Goal: Transaction & Acquisition: Purchase product/service

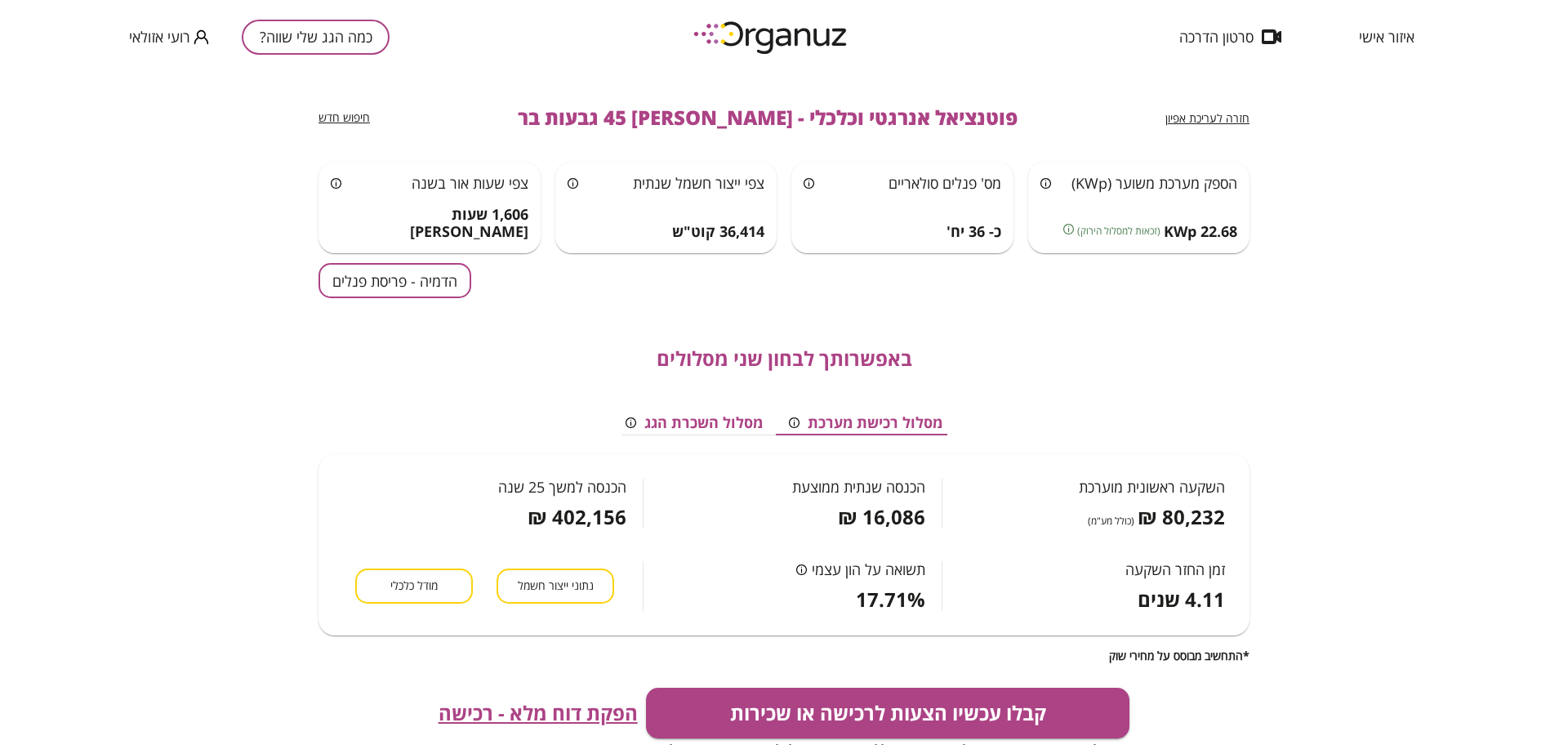
click at [325, 16] on div "כמה הגג שלי שווה? רועי אזולאי" at bounding box center [259, 37] width 260 height 73
click at [332, 31] on button "כמה הגג שלי שווה?" at bounding box center [315, 37] width 148 height 35
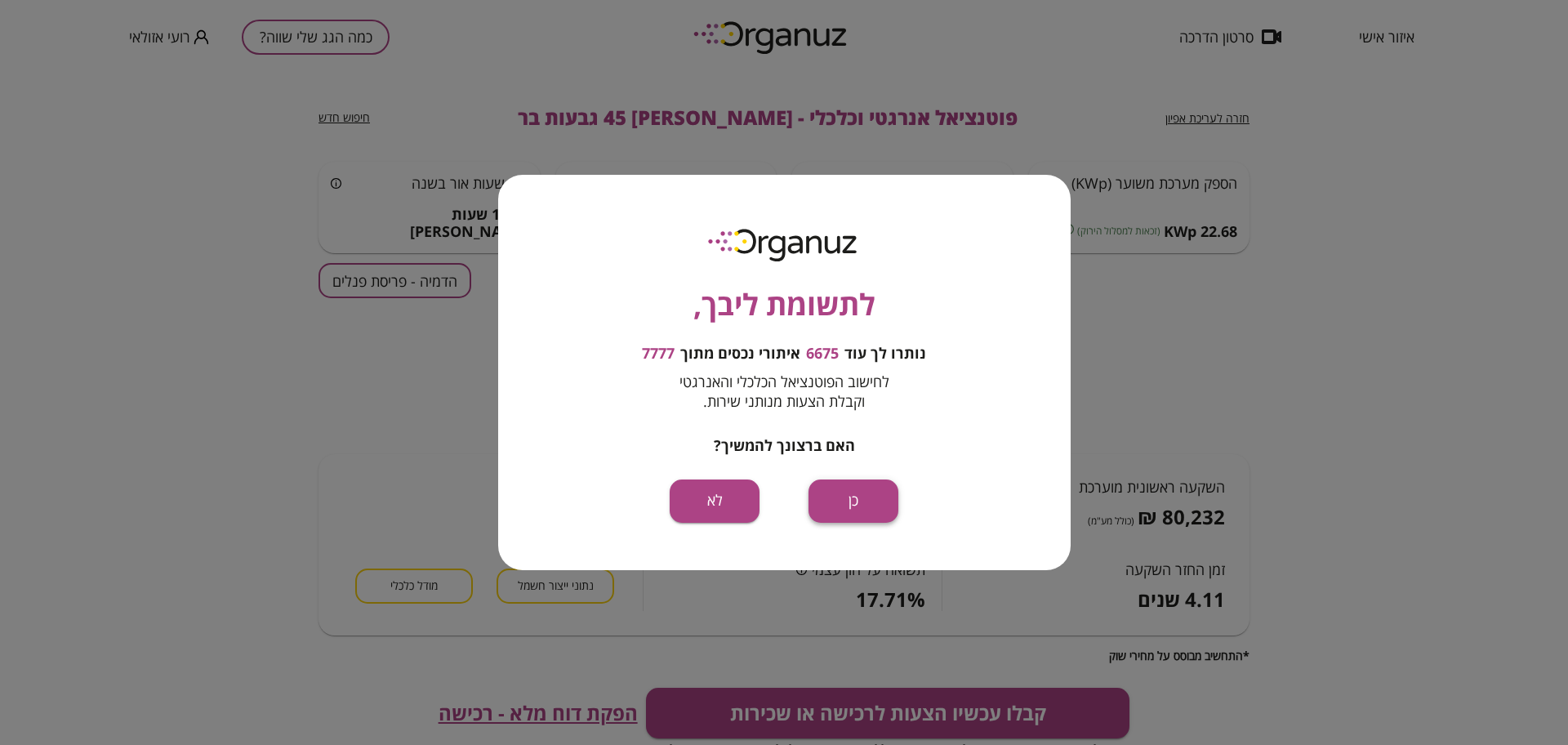
click at [886, 498] on button "כן" at bounding box center [853, 501] width 90 height 44
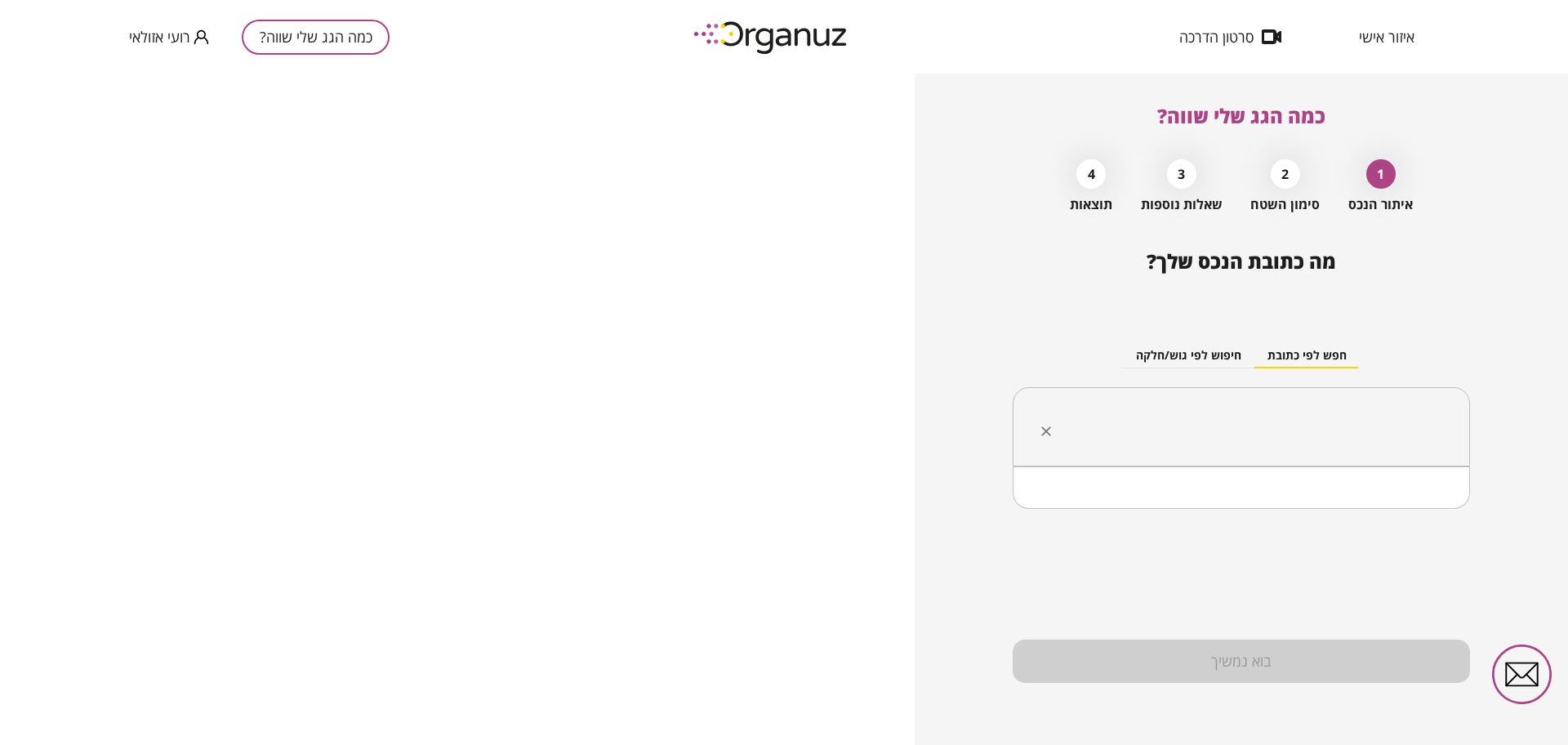
click at [1324, 424] on input "text" at bounding box center [1247, 427] width 406 height 41
paste input "**********"
click at [1365, 510] on li "הדברת 17 [GEOGRAPHIC_DATA]" at bounding box center [1241, 509] width 415 height 30
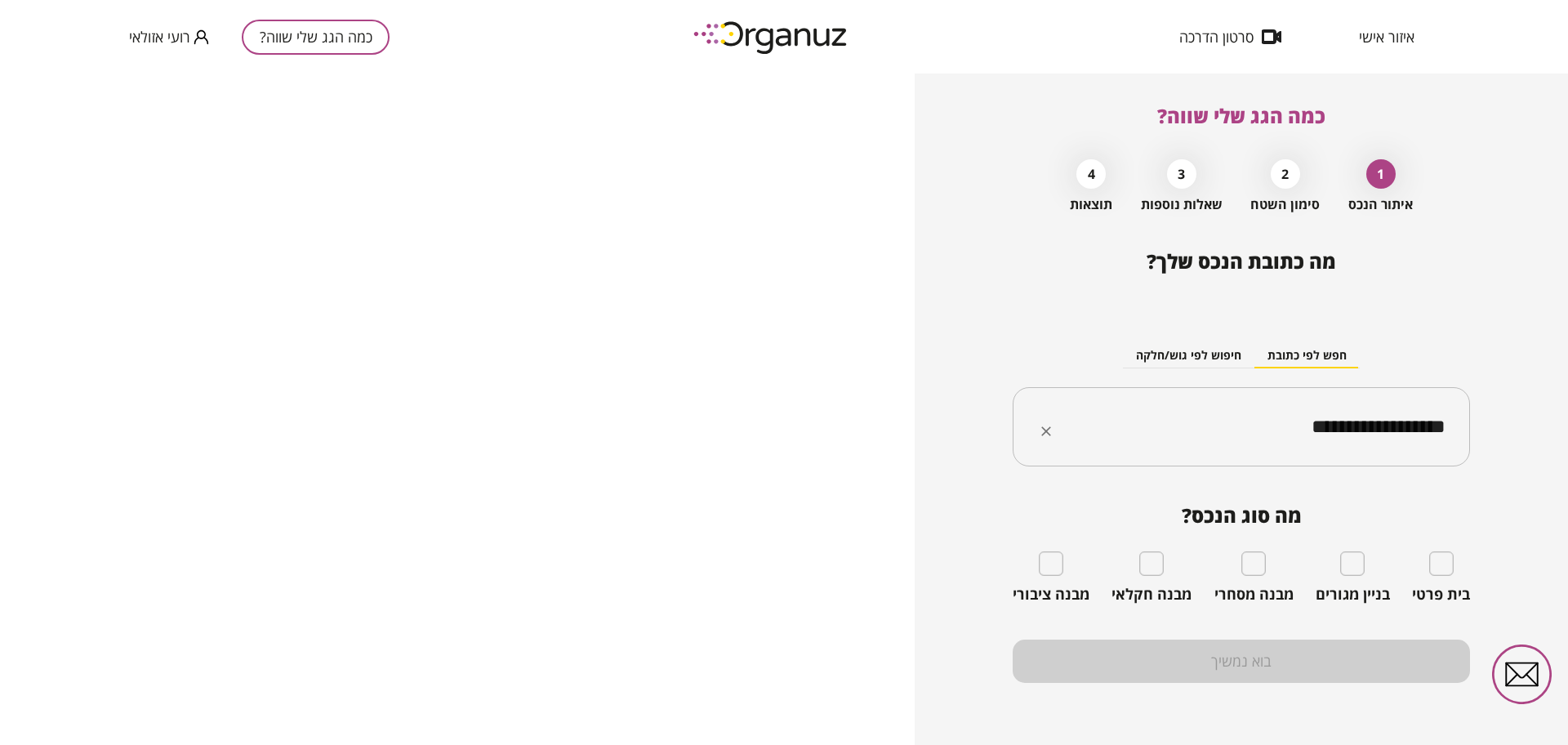
type input "**********"
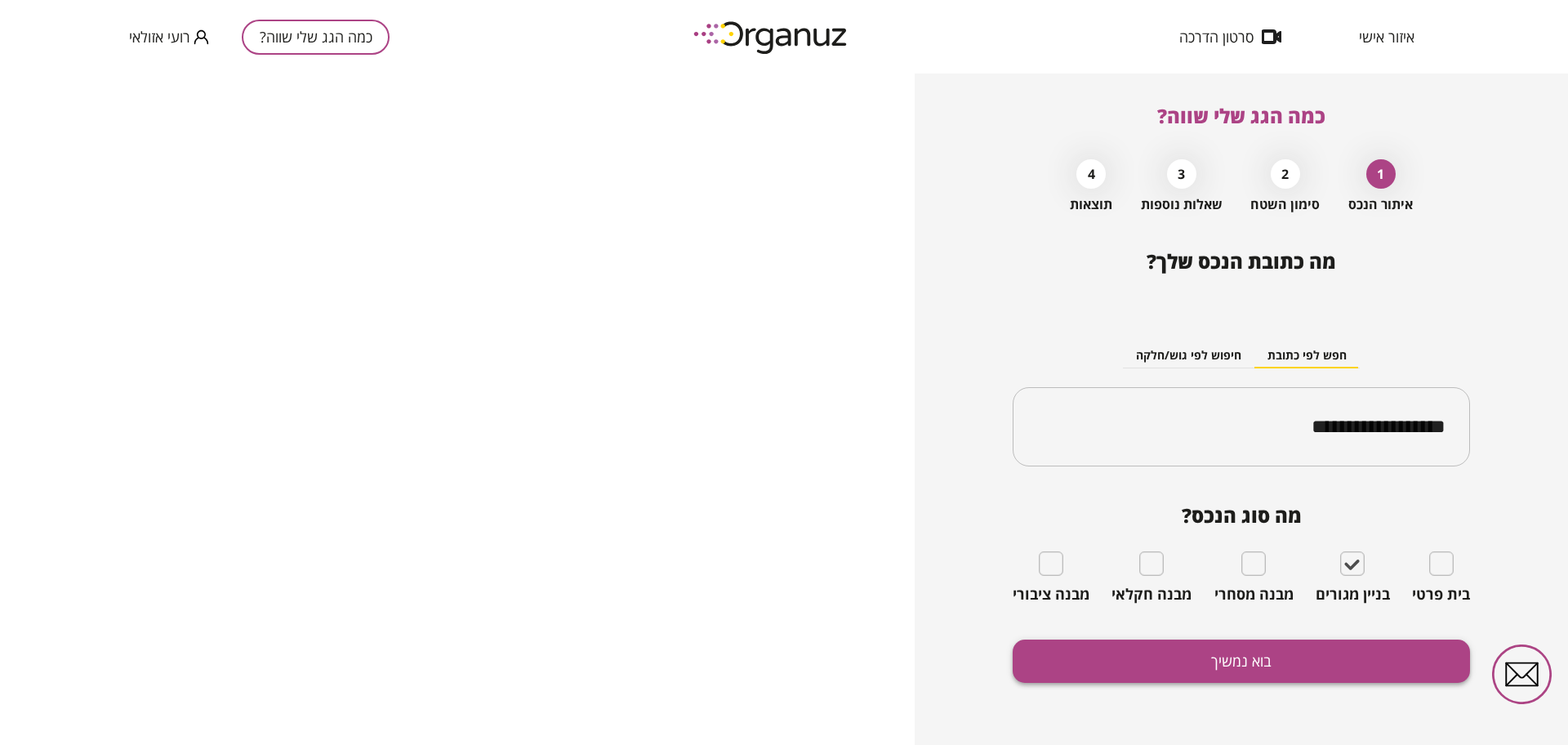
click at [1306, 659] on button "בוא נמשיך" at bounding box center [1241, 661] width 457 height 44
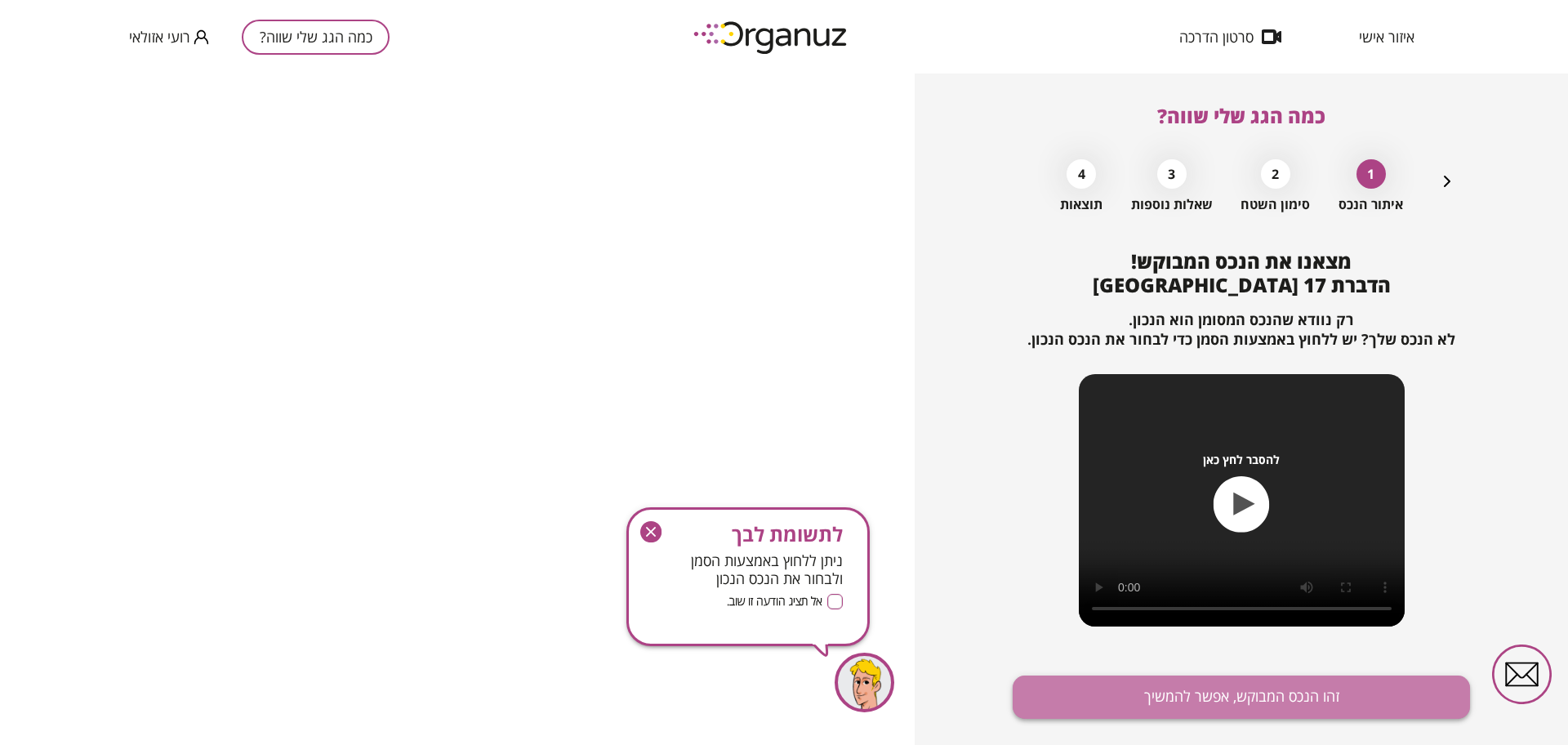
click at [1297, 679] on button "זהו הנכס המבוקש, אפשר להמשיך" at bounding box center [1241, 698] width 457 height 44
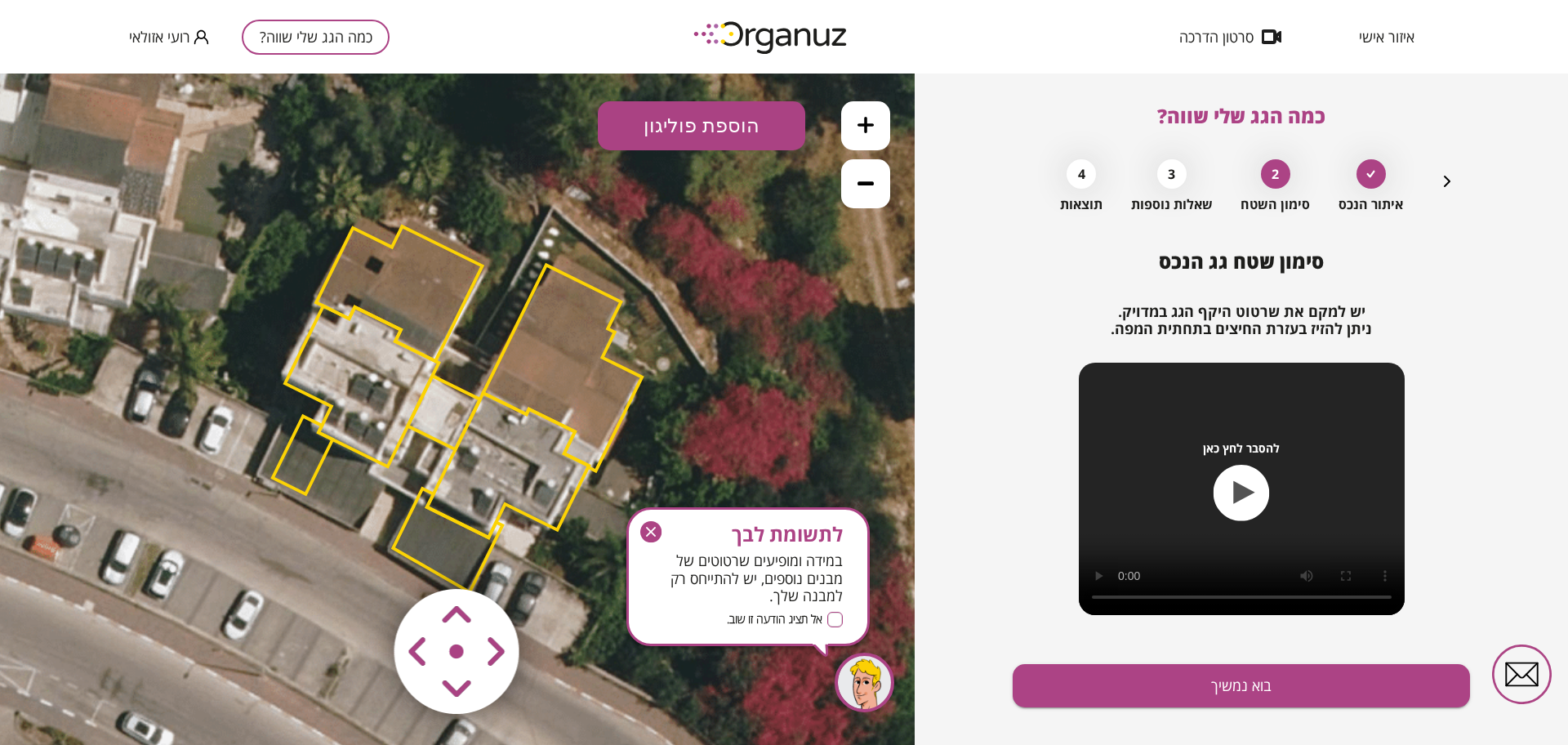
click at [684, 528] on span "לתשומת לבך" at bounding box center [747, 535] width 189 height 23
click at [657, 530] on icon "button" at bounding box center [650, 532] width 21 height 21
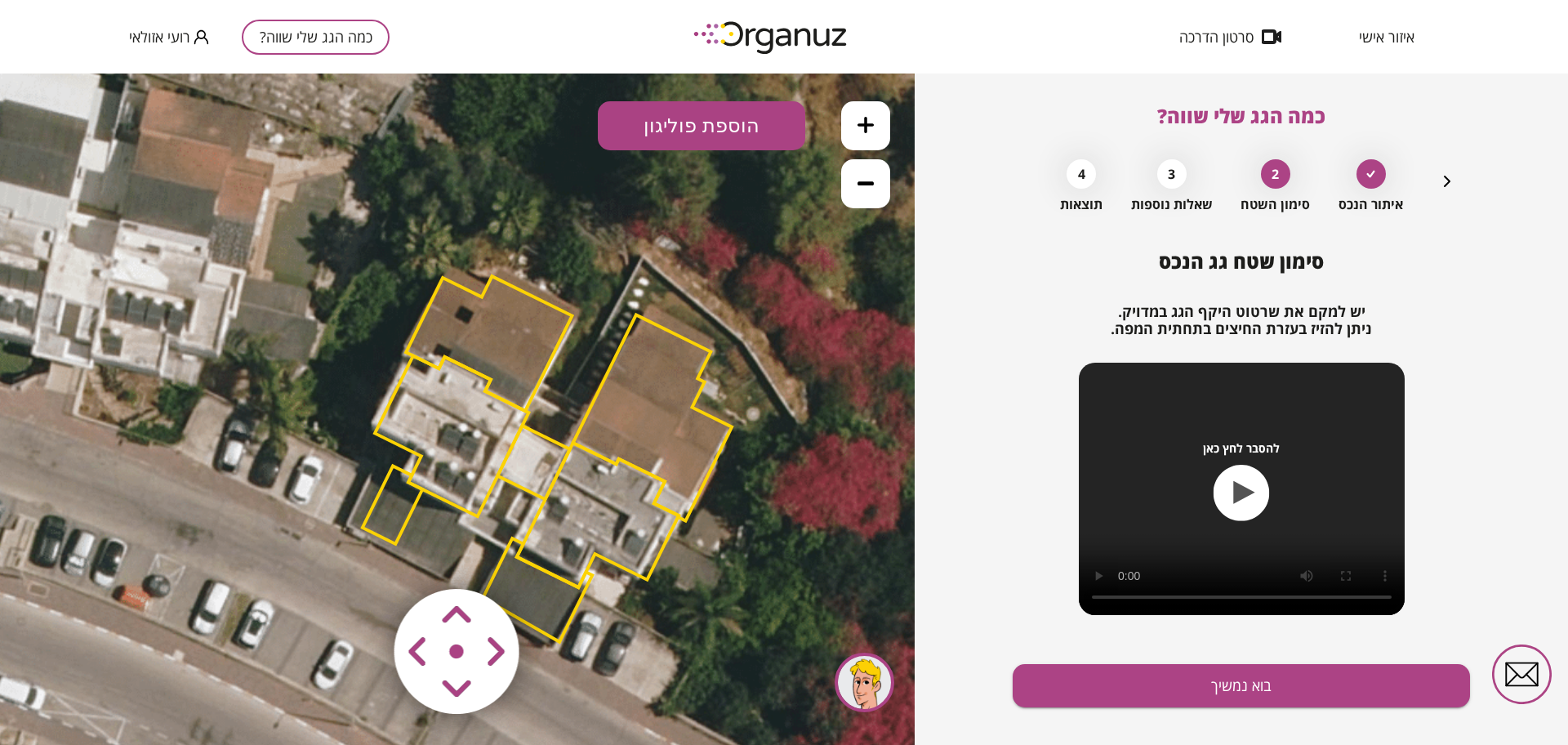
drag, startPoint x: 643, startPoint y: 462, endPoint x: 723, endPoint y: 513, distance: 94.9
click at [723, 513] on icon at bounding box center [543, 462] width 1139 height 1140
click at [888, 141] on button at bounding box center [866, 126] width 49 height 49
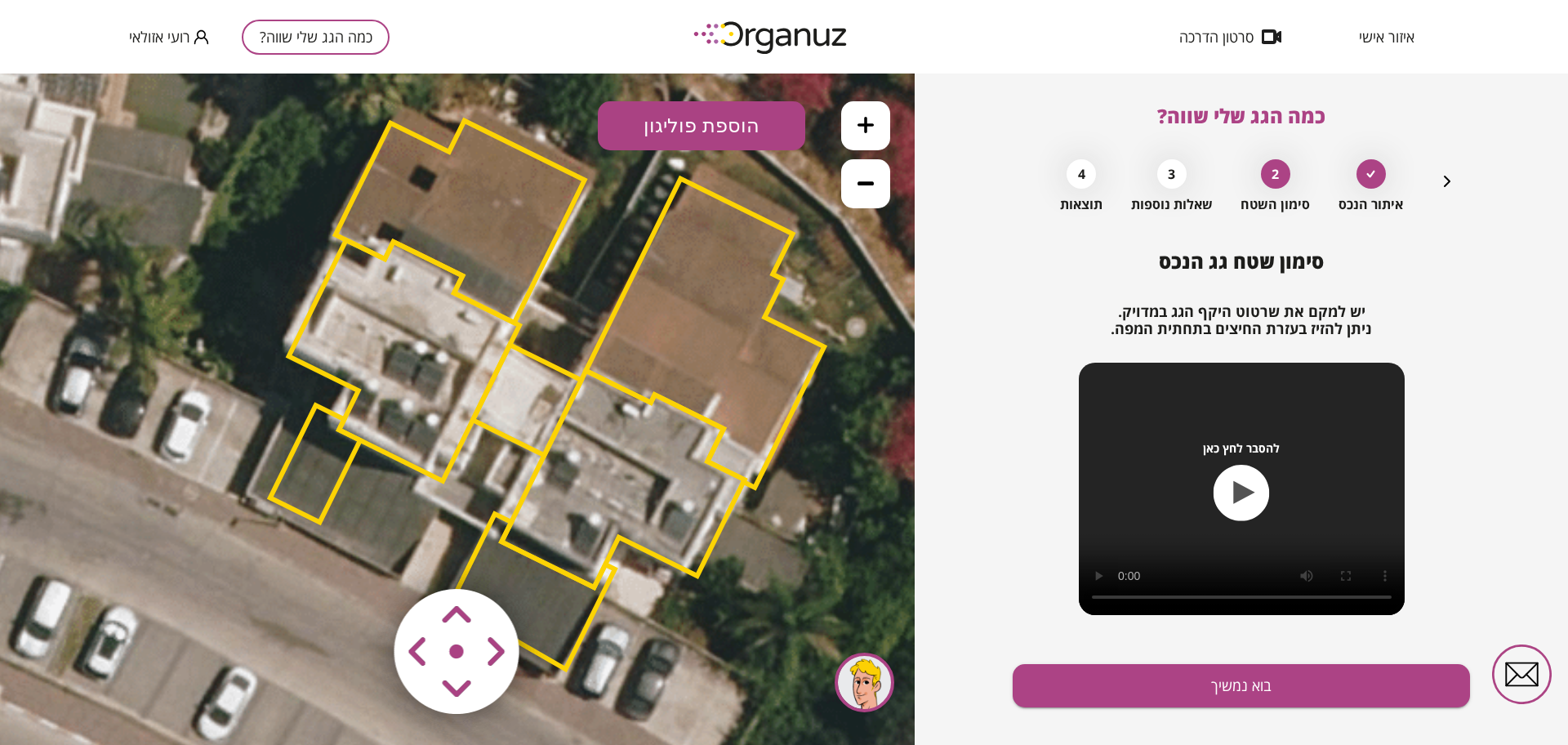
drag, startPoint x: 705, startPoint y: 318, endPoint x: 660, endPoint y: 229, distance: 99.7
click at [660, 229] on polygon at bounding box center [705, 334] width 238 height 309
click at [1124, 696] on button "בוא נמשיך" at bounding box center [1241, 686] width 457 height 44
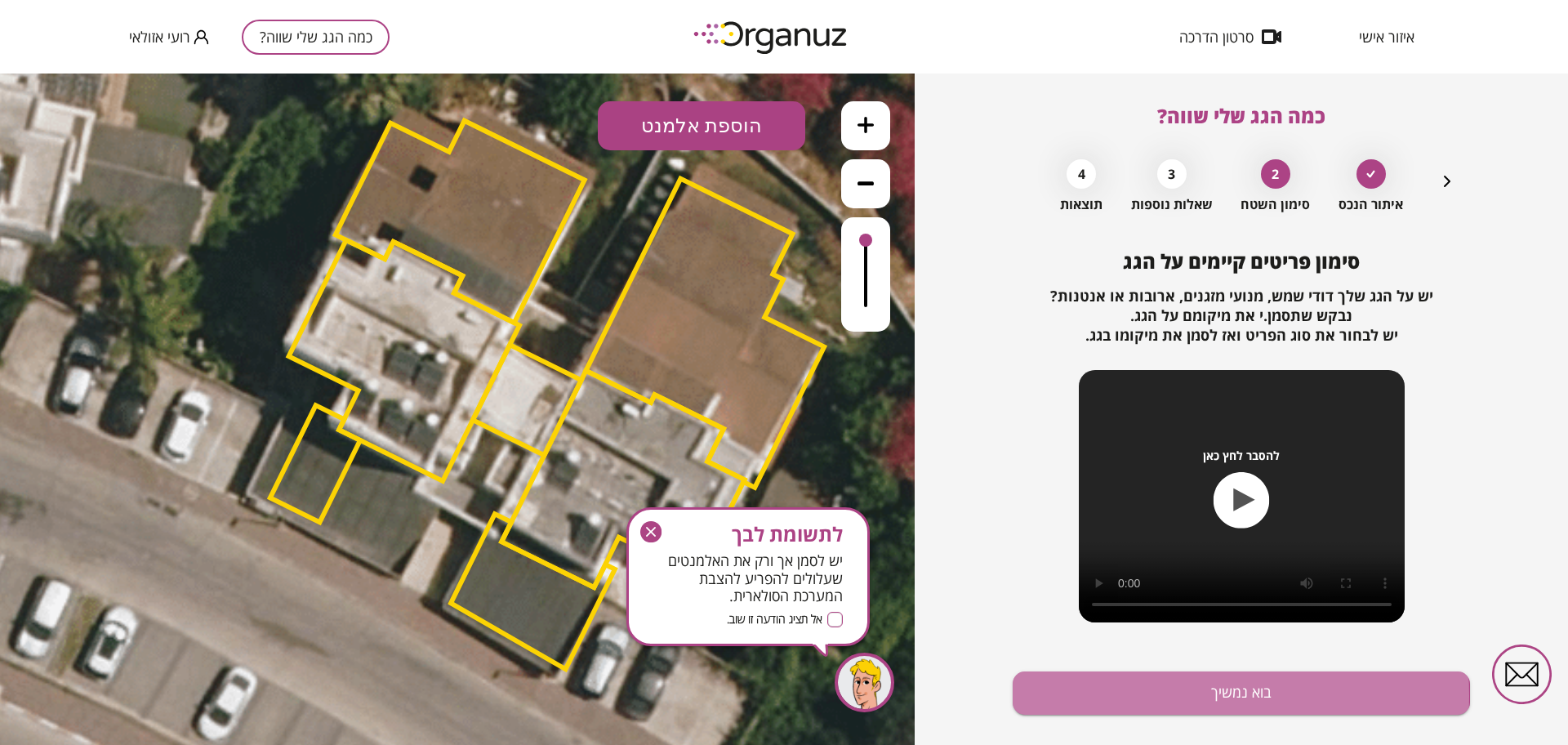
click at [1124, 696] on button "בוא נמשיך" at bounding box center [1241, 693] width 457 height 44
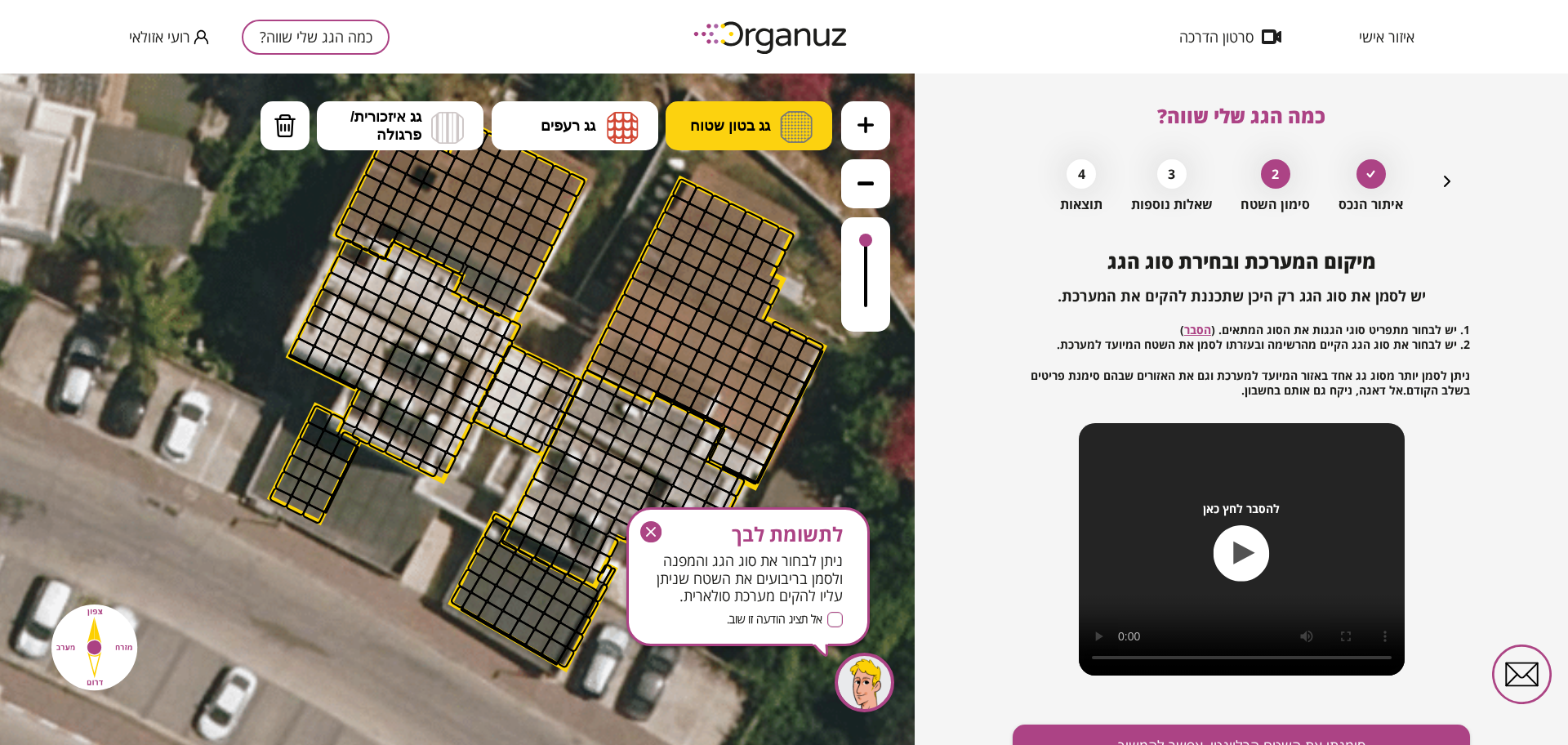
click at [778, 123] on button "גג בטון שטוח" at bounding box center [748, 126] width 167 height 49
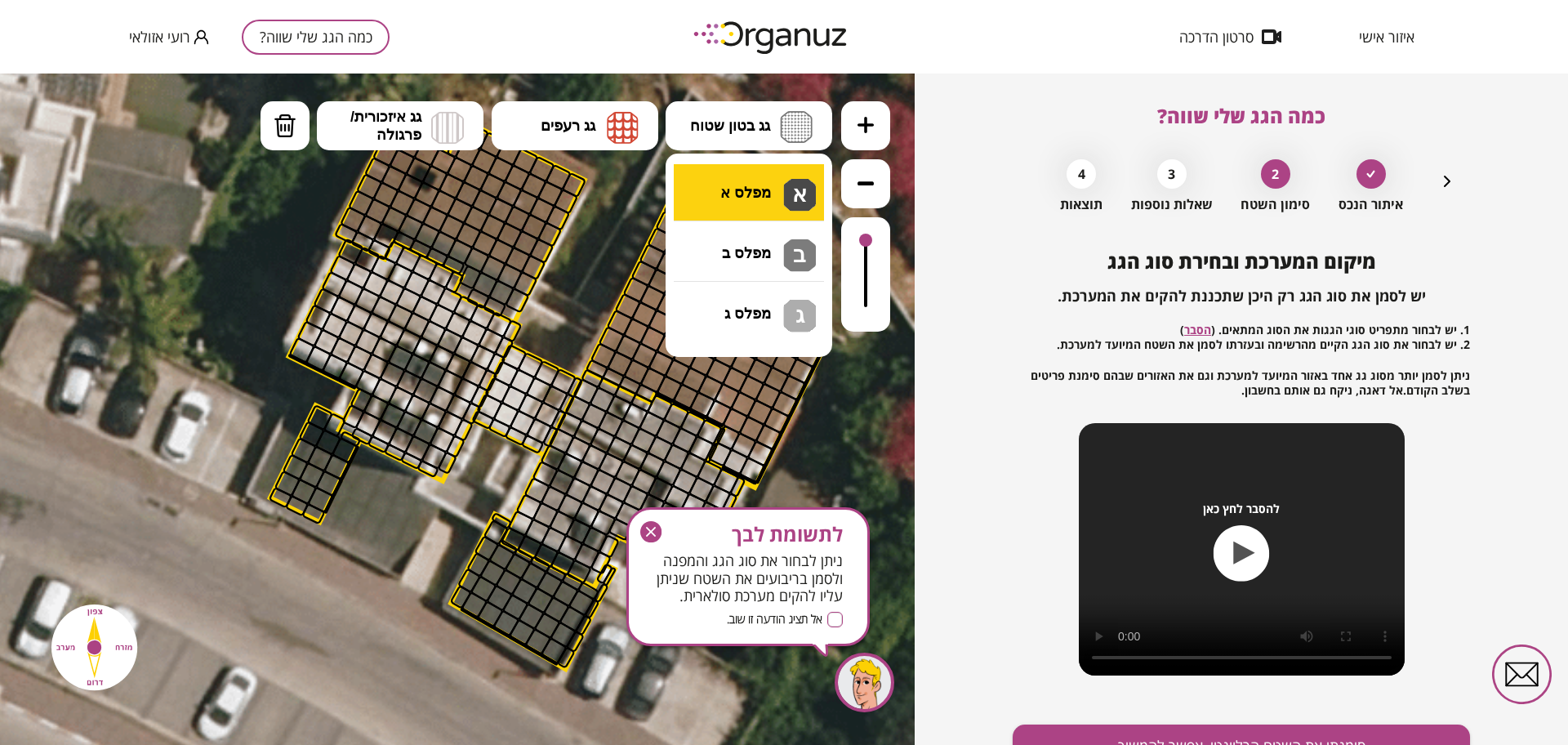
click at [776, 186] on div ".st0 { fill: #FFFFFF; } 10" at bounding box center [457, 409] width 915 height 672
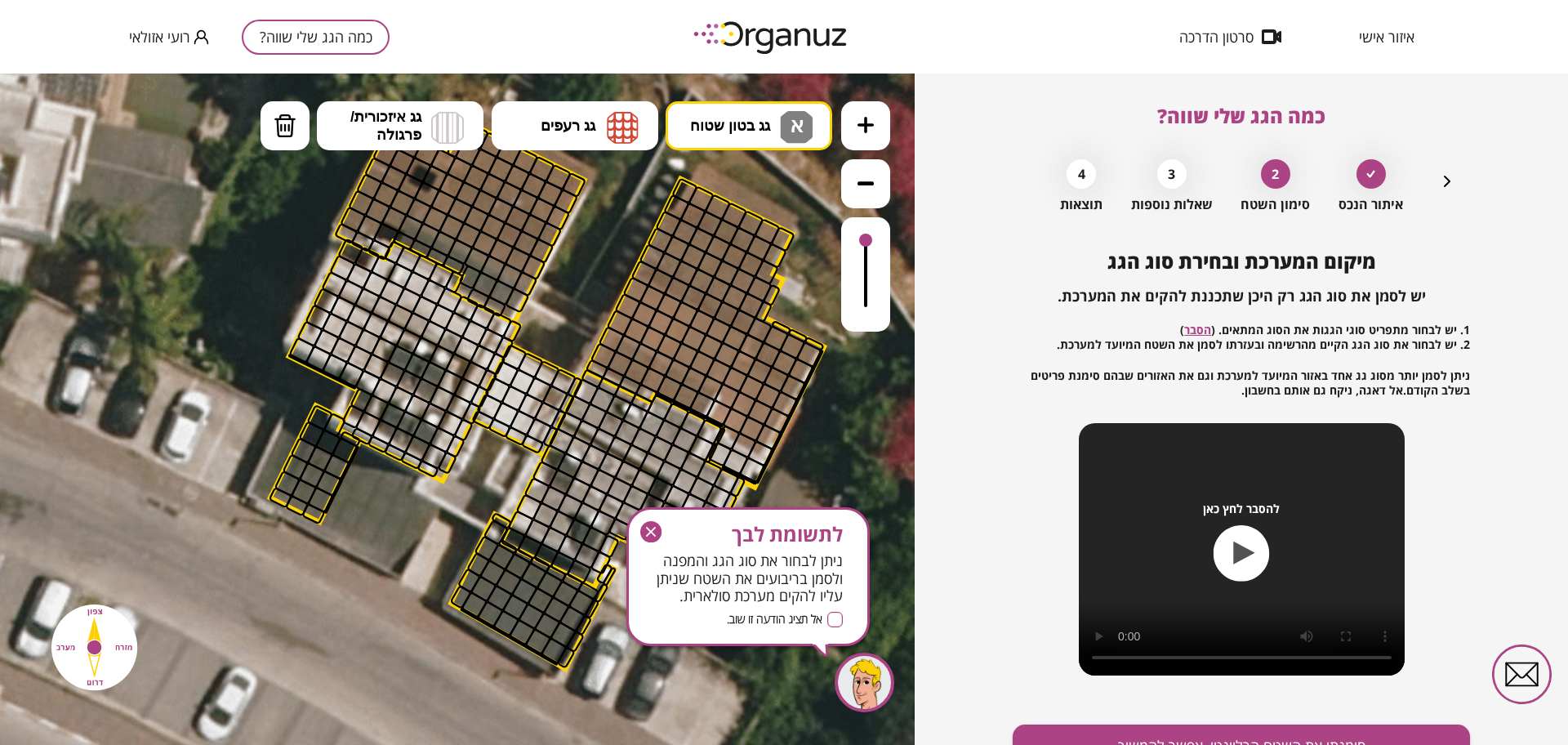
click at [651, 538] on icon "button" at bounding box center [650, 532] width 21 height 21
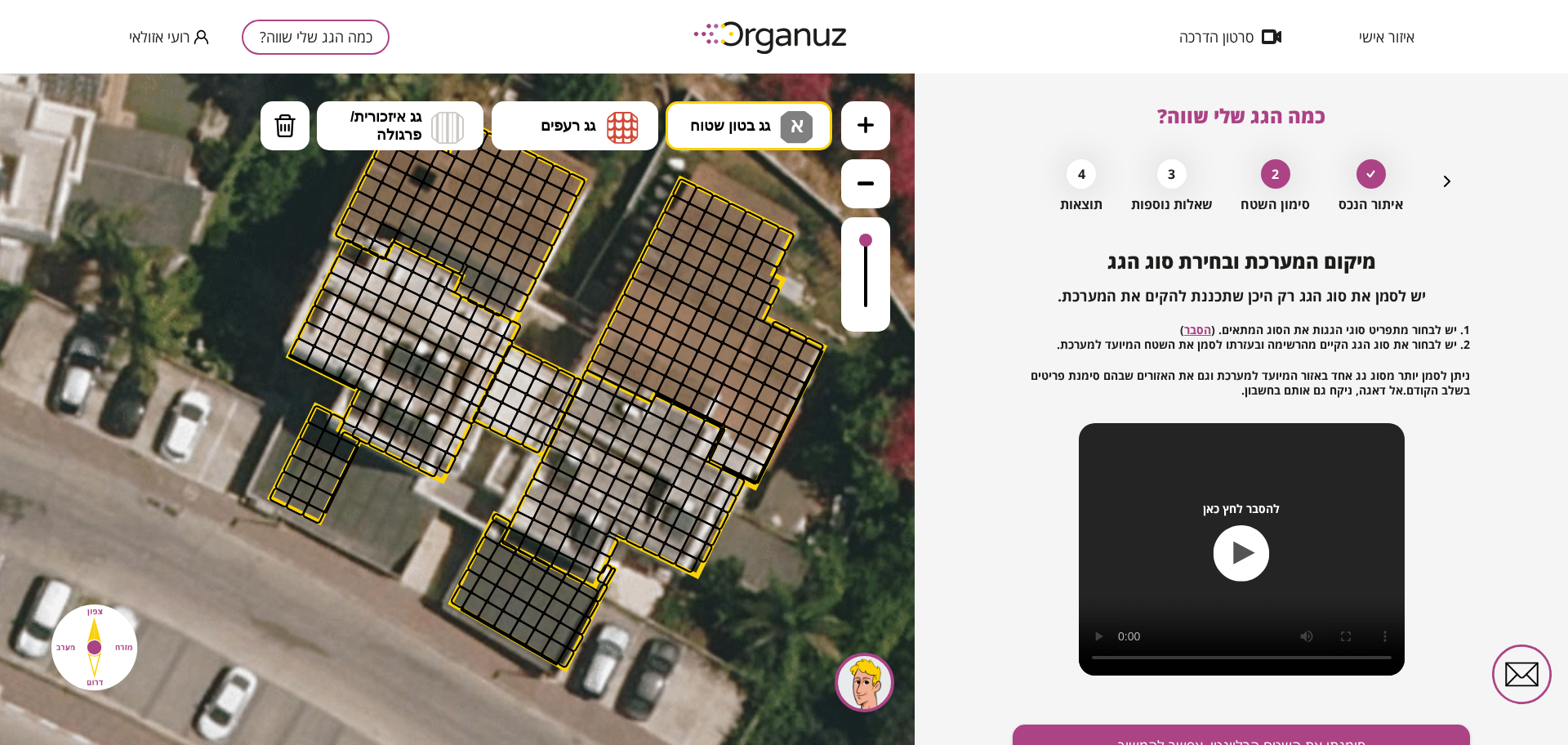
click at [1435, 188] on div "איתור הנכס 2 סימון השטח 3 שאלות נוספות 4 תוצאות" at bounding box center [1241, 182] width 431 height 61
click at [1442, 185] on icon "button" at bounding box center [1447, 181] width 19 height 19
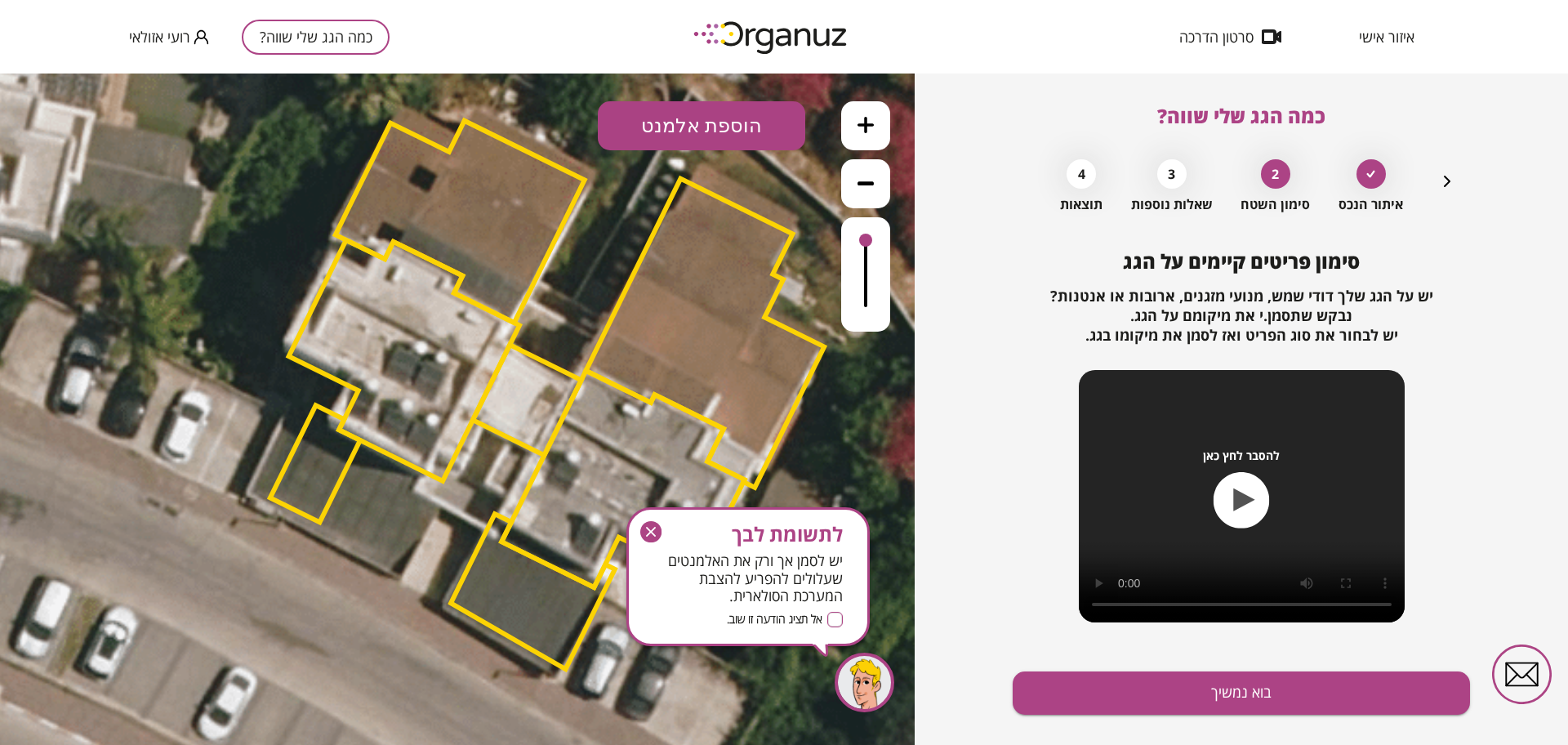
click at [723, 116] on button "הוספת אלמנט" at bounding box center [702, 126] width 208 height 49
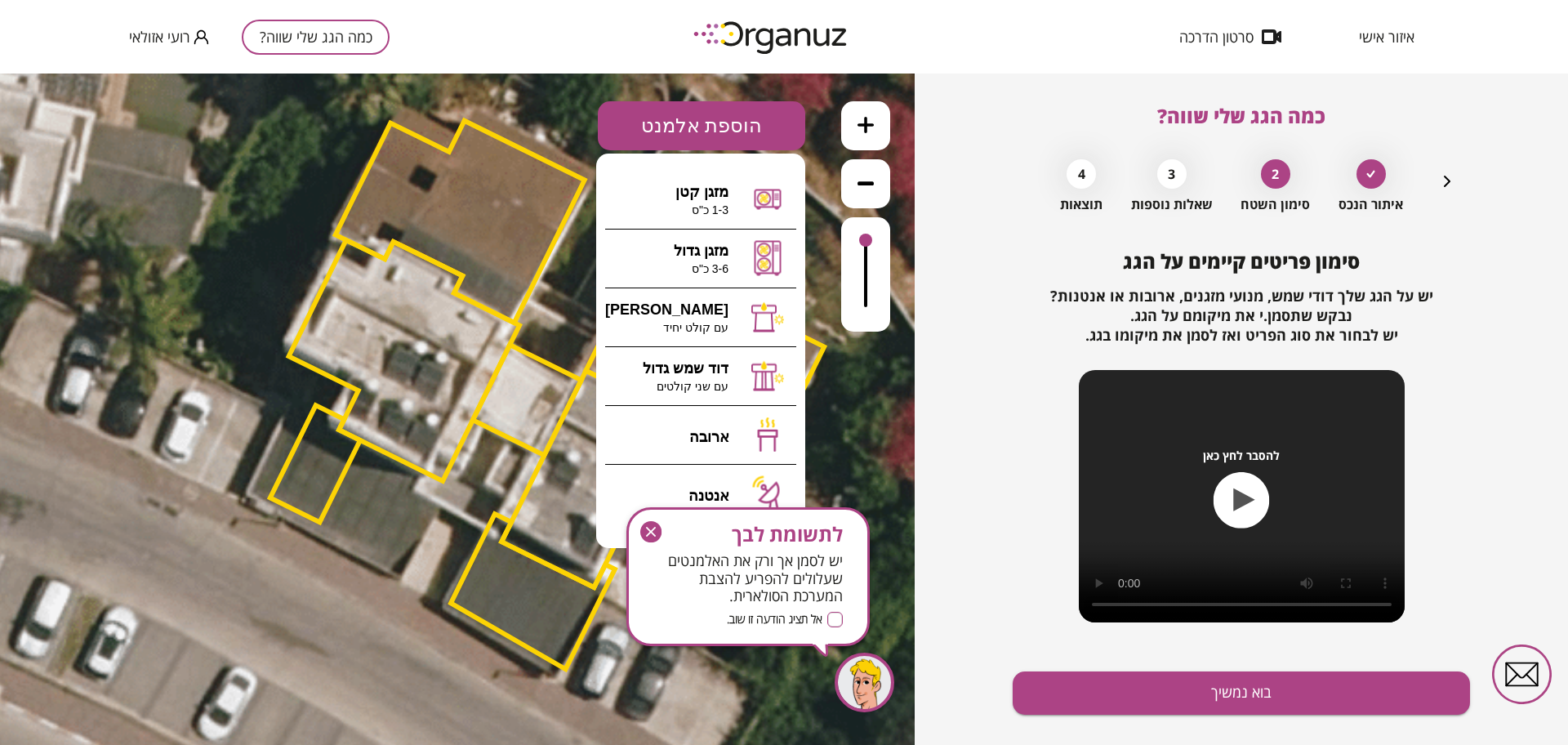
click at [645, 536] on icon "button" at bounding box center [650, 532] width 21 height 21
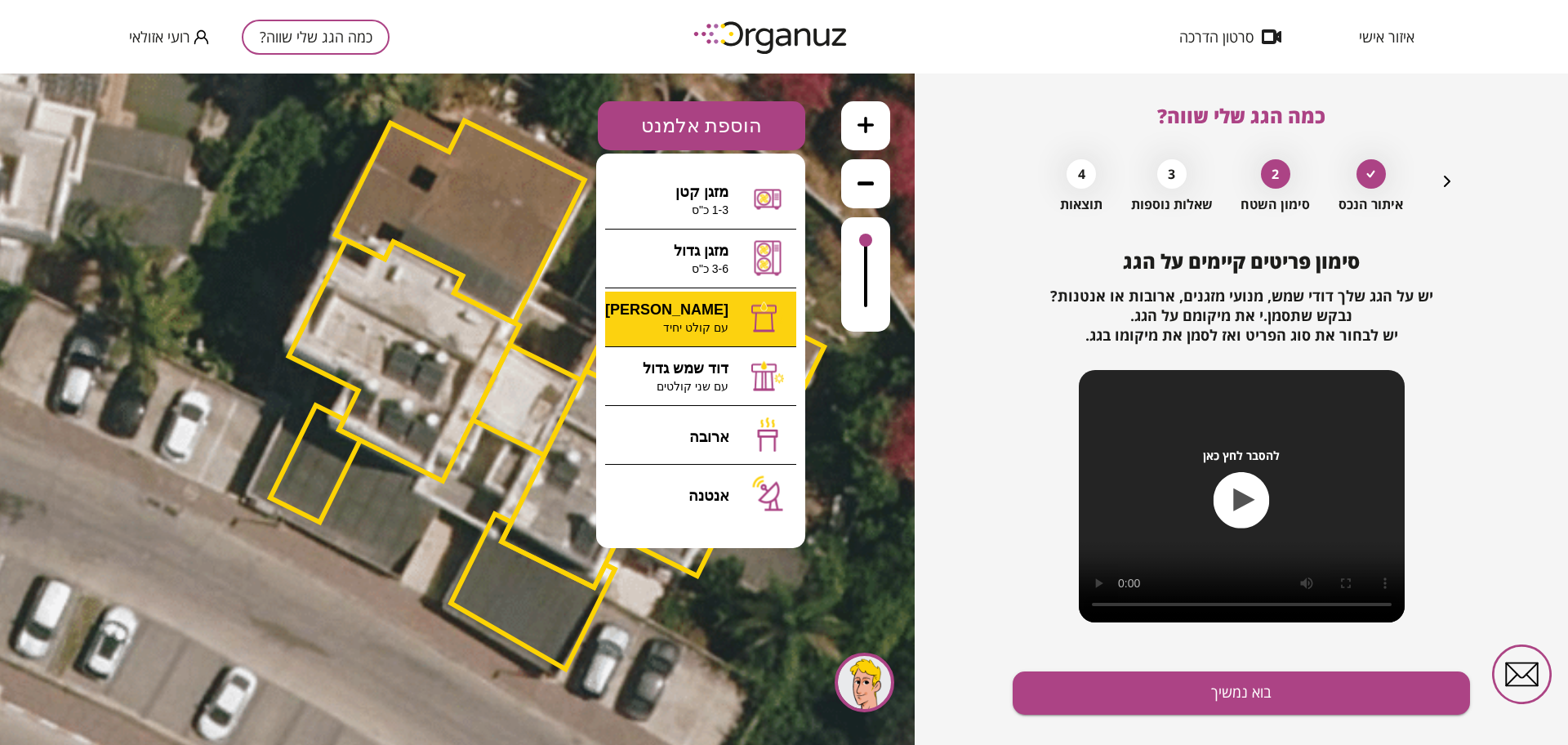
click at [728, 325] on div ".st0 { fill: #FFFFFF; } 10" at bounding box center [457, 409] width 915 height 672
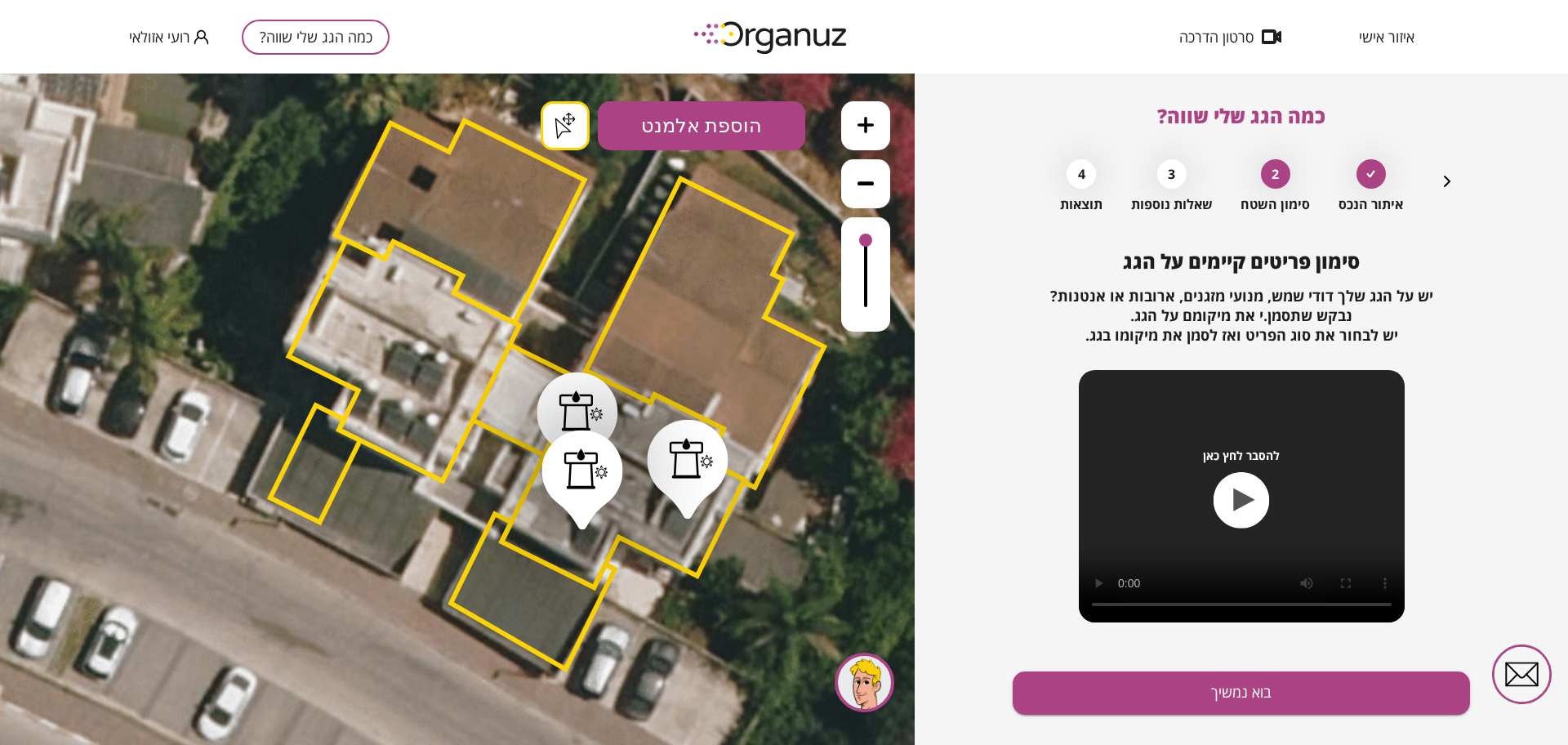
drag, startPoint x: 582, startPoint y: 520, endPoint x: 567, endPoint y: 509, distance: 18.6
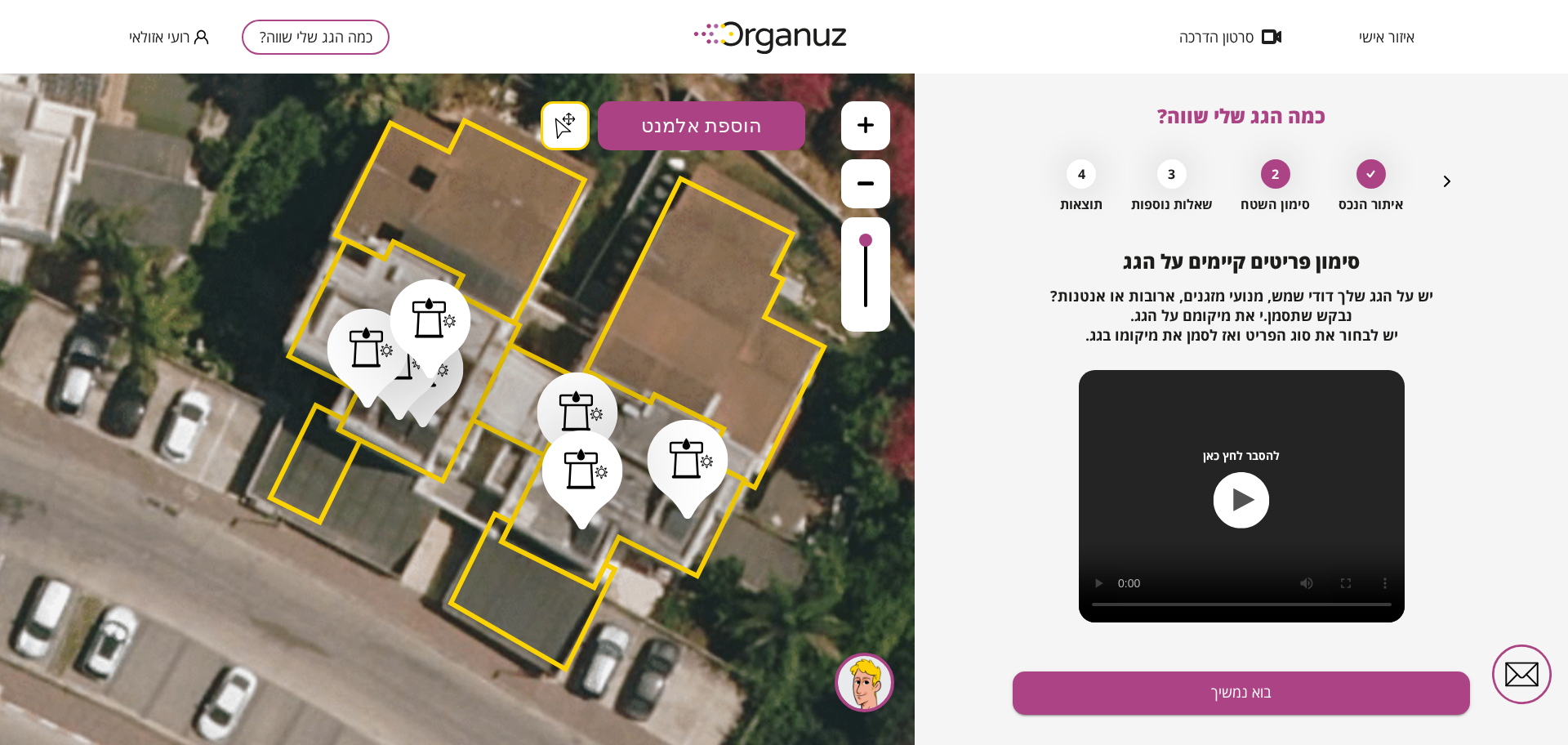
click at [1131, 685] on button "בוא נמשיך" at bounding box center [1241, 693] width 457 height 44
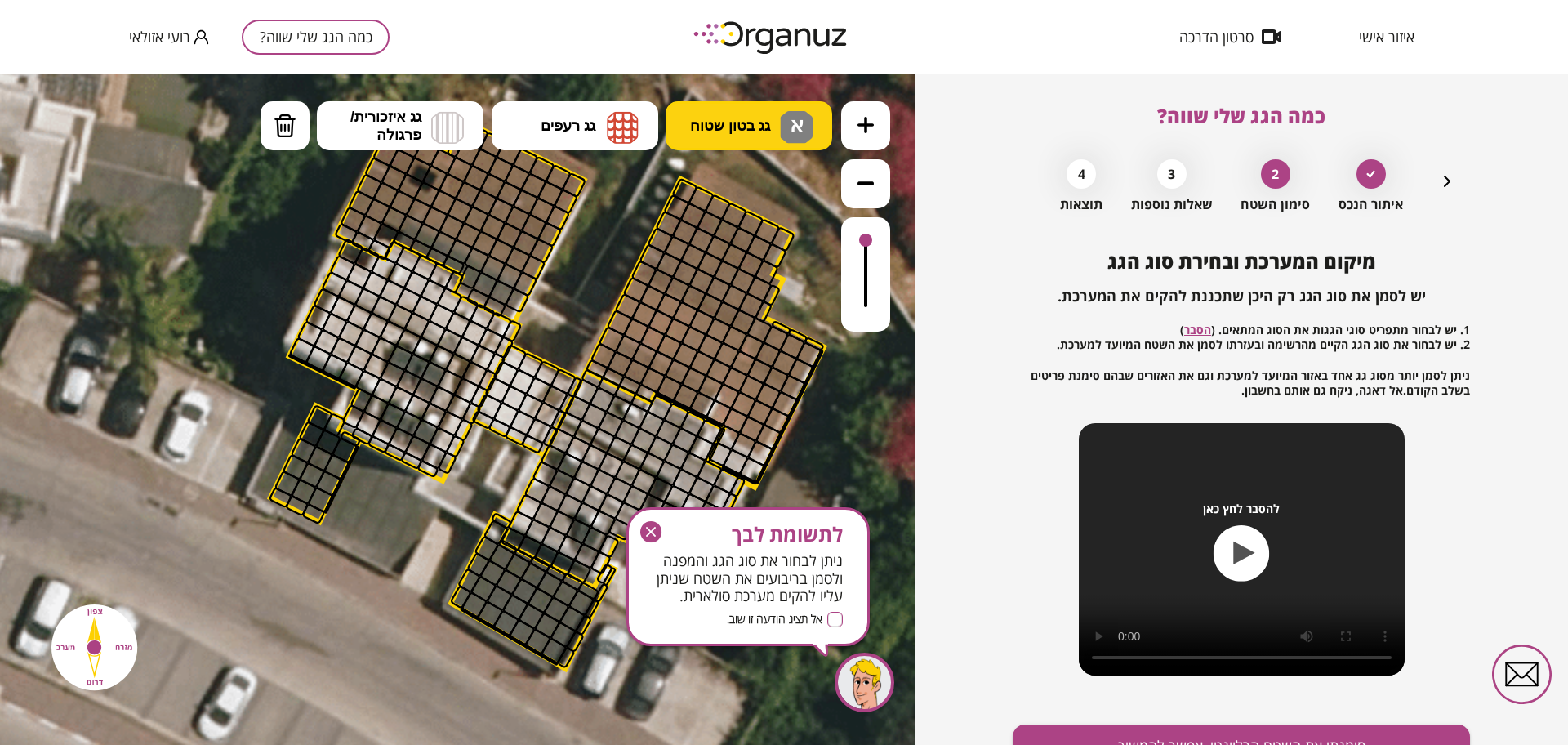
click at [758, 131] on span "גג בטון שטוח" at bounding box center [730, 126] width 80 height 18
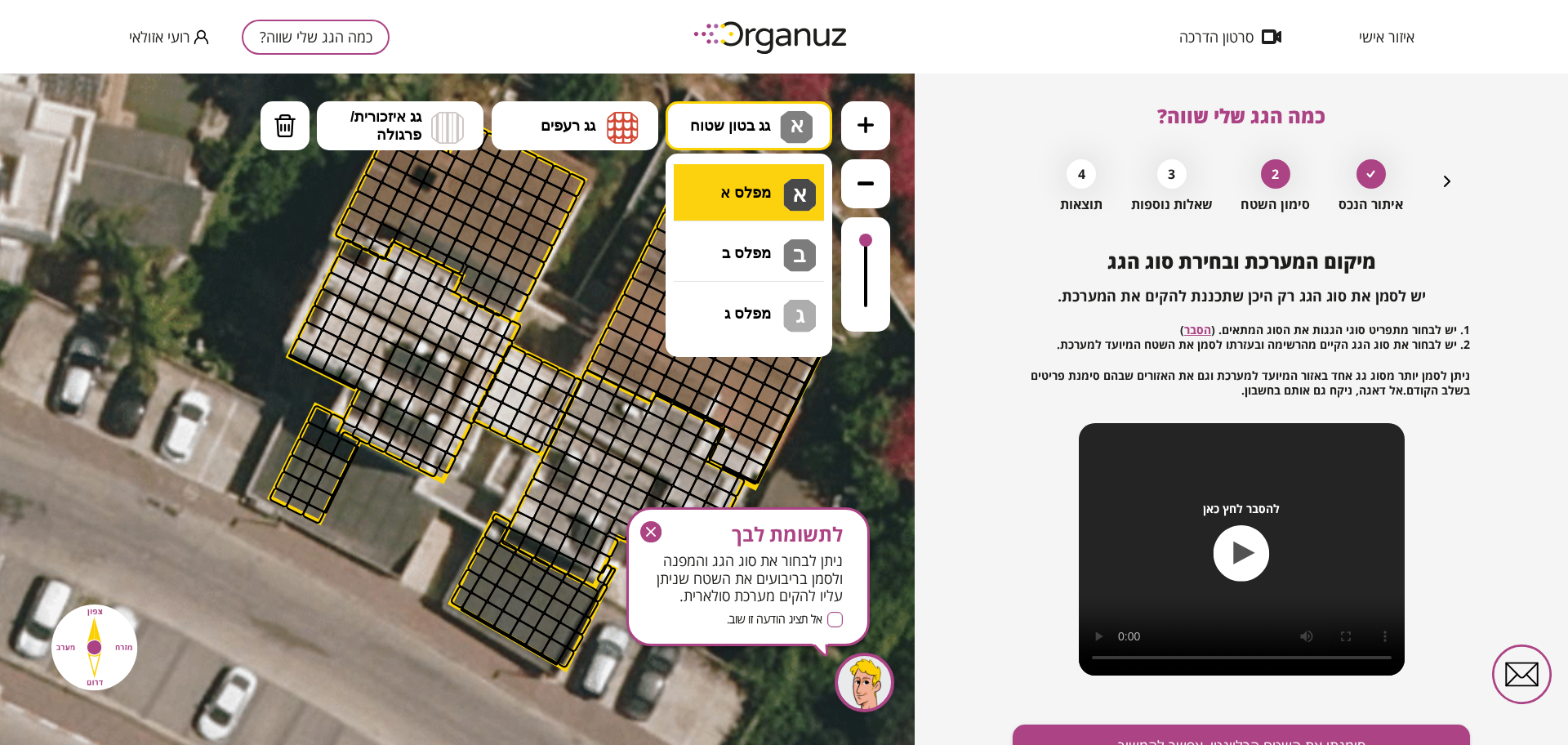
click at [782, 201] on div ".st0 { fill: #FFFFFF; } .st0 { fill: #FFFFFF; }" at bounding box center [457, 409] width 915 height 672
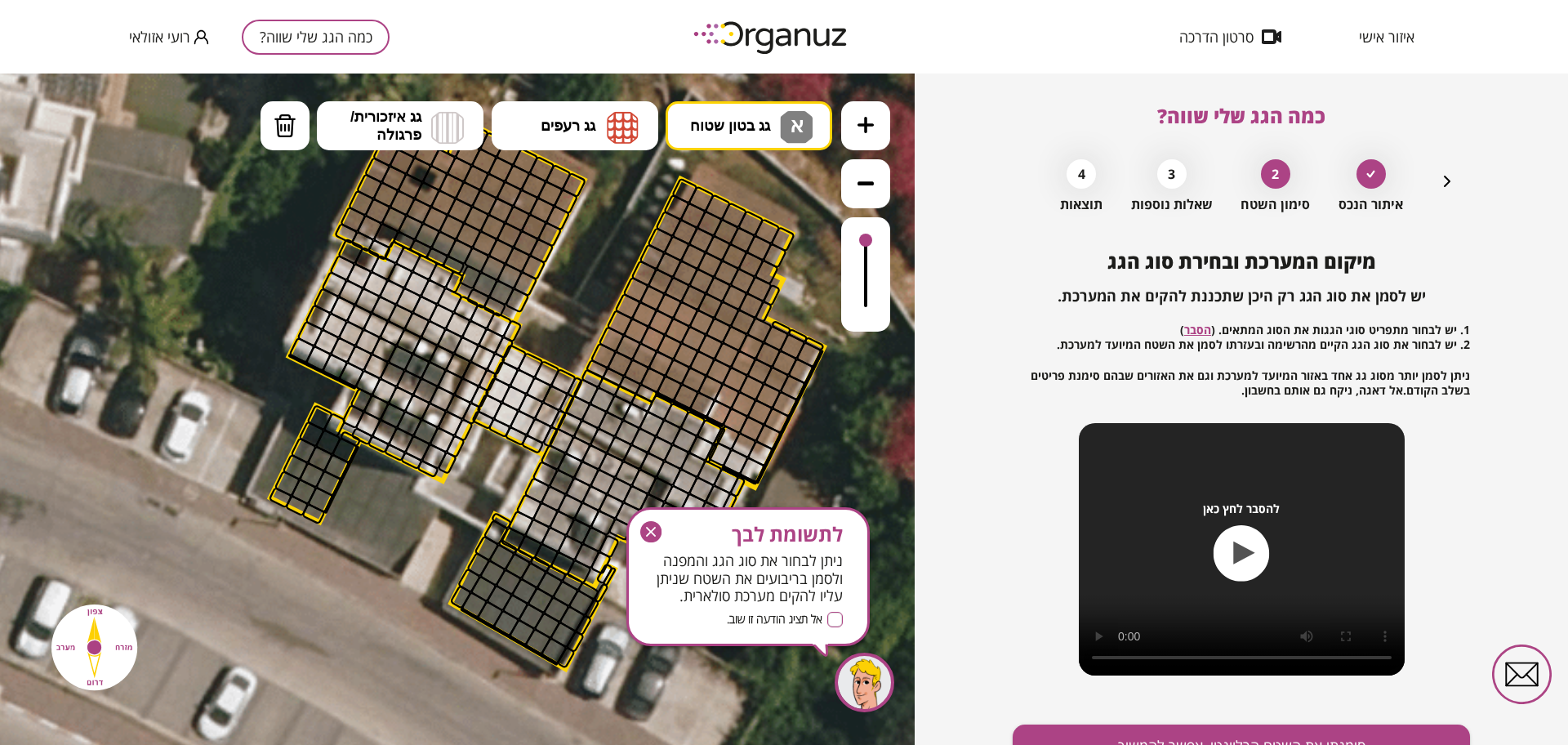
click at [650, 524] on icon "button" at bounding box center [650, 532] width 21 height 21
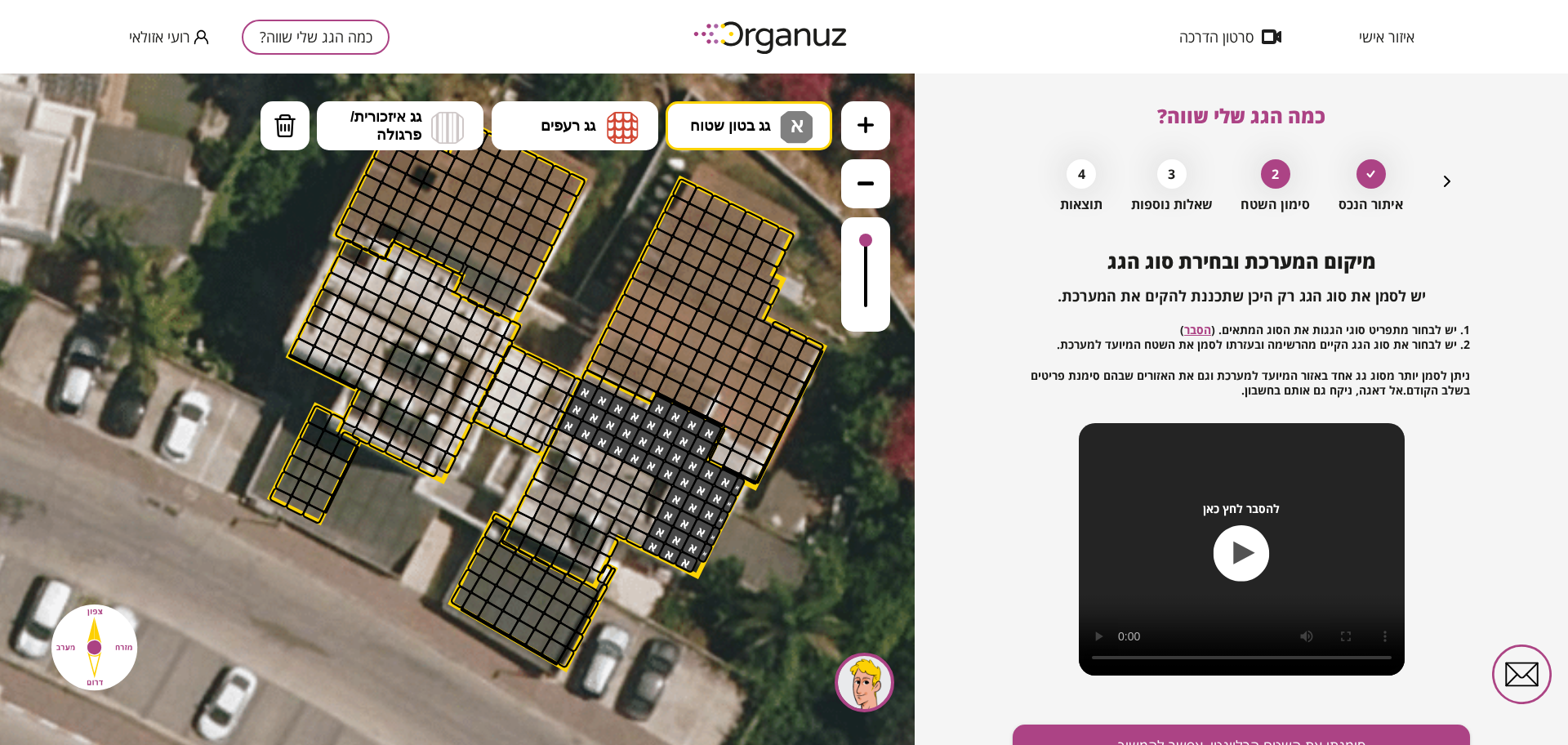
drag, startPoint x: 588, startPoint y: 388, endPoint x: 574, endPoint y: 423, distance: 37.7
click at [773, 134] on button "גג בטון שטוח א" at bounding box center [748, 126] width 167 height 49
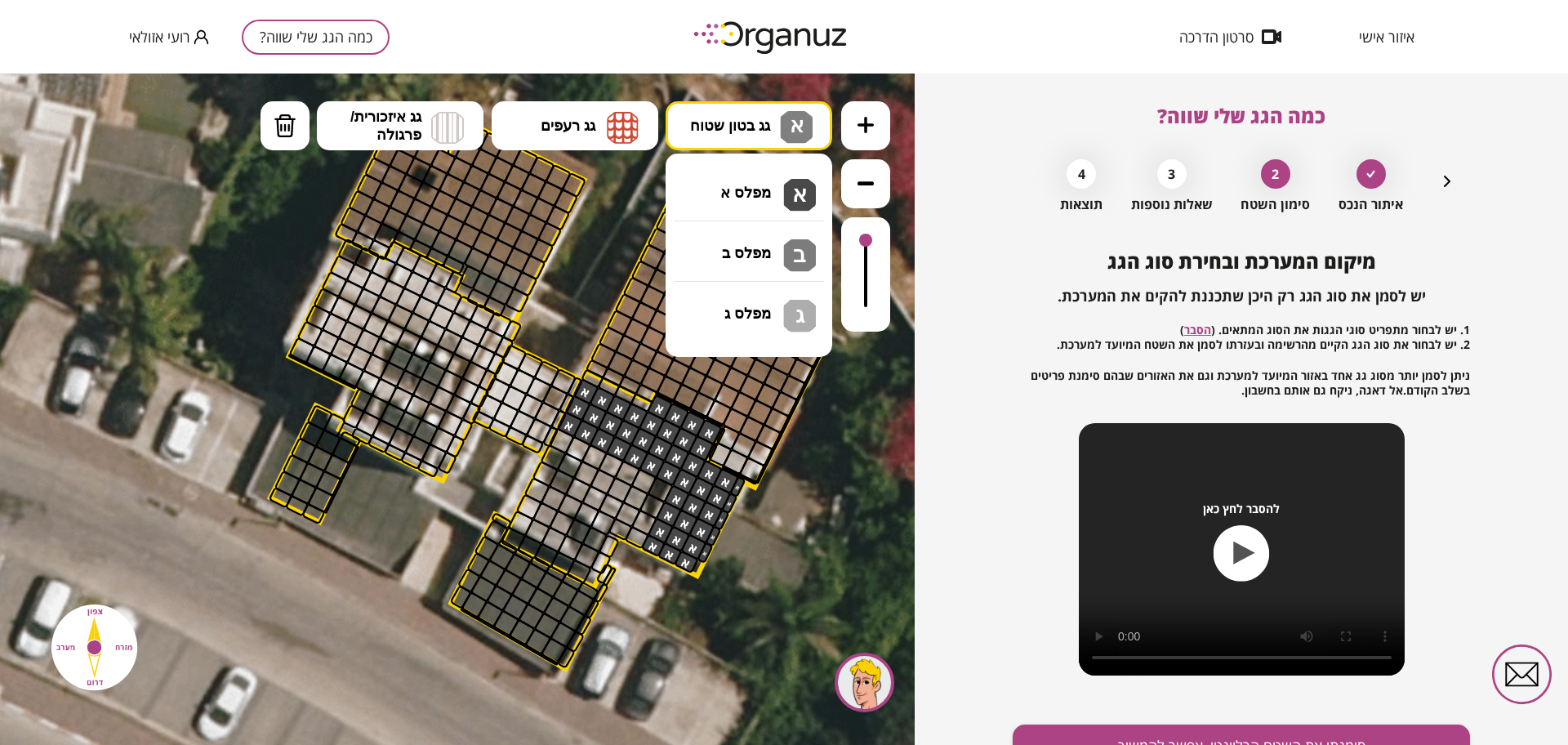
drag, startPoint x: 777, startPoint y: 242, endPoint x: 775, endPoint y: 252, distance: 10.2
click at [775, 244] on div ".st0 { fill: #FFFFFF; } .st0 { fill: #FFFFFF; }" at bounding box center [457, 409] width 915 height 672
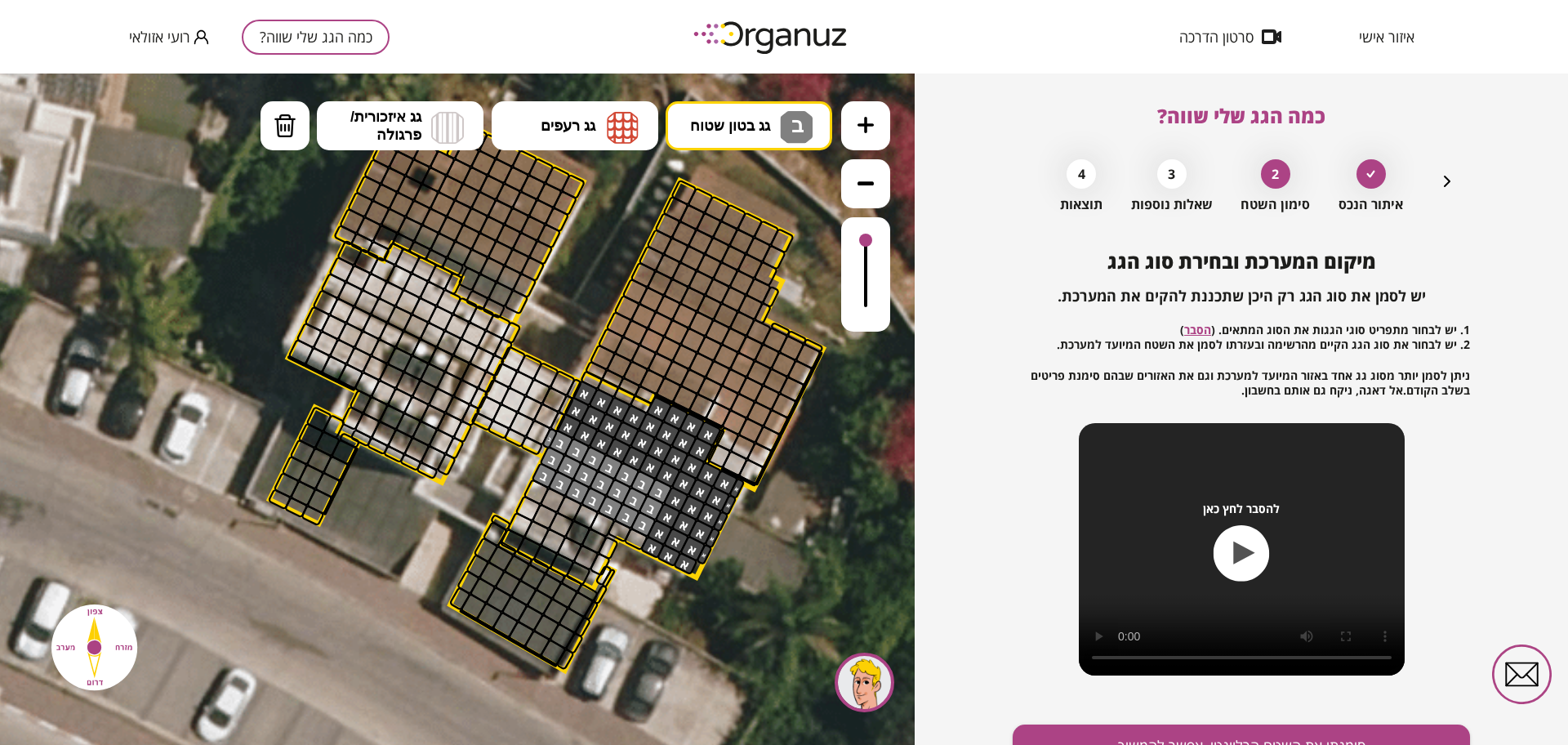
drag, startPoint x: 657, startPoint y: 486, endPoint x: 550, endPoint y: 438, distance: 117.3
click at [292, 137] on img at bounding box center [285, 126] width 23 height 24
click at [548, 436] on div at bounding box center [550, 438] width 17 height 22
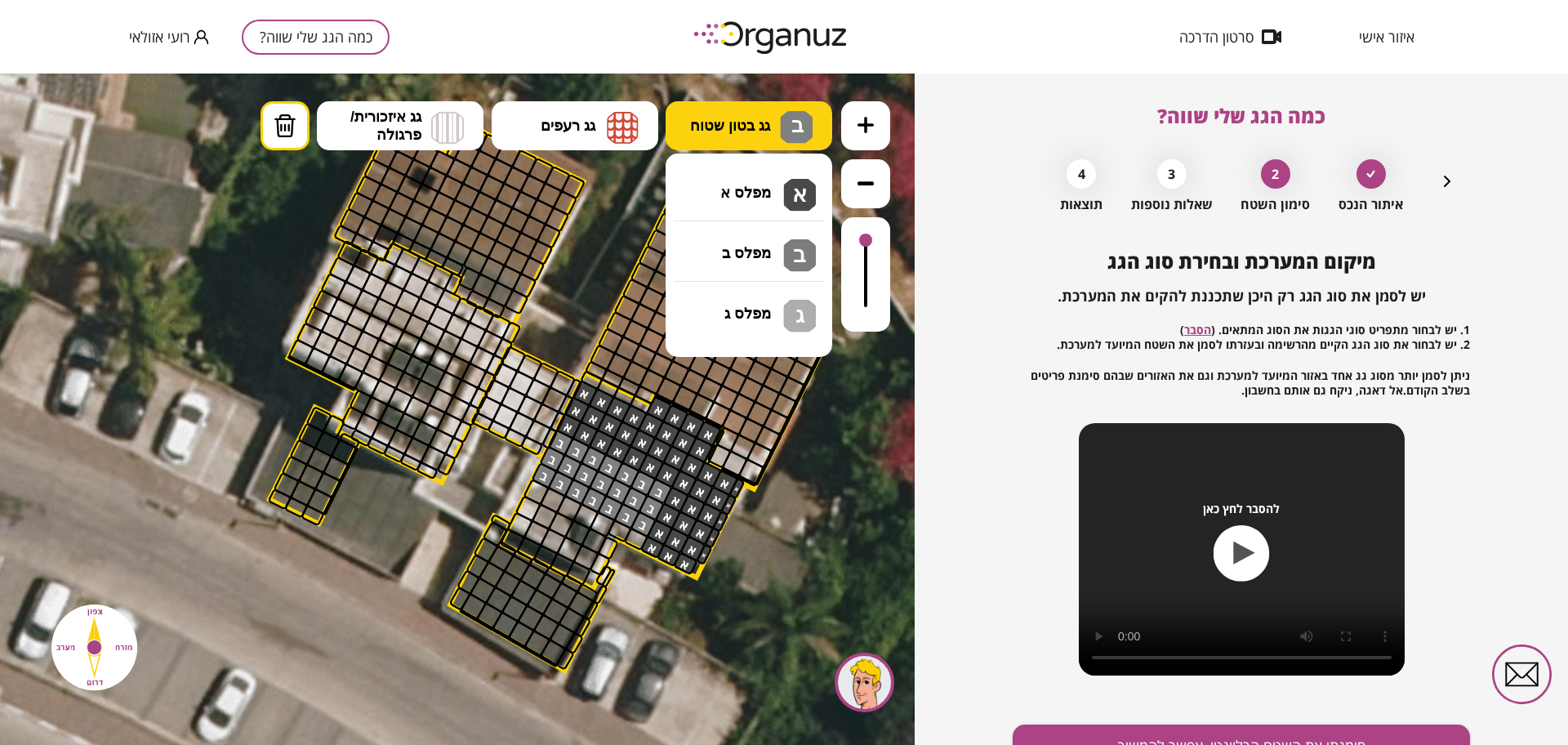
click at [767, 121] on span "גג בטון שטוח" at bounding box center [730, 126] width 80 height 18
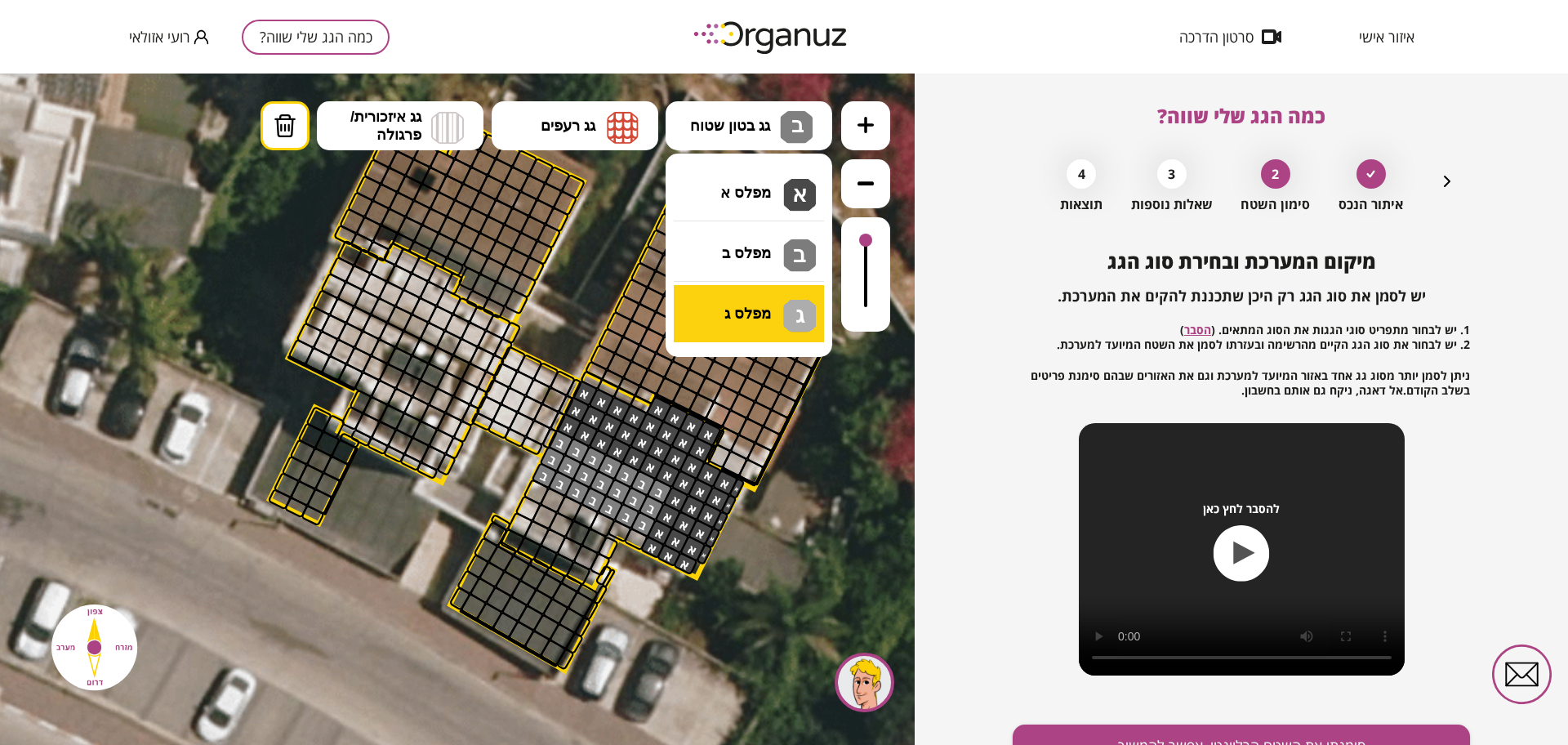
click at [763, 328] on div ".st0 { fill: #FFFFFF; } .st0 { fill: #FFFFFF; }" at bounding box center [457, 409] width 915 height 672
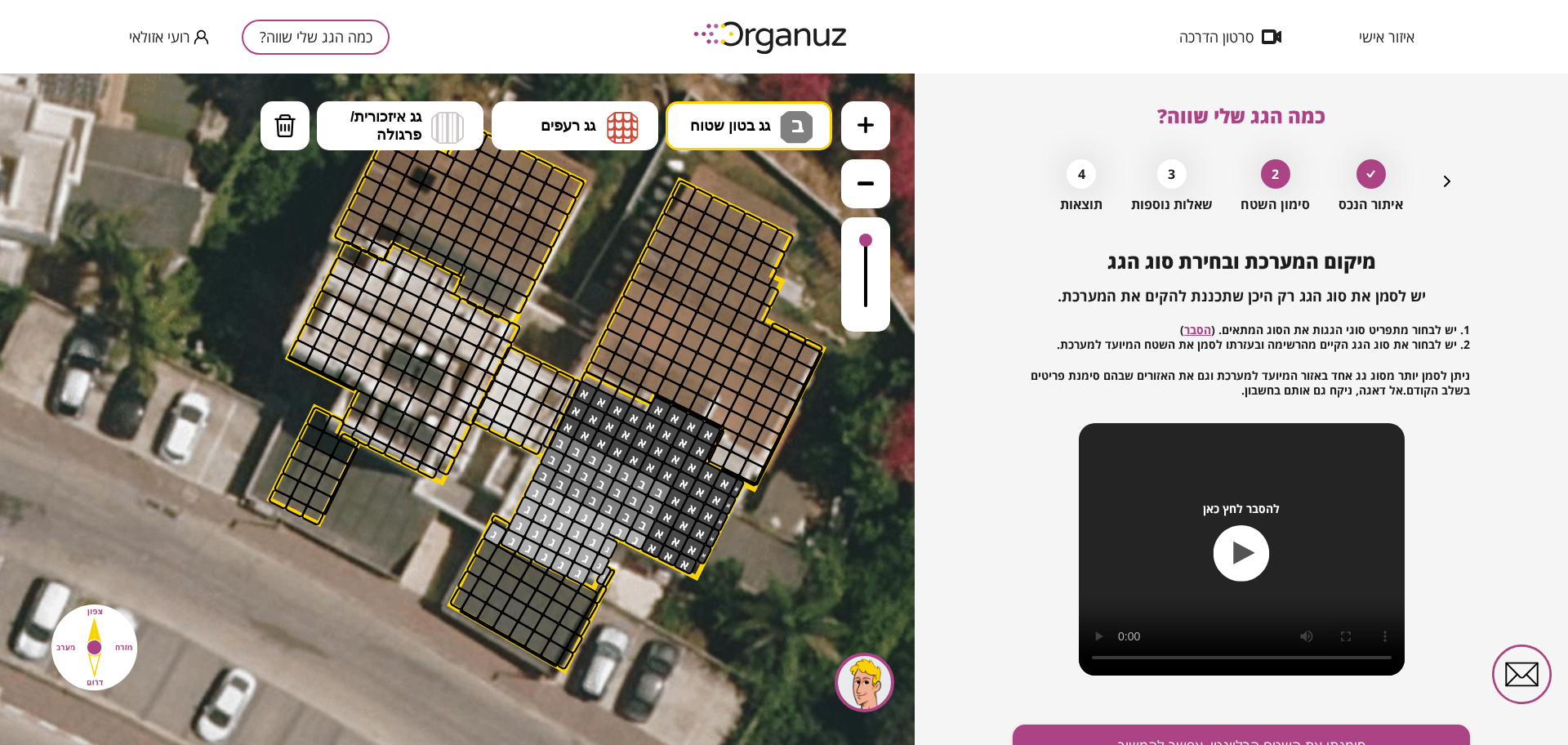
drag, startPoint x: 611, startPoint y: 528, endPoint x: 620, endPoint y: 537, distance: 12.7
click at [289, 134] on img at bounding box center [285, 126] width 23 height 24
click at [488, 538] on div at bounding box center [495, 534] width 26 height 27
click at [742, 139] on button "גג בטון שטוח ב ג" at bounding box center [748, 126] width 167 height 49
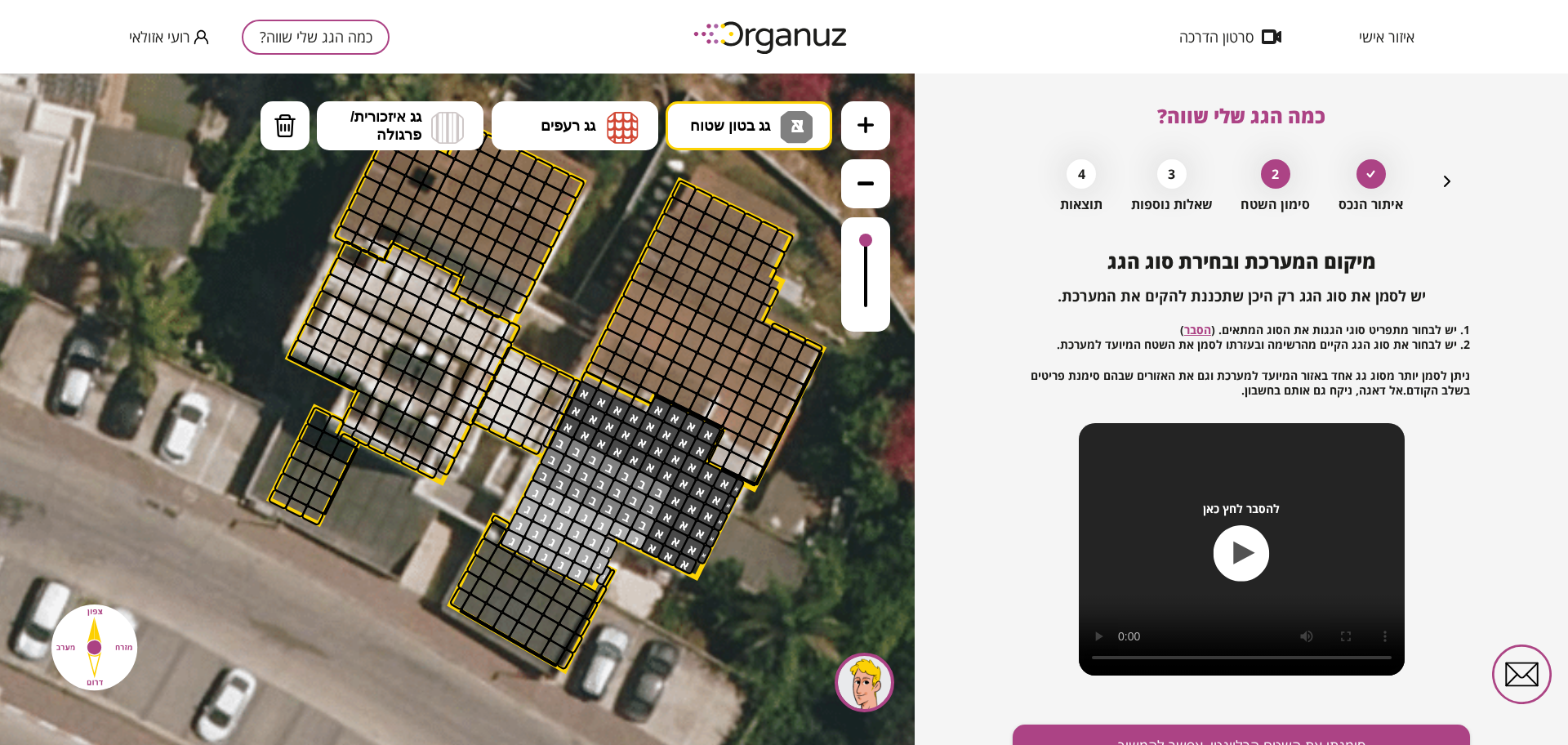
click at [759, 191] on div ".st0 { fill: #FFFFFF; } .st0 { fill: #FFFFFF; }" at bounding box center [457, 409] width 915 height 672
drag, startPoint x: 635, startPoint y: 408, endPoint x: 595, endPoint y: 379, distance: 49.4
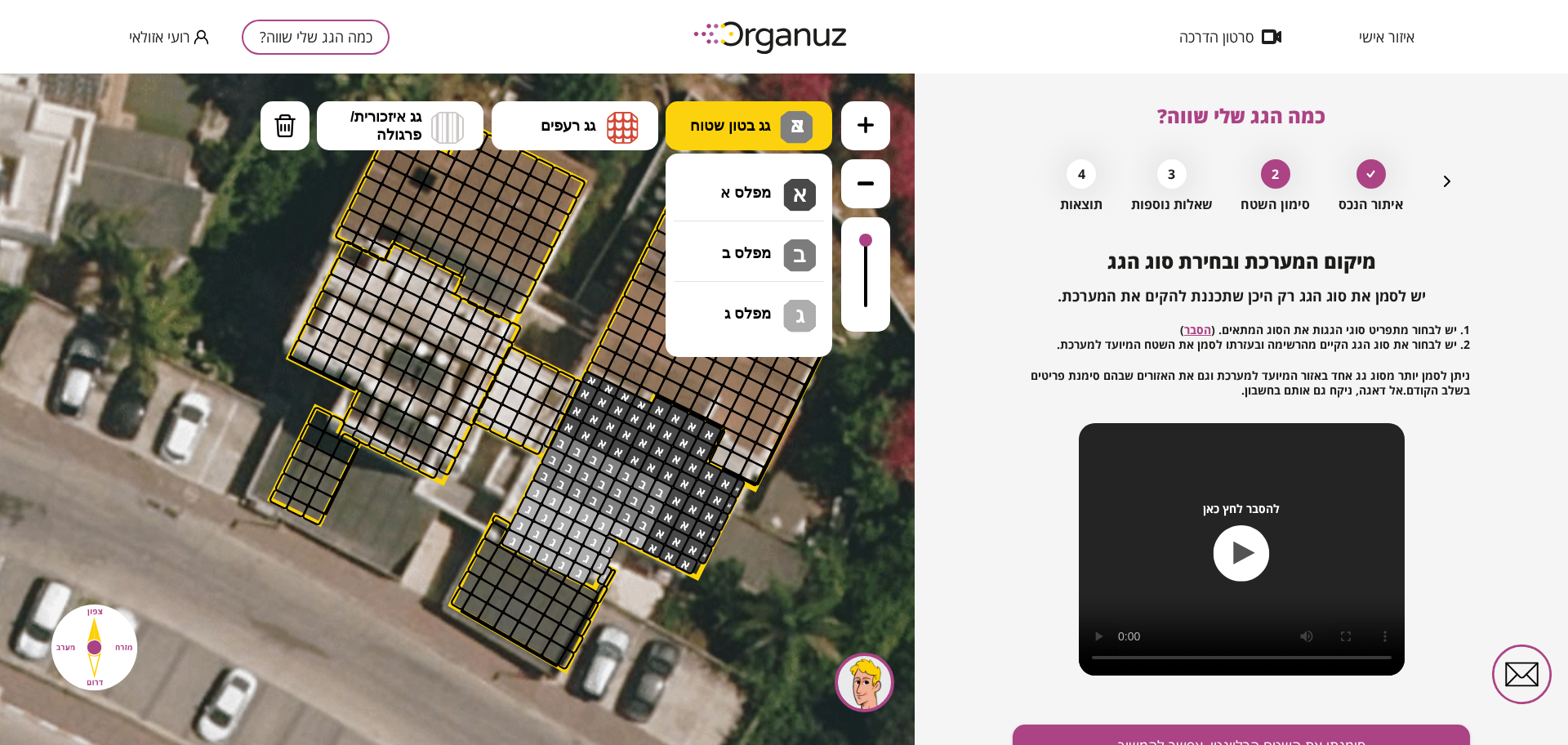
drag, startPoint x: 719, startPoint y: 124, endPoint x: 723, endPoint y: 137, distance: 13.6
click at [719, 124] on span "גג בטון שטוח" at bounding box center [730, 126] width 80 height 18
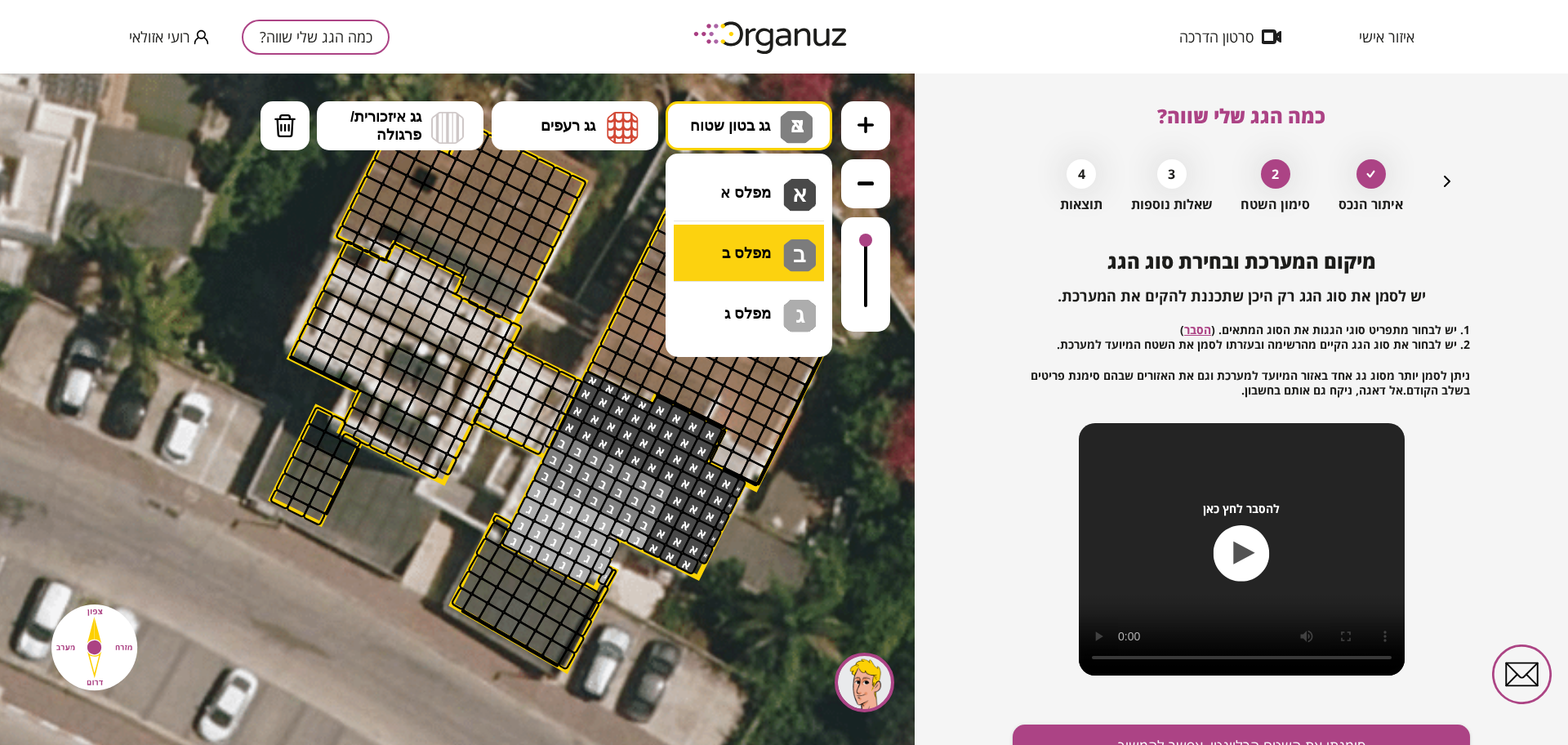
click at [762, 270] on div ".st0 { fill: #FFFFFF; } .st0 { fill: #FFFFFF; }" at bounding box center [457, 409] width 915 height 672
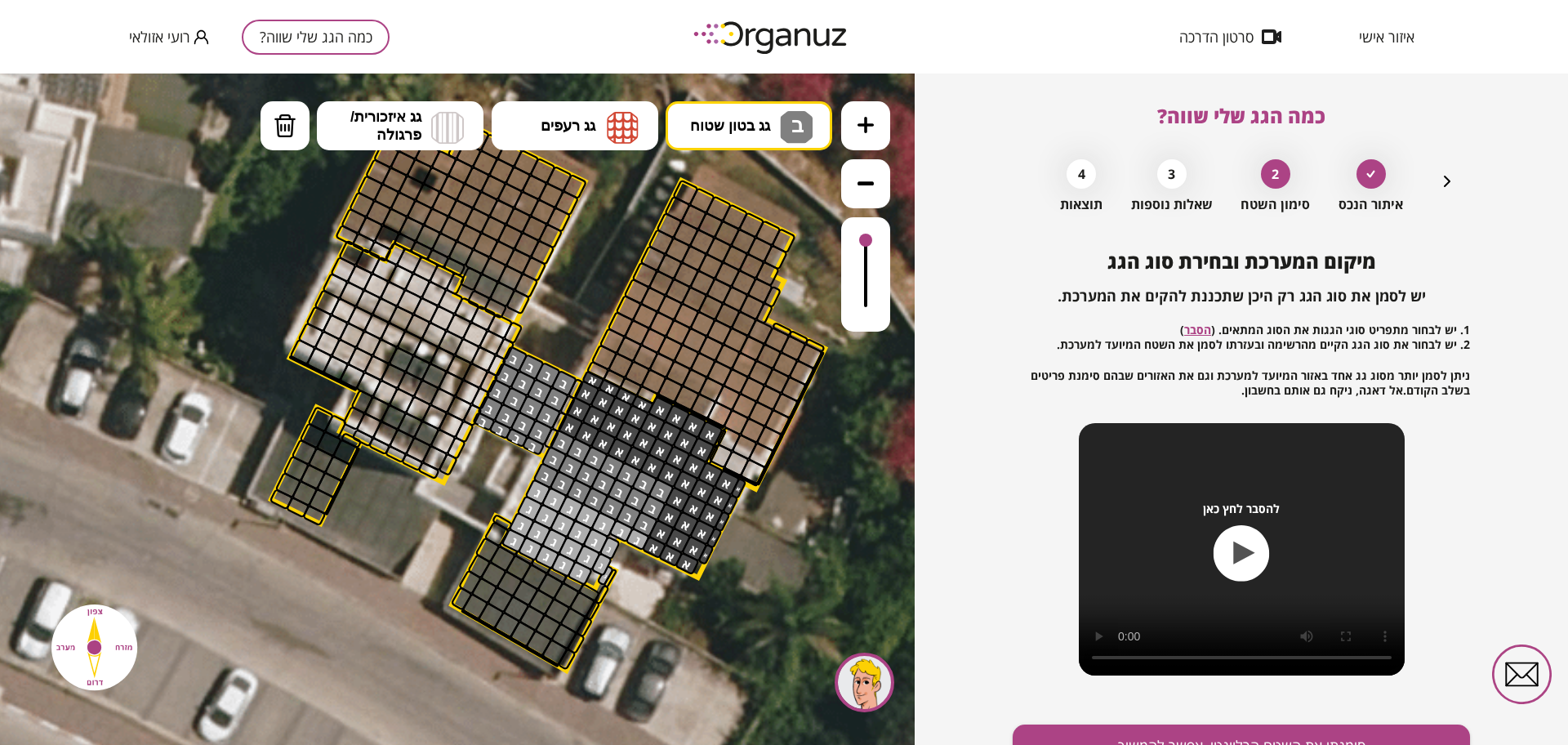
drag, startPoint x: 563, startPoint y: 381, endPoint x: 523, endPoint y: 352, distance: 49.4
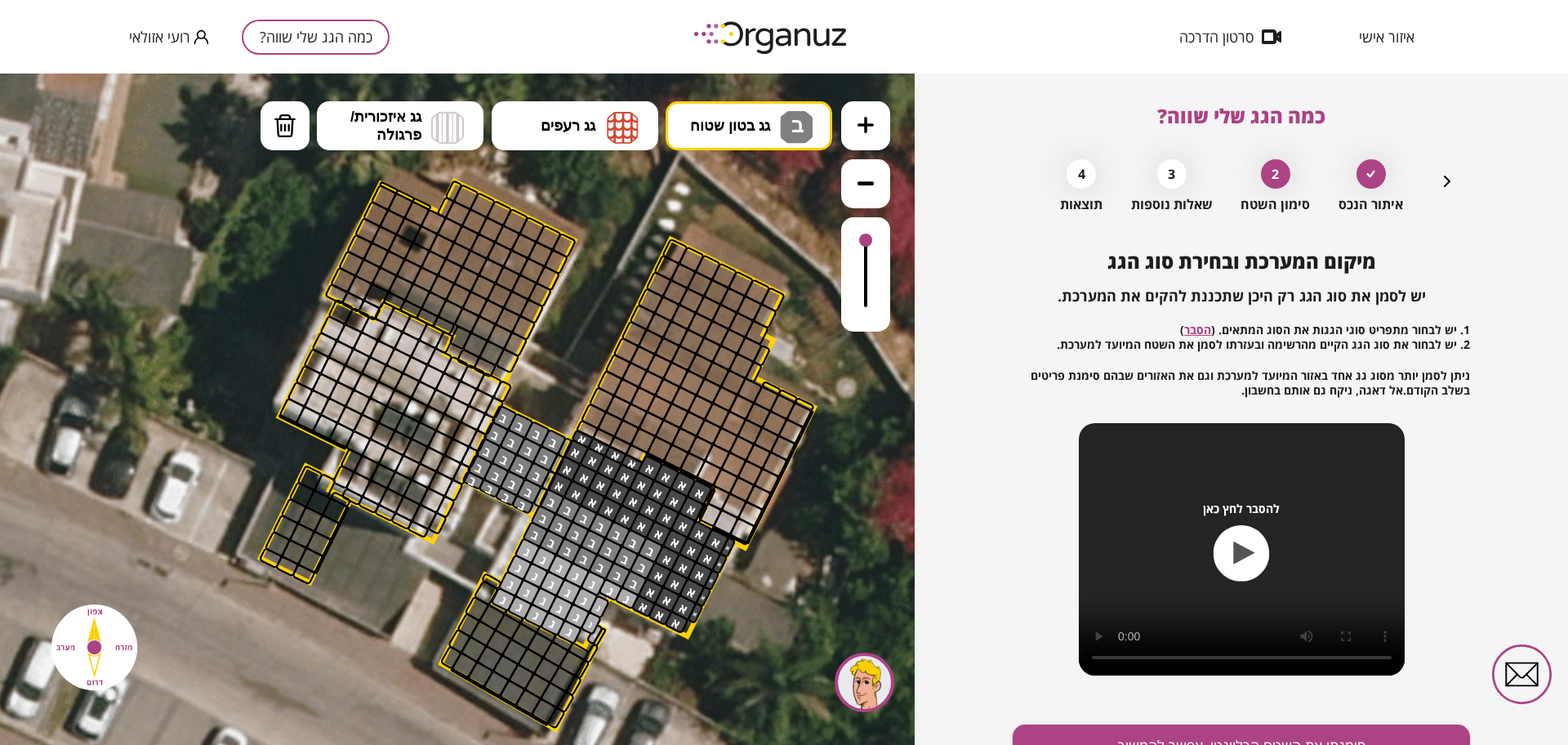
drag, startPoint x: 198, startPoint y: 341, endPoint x: 252, endPoint y: 341, distance: 54.0
click at [201, 355] on icon at bounding box center [532, 461] width 1709 height 1710
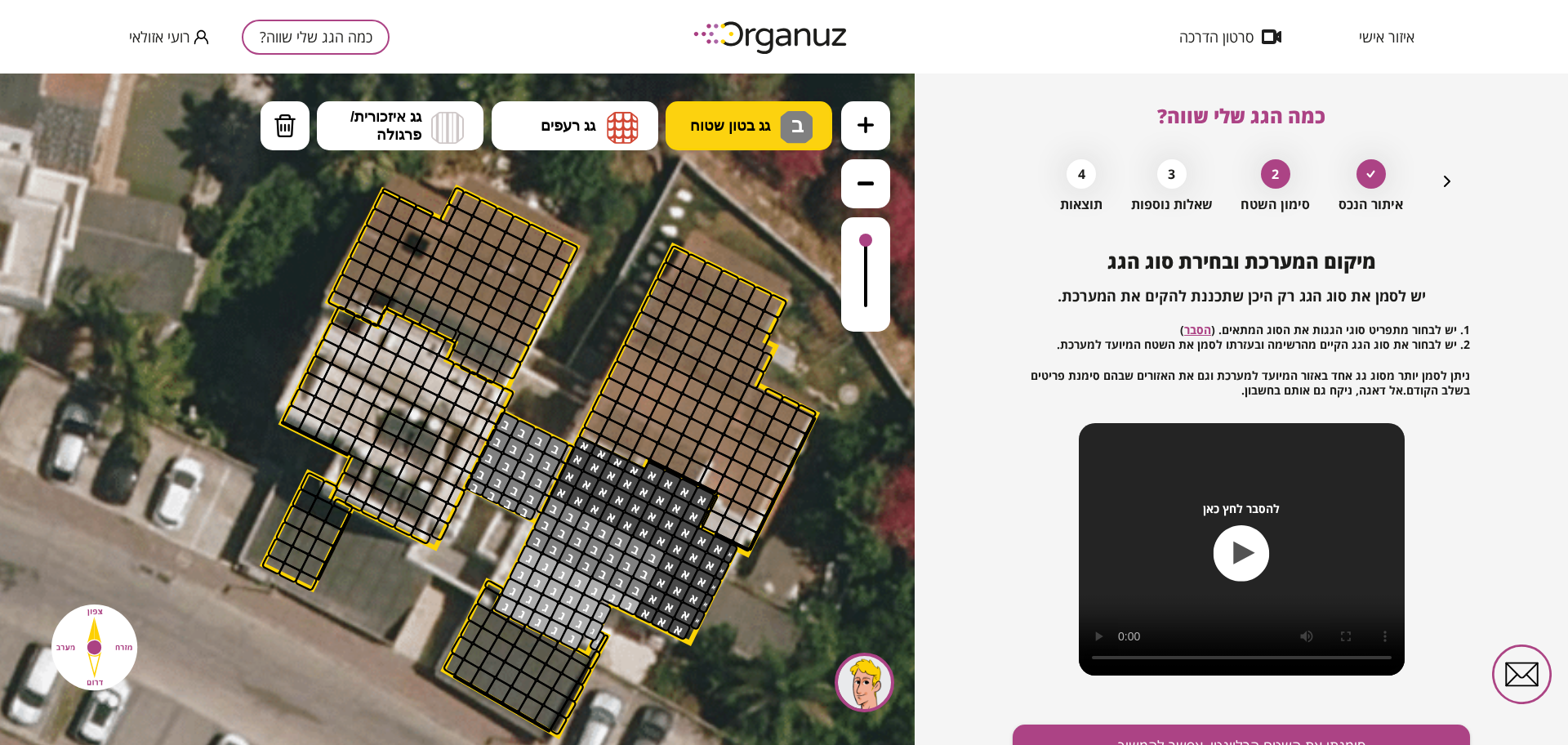
click at [795, 107] on button "גג בטון שטוח ב" at bounding box center [748, 126] width 167 height 49
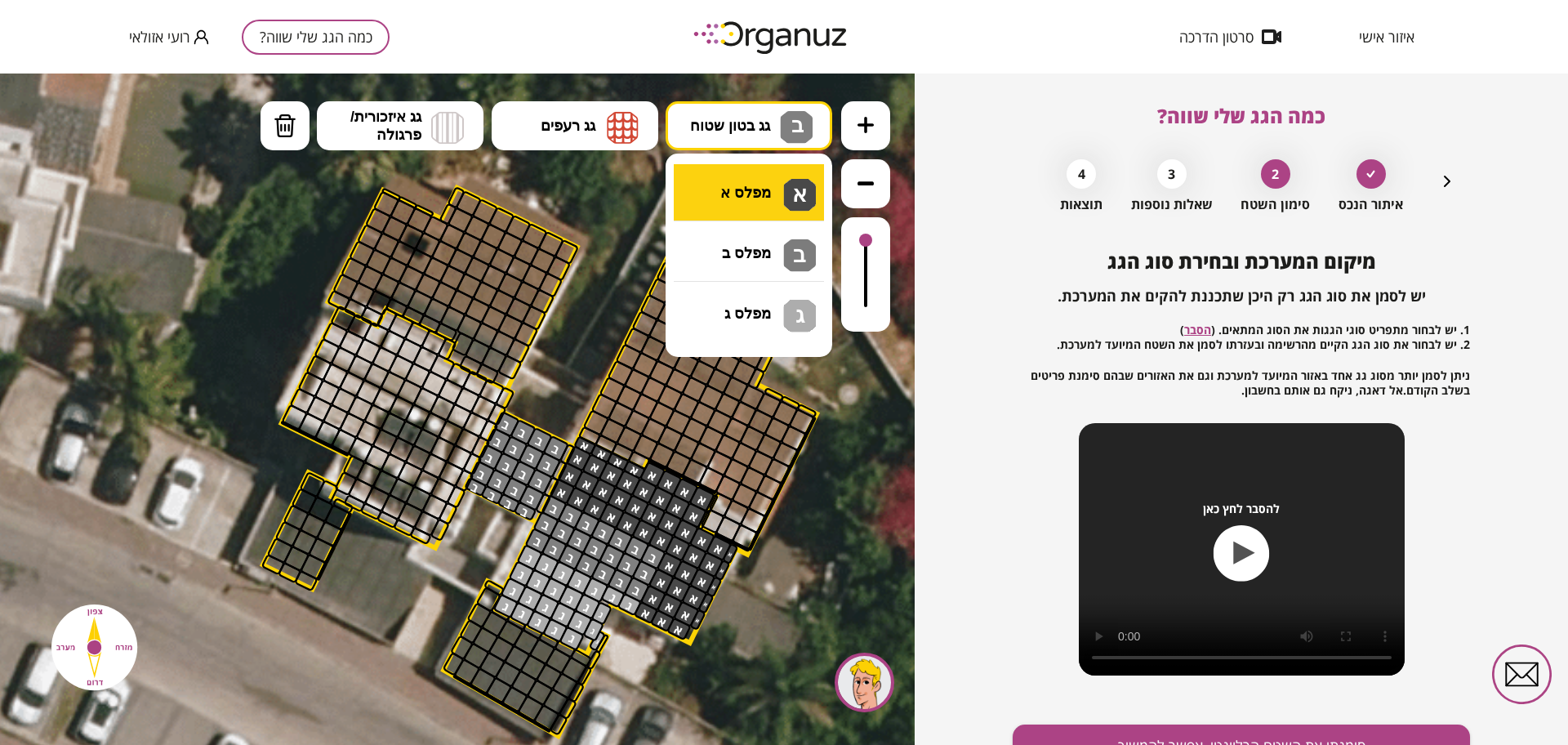
click at [753, 202] on div ".st0 { fill: #FFFFFF; } .st0 { fill: #FFFFFF; }" at bounding box center [457, 409] width 915 height 672
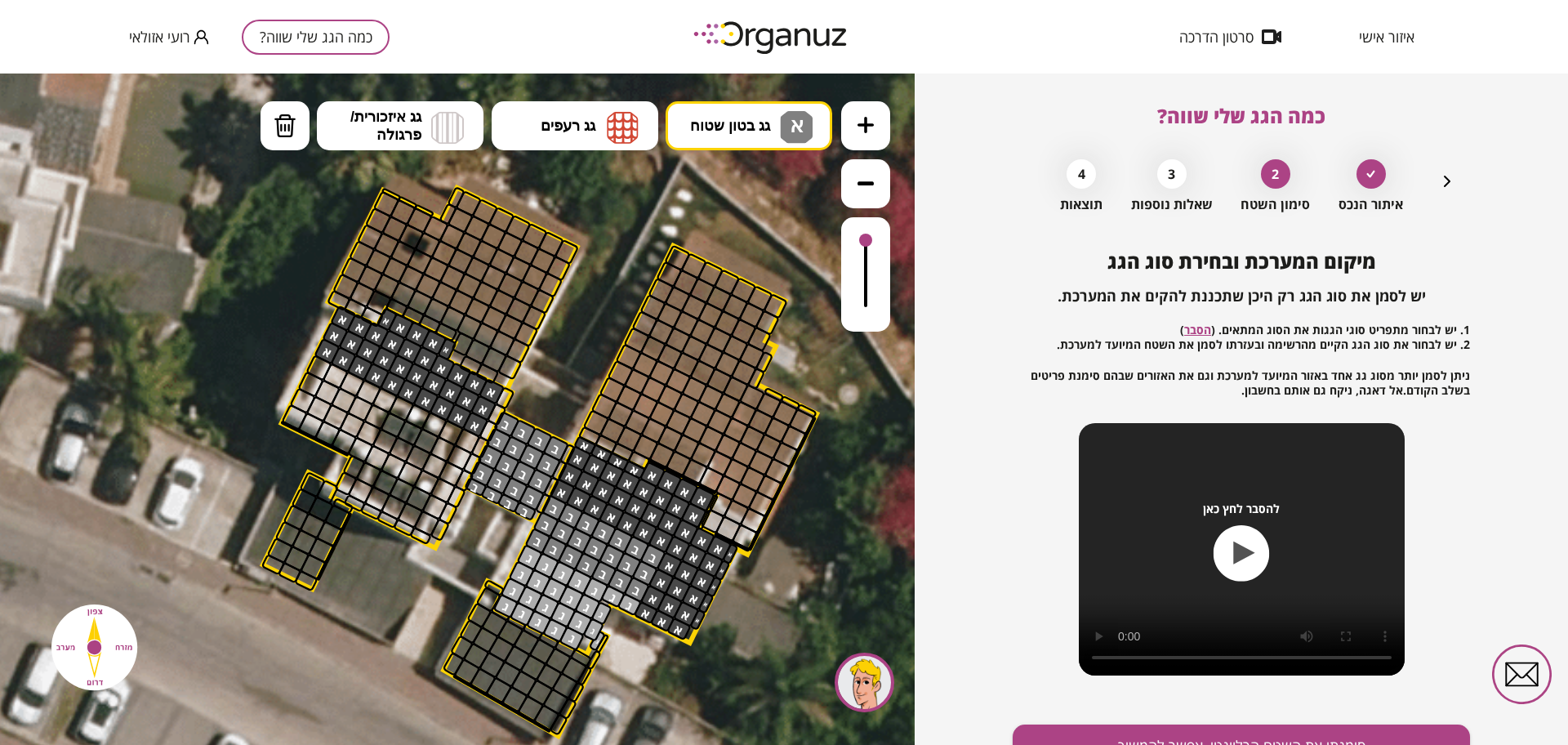
drag, startPoint x: 492, startPoint y: 395, endPoint x: 353, endPoint y: 323, distance: 156.5
click at [802, 107] on button "גג בטון שטוח א" at bounding box center [748, 126] width 167 height 49
click at [746, 261] on div ".st0 { fill: #FFFFFF; } .st0 { fill: #FFFFFF; }" at bounding box center [457, 409] width 915 height 672
drag, startPoint x: 382, startPoint y: 404, endPoint x: 321, endPoint y: 364, distance: 72.9
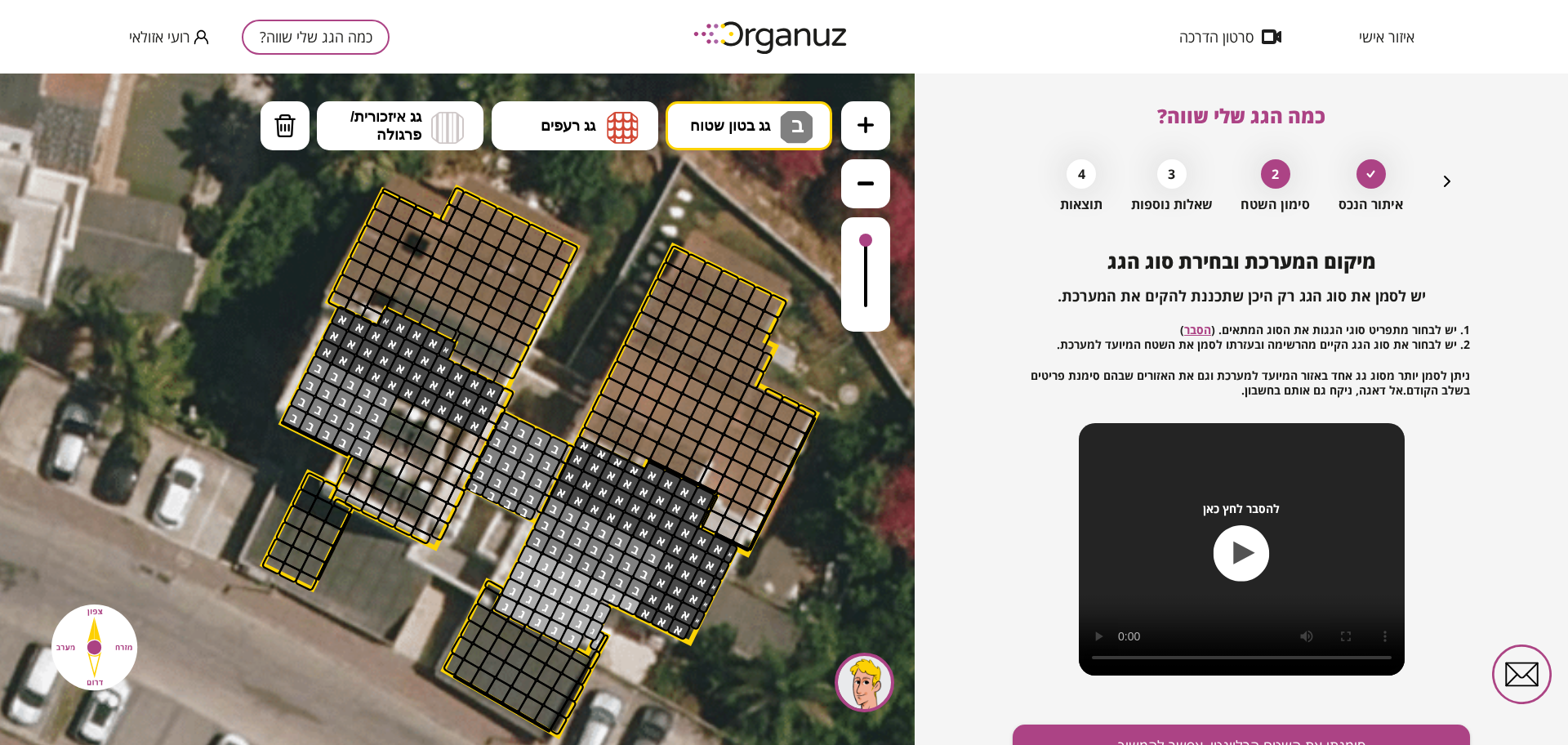
click at [866, 245] on div at bounding box center [865, 242] width 13 height 13
drag, startPoint x: 866, startPoint y: 245, endPoint x: 889, endPoint y: 221, distance: 33.2
click at [889, 221] on div at bounding box center [866, 217] width 49 height 231
drag, startPoint x: 397, startPoint y: 404, endPoint x: 374, endPoint y: 451, distance: 52.3
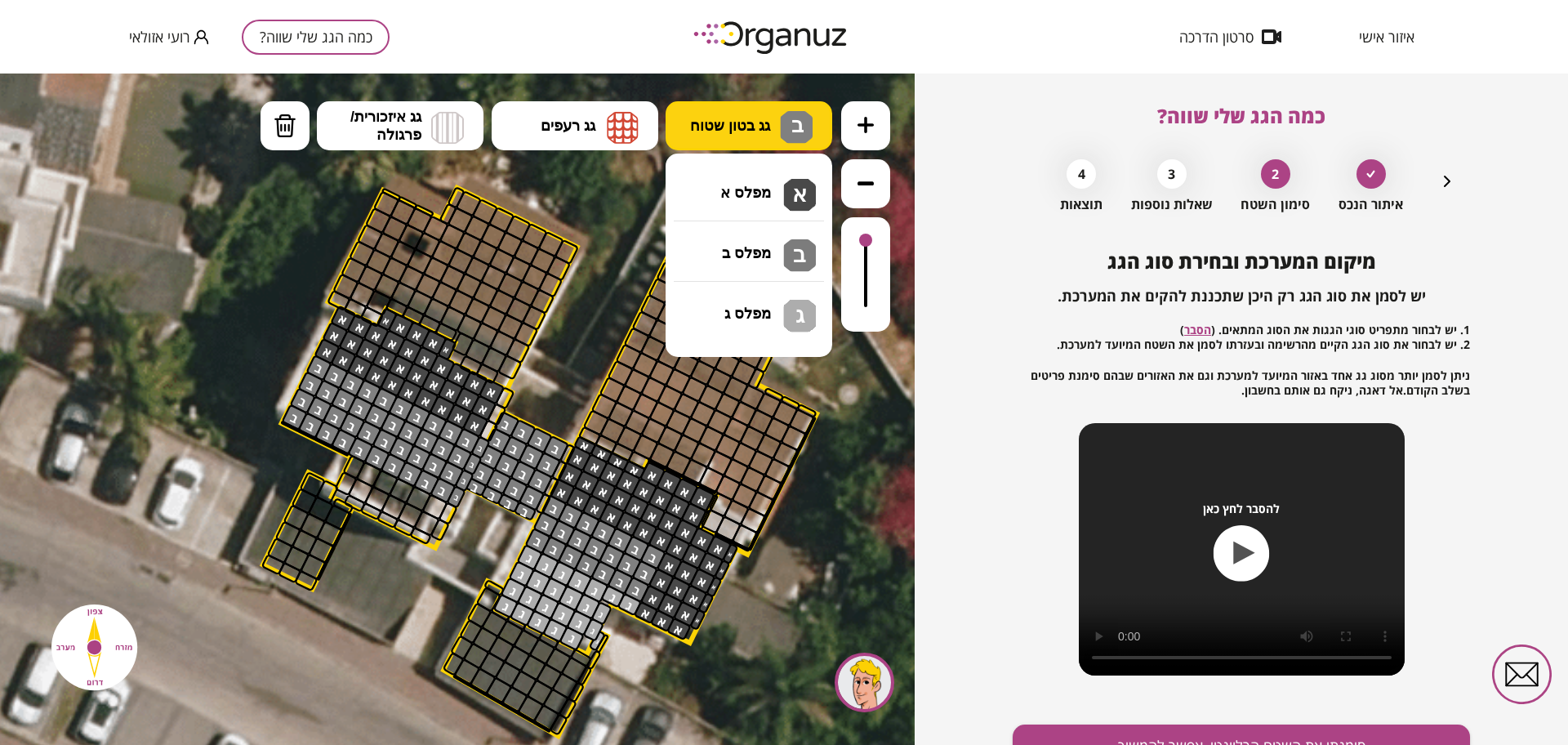
click at [718, 131] on span "גג בטון שטוח" at bounding box center [730, 126] width 80 height 18
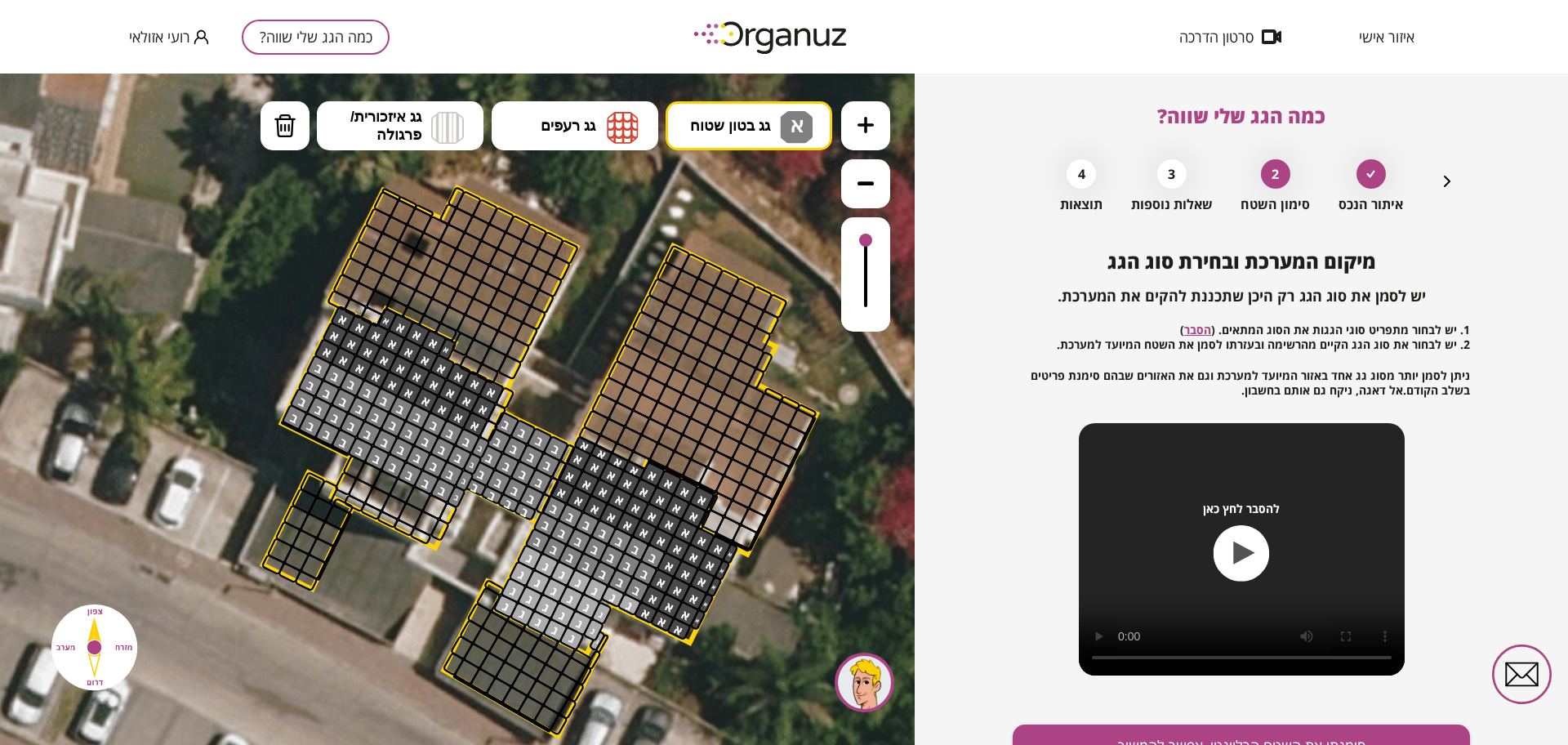
click at [729, 193] on div ".st0 { fill: #FFFFFF; } .st0 { fill: #FFFFFF; }" at bounding box center [457, 409] width 915 height 672
drag, startPoint x: 508, startPoint y: 390, endPoint x: 492, endPoint y: 428, distance: 41.2
click at [780, 135] on img at bounding box center [795, 127] width 32 height 32
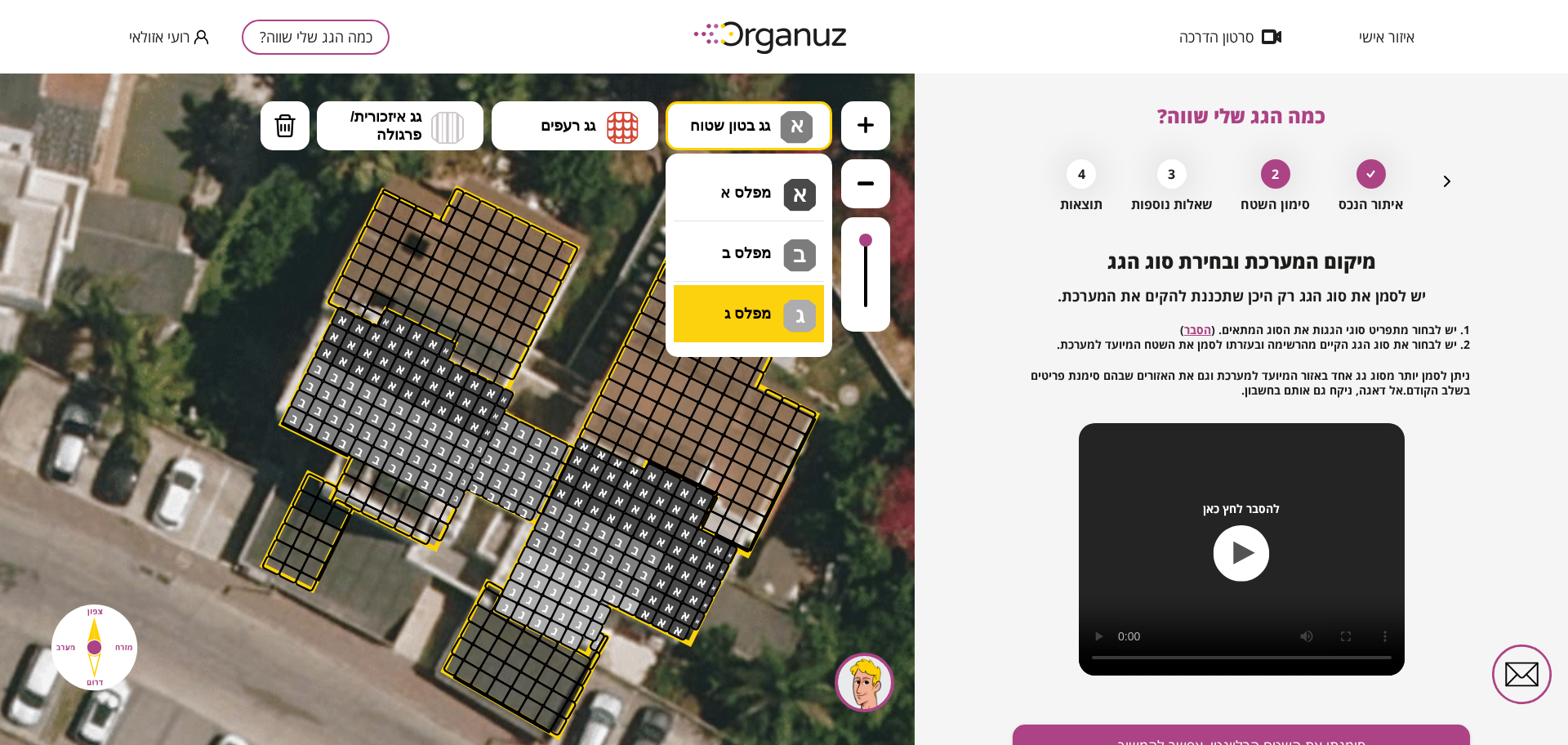
click at [757, 298] on div ".st0 { fill: #FFFFFF; } .st0 { fill: #FFFFFF; }" at bounding box center [457, 409] width 915 height 672
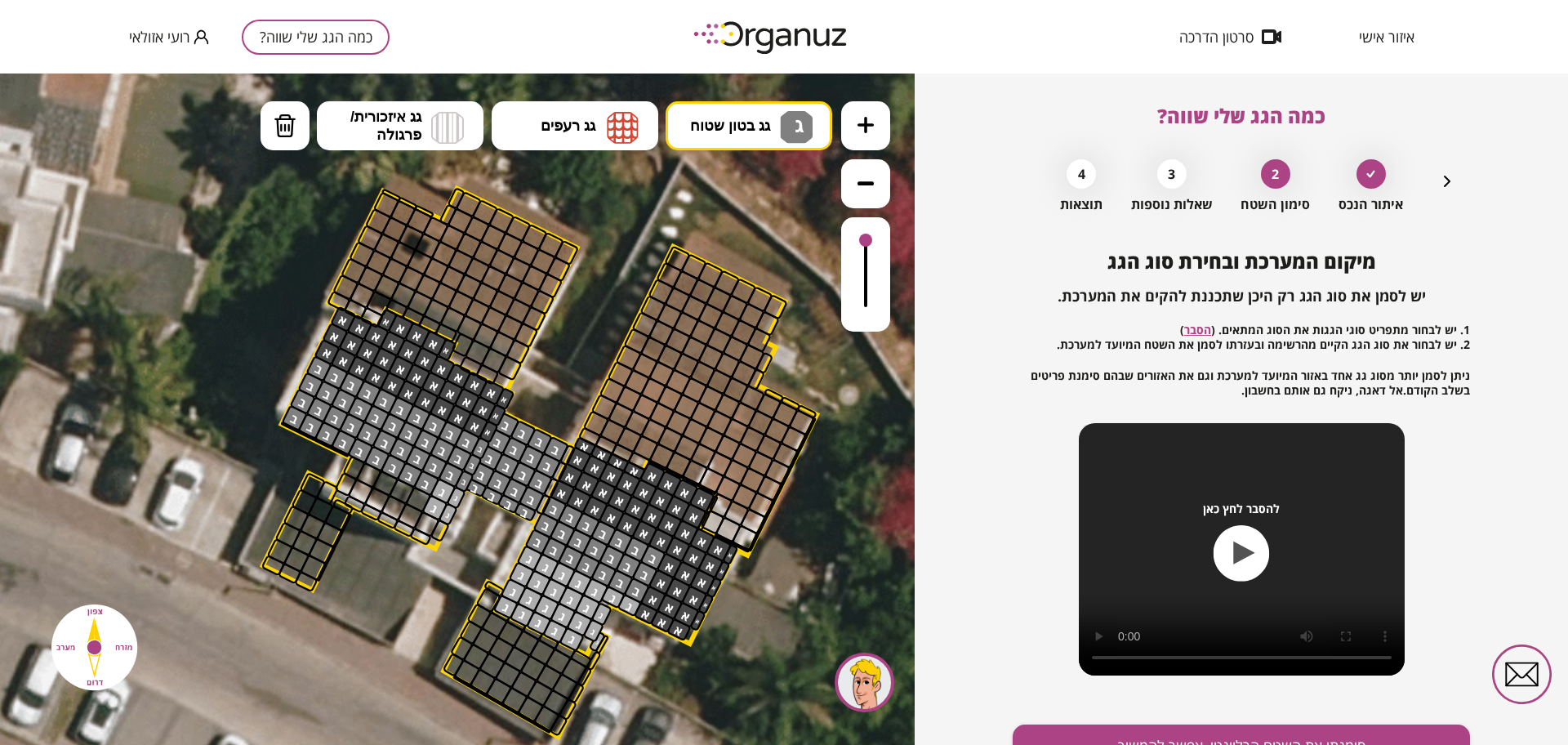
drag, startPoint x: 448, startPoint y: 497, endPoint x: 446, endPoint y: 505, distance: 8.2
drag, startPoint x: 447, startPoint y: 505, endPoint x: 429, endPoint y: 538, distance: 37.6
drag, startPoint x: 364, startPoint y: 541, endPoint x: 394, endPoint y: 505, distance: 46.9
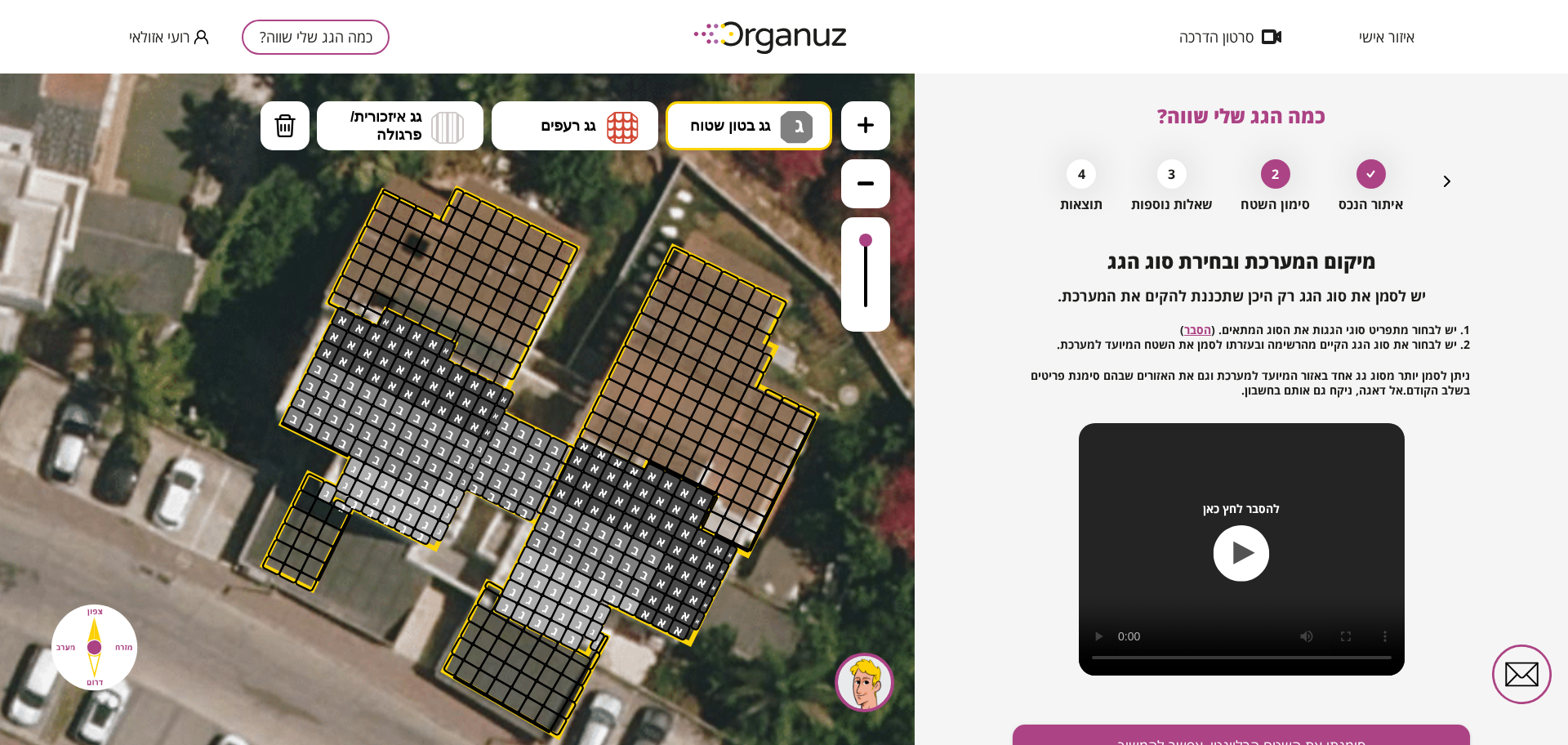
click at [294, 126] on img at bounding box center [285, 126] width 23 height 24
click at [326, 494] on div at bounding box center [327, 493] width 24 height 25
click at [794, 126] on span "ג" at bounding box center [795, 122] width 17 height 19
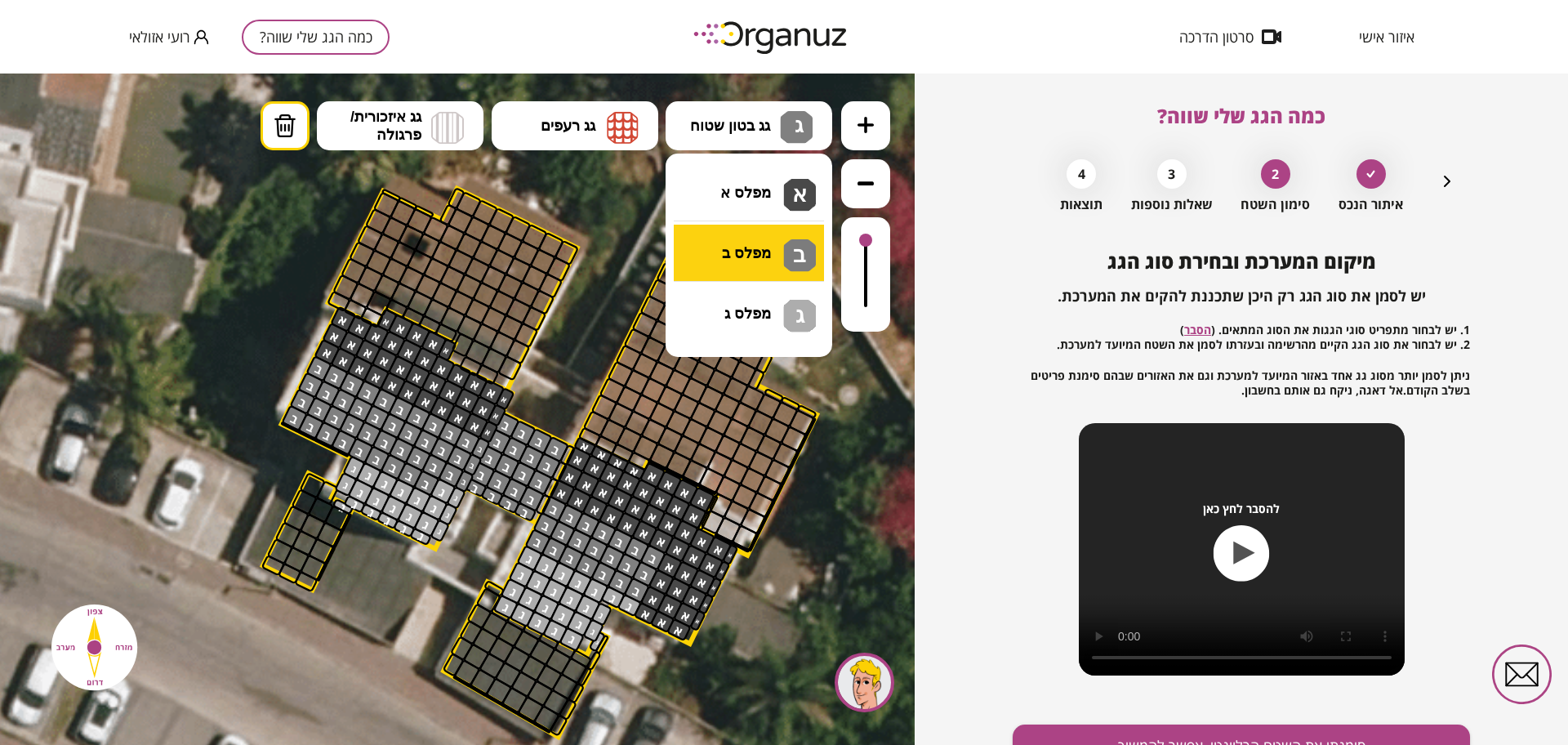
click at [753, 259] on div ".st0 { fill: #FFFFFF; } .st0 { fill: #FFFFFF; }" at bounding box center [457, 409] width 915 height 672
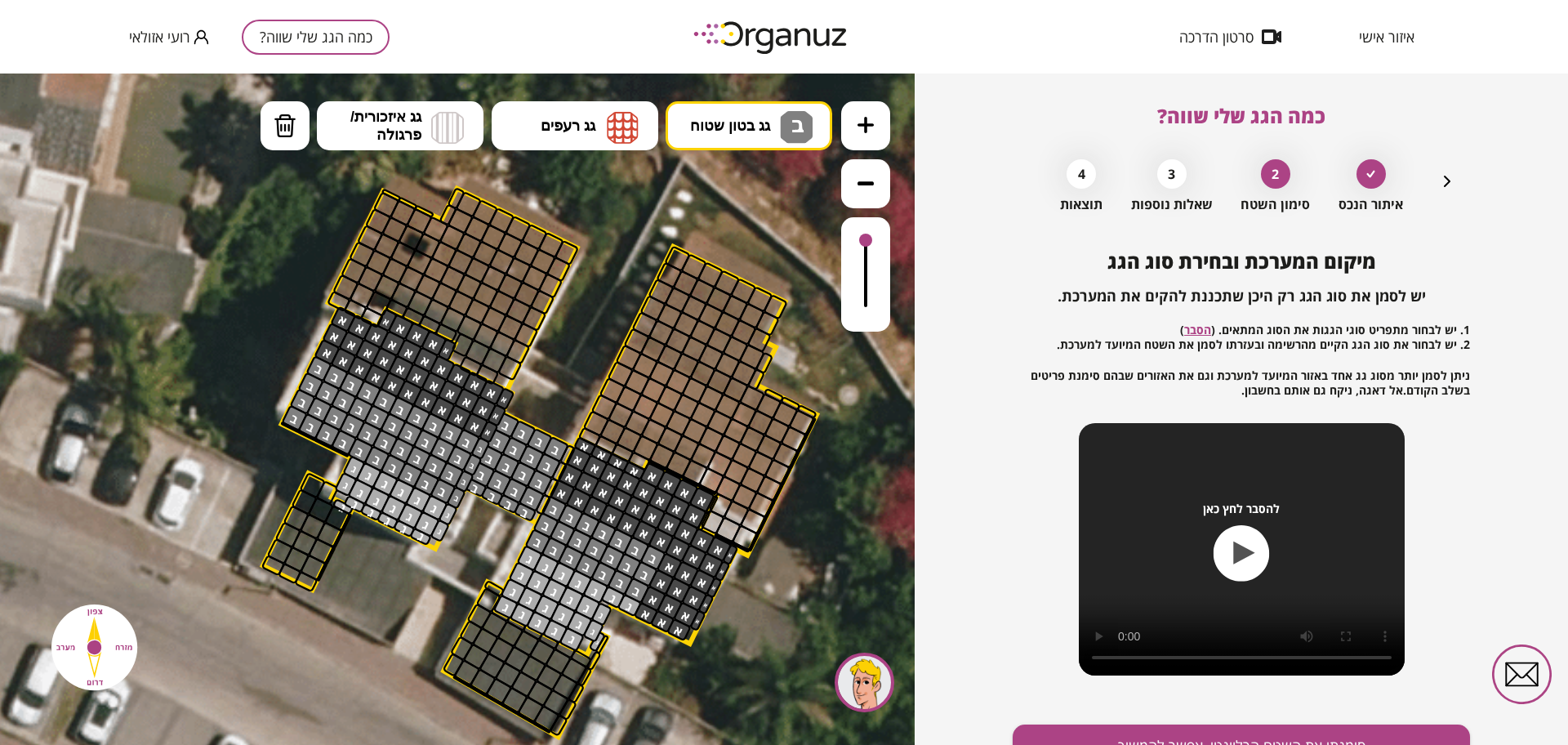
drag, startPoint x: 441, startPoint y: 496, endPoint x: 517, endPoint y: 547, distance: 91.5
click at [462, 505] on div ".st0 { fill: #FFFFFF; } .st0 { fill: #FFFFFF; }" at bounding box center [534, 469] width 1709 height 1710
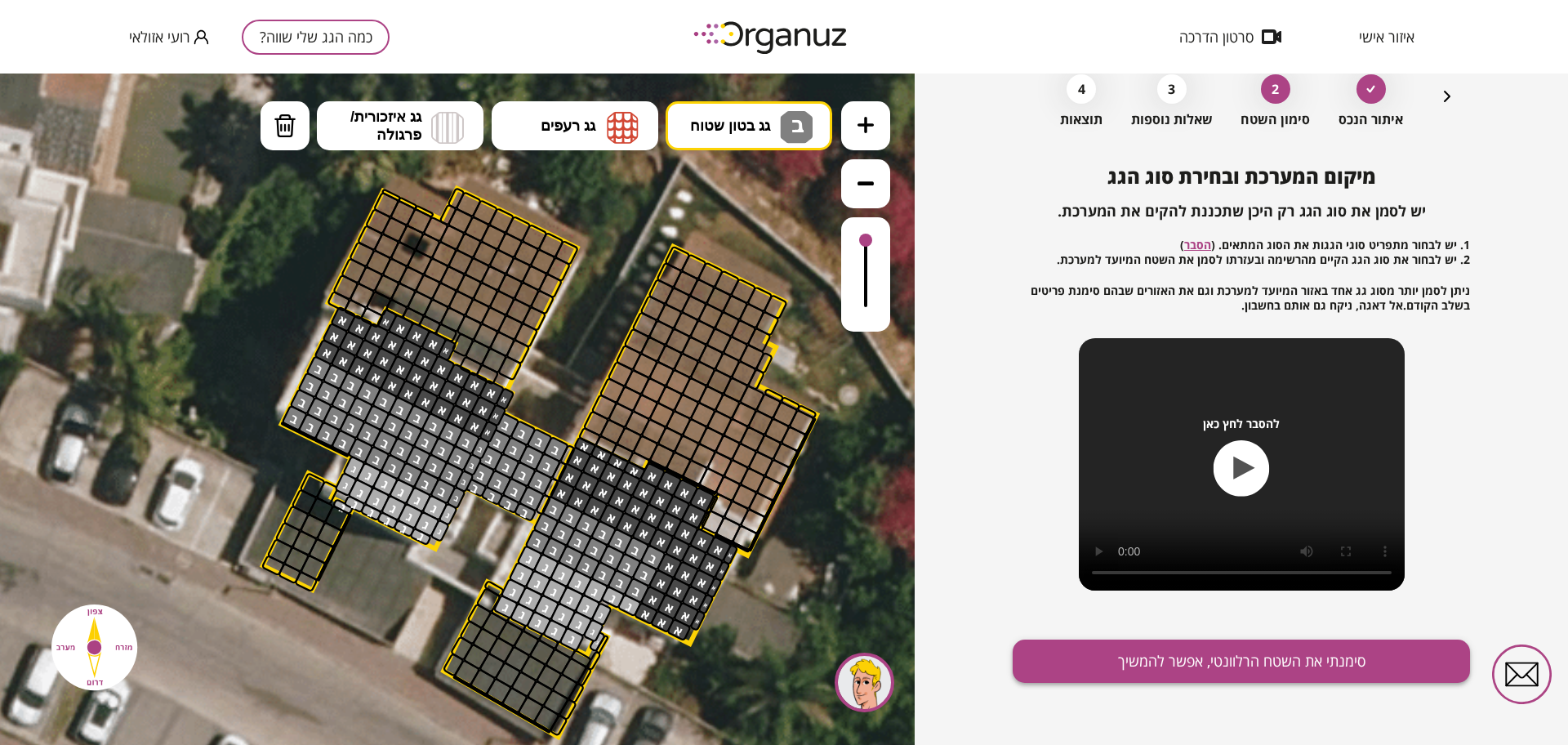
click at [1194, 660] on button "סימנתי את השטח הרלוונטי, אפשר להמשיך" at bounding box center [1241, 661] width 457 height 44
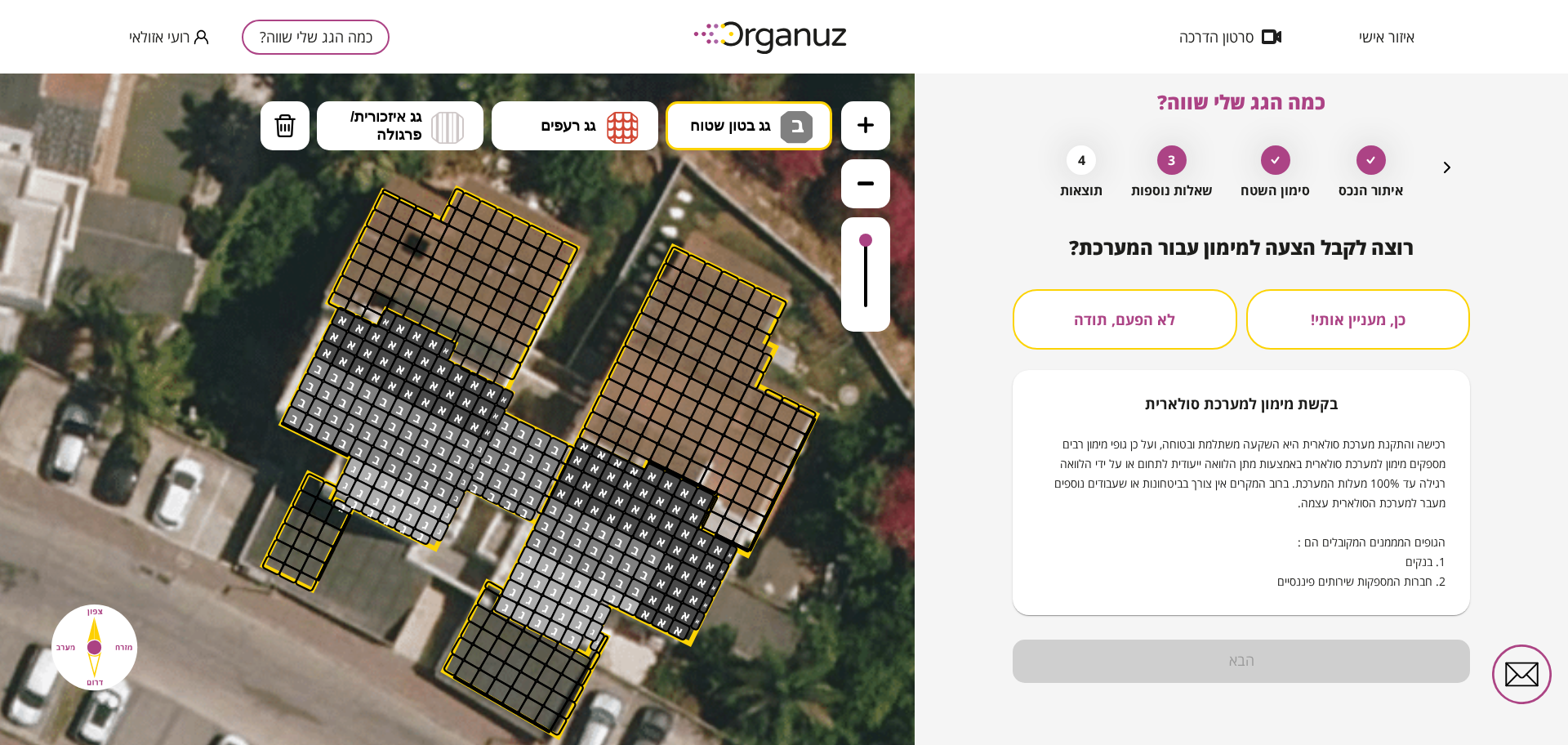
click at [1124, 333] on button "לא הפעם, תודה" at bounding box center [1124, 319] width 224 height 60
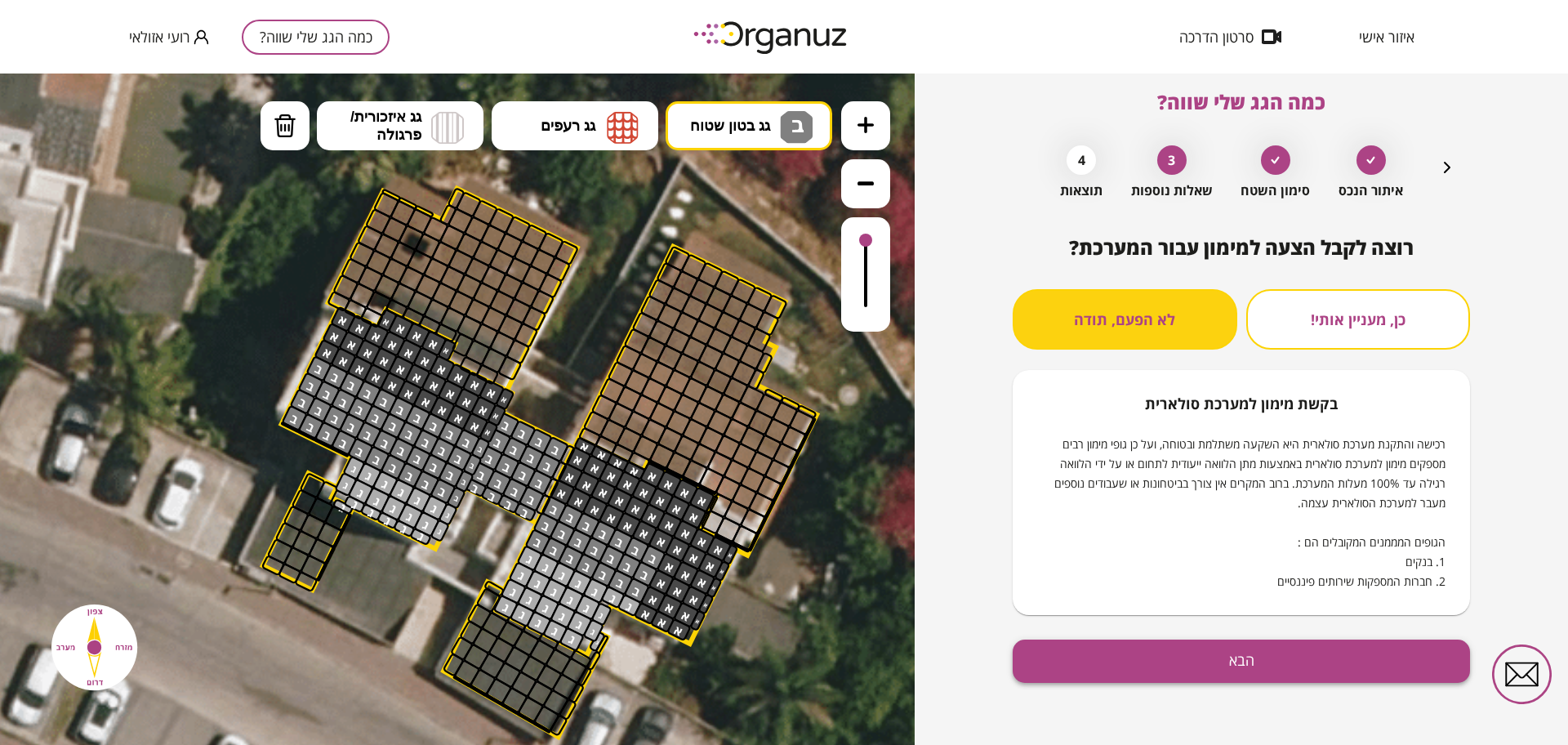
click at [1257, 671] on button "הבא" at bounding box center [1241, 661] width 457 height 44
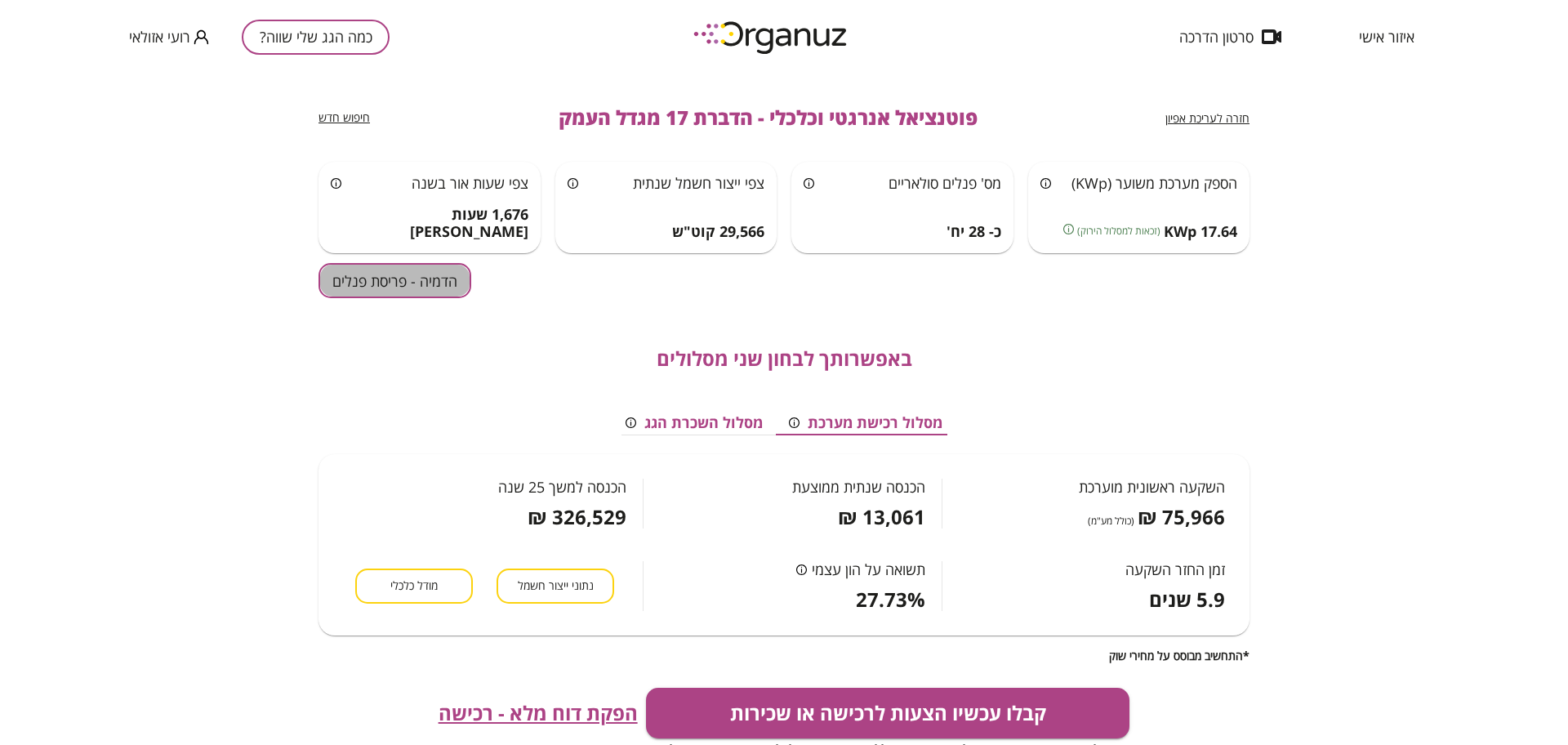
click at [391, 280] on button "הדמיה - פריסת פנלים" at bounding box center [395, 280] width 153 height 35
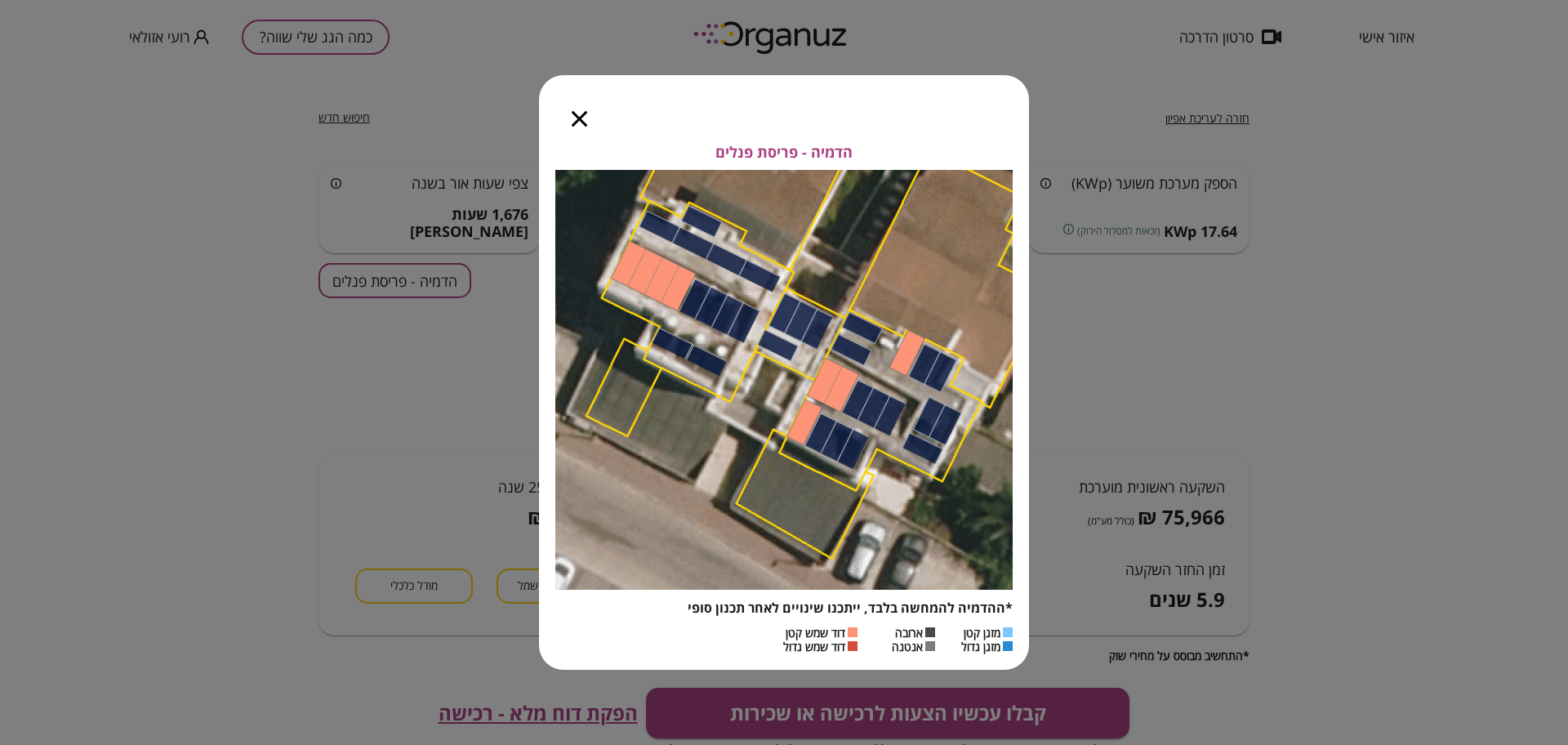
click at [839, 148] on span "הדמיה - פריסת פנלים" at bounding box center [783, 153] width 137 height 18
click at [784, 149] on span "הדמיה - פריסת פנלים" at bounding box center [783, 153] width 137 height 18
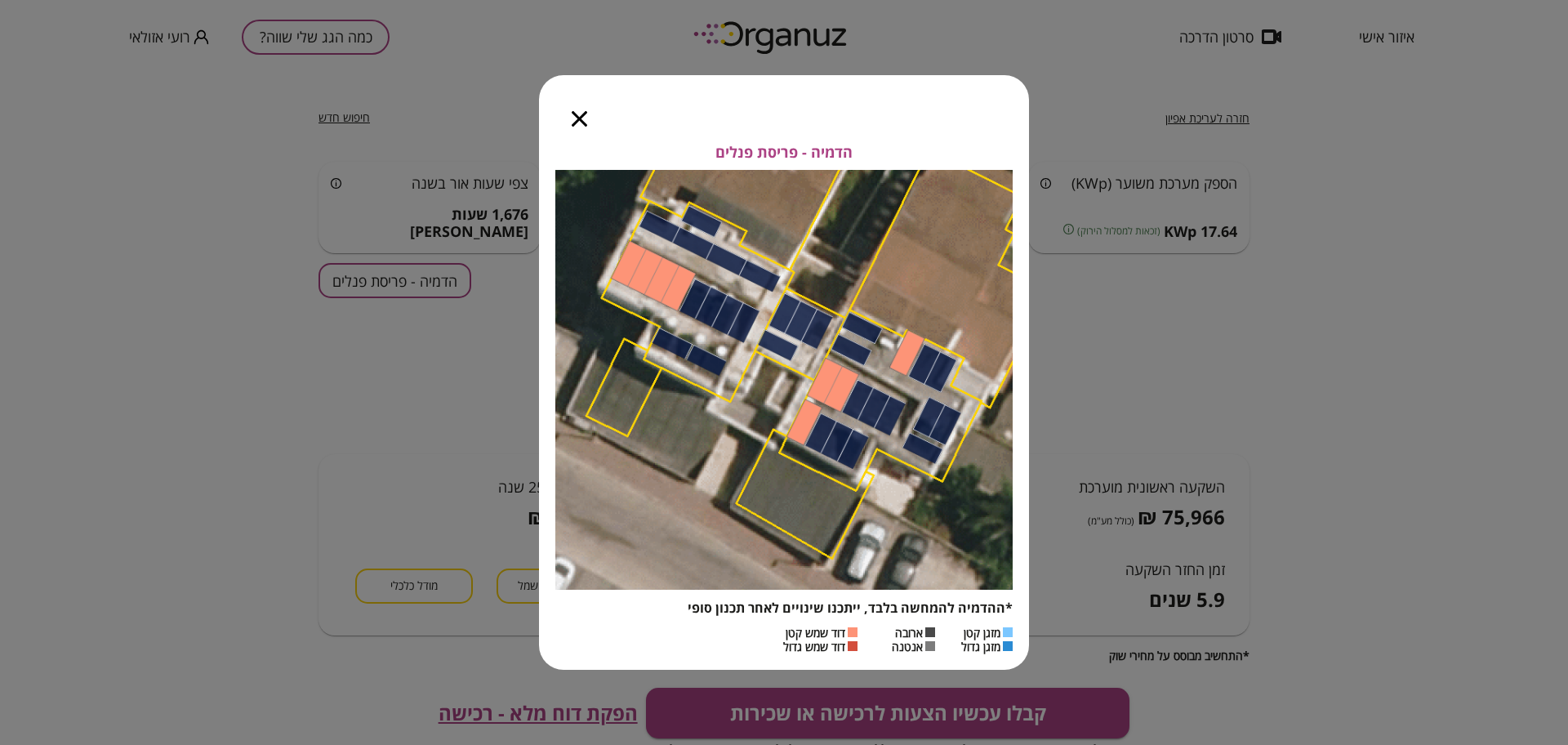
click at [784, 149] on span "הדמיה - פריסת פנלים" at bounding box center [783, 153] width 137 height 18
click at [750, 151] on span "הדמיה - פריסת פנלים" at bounding box center [783, 153] width 137 height 18
click at [750, 150] on span "הדמיה - פריסת פנלים" at bounding box center [783, 153] width 137 height 18
click at [810, 134] on div "הדמיה - פריסת פנלים *ההדמיה להמחשה בלבד, ייתכנו שינויים לאחר תכנון סופי מזגן קט…" at bounding box center [783, 372] width 490 height 595
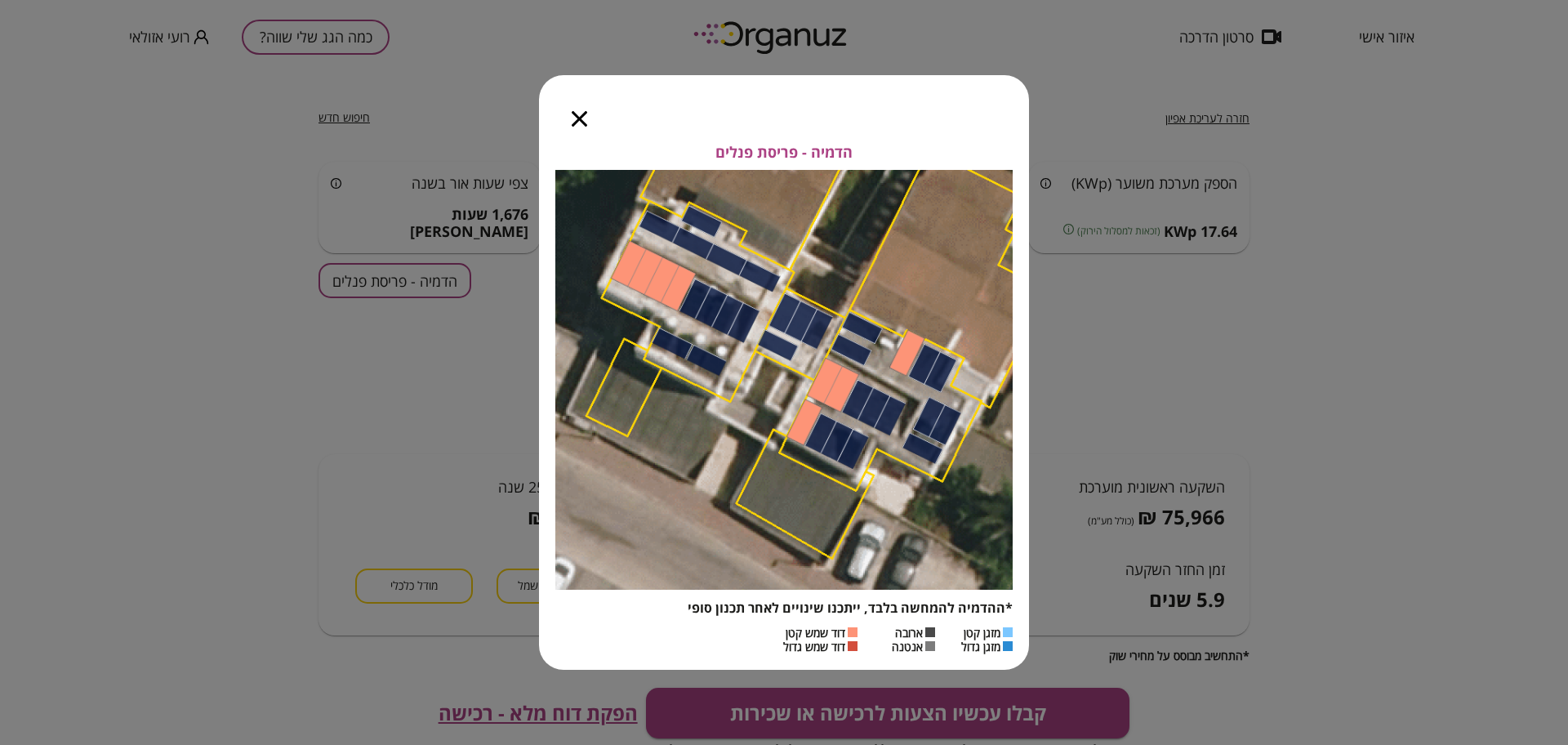
click at [806, 156] on span "הדמיה - פריסת פנלים" at bounding box center [783, 153] width 137 height 18
click at [810, 146] on span "הדמיה - פריסת פנלים" at bounding box center [783, 153] width 137 height 18
drag, startPoint x: 851, startPoint y: 148, endPoint x: 711, endPoint y: 152, distance: 140.1
click at [711, 152] on div "הדמיה - פריסת פנלים *ההדמיה להמחשה בלבד, ייתכנו שינויים לאחר תכנון סופי מזגן קט…" at bounding box center [783, 407] width 490 height 526
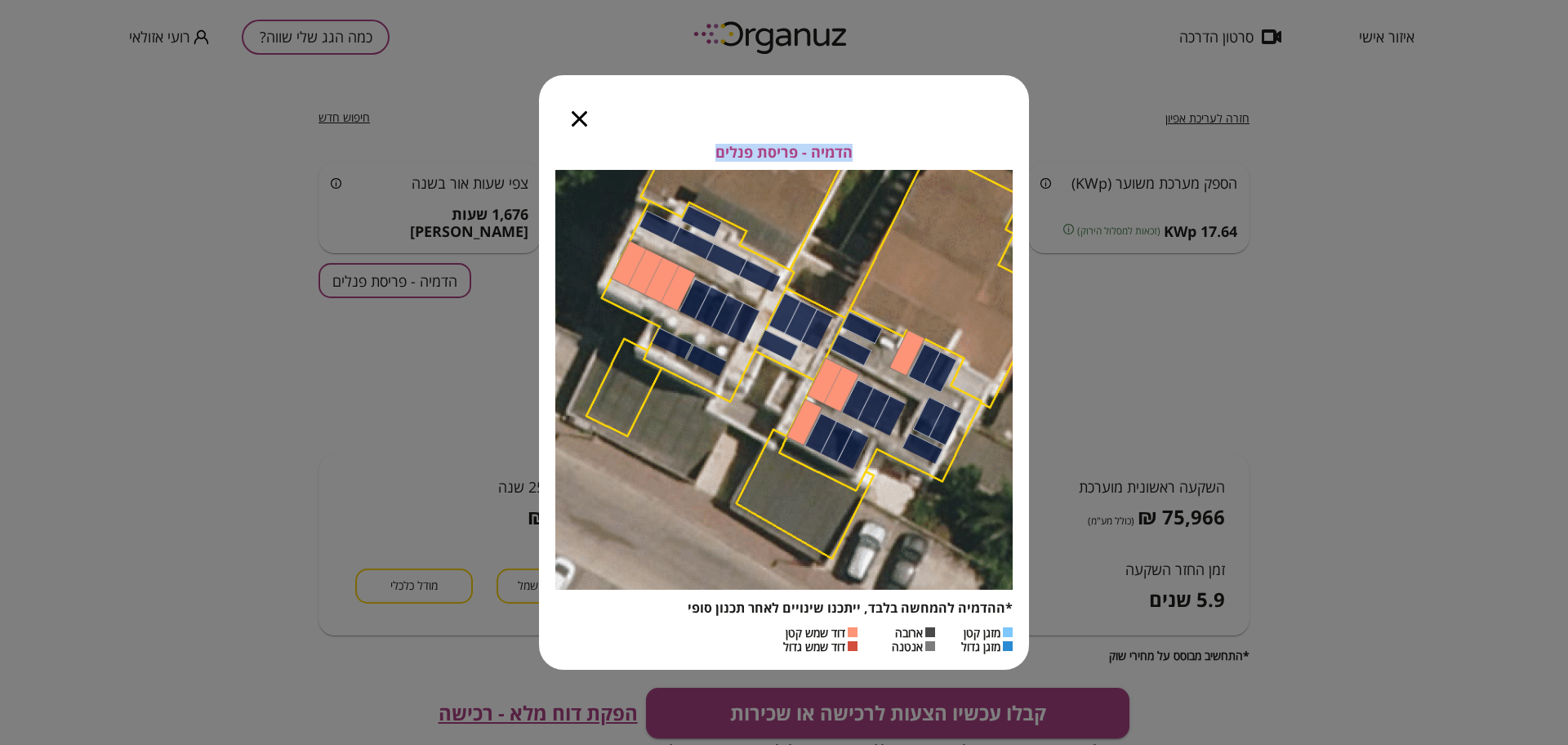
click at [707, 133] on div "הדמיה - פריסת פנלים *ההדמיה להמחשה בלבד, ייתכנו שינויים לאחר תכנון סופי מזגן קט…" at bounding box center [783, 372] width 490 height 595
click at [584, 121] on icon "button" at bounding box center [580, 119] width 16 height 16
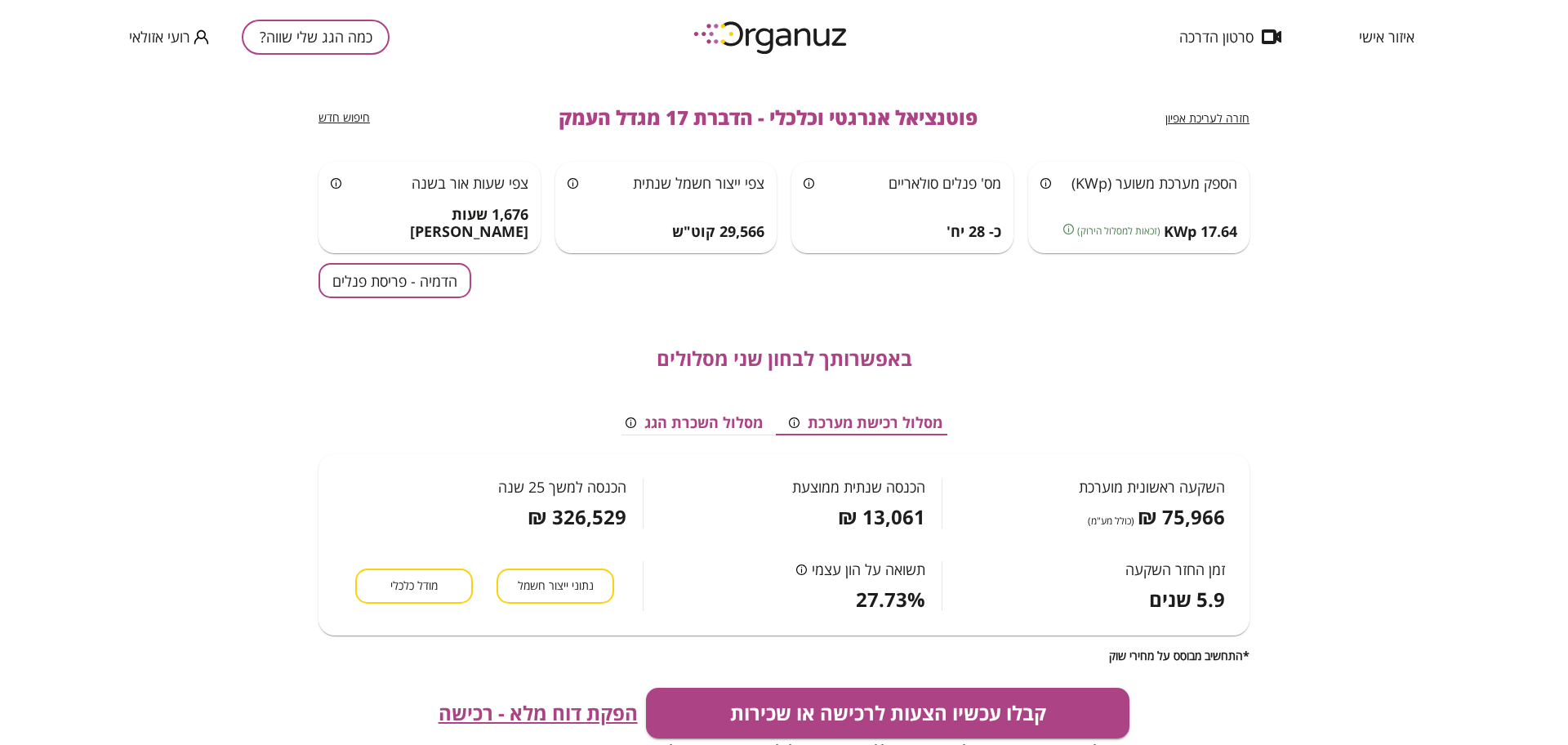
click at [1184, 119] on span "חזרה לעריכת אפיון" at bounding box center [1207, 118] width 84 height 16
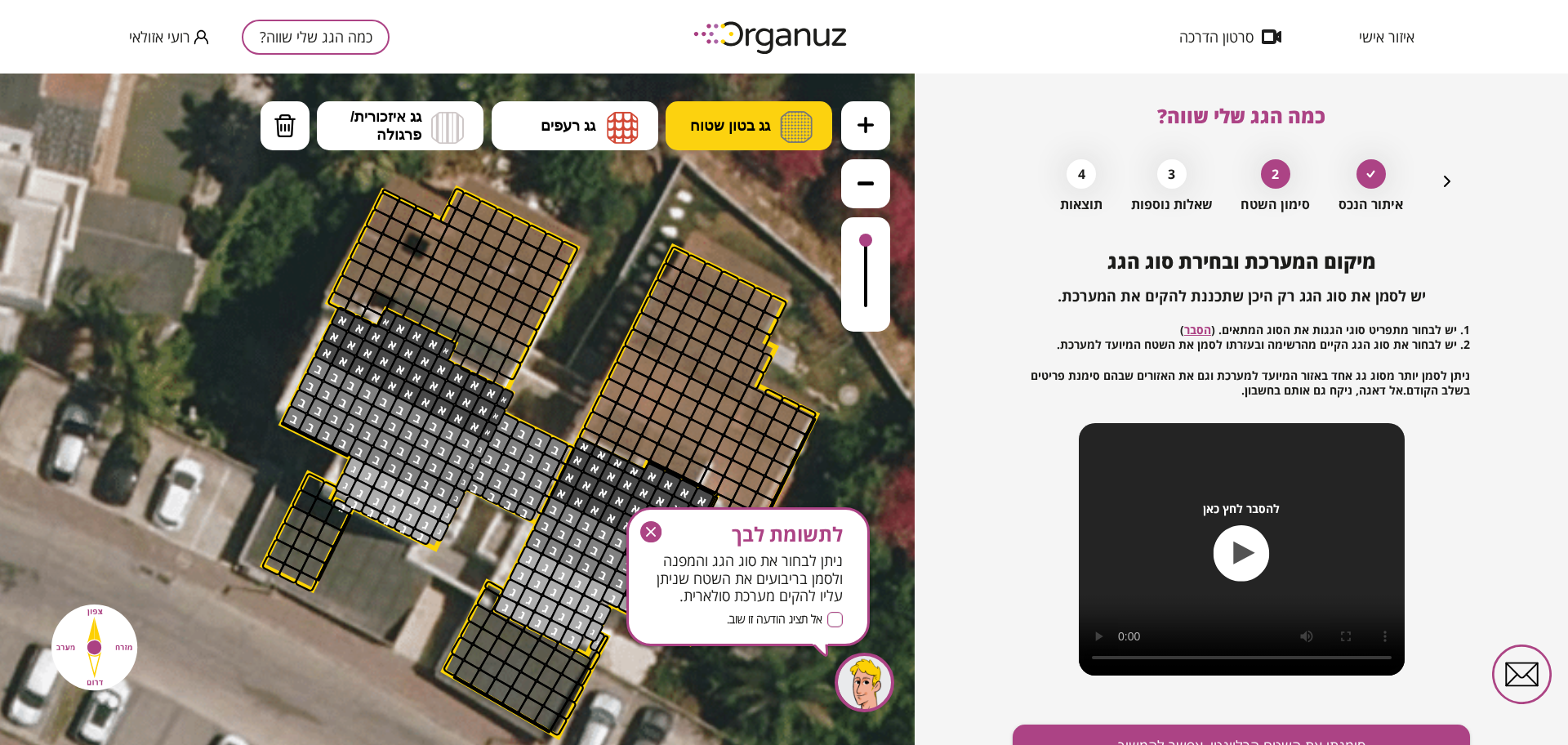
click at [760, 114] on button "גג בטון שטוח" at bounding box center [748, 126] width 167 height 49
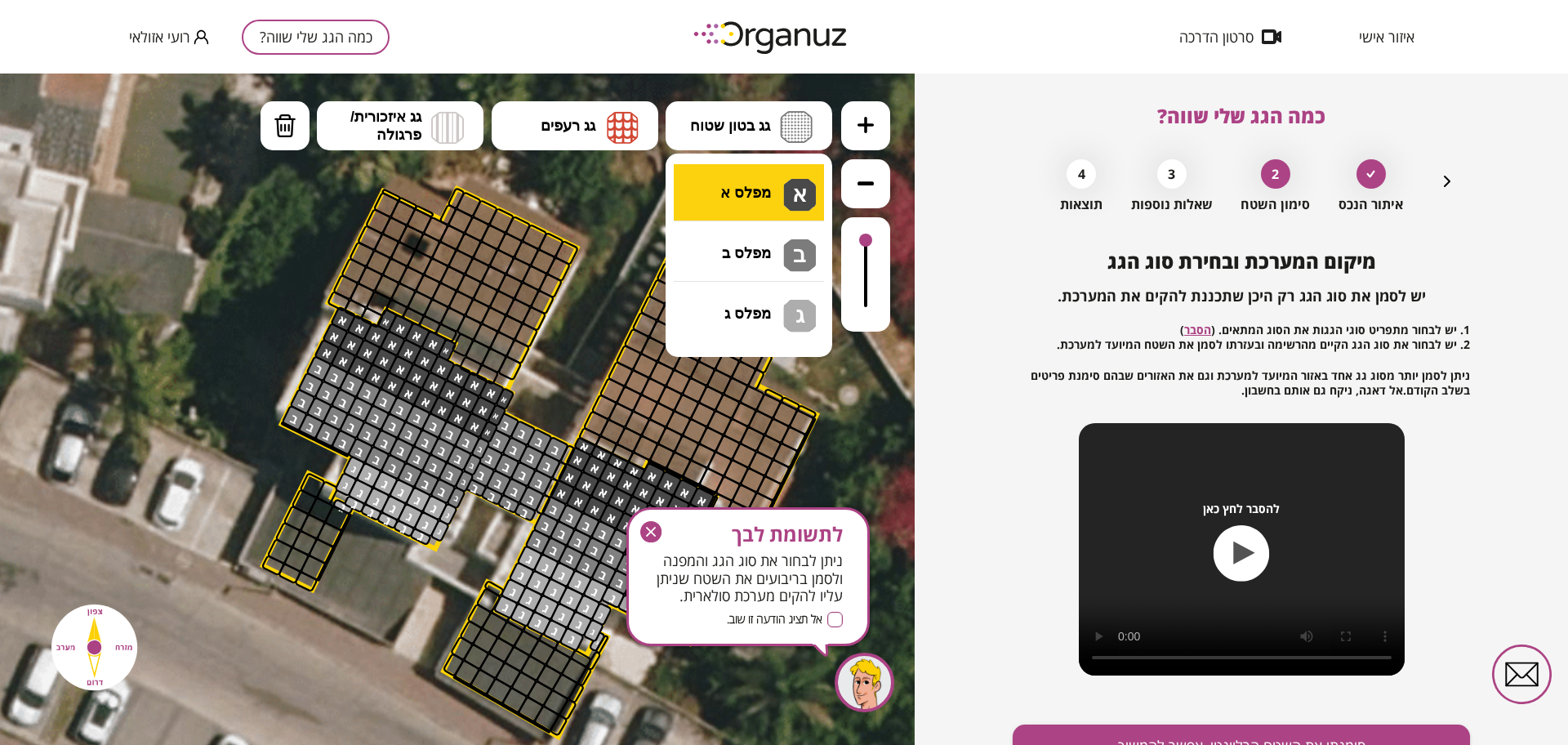
click at [753, 191] on div ".st0 { fill: #FFFFFF; } .st0 { fill: #FFFFFF; }" at bounding box center [457, 409] width 915 height 672
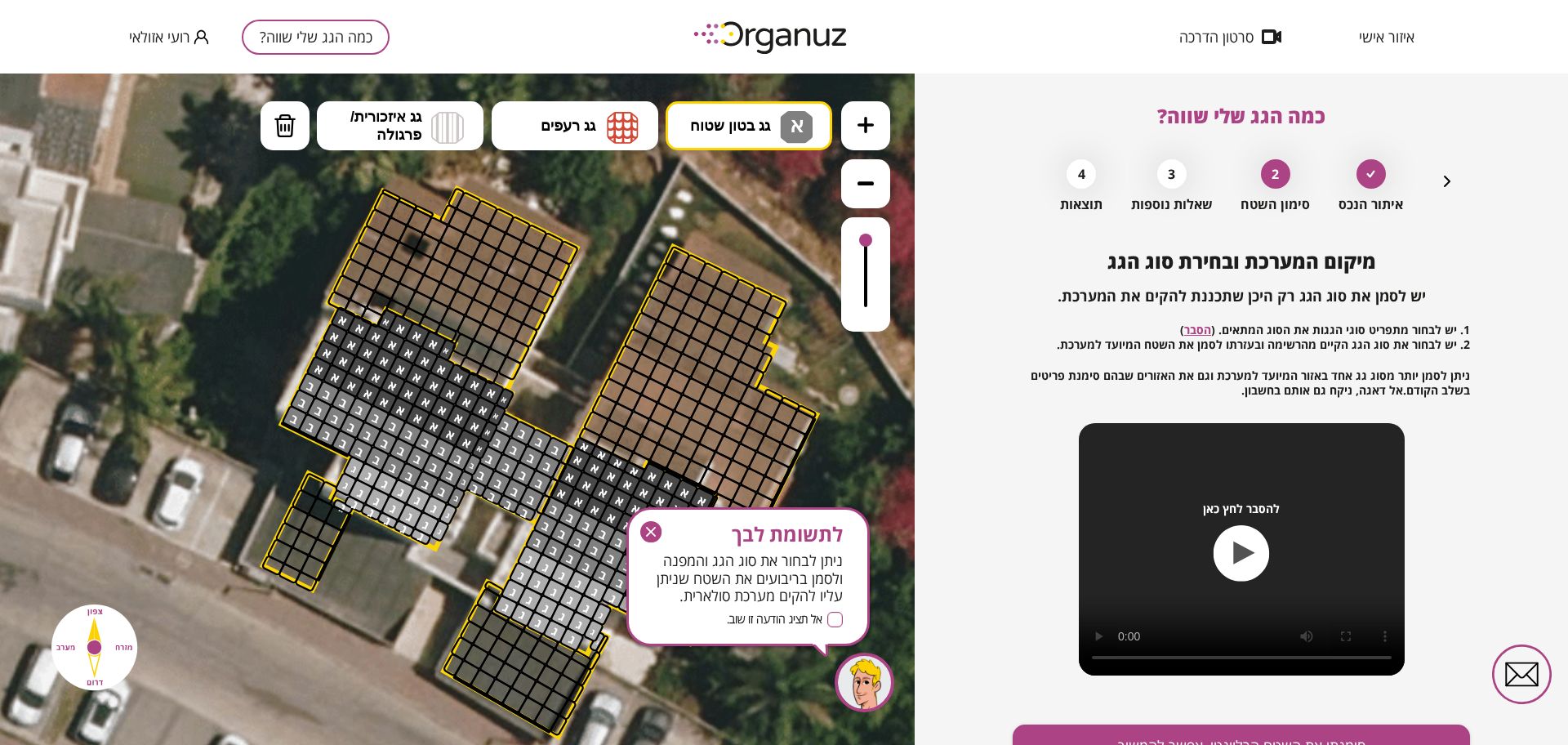
click at [656, 526] on icon "button" at bounding box center [650, 532] width 21 height 21
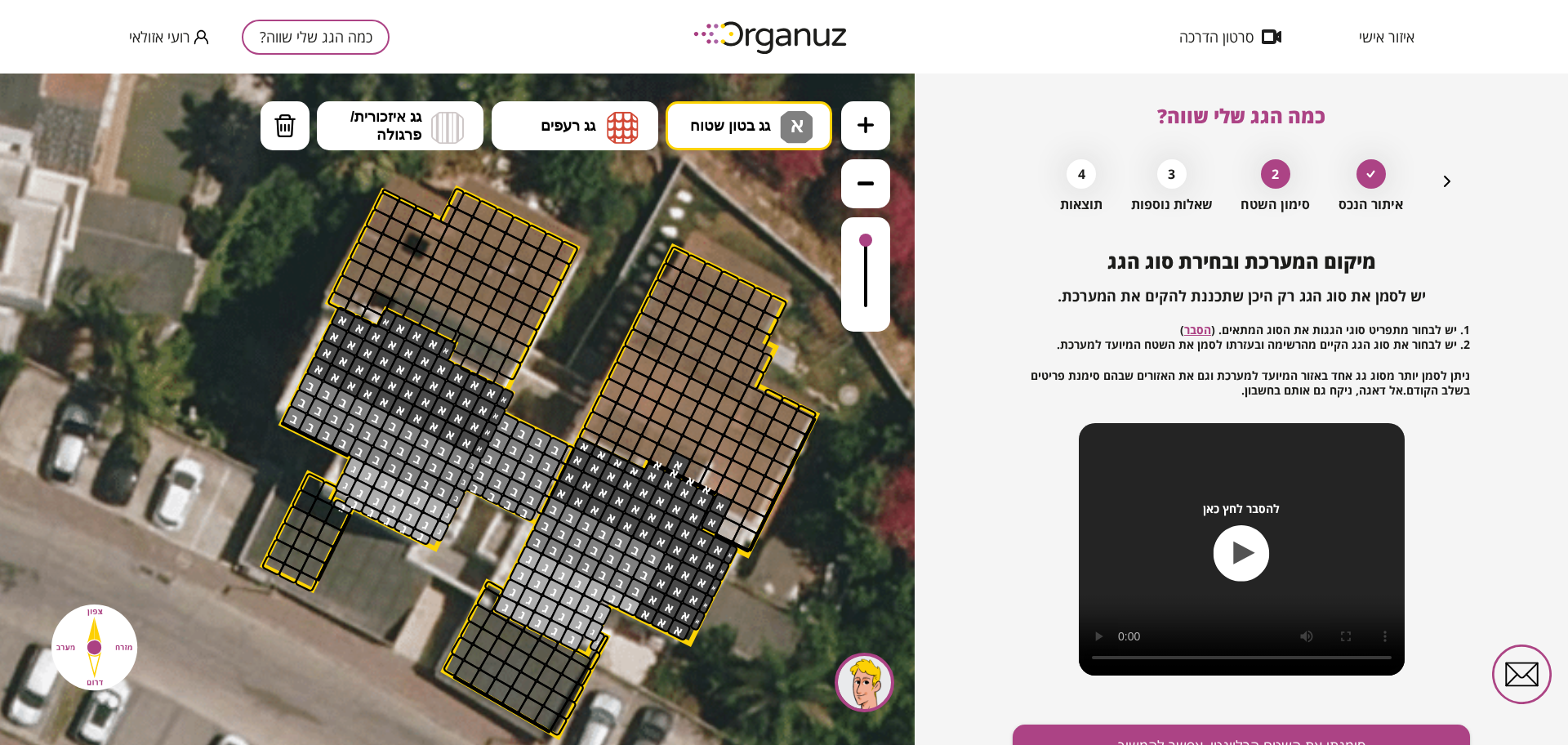
drag, startPoint x: 657, startPoint y: 466, endPoint x: 707, endPoint y: 500, distance: 60.5
click at [272, 116] on button "מחיקה" at bounding box center [285, 126] width 49 height 49
drag, startPoint x: 718, startPoint y: 509, endPoint x: 719, endPoint y: 521, distance: 12.0
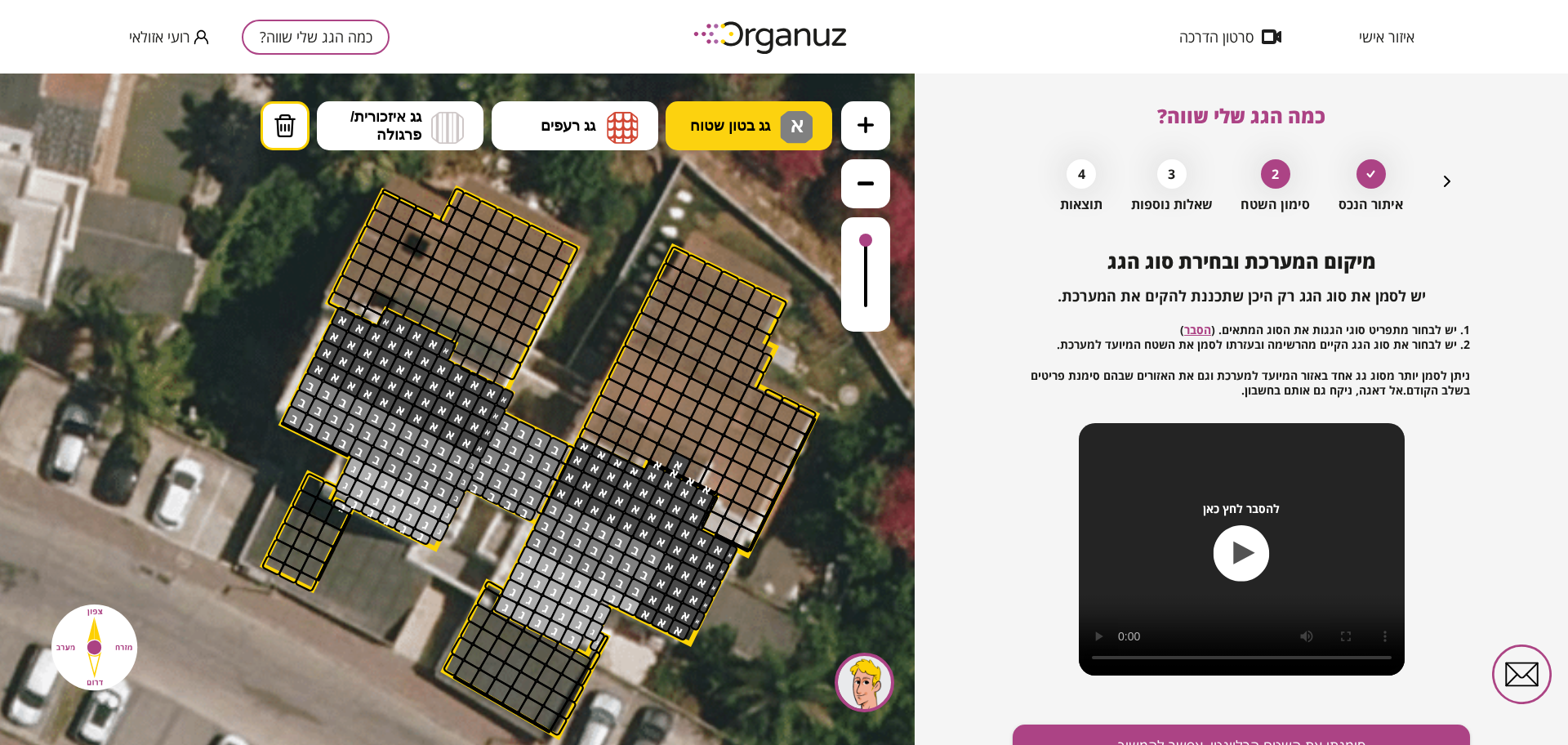
click at [787, 148] on button "גג בטון שטוח א" at bounding box center [748, 126] width 167 height 49
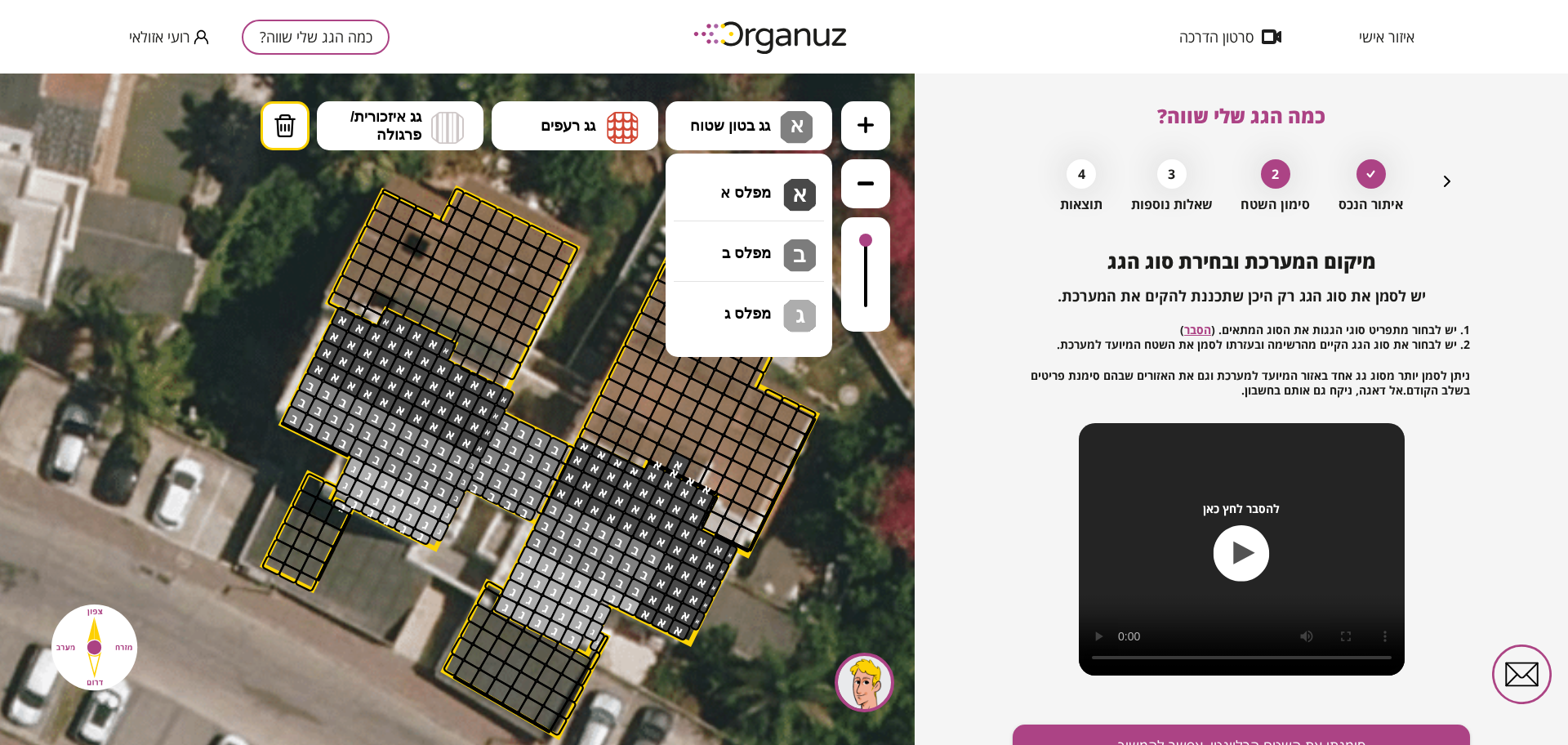
click at [777, 179] on div ".st0 { fill: #FFFFFF; } .st0 { fill: #FFFFFF; }" at bounding box center [457, 409] width 915 height 672
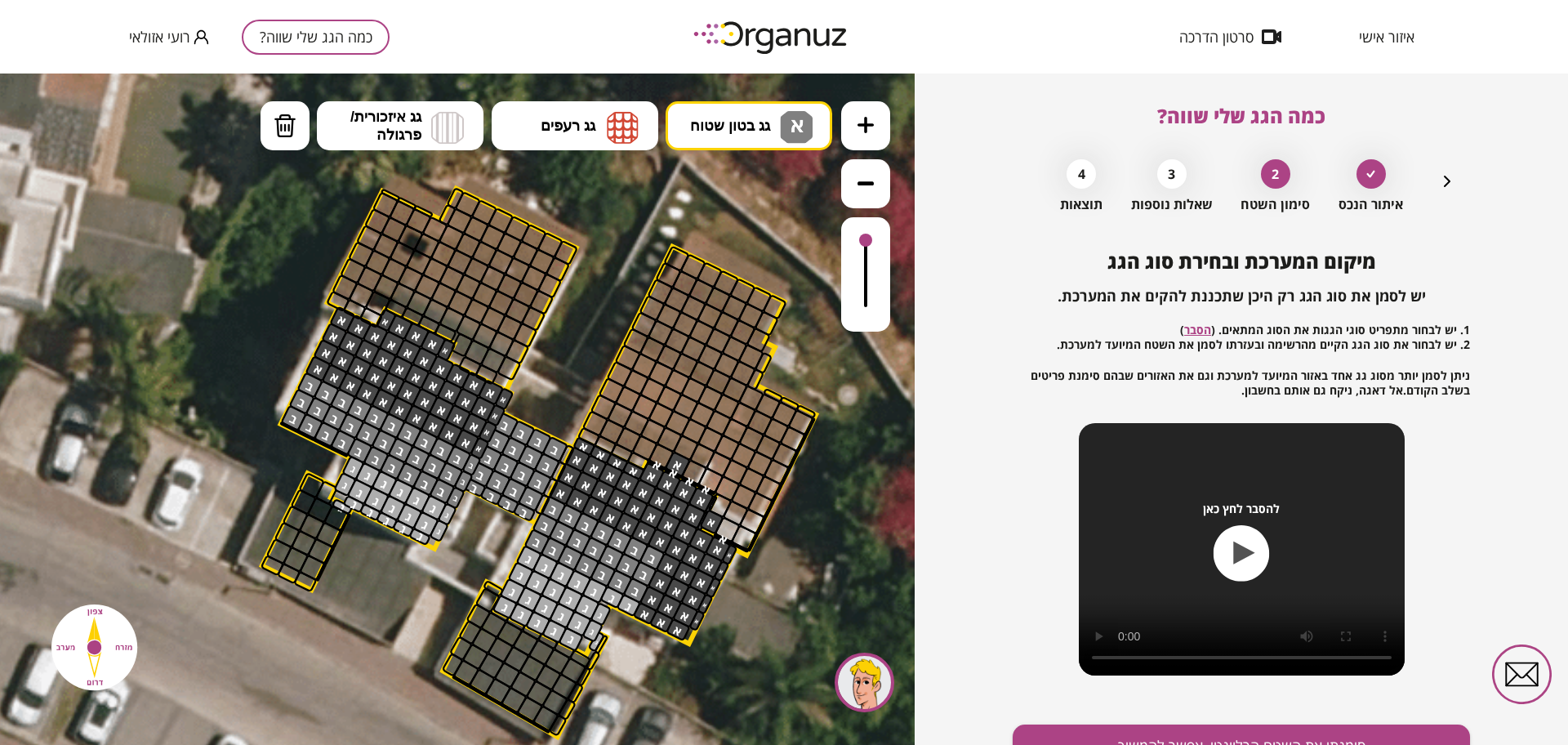
drag, startPoint x: 703, startPoint y: 532, endPoint x: 713, endPoint y: 479, distance: 53.9
click at [299, 124] on button "מחיקה" at bounding box center [285, 126] width 49 height 49
click at [683, 466] on div at bounding box center [677, 464] width 27 height 27
click at [714, 520] on div at bounding box center [712, 522] width 25 height 26
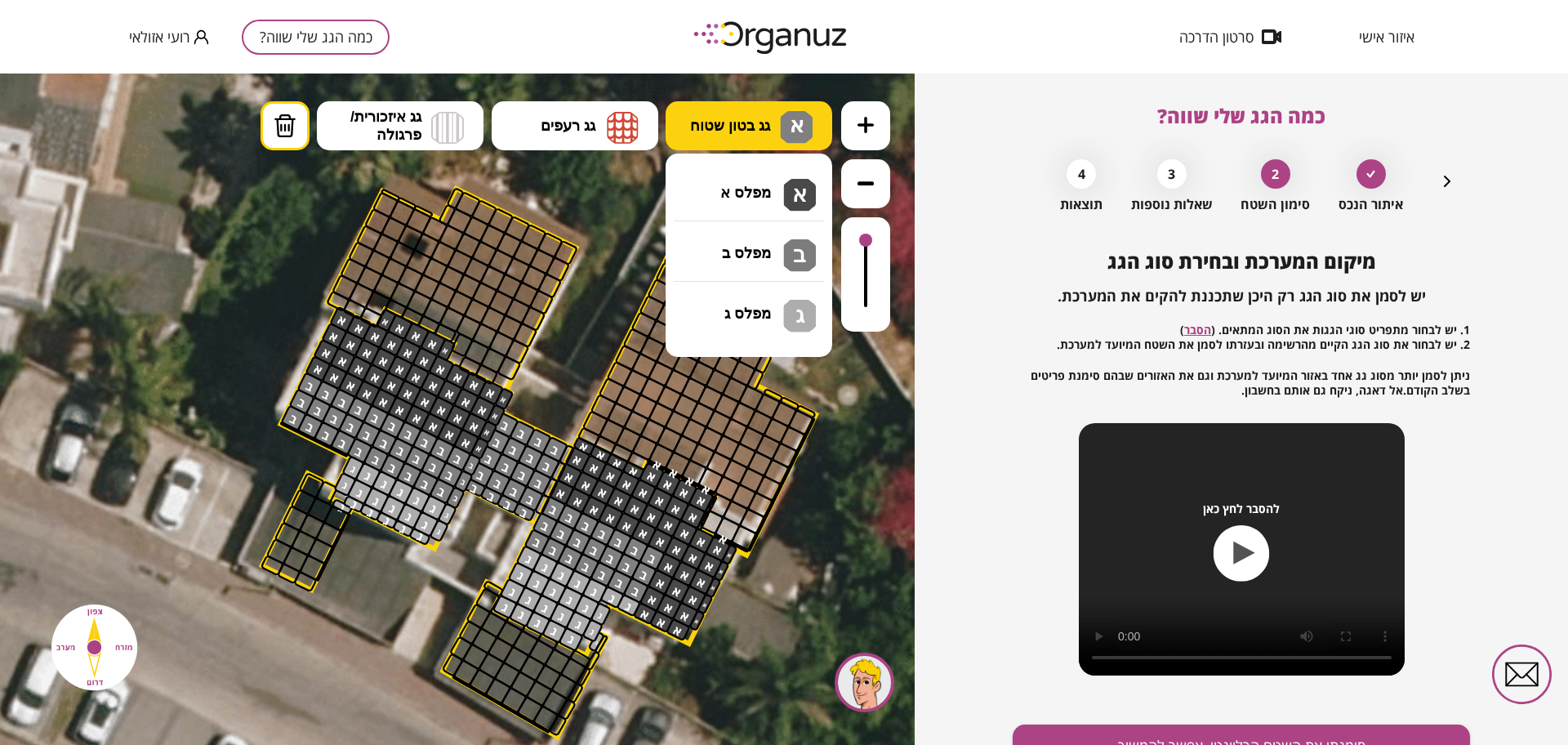
click at [732, 146] on button "גג בטון שטוח א א" at bounding box center [748, 126] width 167 height 49
click at [734, 185] on div ".st0 { fill: #FFFFFF; } .st0 { fill: #FFFFFF; }" at bounding box center [457, 409] width 915 height 672
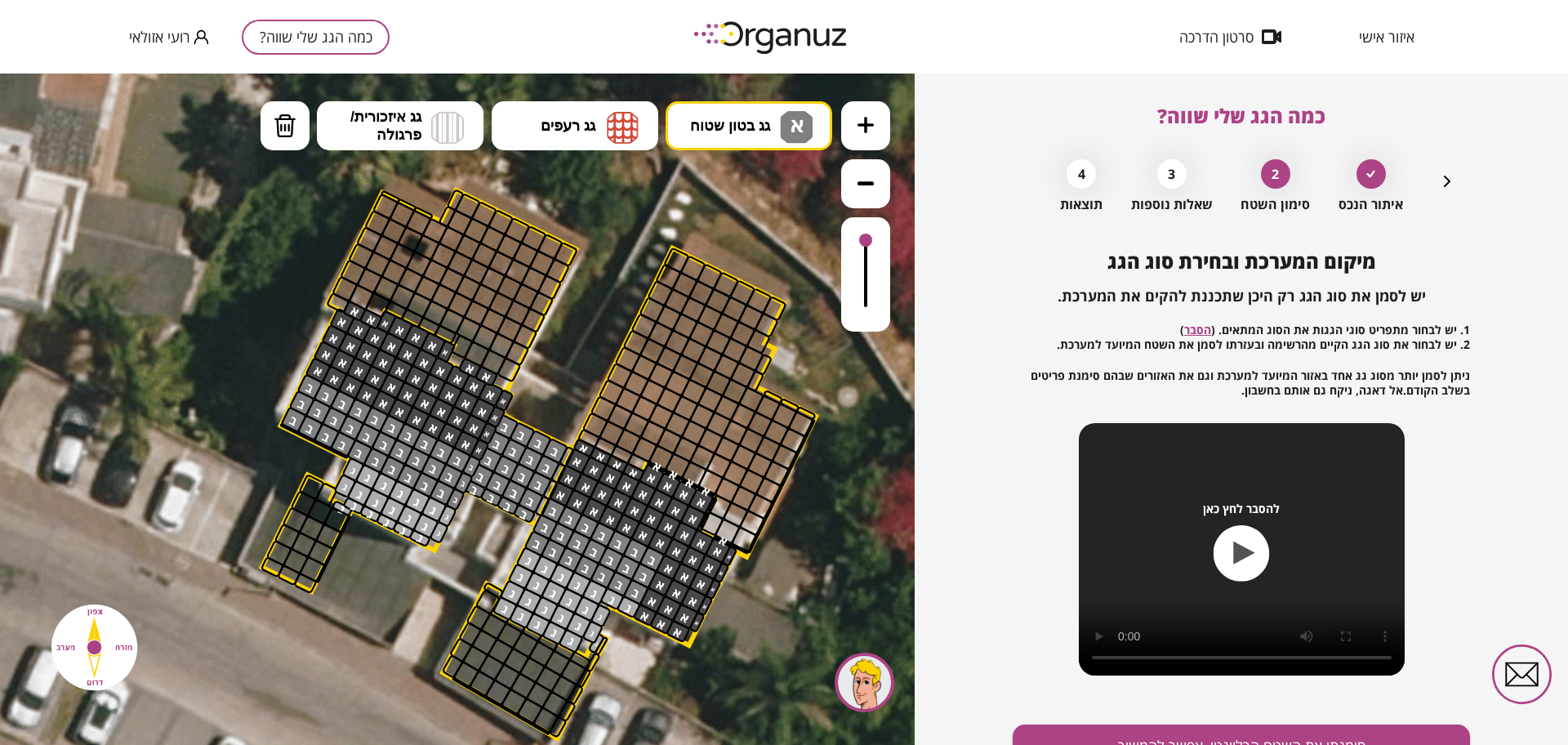
drag, startPoint x: 475, startPoint y: 381, endPoint x: 382, endPoint y: 348, distance: 98.7
click at [304, 126] on button "מחיקה" at bounding box center [285, 126] width 49 height 49
drag, startPoint x: 482, startPoint y: 375, endPoint x: 361, endPoint y: 298, distance: 143.4
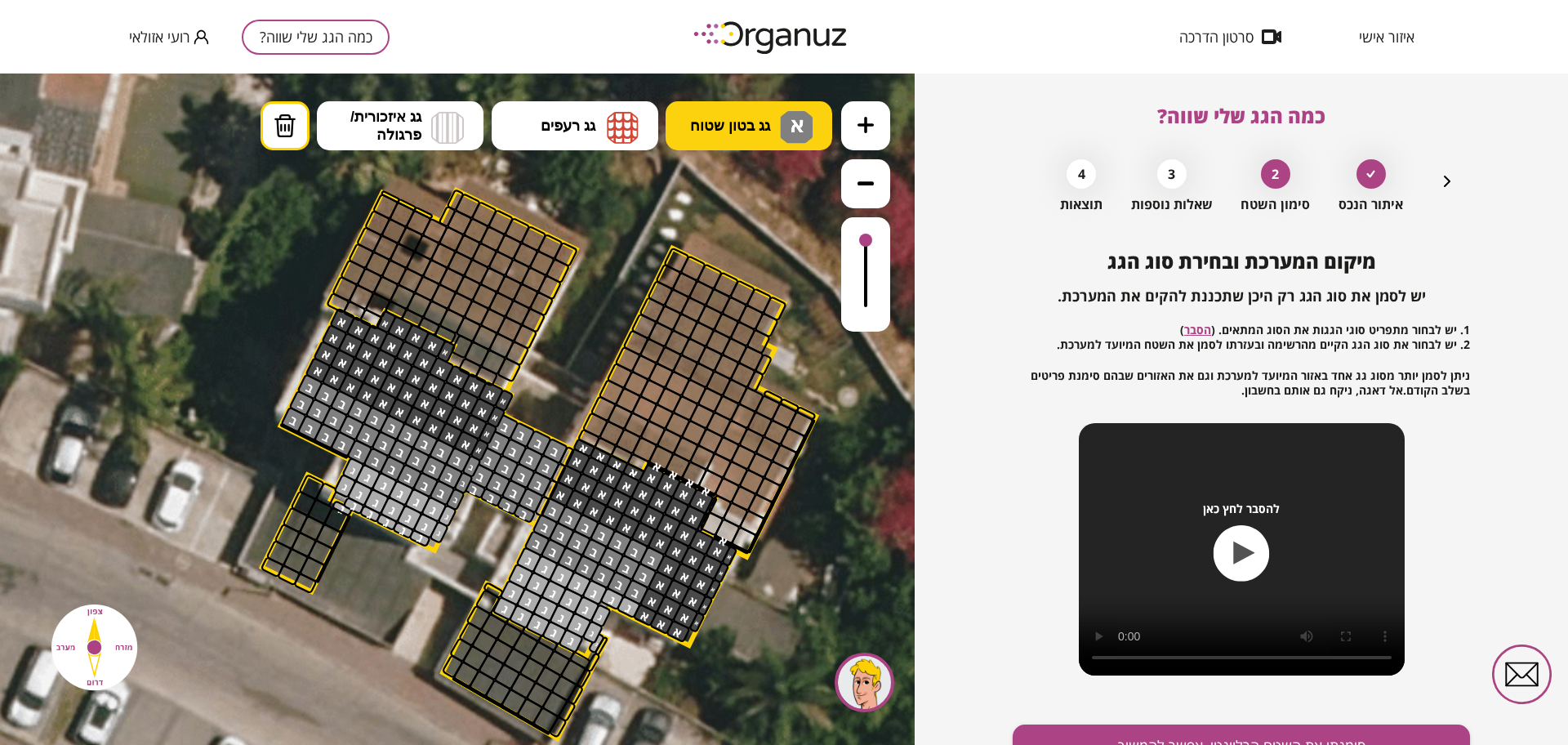
click at [725, 144] on button "גג בטון שטוח א א א" at bounding box center [748, 126] width 167 height 49
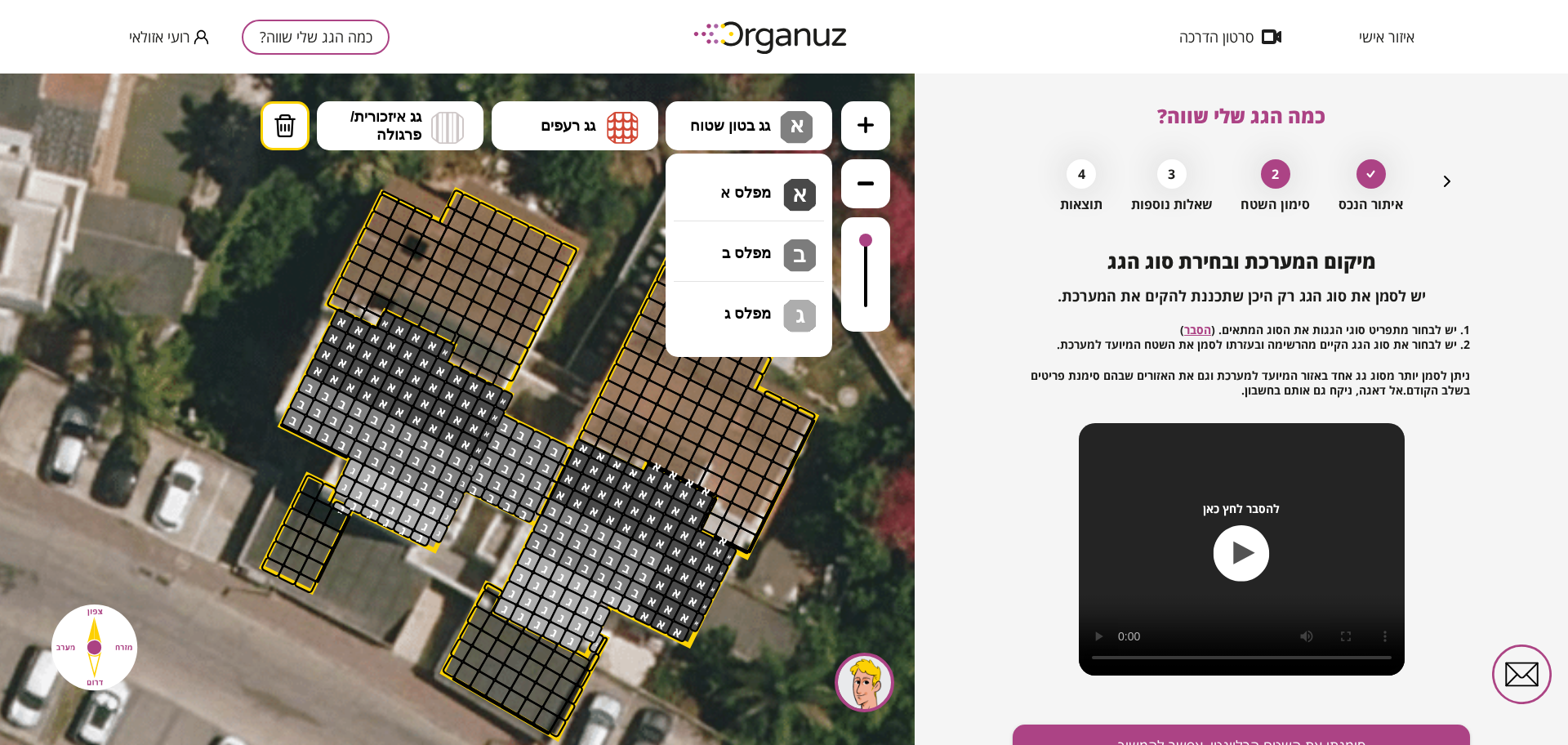
click at [738, 239] on div ".st0 { fill: #FFFFFF; } .st0 { fill: #FFFFFF; }" at bounding box center [457, 409] width 915 height 672
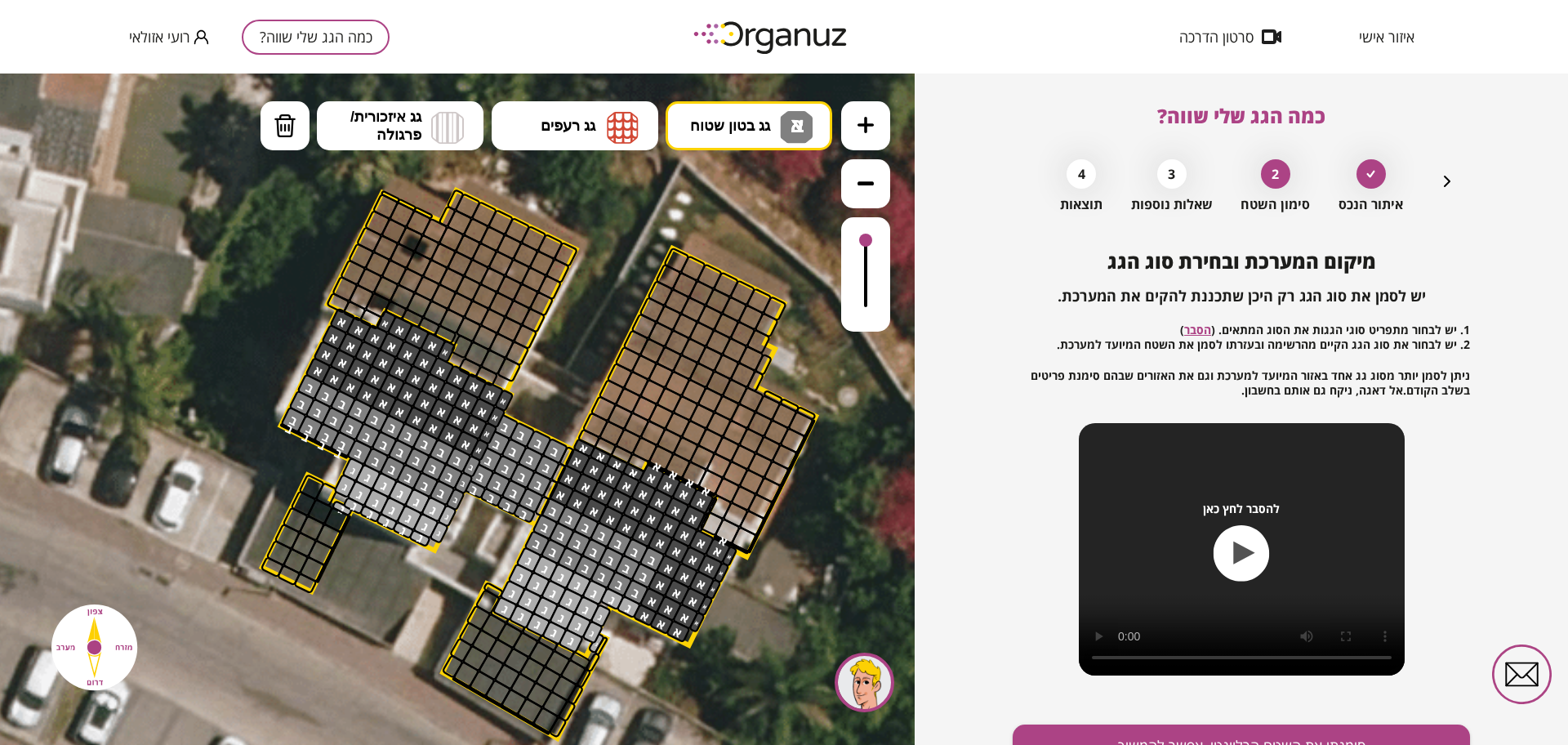
drag, startPoint x: 346, startPoint y: 448, endPoint x: 286, endPoint y: 428, distance: 63.2
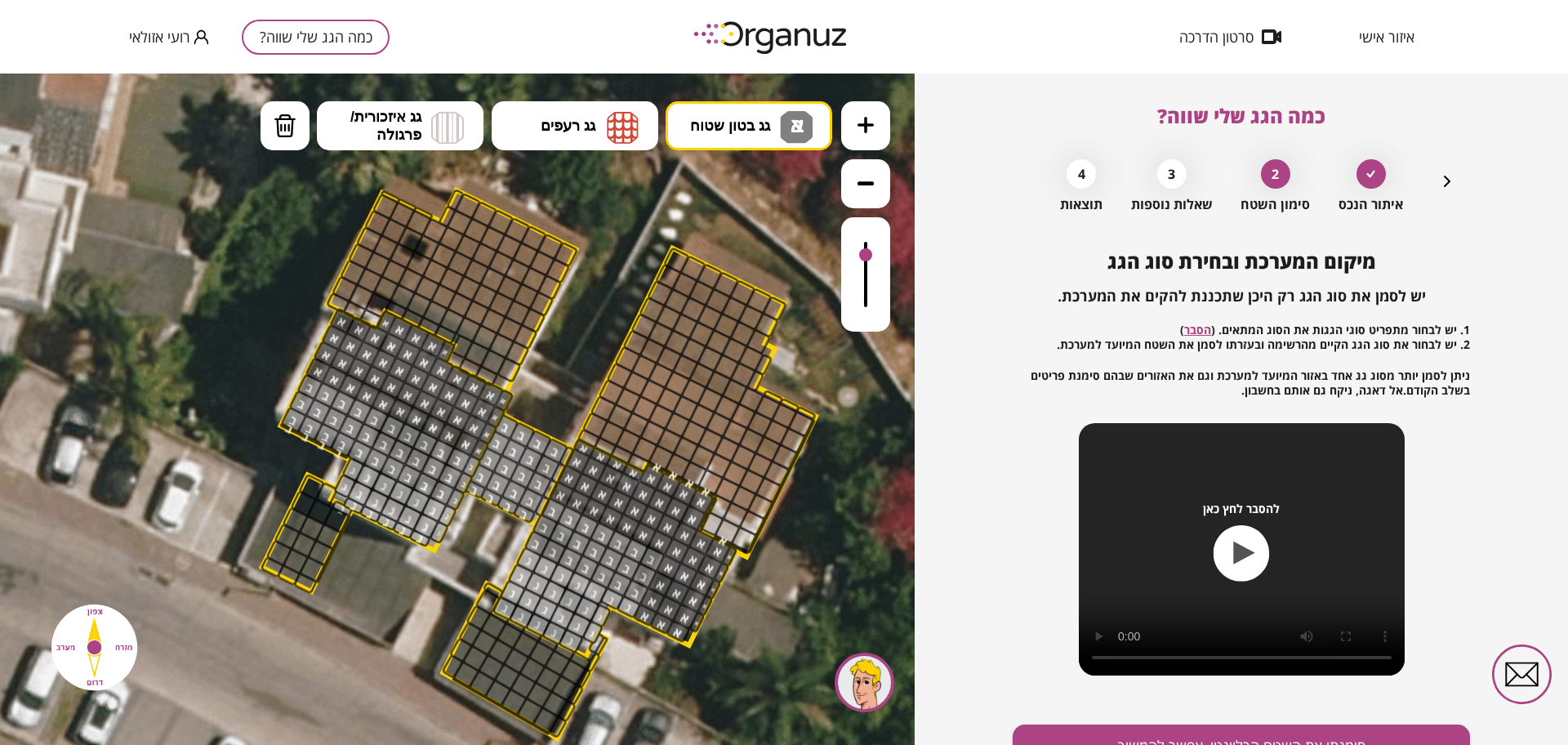
drag, startPoint x: 865, startPoint y: 240, endPoint x: 863, endPoint y: 257, distance: 17.1
click at [863, 257] on div at bounding box center [865, 254] width 13 height 13
click at [761, 115] on button "גג בטון שטוח א א א ב" at bounding box center [748, 126] width 167 height 49
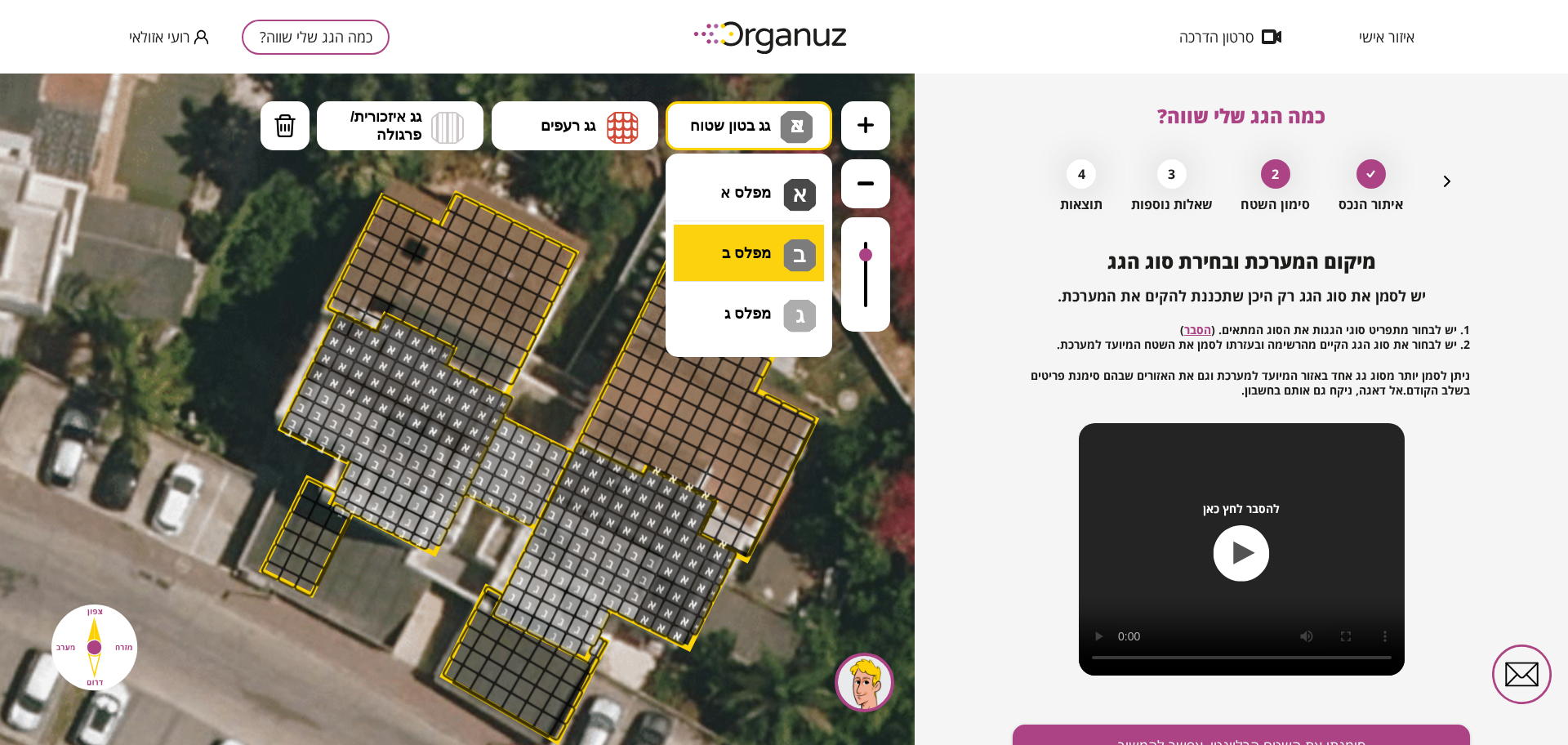
click at [762, 250] on div ".st0 { fill: #FFFFFF; } .st0 { fill: #FFFFFF; }" at bounding box center [457, 409] width 915 height 672
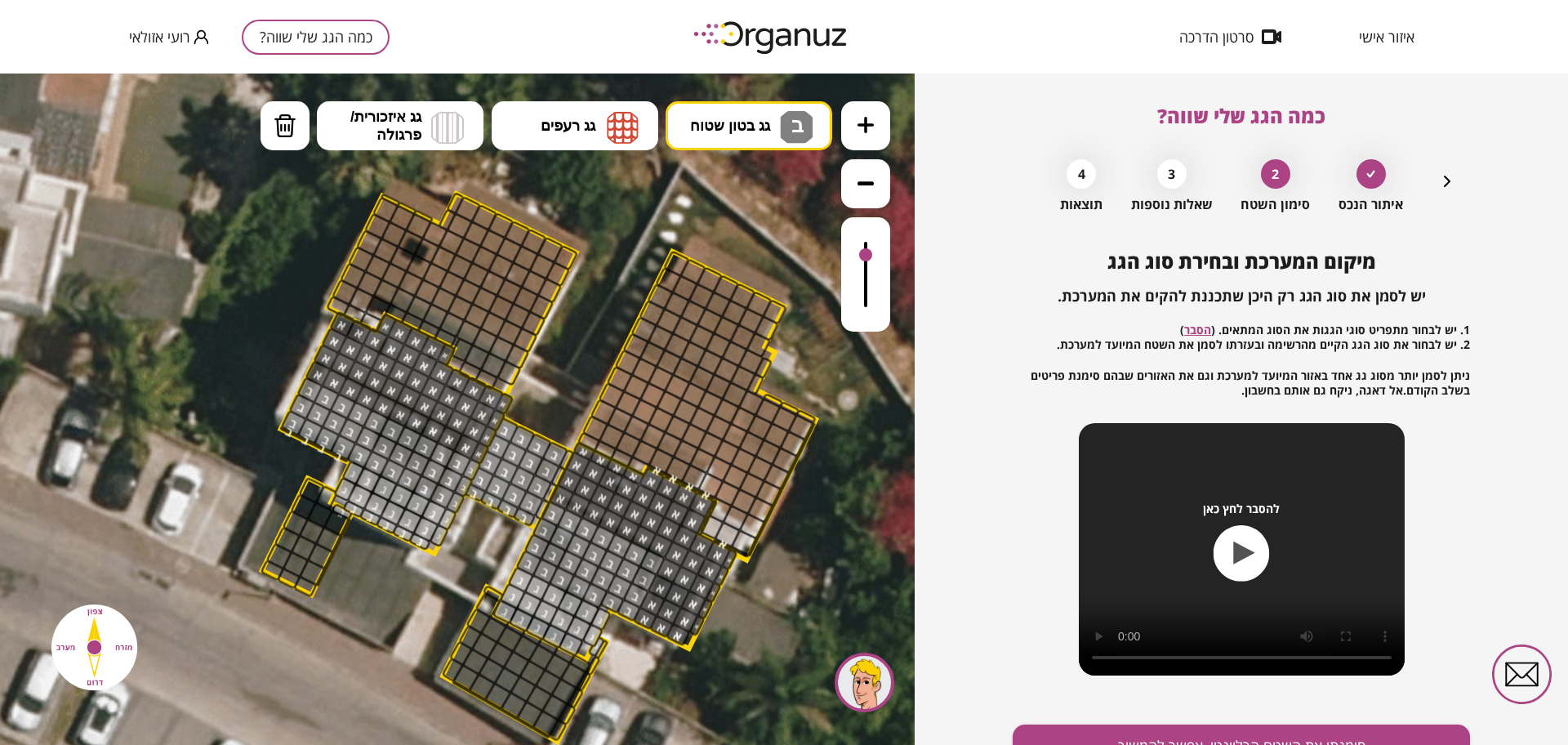
drag, startPoint x: 622, startPoint y: 610, endPoint x: 523, endPoint y: 557, distance: 112.3
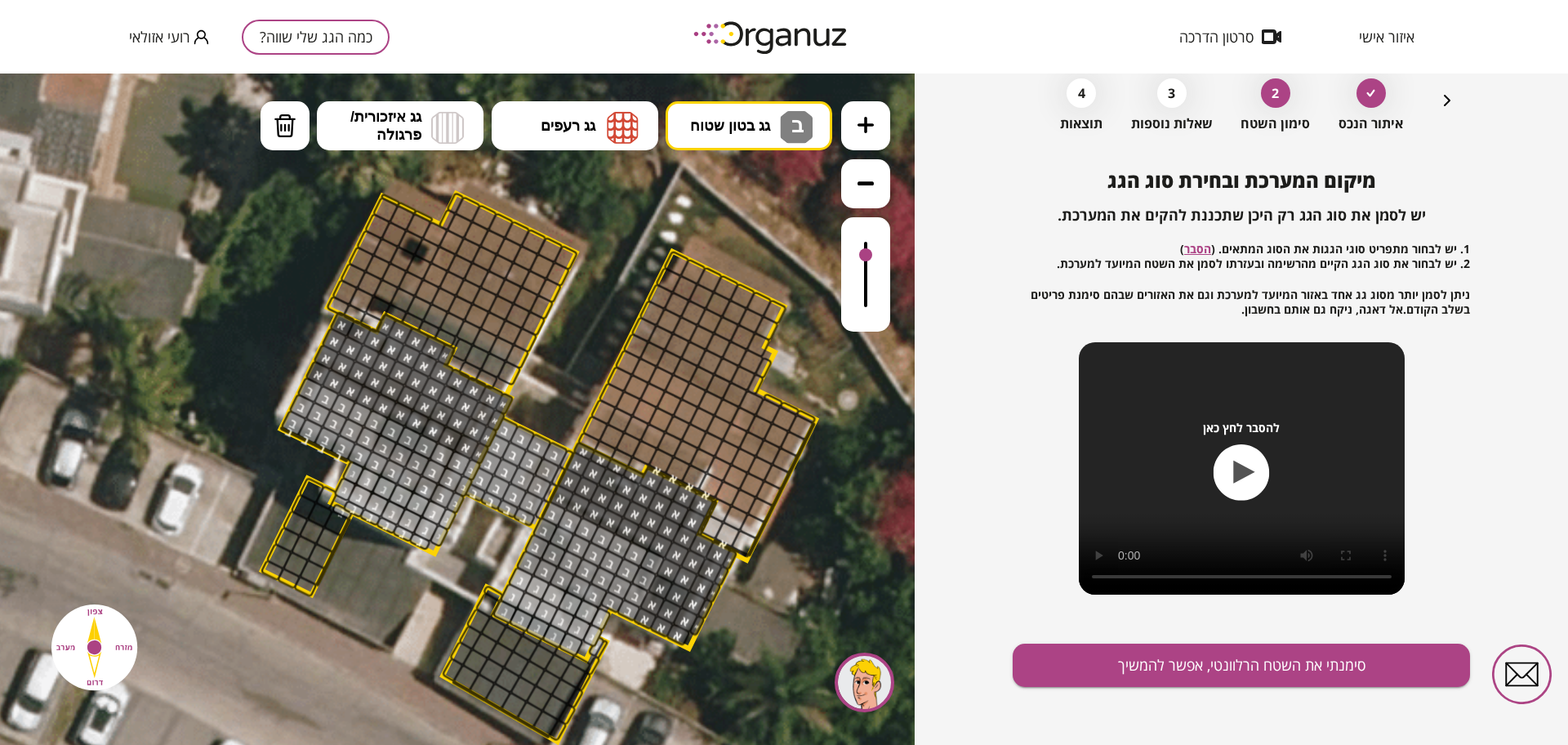
scroll to position [85, 0]
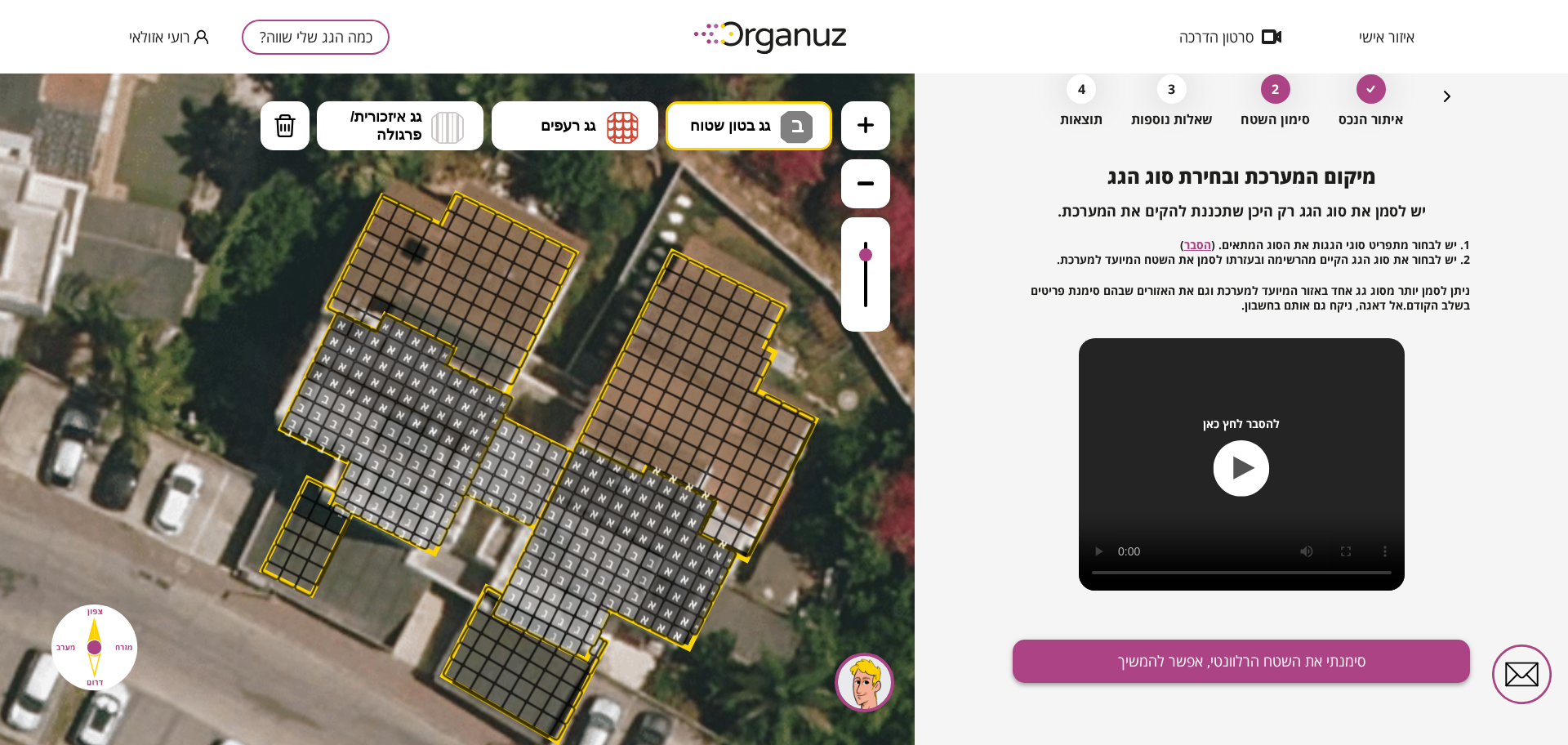
click at [1104, 671] on button "סימנתי את השטח הרלוונטי, אפשר להמשיך" at bounding box center [1241, 661] width 457 height 44
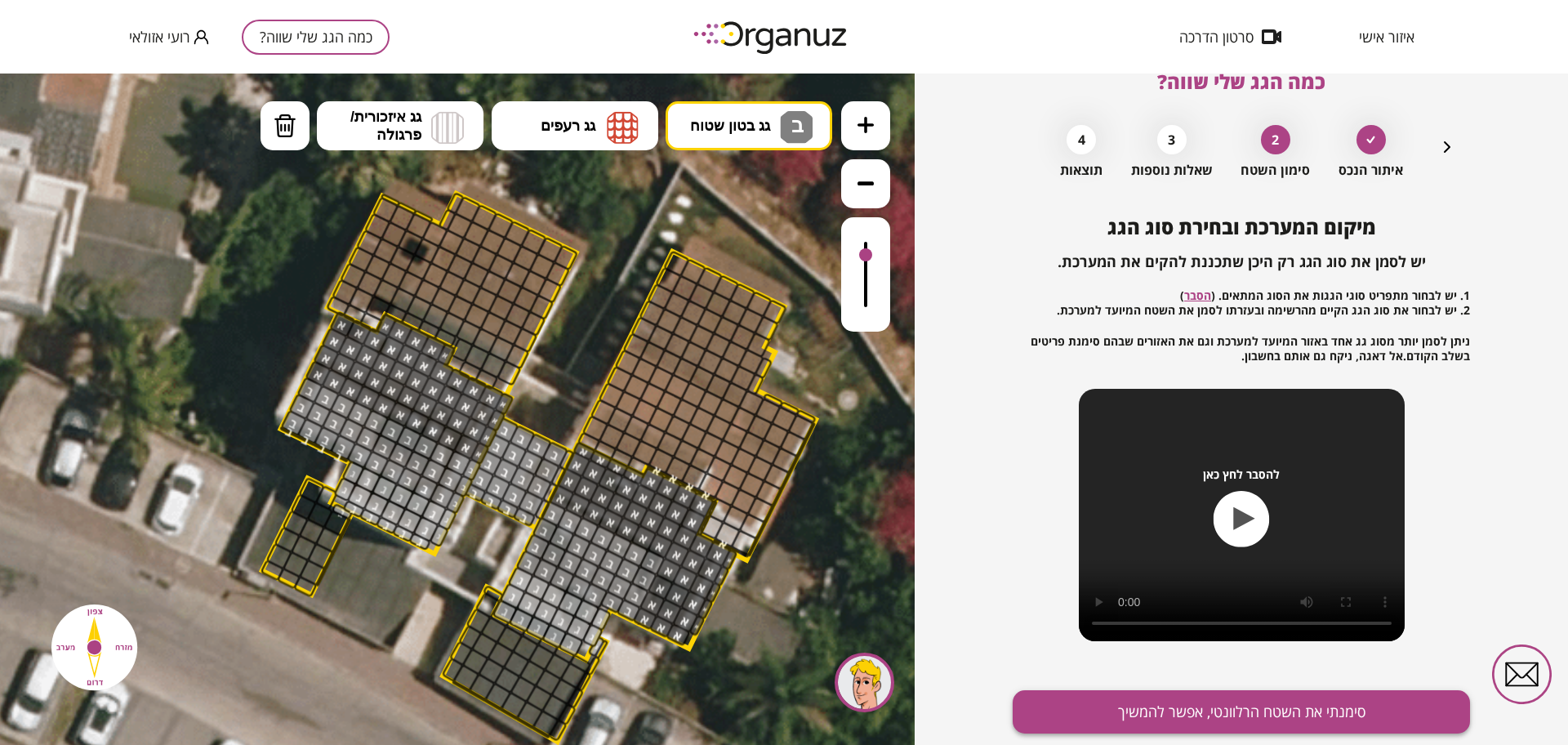
scroll to position [0, 0]
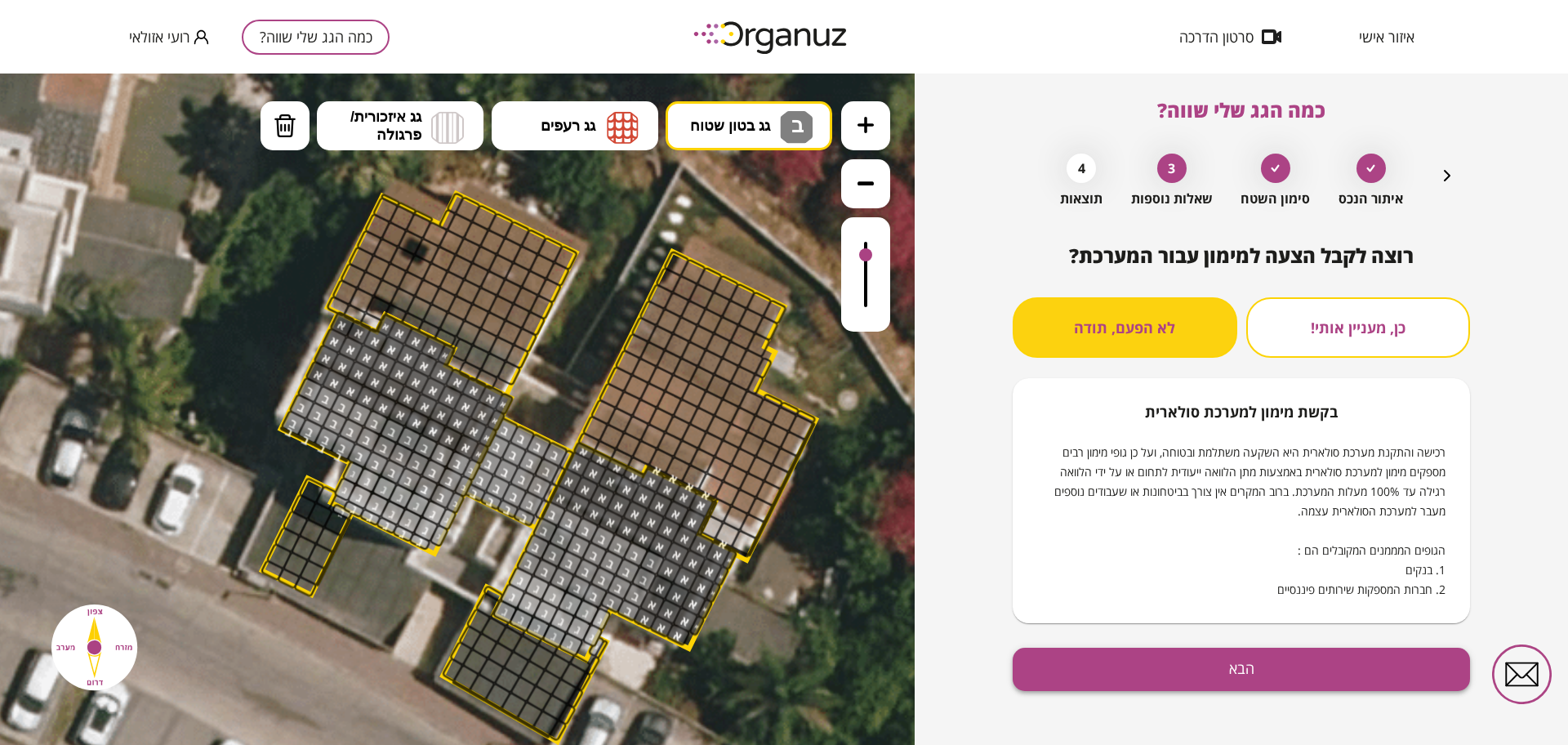
scroll to position [14, 0]
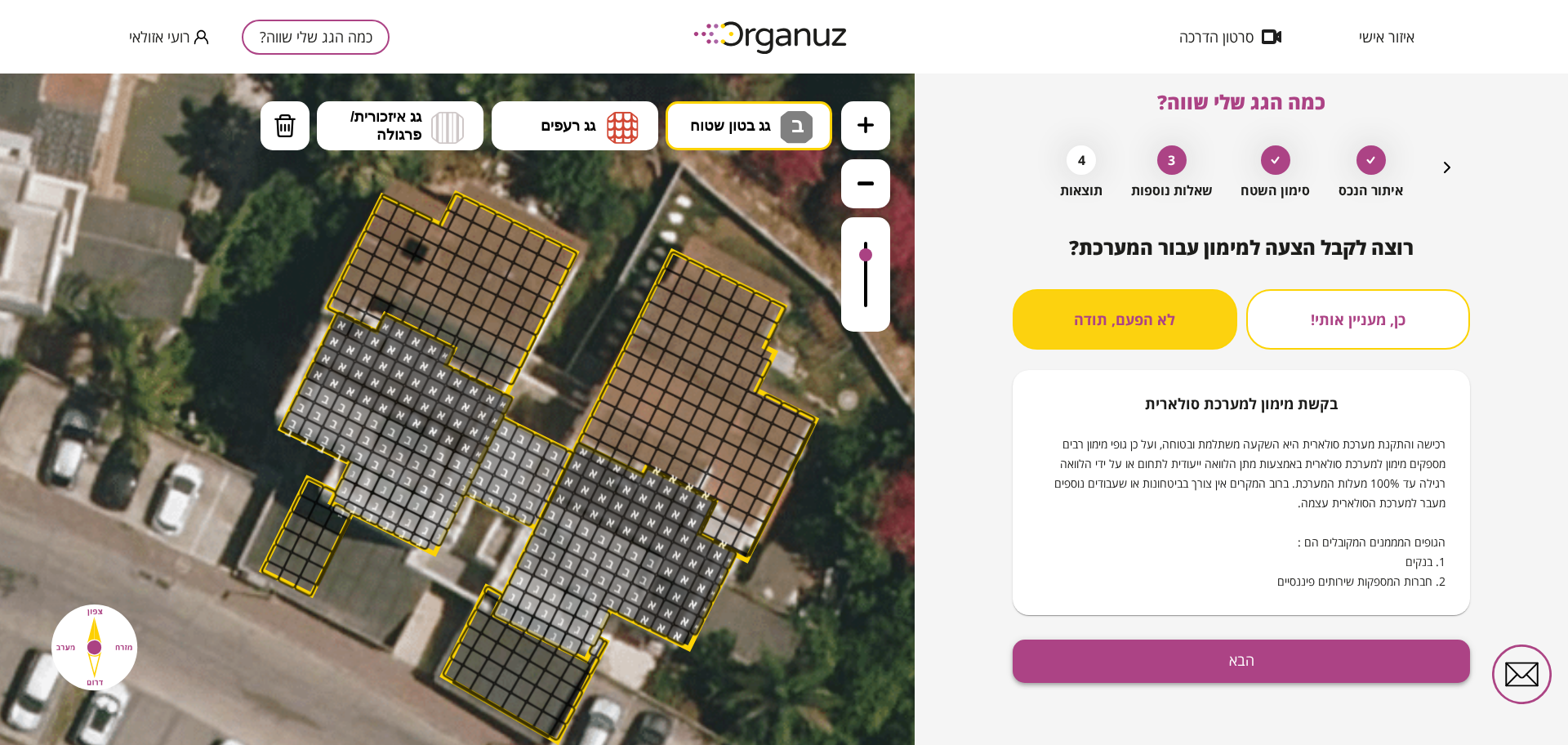
click at [1145, 648] on button "הבא" at bounding box center [1241, 661] width 457 height 44
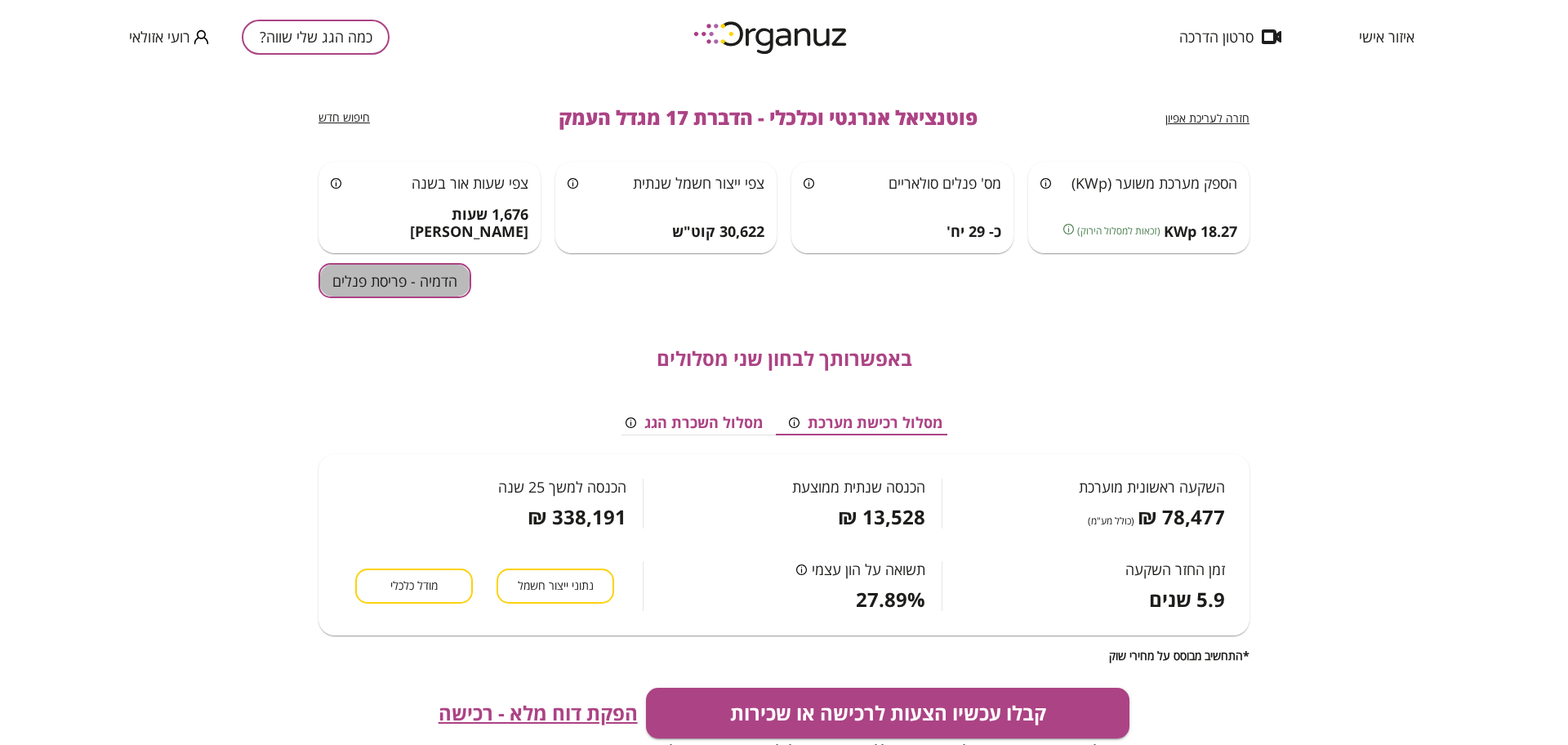
click at [411, 298] on button "הדמיה - פריסת פנלים" at bounding box center [395, 280] width 153 height 35
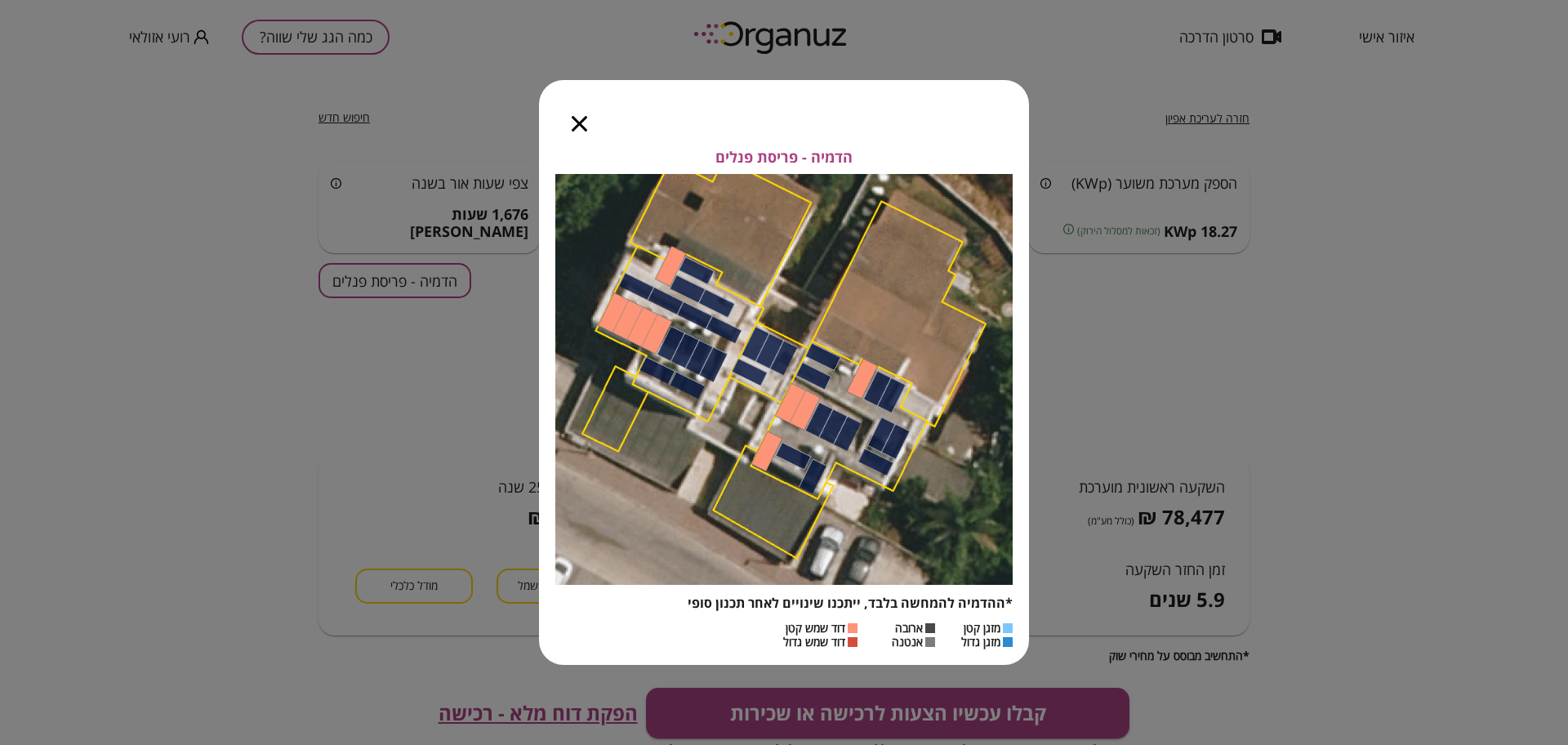
click at [589, 125] on div at bounding box center [579, 114] width 81 height 69
click at [583, 128] on icon "button" at bounding box center [580, 124] width 16 height 16
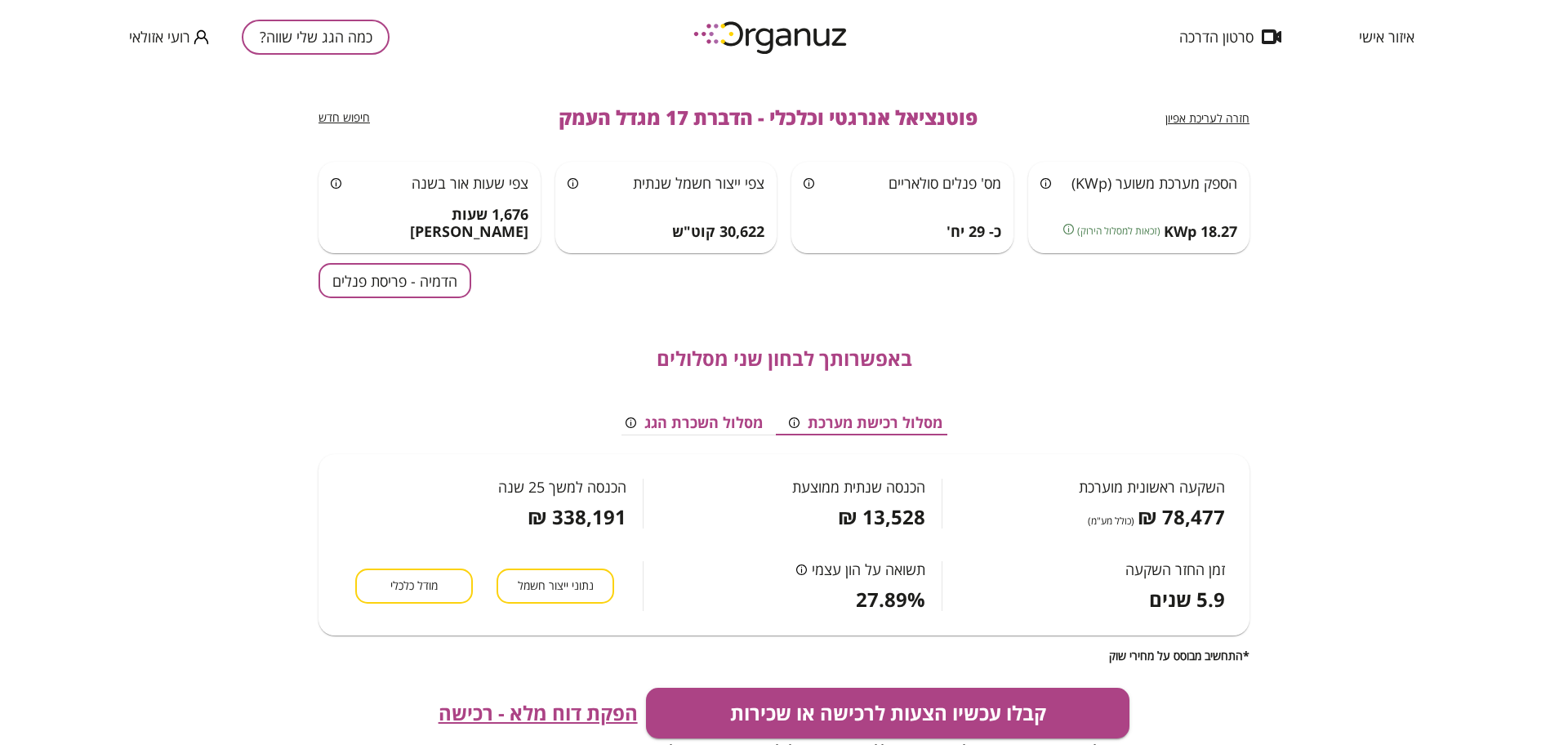
click at [1225, 121] on span "חזרה לעריכת אפיון" at bounding box center [1207, 118] width 84 height 16
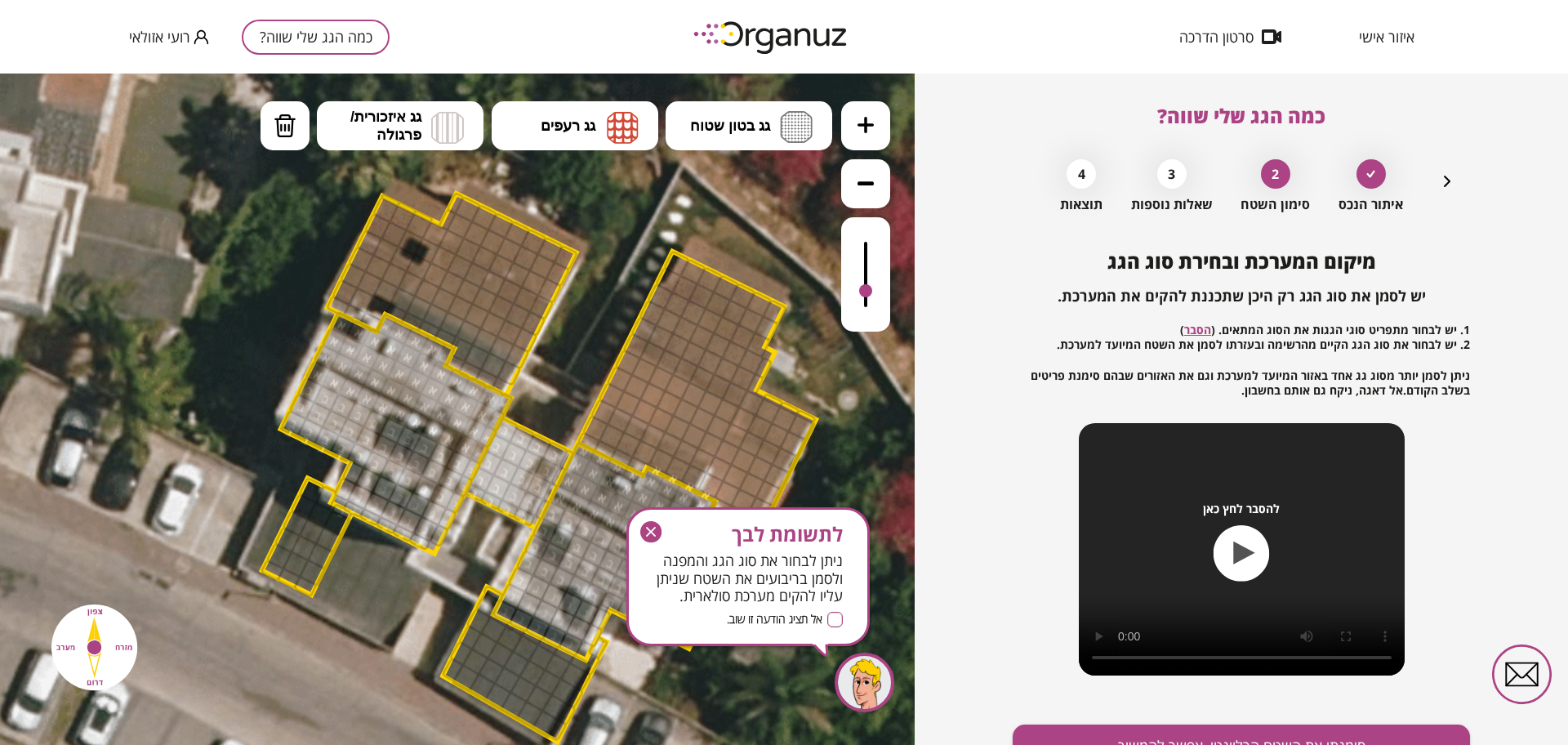
drag, startPoint x: 868, startPoint y: 241, endPoint x: 881, endPoint y: 280, distance: 41.1
click at [877, 291] on div at bounding box center [866, 274] width 49 height 114
click at [1445, 186] on icon "button" at bounding box center [1447, 181] width 19 height 19
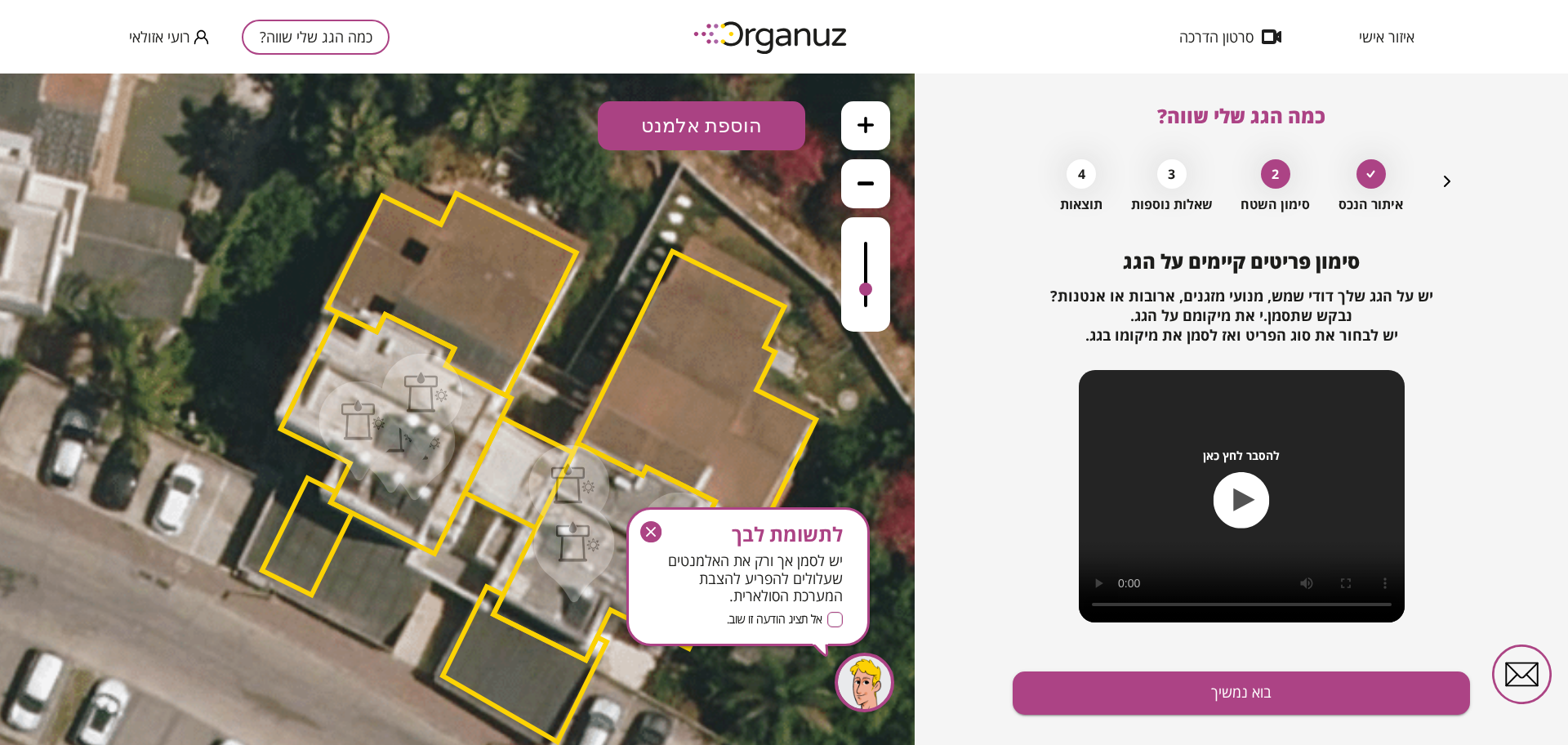
click at [405, 391] on div at bounding box center [426, 392] width 45 height 41
click at [576, 120] on icon at bounding box center [565, 126] width 24 height 23
drag, startPoint x: 650, startPoint y: 529, endPoint x: 331, endPoint y: 390, distance: 348.0
click at [650, 529] on icon "button" at bounding box center [650, 532] width 21 height 21
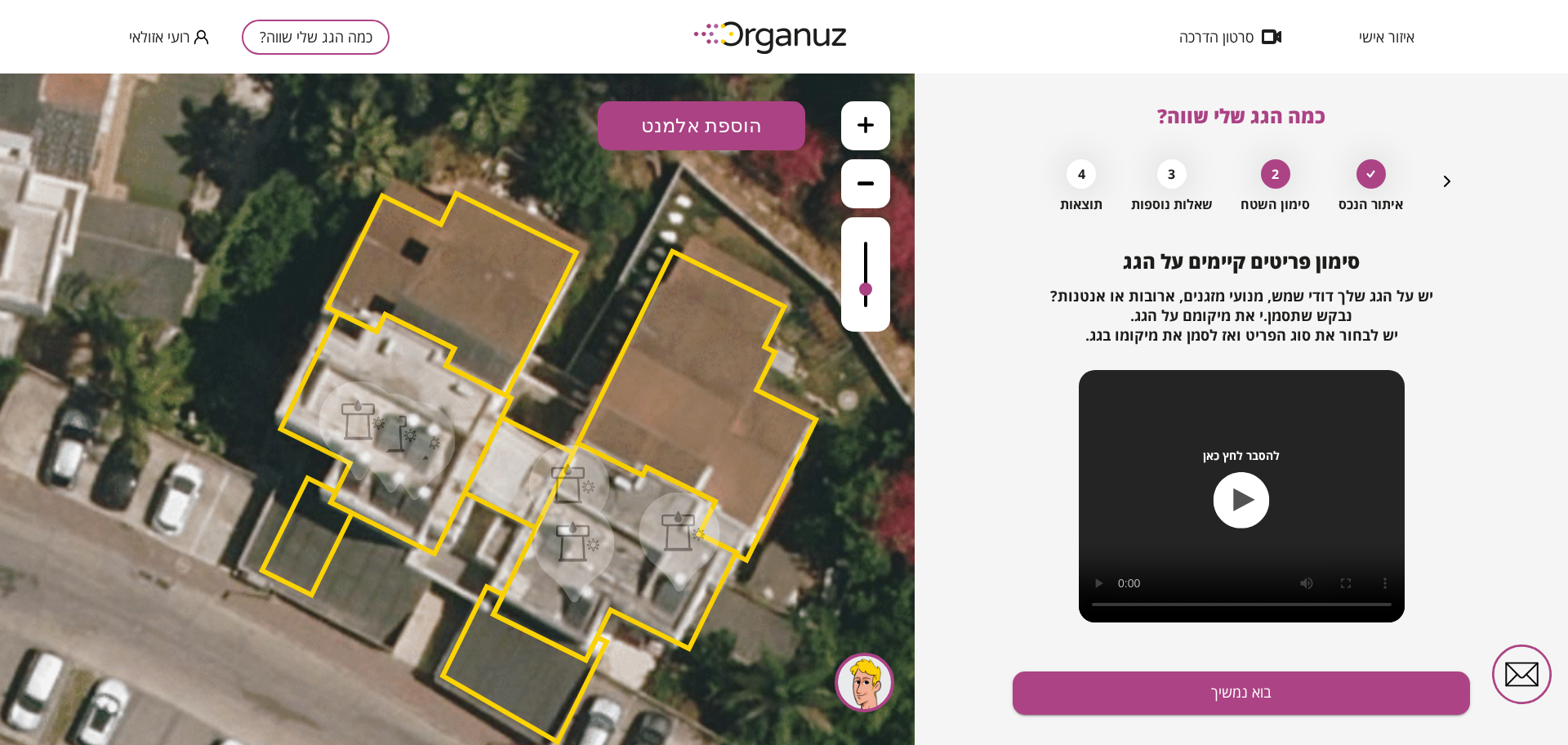
click at [350, 424] on div at bounding box center [363, 419] width 45 height 41
click at [574, 121] on icon at bounding box center [565, 126] width 21 height 23
click at [389, 453] on div at bounding box center [391, 444] width 81 height 100
click at [567, 117] on icon at bounding box center [565, 126] width 24 height 23
click at [411, 437] on div at bounding box center [419, 439] width 45 height 41
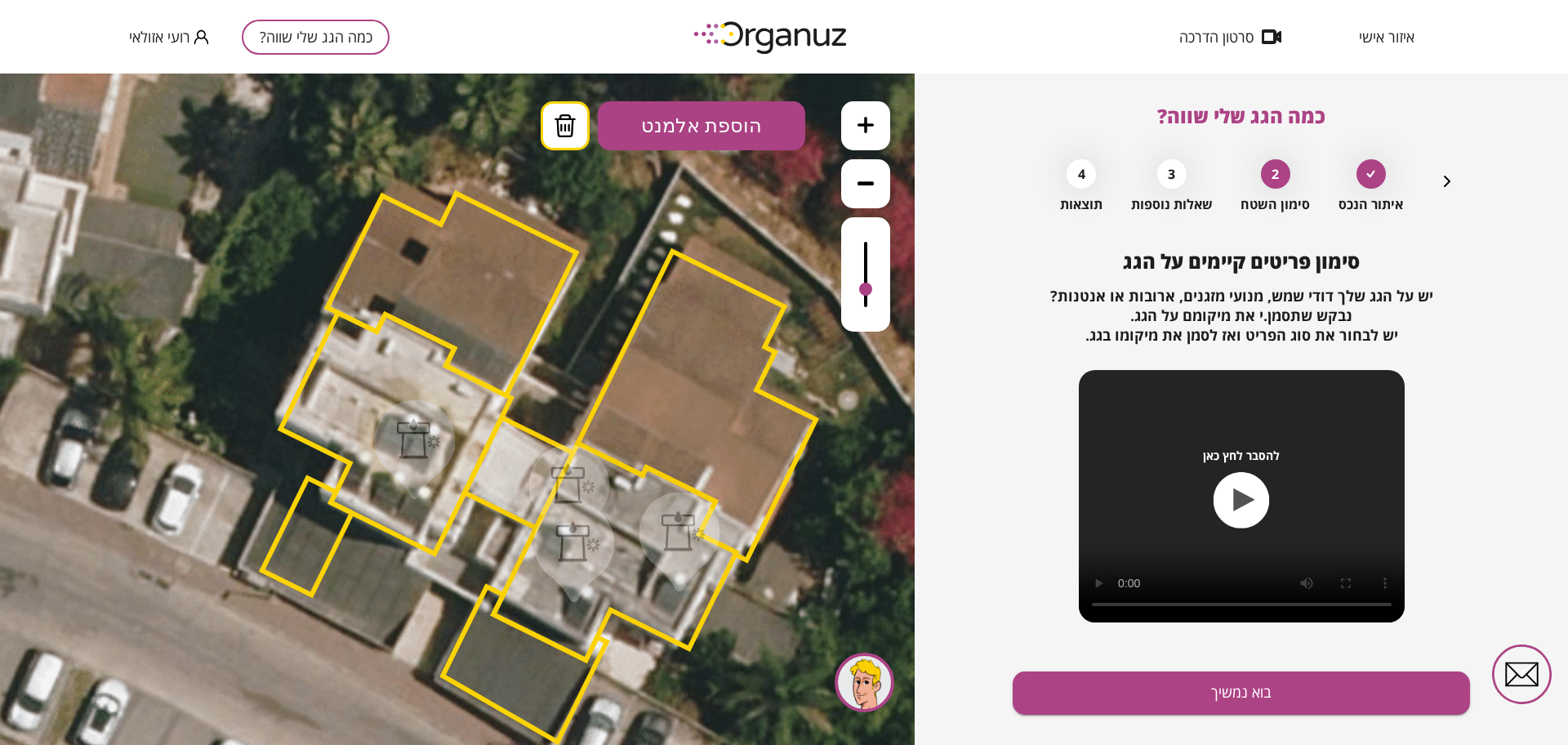
click at [553, 130] on icon at bounding box center [565, 126] width 24 height 23
click at [1193, 690] on button "בוא נמשיך" at bounding box center [1241, 693] width 457 height 44
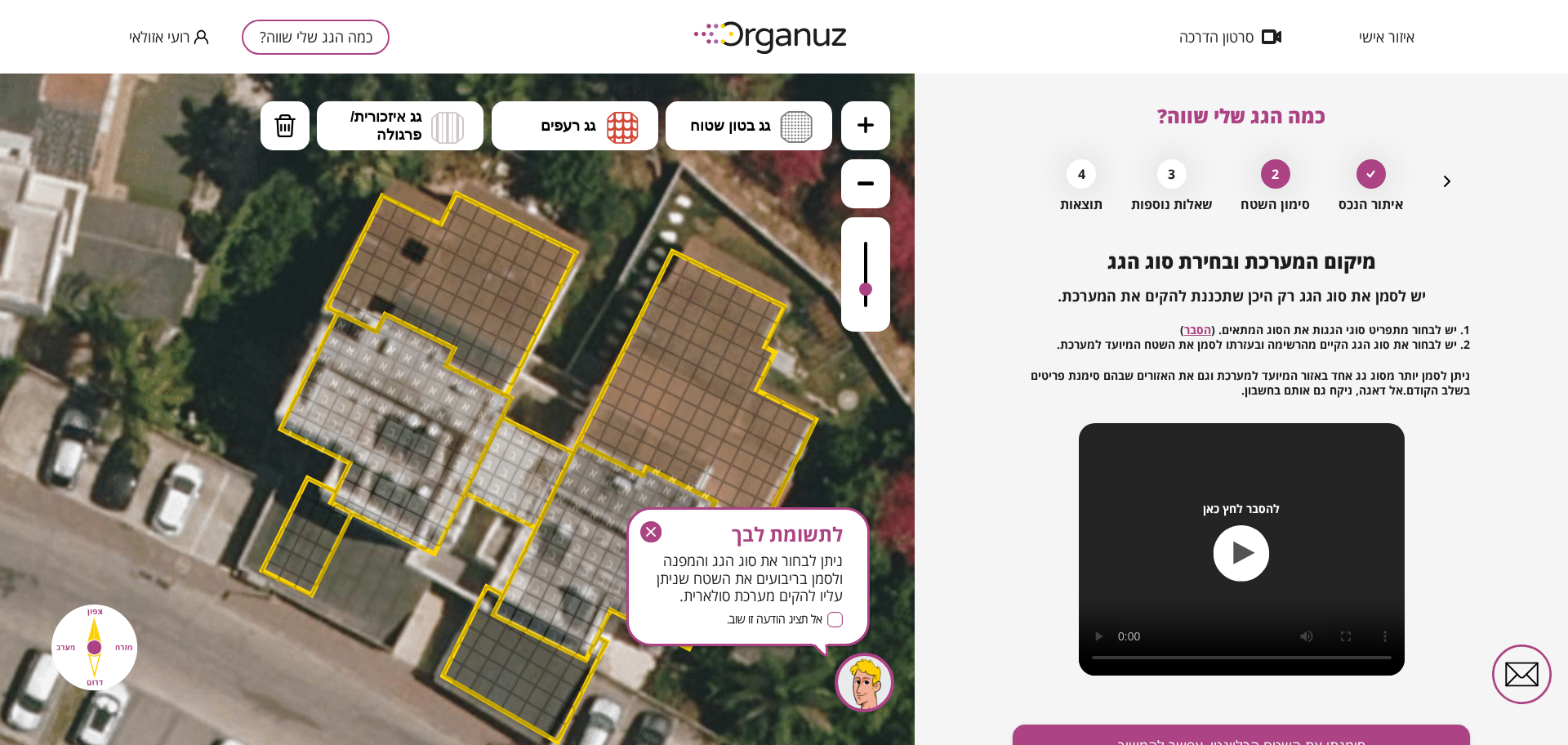
click at [873, 254] on div at bounding box center [866, 274] width 49 height 114
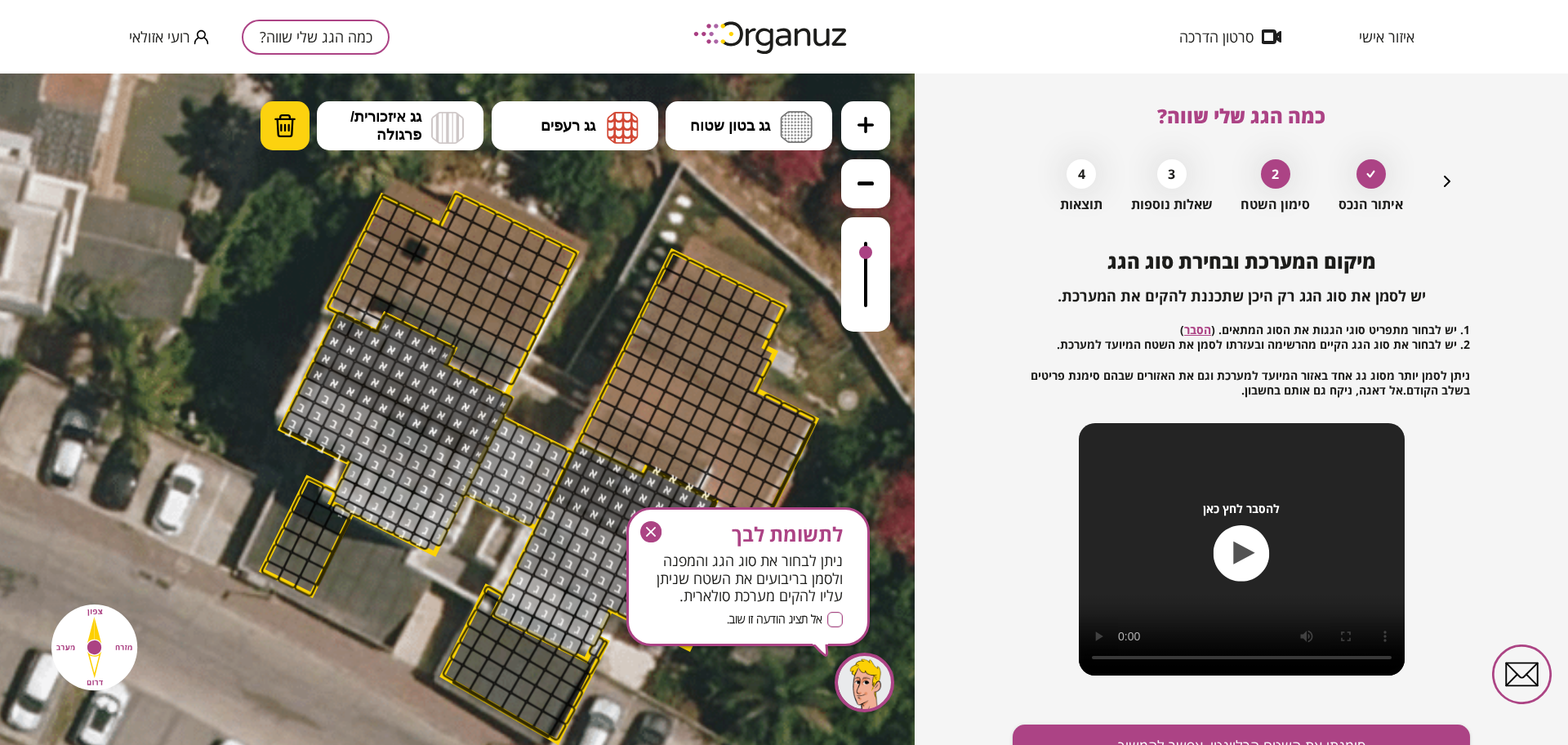
click at [293, 121] on img at bounding box center [285, 126] width 23 height 24
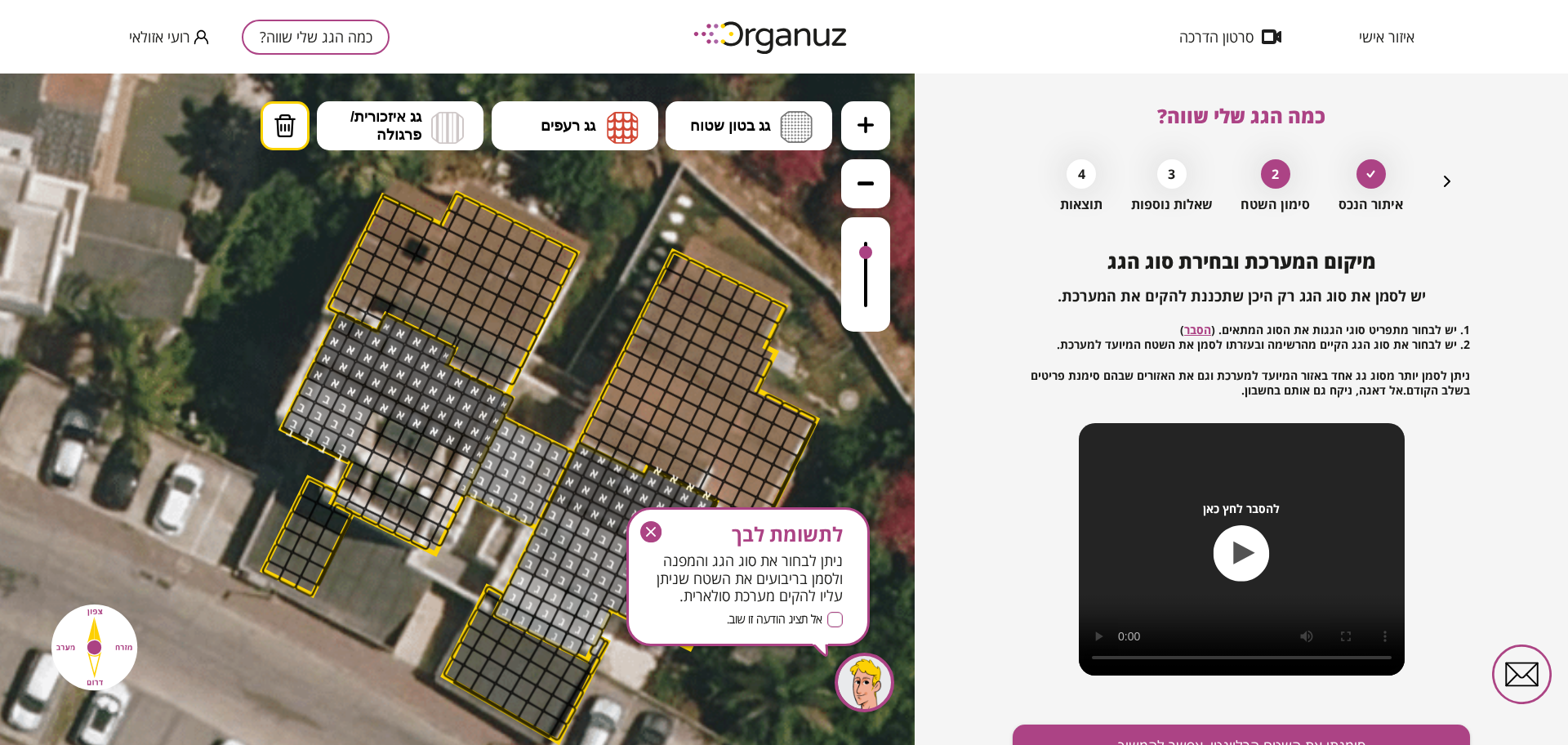
drag, startPoint x: 404, startPoint y: 484, endPoint x: 393, endPoint y: 473, distance: 15.6
click at [644, 526] on icon "button" at bounding box center [650, 532] width 21 height 21
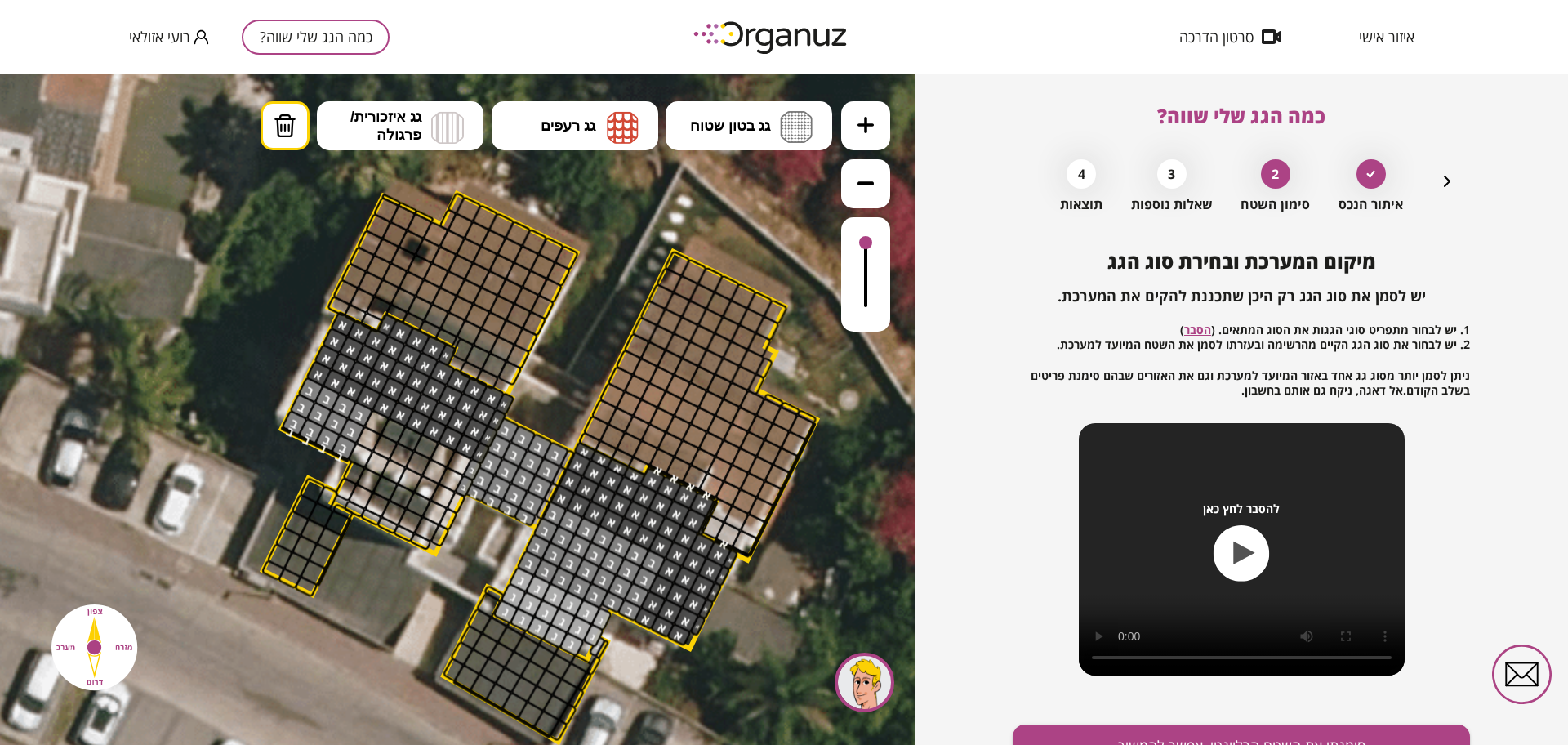
drag, startPoint x: 866, startPoint y: 250, endPoint x: 856, endPoint y: 245, distance: 11.2
click at [856, 245] on div at bounding box center [866, 274] width 49 height 114
click at [760, 130] on span "גג בטון שטוח" at bounding box center [730, 126] width 80 height 18
click at [767, 182] on div ".st0 { fill: #FFFFFF; } .st0 { fill: #FFFFFF; }" at bounding box center [457, 409] width 915 height 672
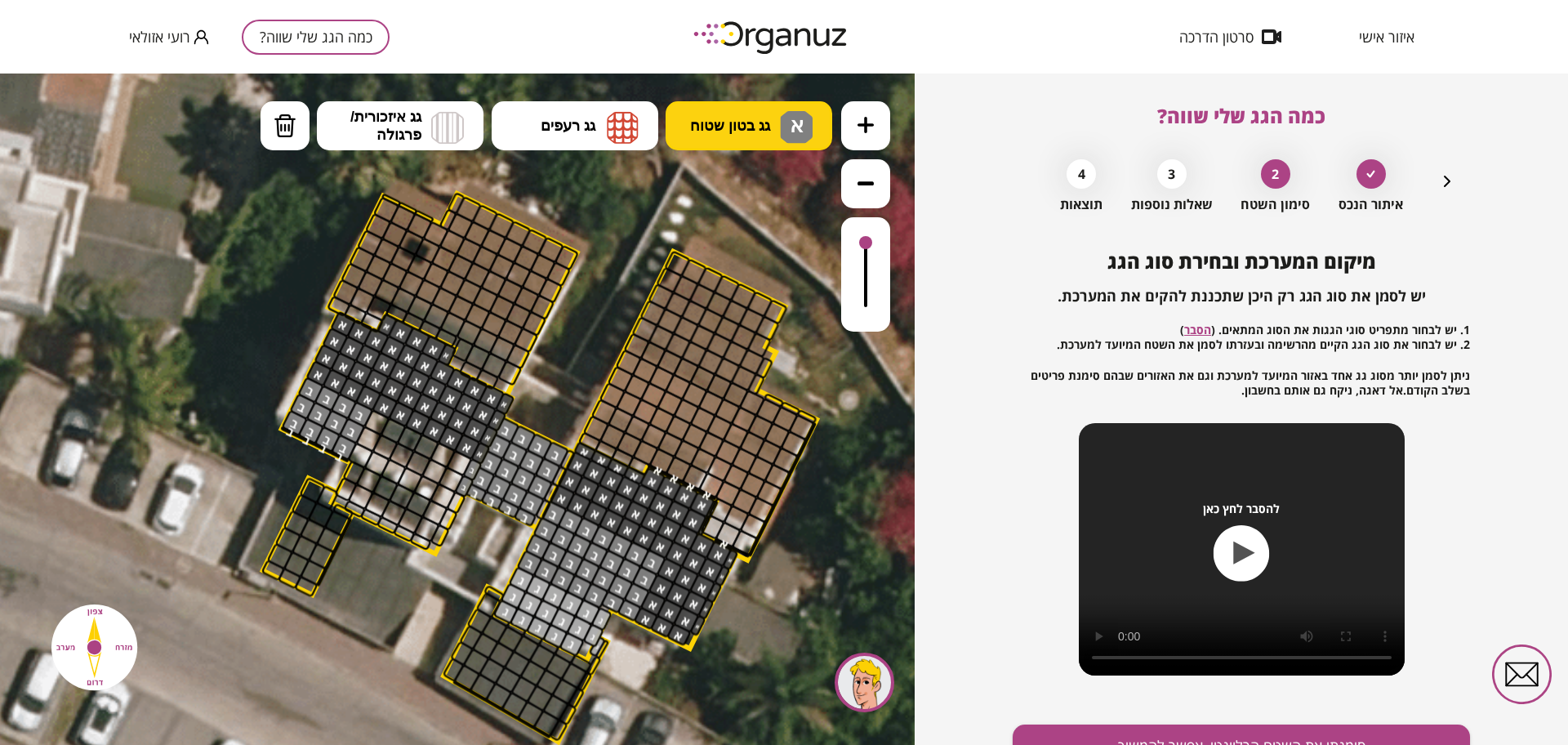
click at [737, 132] on span "גג בטון שטוח" at bounding box center [730, 126] width 80 height 18
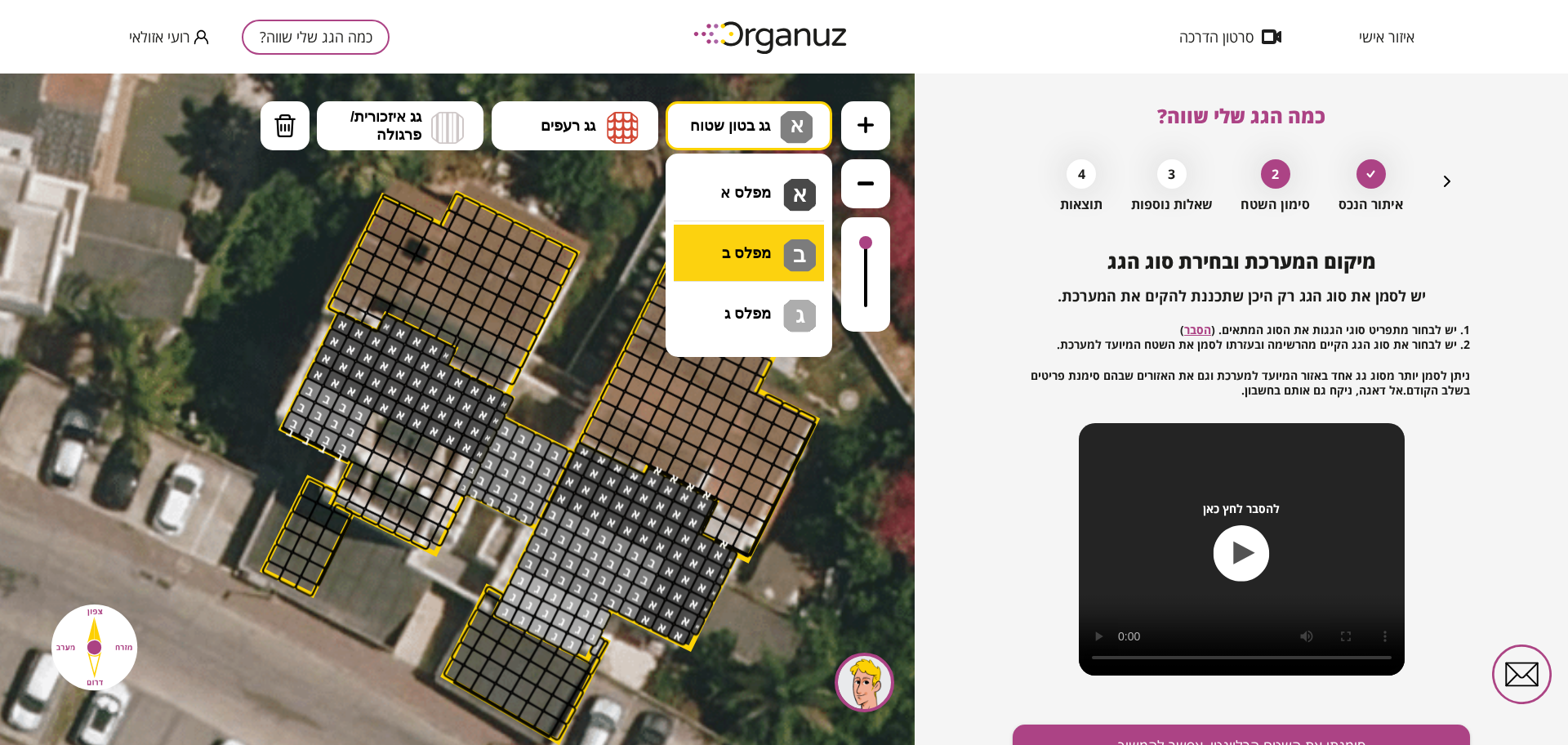
click at [761, 257] on div ".st0 { fill: #FFFFFF; } .st0 { fill: #FFFFFF; }" at bounding box center [457, 409] width 915 height 672
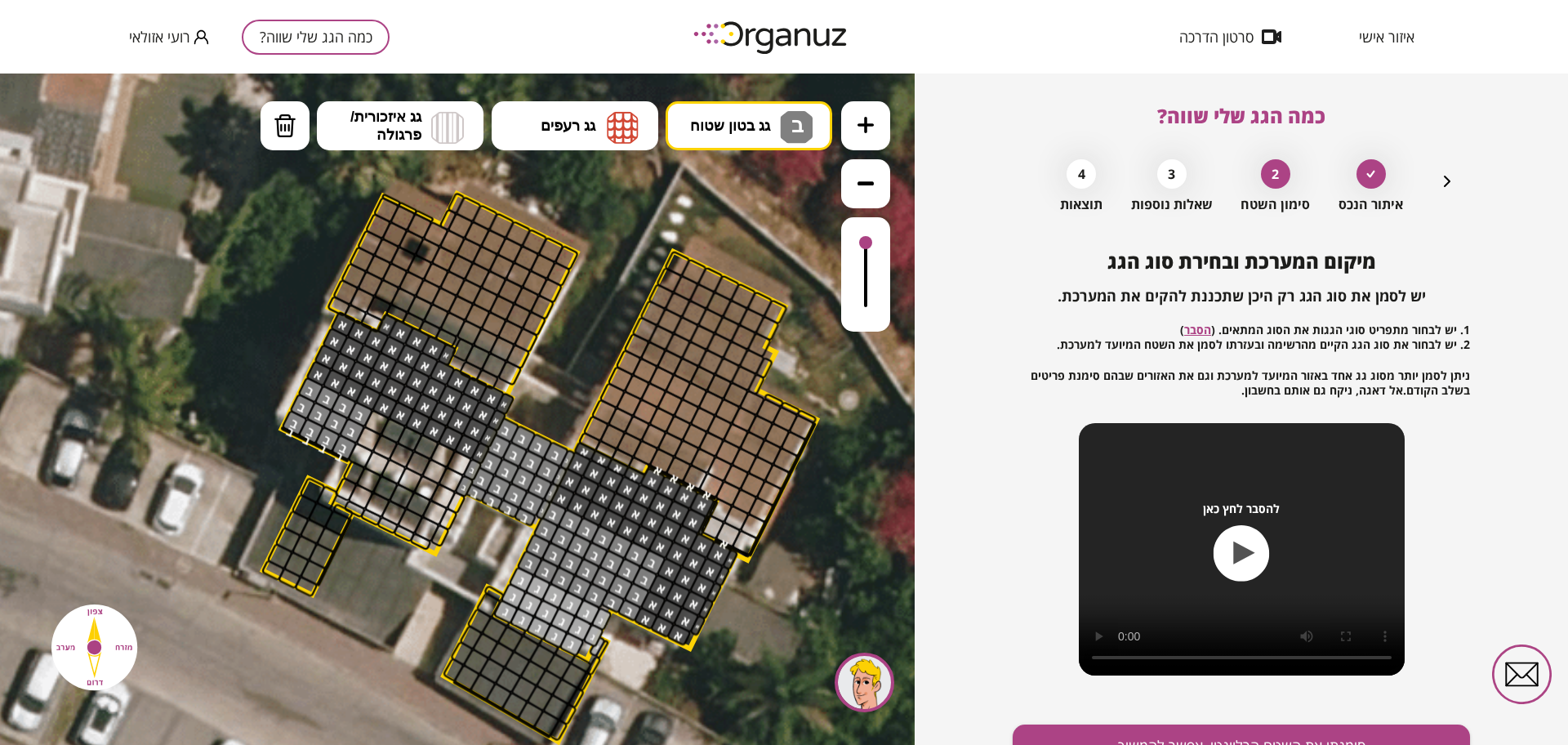
drag, startPoint x: 563, startPoint y: 459, endPoint x: 555, endPoint y: 511, distance: 52.6
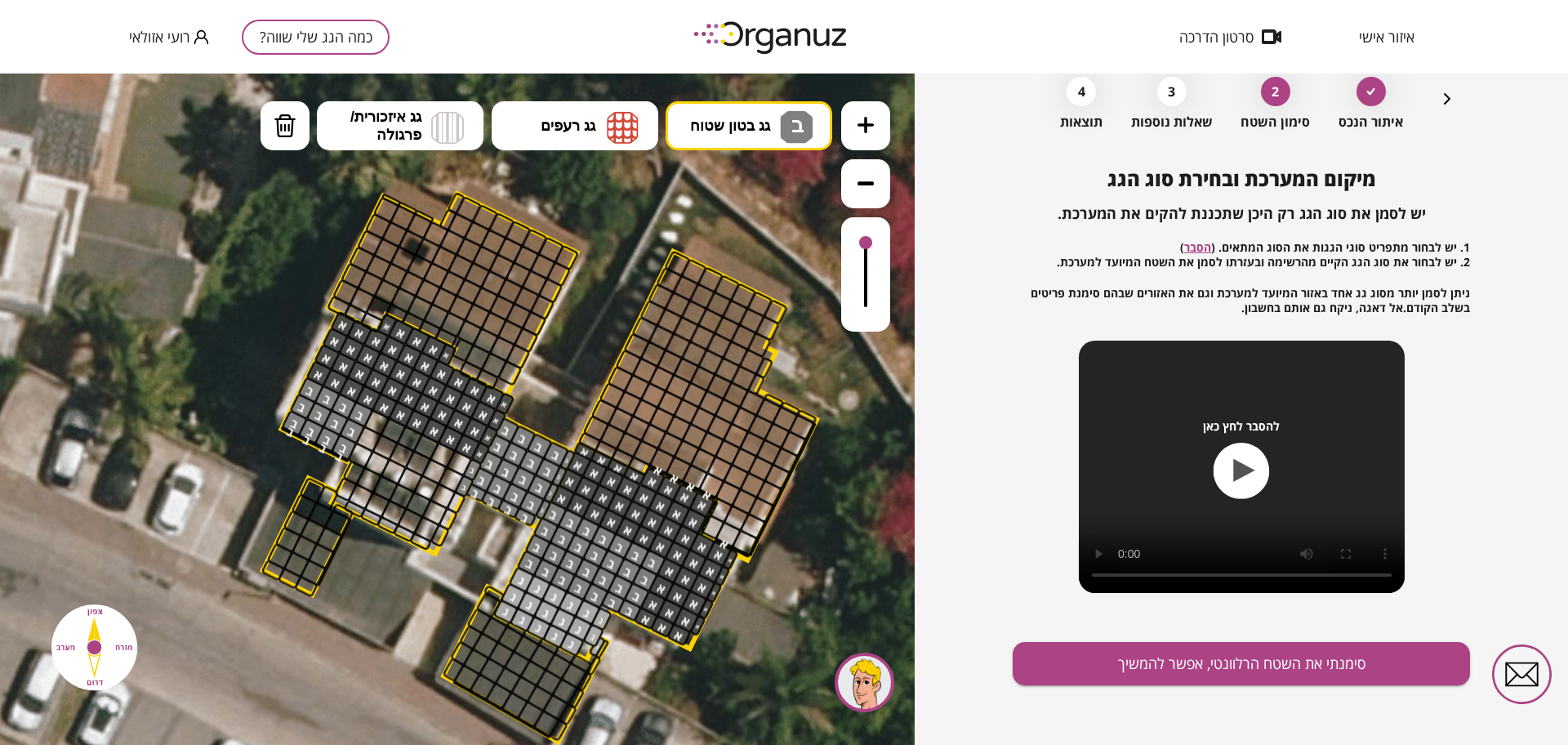
scroll to position [85, 0]
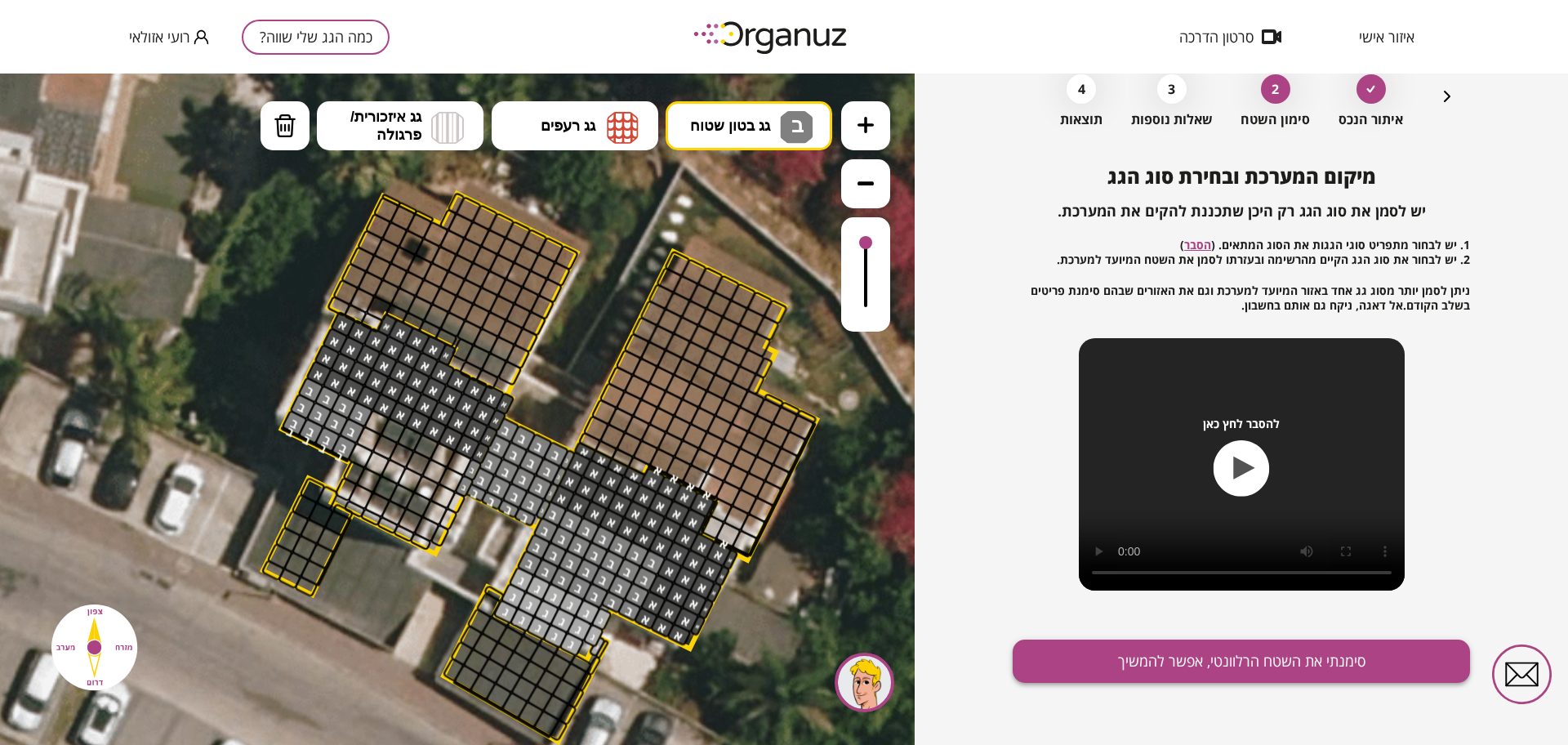
click at [1134, 652] on button "סימנתי את השטח הרלוונטי, אפשר להמשיך" at bounding box center [1241, 661] width 457 height 44
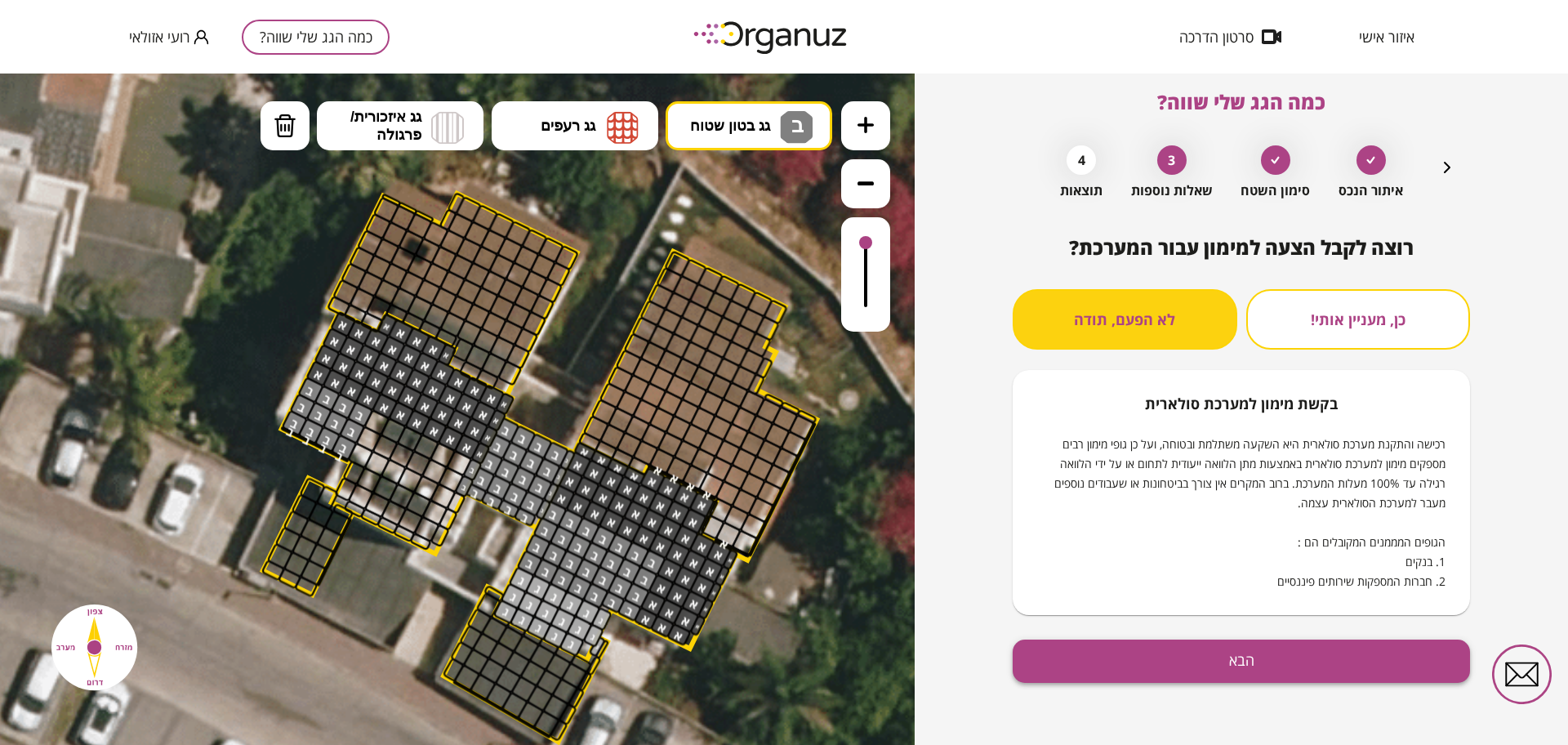
scroll to position [14, 0]
click at [1120, 662] on button "הבא" at bounding box center [1241, 661] width 457 height 44
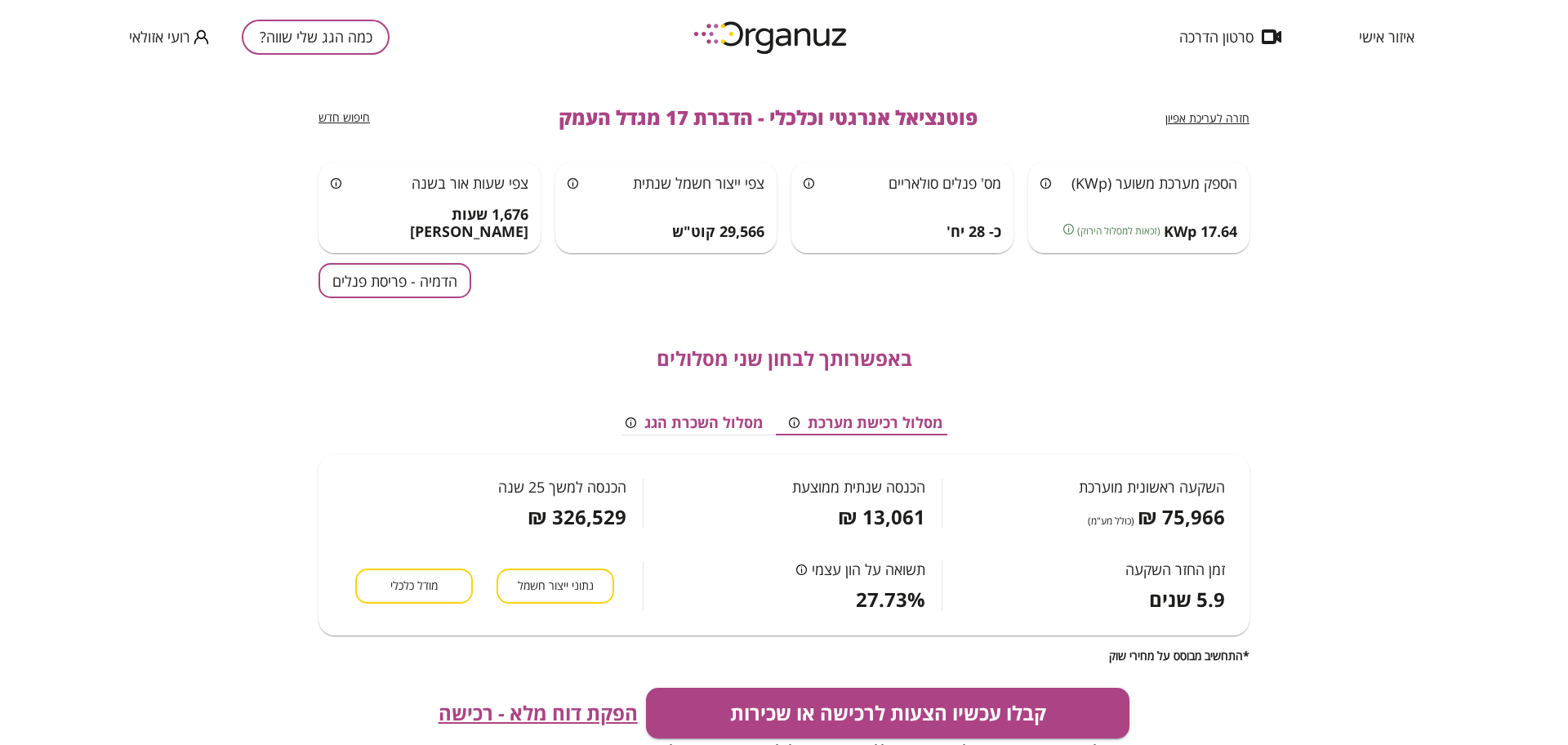
click at [981, 329] on div "באפשרותך לבחון שני מסלולים מסלול רכישת מערכת מסלול השכרת הגג השקעה ראשונית מוער…" at bounding box center [784, 479] width 931 height 364
click at [451, 293] on button "הדמיה - פריסת פנלים" at bounding box center [395, 280] width 153 height 35
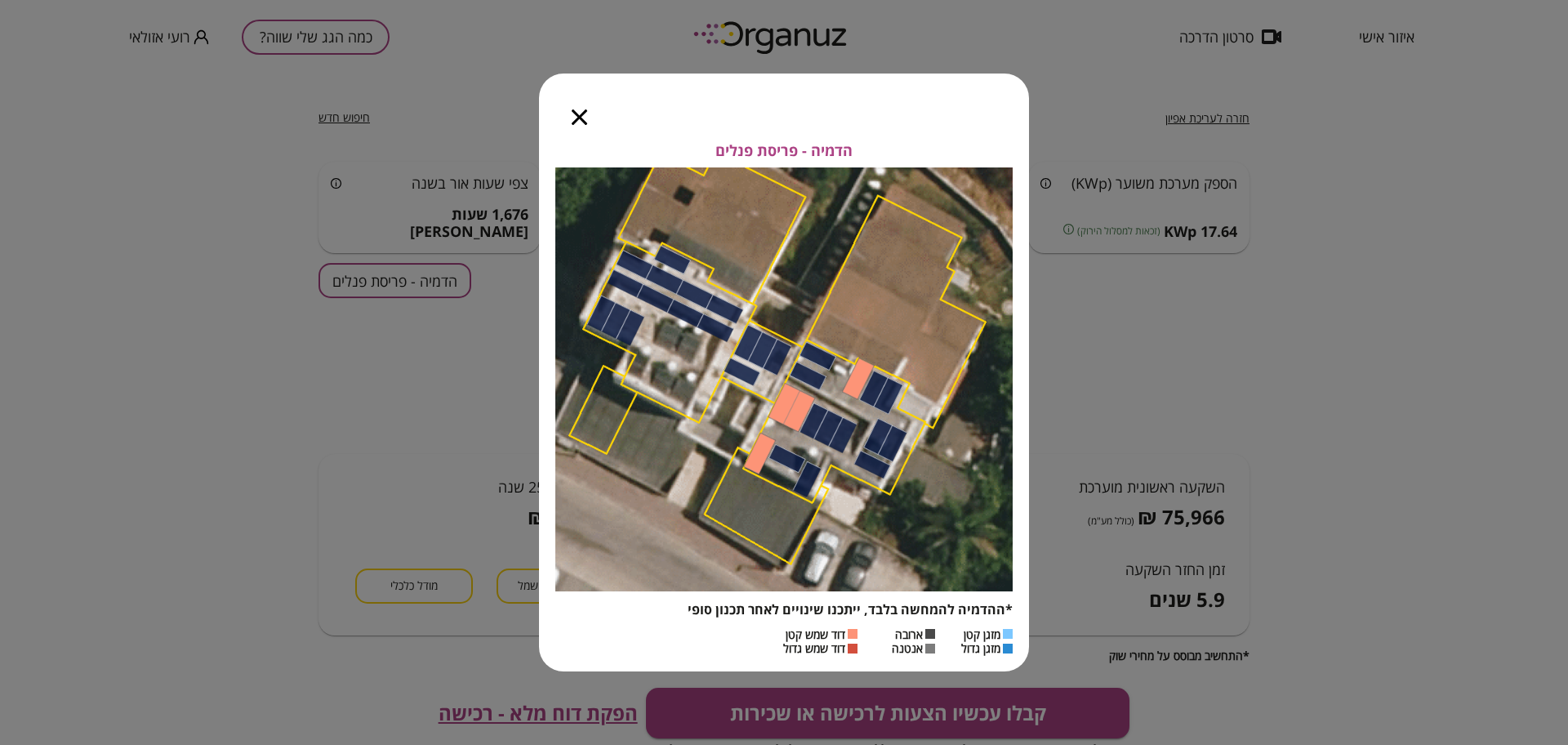
click at [581, 117] on icon "button" at bounding box center [580, 117] width 16 height 16
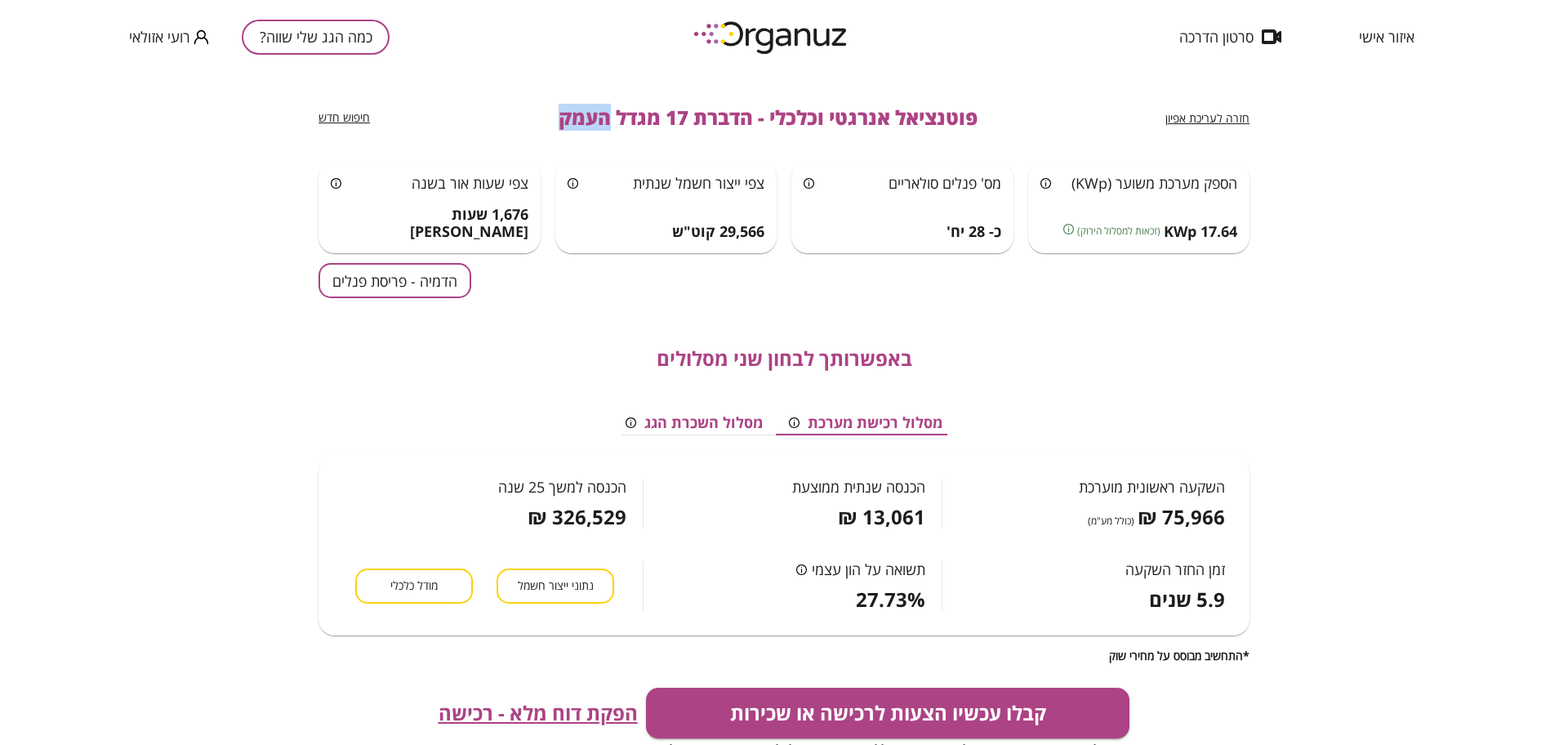
click at [581, 117] on span "פוטנציאל אנרגטי וכלכלי - הדברת 17 מגדל העמק" at bounding box center [768, 118] width 419 height 23
click at [1182, 113] on span "חזרה לעריכת אפיון" at bounding box center [1207, 118] width 84 height 16
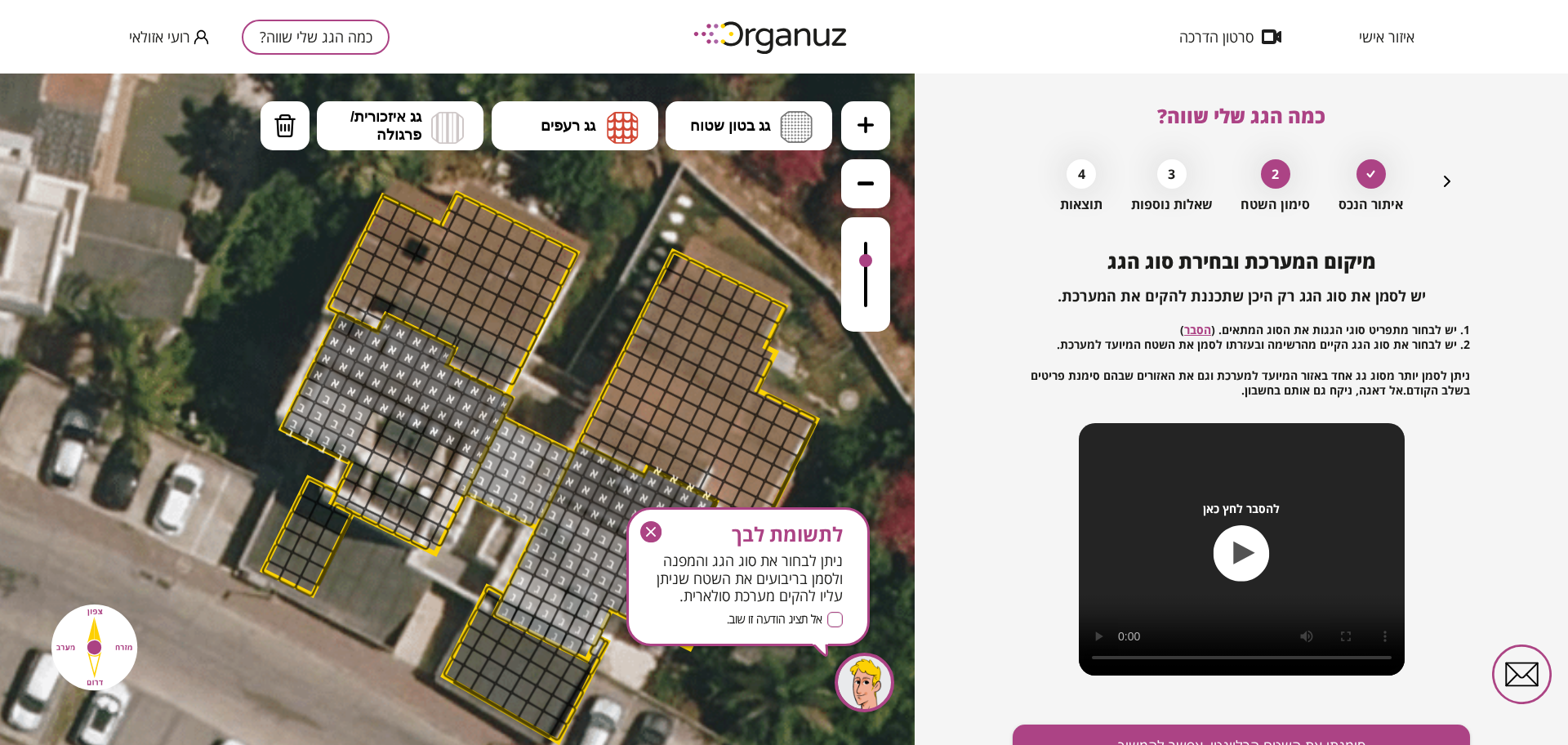
drag, startPoint x: 863, startPoint y: 239, endPoint x: 879, endPoint y: 262, distance: 28.0
click at [879, 262] on div at bounding box center [866, 274] width 49 height 114
click at [651, 539] on icon "button" at bounding box center [650, 532] width 21 height 21
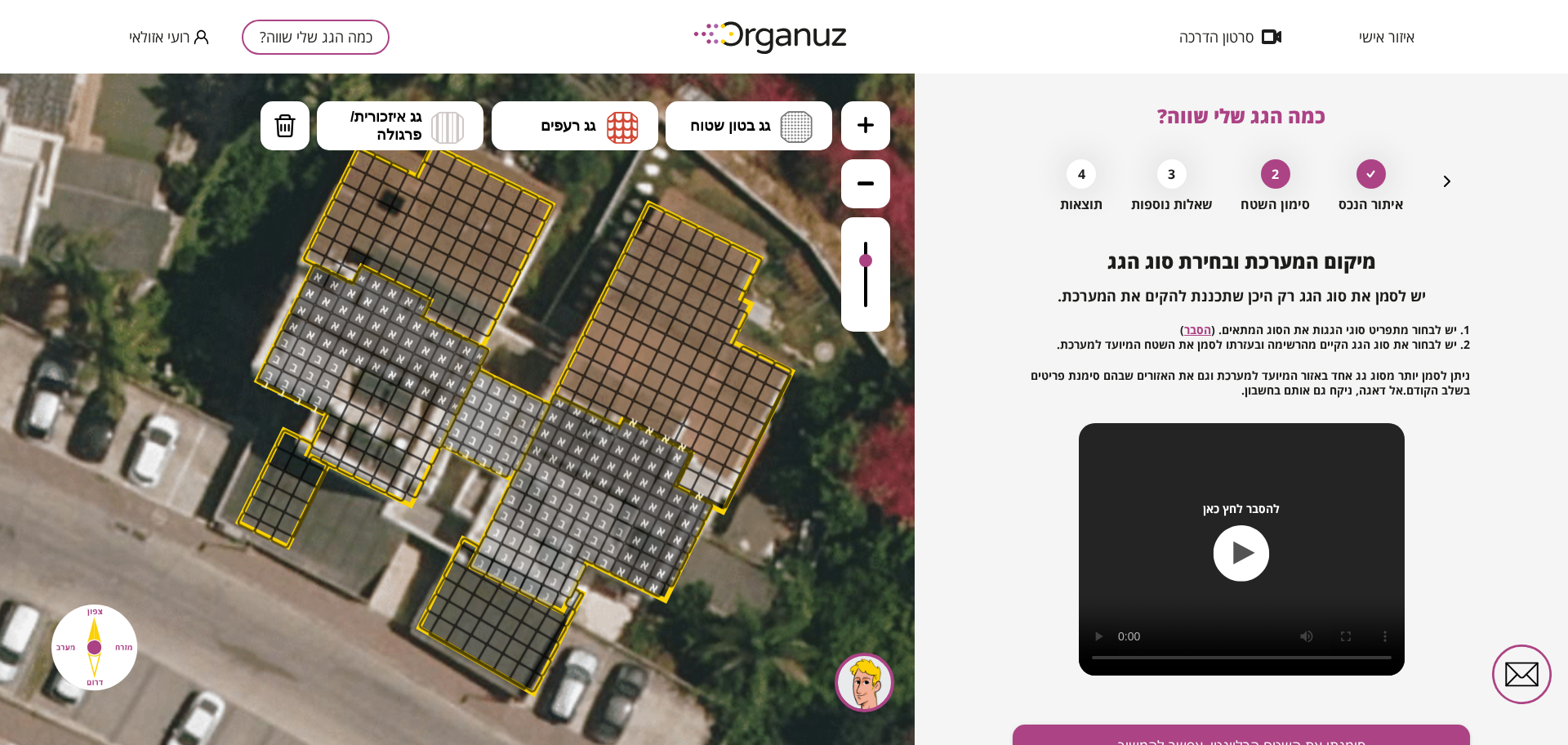
drag, startPoint x: 801, startPoint y: 480, endPoint x: 770, endPoint y: 451, distance: 42.4
click at [771, 452] on icon at bounding box center [510, 425] width 1709 height 1710
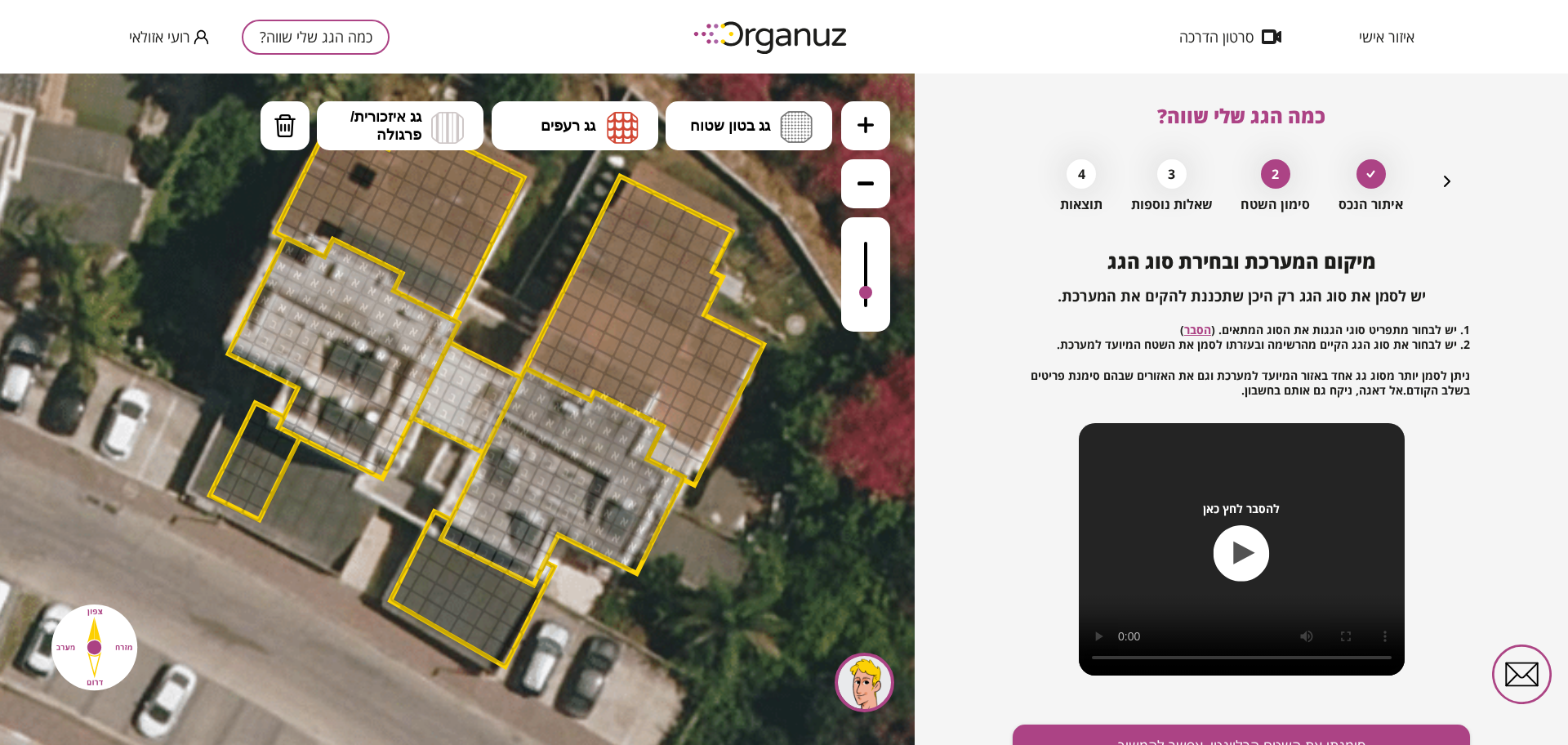
drag, startPoint x: 861, startPoint y: 260, endPoint x: 838, endPoint y: 279, distance: 29.8
click at [838, 279] on div ".st0 { fill: #FFFFFF; } .st0 { fill: #FFFFFF; }" at bounding box center [457, 409] width 915 height 672
click at [838, 273] on icon at bounding box center [481, 397] width 1709 height 1710
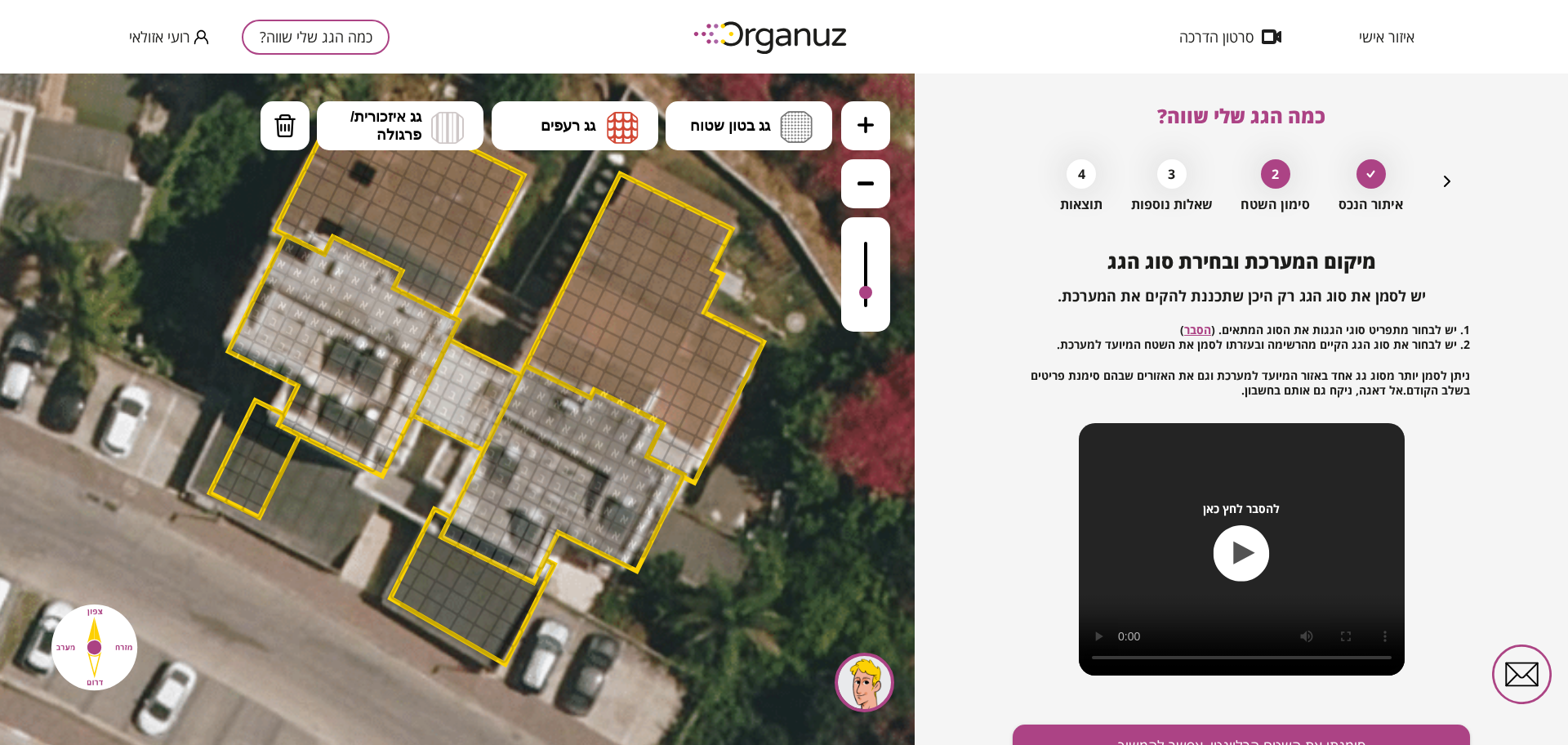
click at [861, 269] on div at bounding box center [866, 274] width 49 height 114
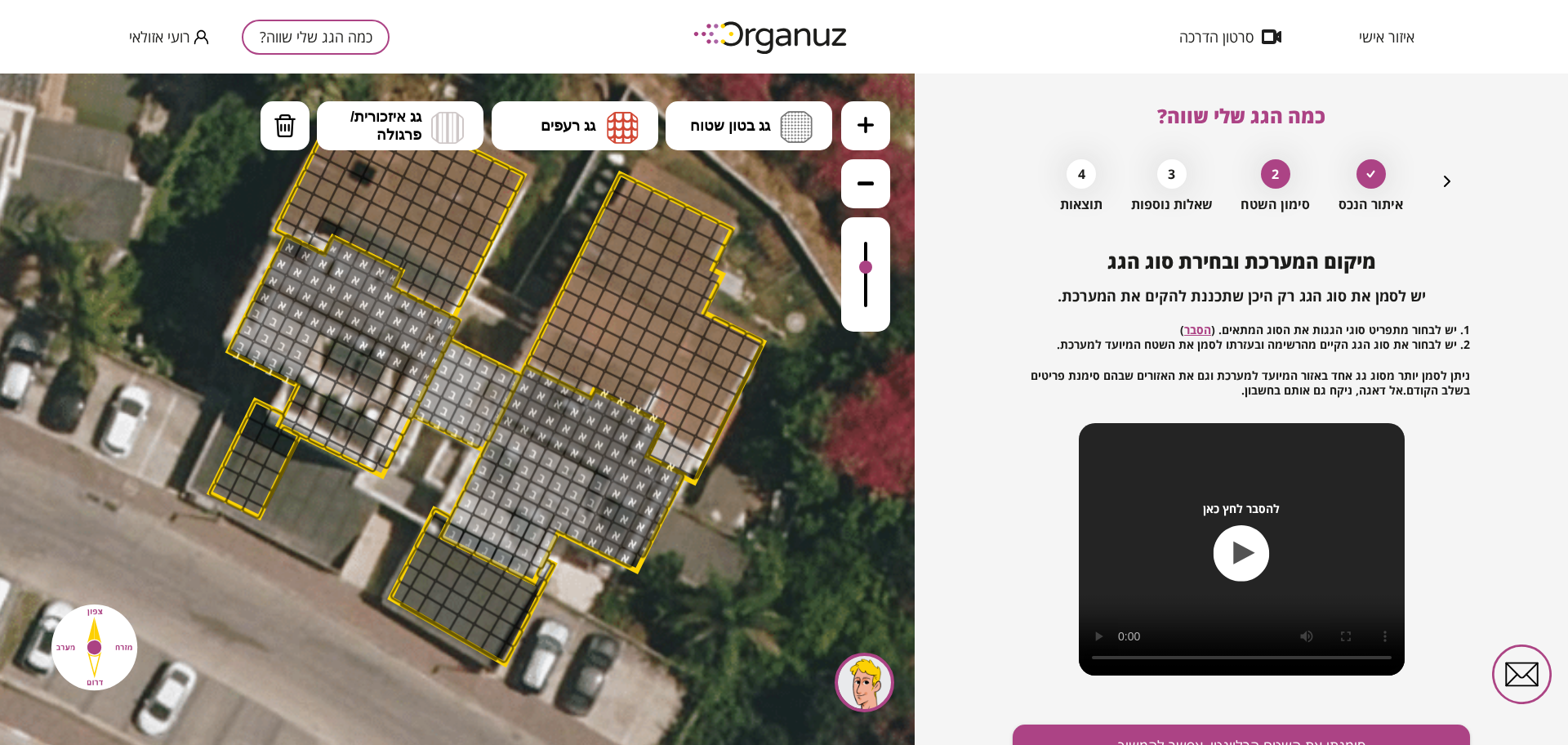
click at [877, 259] on div at bounding box center [866, 274] width 49 height 114
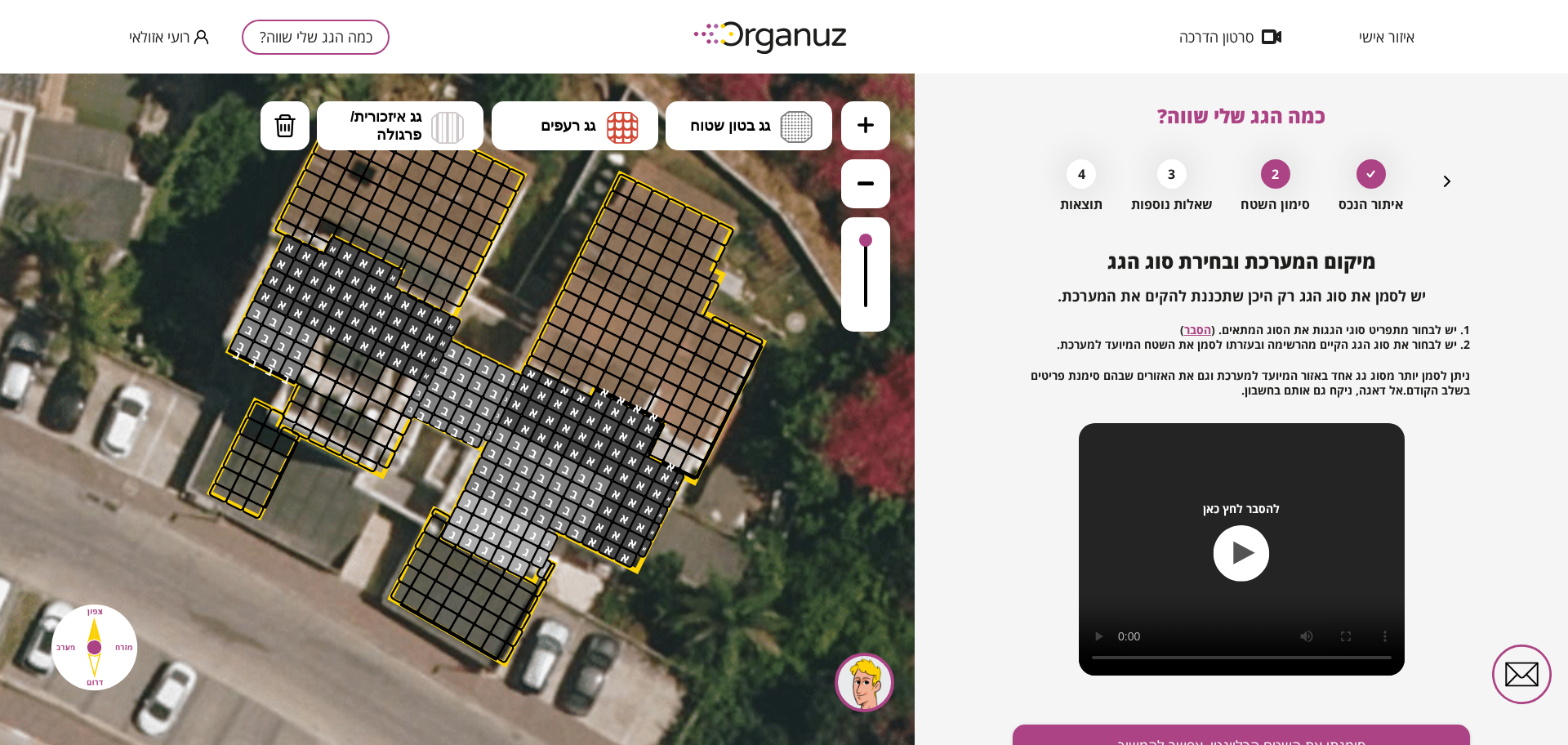
drag, startPoint x: 867, startPoint y: 263, endPoint x: 845, endPoint y: 226, distance: 43.0
click at [845, 226] on div at bounding box center [866, 274] width 49 height 114
click at [1440, 183] on icon "button" at bounding box center [1447, 181] width 19 height 19
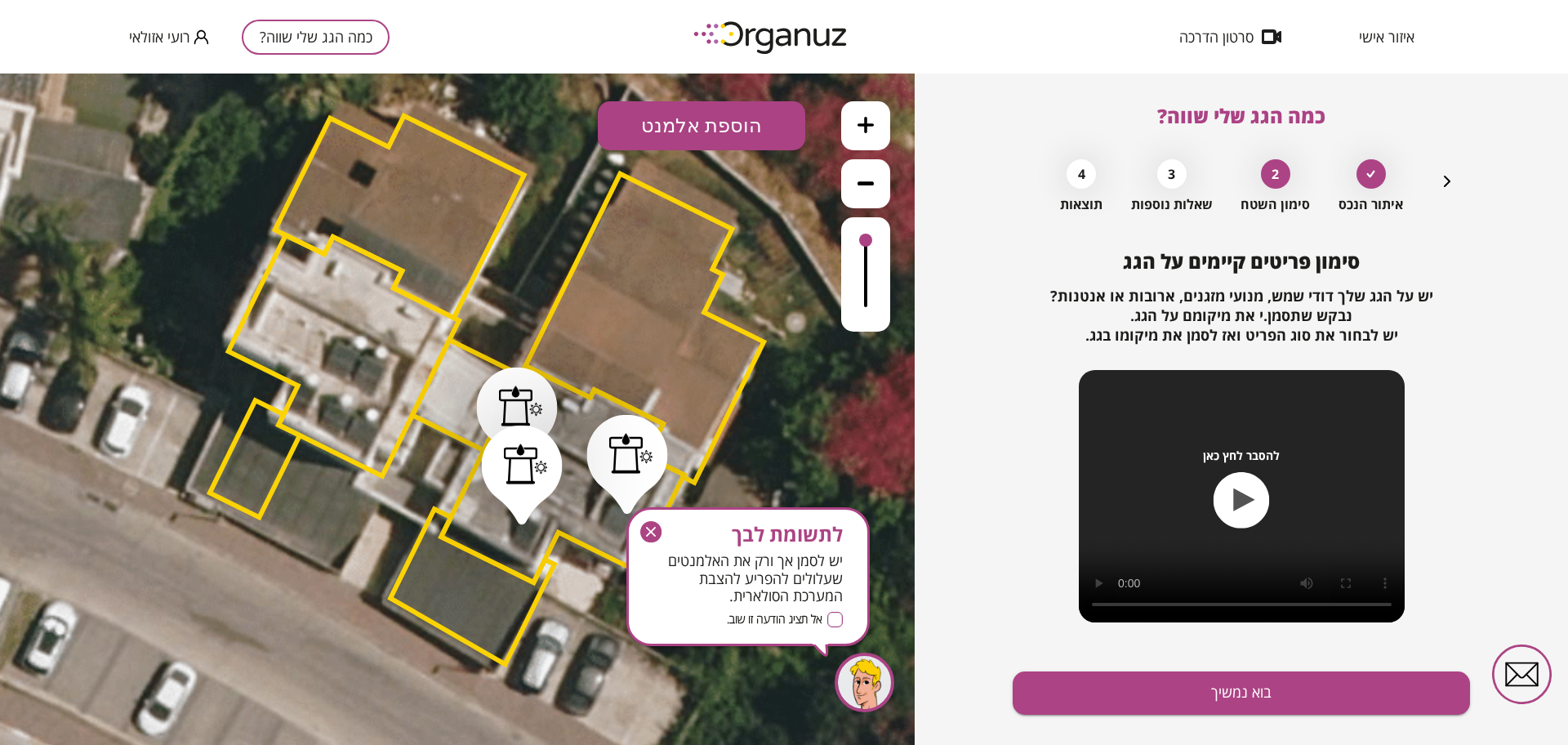
click at [705, 119] on button "הוספת אלמנט" at bounding box center [702, 126] width 208 height 49
click at [670, 324] on div ".st0 { fill: #FFFFFF; } .st0 { fill: #FFFFFF; }" at bounding box center [457, 409] width 915 height 672
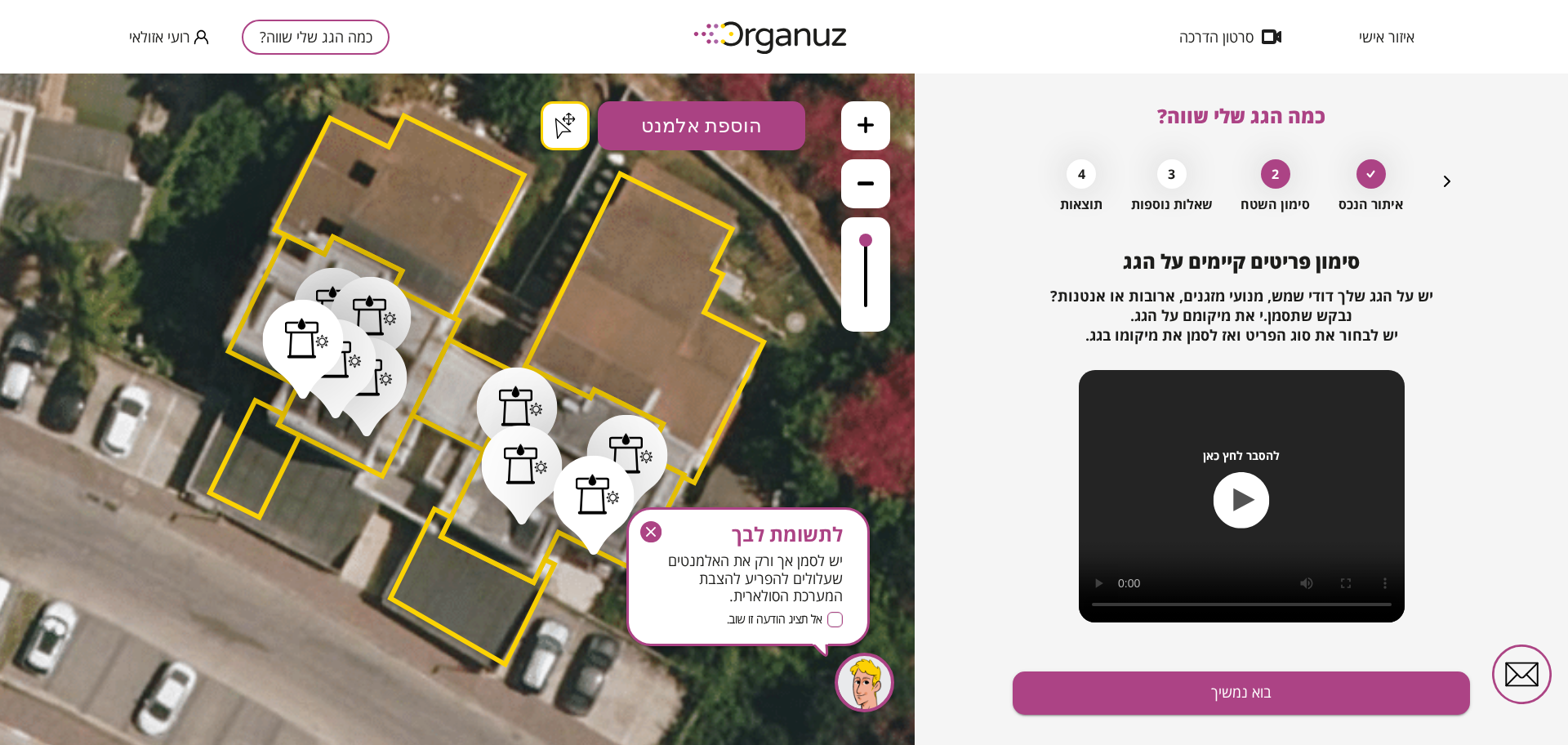
click at [649, 535] on icon "button" at bounding box center [650, 531] width 10 height 10
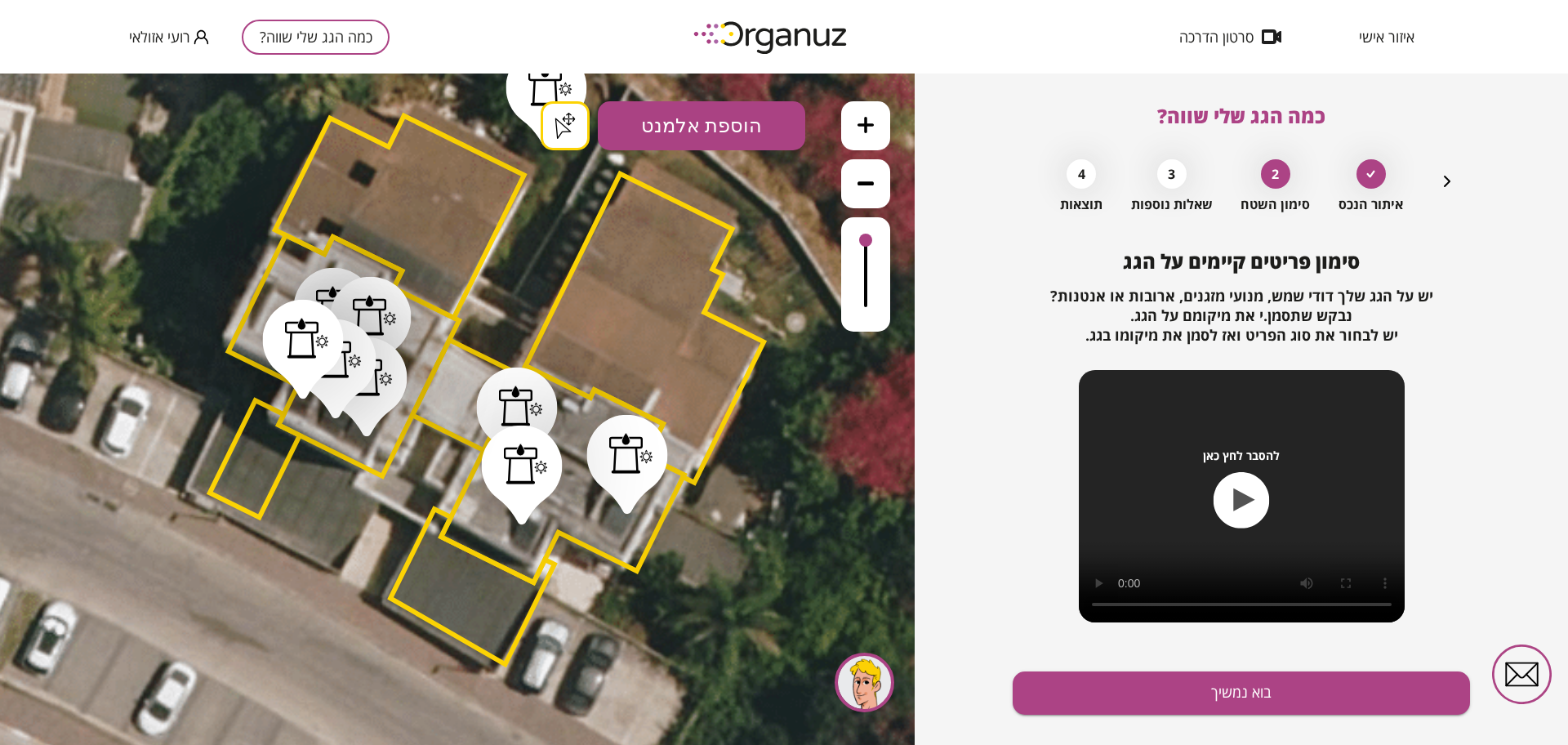
click at [547, 136] on div ".st0 { fill: #FFFFFF; } .st0 { fill: #FFFFFF; }" at bounding box center [457, 409] width 915 height 672
click at [1157, 699] on button "בוא נמשיך" at bounding box center [1241, 693] width 457 height 44
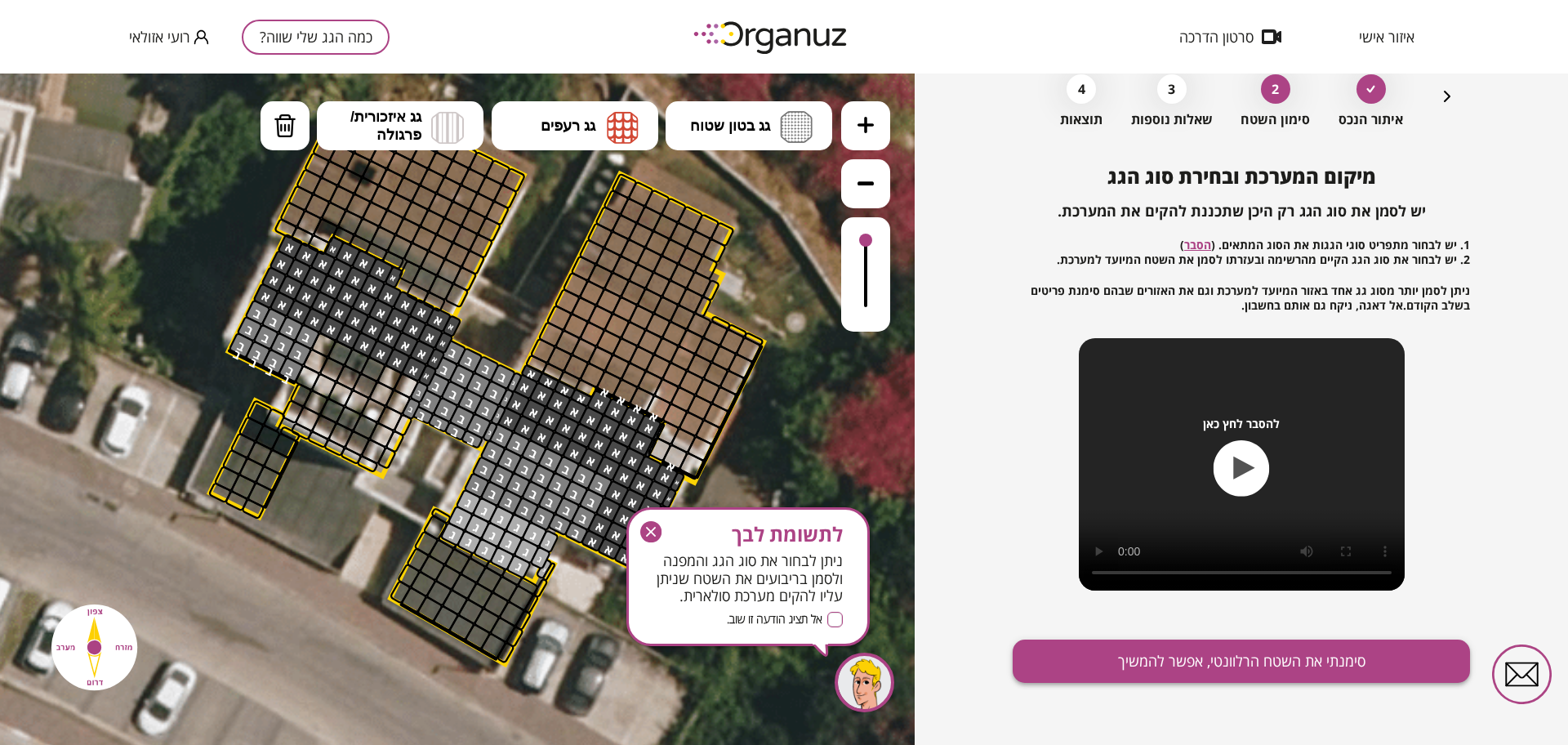
click at [1117, 659] on button "סימנתי את השטח הרלוונטי, אפשר להמשיך" at bounding box center [1241, 661] width 457 height 44
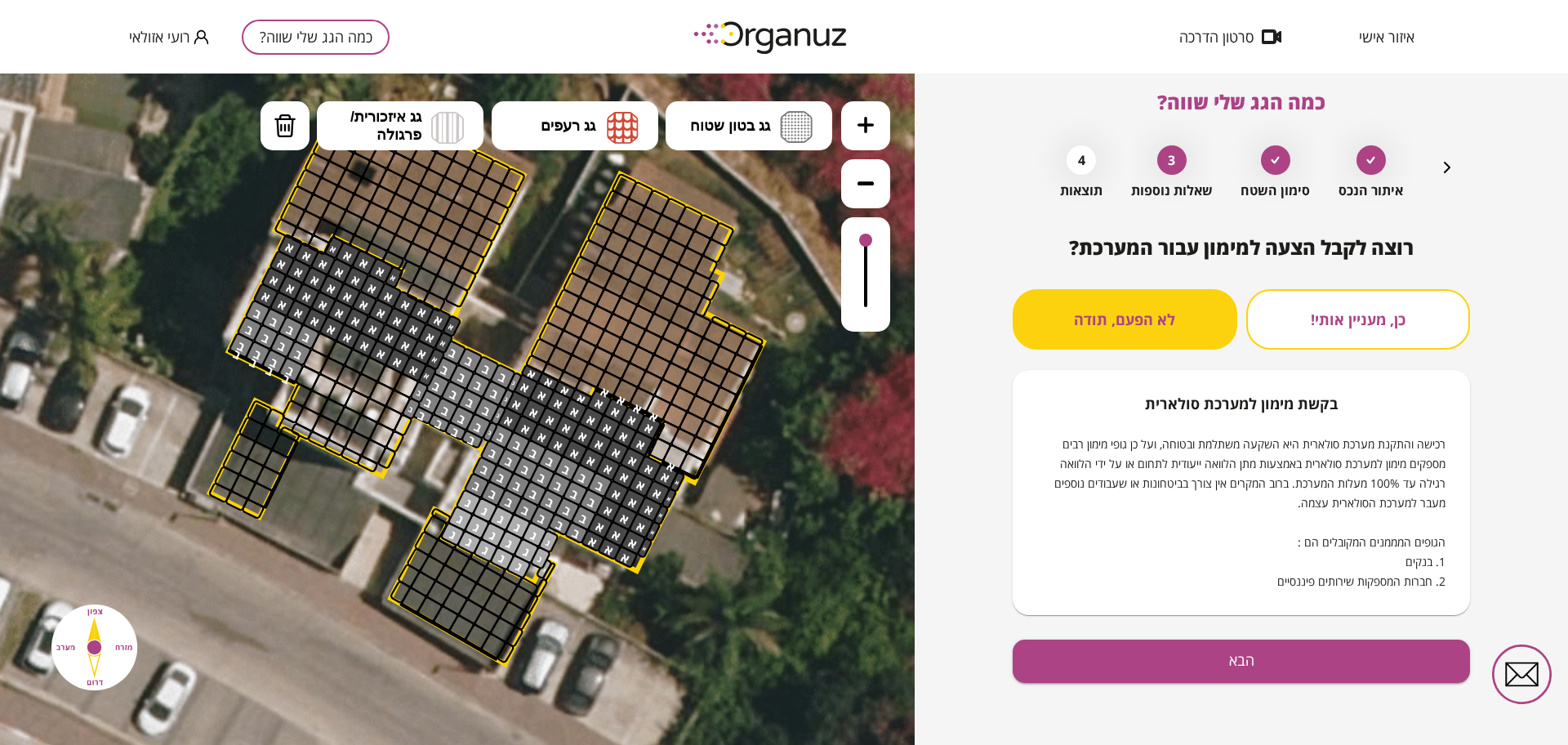
scroll to position [14, 0]
drag, startPoint x: 865, startPoint y: 241, endPoint x: 863, endPoint y: 280, distance: 39.1
click at [865, 328] on div at bounding box center [457, 409] width 915 height 672
click at [870, 184] on div at bounding box center [457, 409] width 915 height 672
click at [1460, 170] on div "כמה הגג שלי שווה? איתור הנכס סימון השטח 3 שאלות נוספות 4 תוצאות רוצה לקבל הצעה …" at bounding box center [1241, 395] width 457 height 672
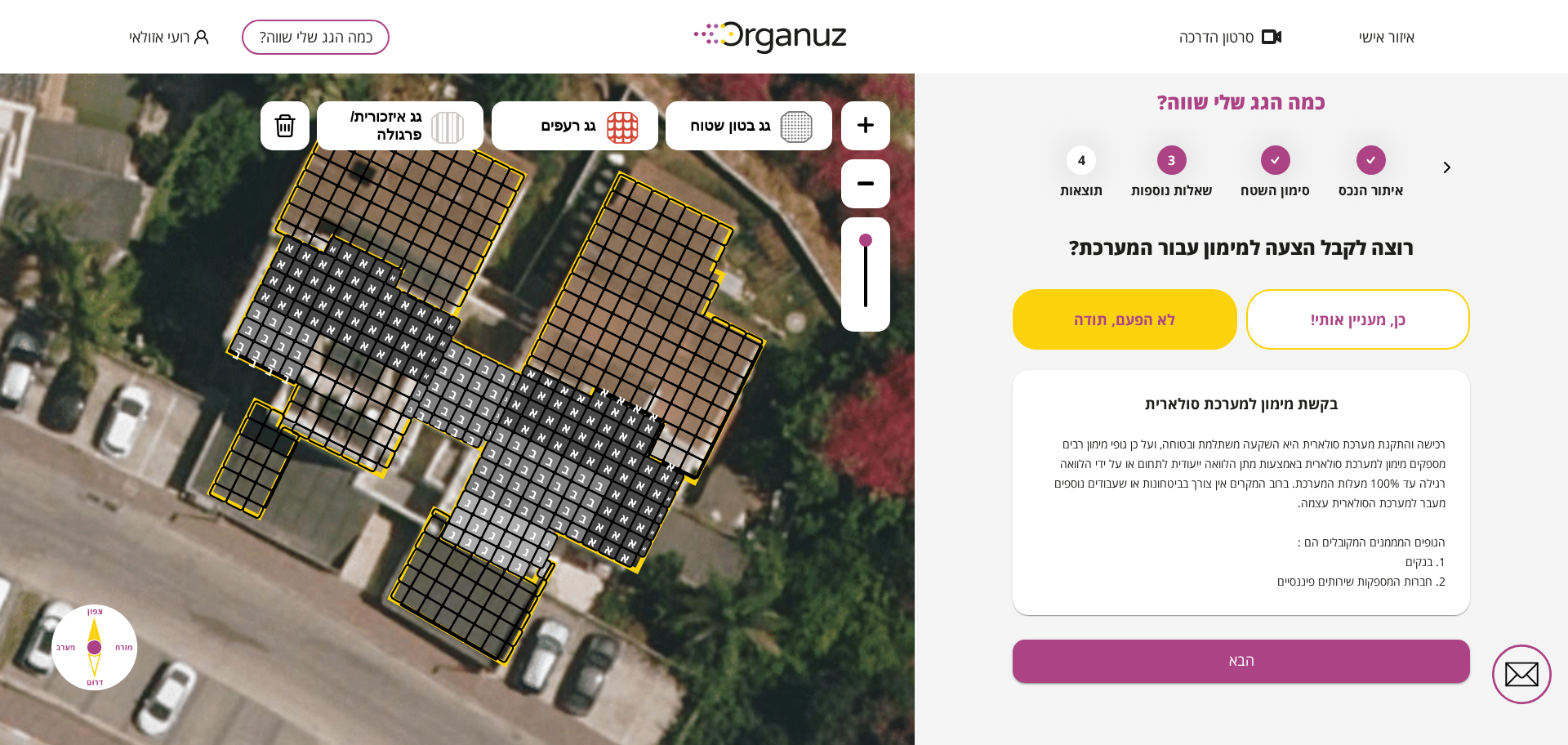
click at [1447, 169] on icon "button" at bounding box center [1447, 167] width 6 height 11
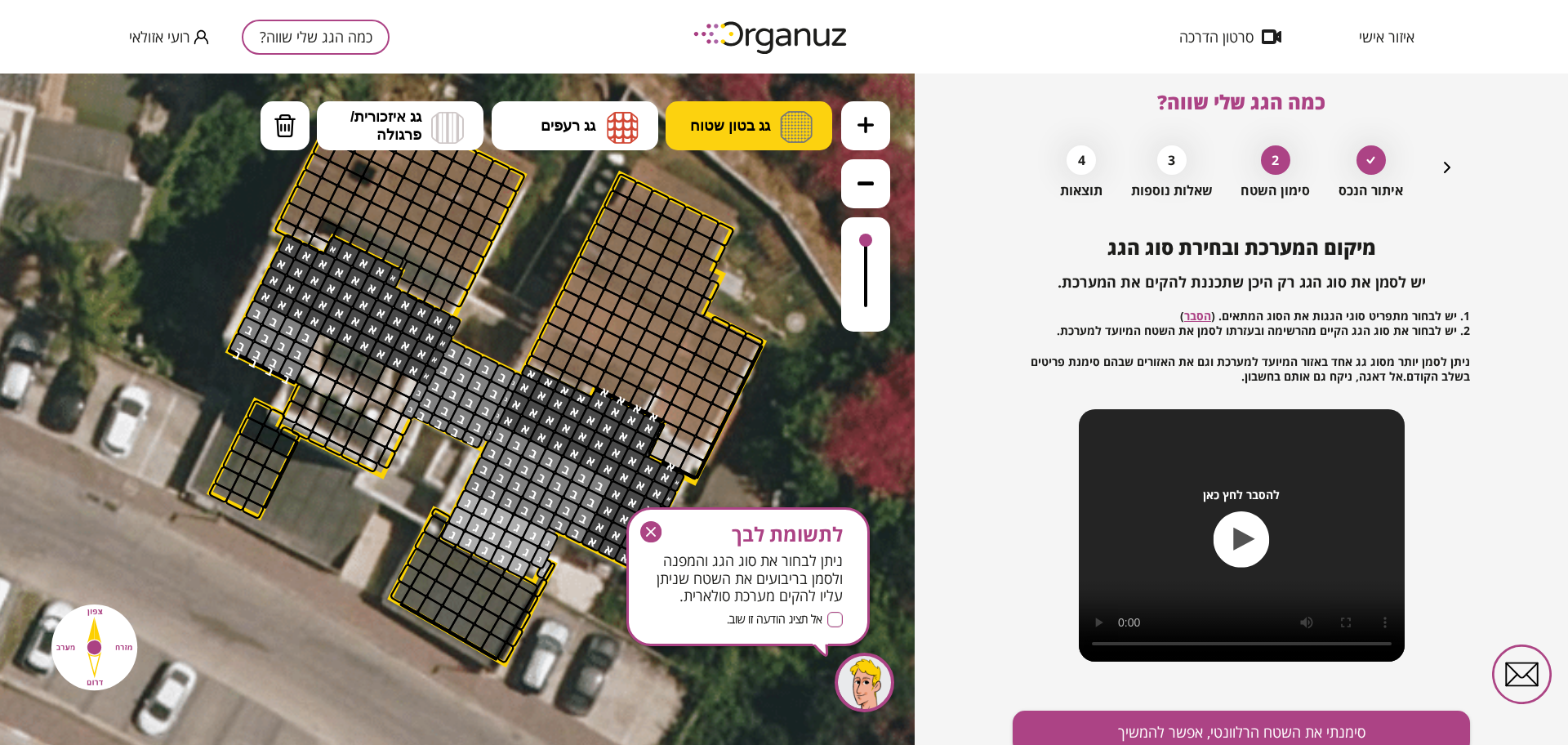
click at [791, 138] on img at bounding box center [795, 127] width 32 height 31
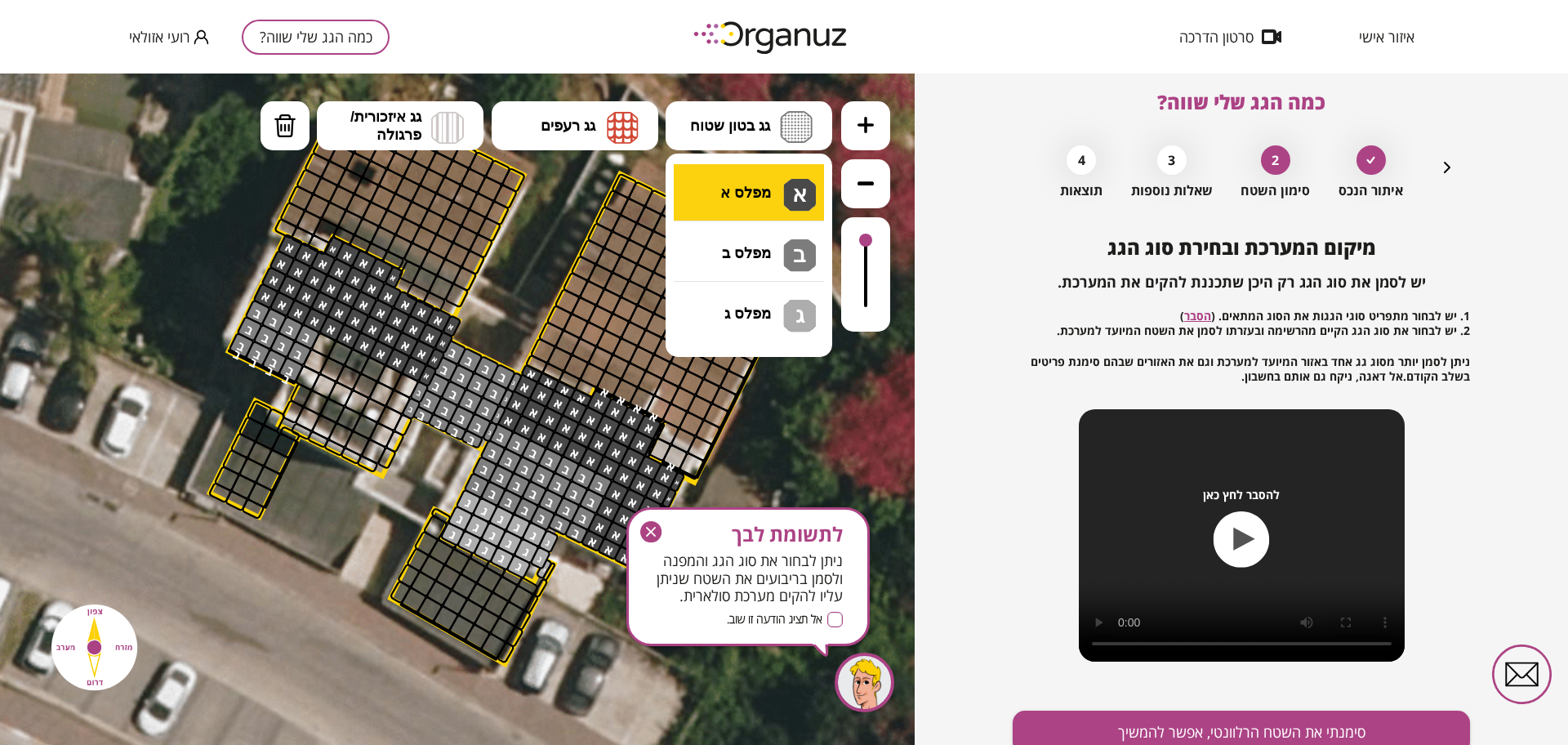
click at [778, 190] on div ".st0 { fill: #FFFFFF; } .st0 { fill: #FFFFFF; }" at bounding box center [457, 409] width 915 height 672
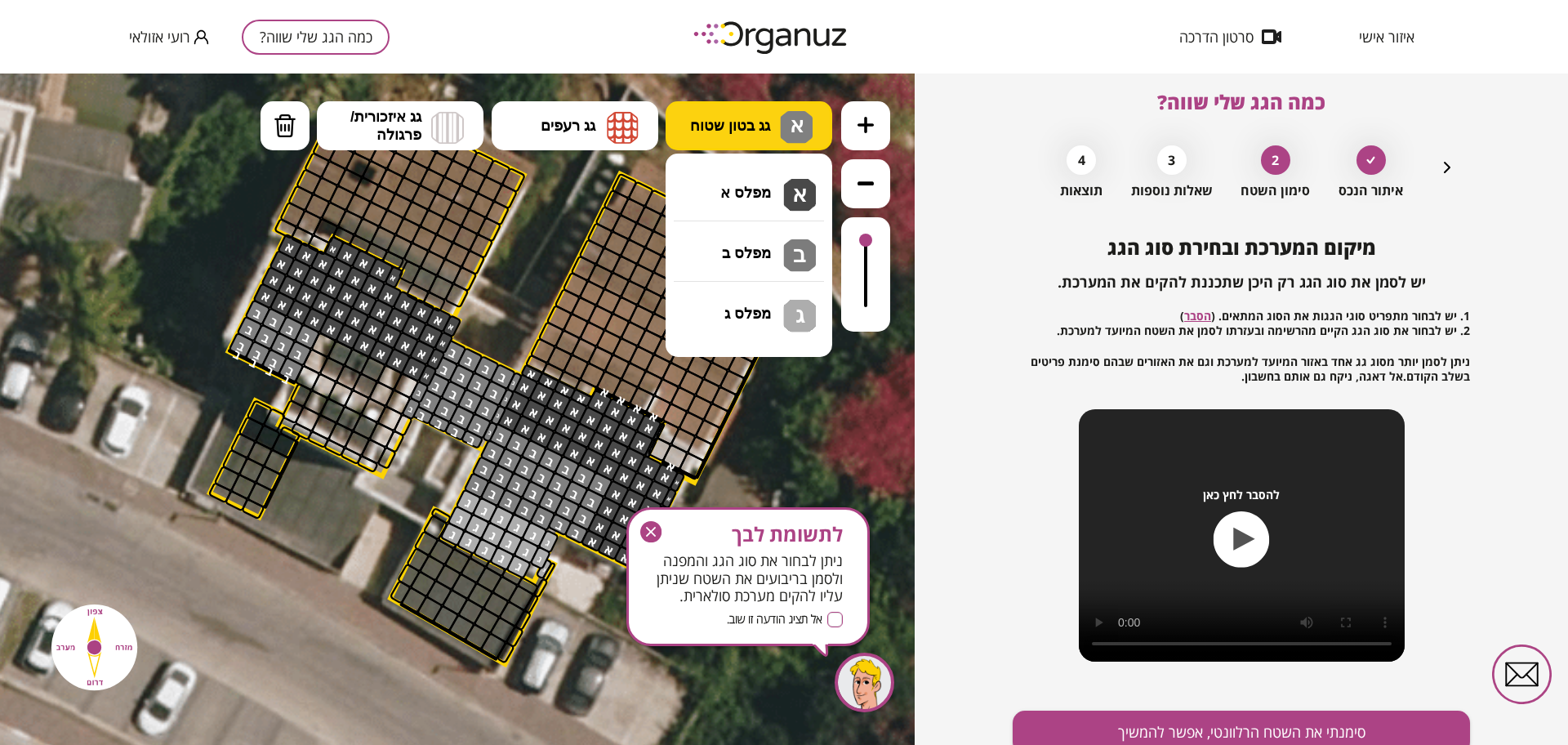
click at [727, 111] on button "גג בטון שטוח א" at bounding box center [748, 126] width 167 height 49
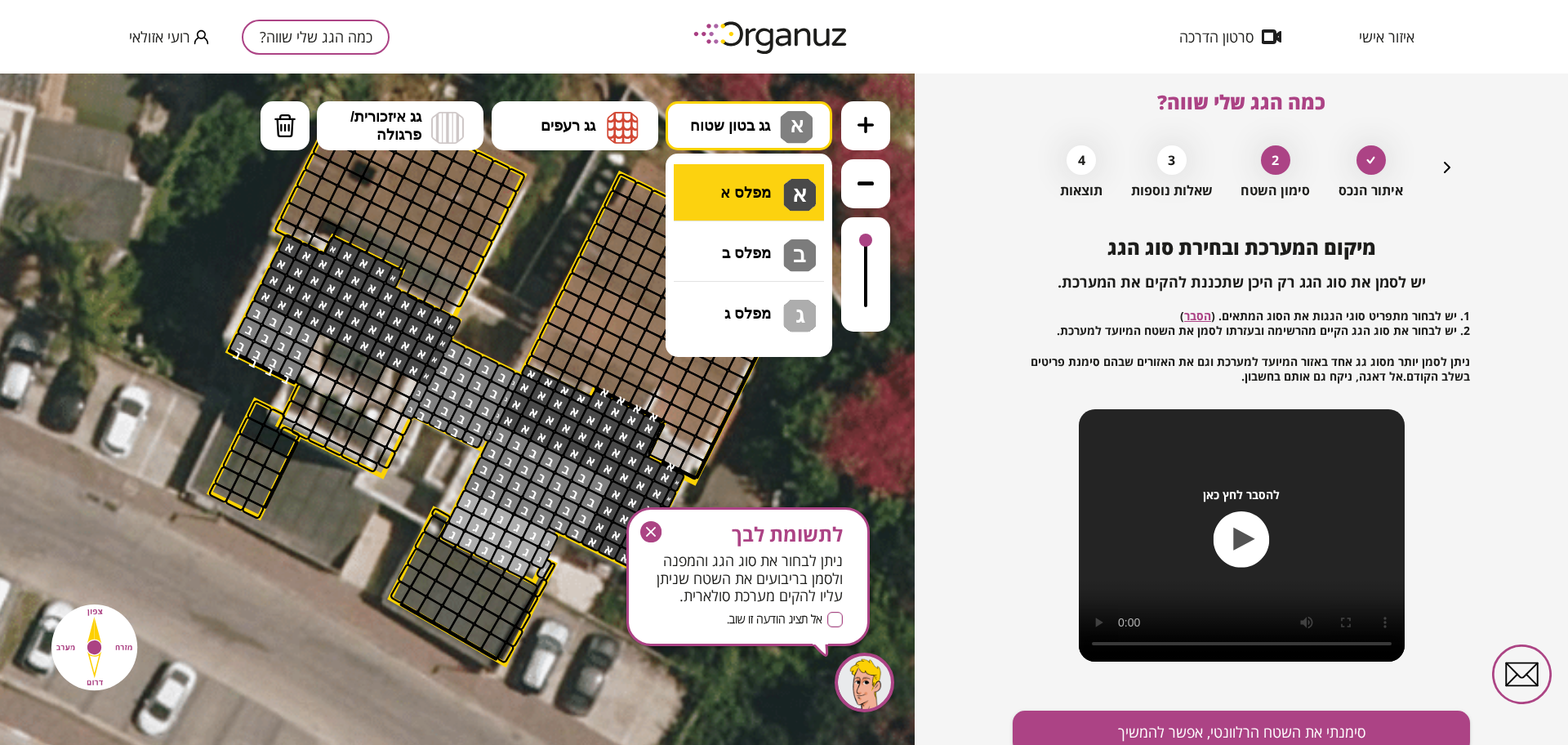
click at [764, 197] on div ".st0 { fill: #FFFFFF; } .st0 { fill: #FFFFFF; }" at bounding box center [457, 409] width 915 height 672
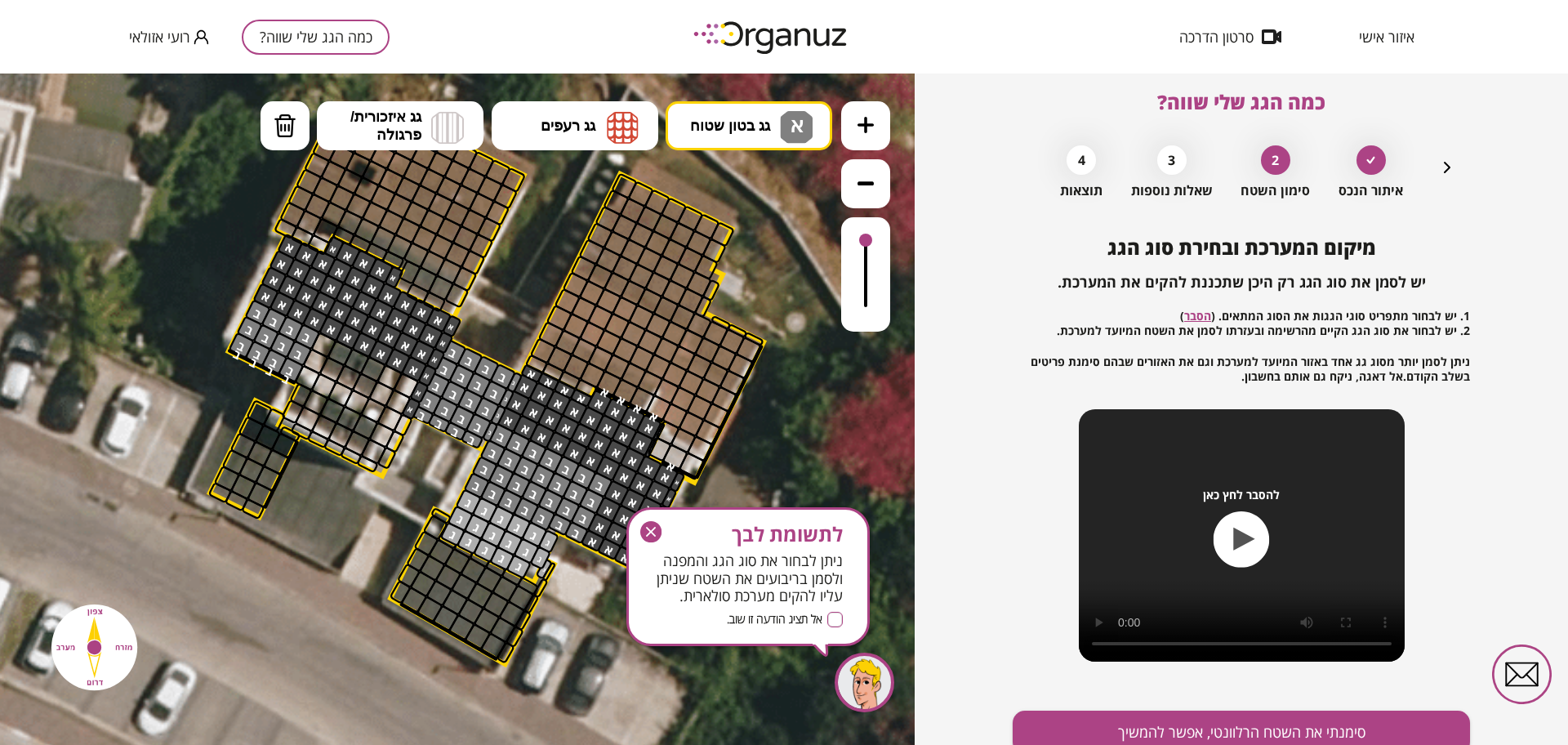
drag, startPoint x: 415, startPoint y: 391, endPoint x: 407, endPoint y: 403, distance: 14.4
click at [775, 117] on button "גג בטון שטוח א" at bounding box center [748, 126] width 167 height 49
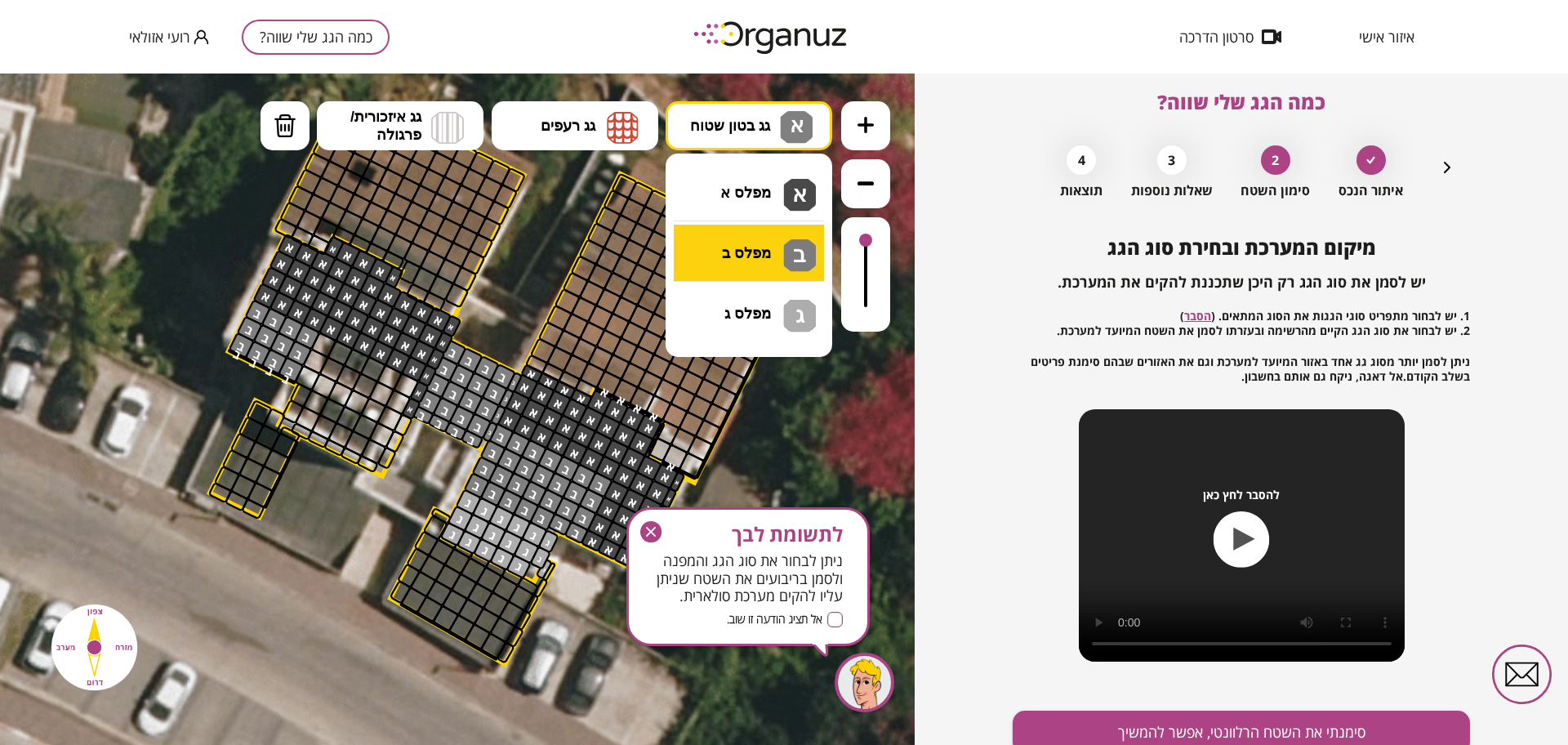
click at [750, 252] on div ".st0 { fill: #FFFFFF; } .st0 { fill: #FFFFFF; }" at bounding box center [457, 409] width 915 height 672
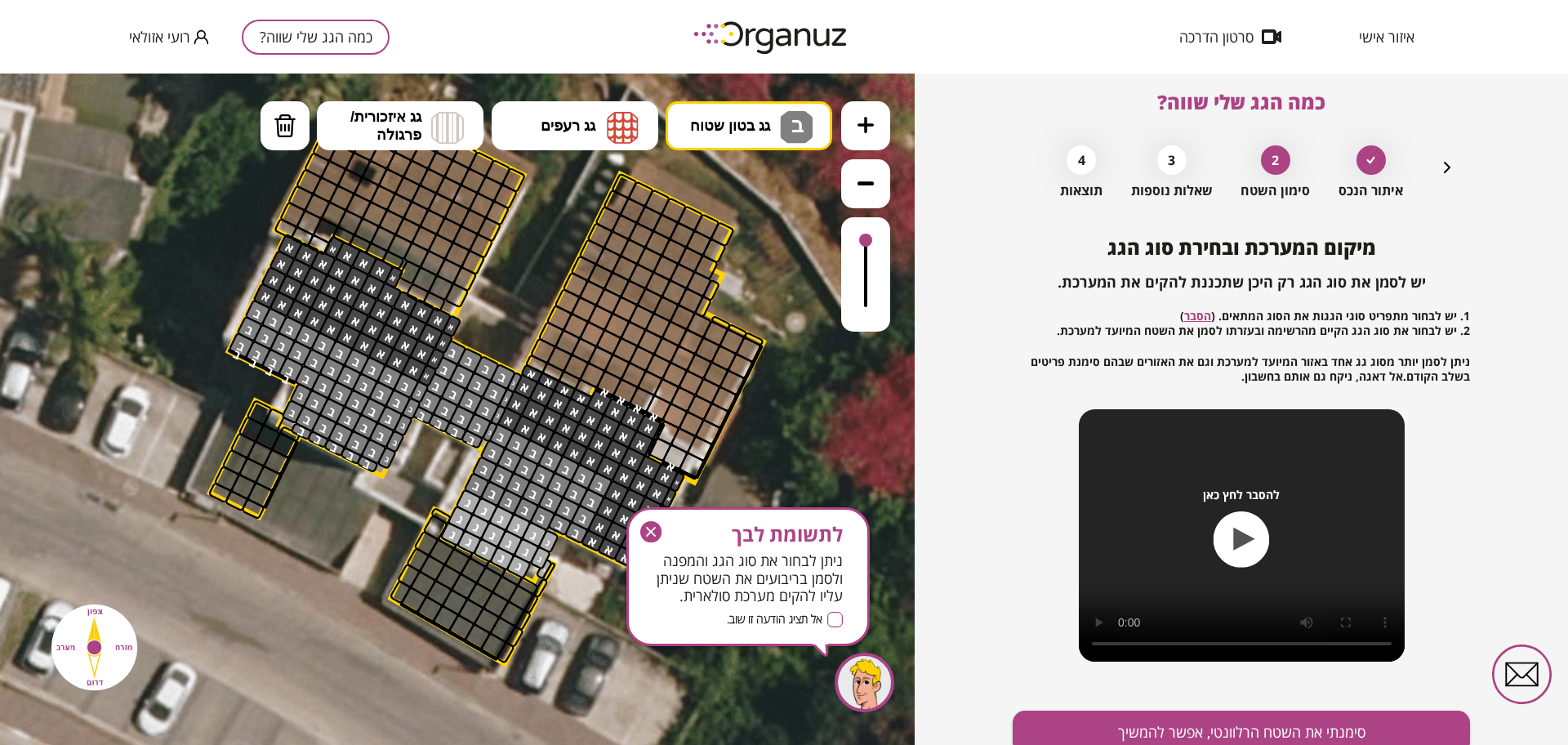
drag, startPoint x: 411, startPoint y: 394, endPoint x: 311, endPoint y: 414, distance: 102.0
click at [649, 532] on icon "button" at bounding box center [650, 532] width 21 height 21
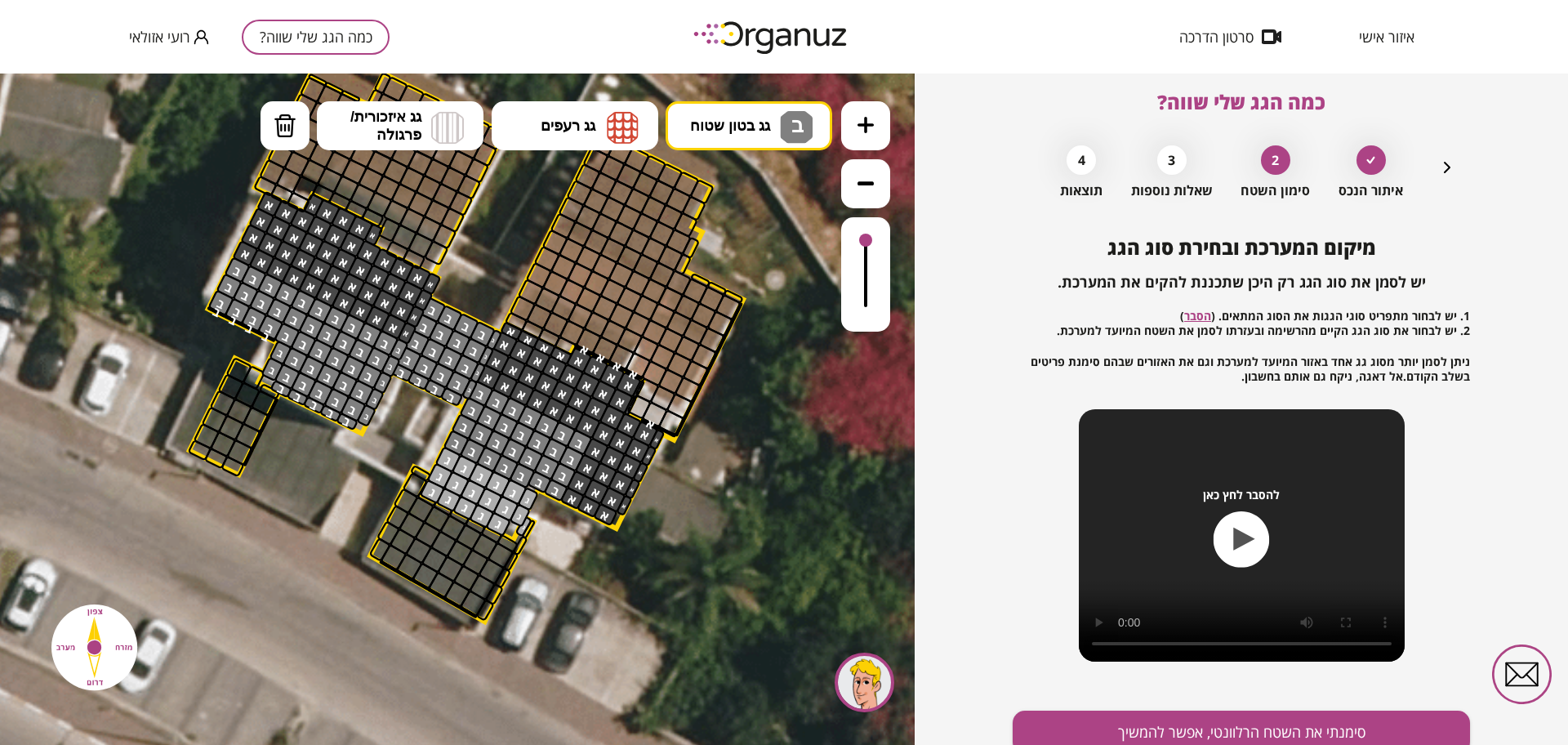
drag, startPoint x: 783, startPoint y: 497, endPoint x: 759, endPoint y: 449, distance: 53.7
click at [759, 449] on icon at bounding box center [461, 354] width 1709 height 1710
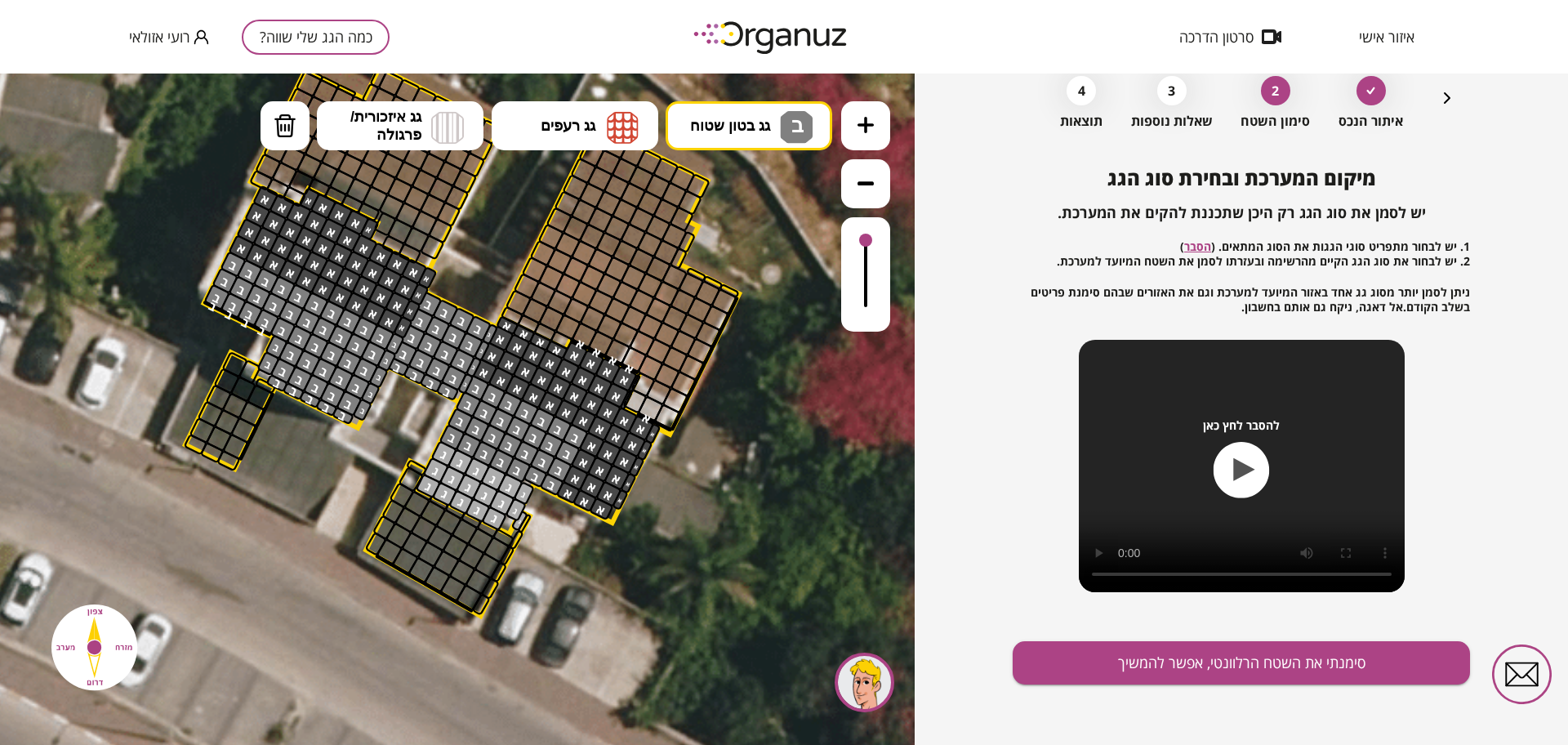
scroll to position [85, 0]
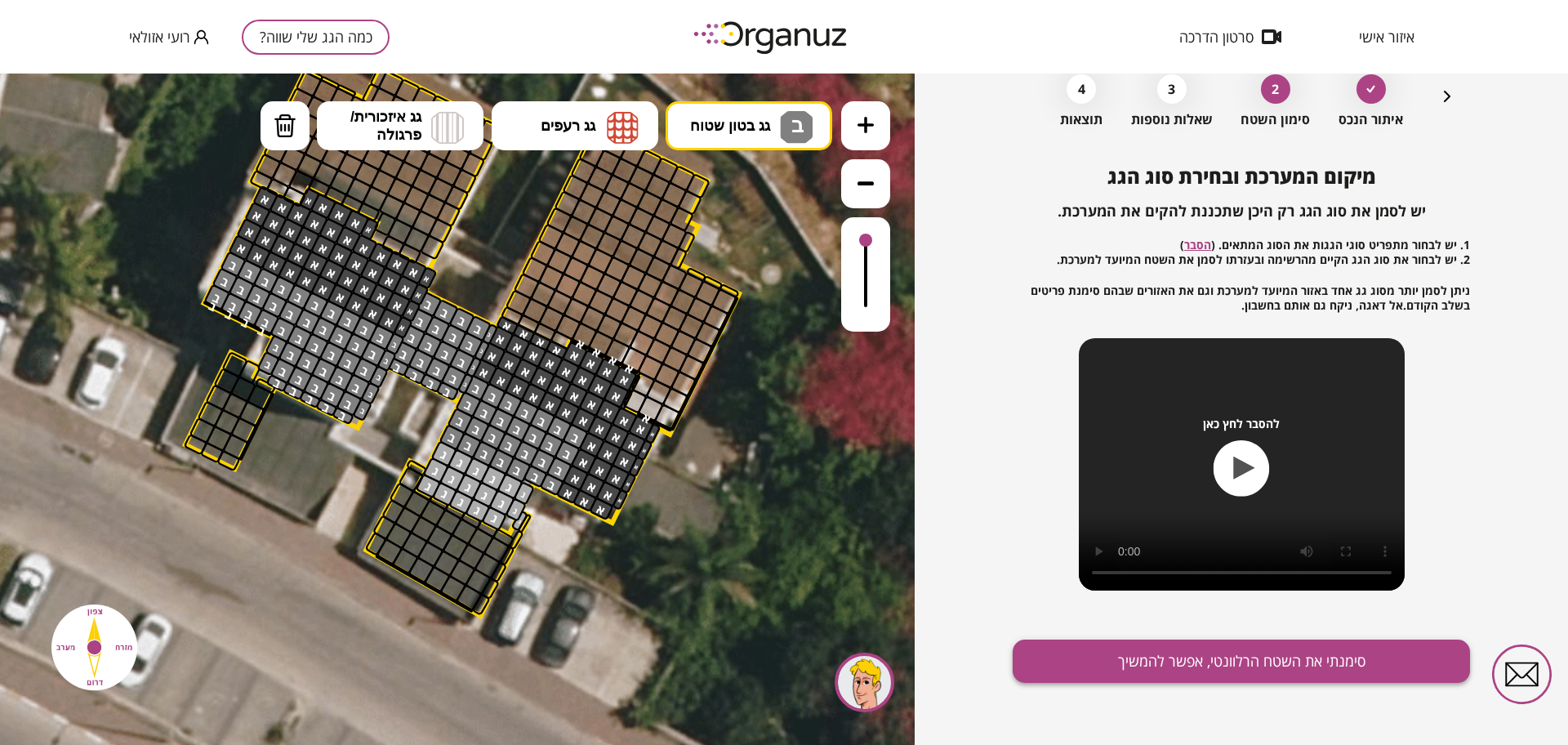
click at [1126, 652] on button "סימנתי את השטח הרלוונטי, אפשר להמשיך" at bounding box center [1241, 661] width 457 height 44
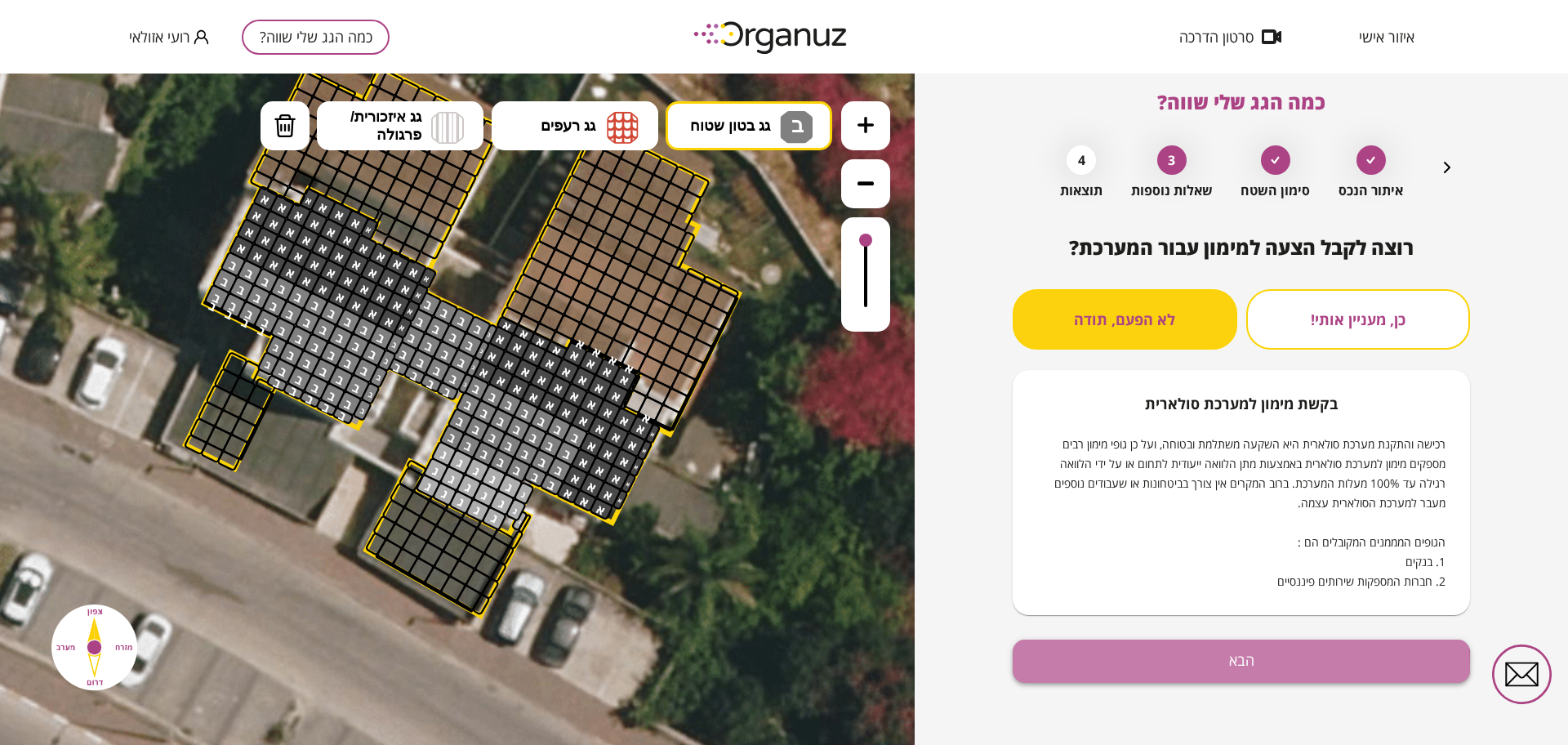
click at [1173, 668] on button "הבא" at bounding box center [1241, 661] width 457 height 44
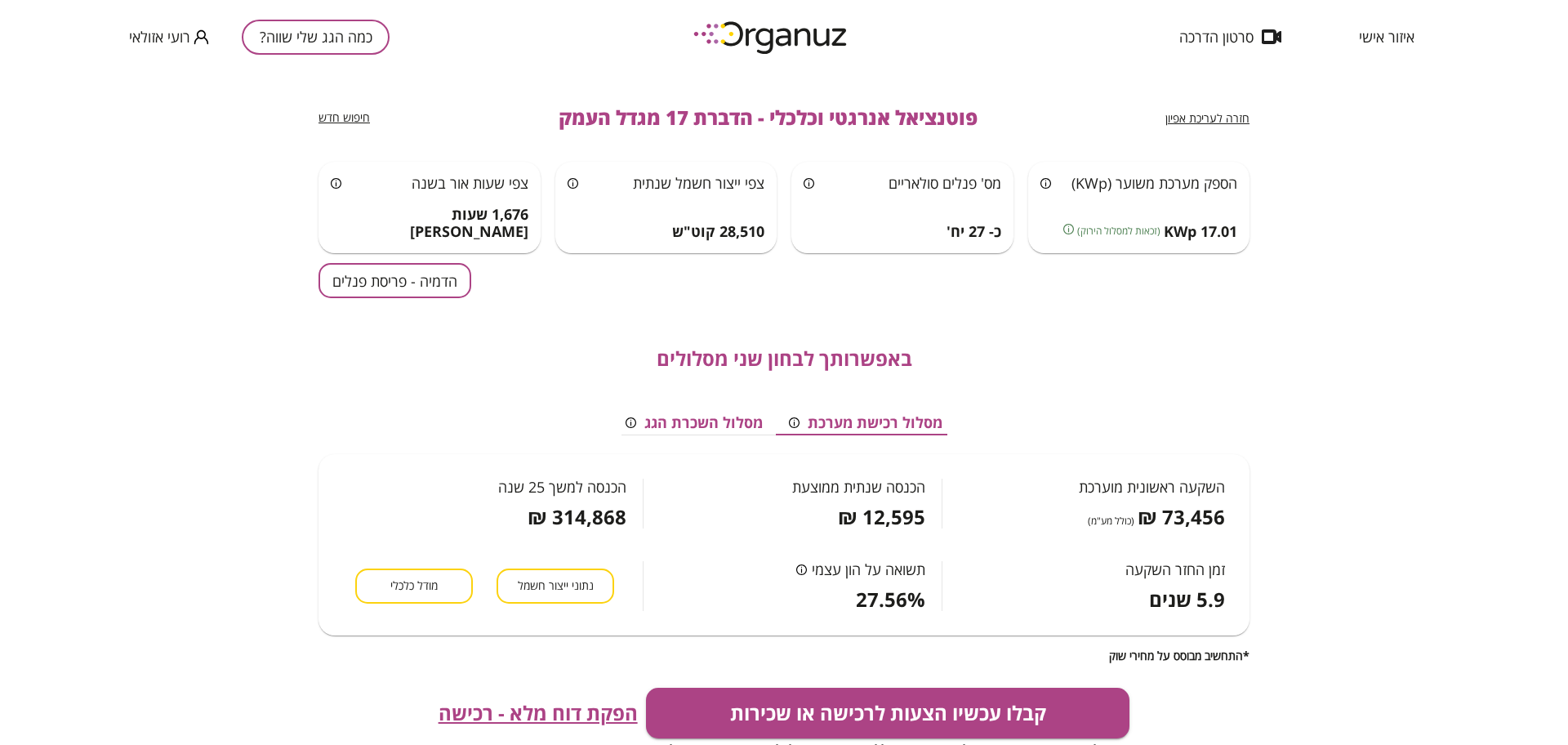
click at [329, 264] on button "הדמיה - פריסת פנלים" at bounding box center [395, 280] width 153 height 35
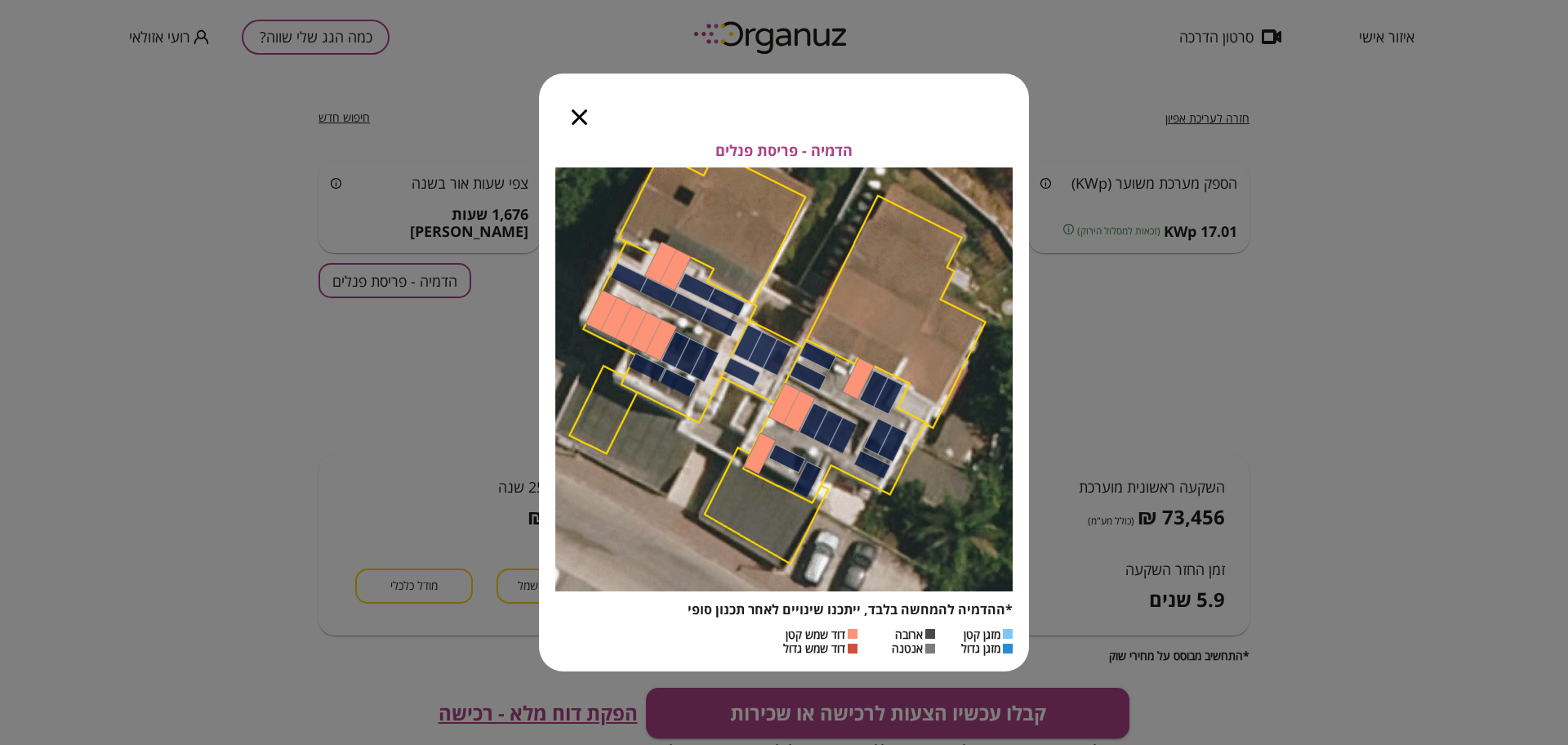
click at [580, 118] on icon "button" at bounding box center [580, 117] width 16 height 16
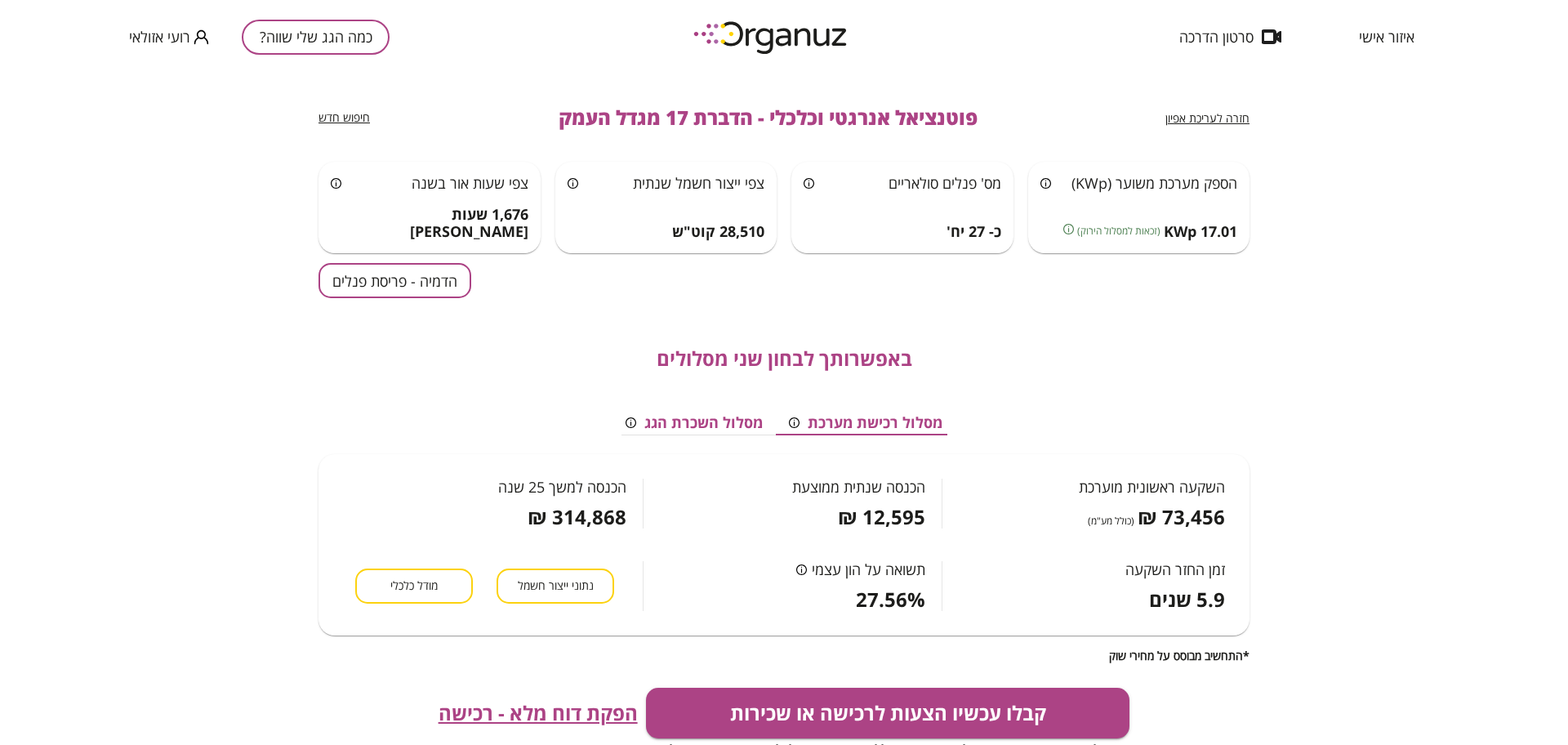
click at [1234, 126] on div "חזרה לעריכת אפיון" at bounding box center [1207, 119] width 84 height 16
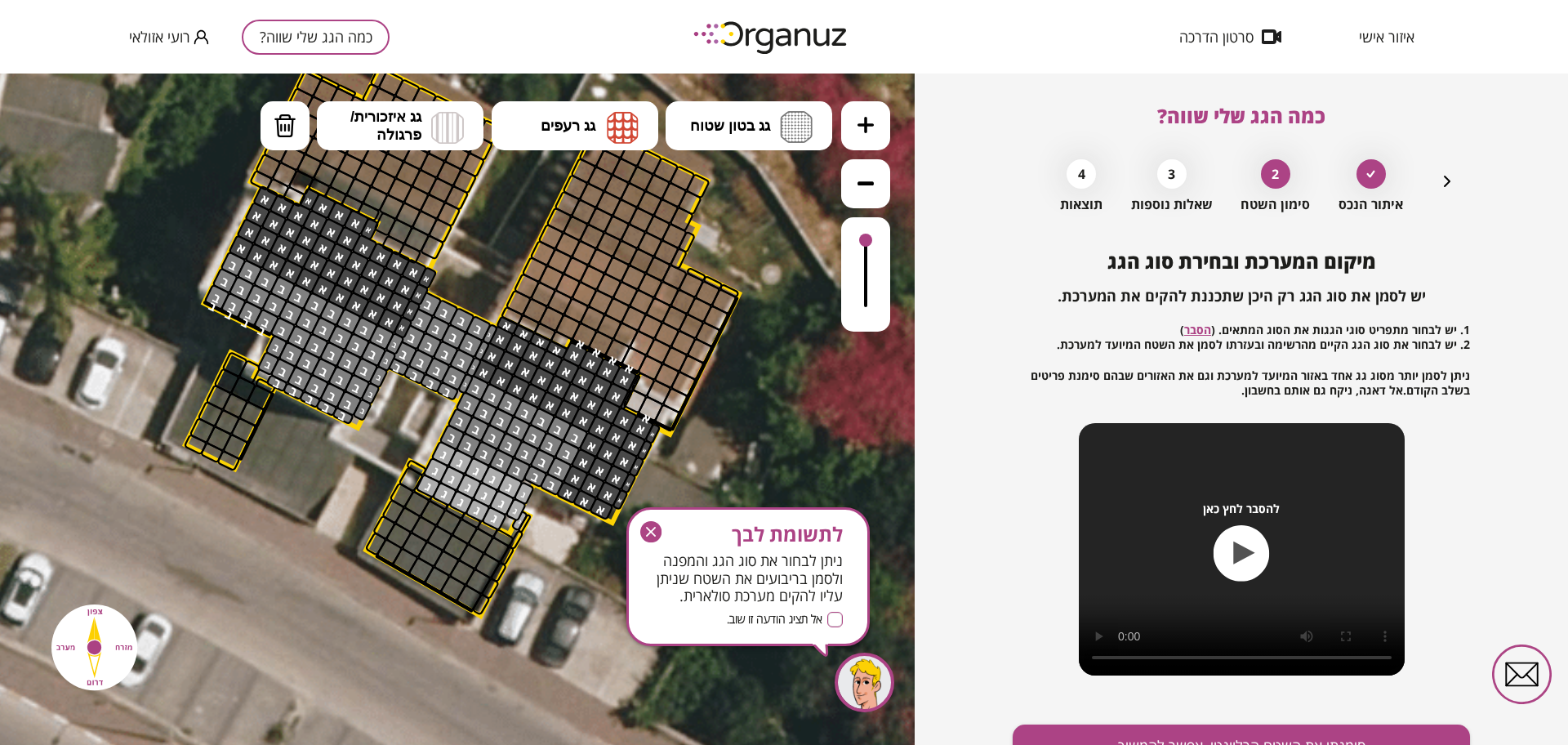
click at [653, 538] on icon "button" at bounding box center [650, 532] width 21 height 21
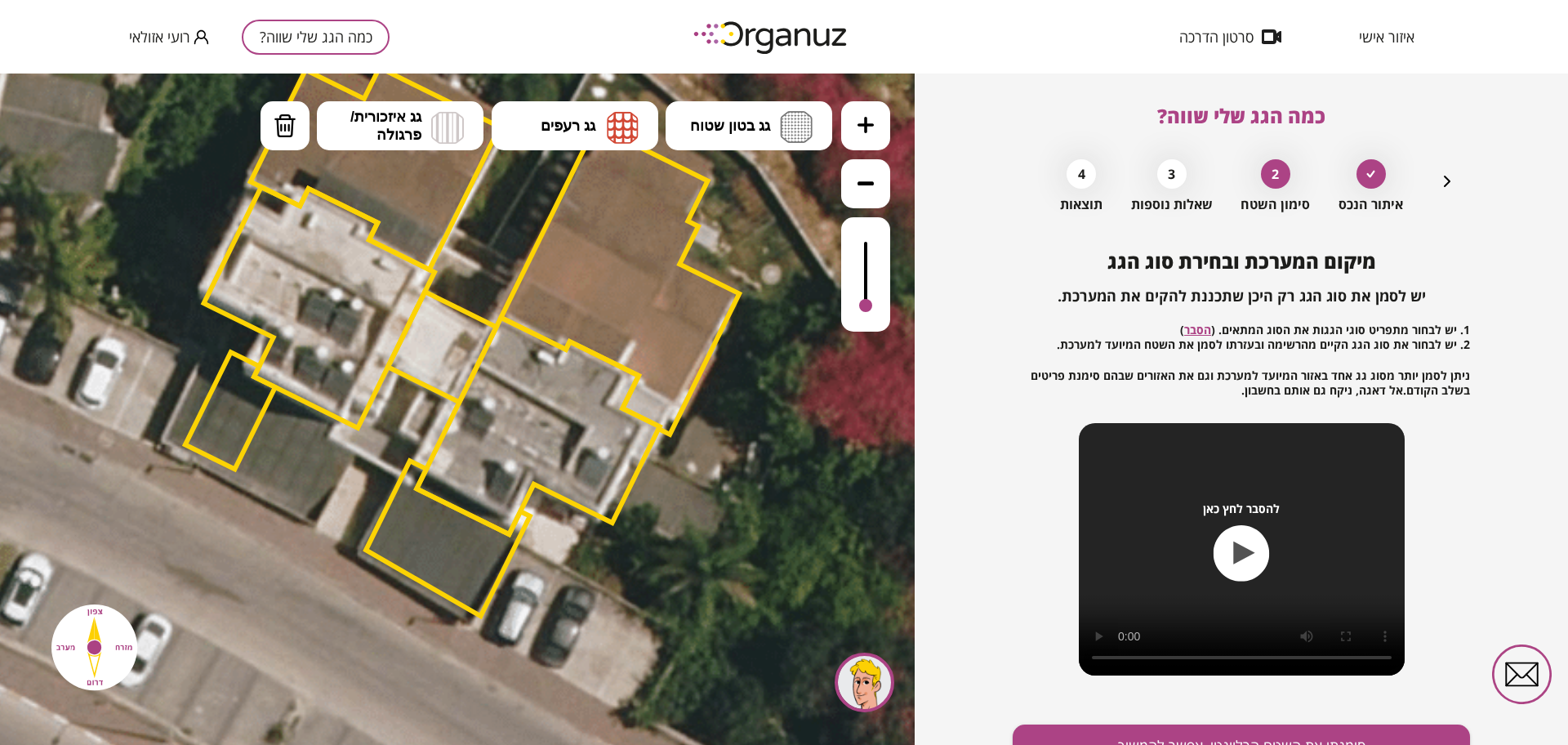
drag, startPoint x: 863, startPoint y: 235, endPoint x: 911, endPoint y: 218, distance: 50.9
click at [906, 218] on div ".st0 { fill: #FFFFFF; } .st0 { fill: #FFFFFF; }" at bounding box center [457, 409] width 915 height 672
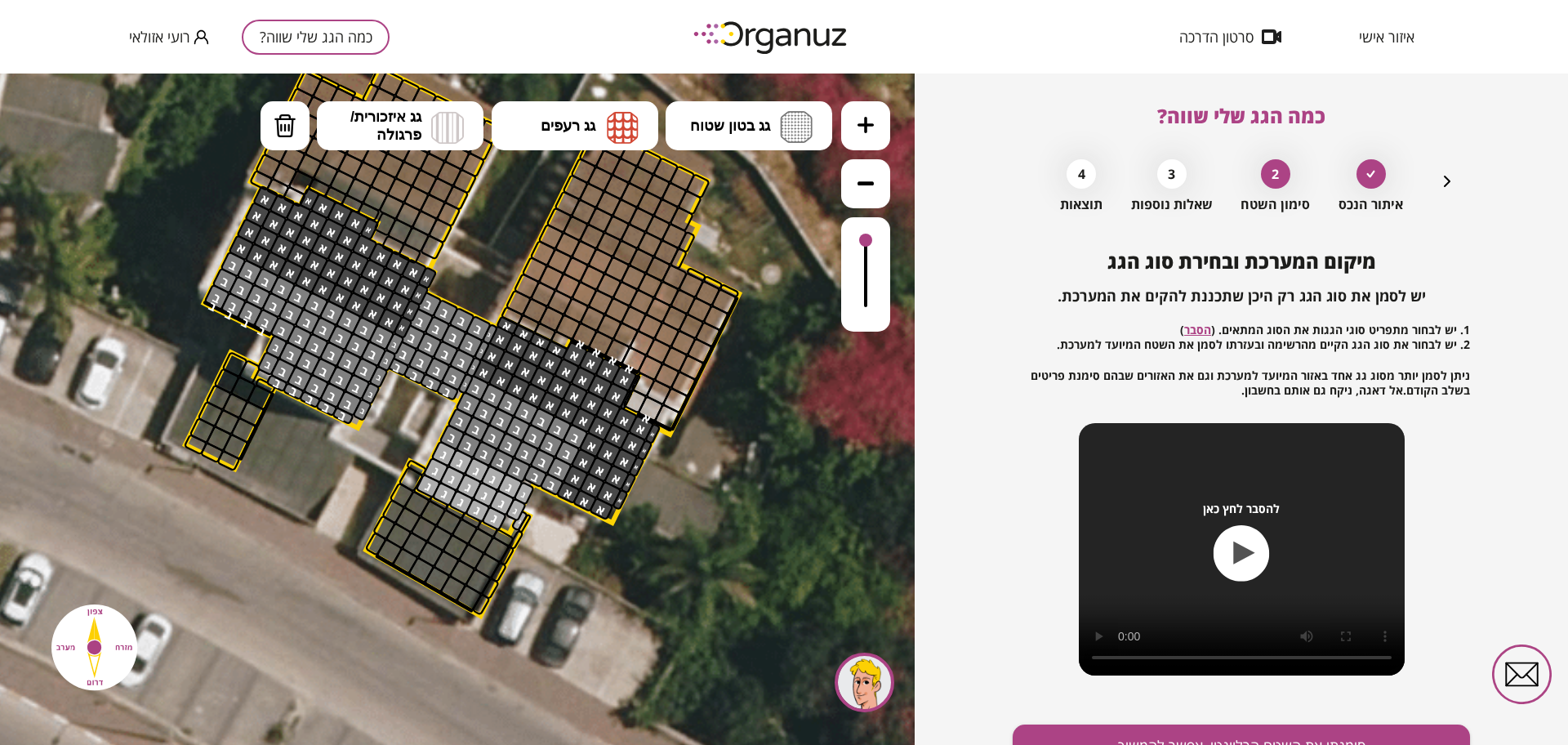
click at [1441, 183] on icon "button" at bounding box center [1447, 181] width 19 height 19
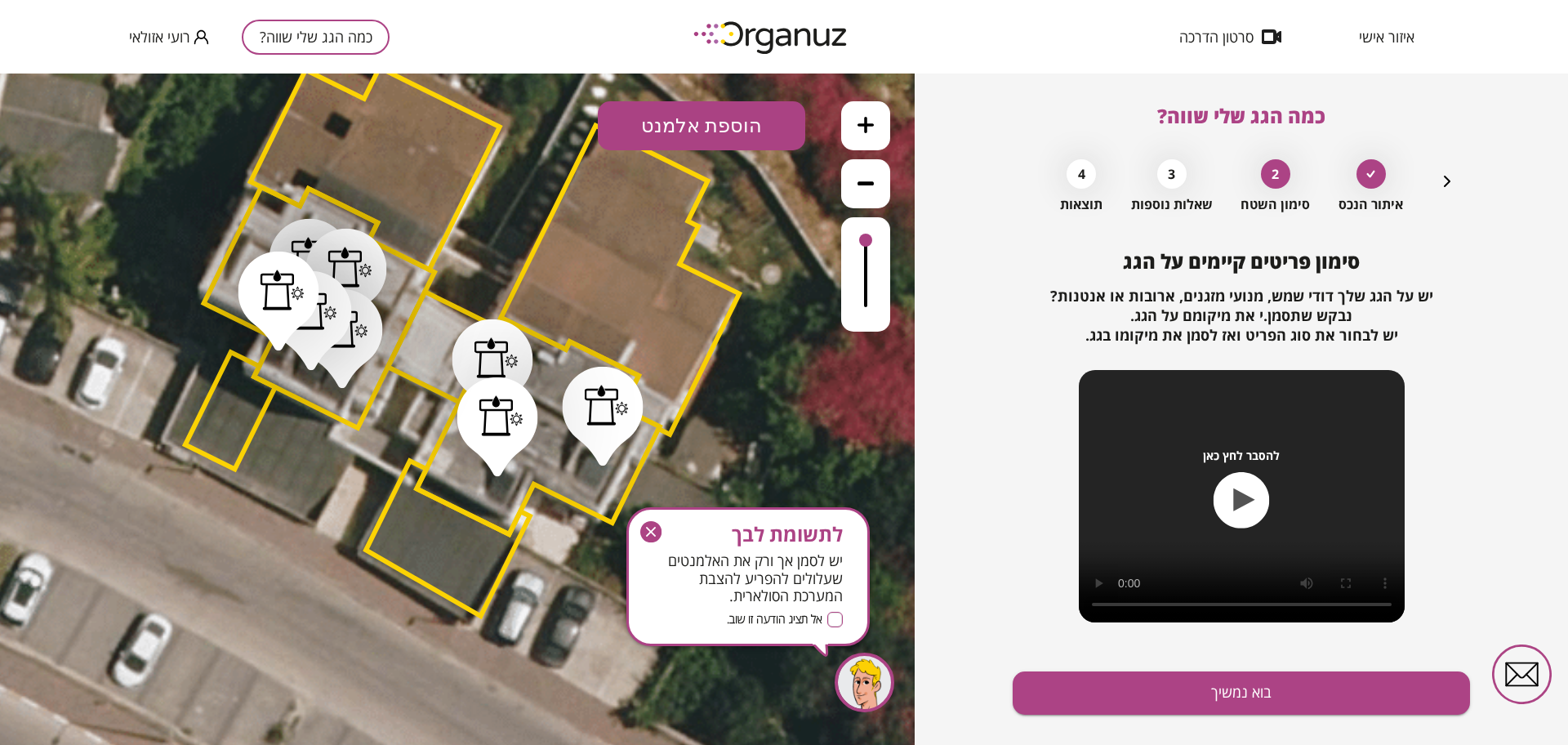
click at [294, 245] on div at bounding box center [313, 257] width 45 height 41
click at [569, 136] on icon at bounding box center [565, 126] width 21 height 23
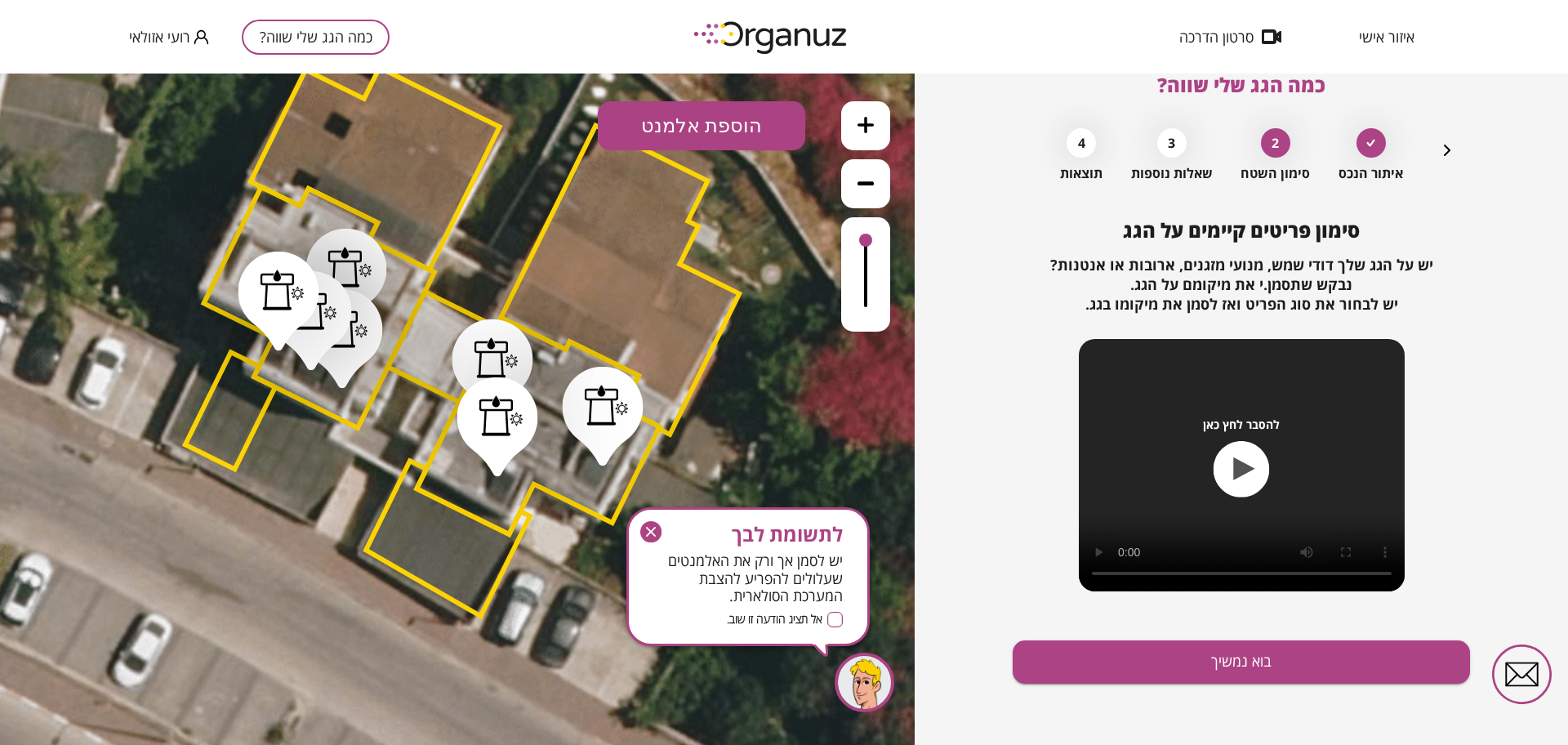
scroll to position [31, 0]
click at [650, 528] on icon "button" at bounding box center [650, 532] width 21 height 21
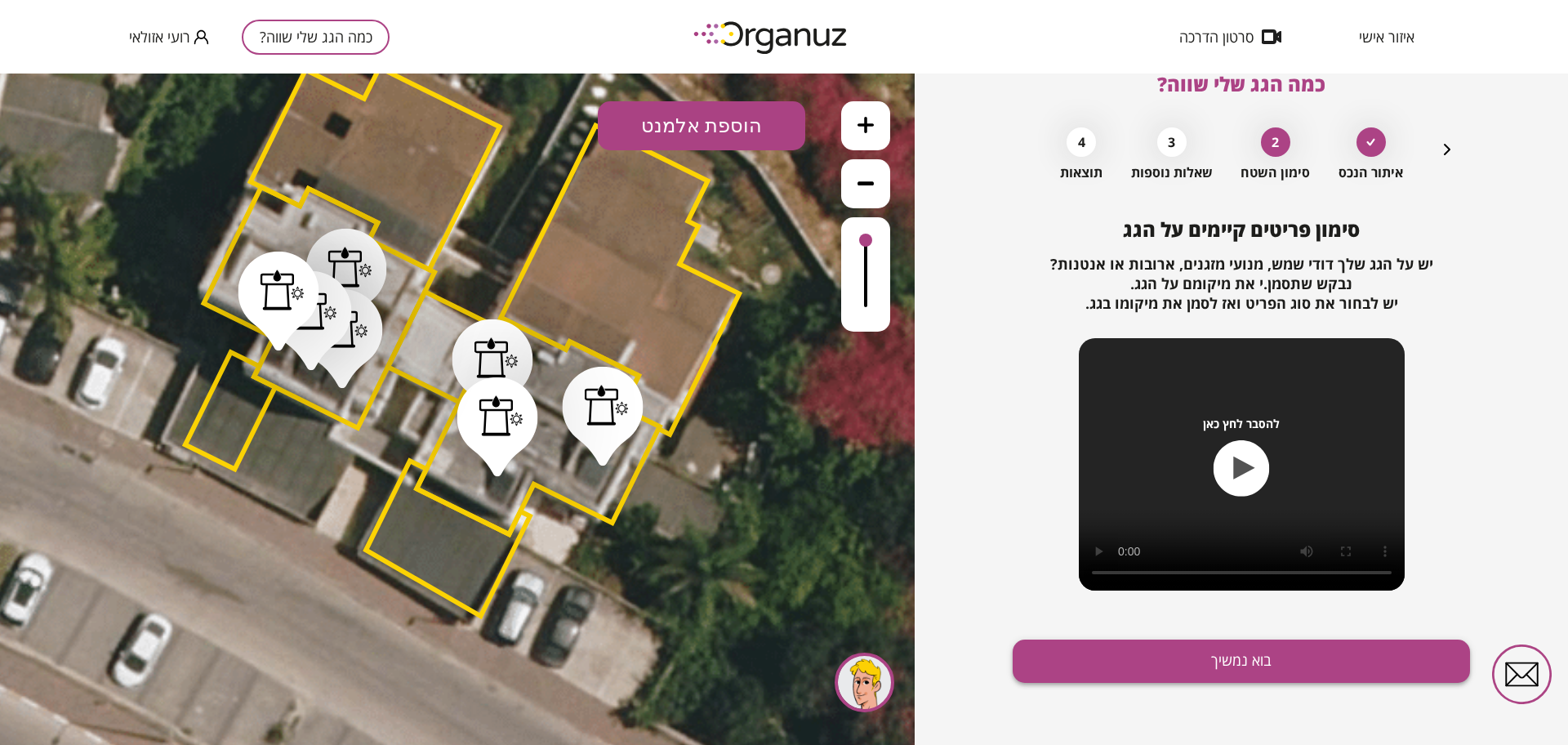
click at [1332, 653] on button "בוא נמשיך" at bounding box center [1241, 661] width 457 height 44
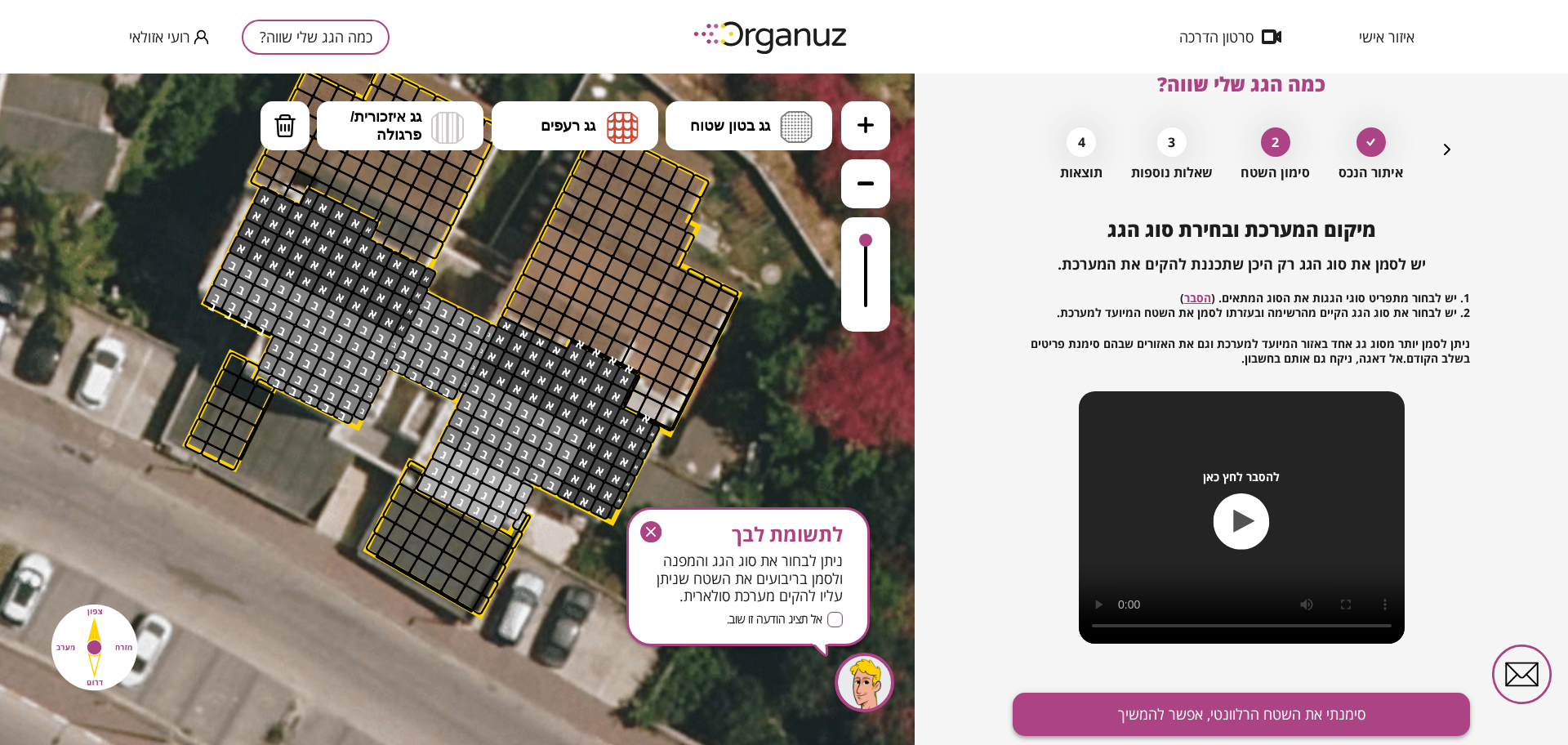
click at [1291, 709] on button "סימנתי את השטח הרלוונטי, אפשר להמשיך" at bounding box center [1241, 714] width 457 height 44
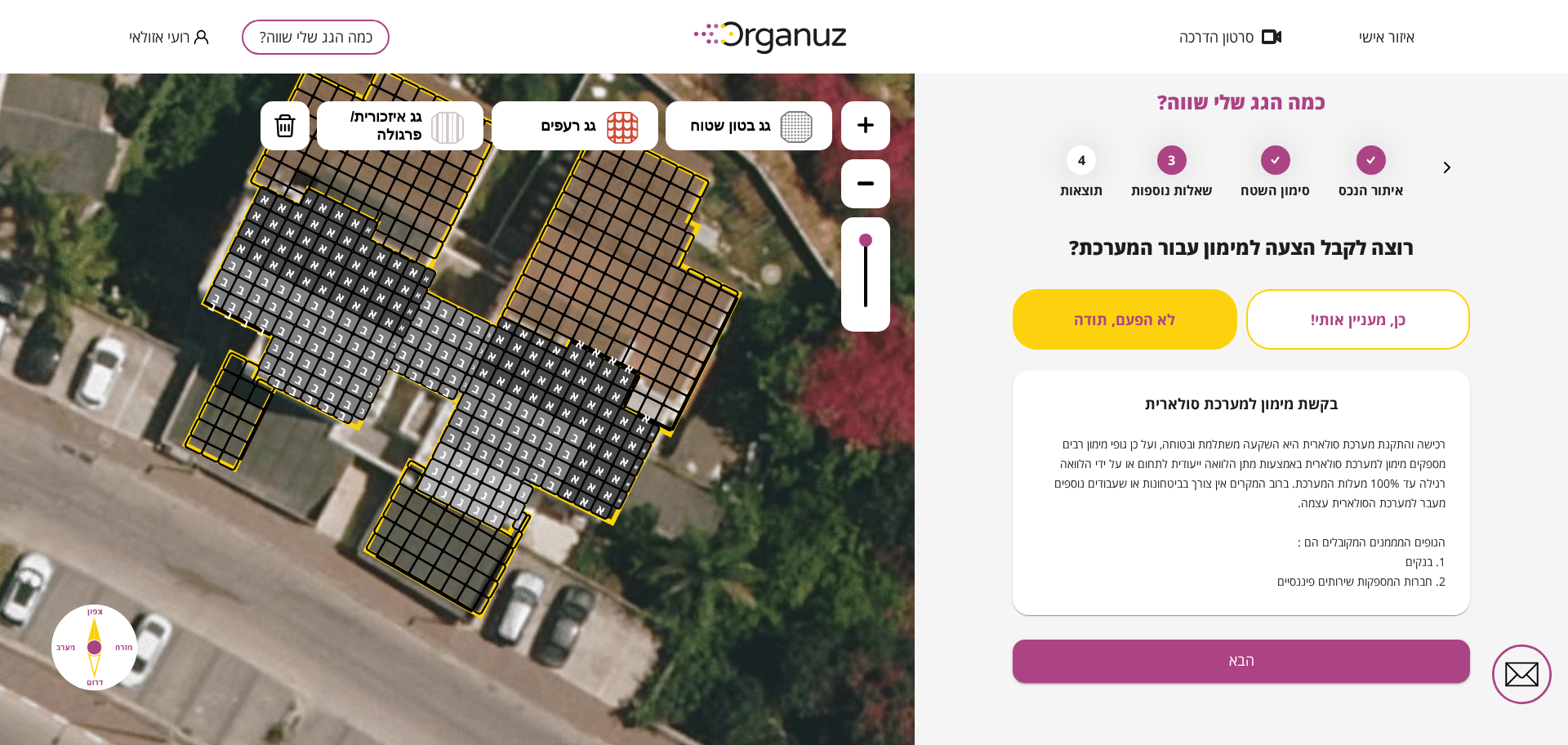
scroll to position [14, 0]
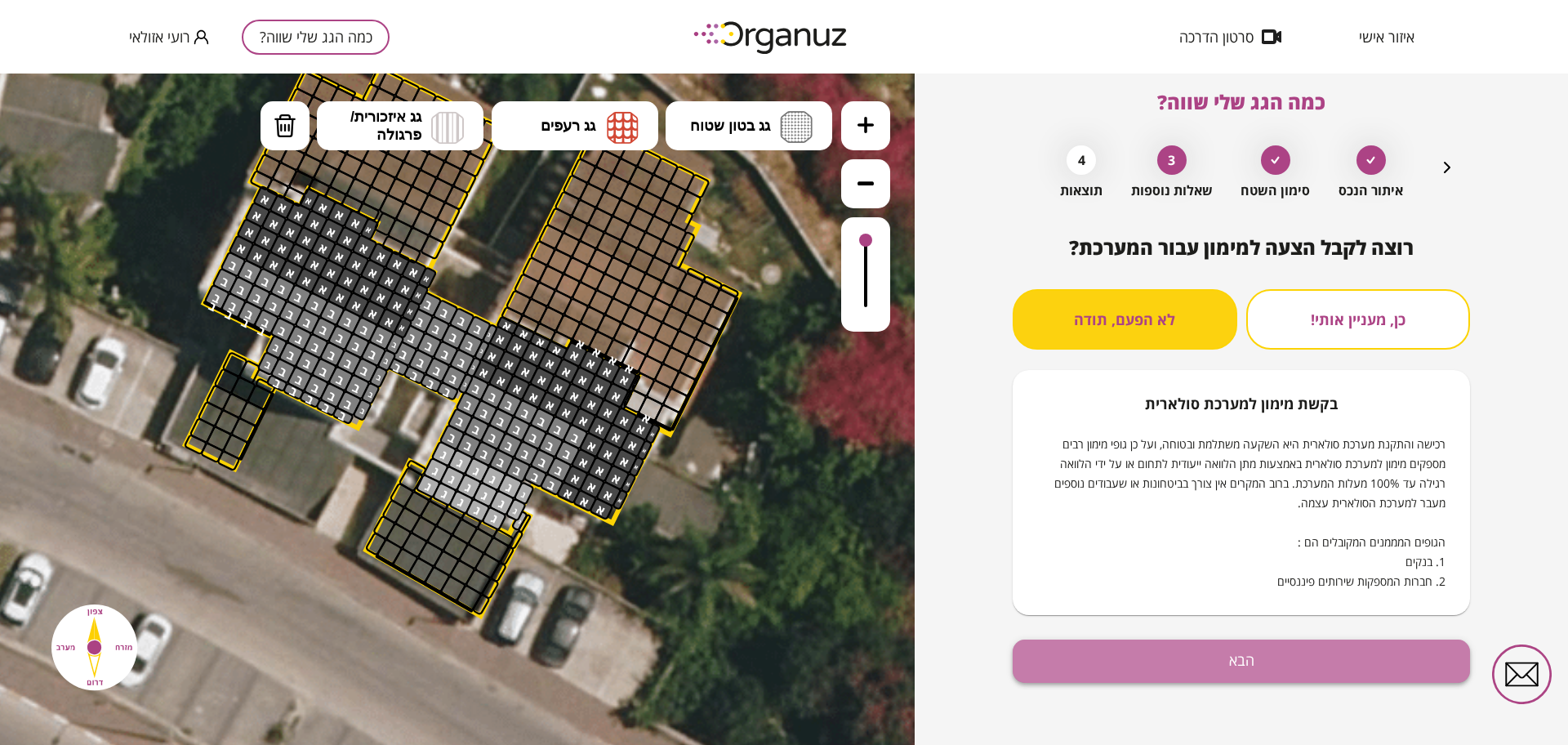
click at [1246, 658] on button "הבא" at bounding box center [1241, 661] width 457 height 44
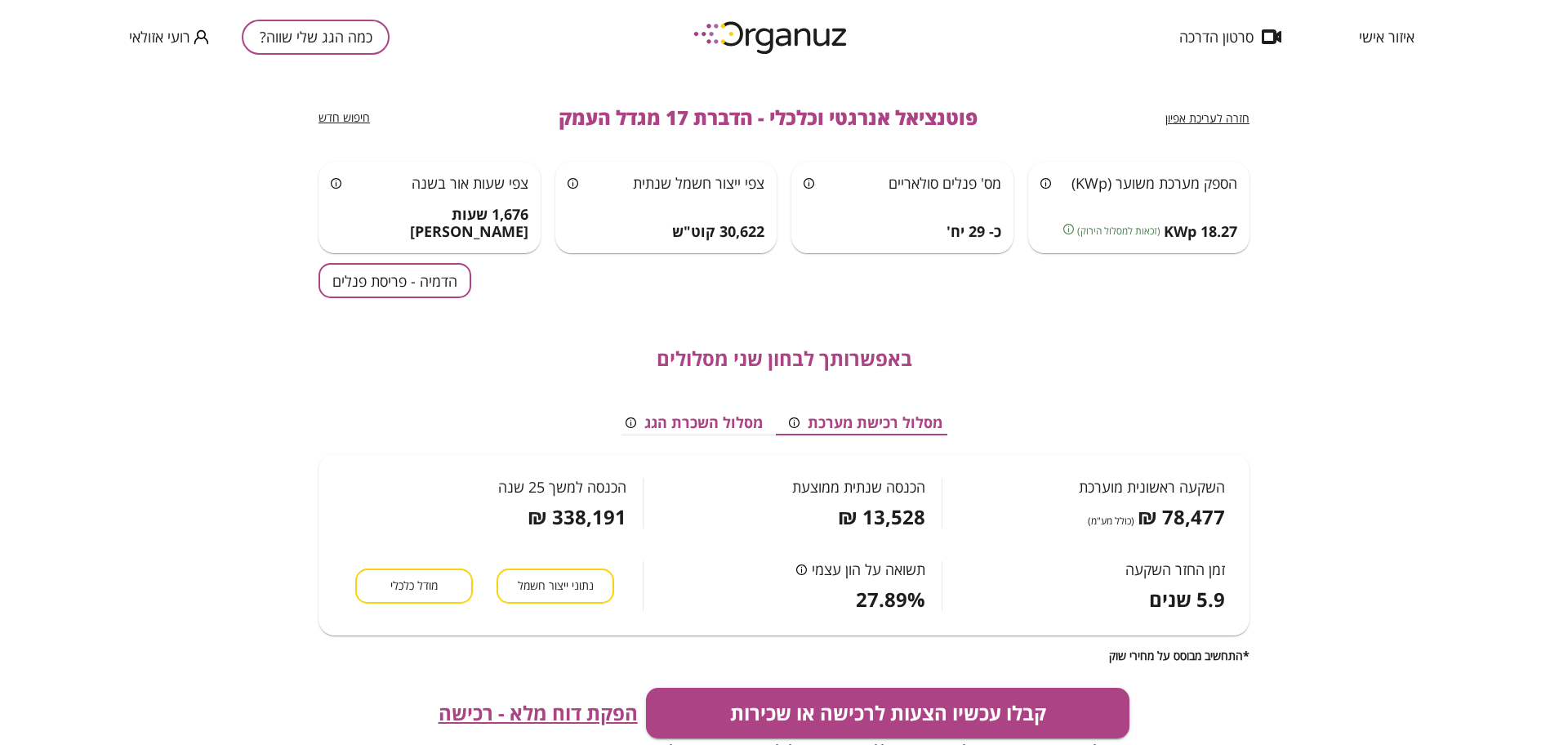
click at [467, 288] on button "הדמיה - פריסת פנלים" at bounding box center [395, 280] width 153 height 35
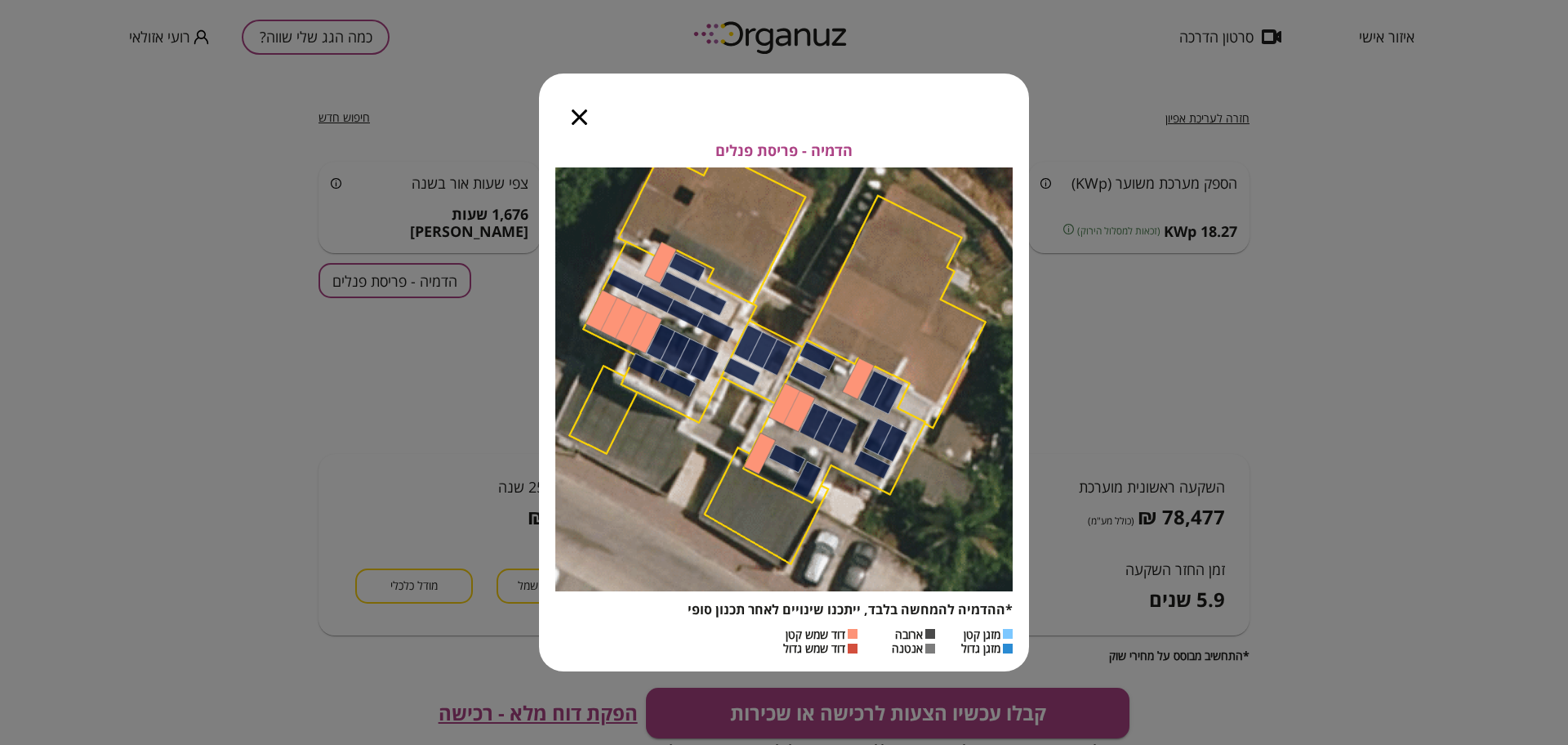
click at [580, 116] on icon "button" at bounding box center [580, 117] width 16 height 16
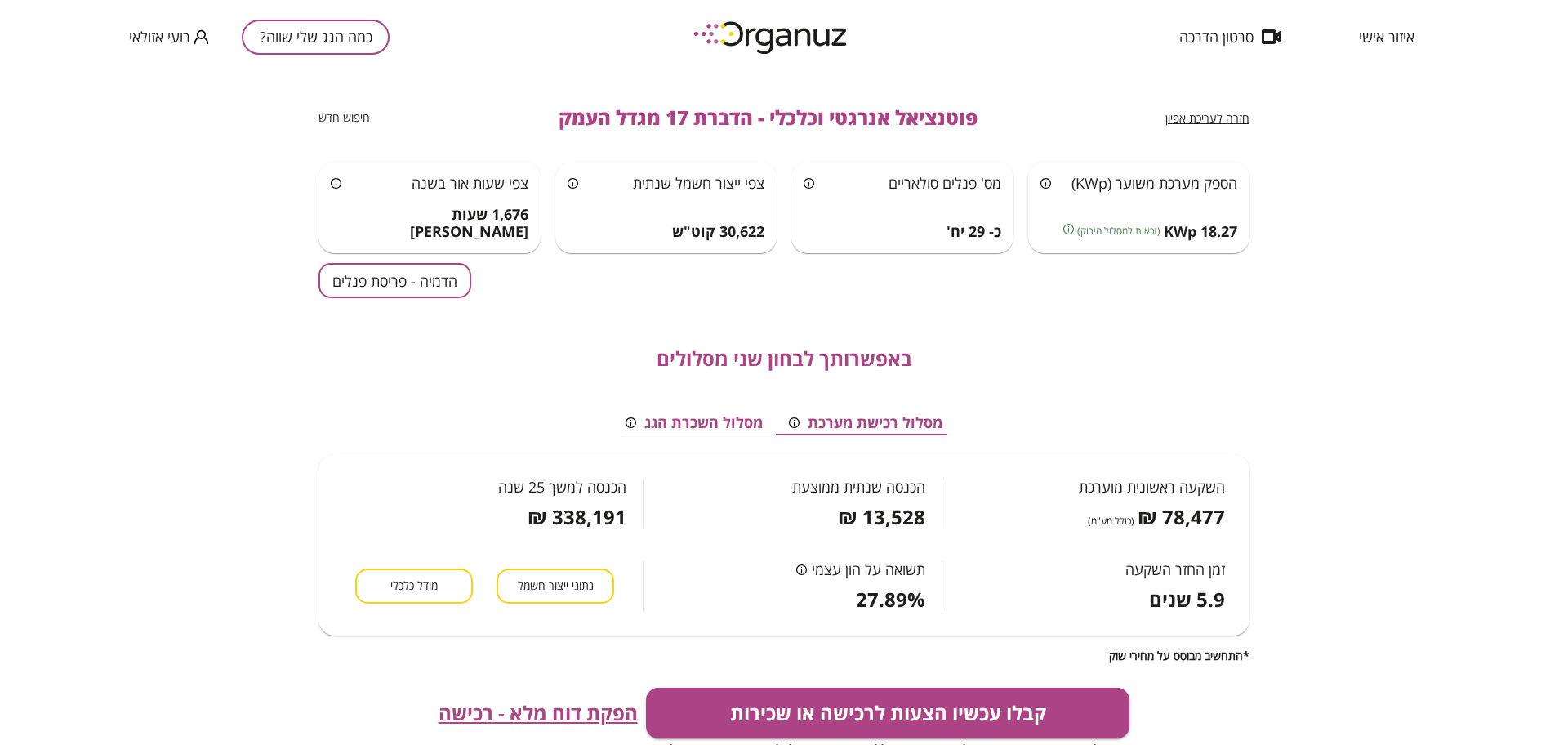
click at [794, 136] on div "חזרה לעריכת אפיון פוטנציאל אנרגטי וכלכלי - הדברת 17 מגדל העמק חיפוש חדש" at bounding box center [784, 117] width 931 height 88
click at [794, 133] on div "חזרה לעריכת אפיון פוטנציאל אנרגטי וכלכלי - הדברת 17 מגדל העמק חיפוש חדש" at bounding box center [784, 117] width 931 height 88
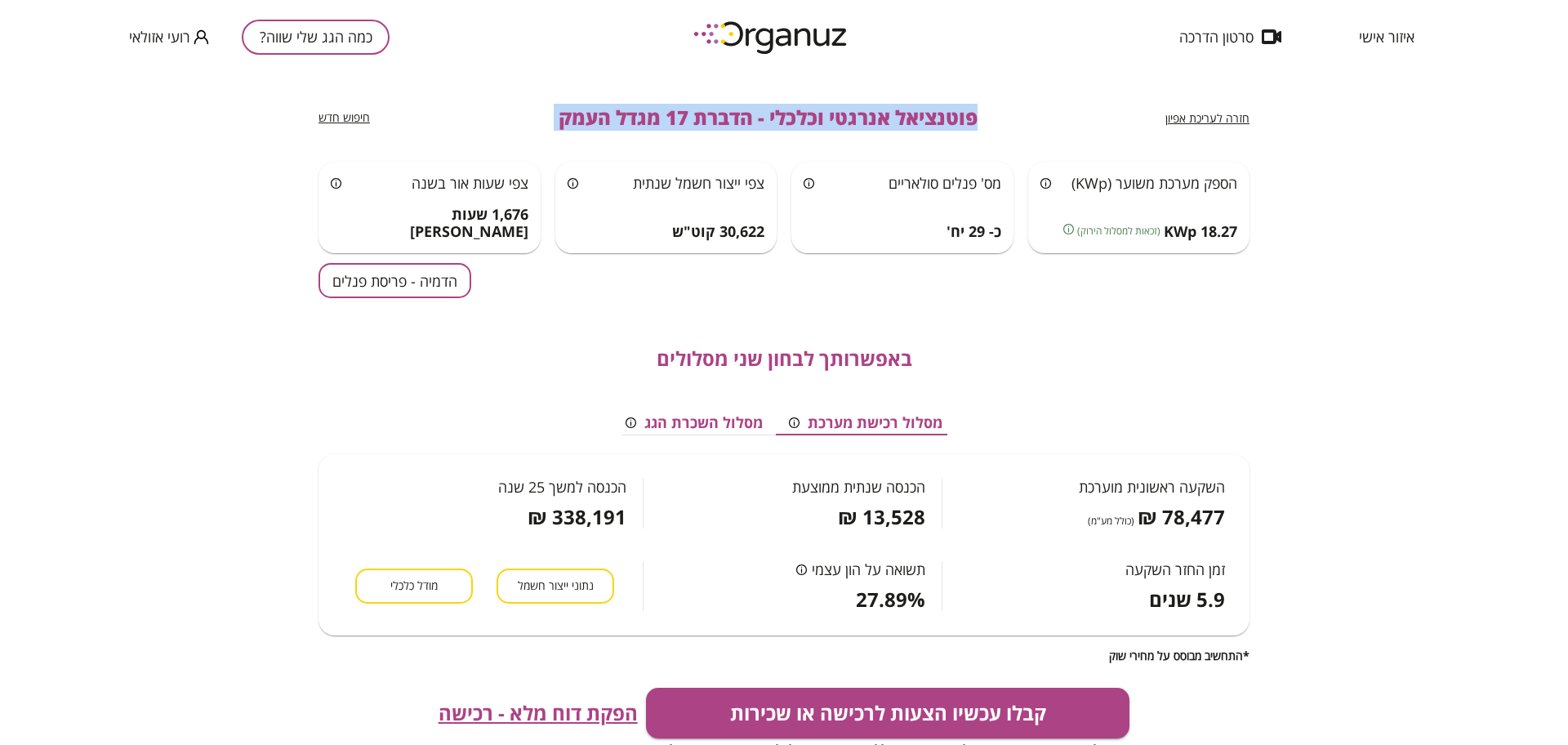
click at [794, 132] on div "חזרה לעריכת אפיון פוטנציאל אנרגטי וכלכלי - הדברת 17 מגדל העמק חיפוש חדש" at bounding box center [784, 117] width 931 height 88
click at [794, 124] on span "פוטנציאל אנרגטי וכלכלי - הדברת 17 מגדל העמק" at bounding box center [768, 118] width 419 height 23
click at [802, 114] on span "פוטנציאל אנרגטי וכלכלי - הדברת 17 מגדל העמק" at bounding box center [768, 118] width 419 height 23
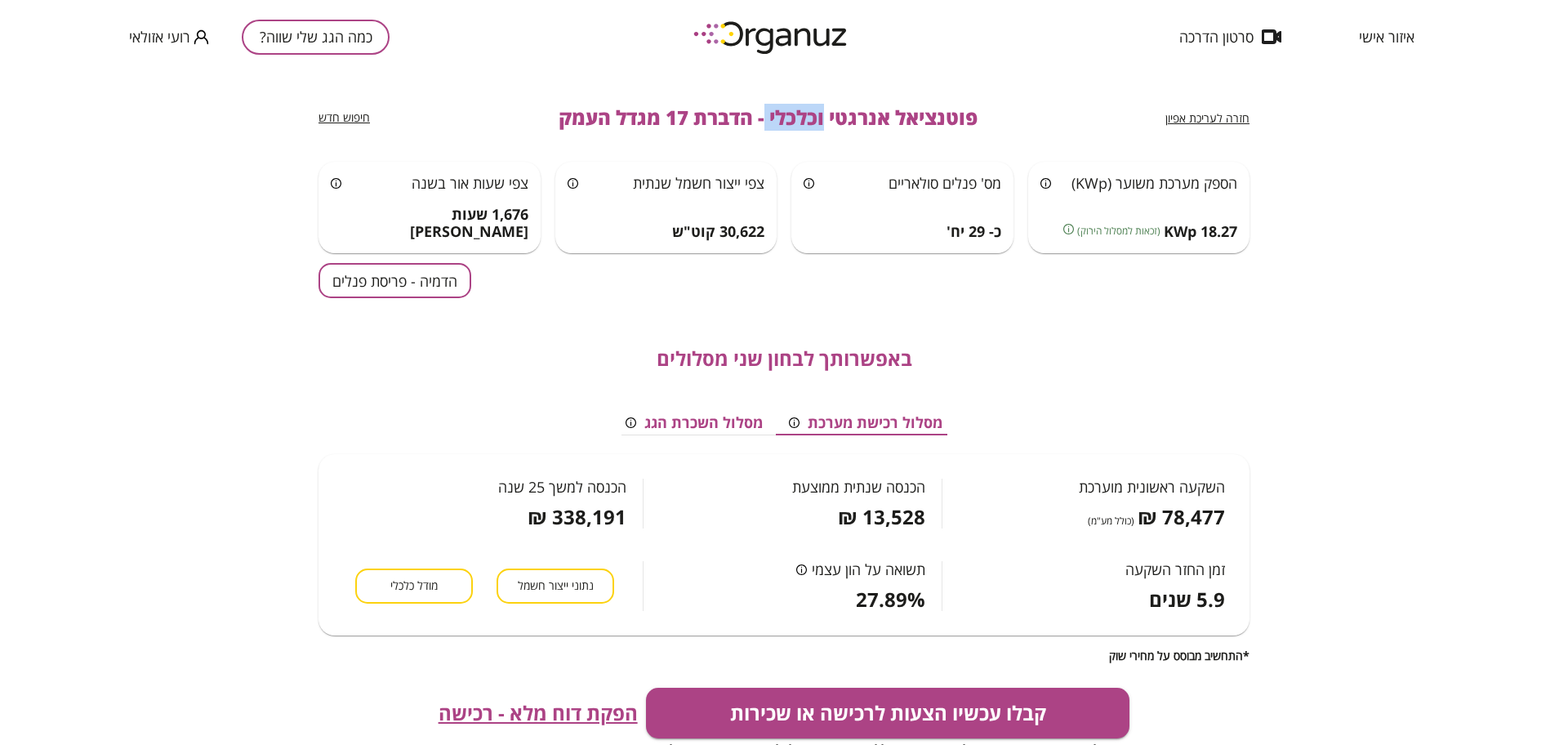
click at [802, 114] on span "פוטנציאל אנרגטי וכלכלי - הדברת 17 מגדל העמק" at bounding box center [768, 118] width 419 height 23
click at [726, 121] on span "פוטנציאל אנרגטי וכלכלי - הדברת 17 מגדל העמק" at bounding box center [768, 118] width 419 height 23
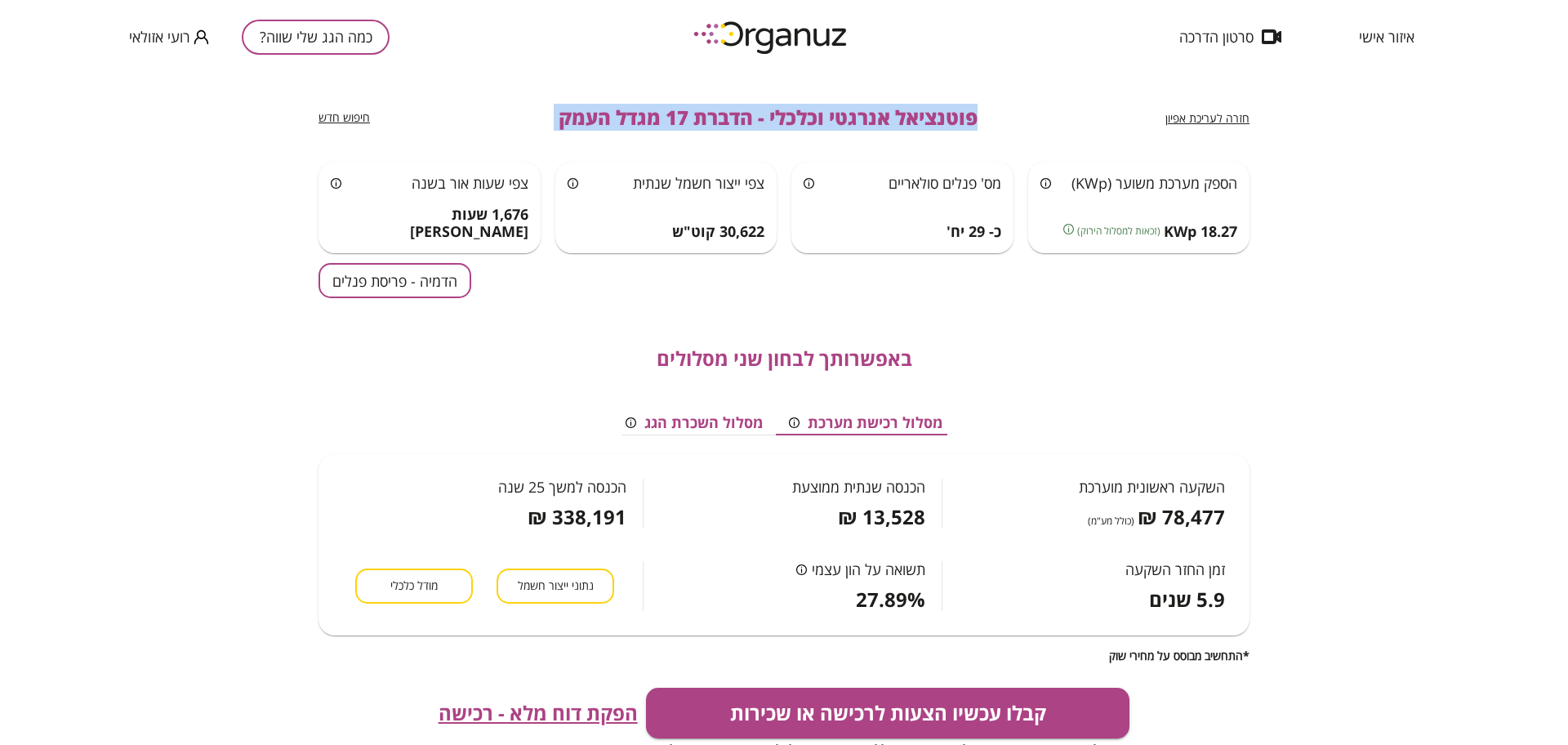
click at [726, 121] on span "פוטנציאל אנרגטי וכלכלי - הדברת 17 מגדל העמק" at bounding box center [768, 118] width 419 height 23
click at [1019, 88] on div "חזרה לעריכת אפיון פוטנציאל אנרגטי וכלכלי - הדברת 17 מגדל העמק חיפוש חדש" at bounding box center [784, 117] width 931 height 88
click at [965, 134] on div "חזרה לעריכת אפיון פוטנציאל אנרגטי וכלכלי - הדברת 17 מגדל העמק חיפוש חדש" at bounding box center [784, 117] width 931 height 88
click at [955, 107] on span "פוטנציאל אנרגטי וכלכלי - הדברת 17 מגדל העמק" at bounding box center [768, 118] width 419 height 23
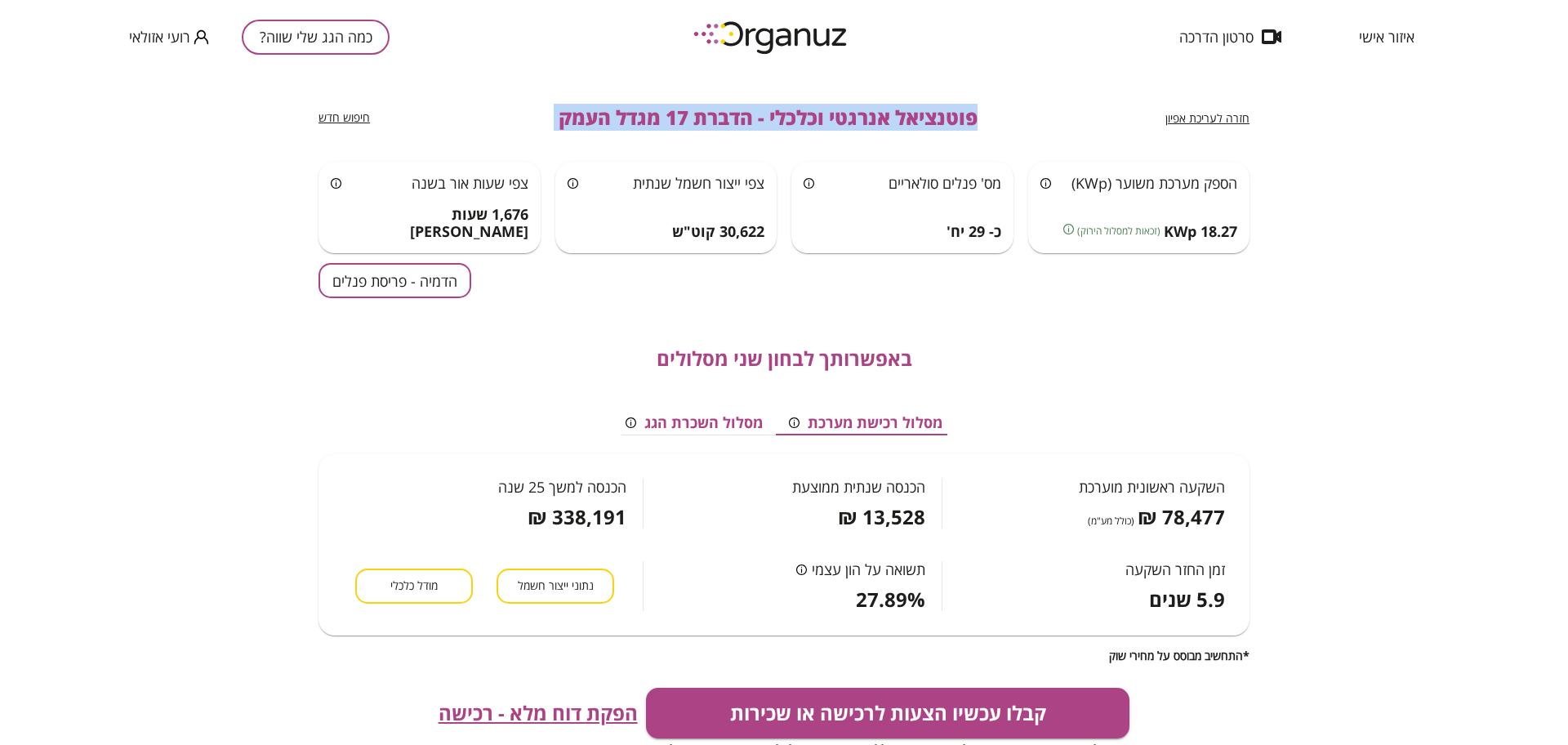
click at [955, 107] on span "פוטנציאל אנרגטי וכלכלי - הדברת 17 מגדל העמק" at bounding box center [768, 118] width 419 height 23
click at [455, 277] on button "הדמיה - פריסת פנלים" at bounding box center [395, 280] width 153 height 35
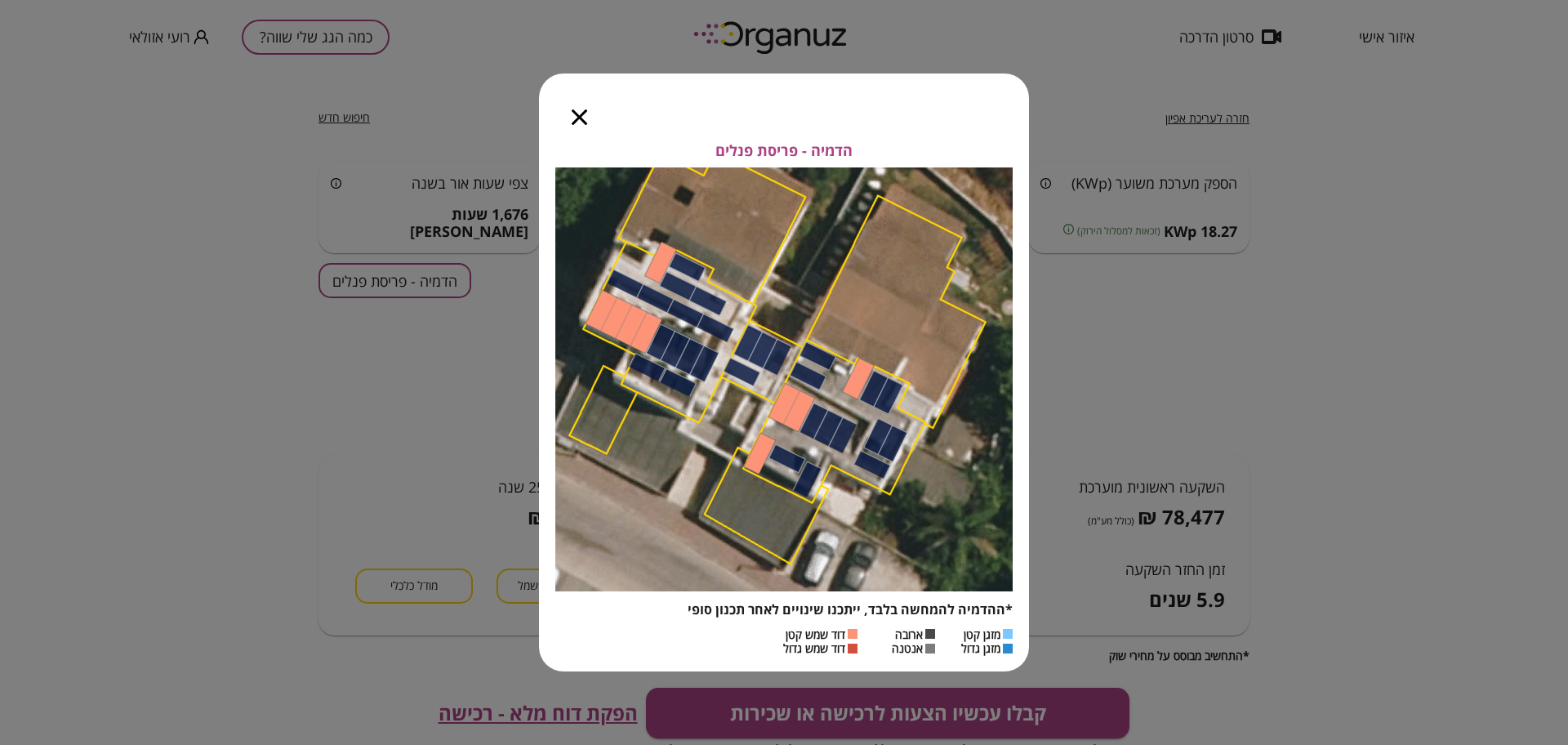
click at [573, 123] on icon "button" at bounding box center [580, 117] width 16 height 16
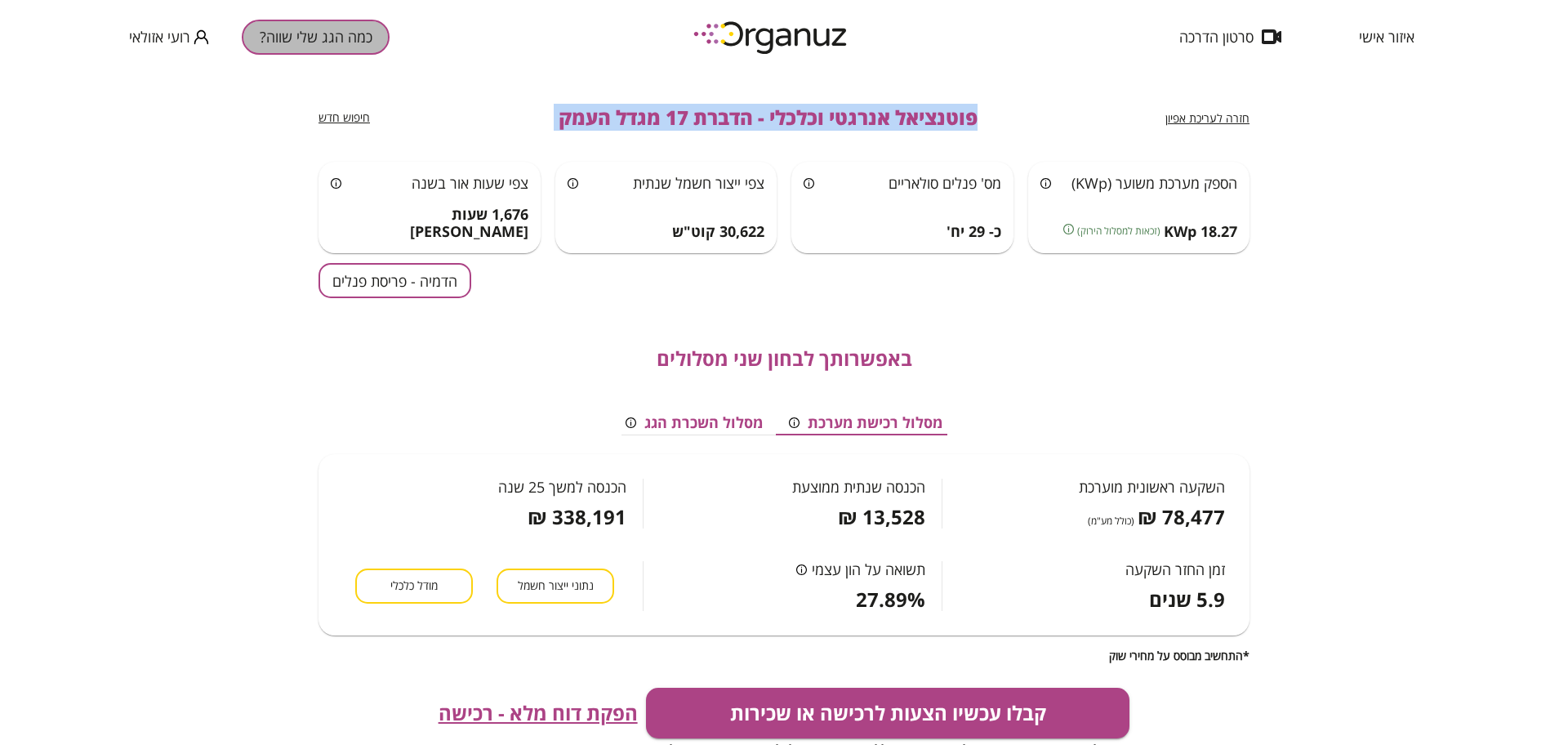
click at [285, 45] on button "כמה הגג שלי שווה?" at bounding box center [315, 37] width 148 height 35
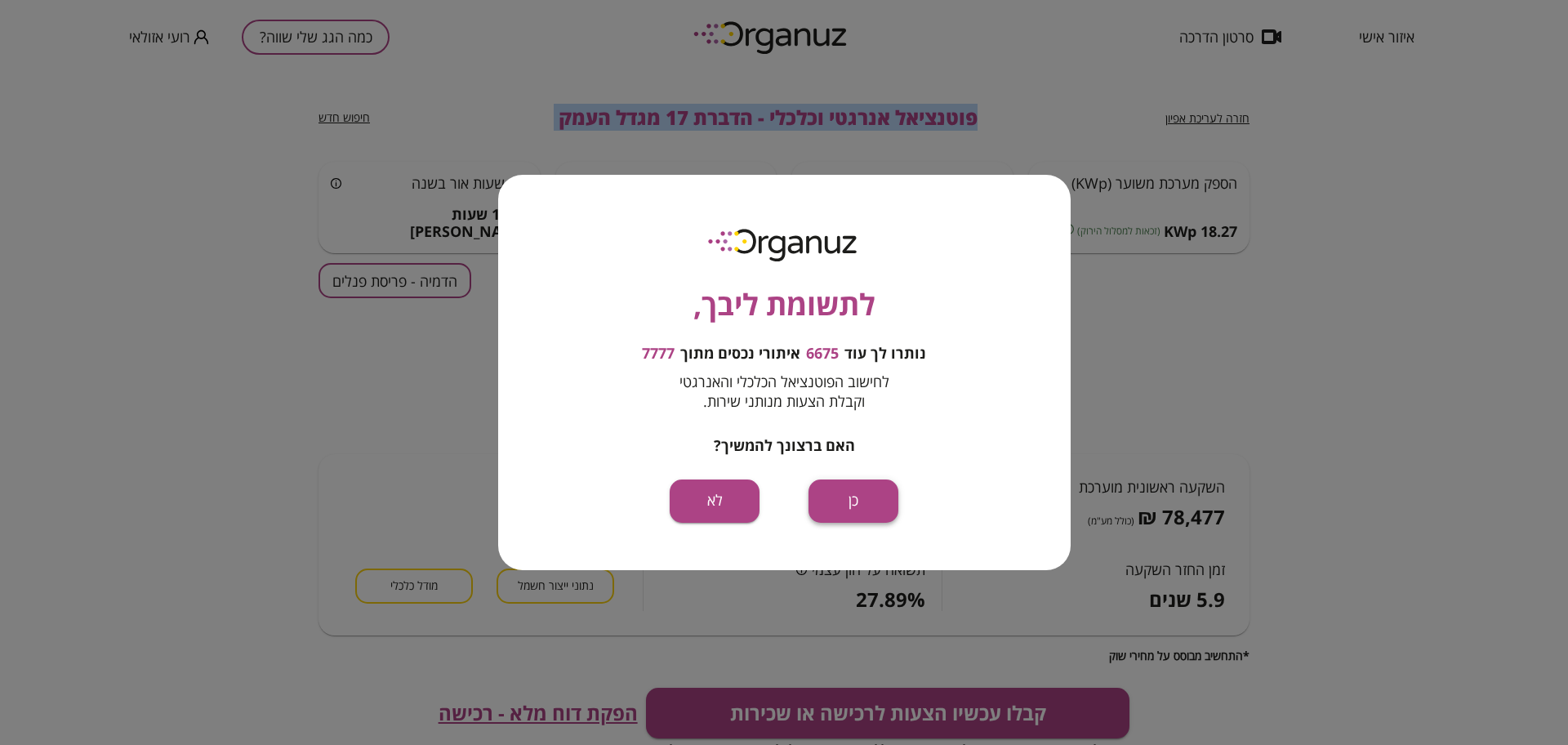
click at [863, 520] on button "כן" at bounding box center [853, 501] width 90 height 44
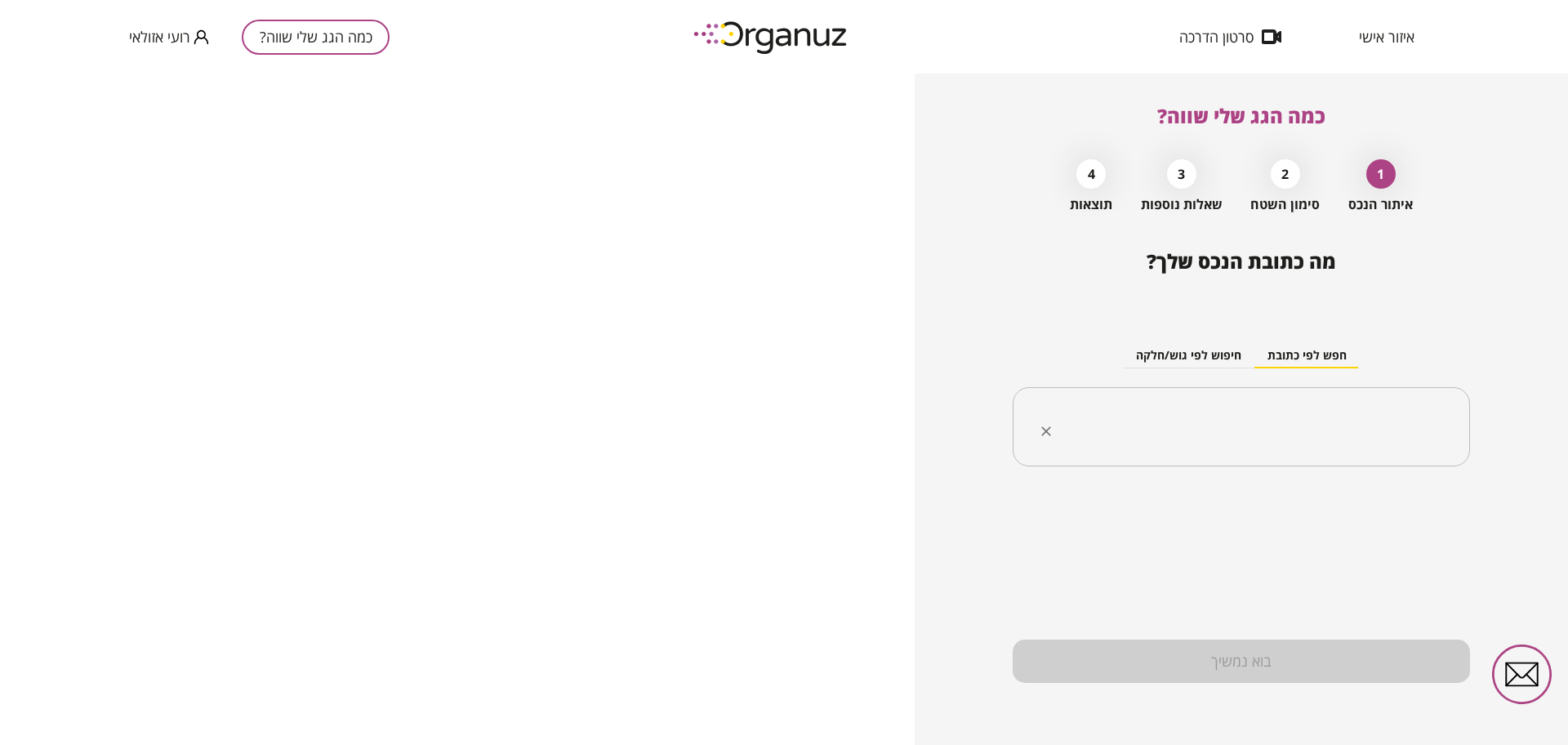
click at [1276, 421] on input "text" at bounding box center [1247, 427] width 406 height 41
paste input "*******"
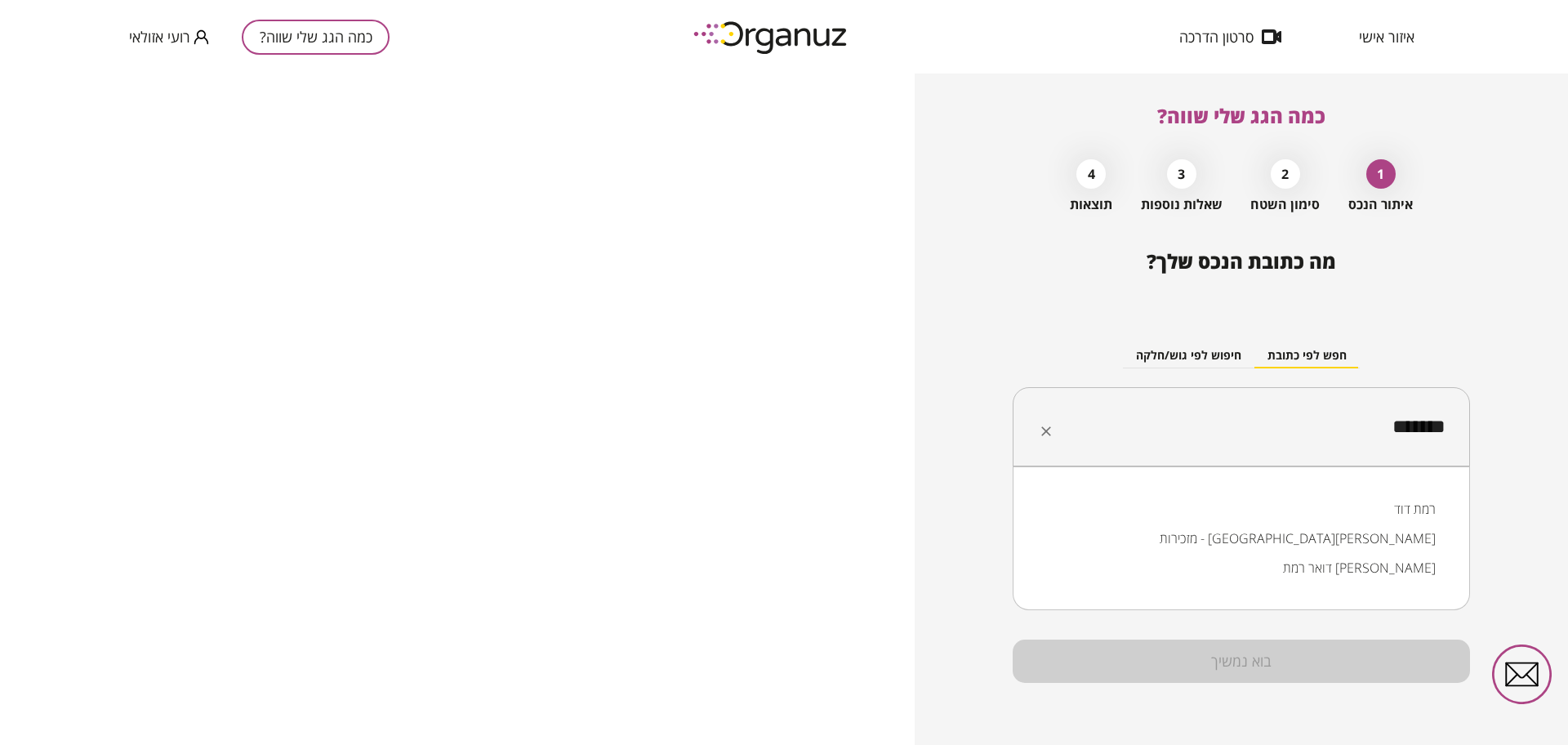
click at [1400, 500] on li "רמת דוד" at bounding box center [1241, 509] width 415 height 30
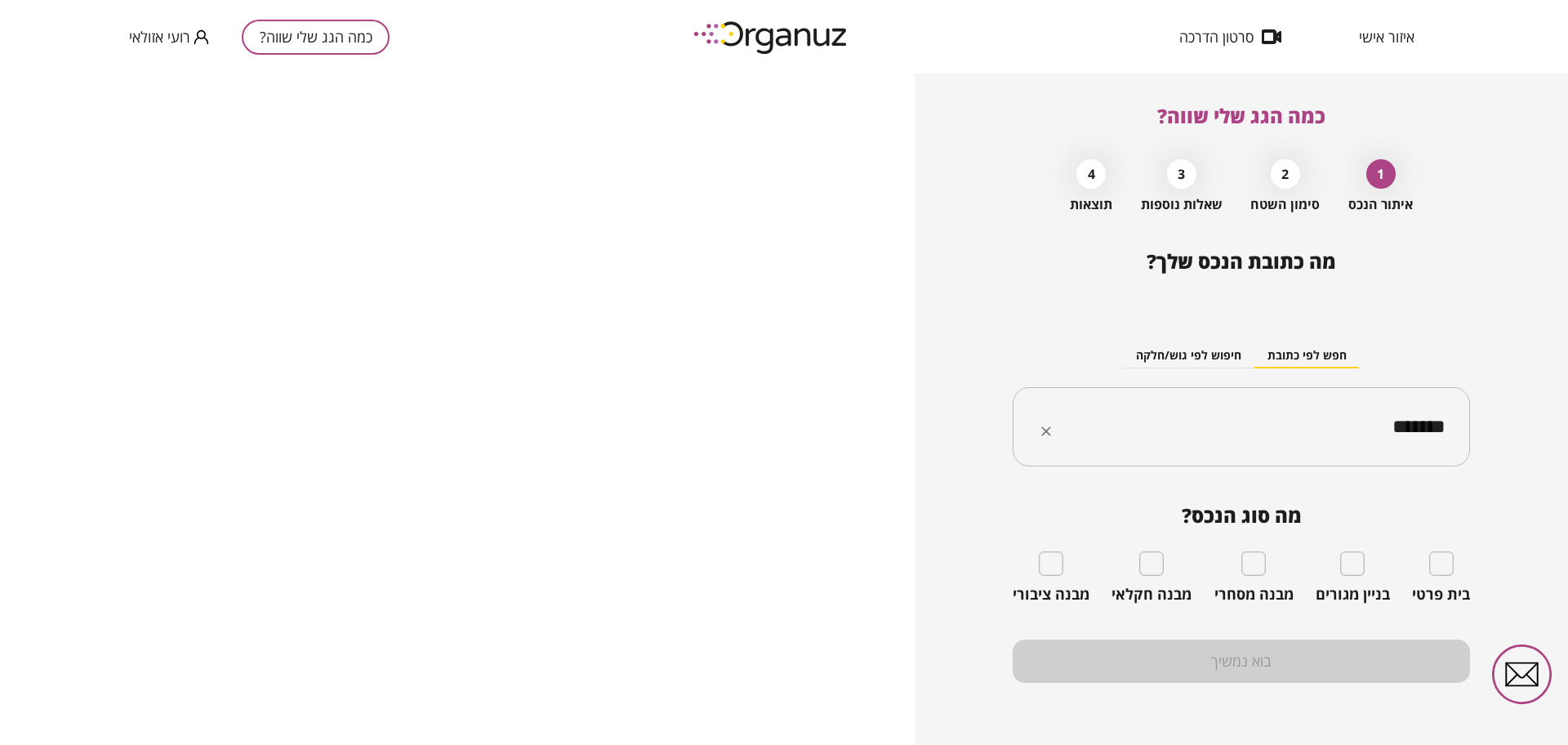
type input "*******"
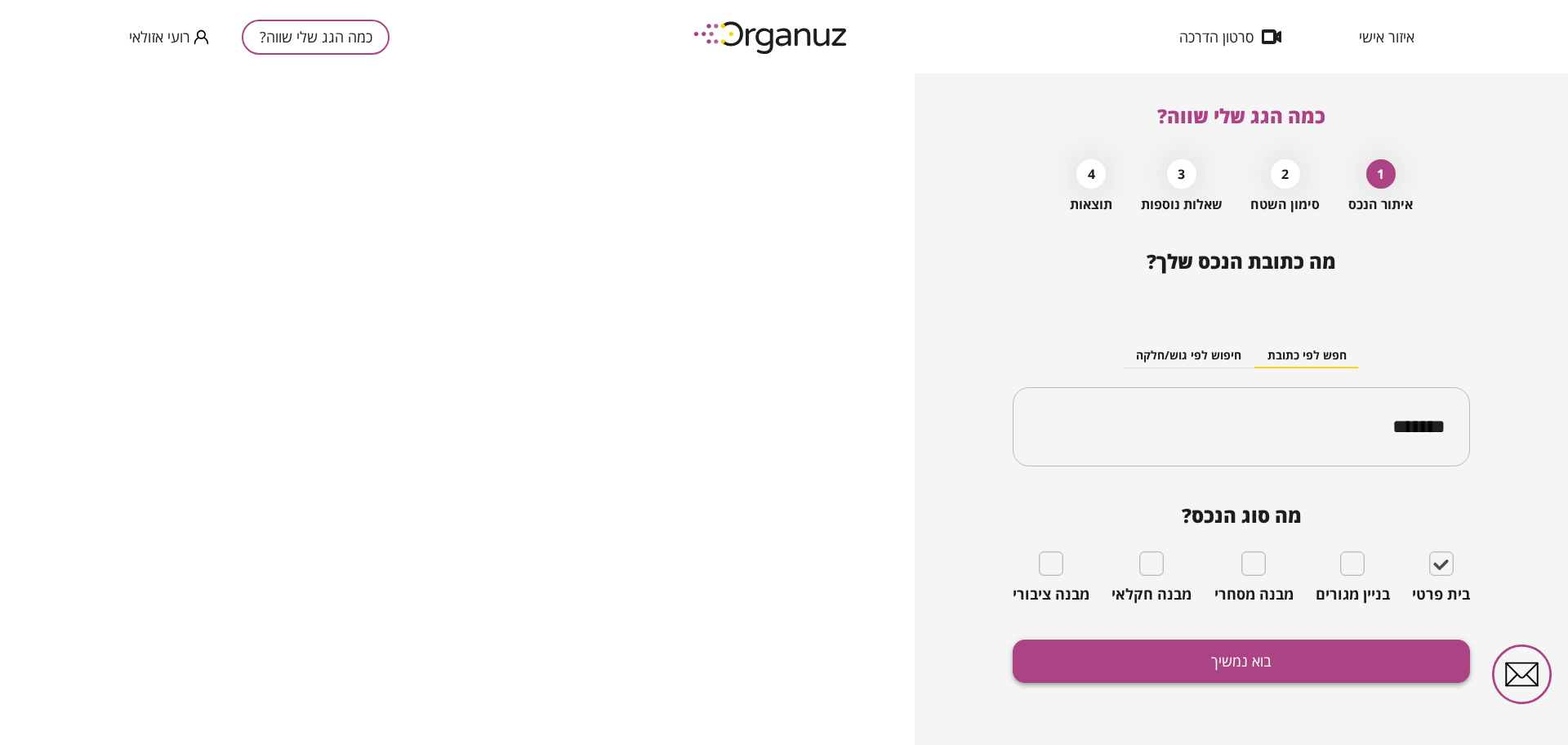
click at [1185, 659] on button "בוא נמשיך" at bounding box center [1241, 661] width 457 height 44
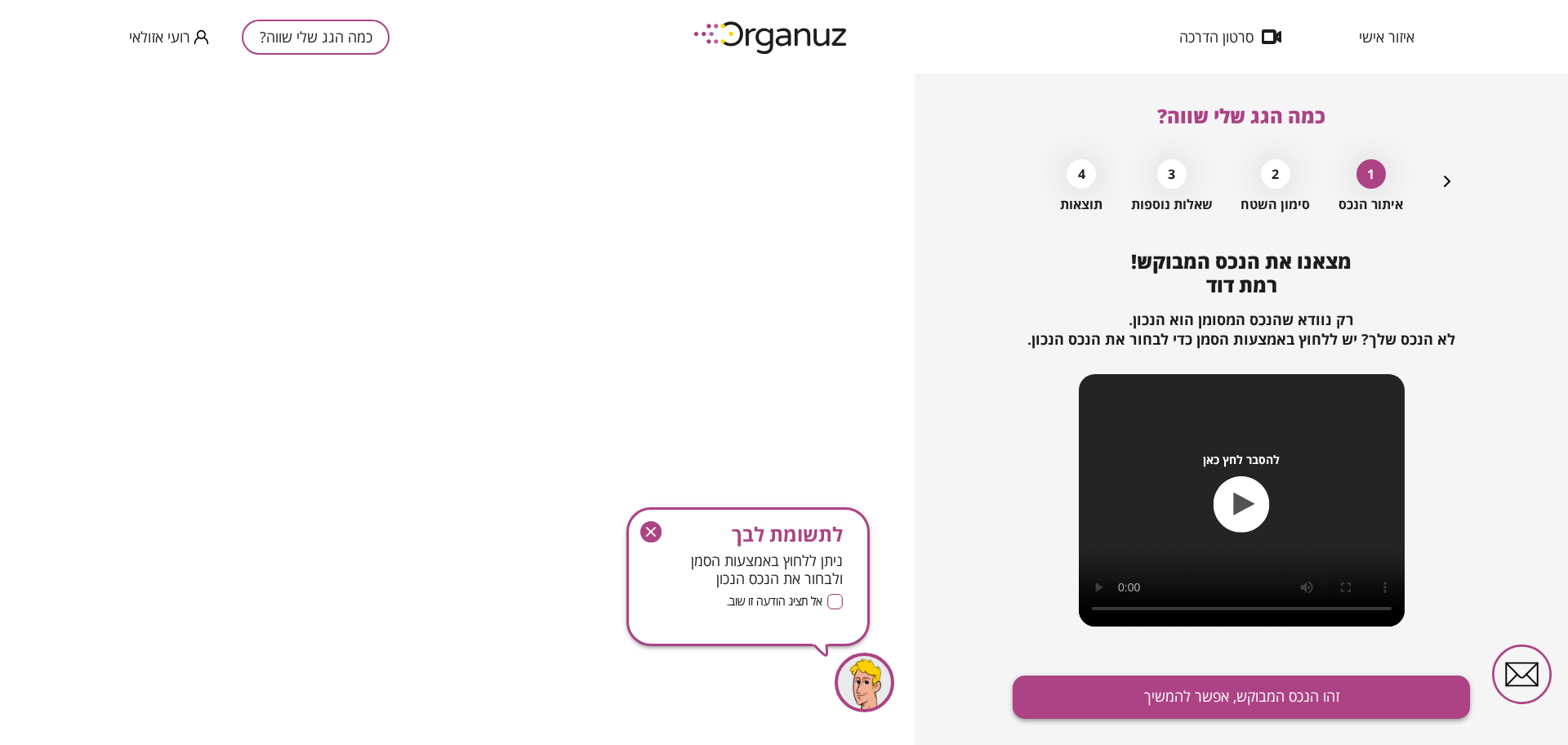
click at [1182, 686] on button "זהו הנכס המבוקש, אפשר להמשיך" at bounding box center [1241, 698] width 457 height 44
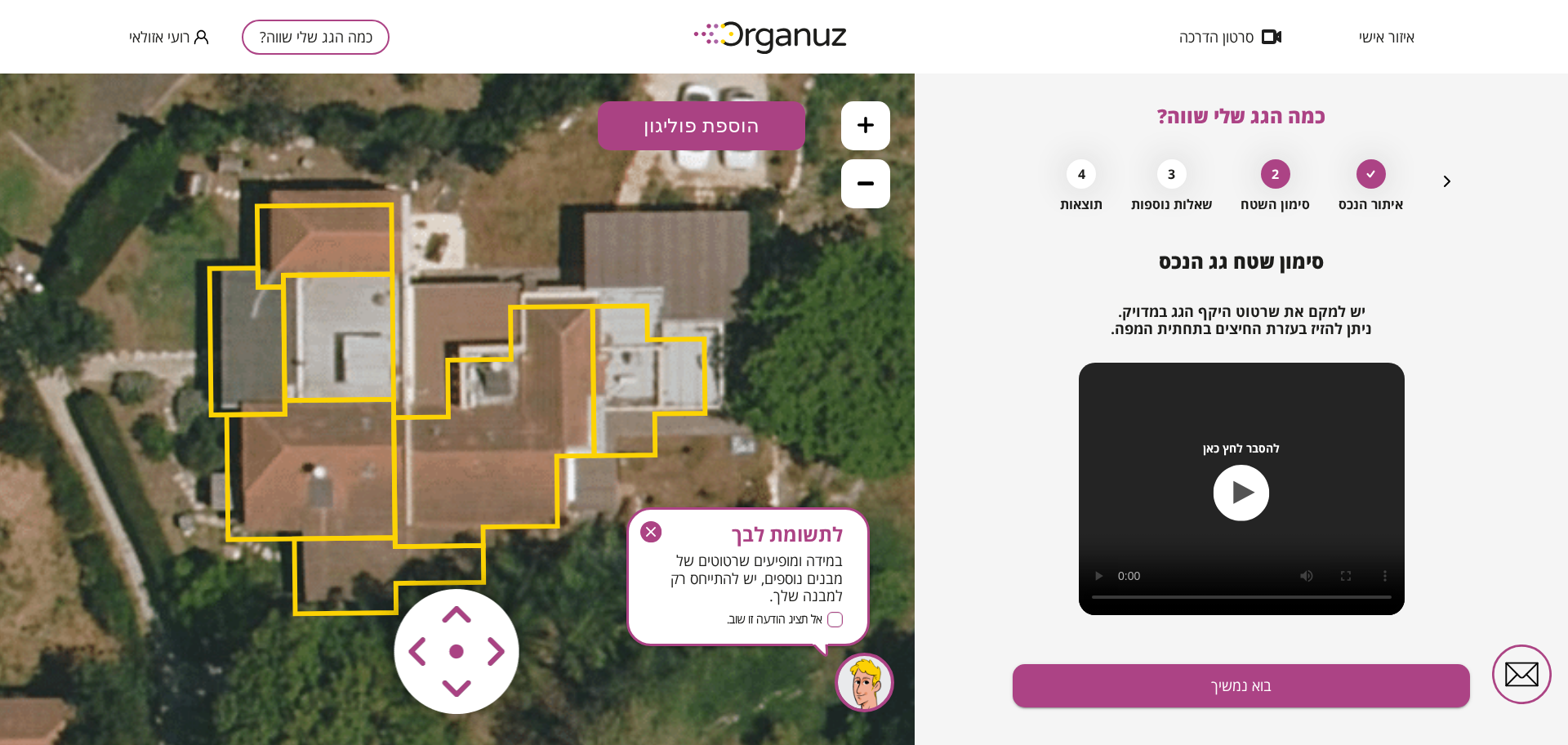
click at [650, 532] on icon "button" at bounding box center [650, 532] width 21 height 21
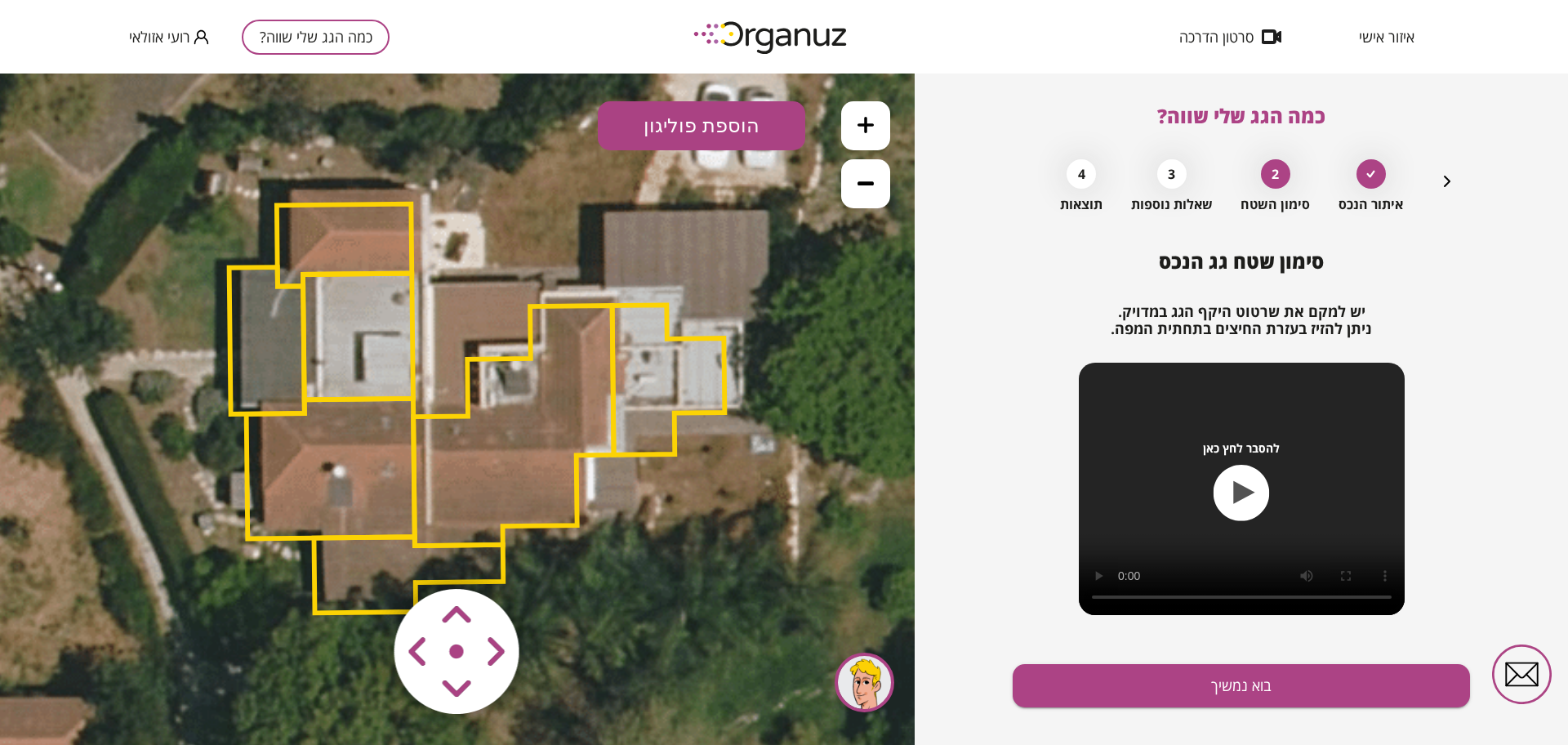
drag, startPoint x: 545, startPoint y: 508, endPoint x: 563, endPoint y: 508, distance: 18.0
click at [563, 508] on polygon at bounding box center [512, 425] width 200 height 240
click at [361, 555] on area at bounding box center [361, 555] width 0 height 0
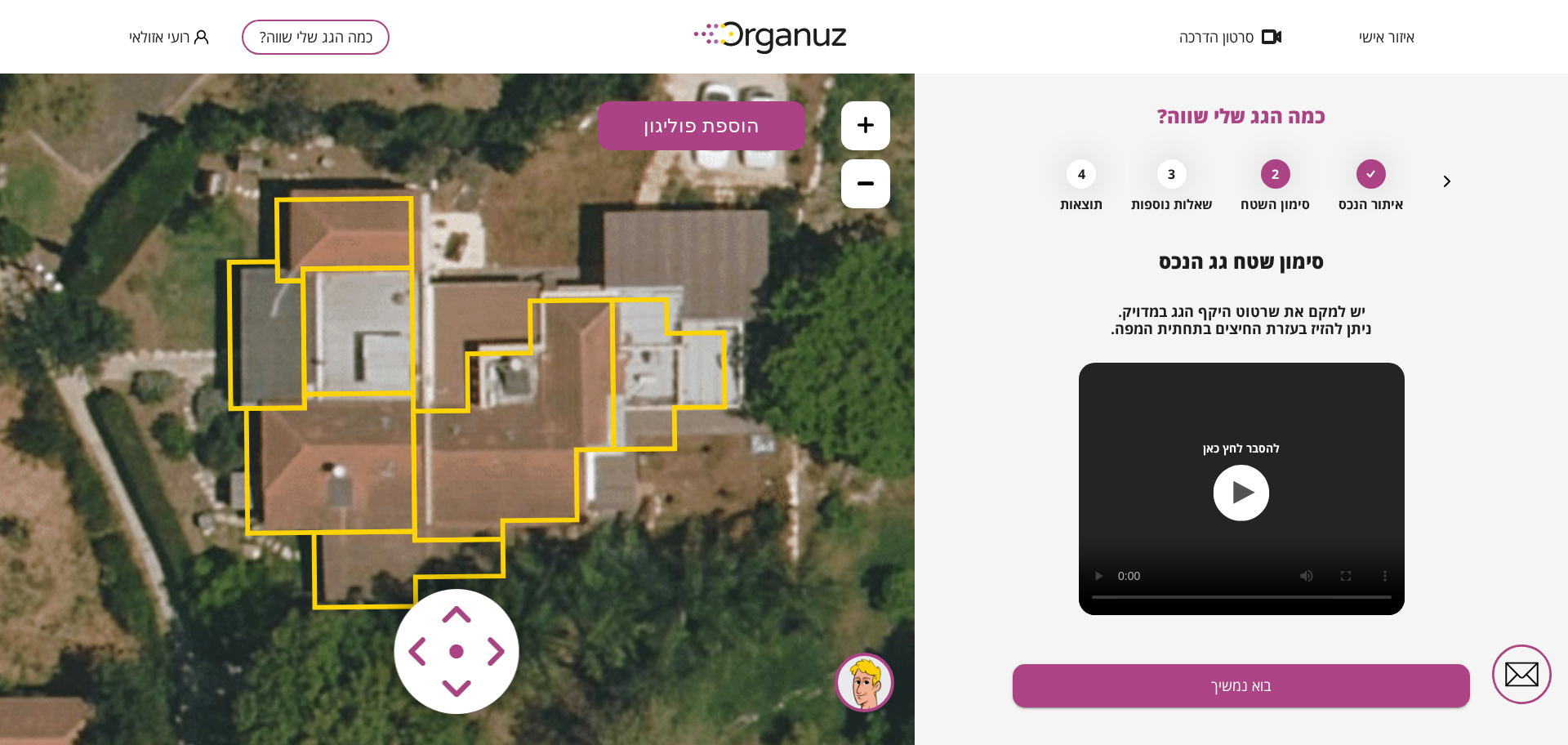
click at [361, 555] on area at bounding box center [361, 555] width 0 height 0
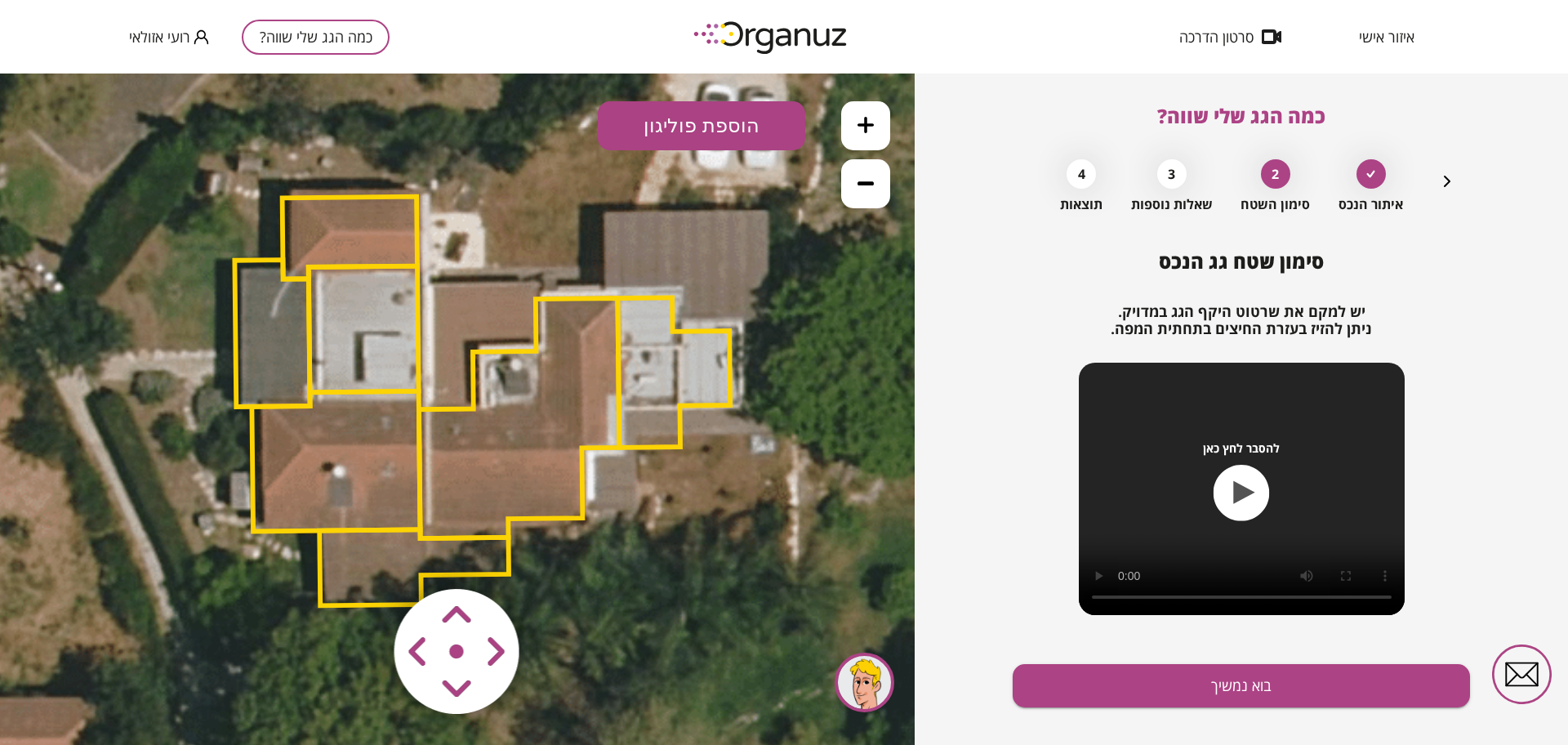
click at [361, 555] on area at bounding box center [361, 555] width 0 height 0
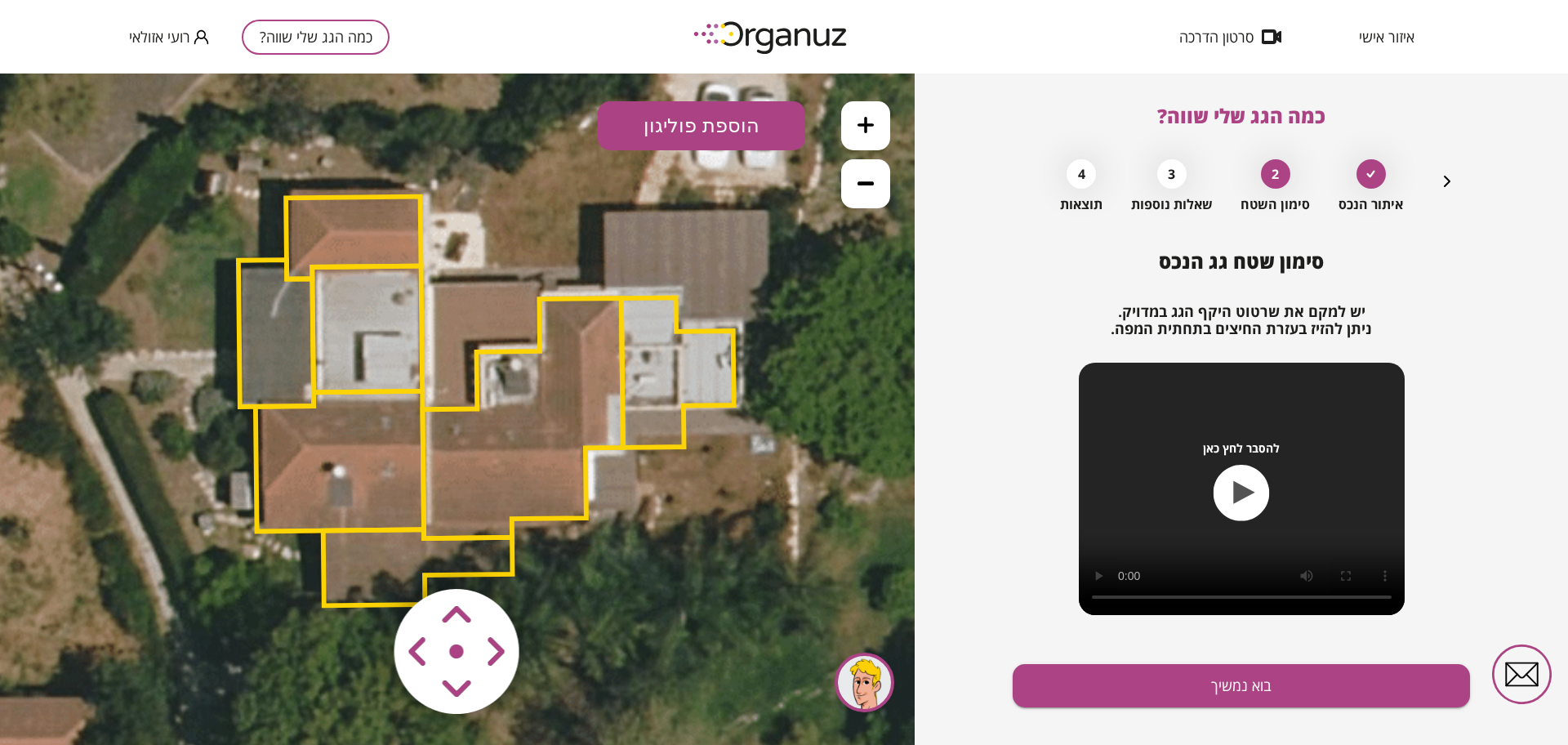
click at [361, 555] on area at bounding box center [361, 555] width 0 height 0
click at [480, 675] on img at bounding box center [458, 652] width 196 height 196
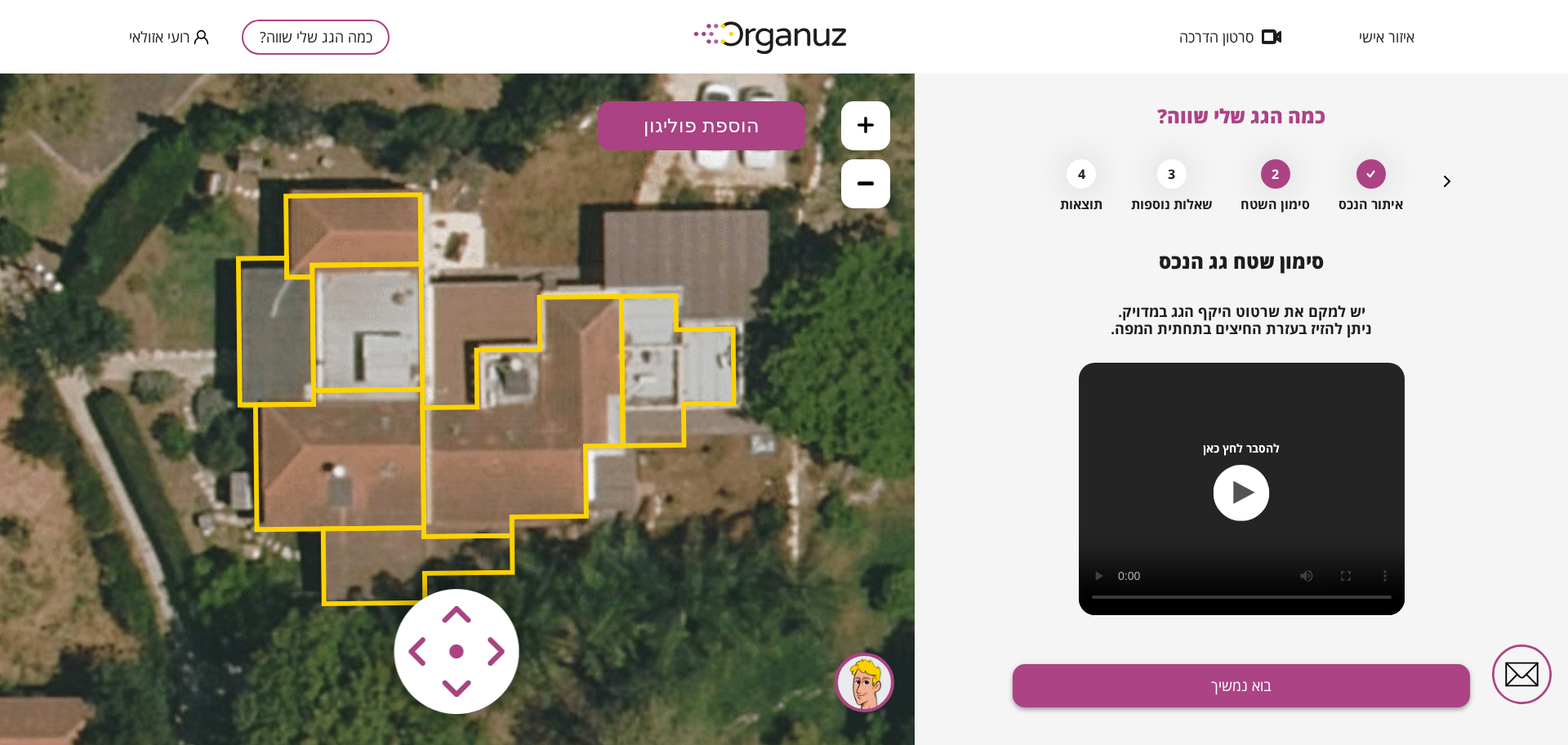
click at [1138, 707] on button "בוא נמשיך" at bounding box center [1241, 686] width 457 height 44
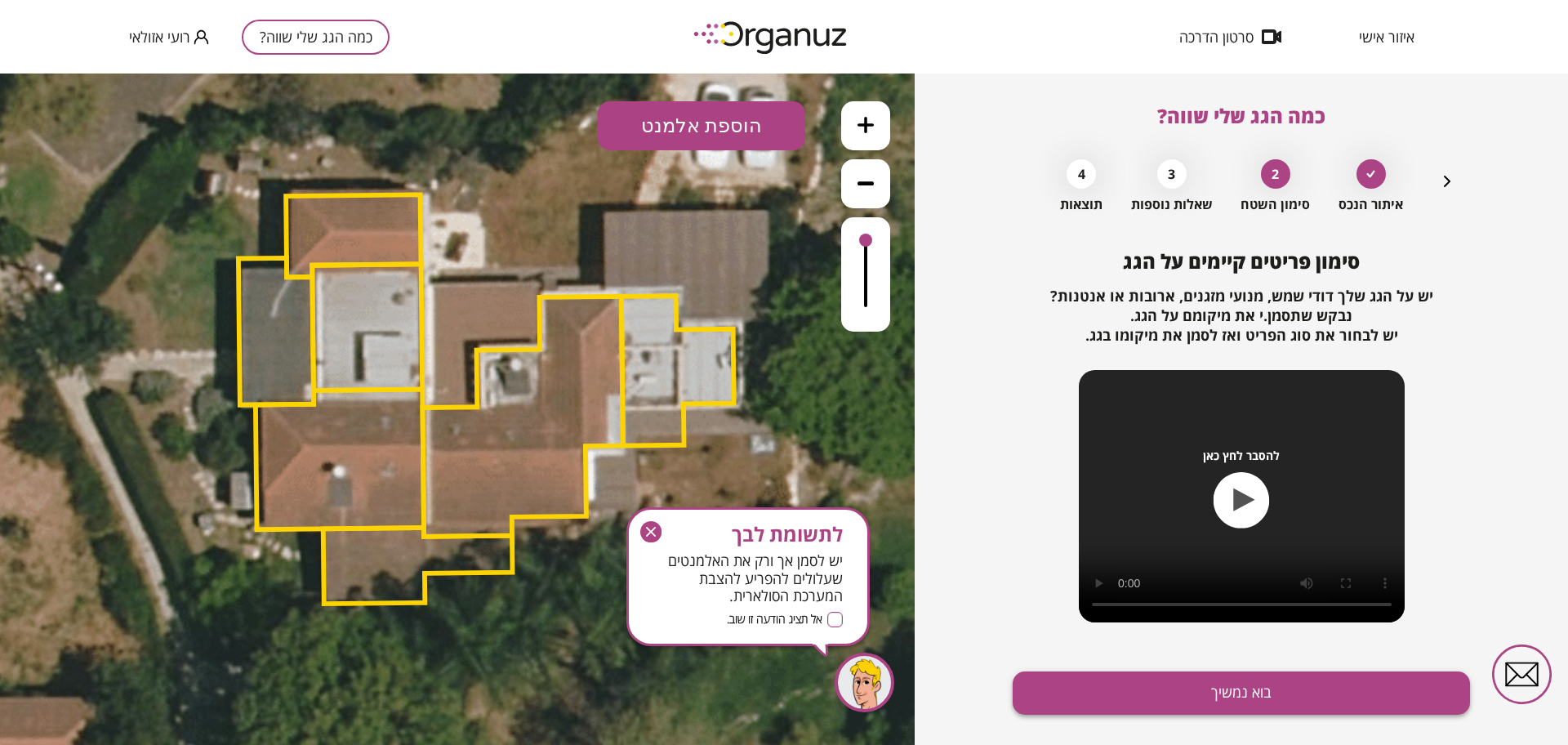
click at [1133, 699] on button "בוא נמשיך" at bounding box center [1241, 693] width 457 height 44
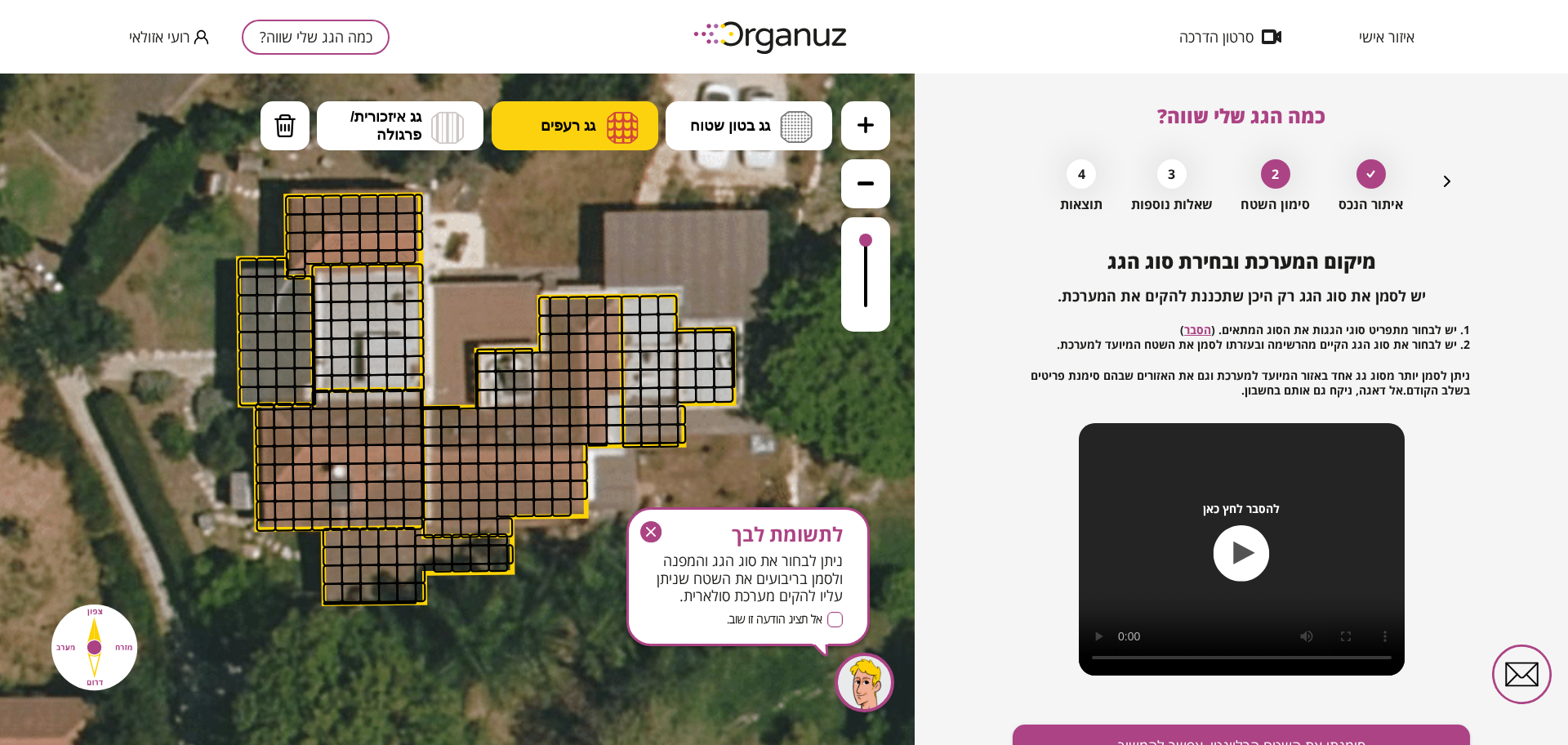
click at [587, 121] on span "גג רעפים" at bounding box center [567, 126] width 55 height 18
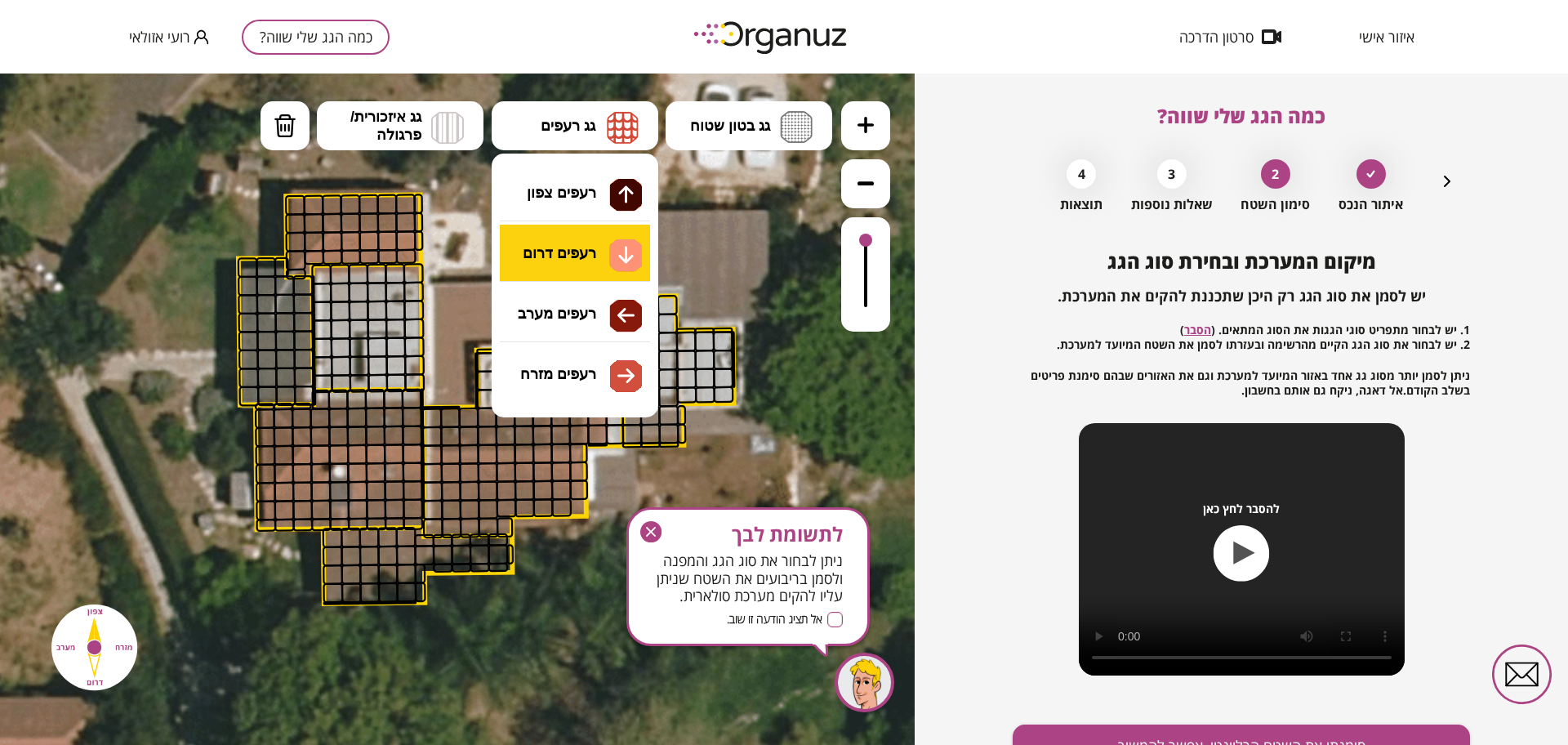
click at [602, 260] on div ".st0 { fill: #FFFFFF; } 10" at bounding box center [457, 409] width 915 height 672
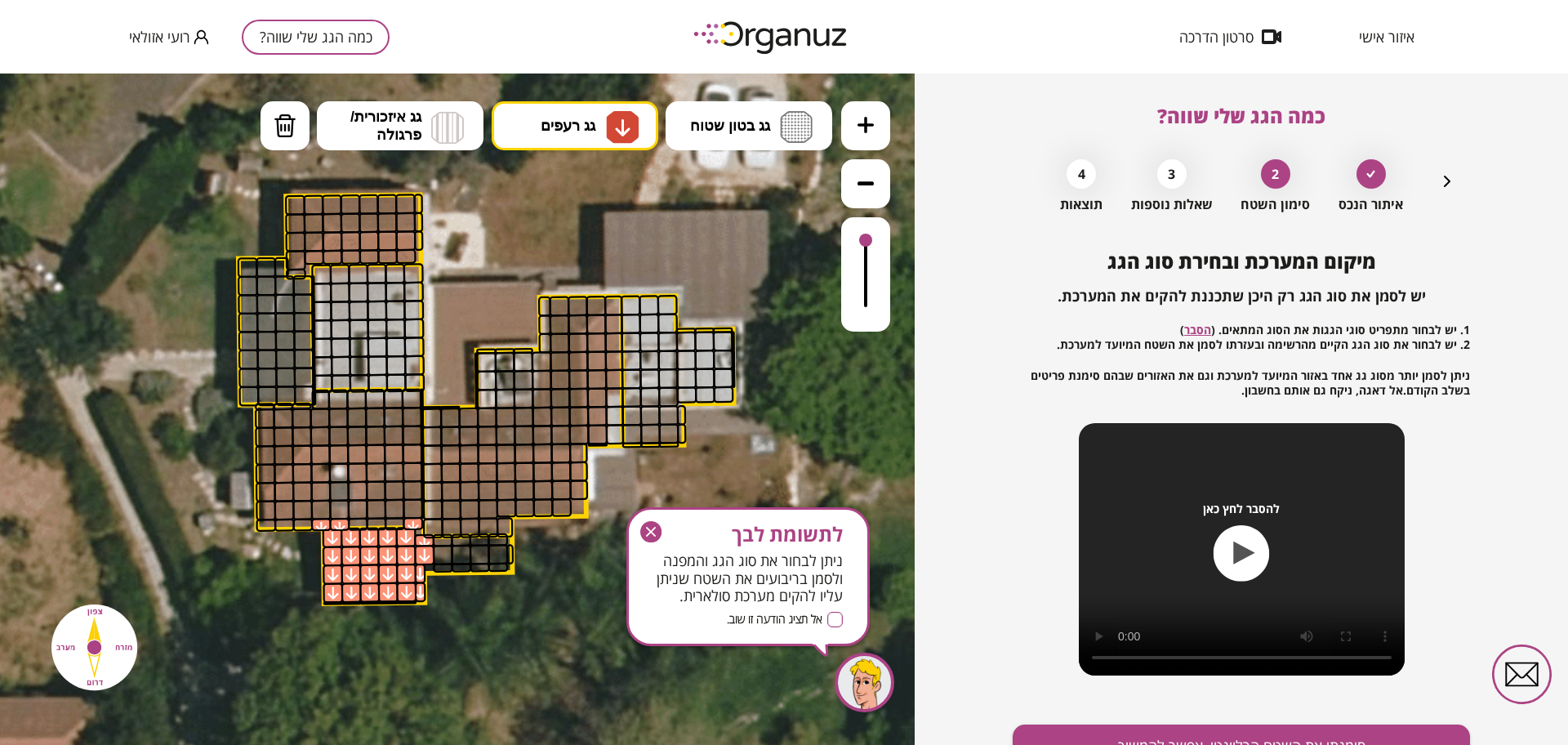
drag, startPoint x: 405, startPoint y: 528, endPoint x: 337, endPoint y: 563, distance: 76.5
click at [563, 135] on button "גג רעפים" at bounding box center [574, 126] width 167 height 49
click at [570, 257] on div ".st0 { fill: #FFFFFF; } 10" at bounding box center [457, 409] width 915 height 672
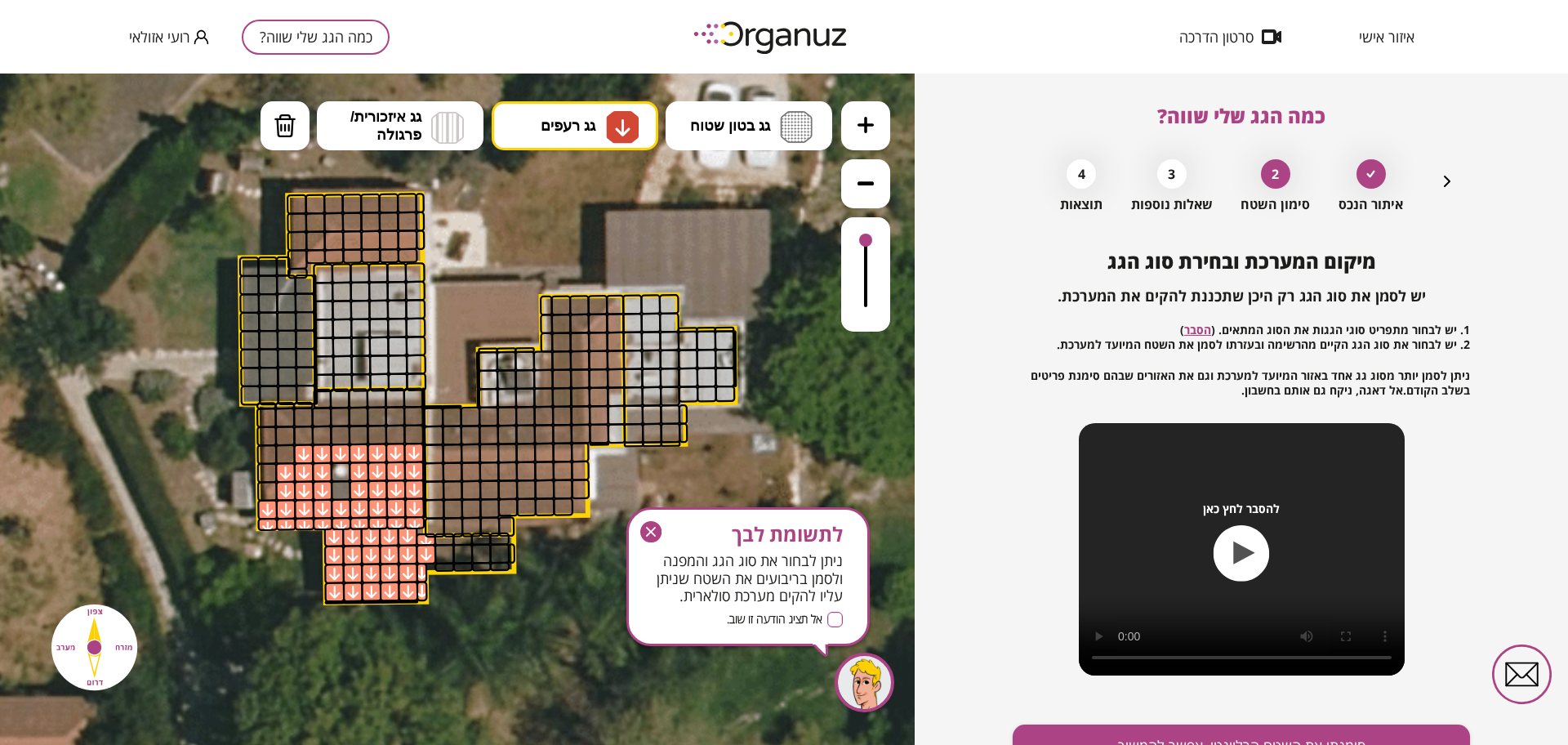
drag, startPoint x: 349, startPoint y: 521, endPoint x: 414, endPoint y: 456, distance: 91.9
click at [622, 129] on img at bounding box center [622, 128] width 17 height 19
click at [604, 177] on div ".st0 { fill: #FFFFFF; } 10" at bounding box center [457, 409] width 915 height 672
drag, startPoint x: 591, startPoint y: 125, endPoint x: 584, endPoint y: 179, distance: 54.5
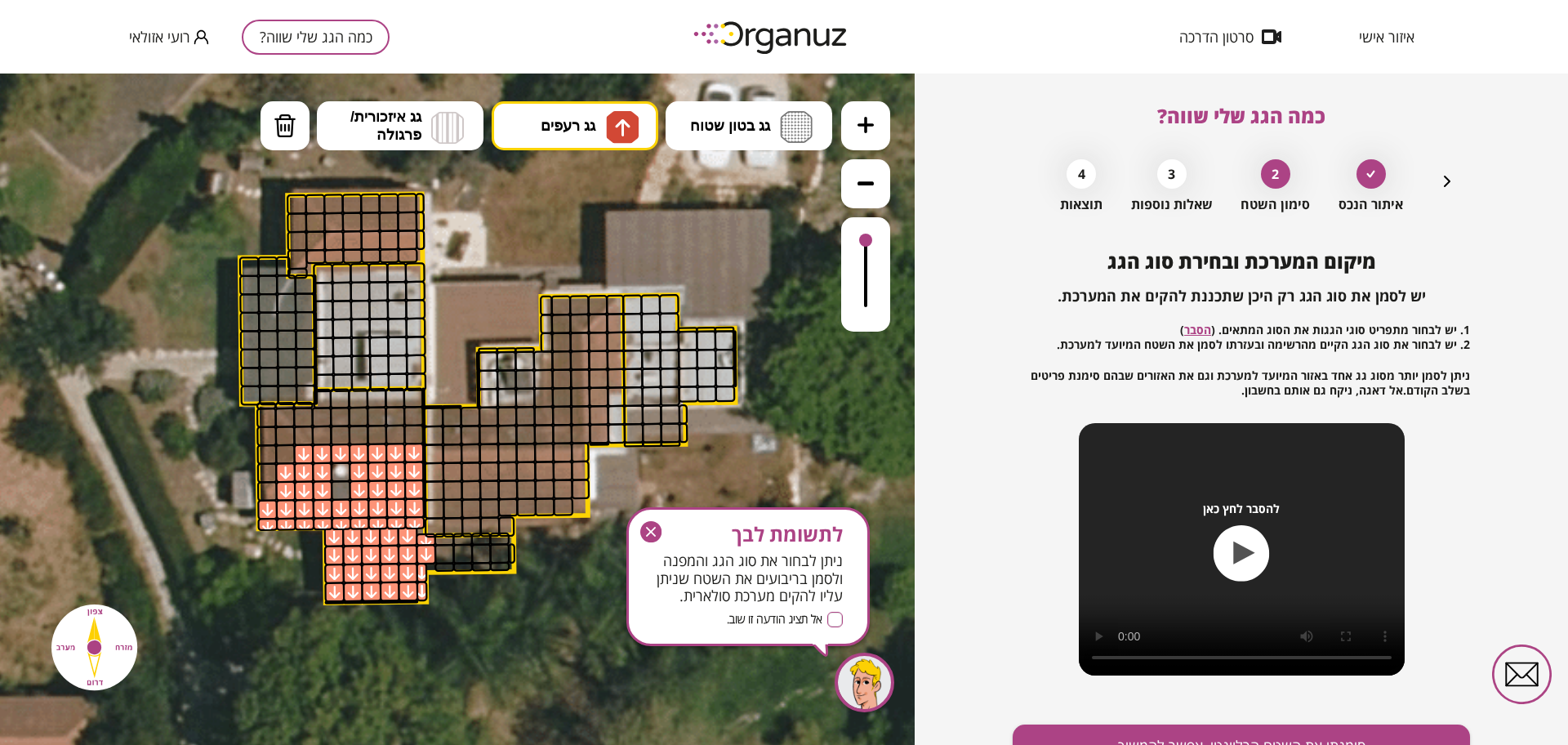
click at [592, 125] on span "גג רעפים" at bounding box center [567, 126] width 55 height 18
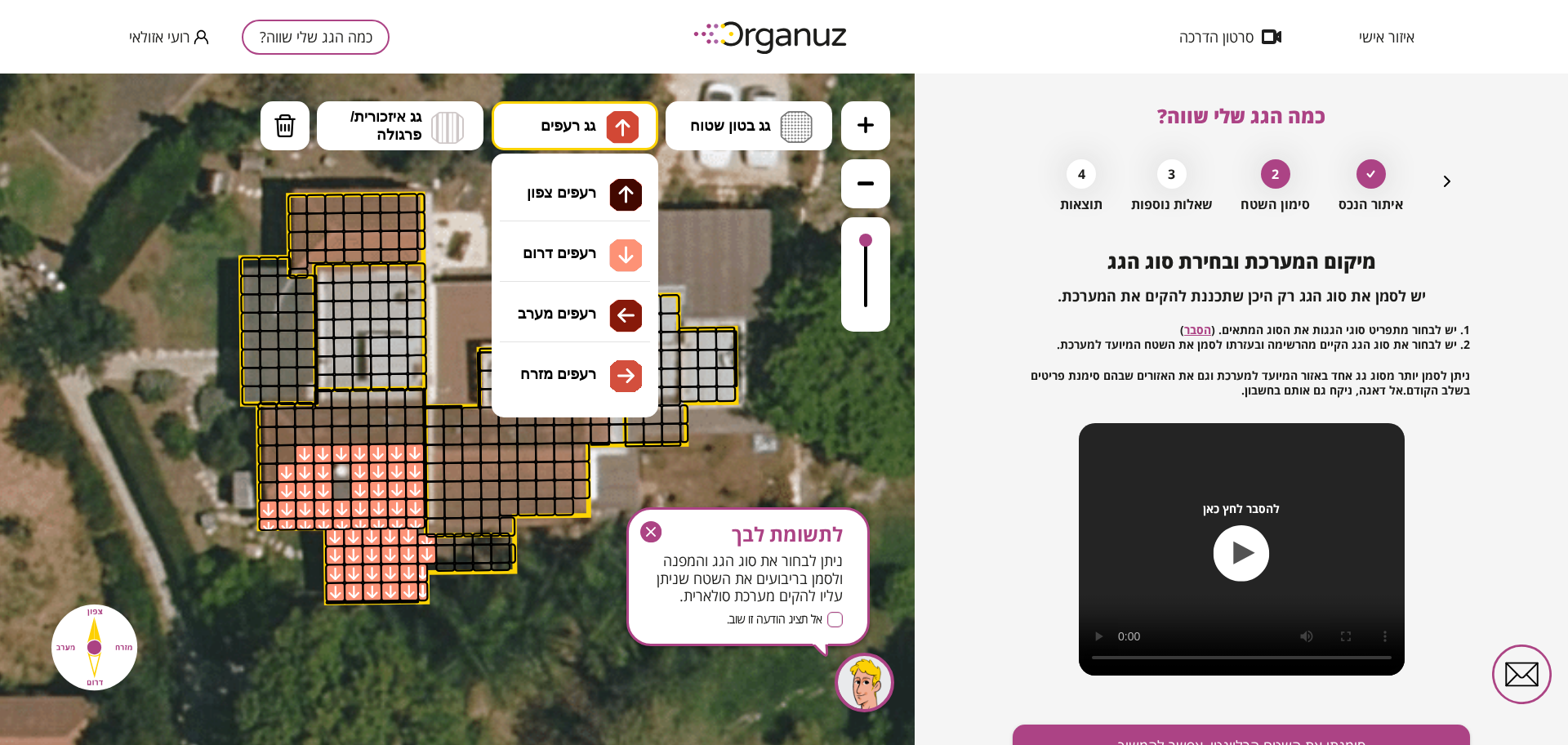
drag, startPoint x: 604, startPoint y: 313, endPoint x: 540, endPoint y: 355, distance: 76.6
click at [606, 313] on div ".st0 { fill: #FFFFFF; } 10" at bounding box center [457, 409] width 915 height 672
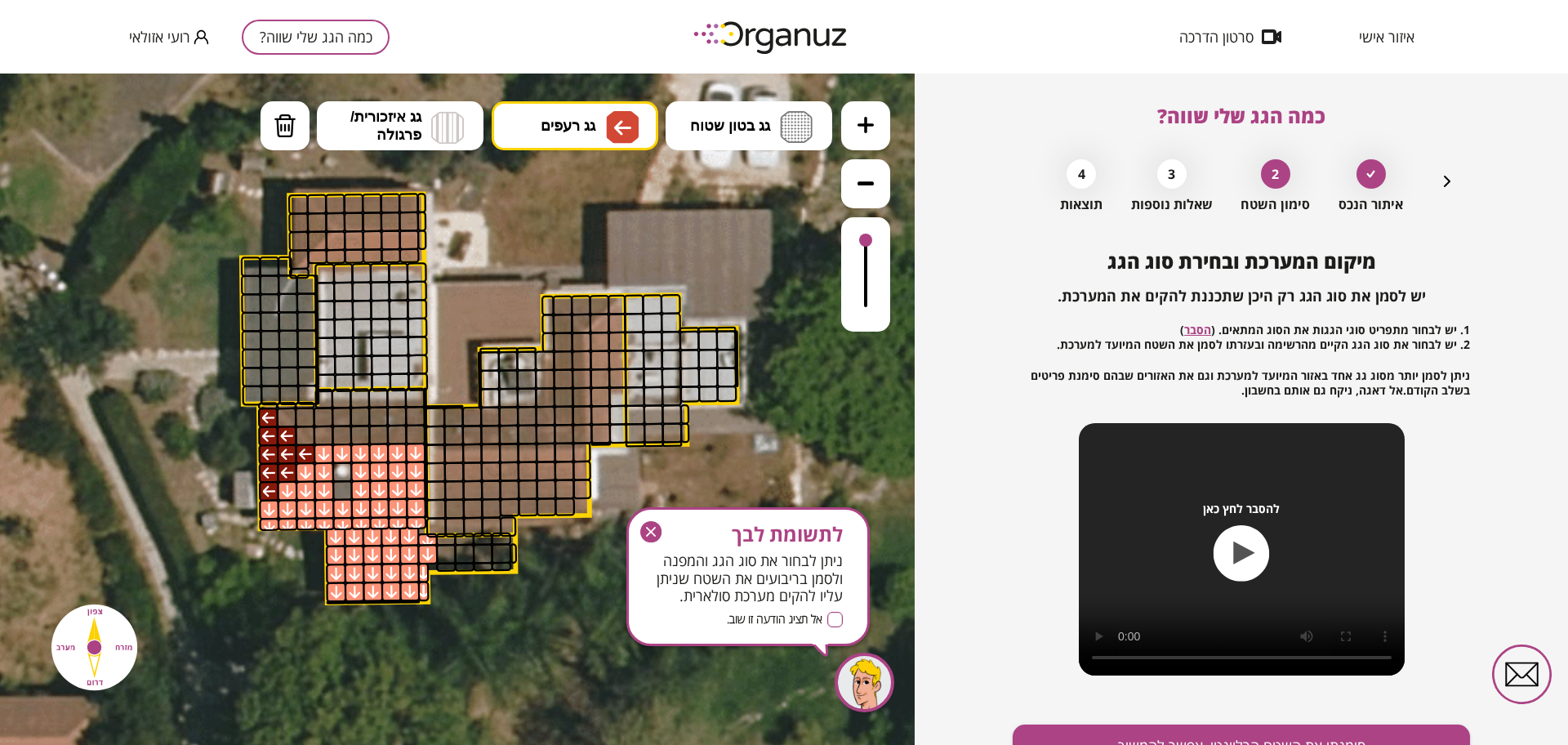
drag, startPoint x: 290, startPoint y: 470, endPoint x: 272, endPoint y: 433, distance: 41.1
click at [574, 119] on span "גג רעפים" at bounding box center [567, 126] width 55 height 18
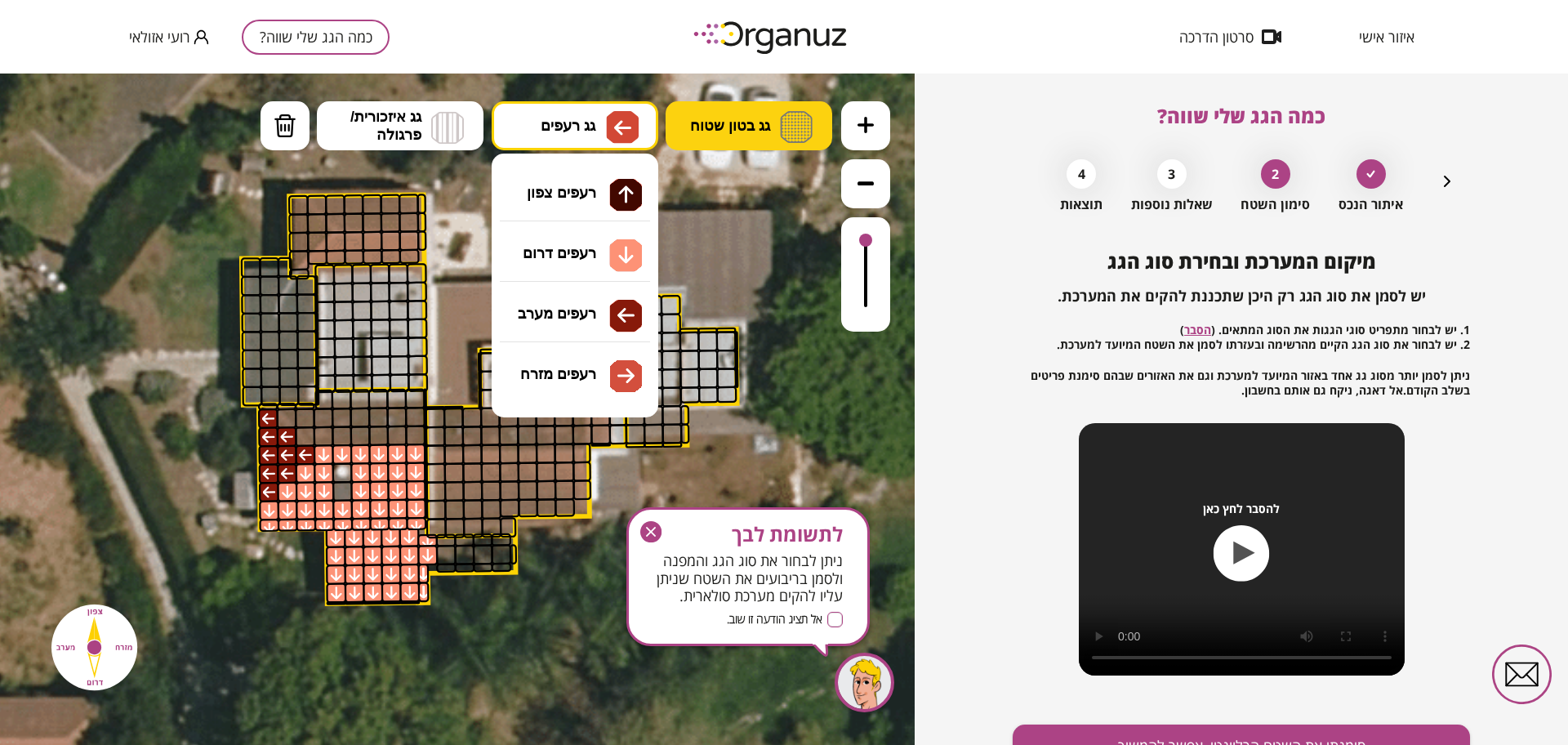
click at [767, 122] on span "גג בטון שטוח" at bounding box center [730, 126] width 80 height 18
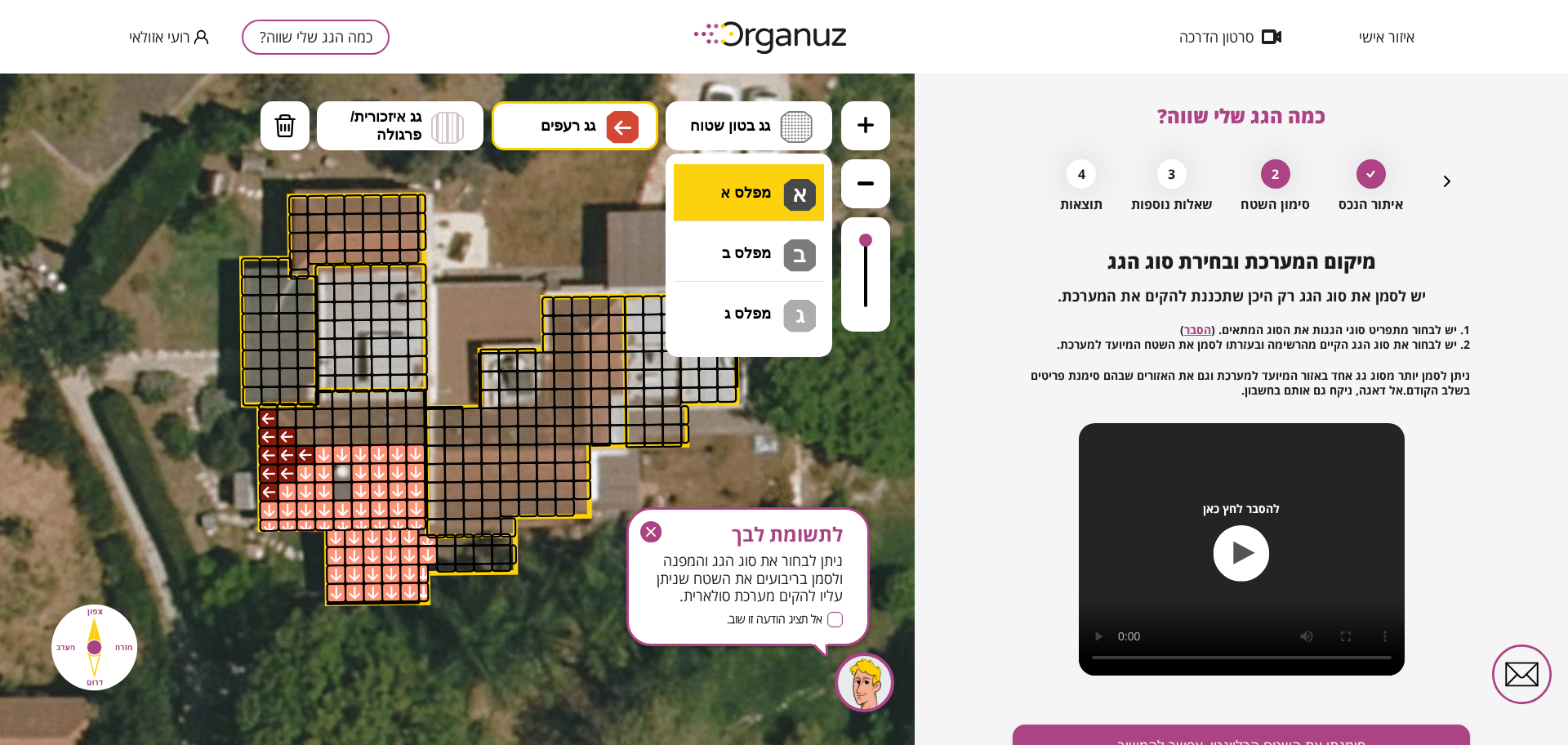
click at [746, 193] on div ".st0 { fill: #FFFFFF; } 10" at bounding box center [457, 409] width 915 height 672
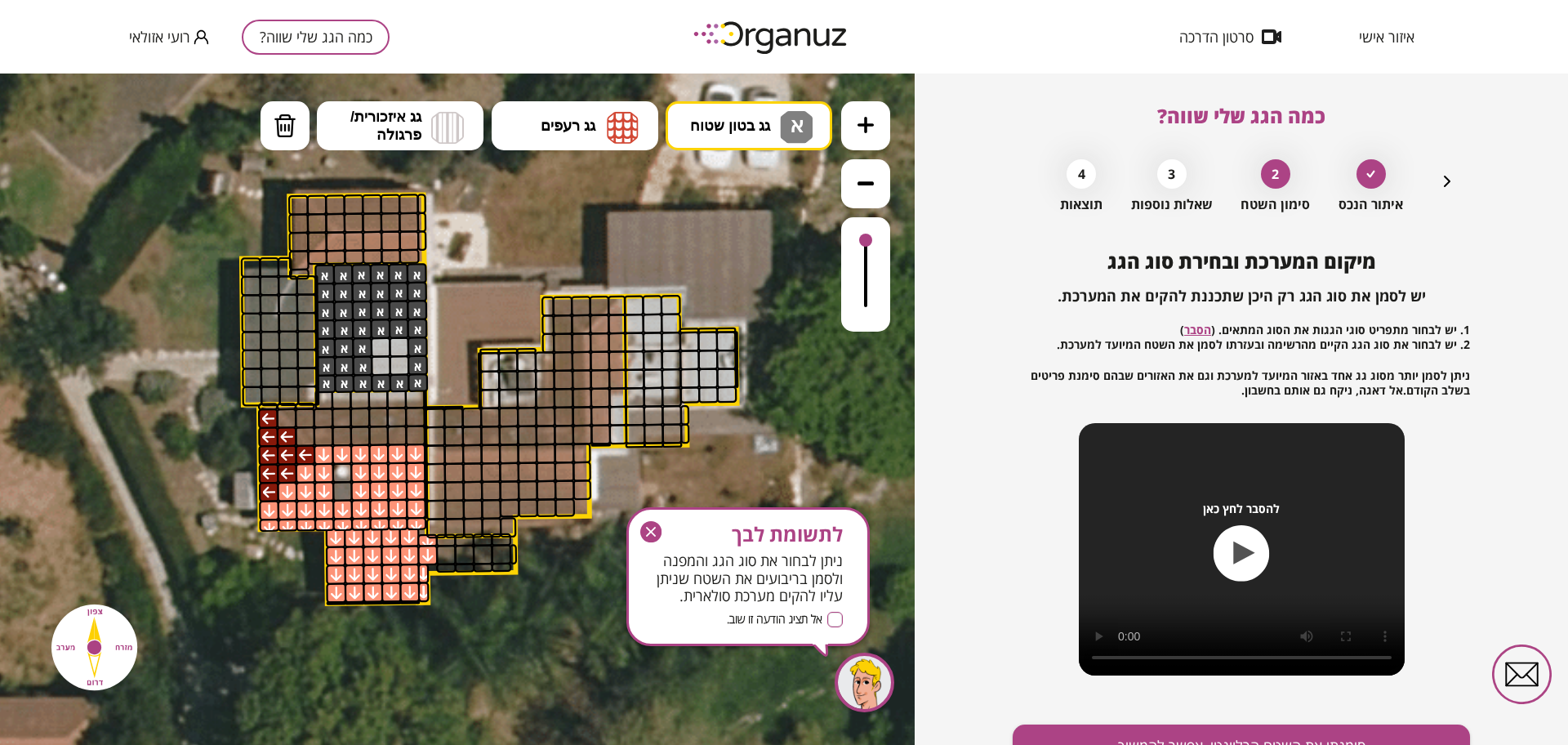
drag, startPoint x: 330, startPoint y: 275, endPoint x: 344, endPoint y: 355, distance: 81.2
drag, startPoint x: 733, startPoint y: 121, endPoint x: 729, endPoint y: 163, distance: 42.2
click at [733, 121] on span "גג בטון שטוח" at bounding box center [730, 126] width 80 height 18
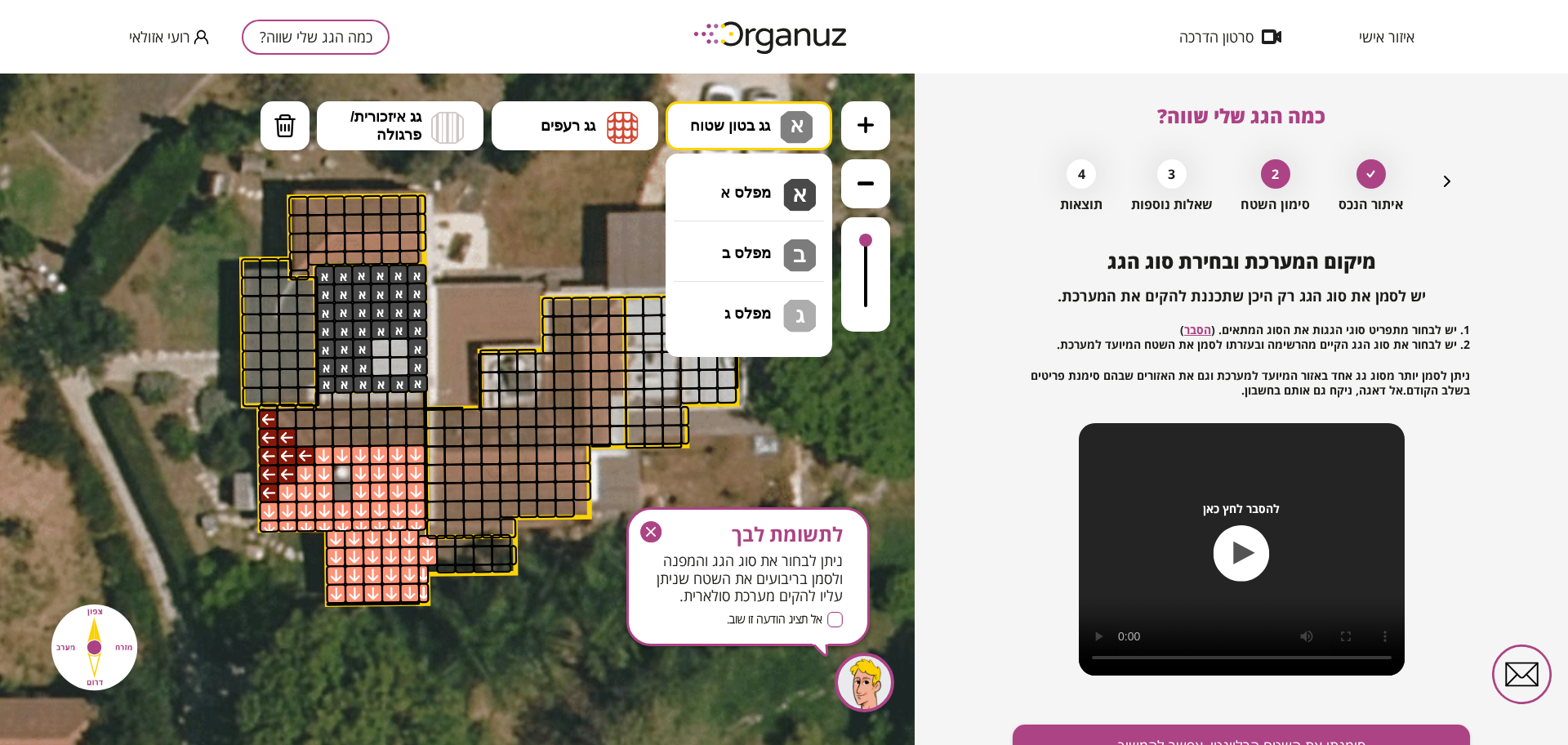
click at [745, 248] on div ".st0 { fill: #FFFFFF; } 10" at bounding box center [457, 409] width 915 height 672
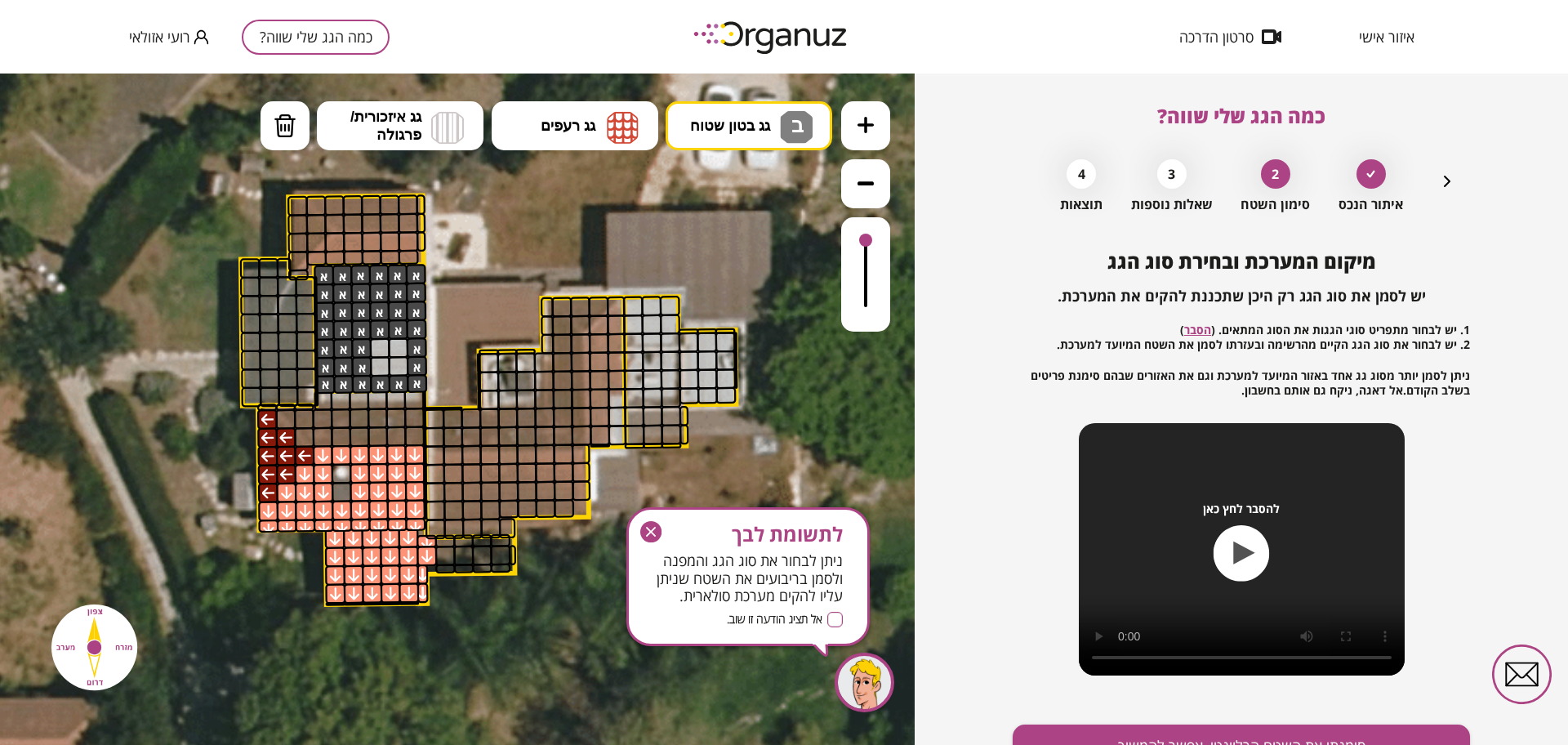
click at [389, 348] on div at bounding box center [397, 347] width 20 height 20
drag, startPoint x: 380, startPoint y: 356, endPoint x: 392, endPoint y: 363, distance: 13.9
click at [397, 361] on div at bounding box center [397, 366] width 20 height 20
click at [696, 123] on span "גג בטון שטוח" at bounding box center [730, 126] width 80 height 18
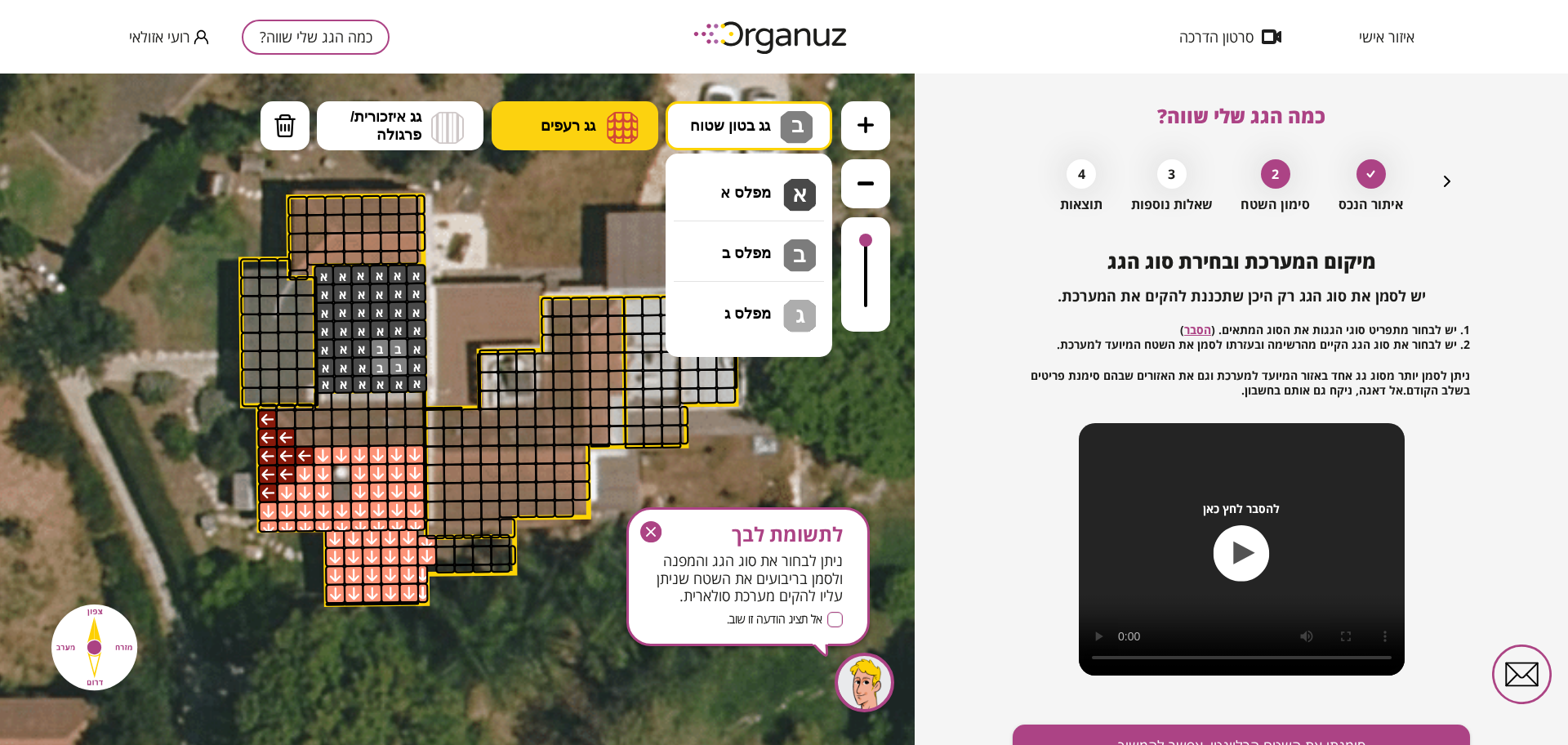
click at [581, 126] on span "גג רעפים" at bounding box center [567, 126] width 55 height 18
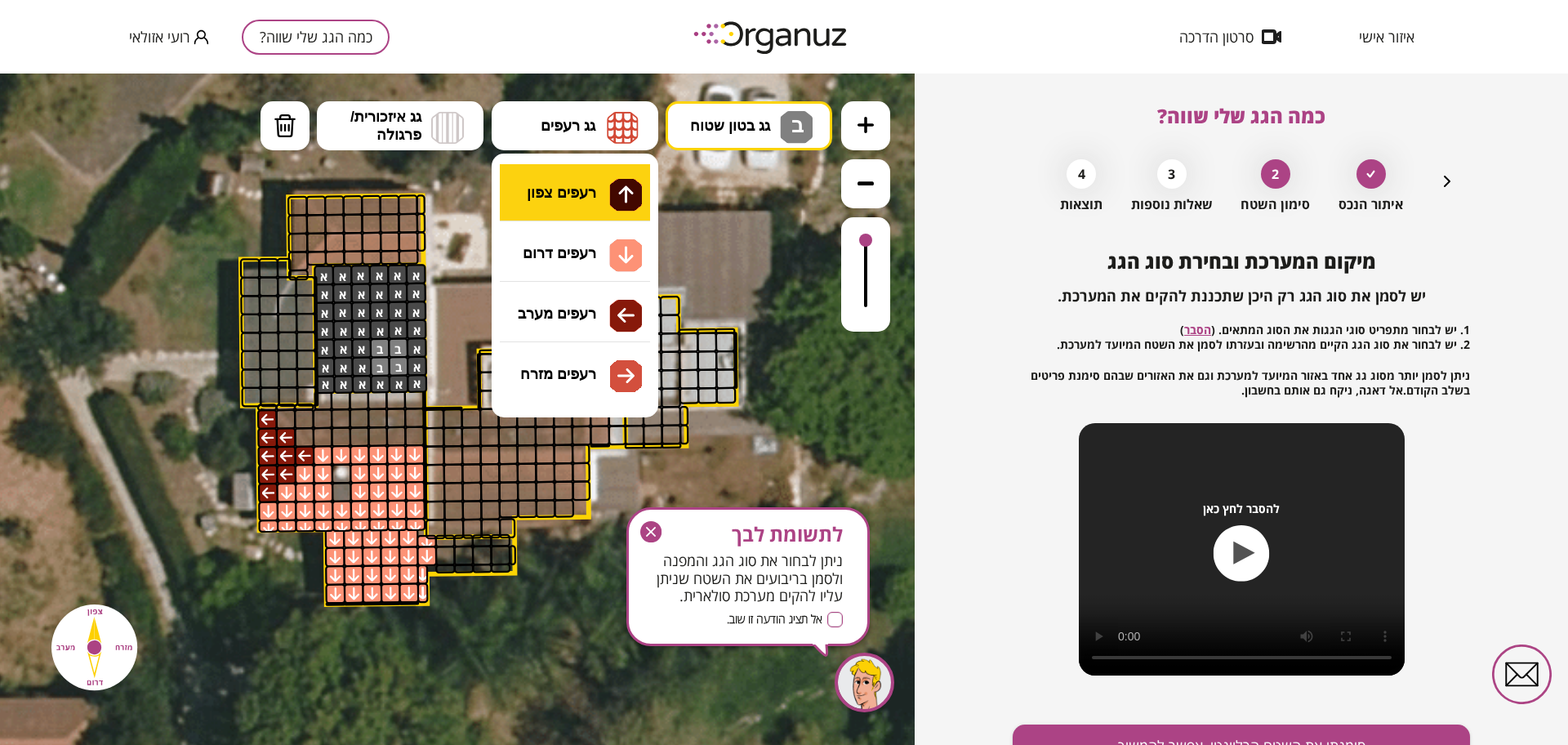
click at [567, 181] on div ".st0 { fill: #FFFFFF; } 10" at bounding box center [457, 409] width 915 height 672
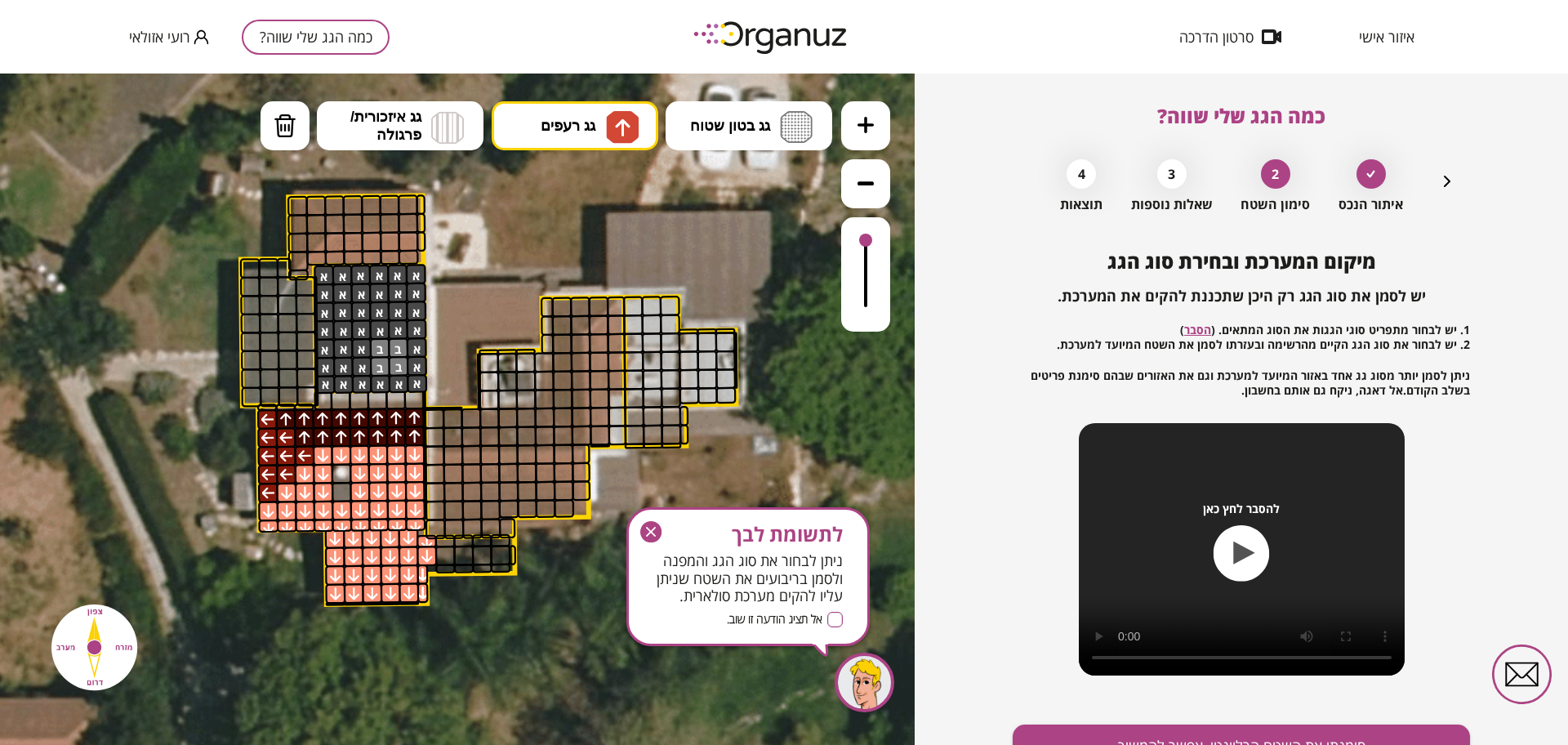
drag, startPoint x: 310, startPoint y: 434, endPoint x: 285, endPoint y: 422, distance: 27.7
click at [562, 118] on button "גג רעפים" at bounding box center [574, 126] width 167 height 49
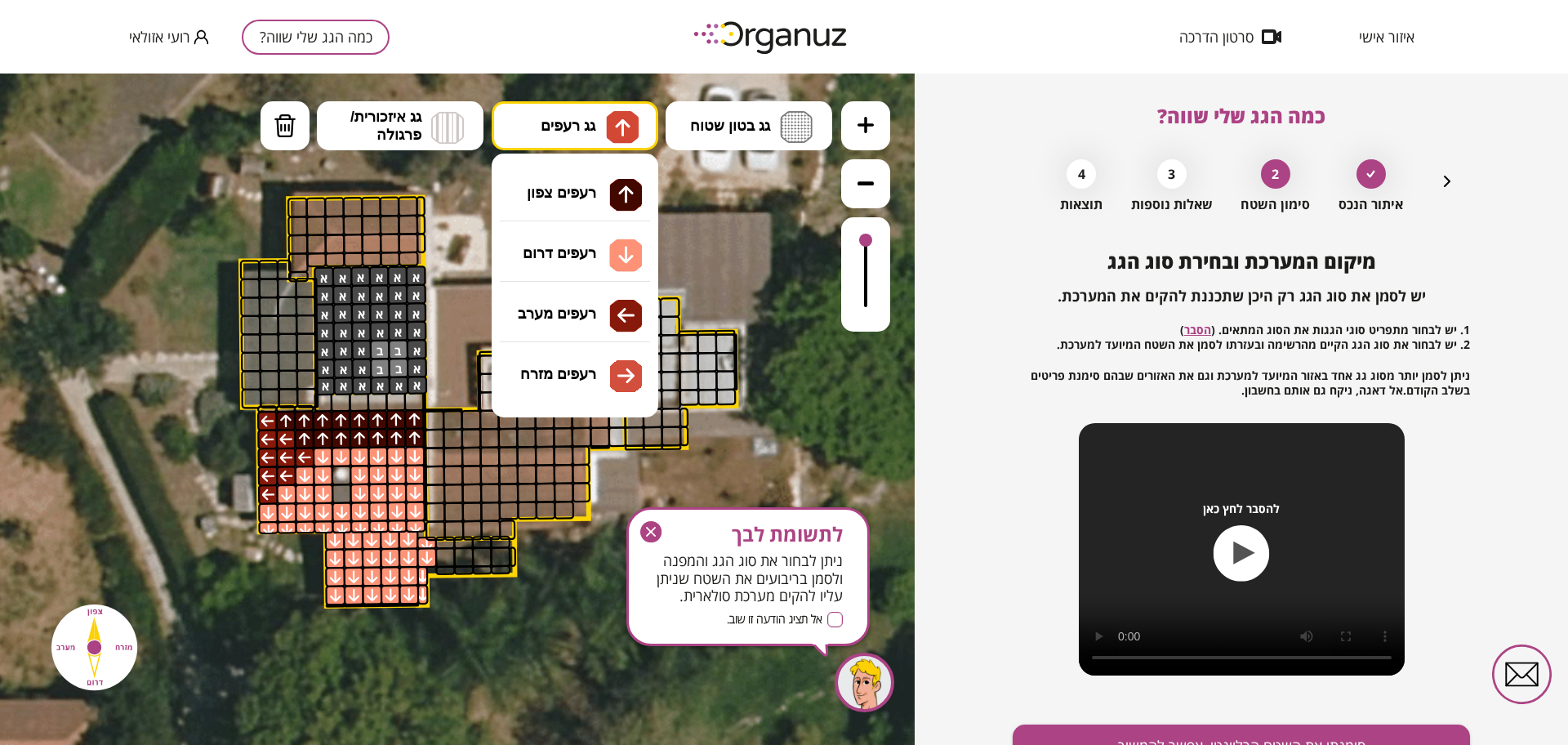
click at [594, 258] on div ".st0 { fill: #FFFFFF; } 10" at bounding box center [457, 409] width 915 height 672
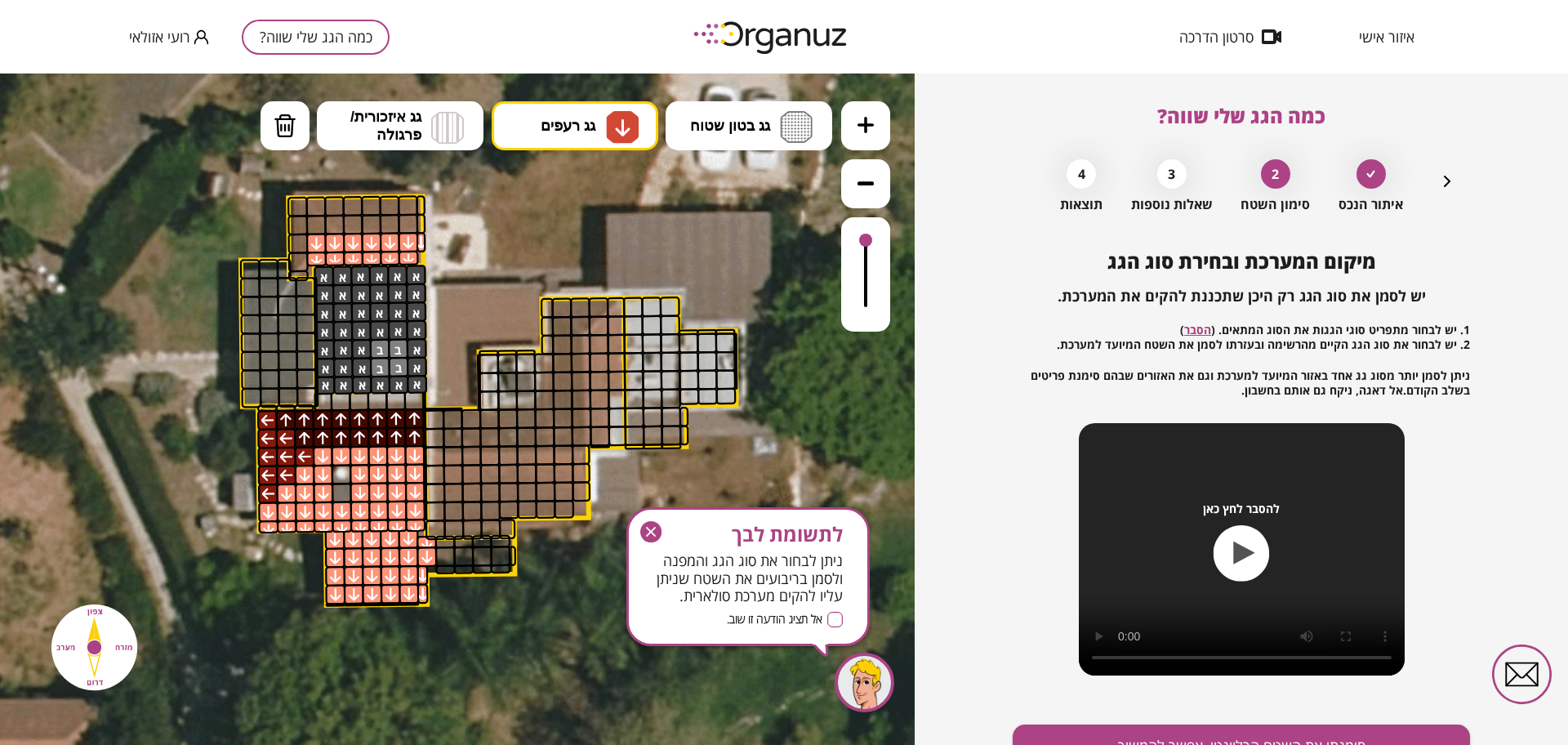
drag, startPoint x: 341, startPoint y: 238, endPoint x: 401, endPoint y: 245, distance: 60.4
click at [547, 119] on button "גג רעפים" at bounding box center [574, 126] width 167 height 49
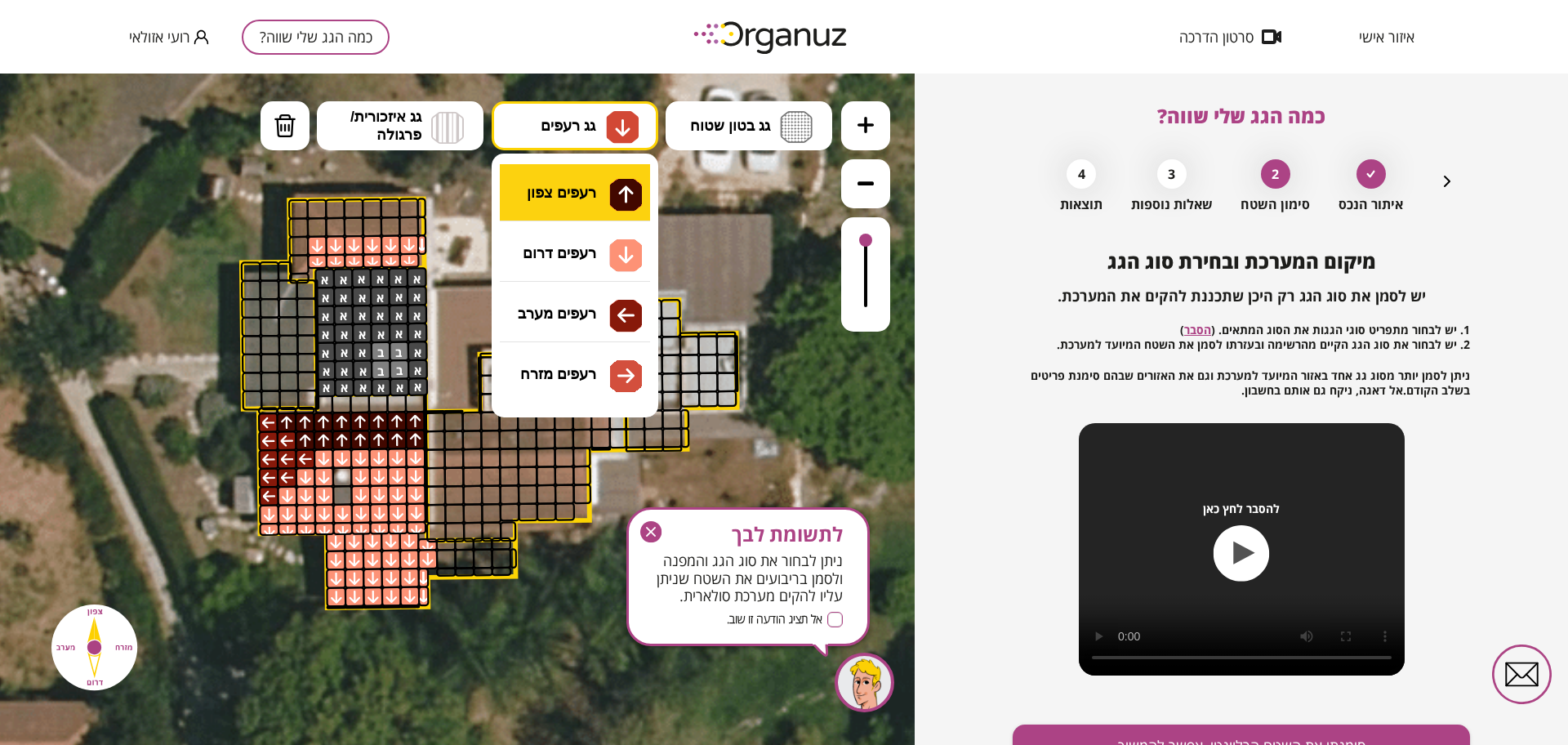
click at [543, 183] on div ".st0 { fill: #FFFFFF; } 10" at bounding box center [457, 409] width 915 height 672
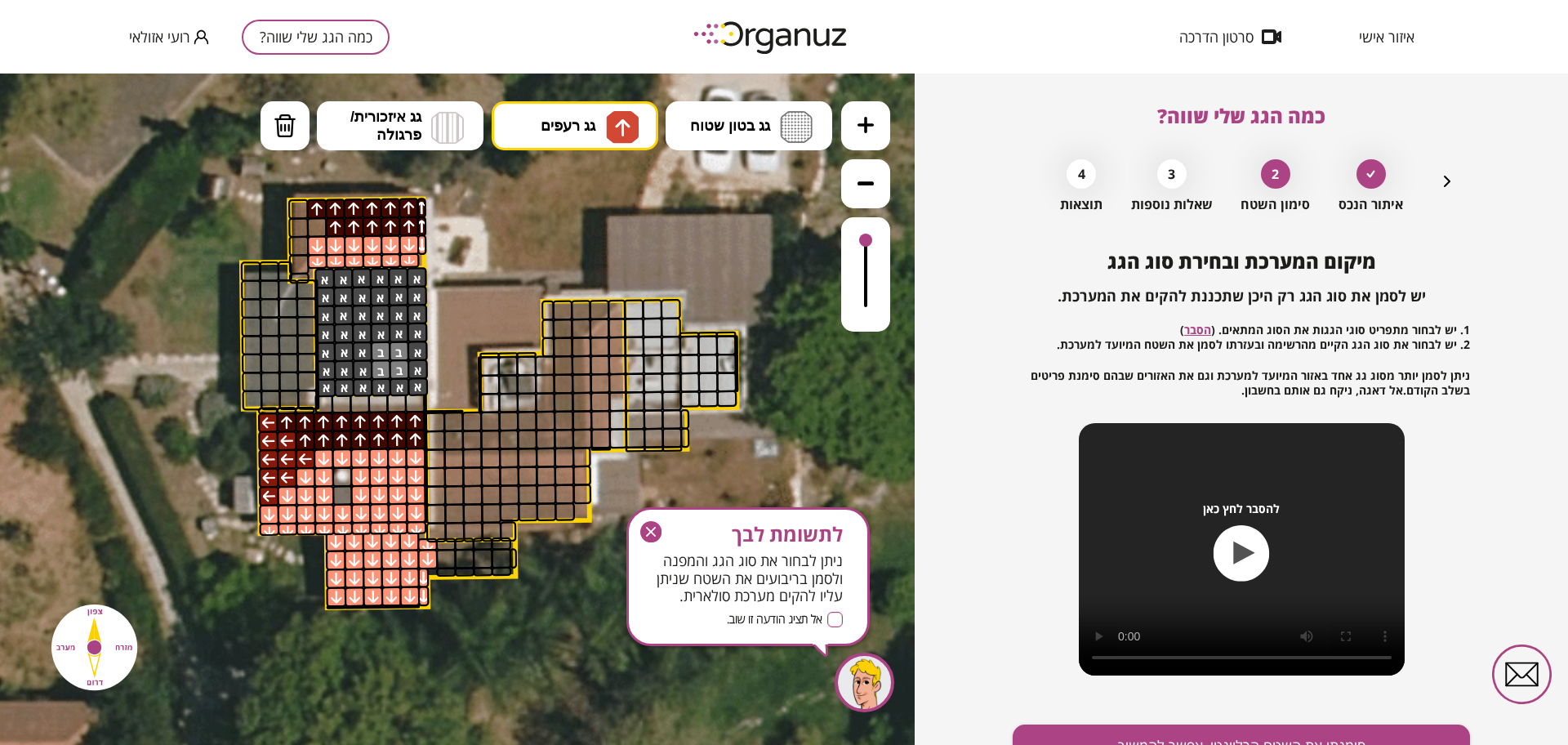
drag, startPoint x: 336, startPoint y: 220, endPoint x: 334, endPoint y: 199, distance: 21.1
click at [323, 197] on div ".st0 { fill: #FFFFFF; }" at bounding box center [477, 412] width 1544 height 1544
click at [561, 148] on button "גג רעפים" at bounding box center [574, 126] width 167 height 49
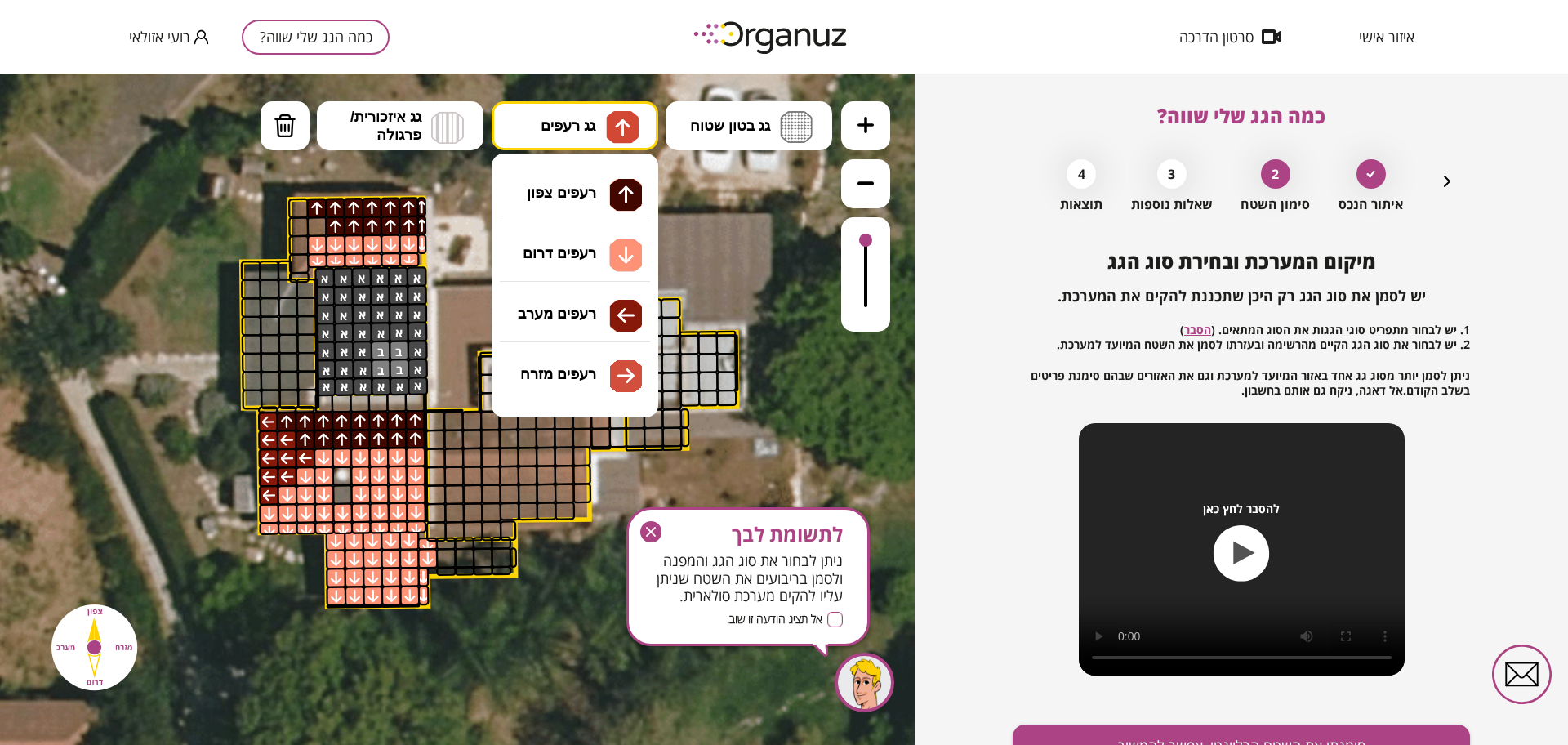
drag, startPoint x: 590, startPoint y: 316, endPoint x: 506, endPoint y: 327, distance: 84.7
click at [590, 317] on div ".st0 { fill: #FFFFFF; } 10" at bounding box center [457, 409] width 915 height 672
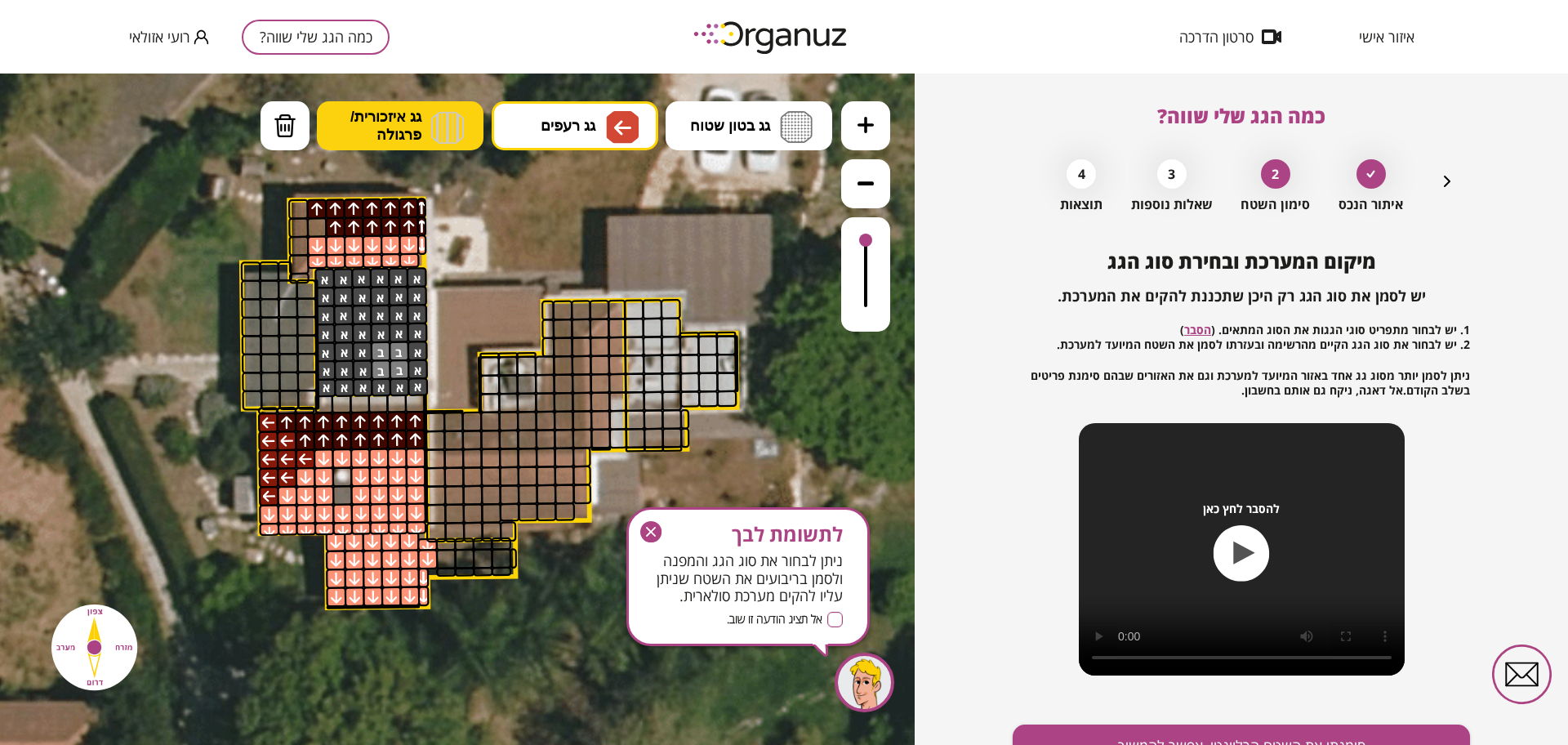
click at [431, 124] on img at bounding box center [447, 127] width 32 height 32
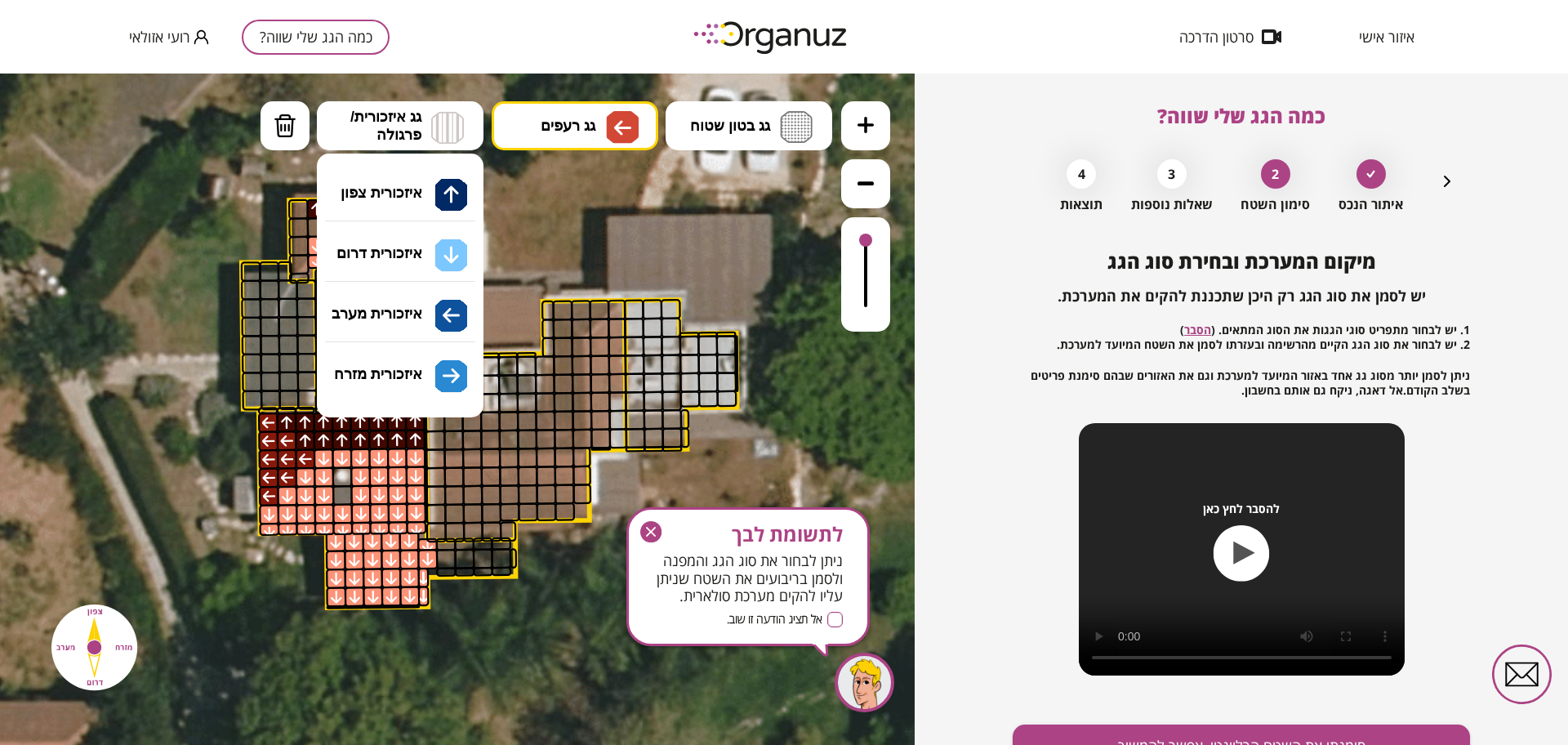
click at [431, 252] on div ".st0 { fill: #FFFFFF; } 10" at bounding box center [457, 409] width 915 height 672
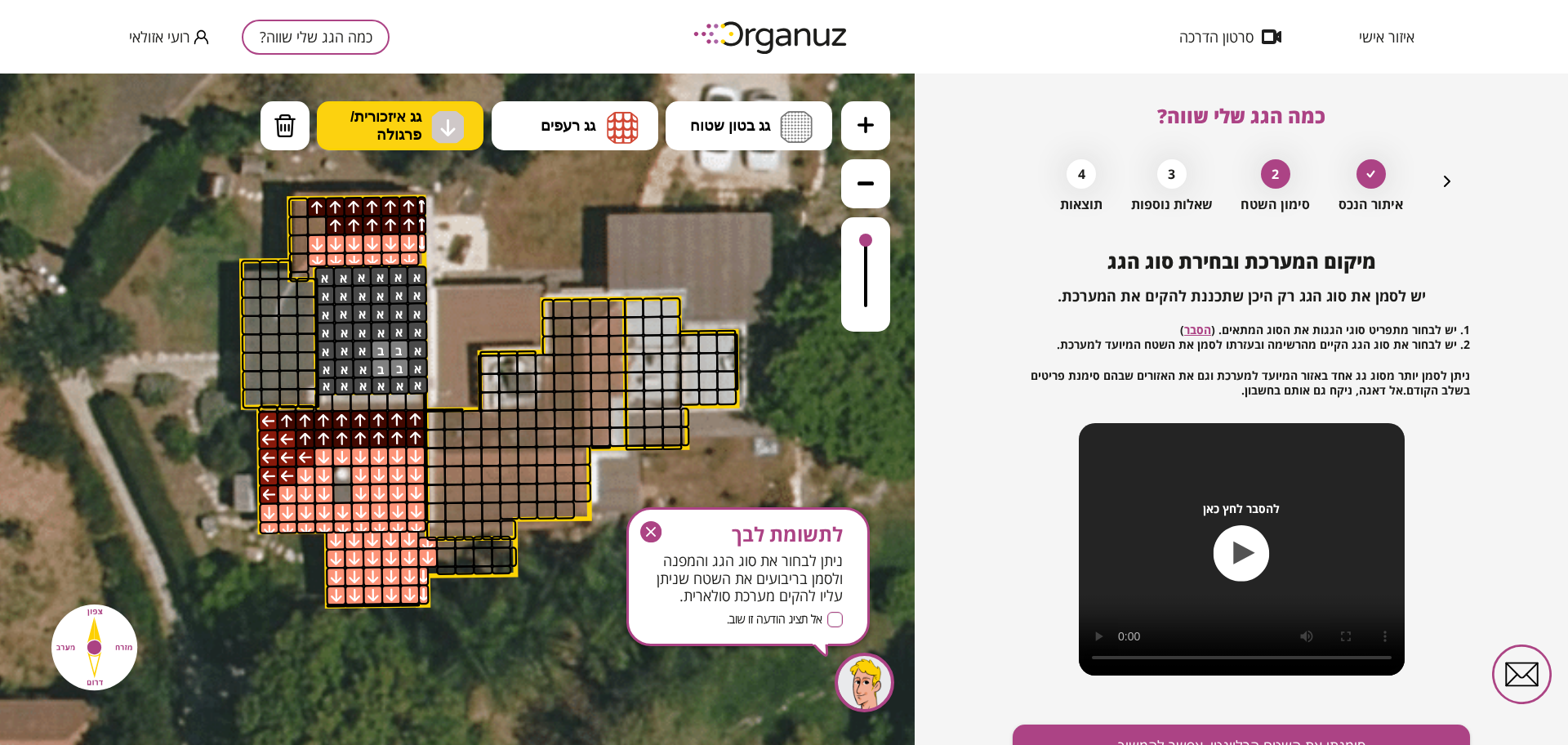
click at [438, 105] on button "גג איזכורית/ פרגולה" at bounding box center [400, 126] width 167 height 49
drag, startPoint x: 424, startPoint y: 303, endPoint x: 444, endPoint y: 298, distance: 20.6
click at [425, 302] on div ".st0 { fill: #FFFFFF; } 10" at bounding box center [457, 409] width 915 height 672
click at [860, 236] on div at bounding box center [865, 240] width 13 height 13
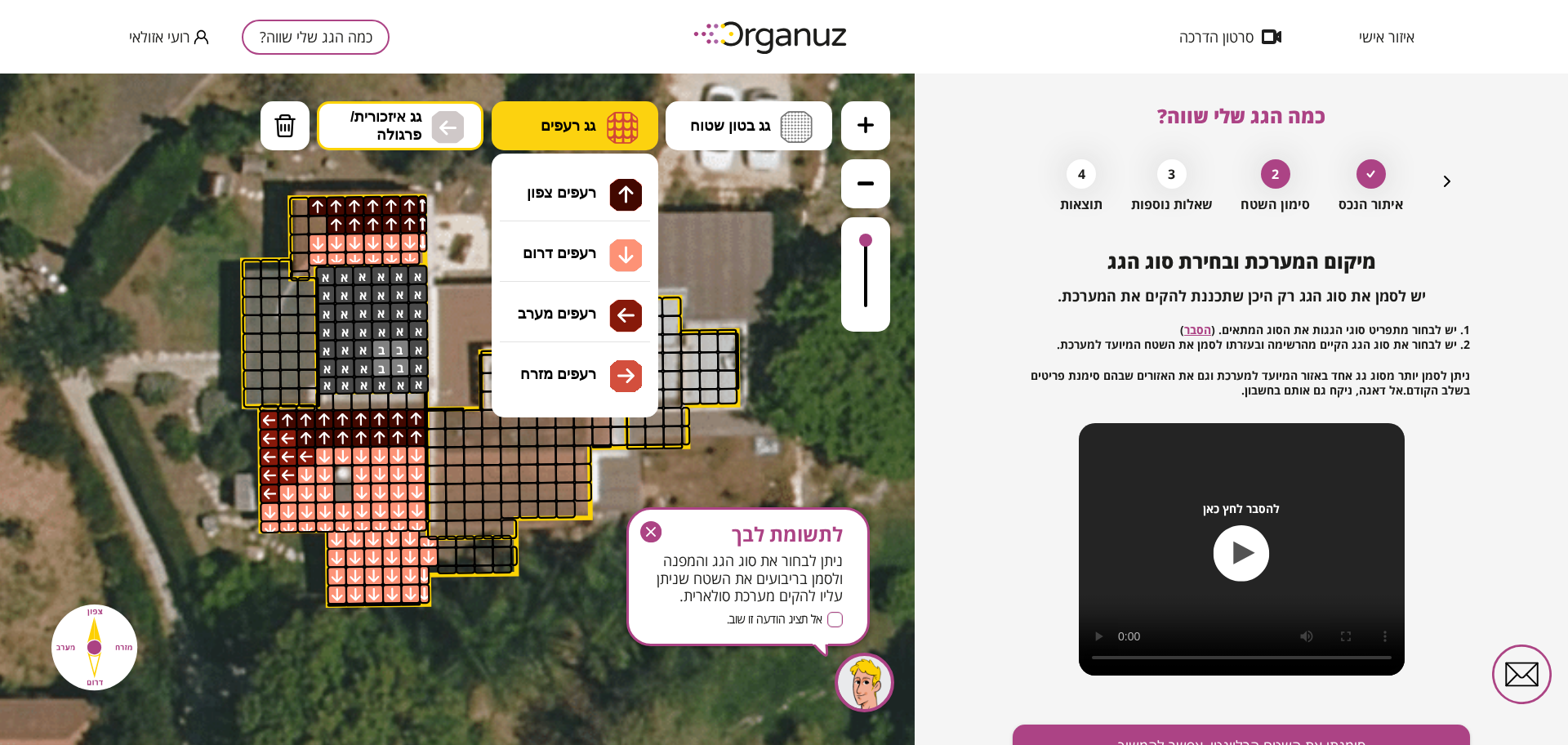
click at [566, 117] on span "גג רעפים" at bounding box center [567, 126] width 55 height 18
click at [378, 91] on icon at bounding box center [478, 410] width 1544 height 1544
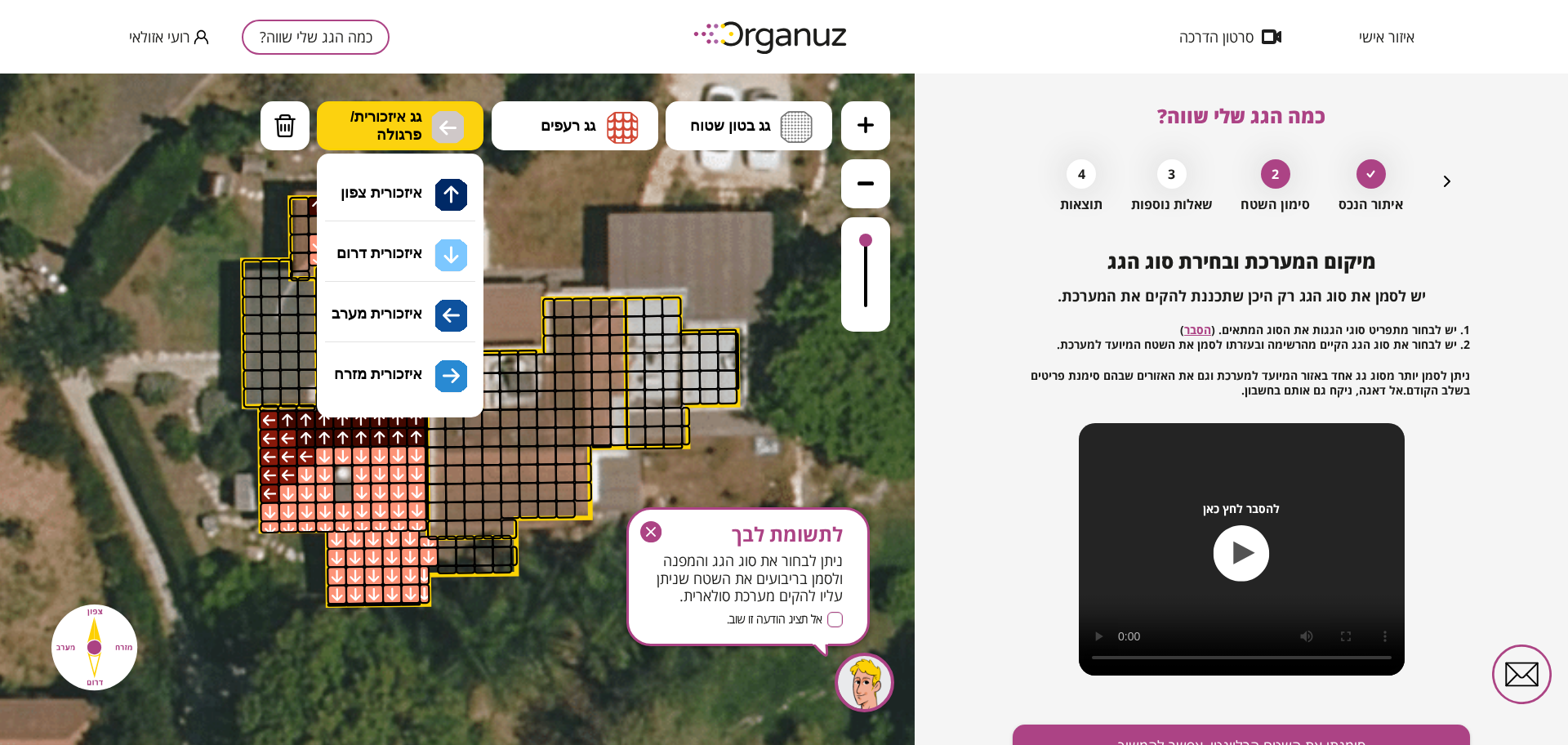
click at [386, 117] on span "גג איזכורית/ פרגולה" at bounding box center [385, 125] width 71 height 36
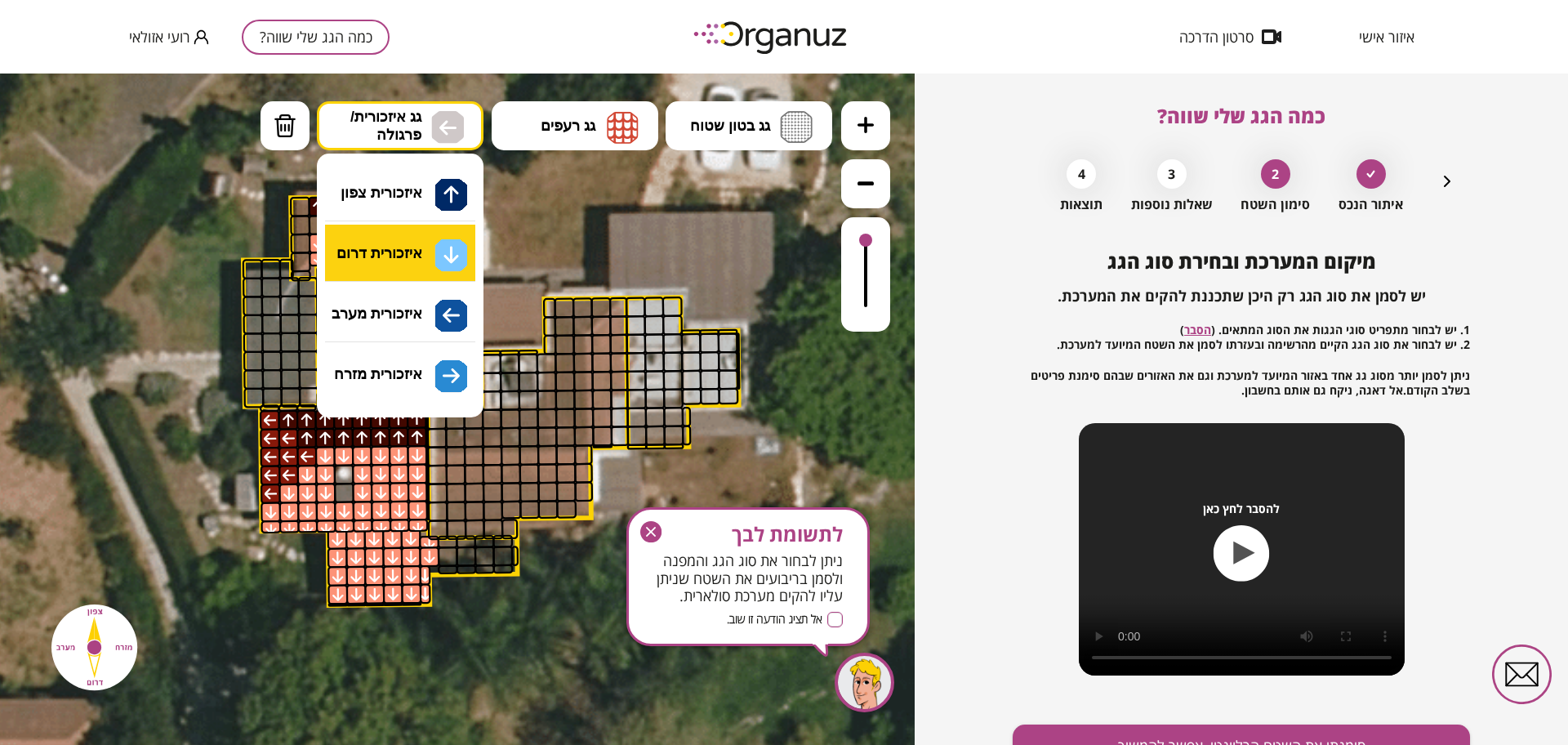
click at [405, 265] on div ".st0 { fill: #FFFFFF; } 10" at bounding box center [457, 409] width 915 height 672
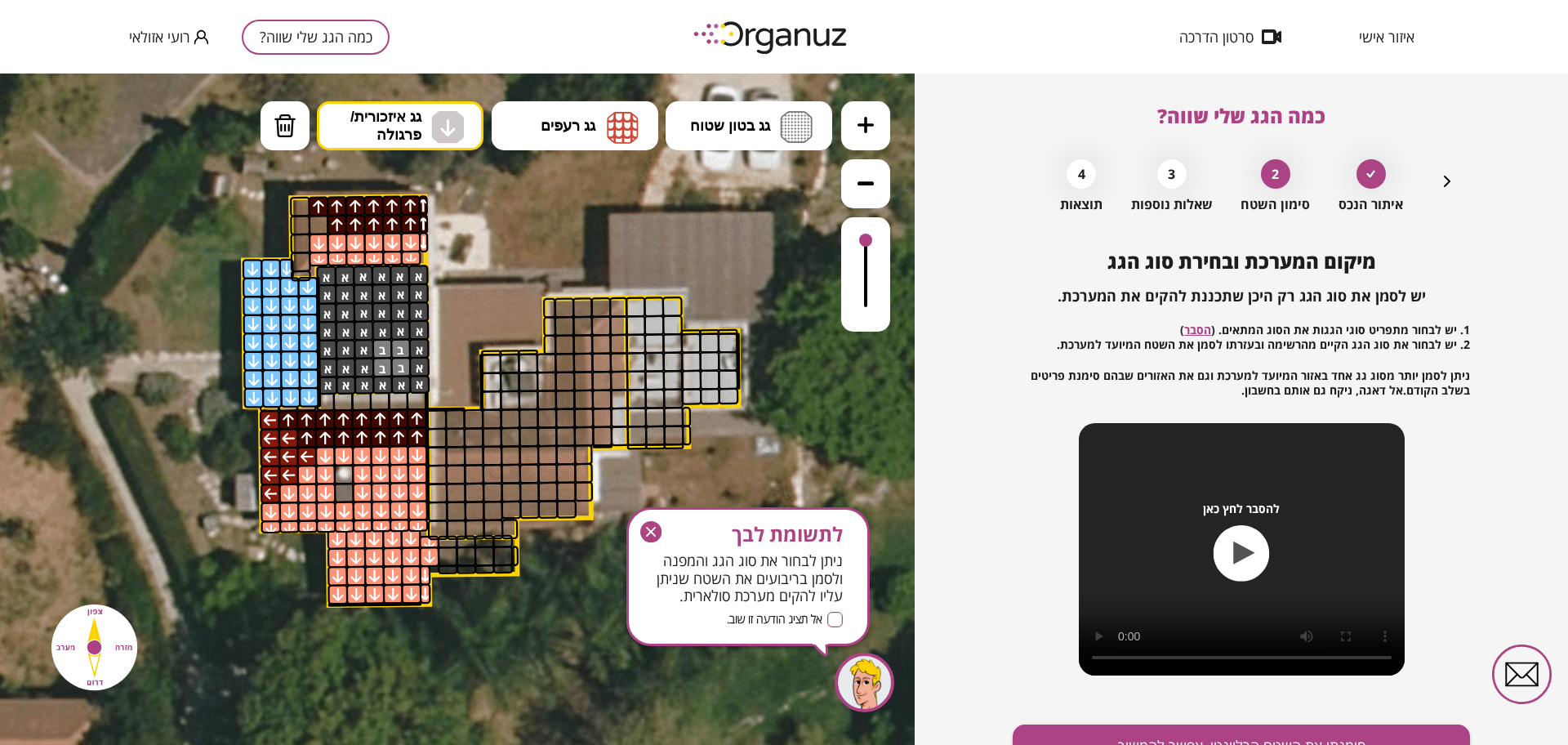
drag, startPoint x: 305, startPoint y: 292, endPoint x: 251, endPoint y: 257, distance: 64.4
click at [251, 257] on div ".st0 { fill: #FFFFFF; }" at bounding box center [478, 410] width 1544 height 1544
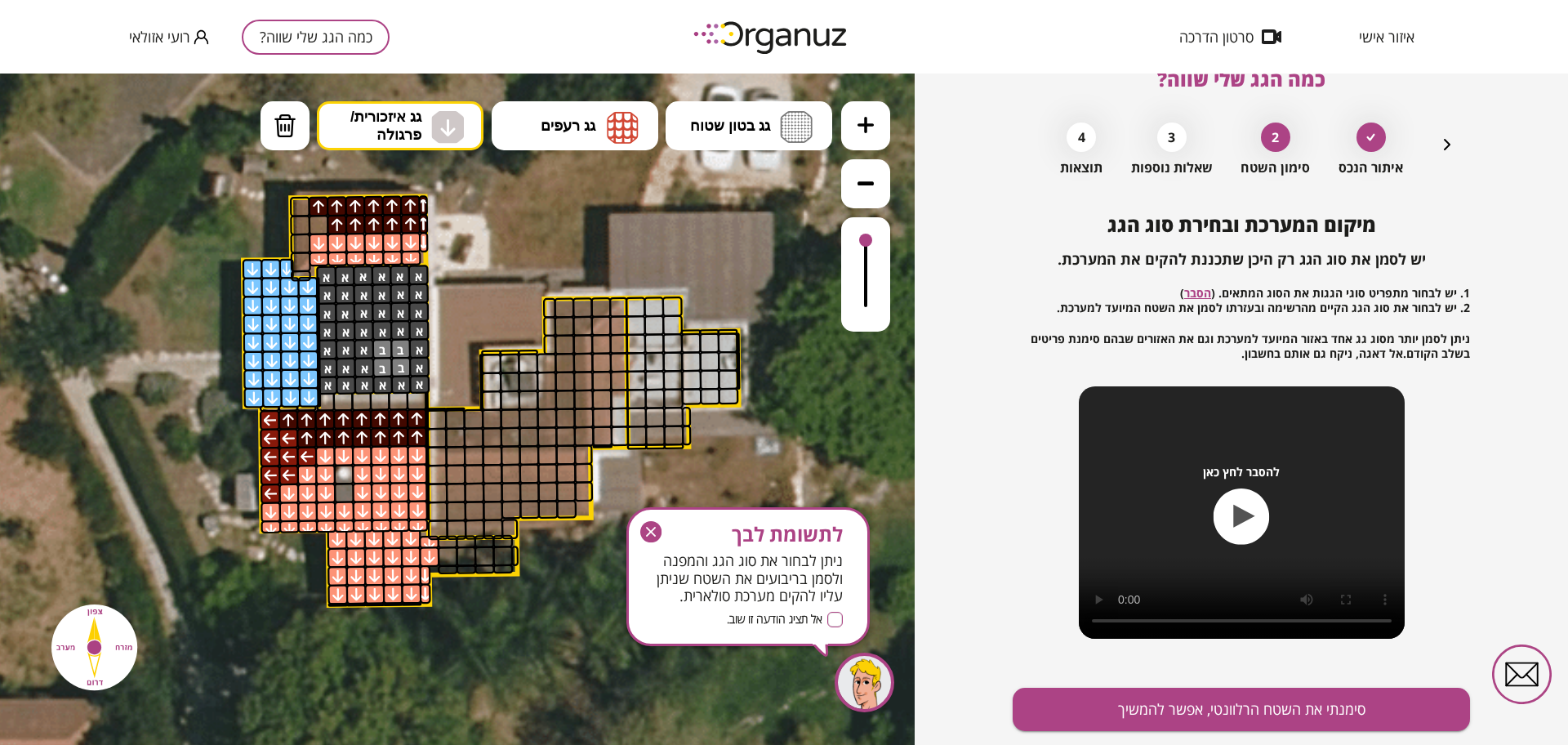
scroll to position [85, 0]
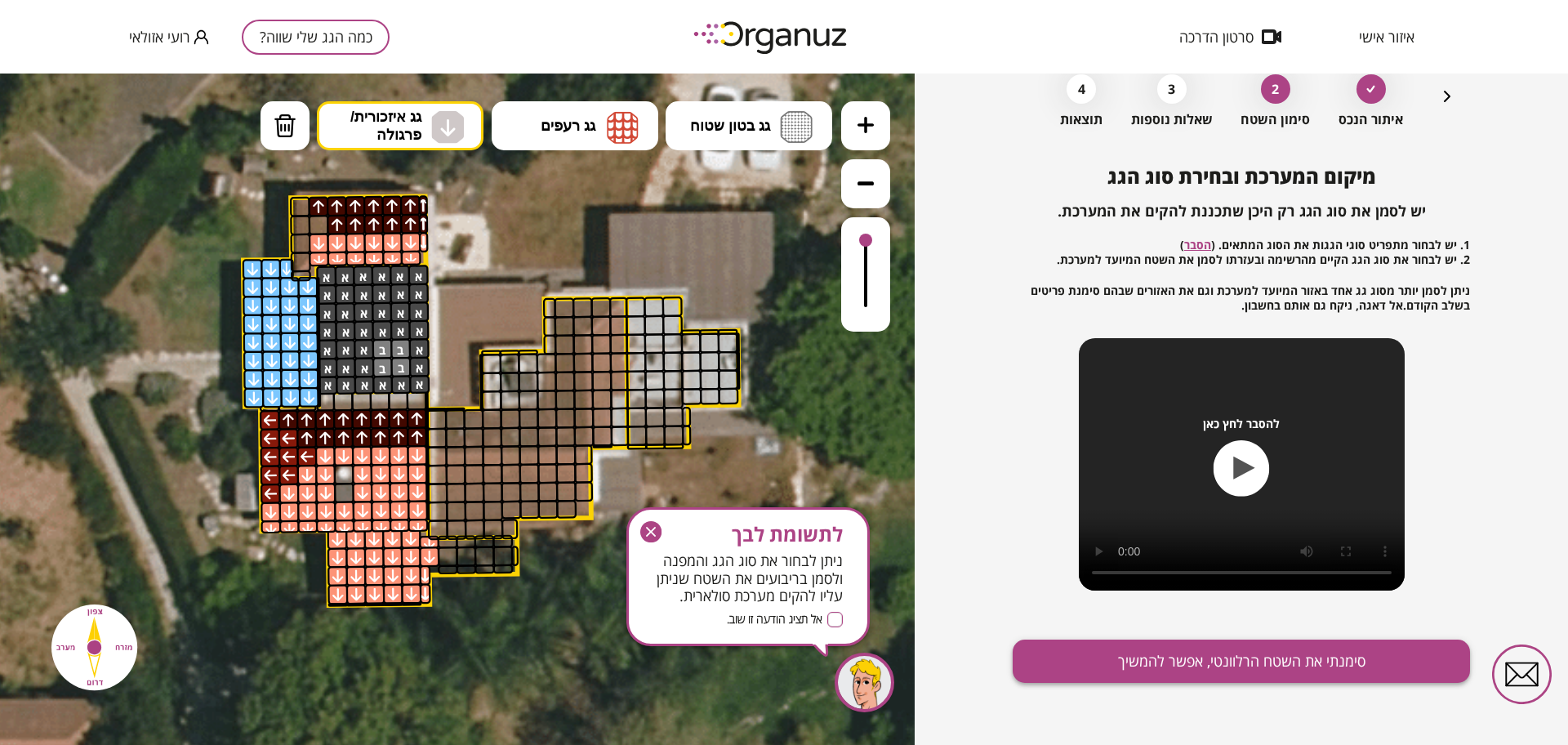
click at [1361, 665] on button "סימנתי את השטח הרלוונטי, אפשר להמשיך" at bounding box center [1241, 661] width 457 height 44
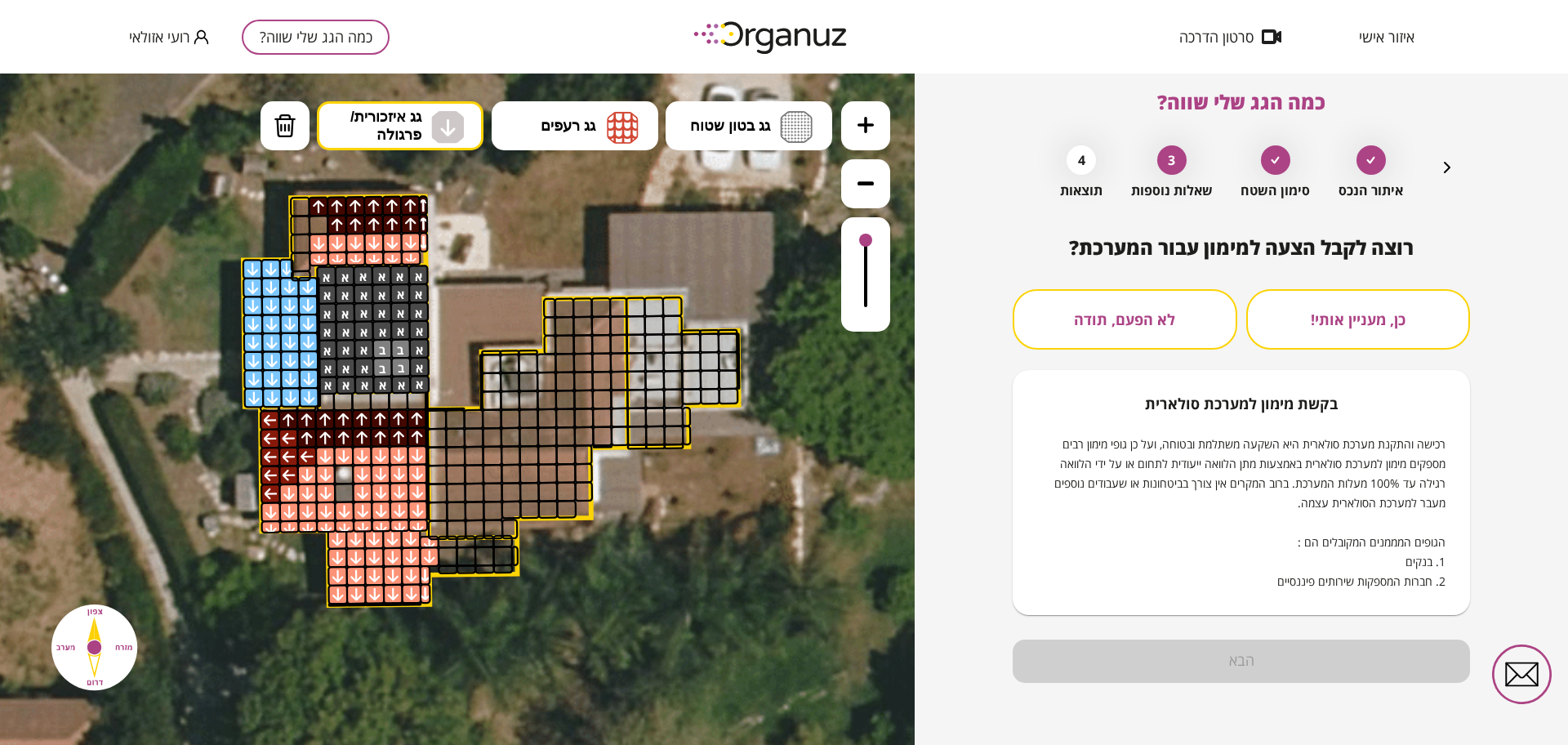
scroll to position [14, 0]
click at [1105, 305] on button "לא הפעם, תודה" at bounding box center [1124, 319] width 224 height 60
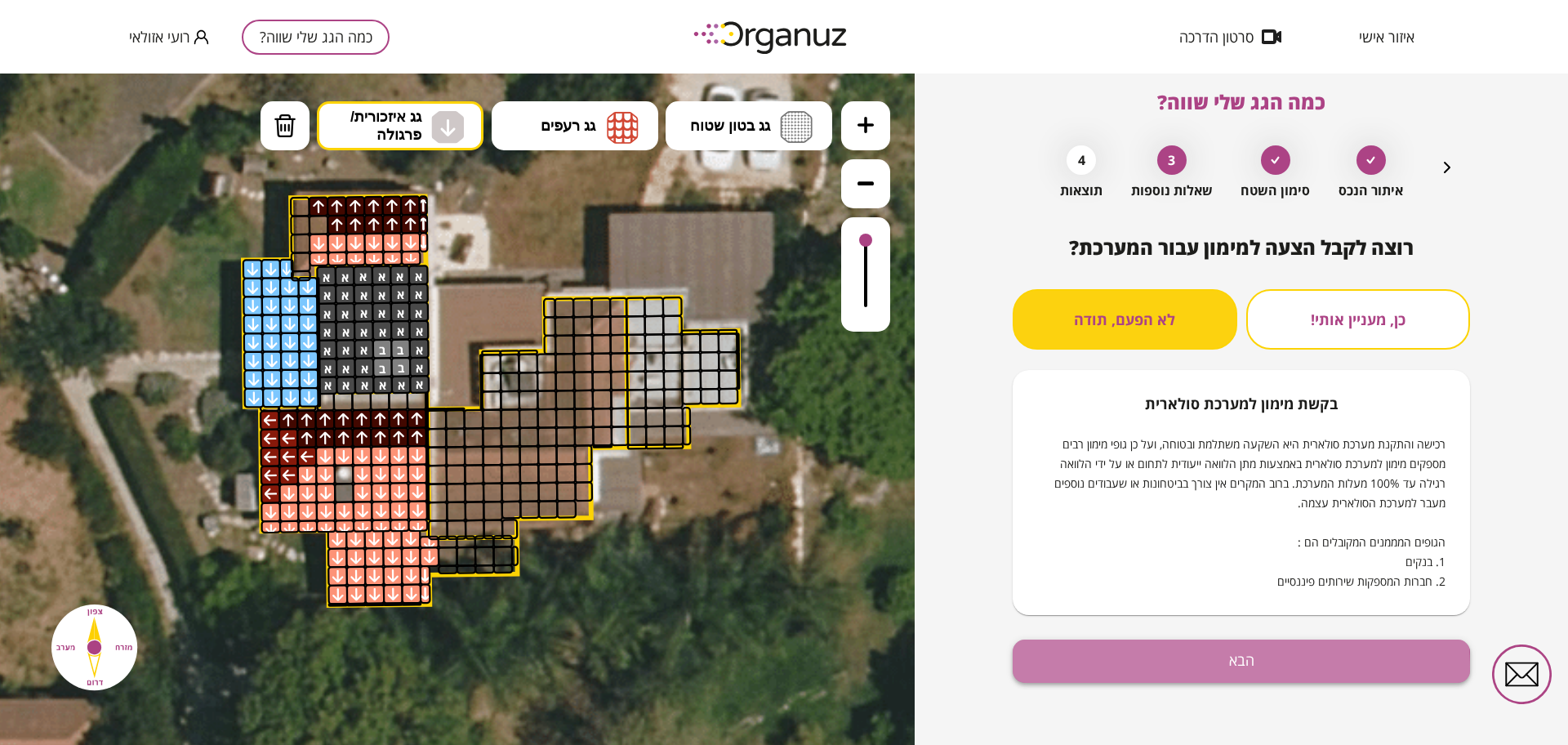
click at [1234, 666] on button "הבא" at bounding box center [1241, 661] width 457 height 44
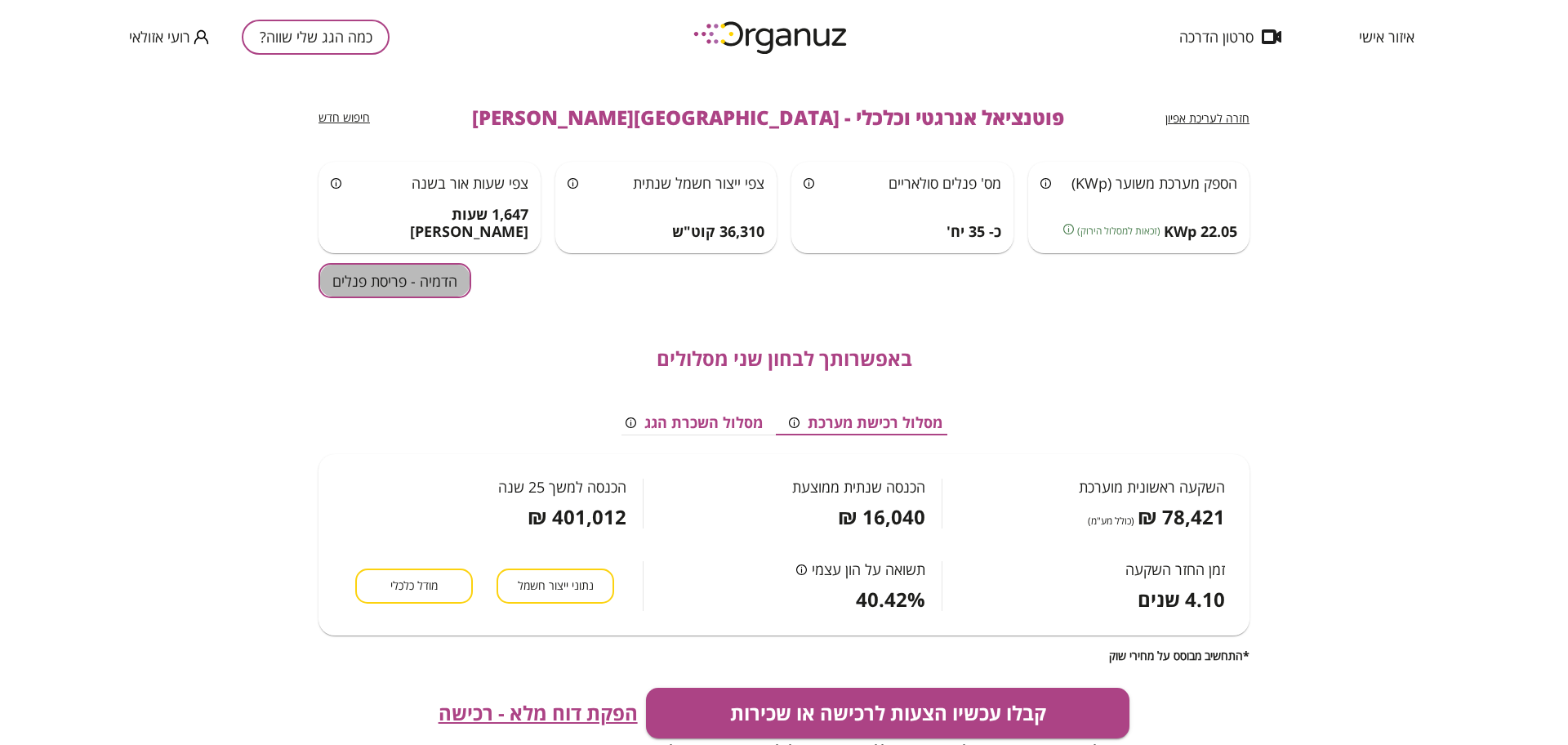
click at [418, 274] on button "הדמיה - פריסת פנלים" at bounding box center [395, 280] width 153 height 35
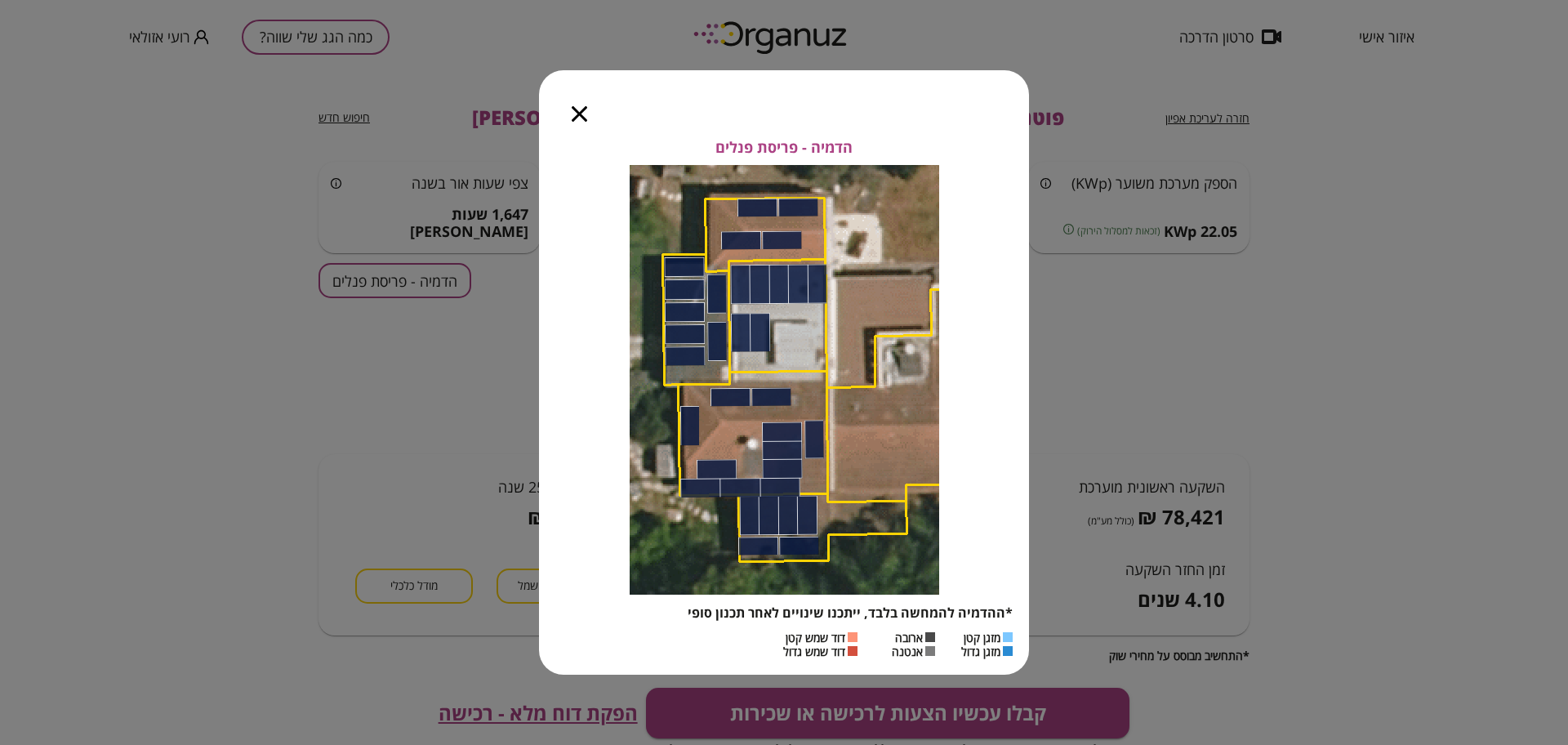
click at [585, 119] on icon "button" at bounding box center [580, 114] width 16 height 16
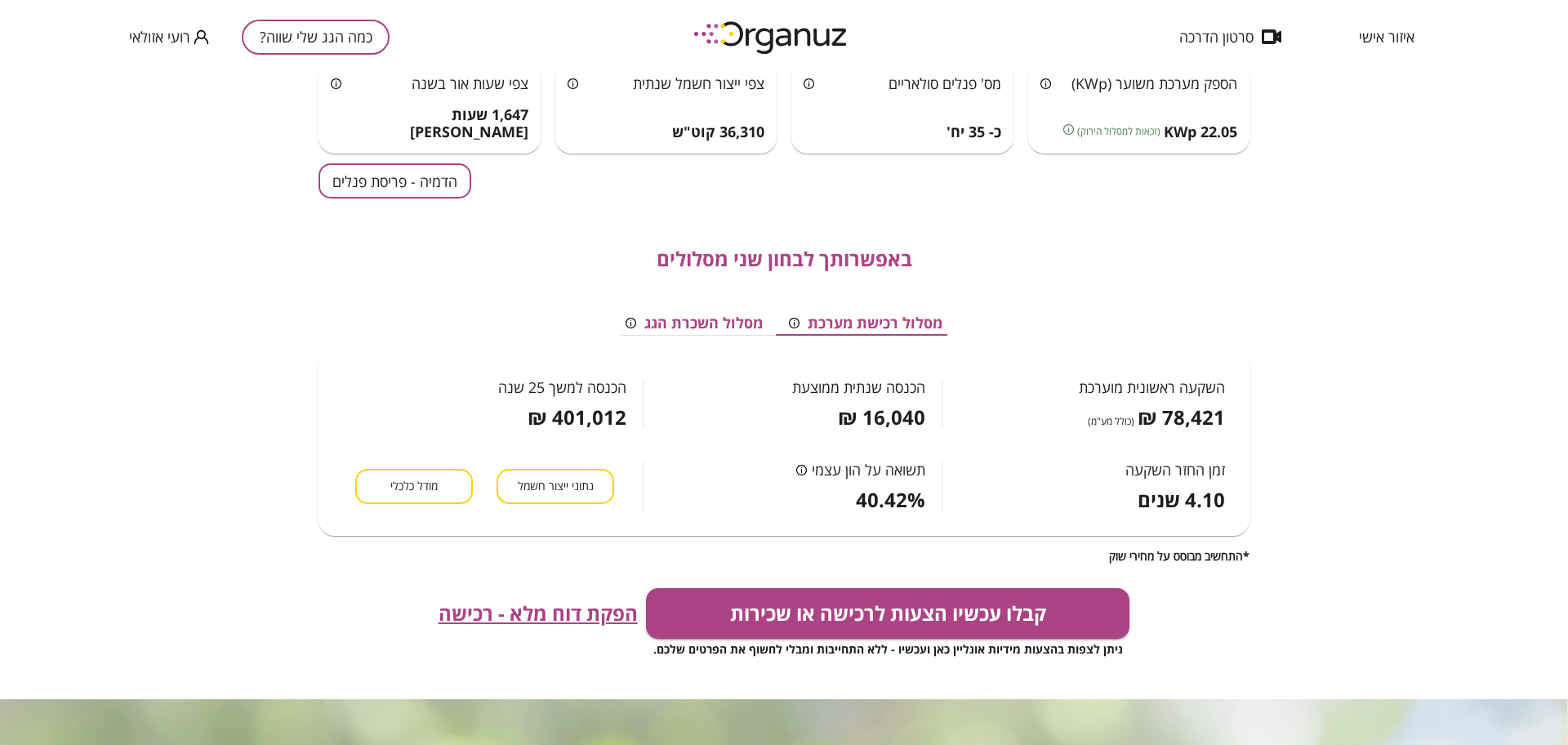
scroll to position [102, 0]
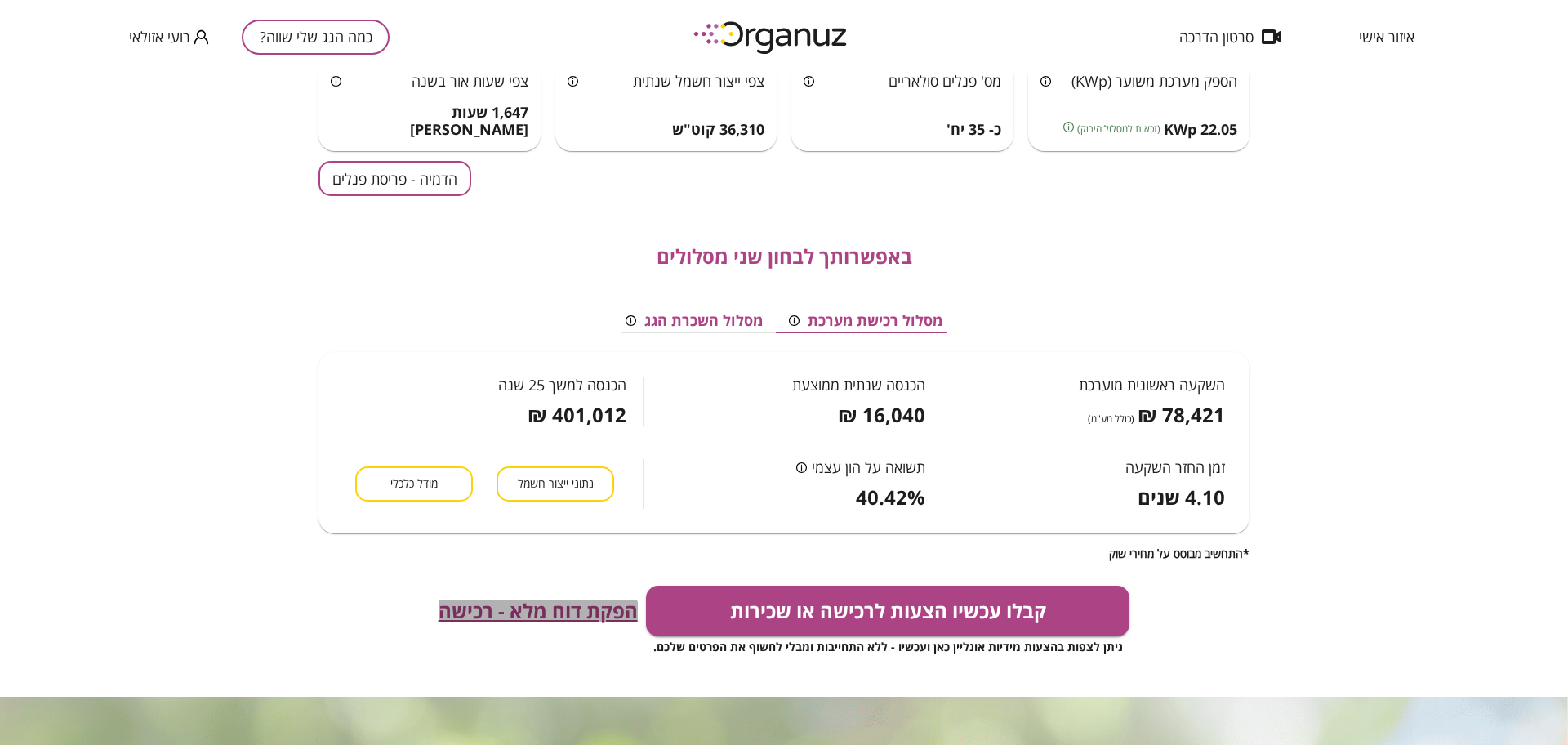
click at [543, 607] on span "הפקת דוח מלא - רכישה" at bounding box center [538, 611] width 199 height 23
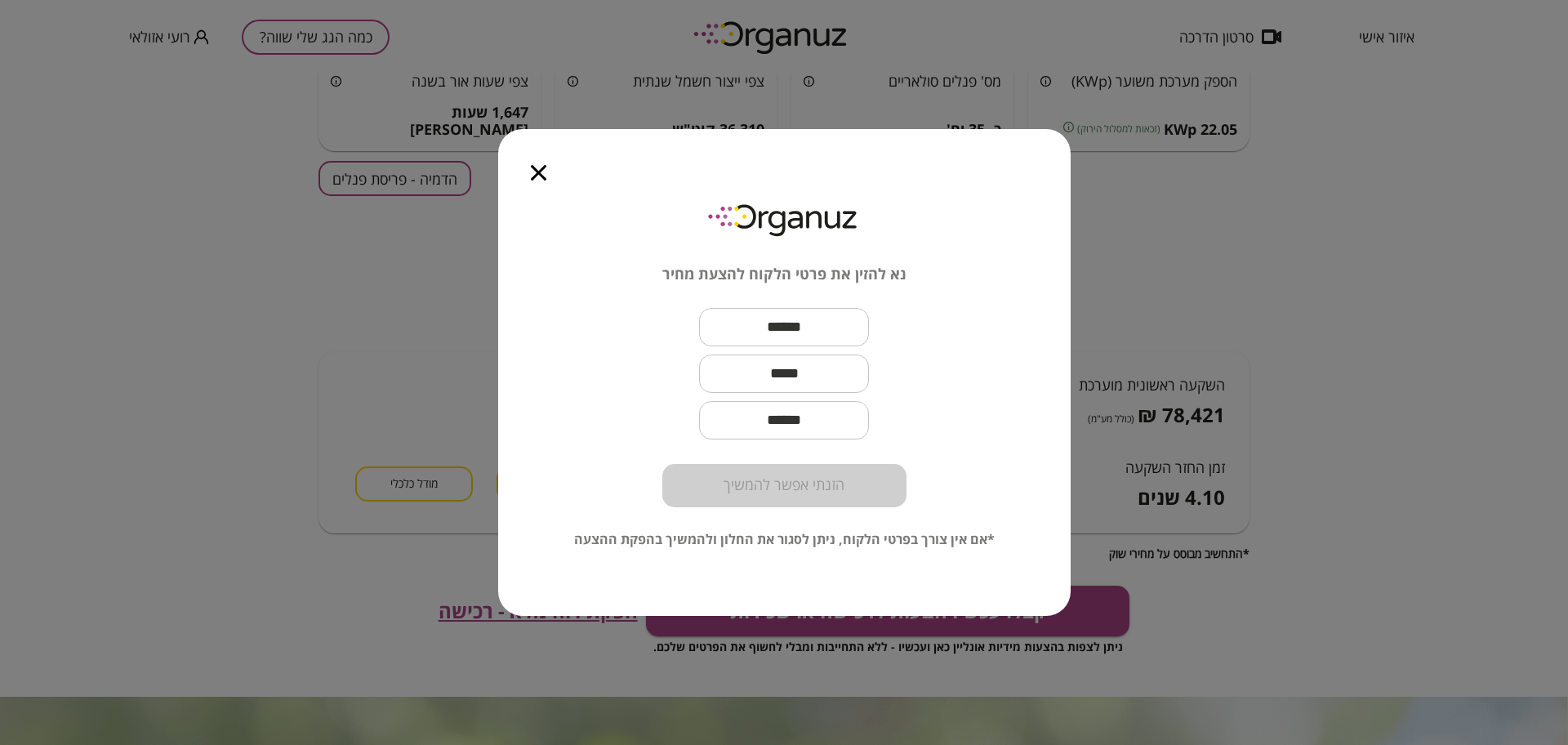
click at [780, 335] on input "text" at bounding box center [784, 327] width 170 height 48
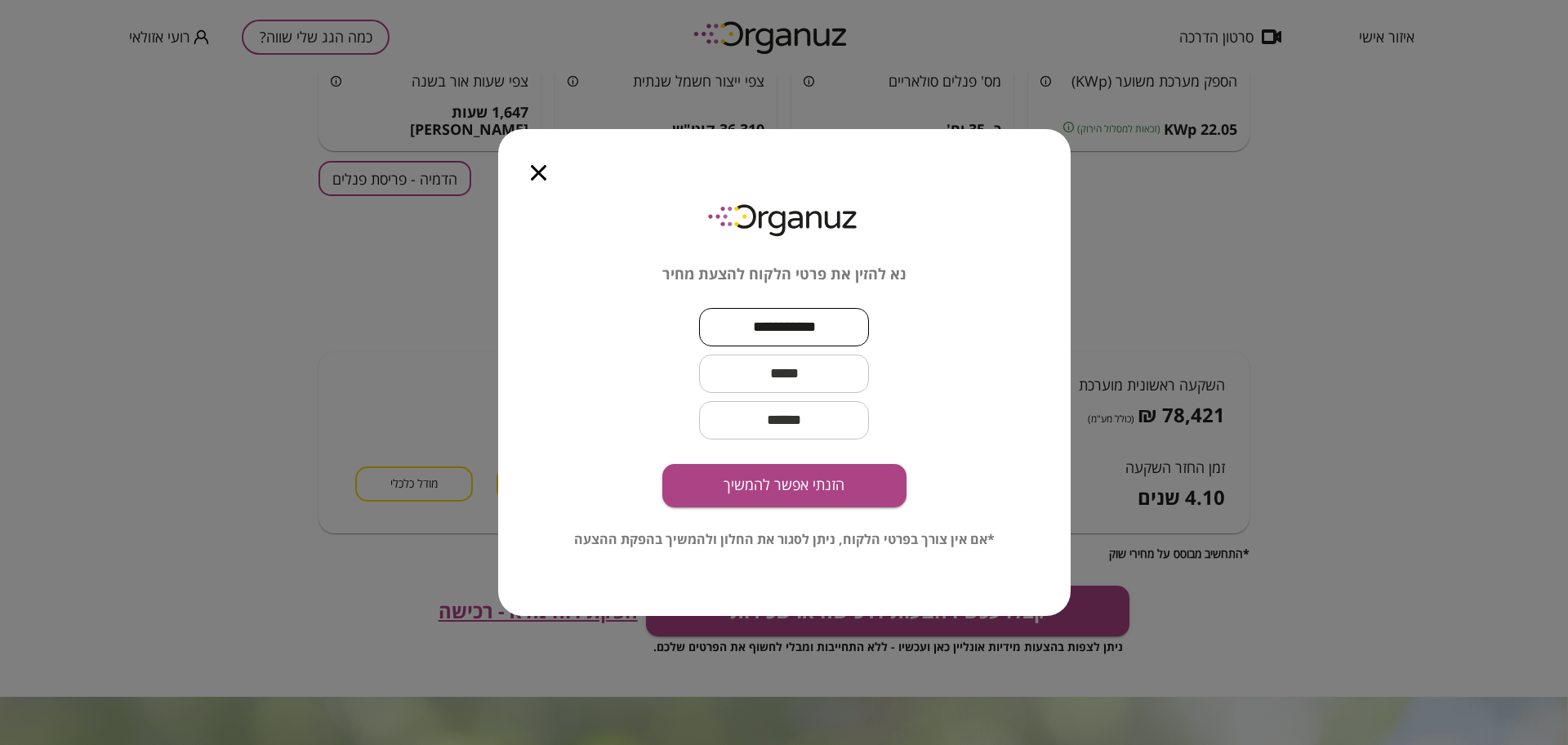
type input "**********"
drag, startPoint x: 769, startPoint y: 372, endPoint x: 1110, endPoint y: 522, distance: 372.5
click at [769, 372] on input "text" at bounding box center [784, 373] width 170 height 48
paste input "**********"
type input "**********"
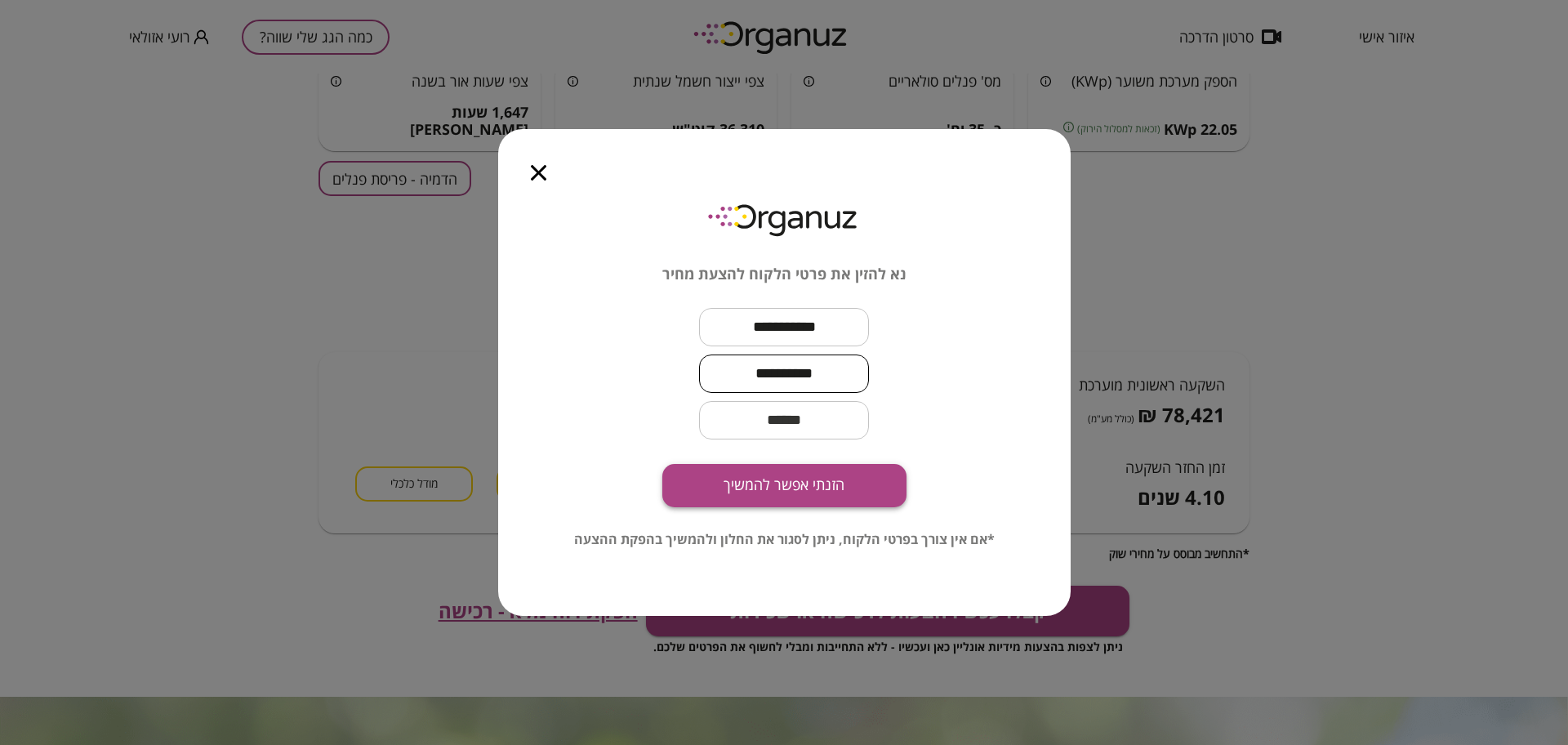
click at [761, 484] on button "הזנתי אפשר להמשיך" at bounding box center [785, 486] width 244 height 44
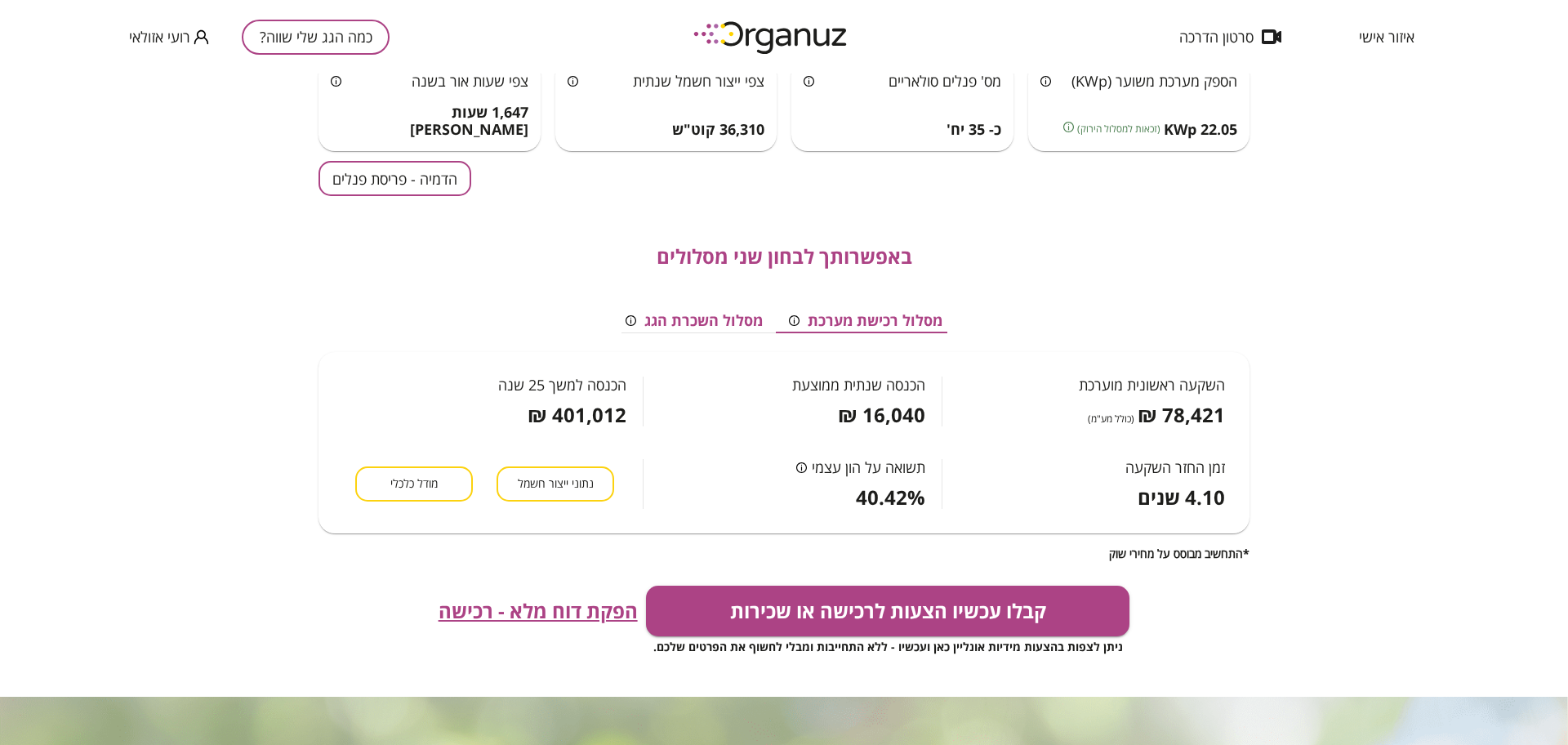
click at [407, 485] on span "מודל כלכלי" at bounding box center [414, 484] width 47 height 16
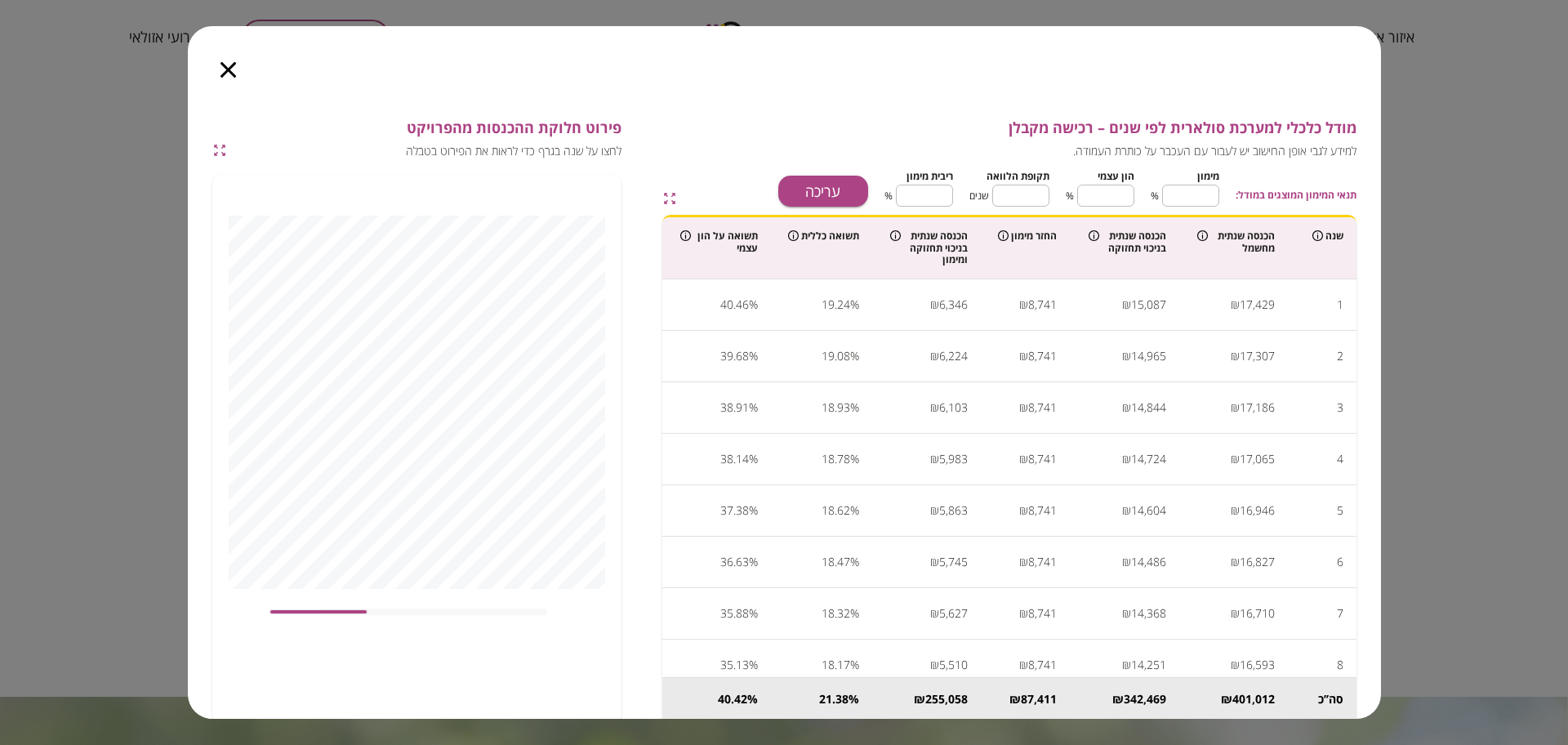
type input "****"
click at [814, 190] on button "עריכה" at bounding box center [823, 191] width 90 height 31
click at [1214, 198] on input "**" at bounding box center [1190, 196] width 57 height 44
type input "*"
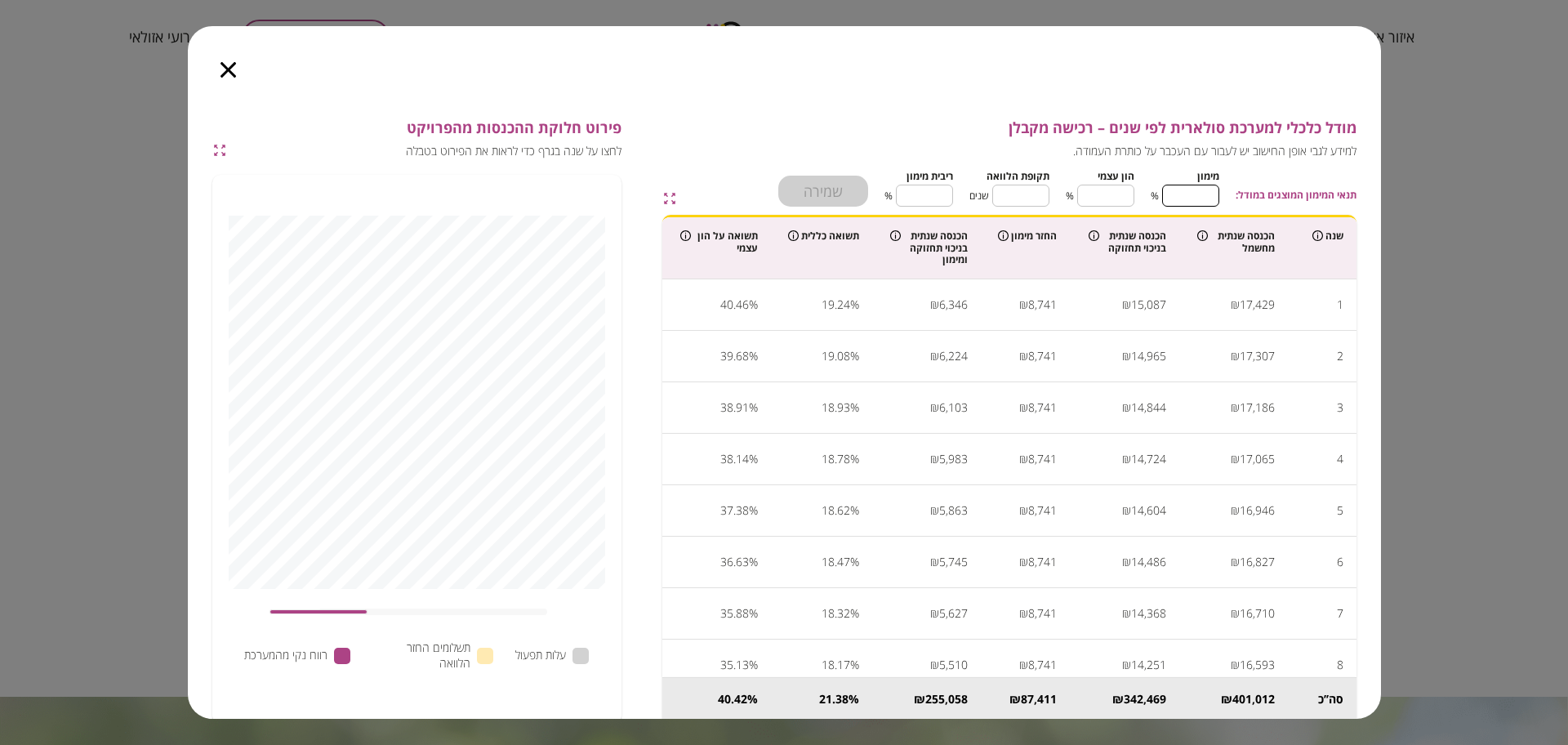
type input "***"
type input "*"
click at [1024, 190] on input "**" at bounding box center [1021, 196] width 57 height 44
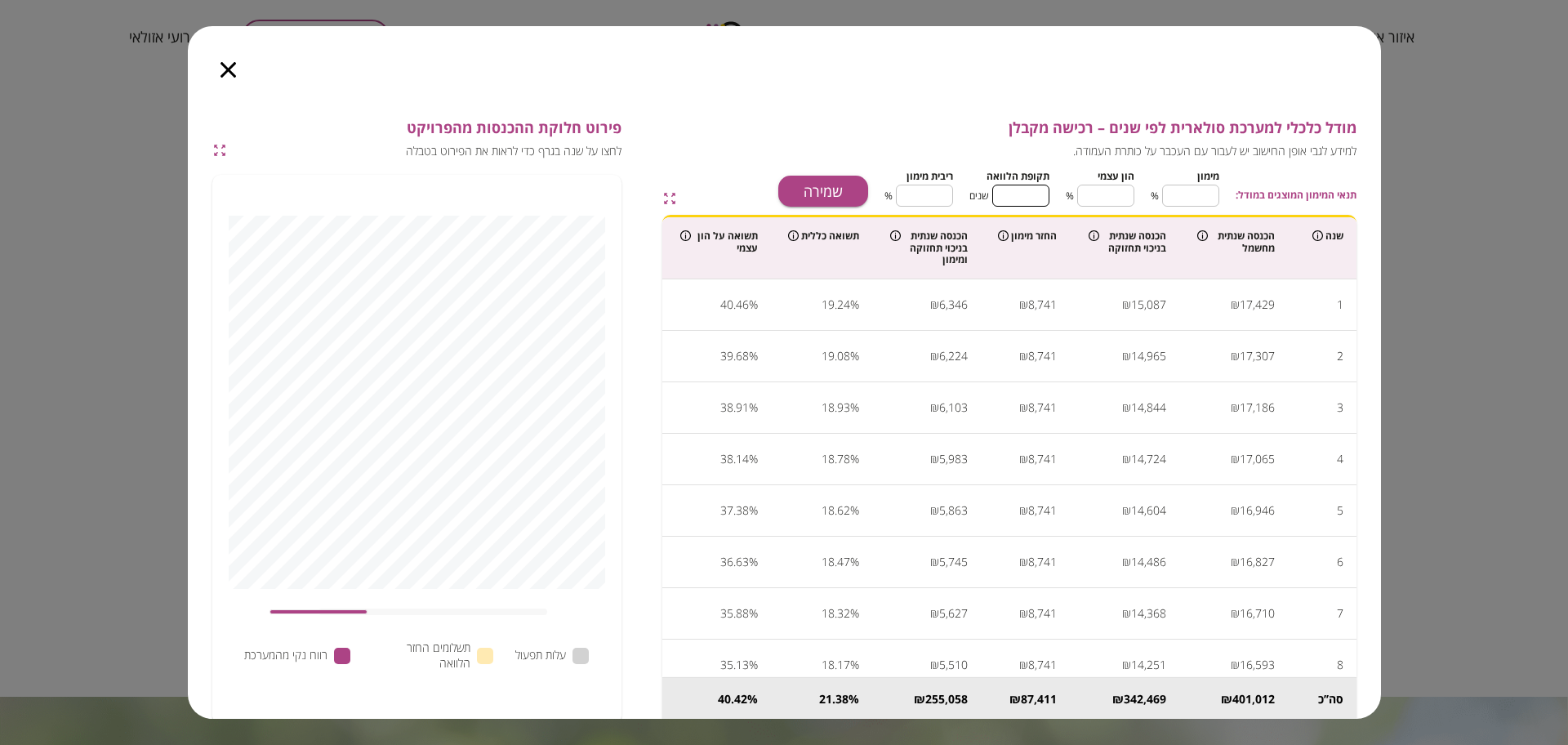
type input "*"
click at [933, 195] on input "****" at bounding box center [924, 196] width 57 height 44
click at [828, 194] on button "שמירה" at bounding box center [823, 191] width 90 height 31
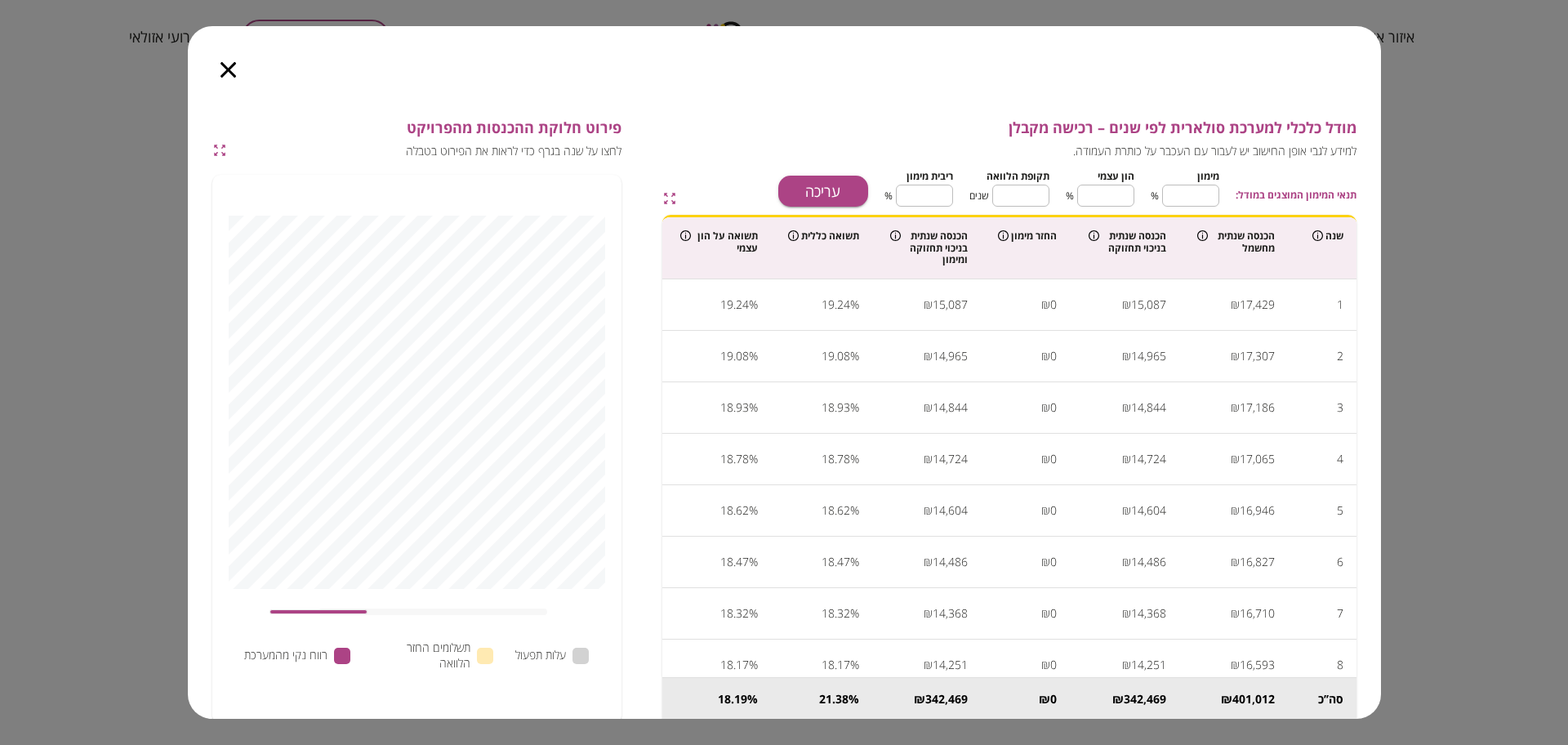
type input "****"
click at [224, 68] on icon "button" at bounding box center [229, 70] width 16 height 16
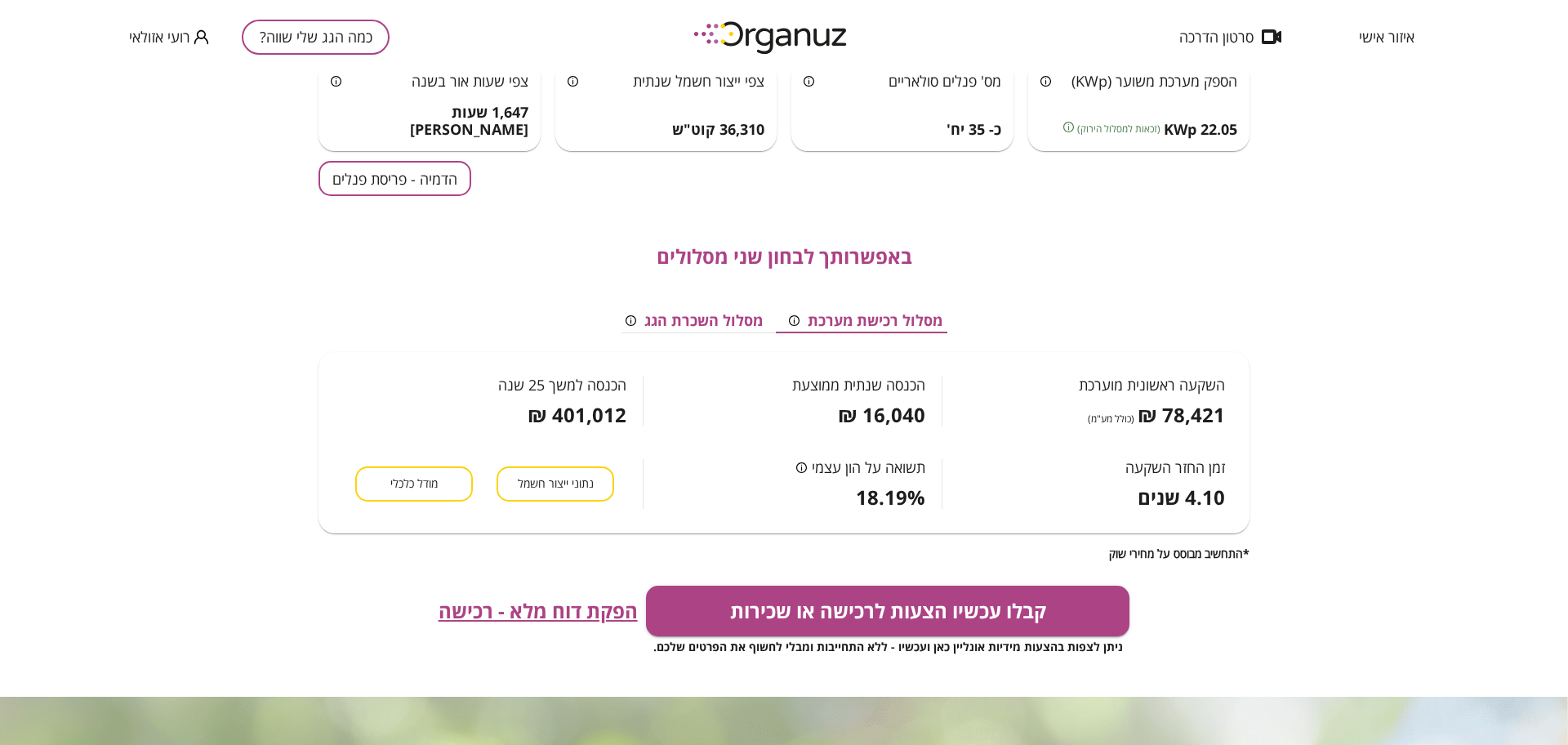
click at [514, 600] on span "הפקת דוח מלא - רכישה" at bounding box center [538, 611] width 199 height 23
click at [904, 616] on button "קבלו עכשיו הצעות לרכישה או שכירות" at bounding box center [888, 611] width 485 height 51
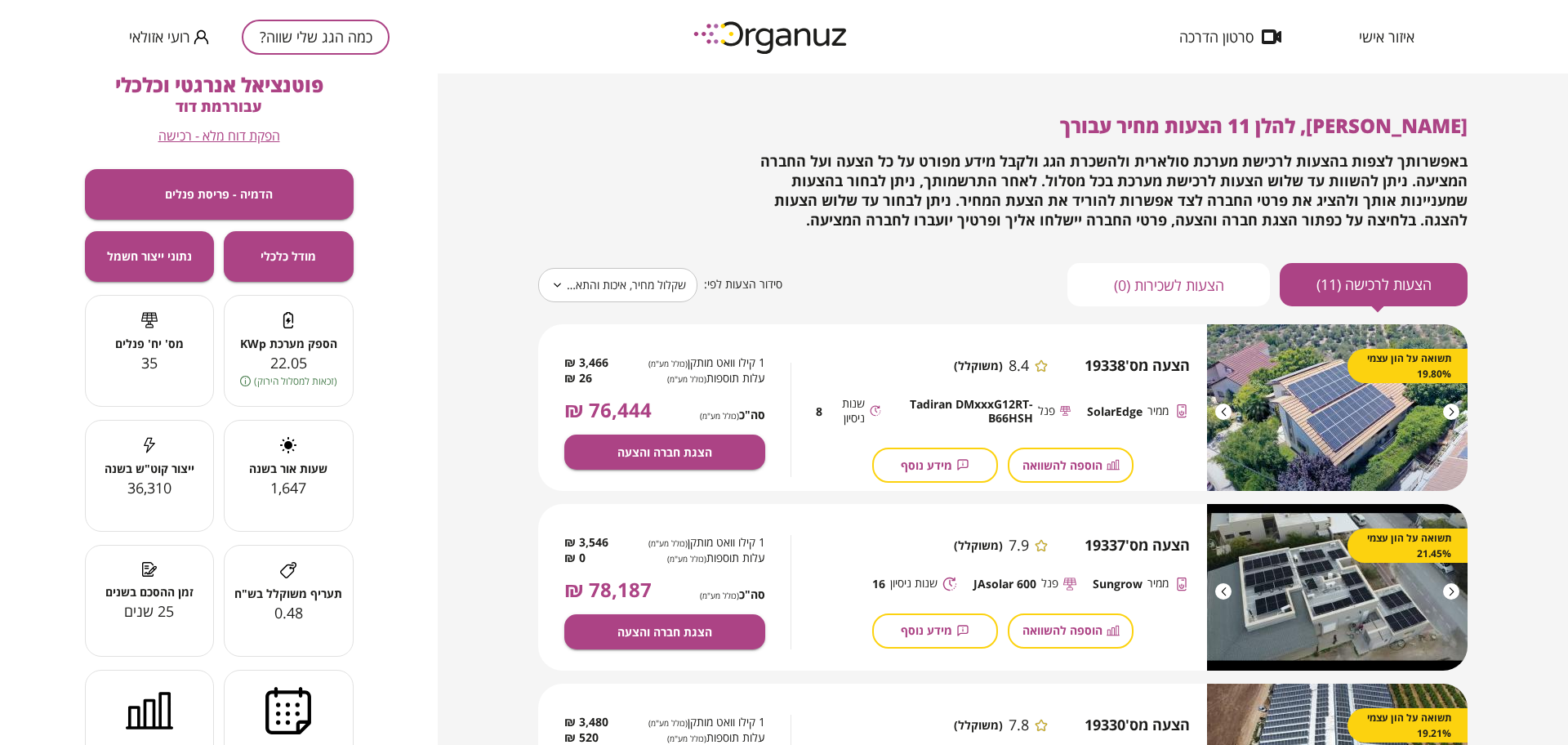
click at [572, 271] on body "**********" at bounding box center [784, 372] width 1568 height 745
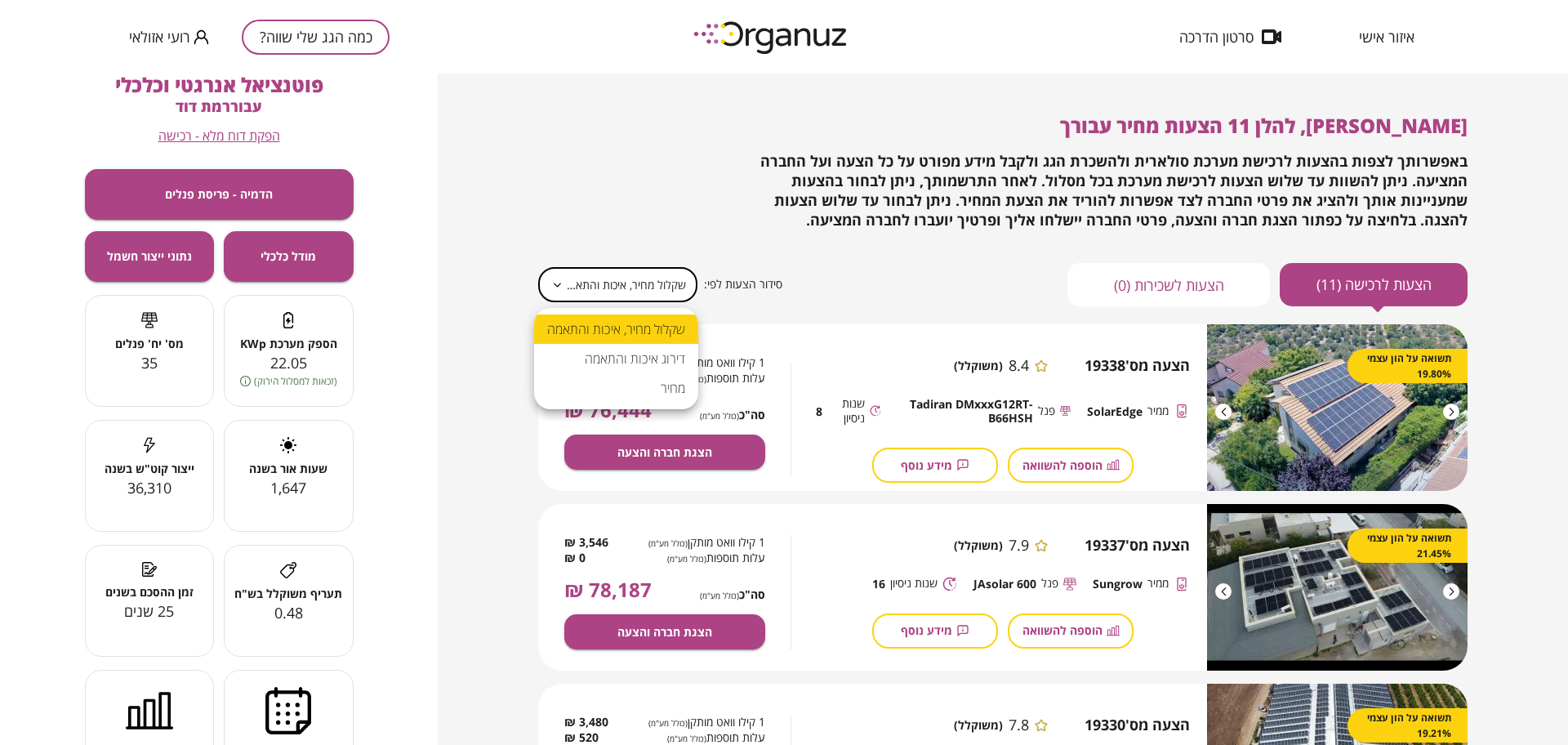
click at [607, 382] on li "מחיר" at bounding box center [616, 389] width 164 height 30
type input "*****"
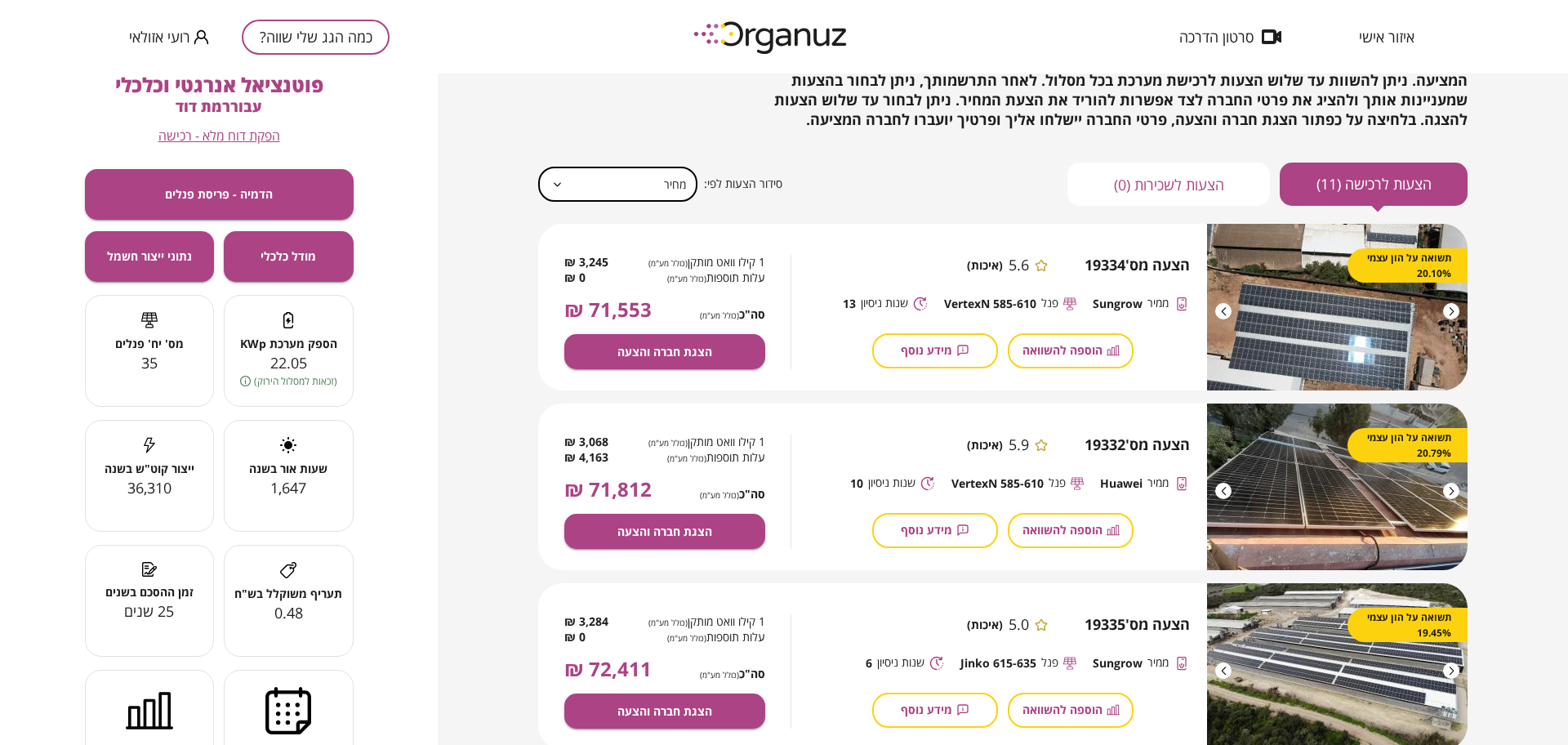
scroll to position [102, 0]
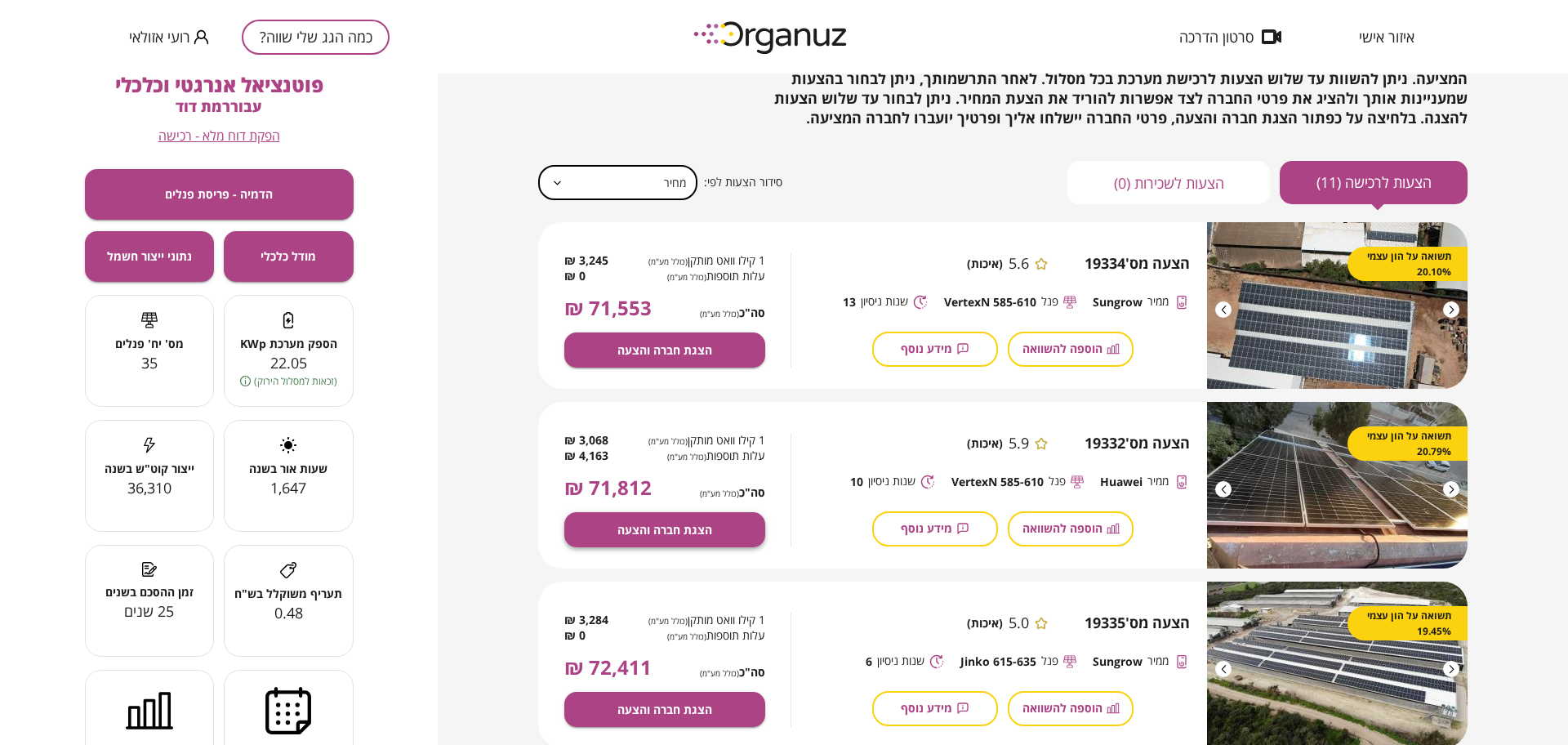
click at [723, 535] on button "הצגת חברה והצעה" at bounding box center [664, 530] width 201 height 35
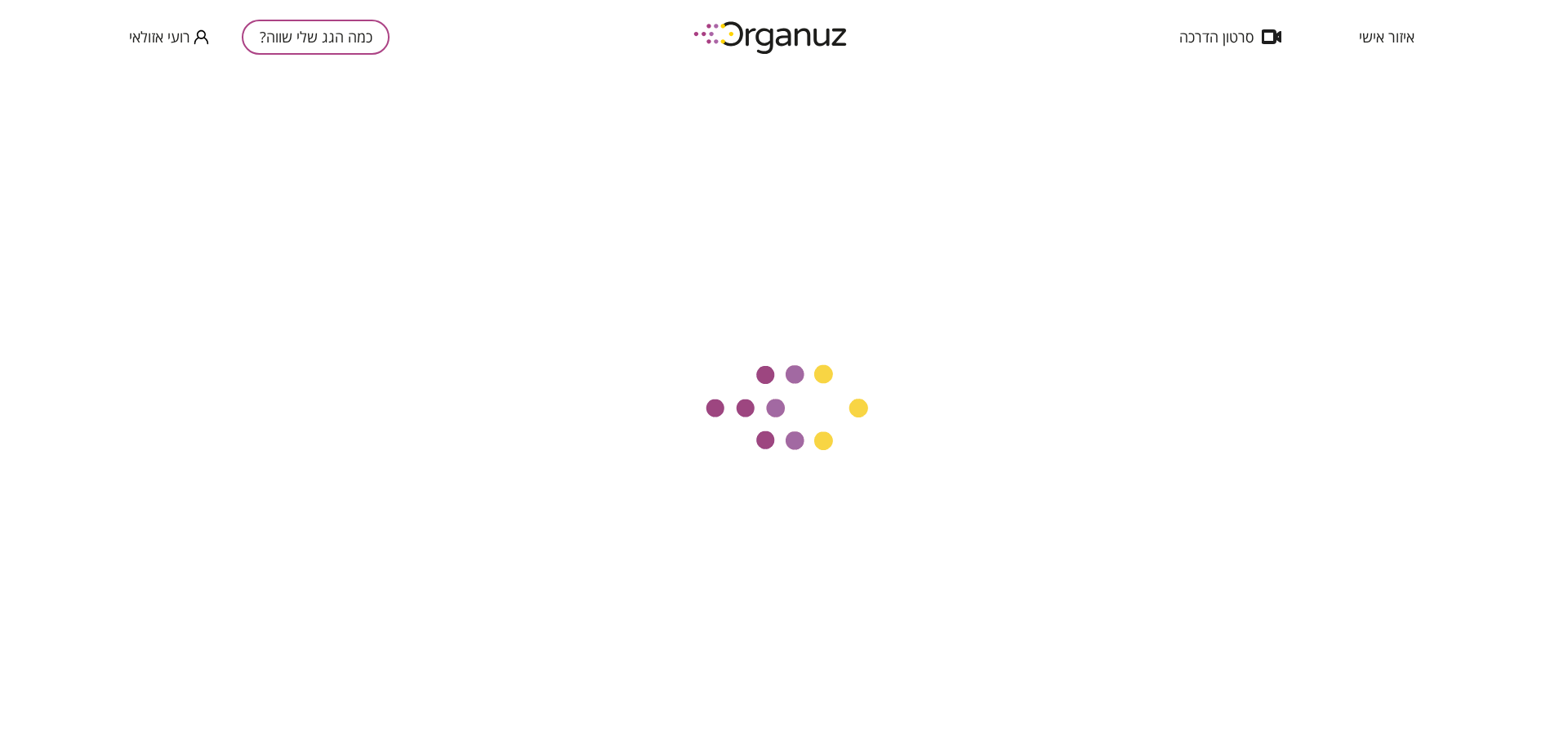
scroll to position [204, 0]
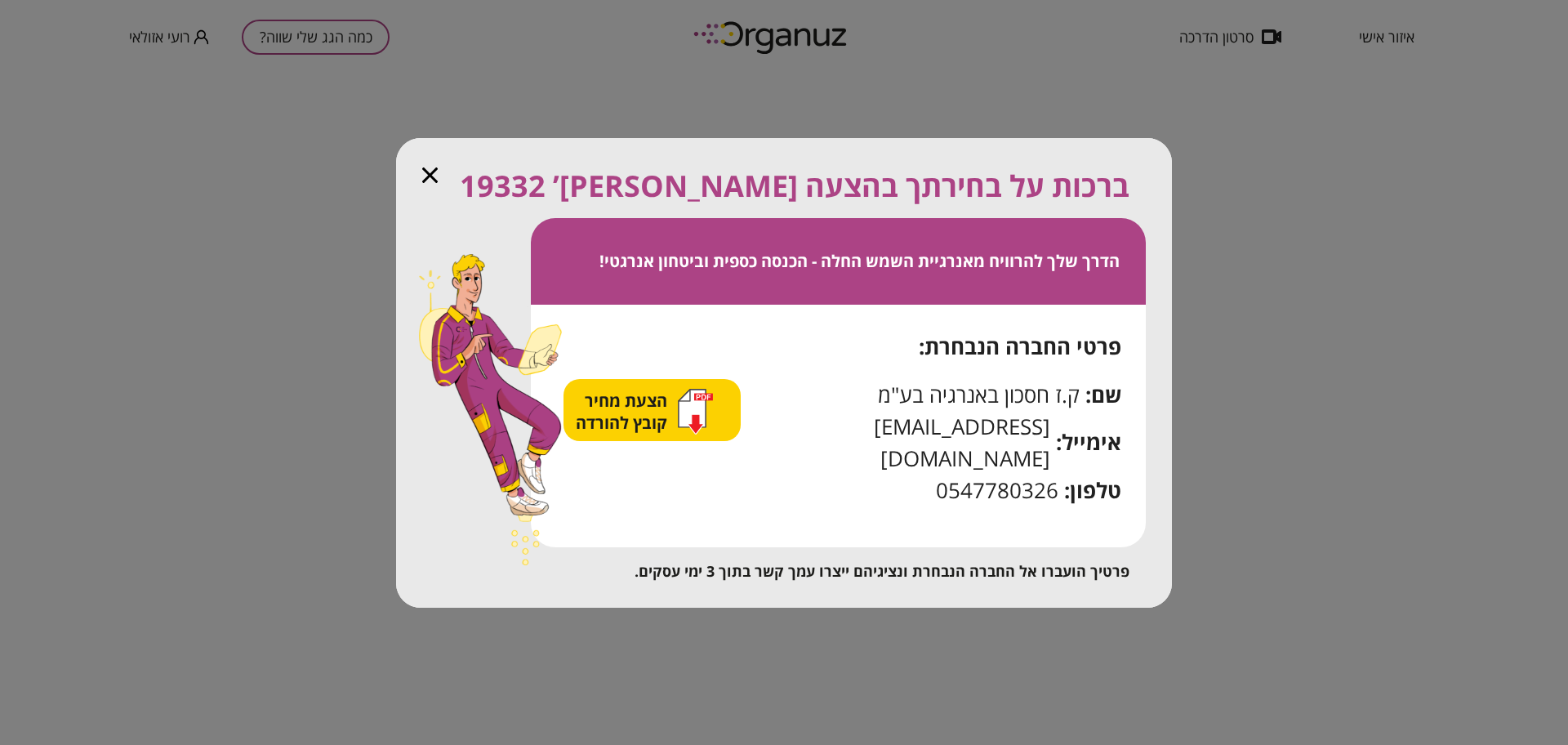
click at [690, 400] on icon "button" at bounding box center [684, 394] width 11 height 11
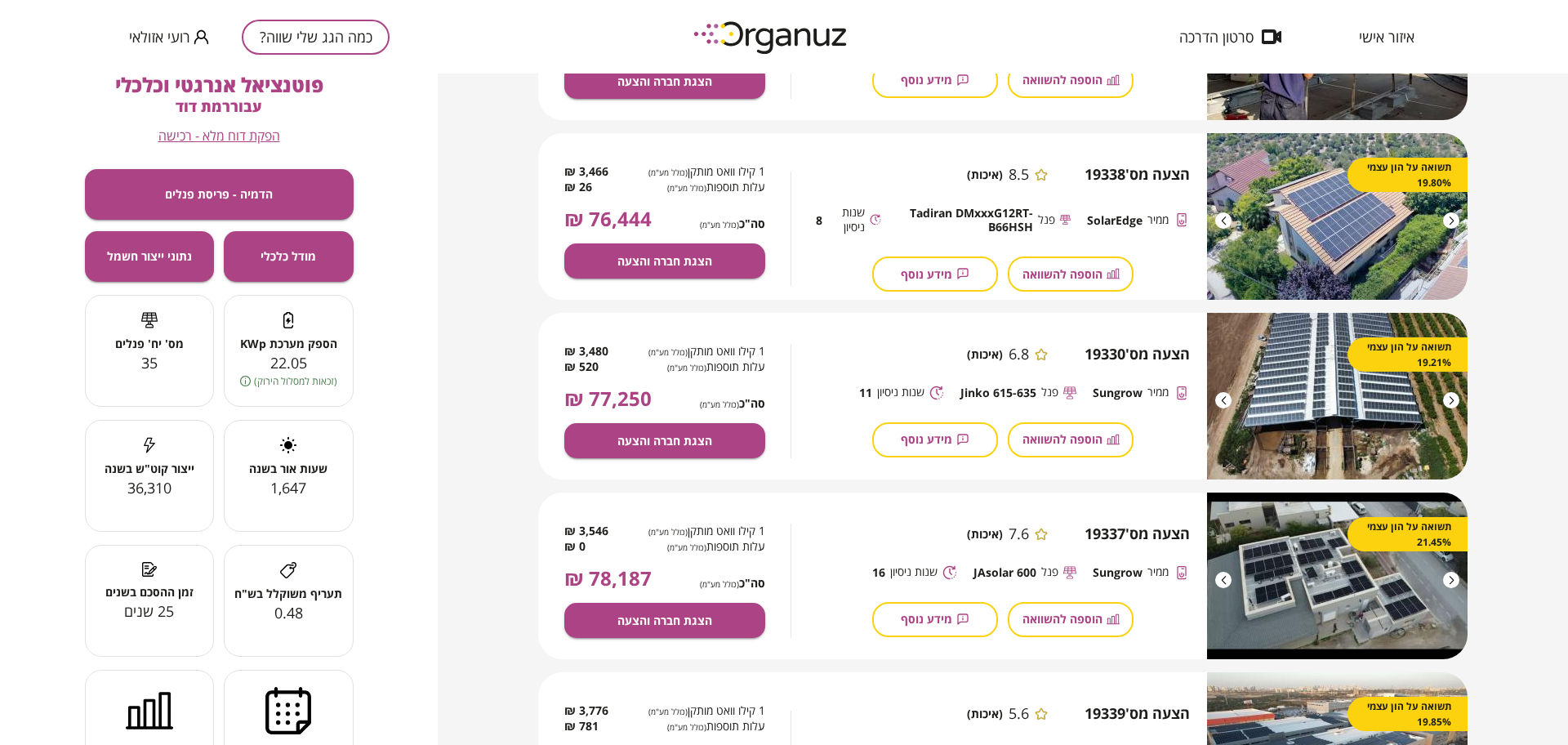
scroll to position [919, 0]
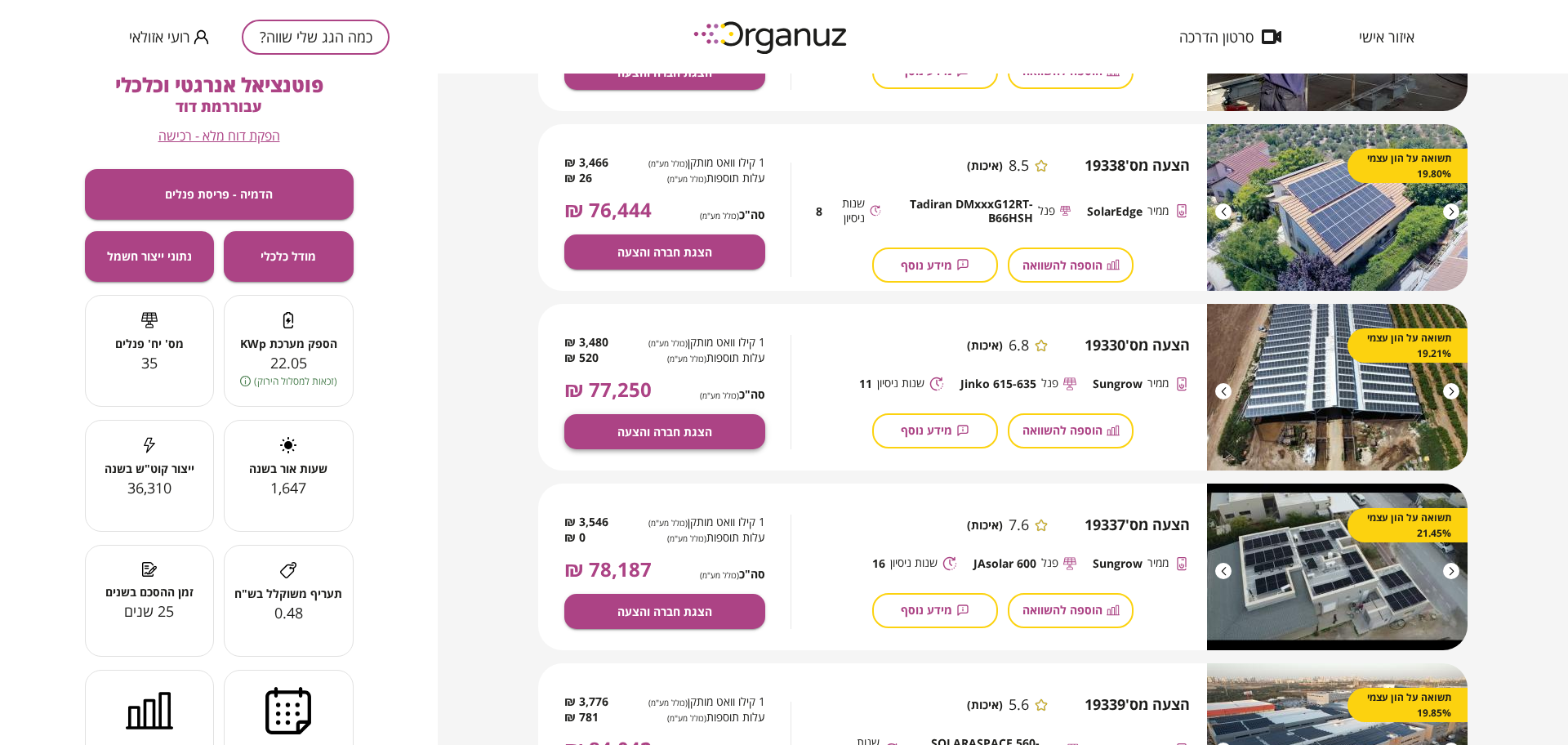
click at [736, 433] on button "הצגת חברה והצעה" at bounding box center [664, 431] width 201 height 35
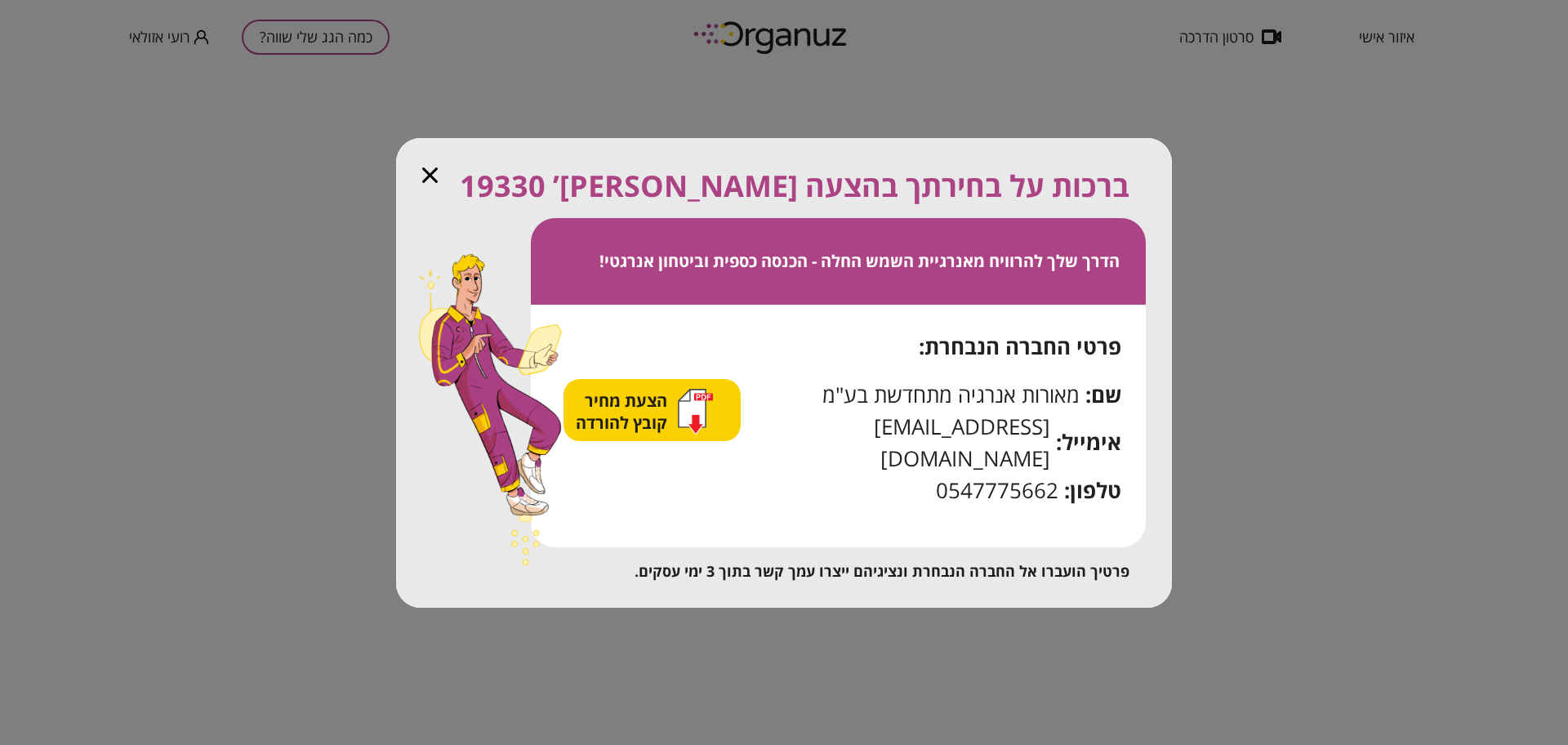
click at [615, 422] on span "הצעת מחיר קובץ להורדה" at bounding box center [623, 411] width 95 height 45
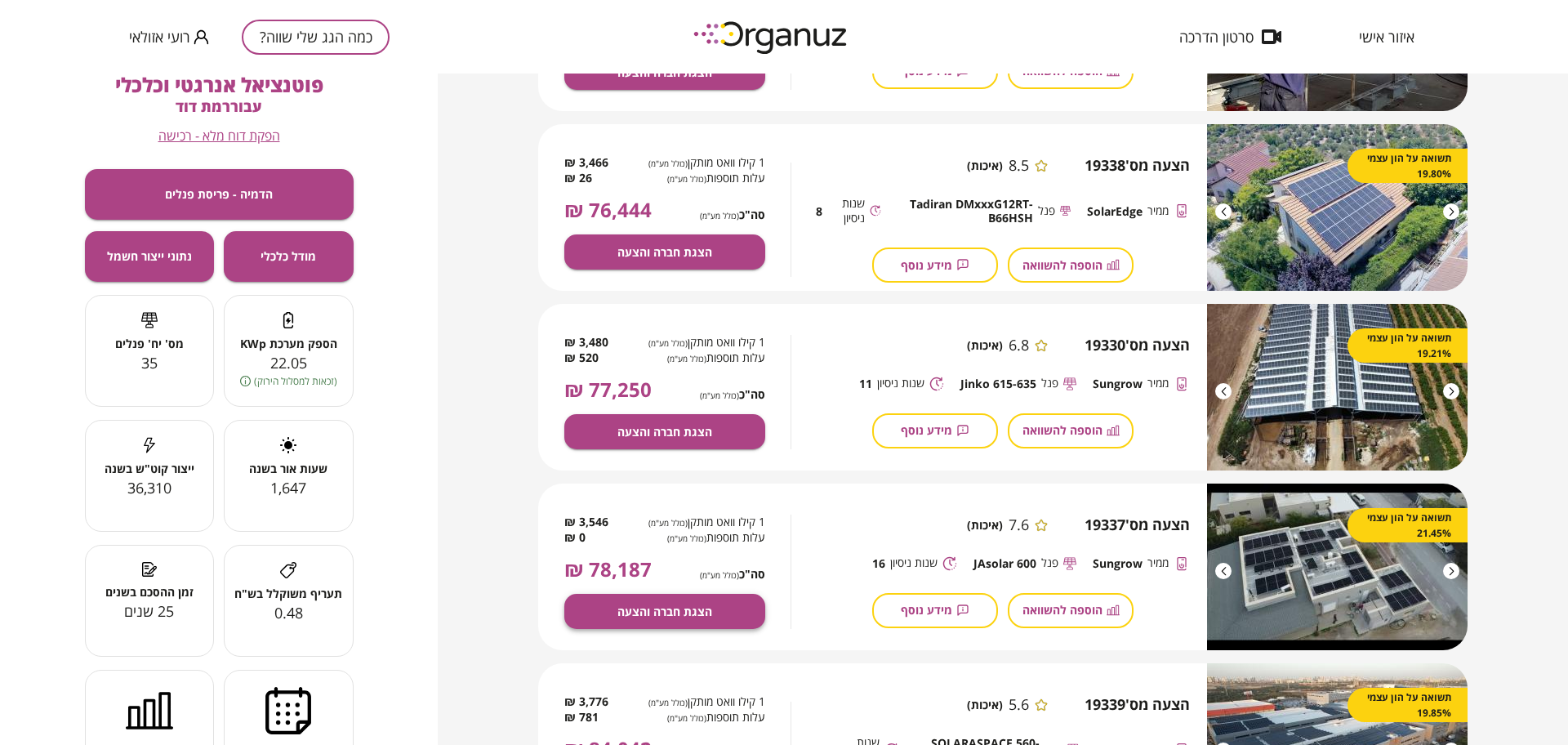
click at [624, 611] on span "הצגת חברה והצעה" at bounding box center [664, 611] width 95 height 14
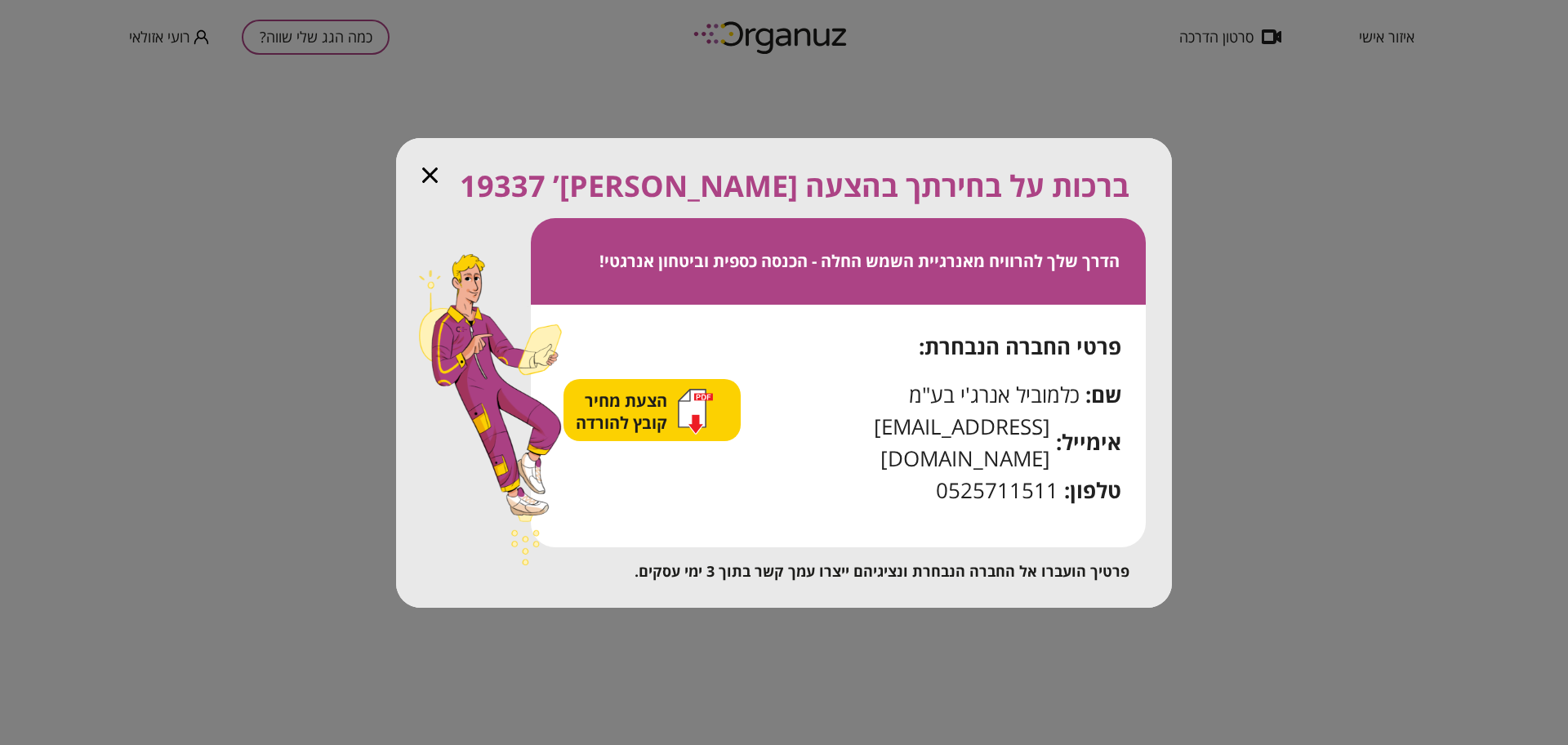
click at [645, 413] on span "הצעת מחיר קובץ להורדה" at bounding box center [623, 411] width 95 height 45
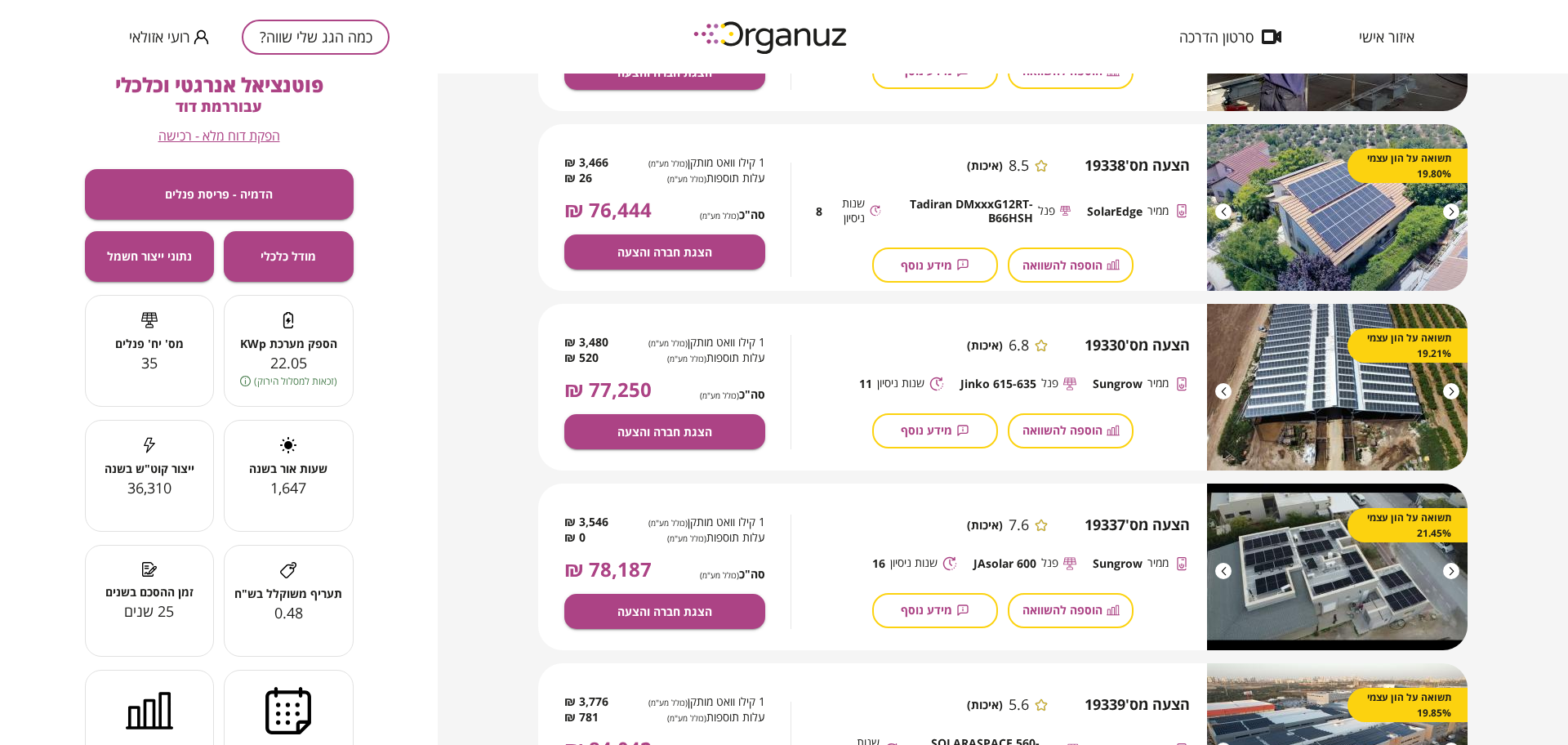
click at [1418, 40] on div "איזור אישי" at bounding box center [1387, 37] width 105 height 17
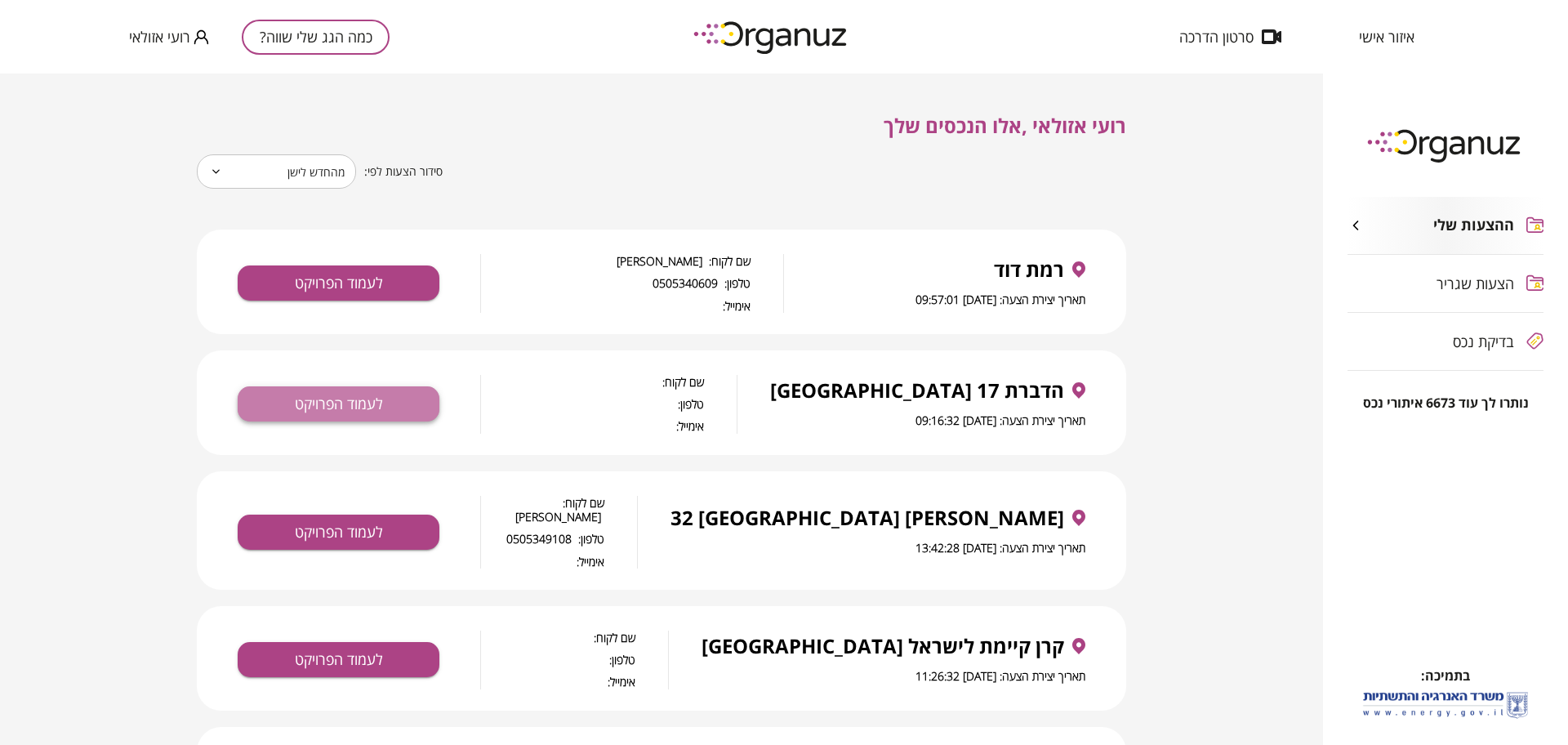
click at [348, 394] on button "לעמוד הפרויקט" at bounding box center [338, 404] width 202 height 35
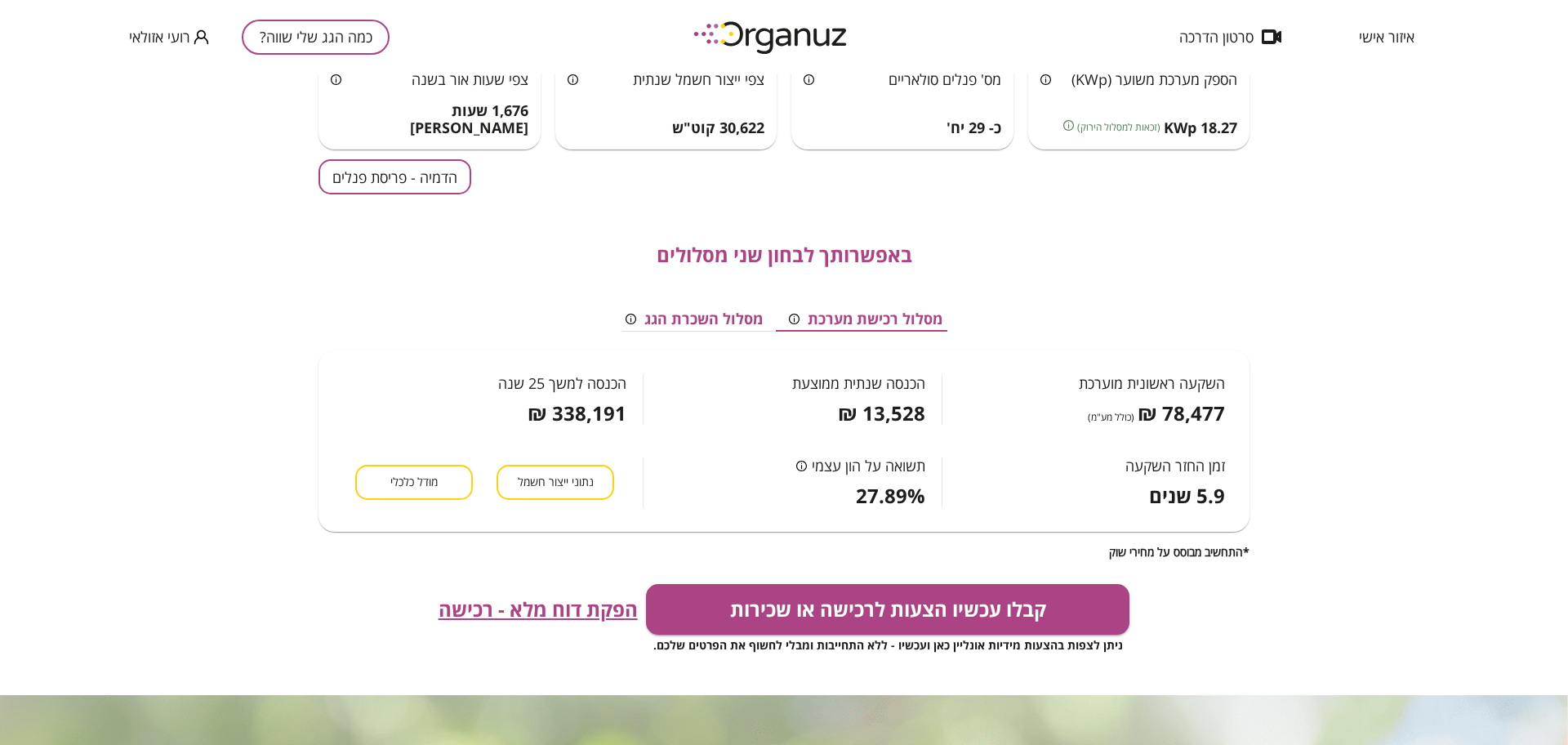
scroll to position [102, 0]
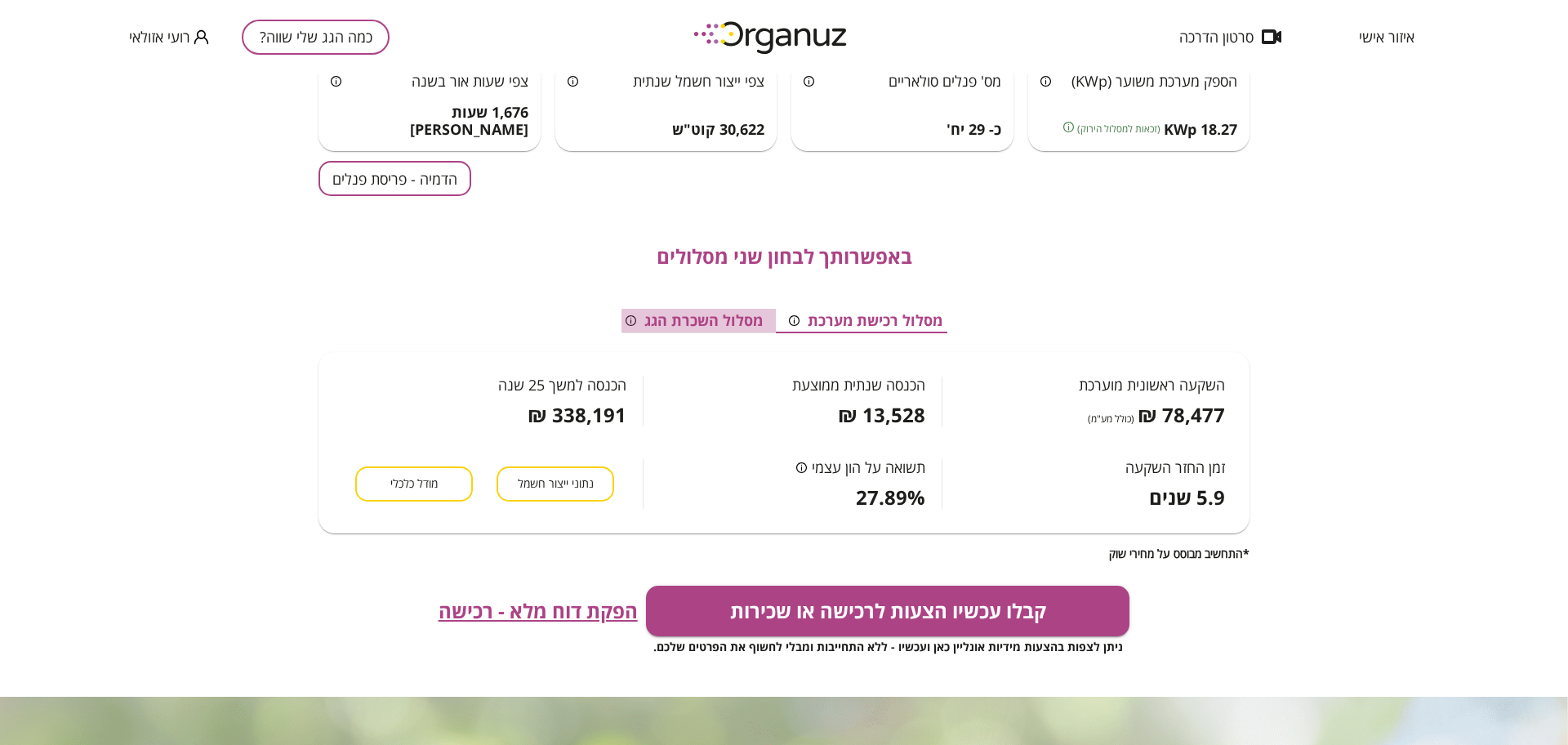
click at [717, 323] on button "מסלול השכרת הגג" at bounding box center [694, 321] width 163 height 24
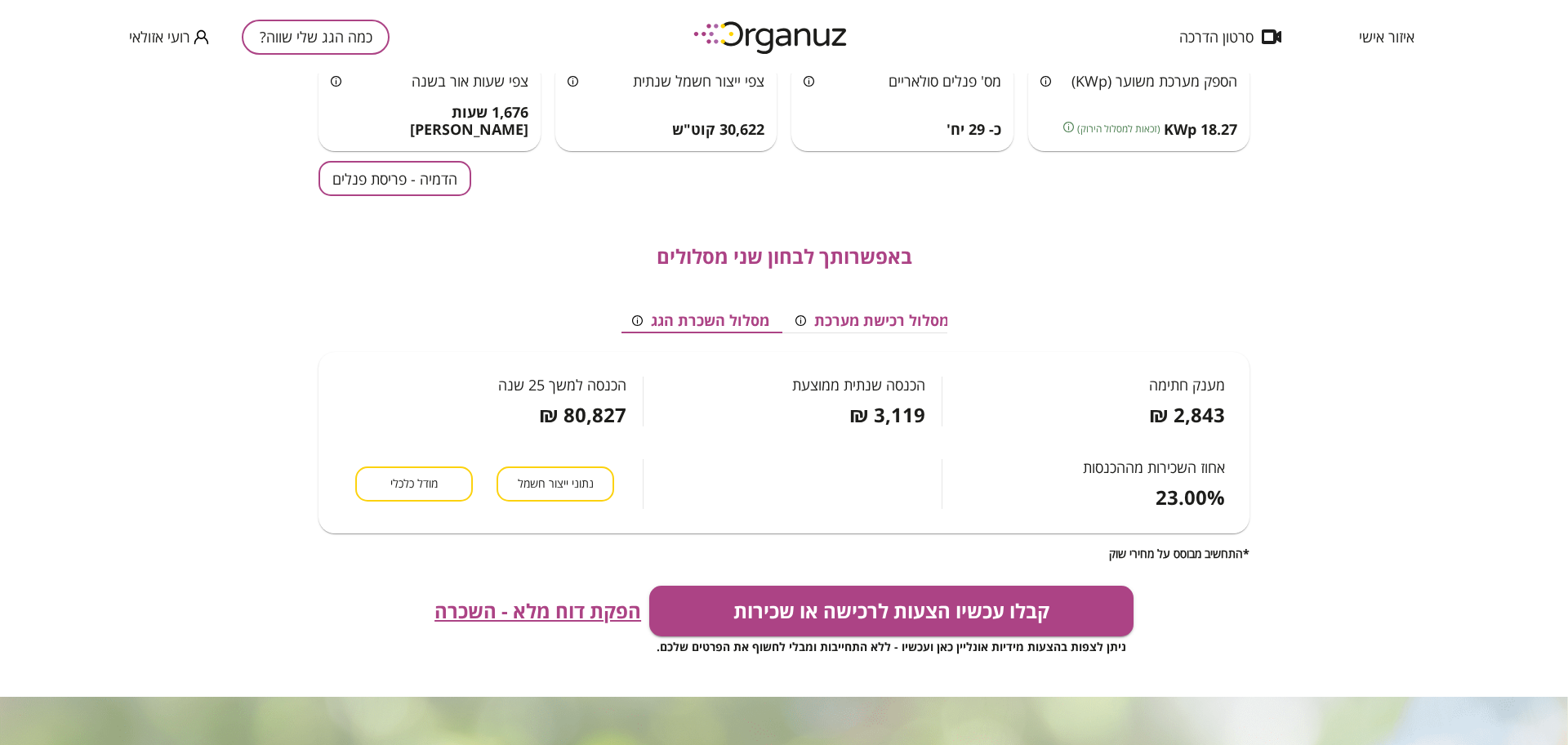
scroll to position [0, -7]
click at [873, 624] on button "קבלו עכשיו הצעות לרכישה או שכירות" at bounding box center [891, 611] width 485 height 51
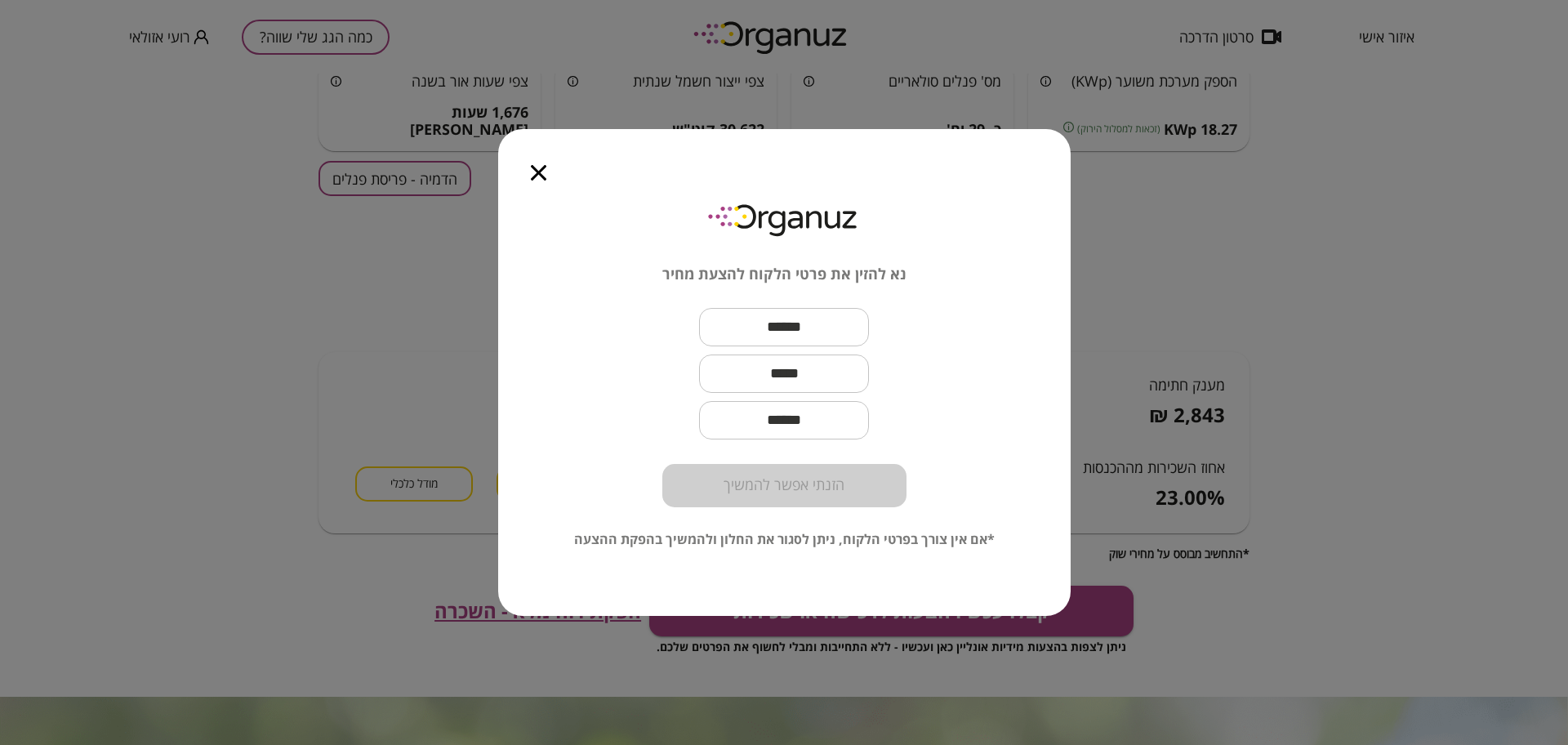
click at [536, 176] on icon "button" at bounding box center [539, 173] width 16 height 16
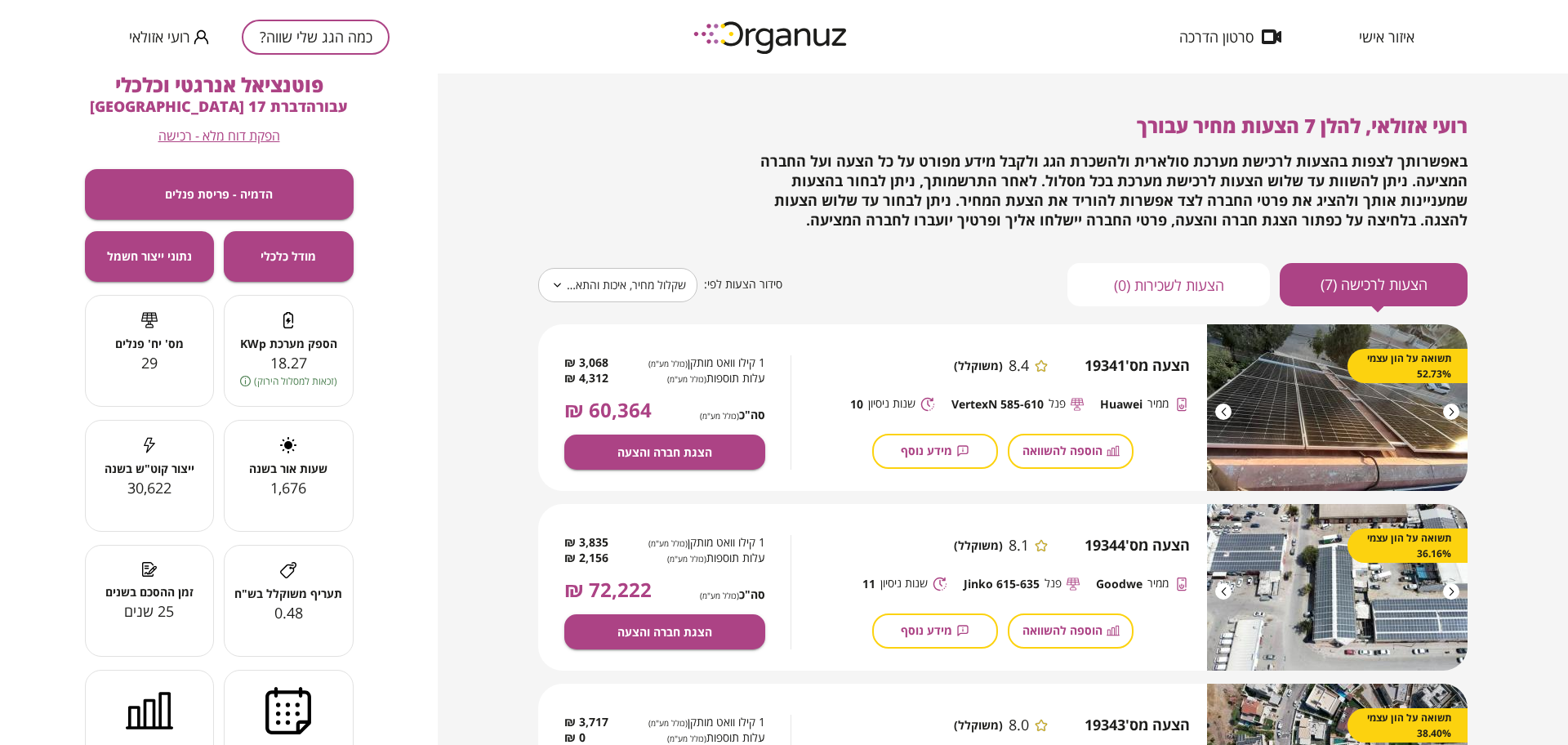
click at [1104, 283] on button "הצעות לשכירות (0)" at bounding box center [1169, 285] width 203 height 44
type input "*****"
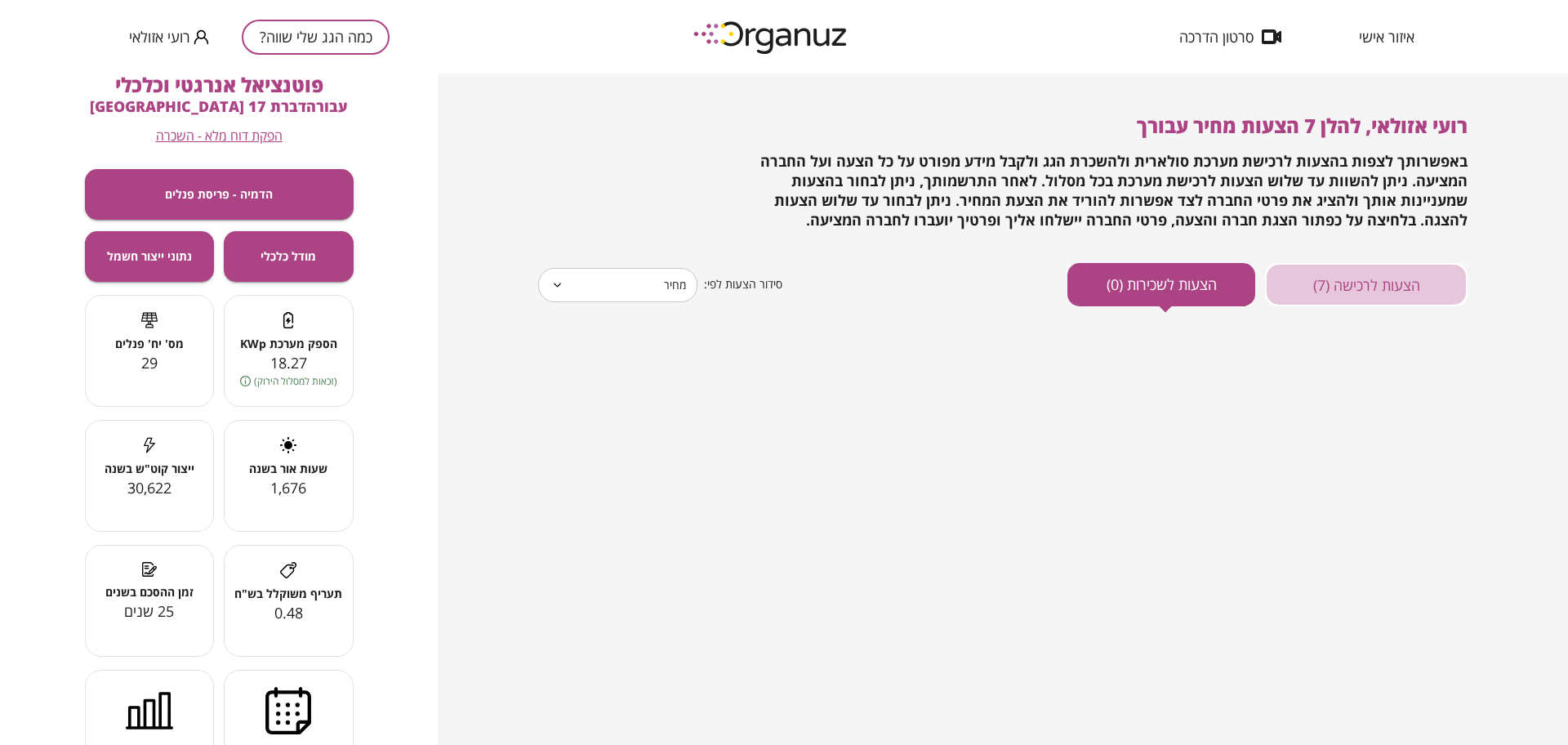
click at [1441, 277] on button "הצעות לרכישה (7)" at bounding box center [1366, 285] width 203 height 44
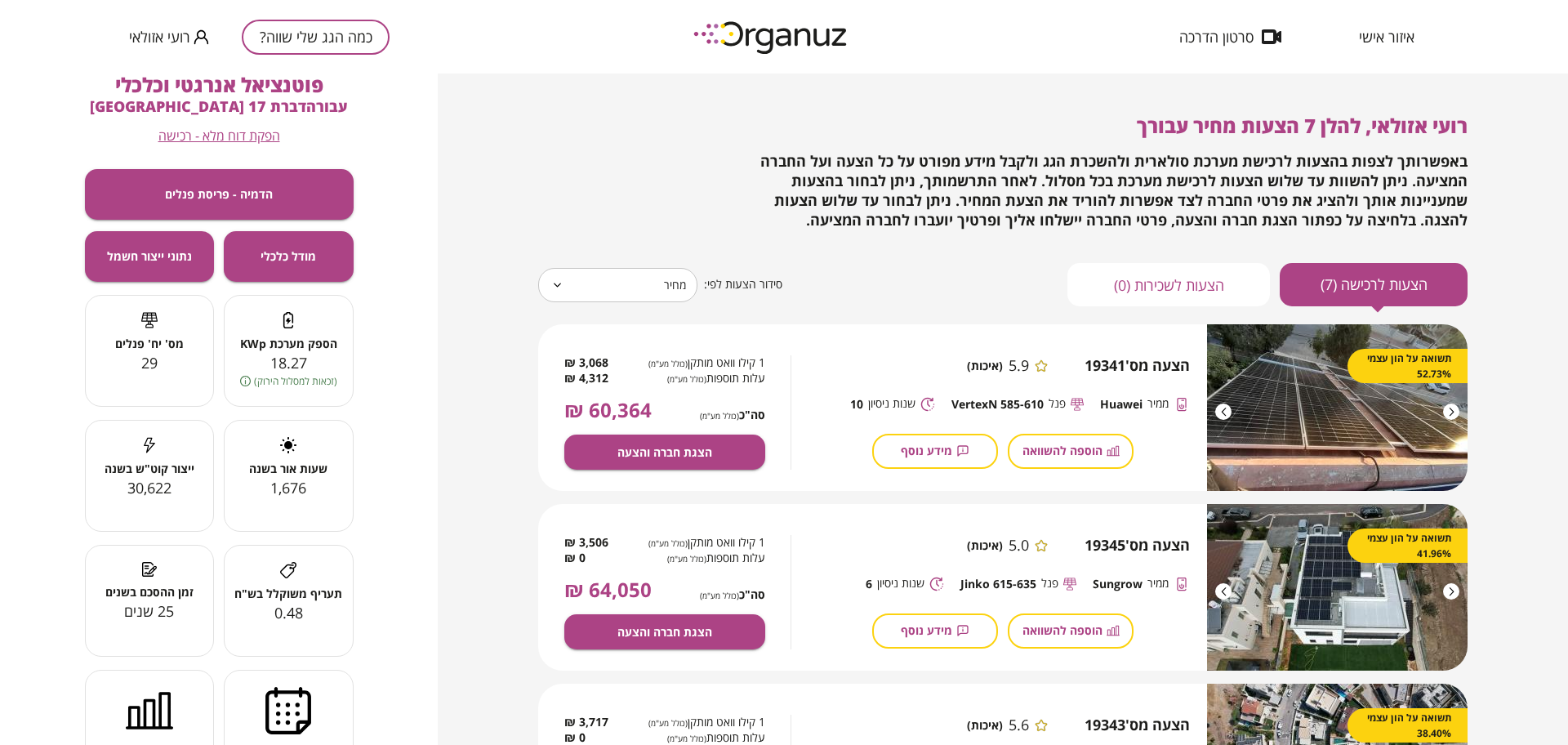
click at [344, 45] on button "כמה הגג שלי שווה?" at bounding box center [315, 37] width 148 height 35
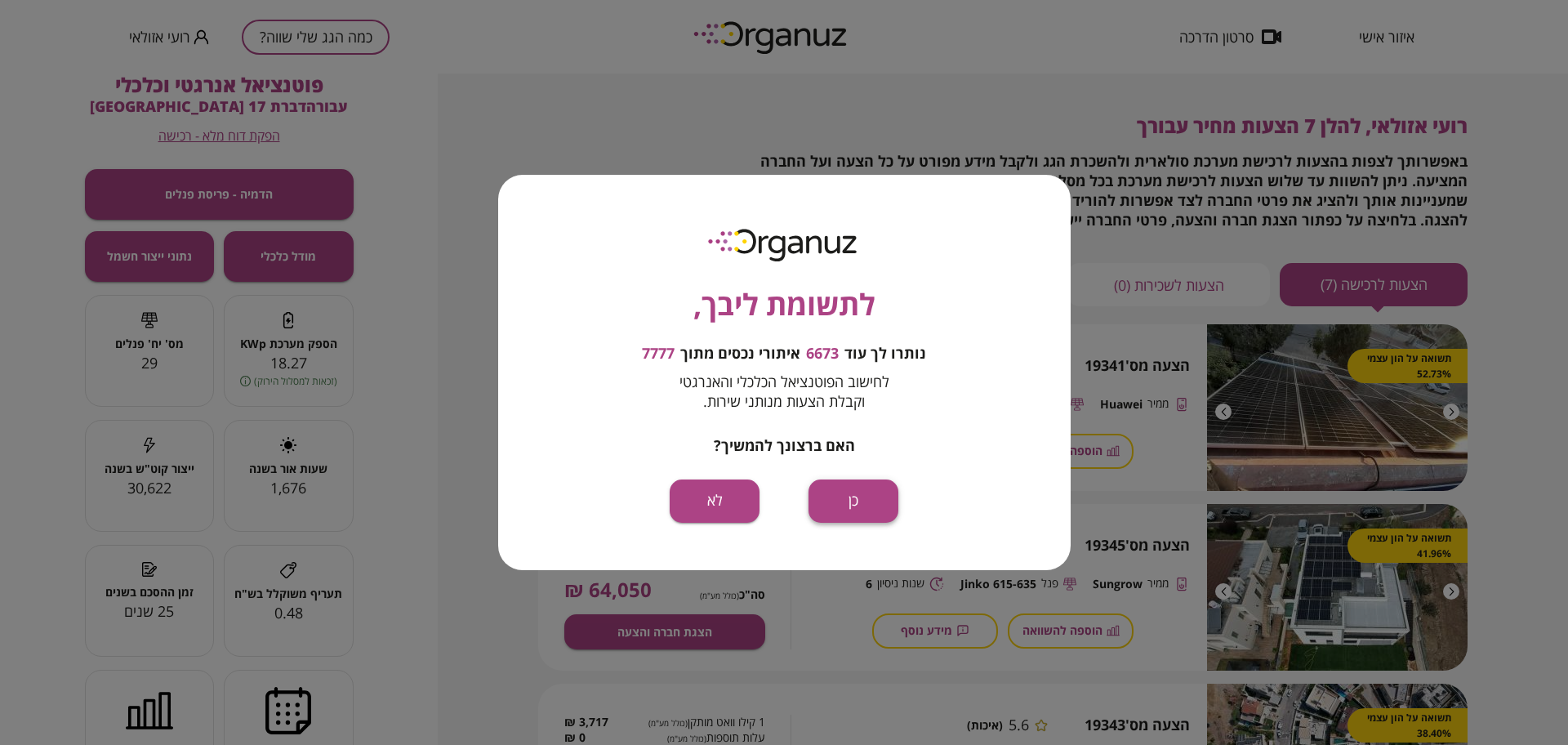
click at [859, 519] on button "כן" at bounding box center [853, 501] width 90 height 44
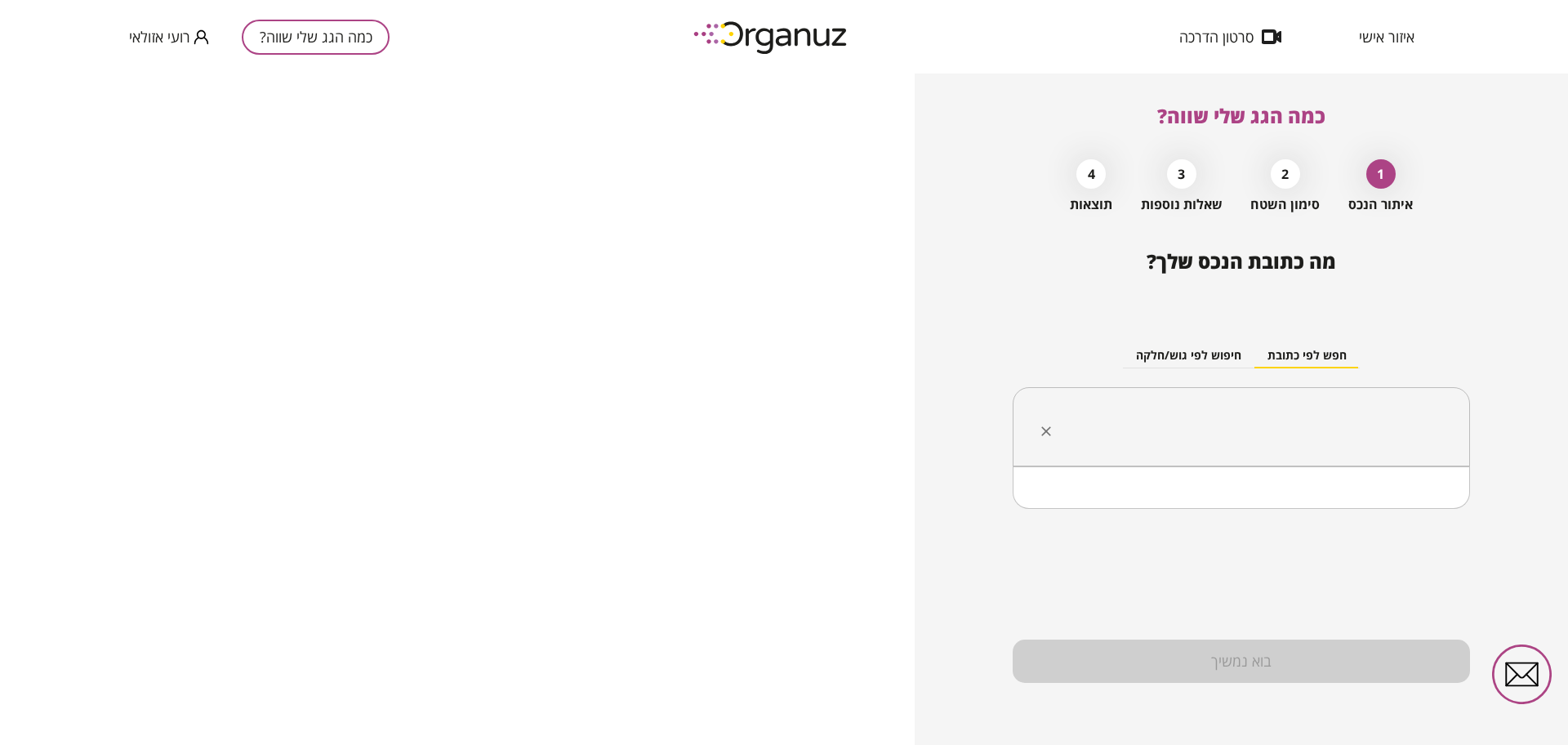
click at [1260, 416] on input "text" at bounding box center [1247, 427] width 406 height 41
paste input "**********"
click at [1411, 509] on li "גוש 10121 חלקה 197" at bounding box center [1241, 509] width 415 height 30
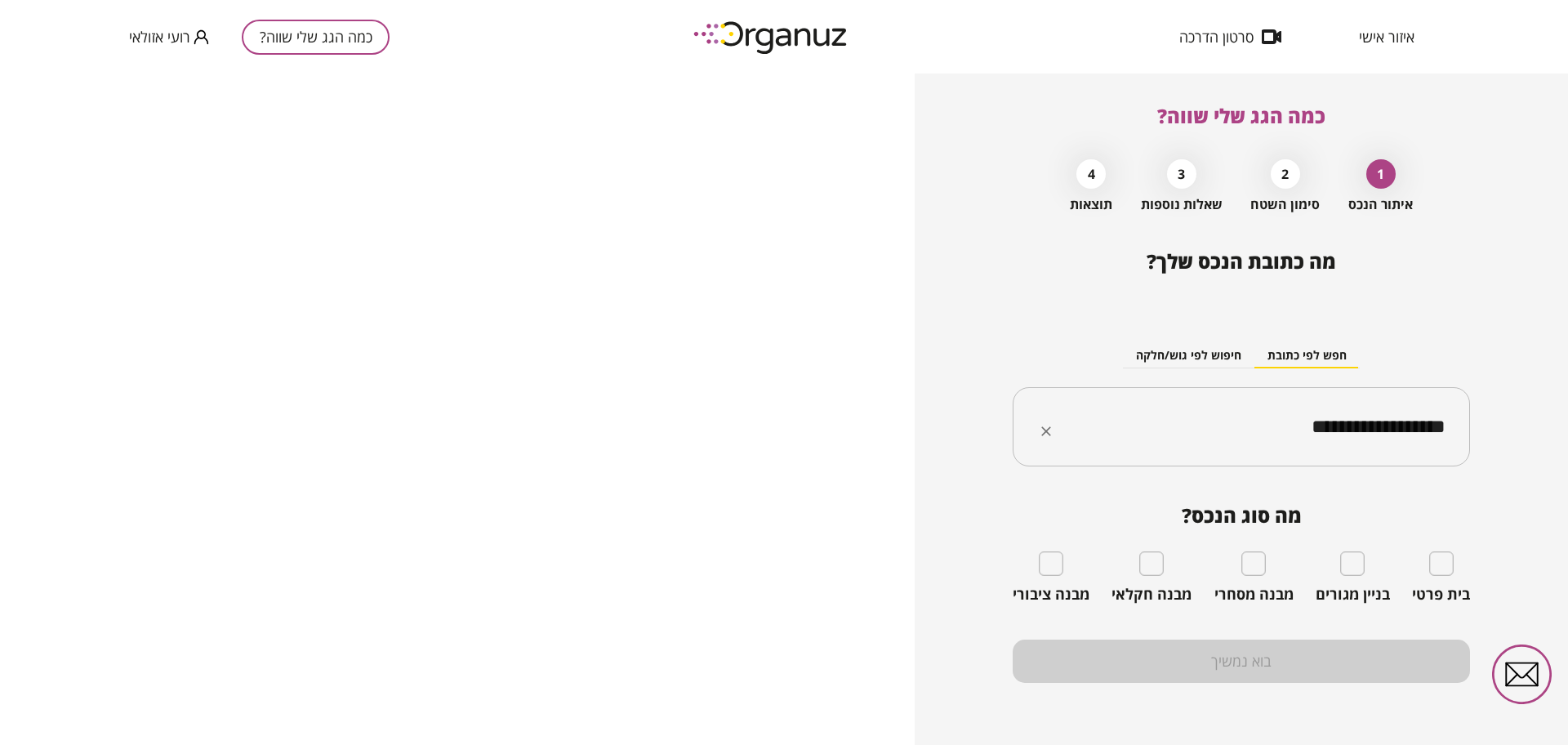
click at [1278, 424] on input "**********" at bounding box center [1247, 427] width 406 height 41
click at [1277, 424] on input "**********" at bounding box center [1247, 427] width 406 height 41
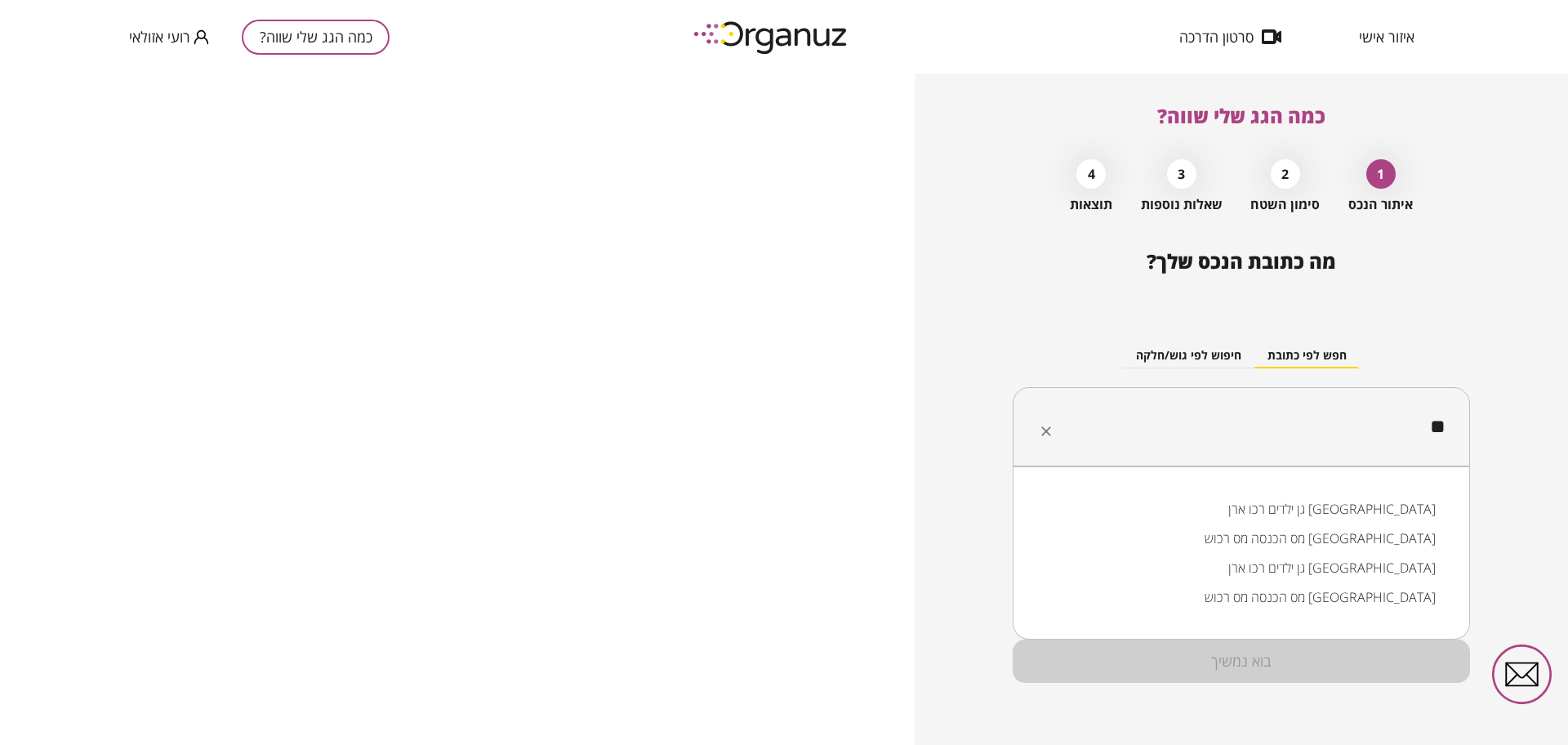
type input "*"
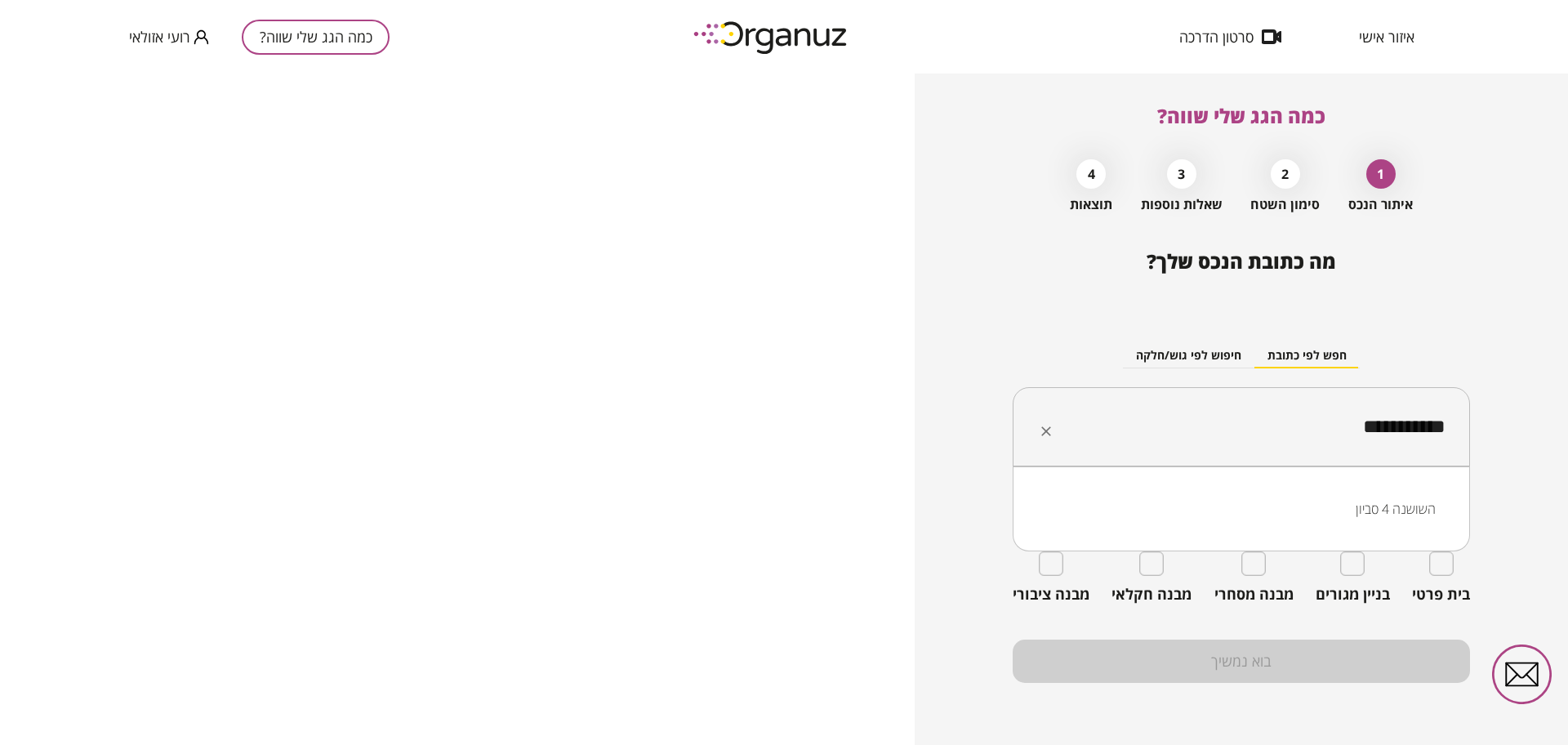
click at [1323, 505] on li "השושנה 4 סביון" at bounding box center [1241, 509] width 415 height 30
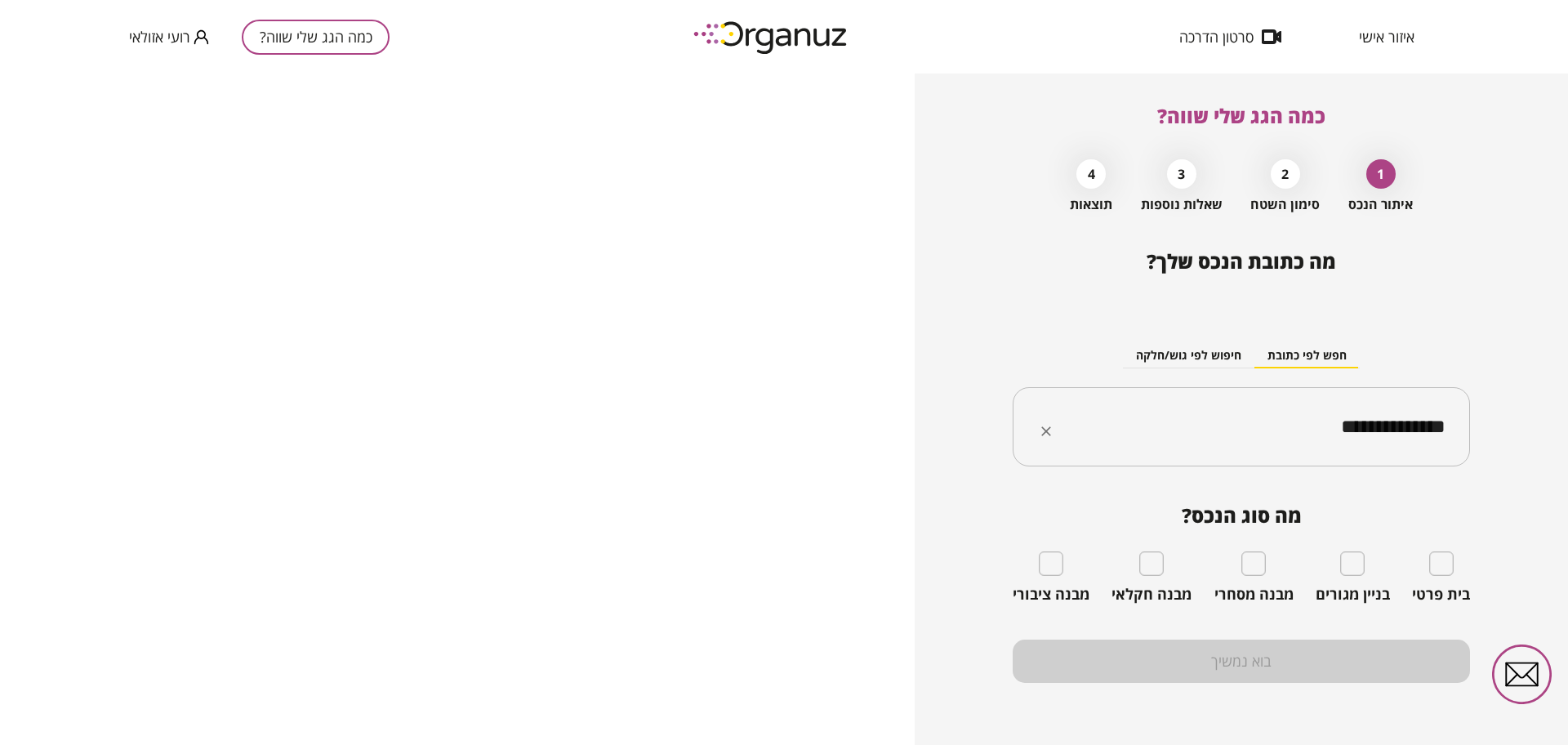
type input "**********"
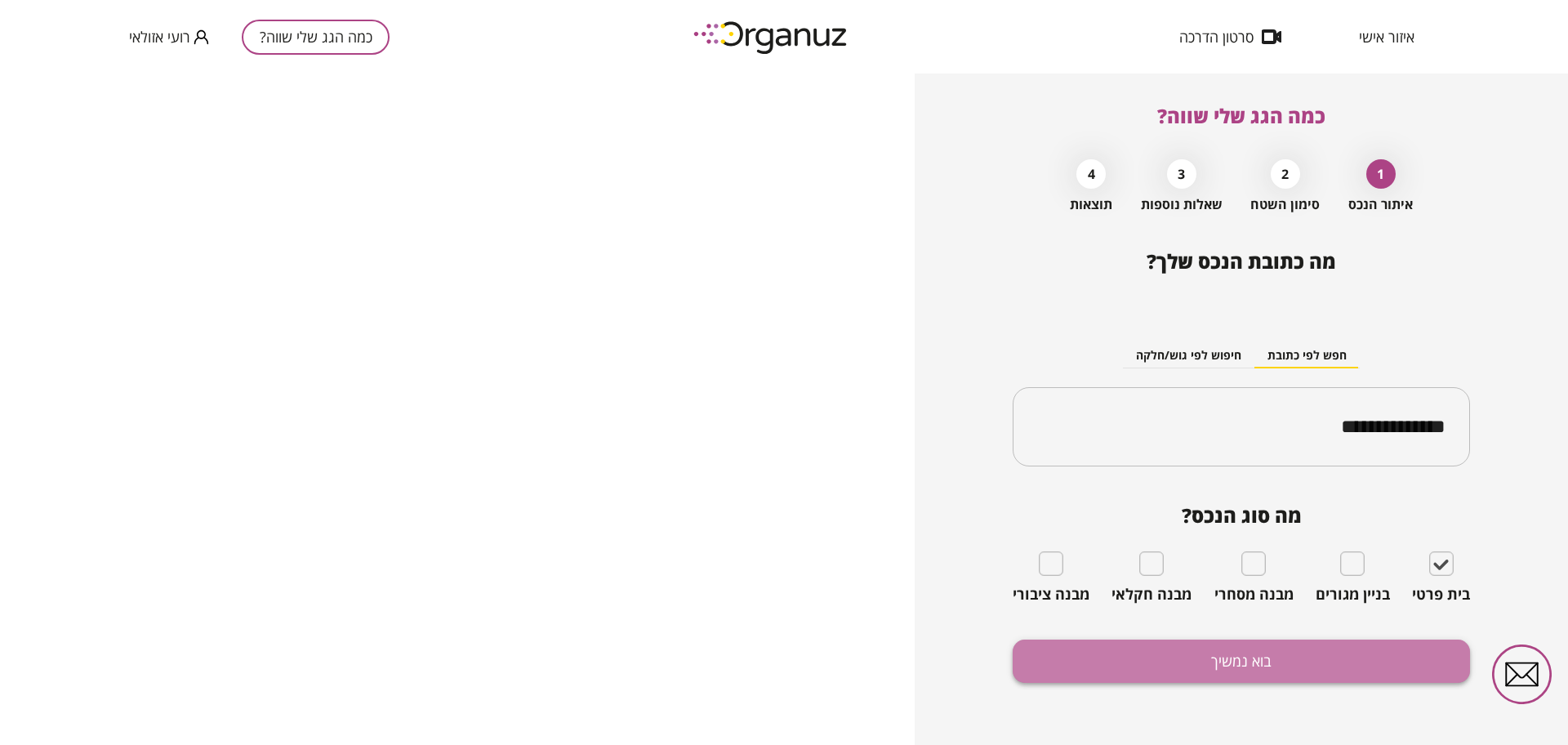
click at [1288, 660] on button "בוא נמשיך" at bounding box center [1241, 661] width 457 height 44
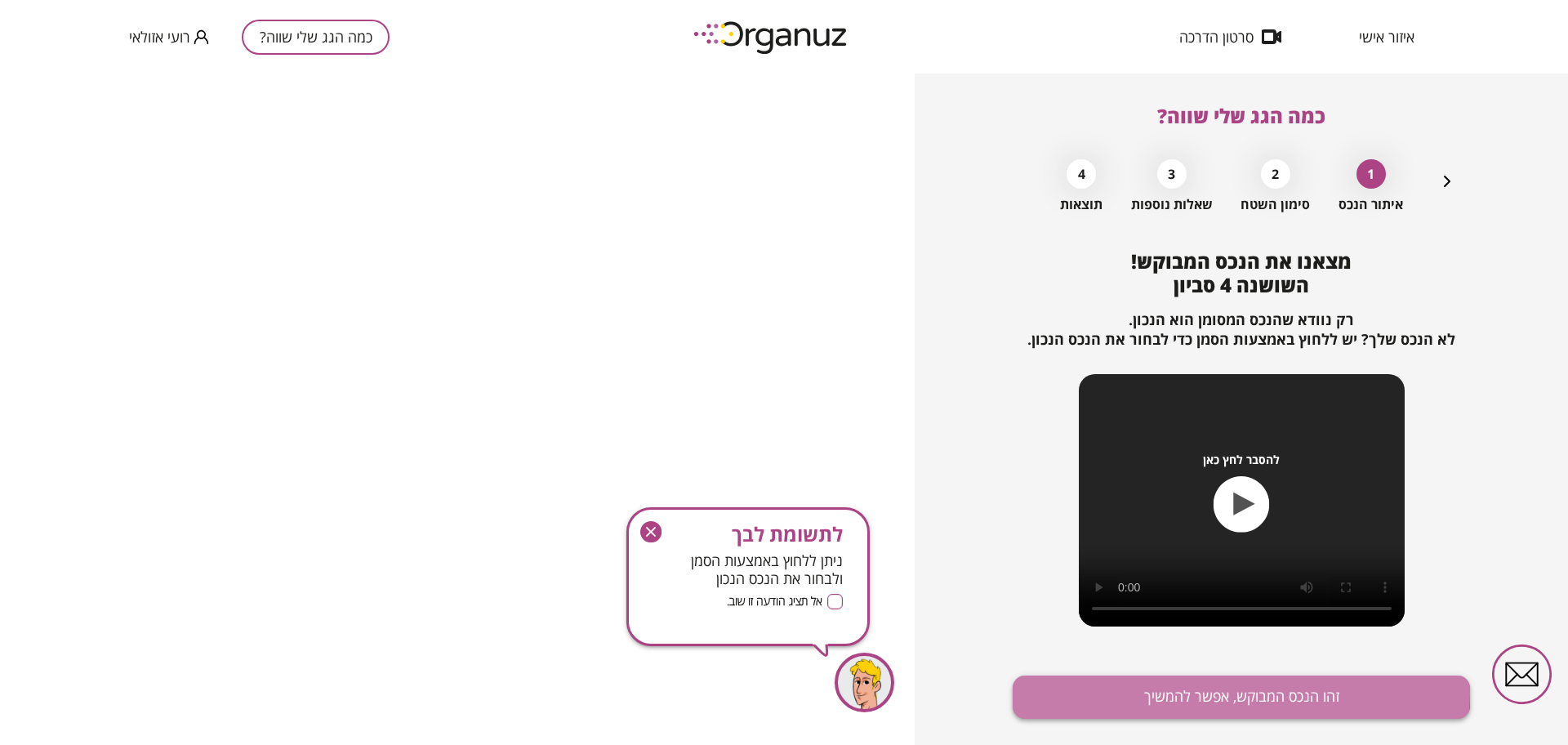
click at [1225, 692] on button "זהו הנכס המבוקש, אפשר להמשיך" at bounding box center [1241, 698] width 457 height 44
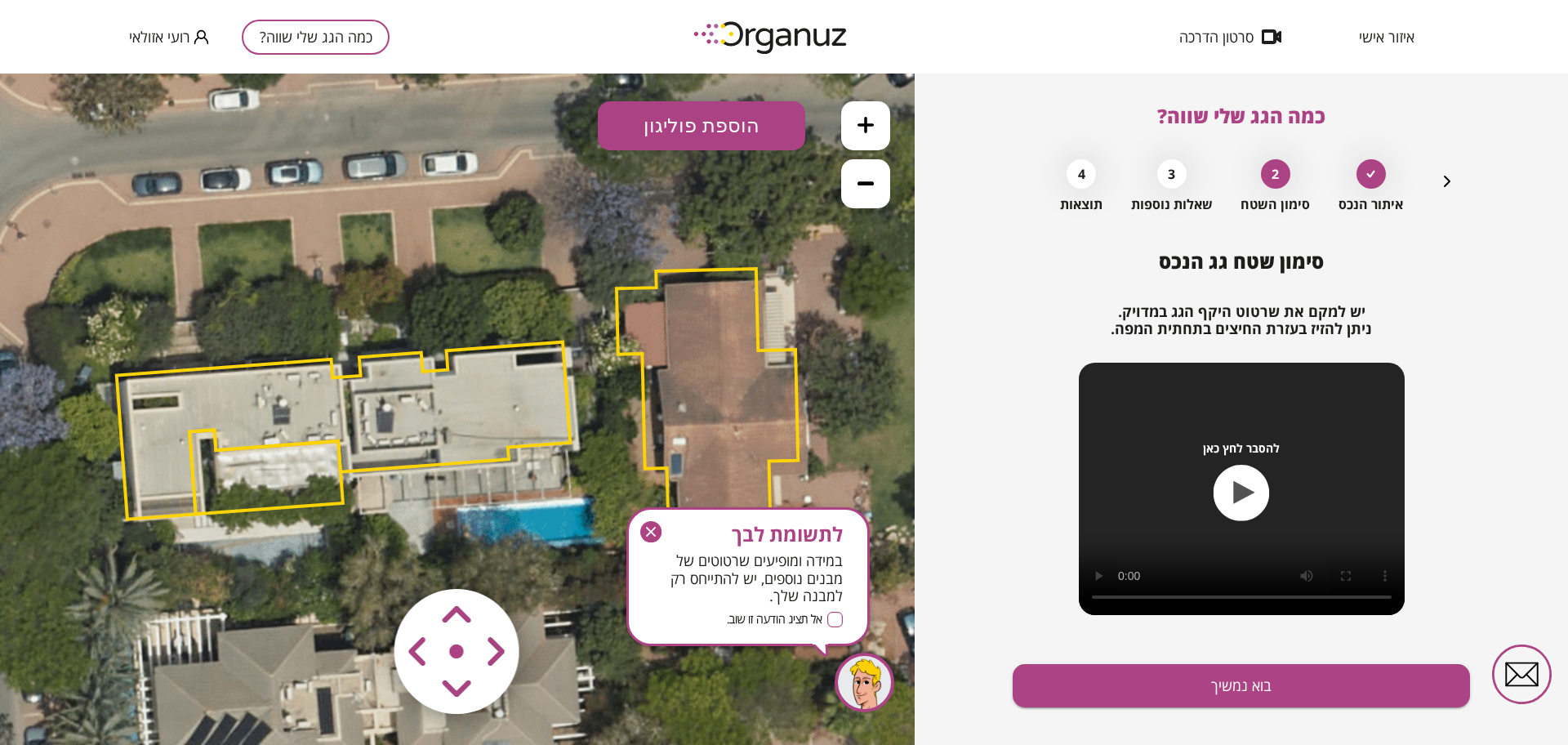
click at [647, 531] on icon "button" at bounding box center [650, 532] width 21 height 21
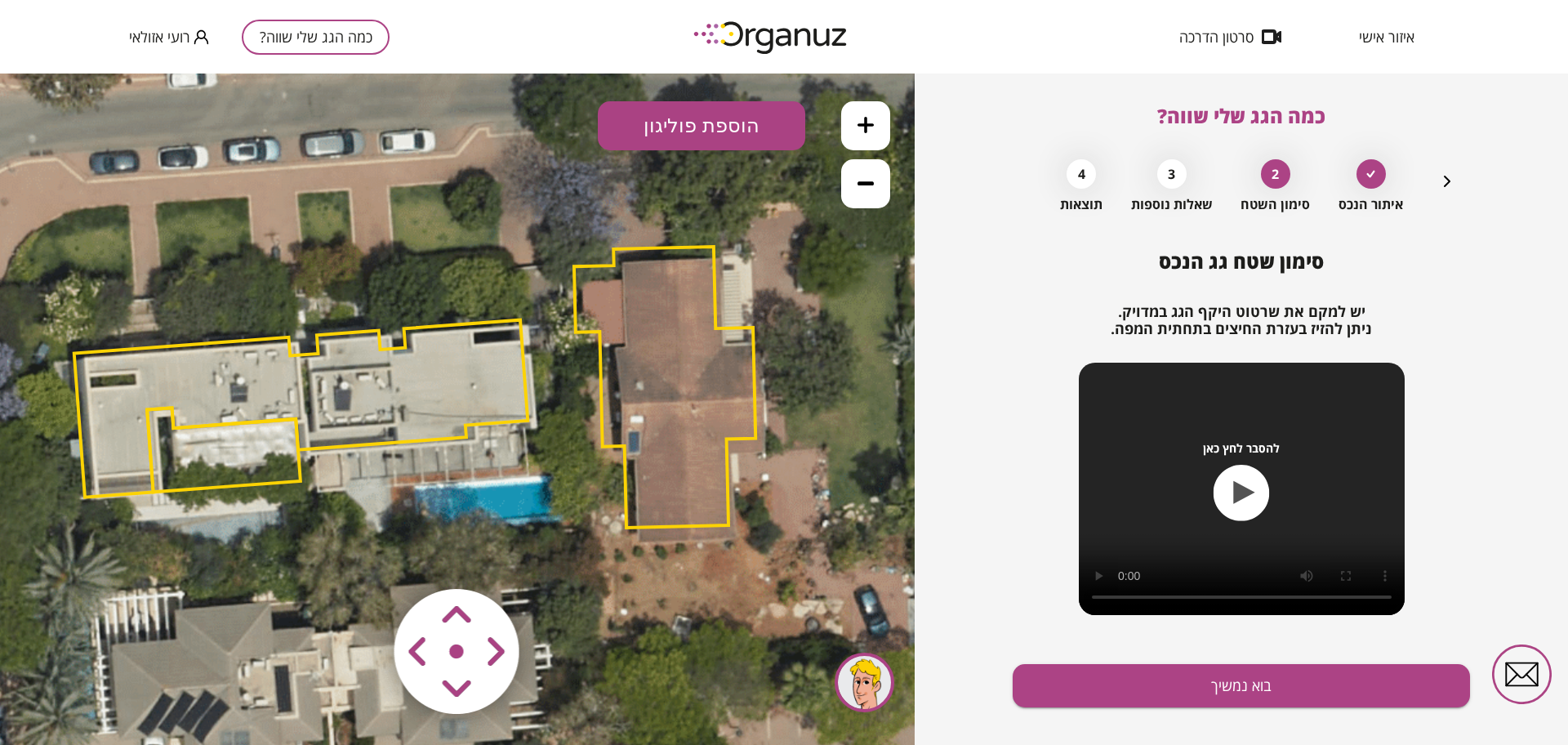
drag, startPoint x: 820, startPoint y: 337, endPoint x: 767, endPoint y: 329, distance: 53.6
click at [767, 329] on icon at bounding box center [412, 384] width 2058 height 2059
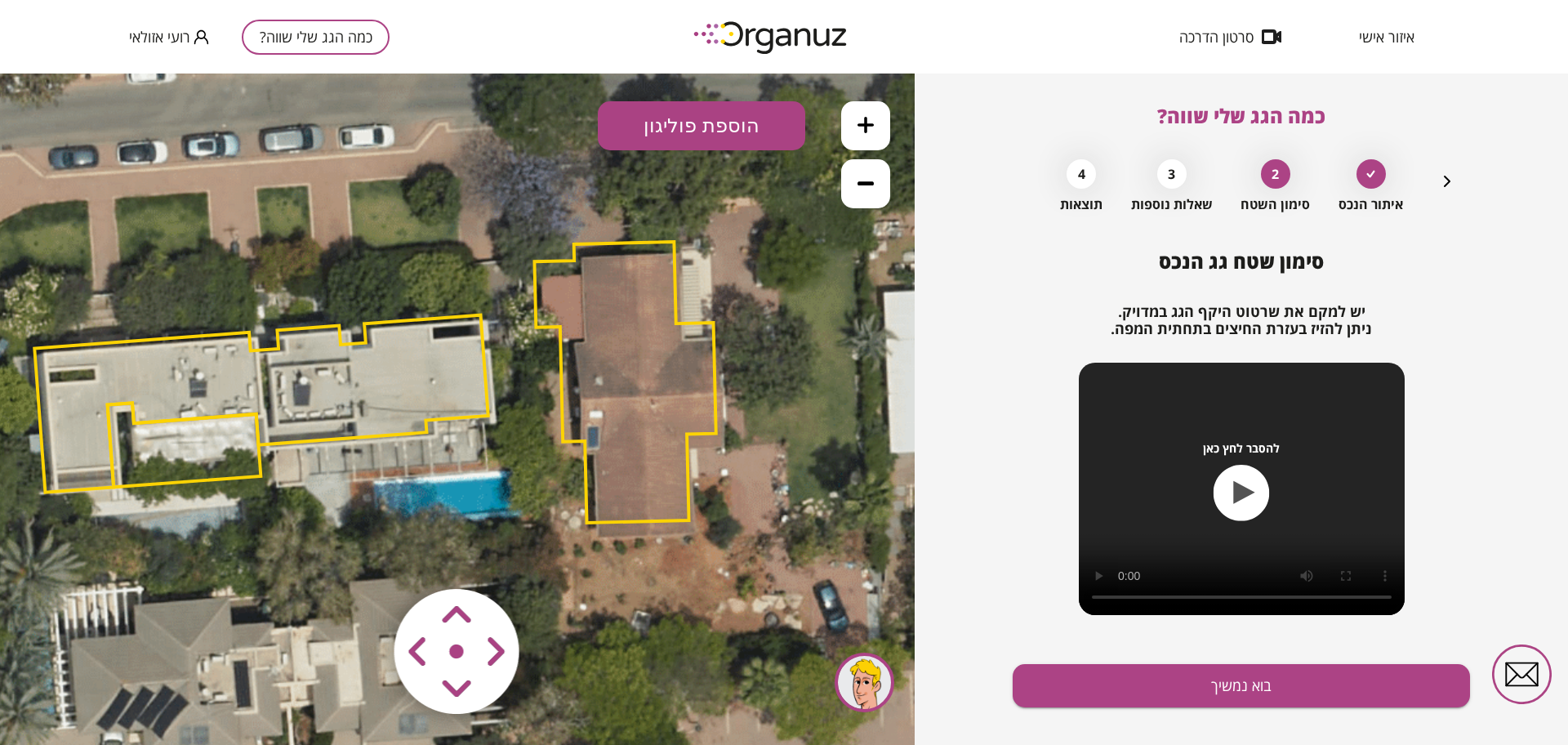
click at [361, 555] on area at bounding box center [361, 555] width 0 height 0
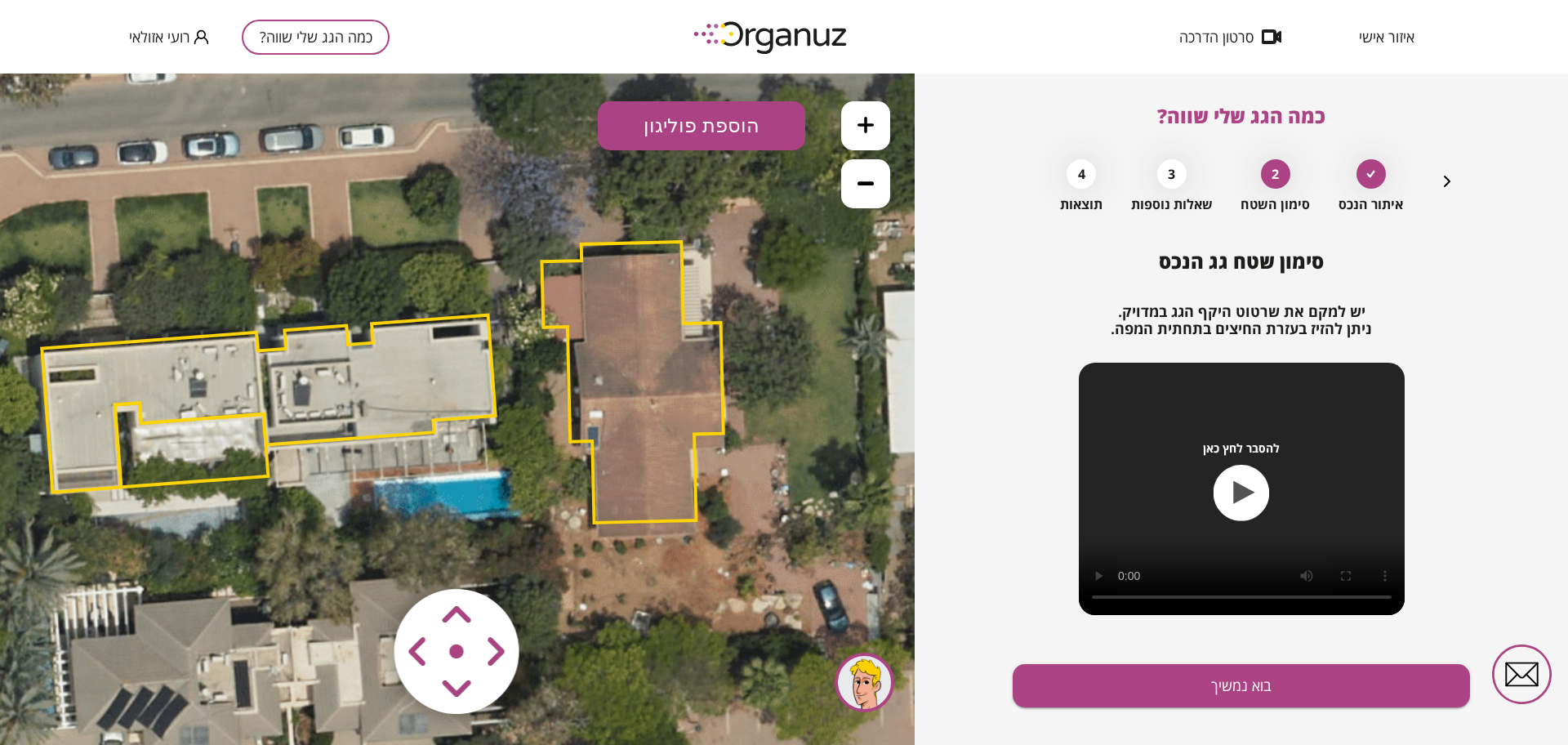
click at [361, 555] on area at bounding box center [361, 555] width 0 height 0
drag, startPoint x: 490, startPoint y: 645, endPoint x: 476, endPoint y: 675, distance: 33.1
click at [361, 555] on area at bounding box center [361, 555] width 0 height 0
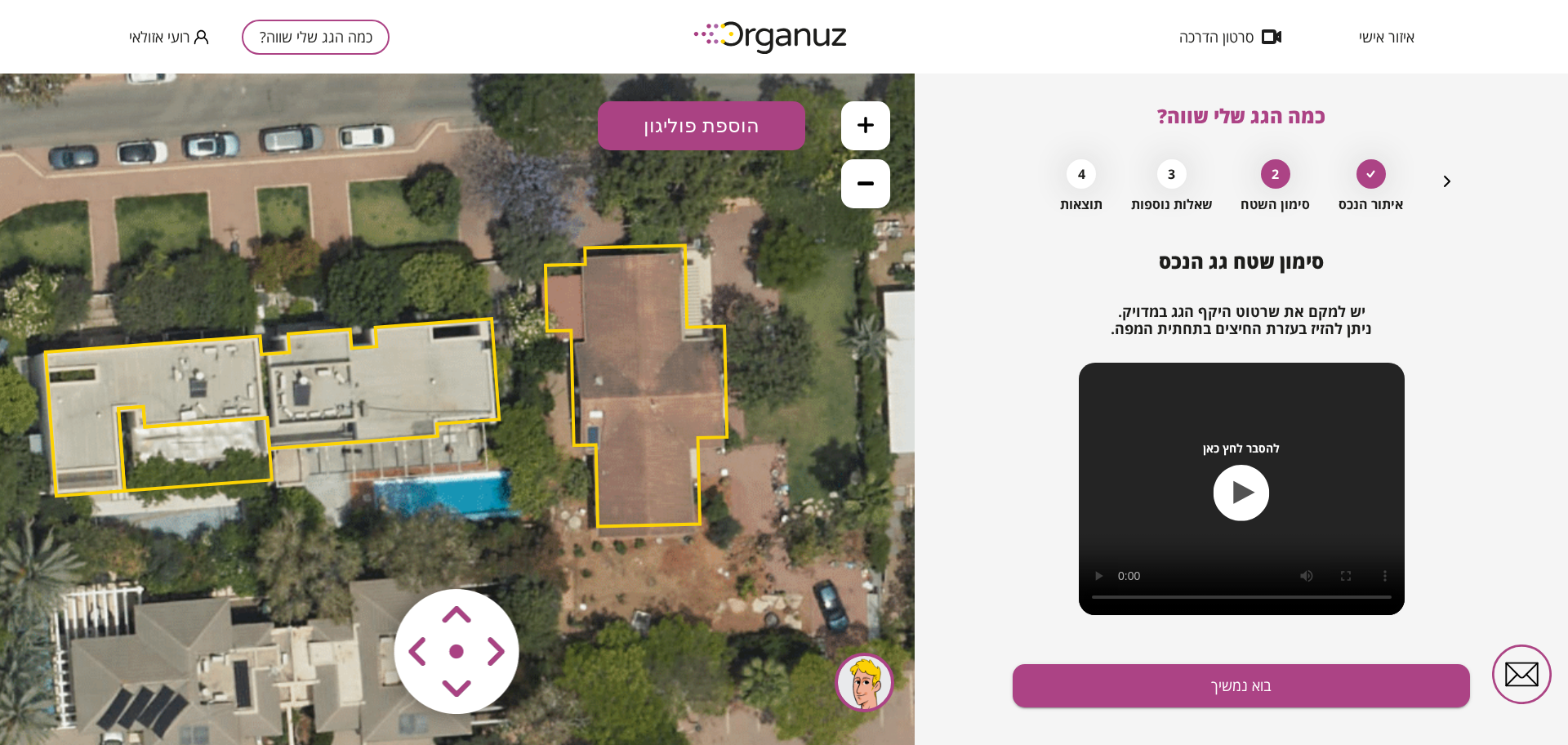
click at [361, 555] on area at bounding box center [361, 555] width 0 height 0
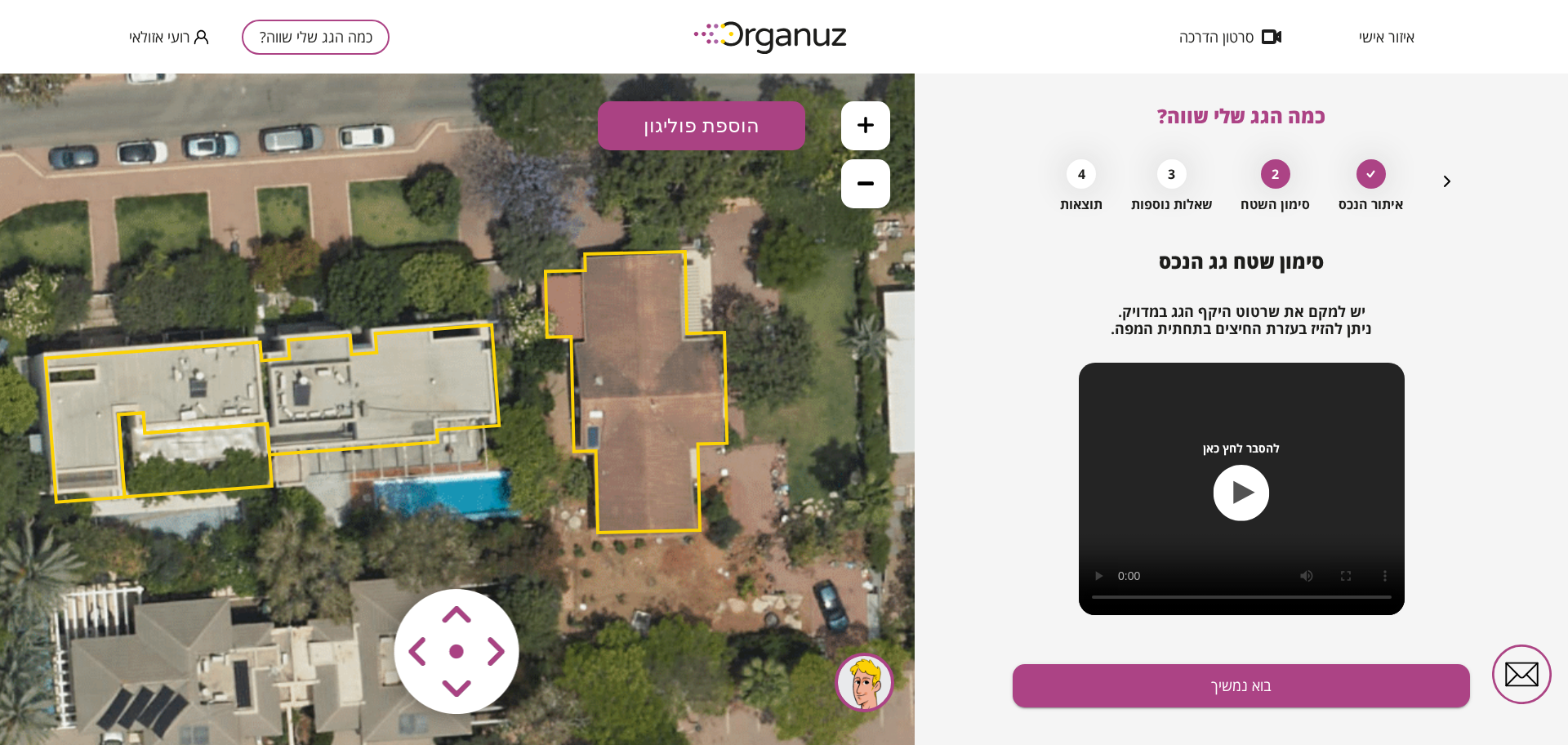
click at [361, 555] on area at bounding box center [361, 555] width 0 height 0
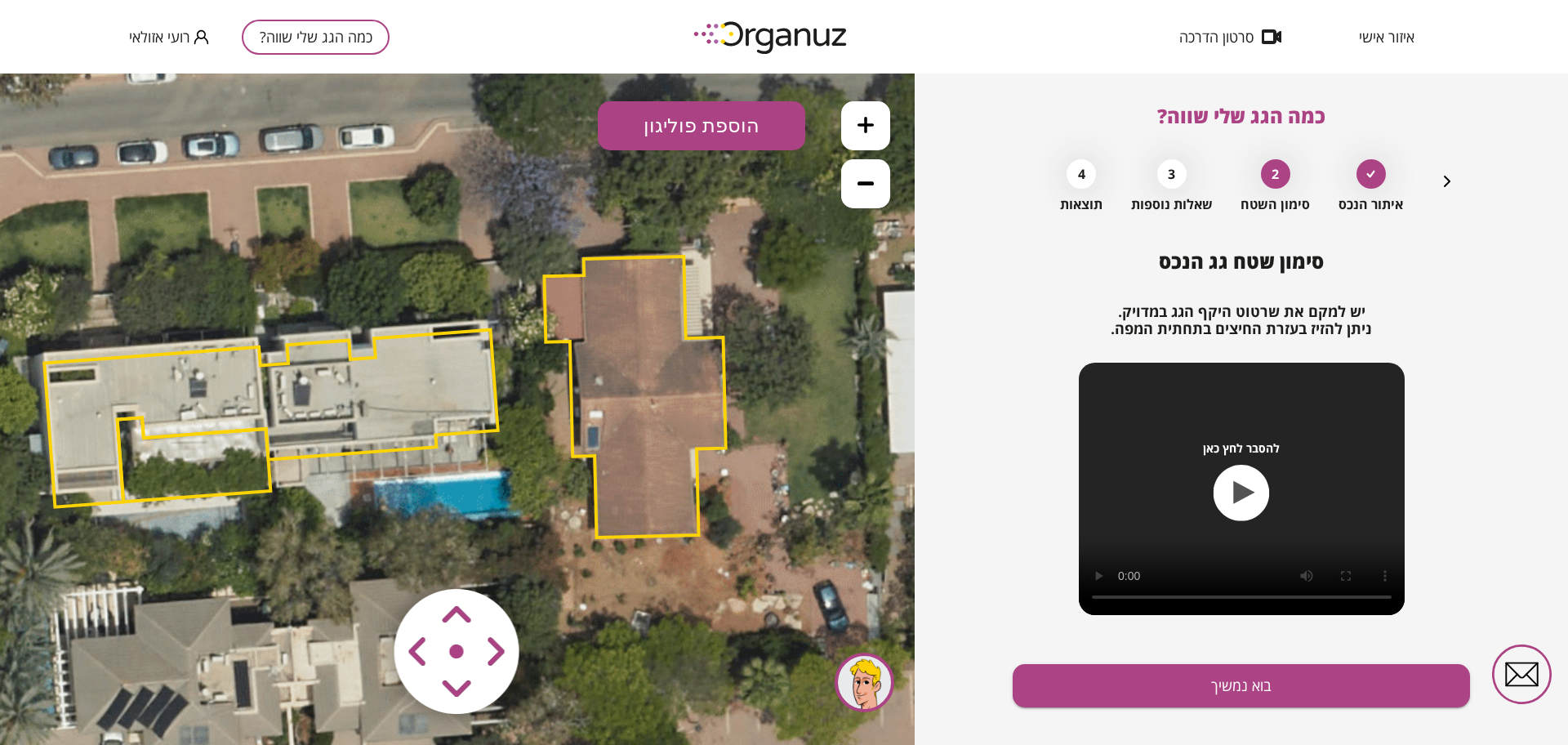
click at [361, 555] on area at bounding box center [361, 555] width 0 height 0
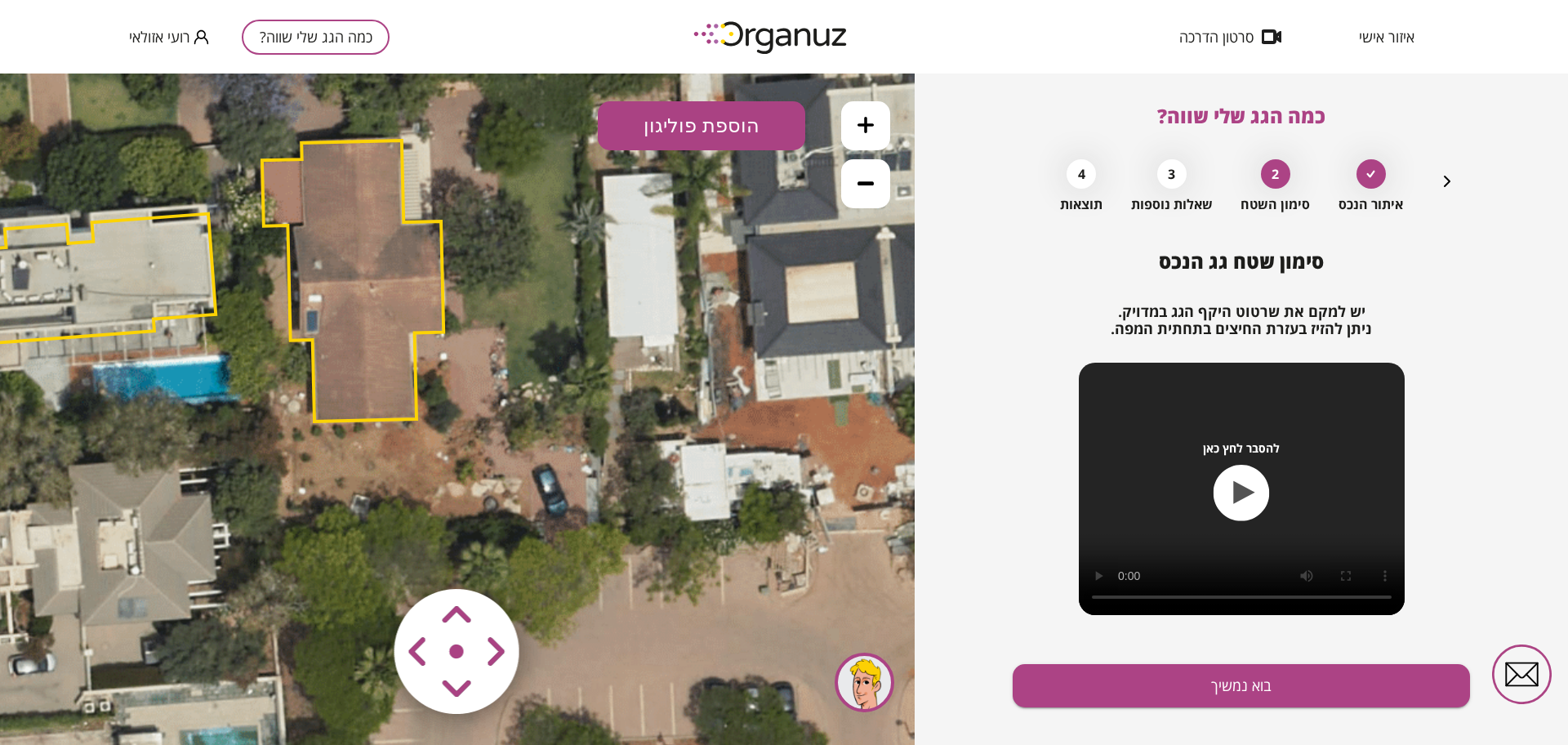
drag, startPoint x: 759, startPoint y: 598, endPoint x: 476, endPoint y: 486, distance: 304.4
click at [476, 486] on icon at bounding box center [90, 263] width 2058 height 2059
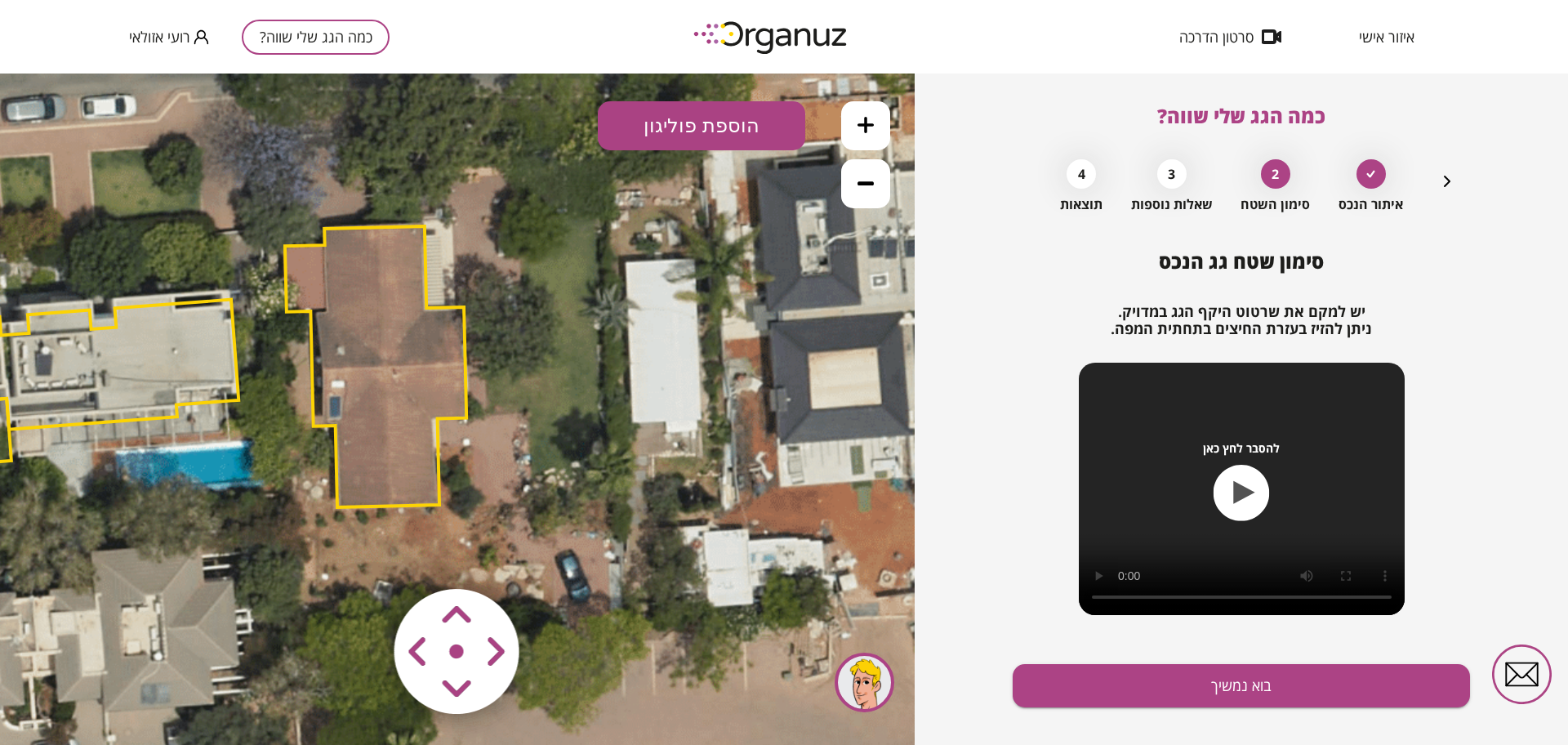
drag, startPoint x: 618, startPoint y: 404, endPoint x: 643, endPoint y: 486, distance: 85.7
click at [643, 486] on icon at bounding box center [113, 349] width 2058 height 2059
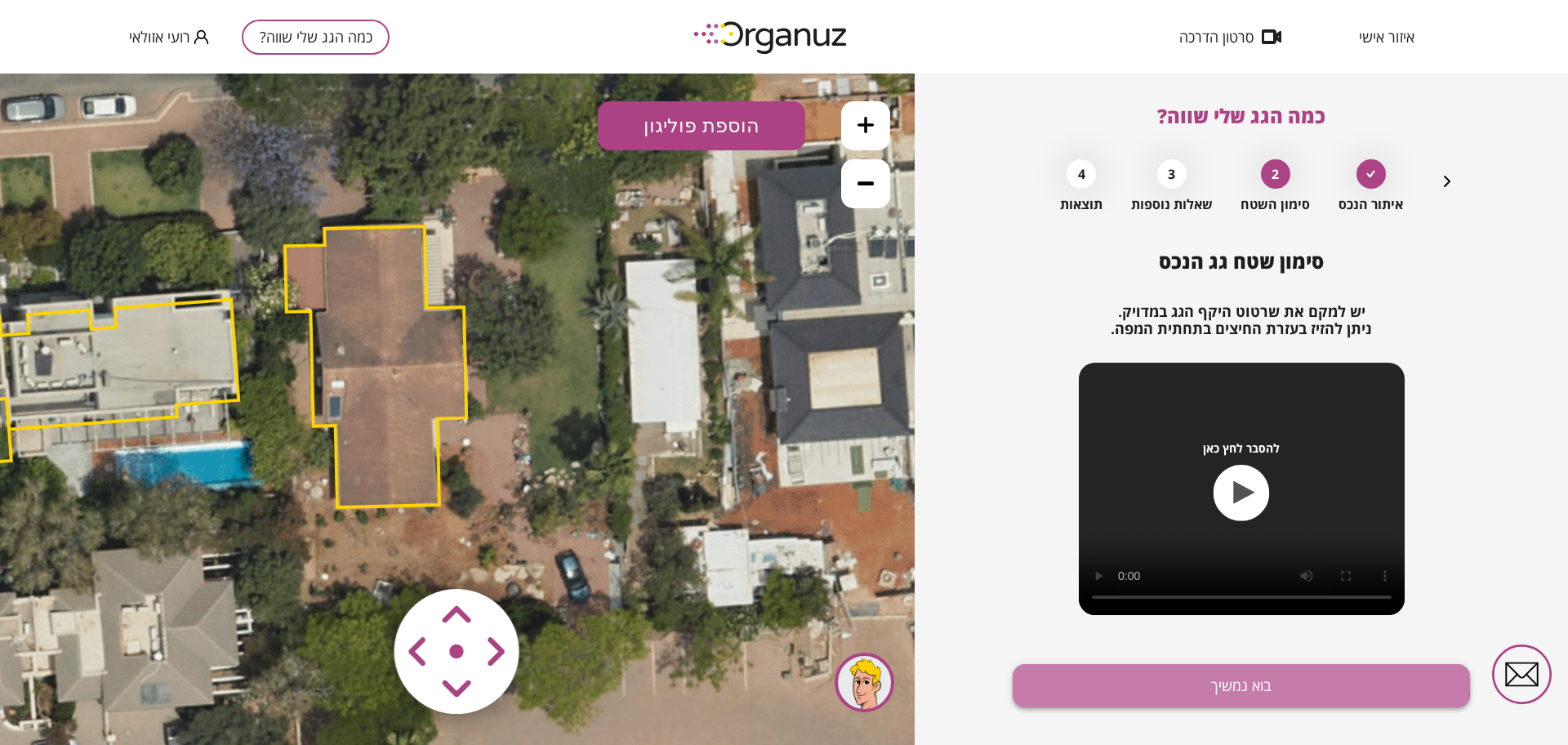
click at [1201, 680] on button "בוא נמשיך" at bounding box center [1241, 686] width 457 height 44
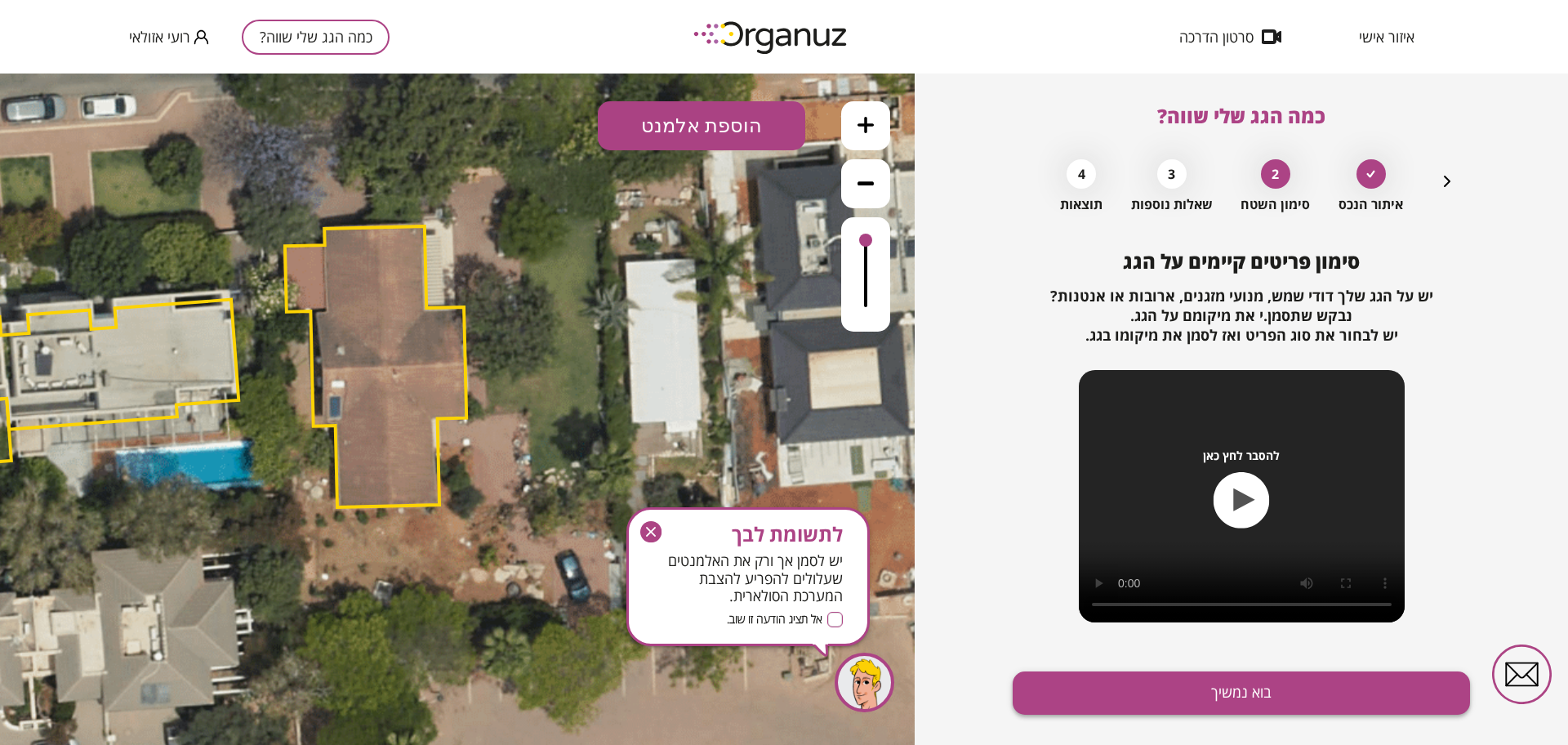
click at [1171, 693] on button "בוא נמשיך" at bounding box center [1241, 693] width 457 height 44
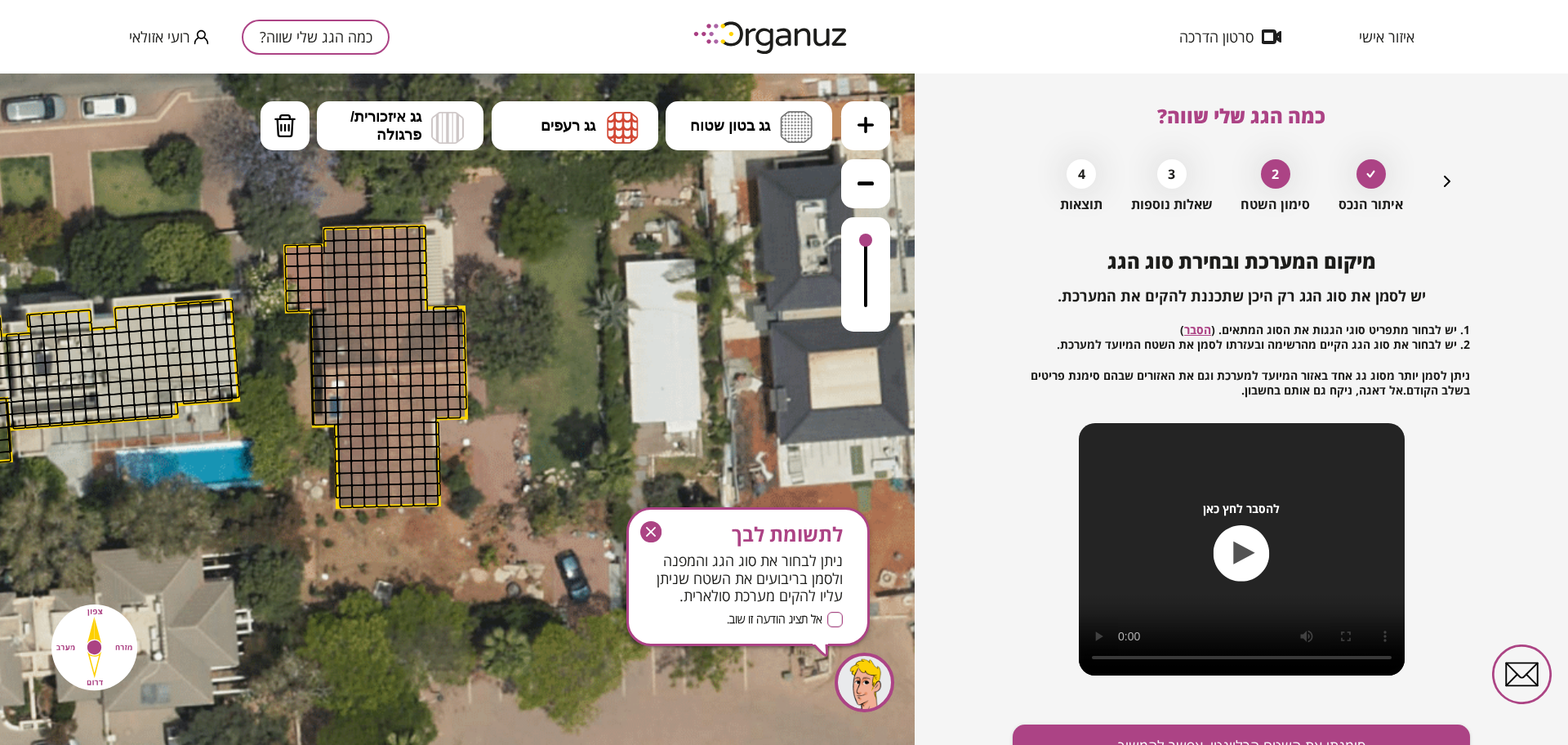
click at [886, 117] on button at bounding box center [866, 126] width 49 height 49
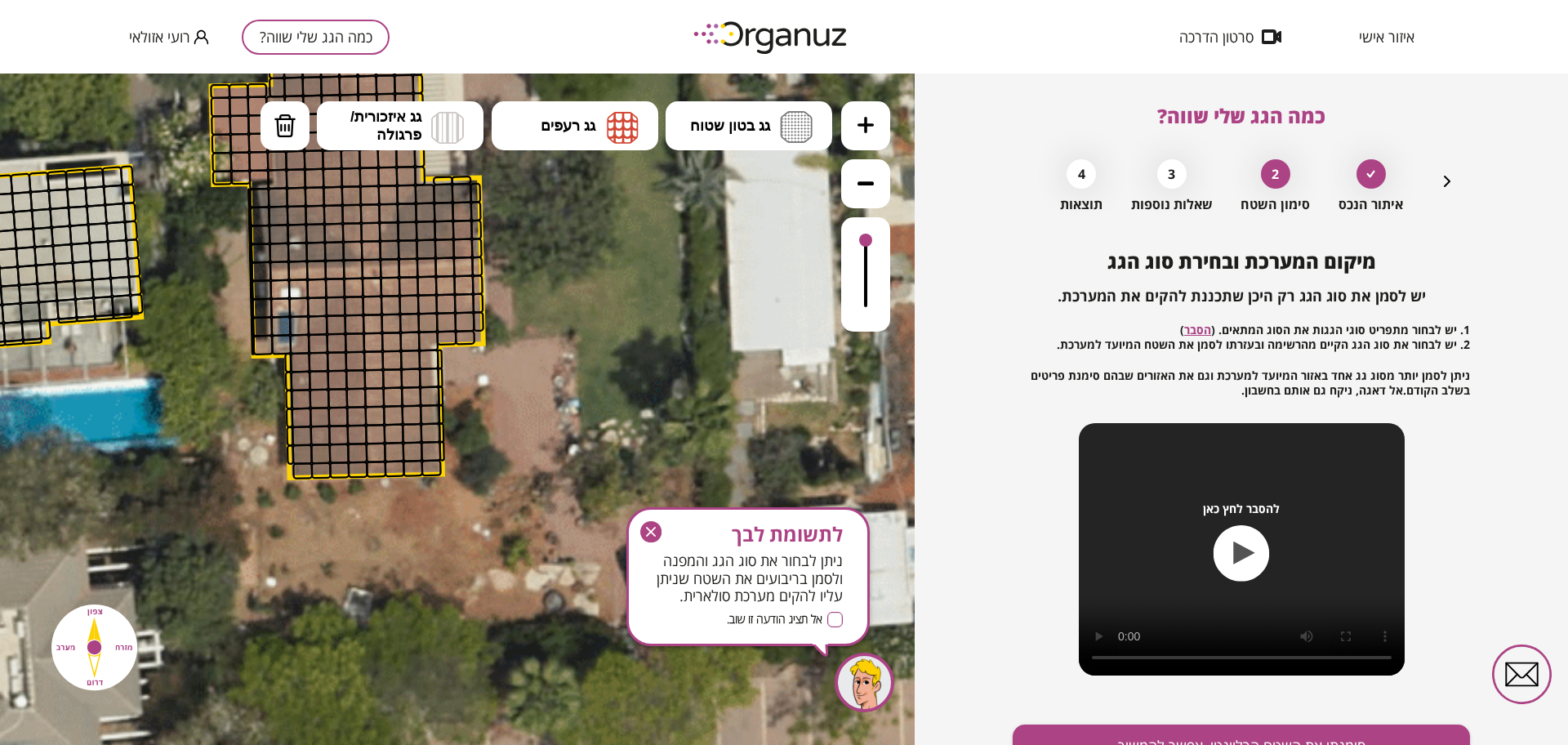
drag, startPoint x: 562, startPoint y: 370, endPoint x: 567, endPoint y: 299, distance: 71.2
click at [620, 129] on img at bounding box center [622, 127] width 31 height 32
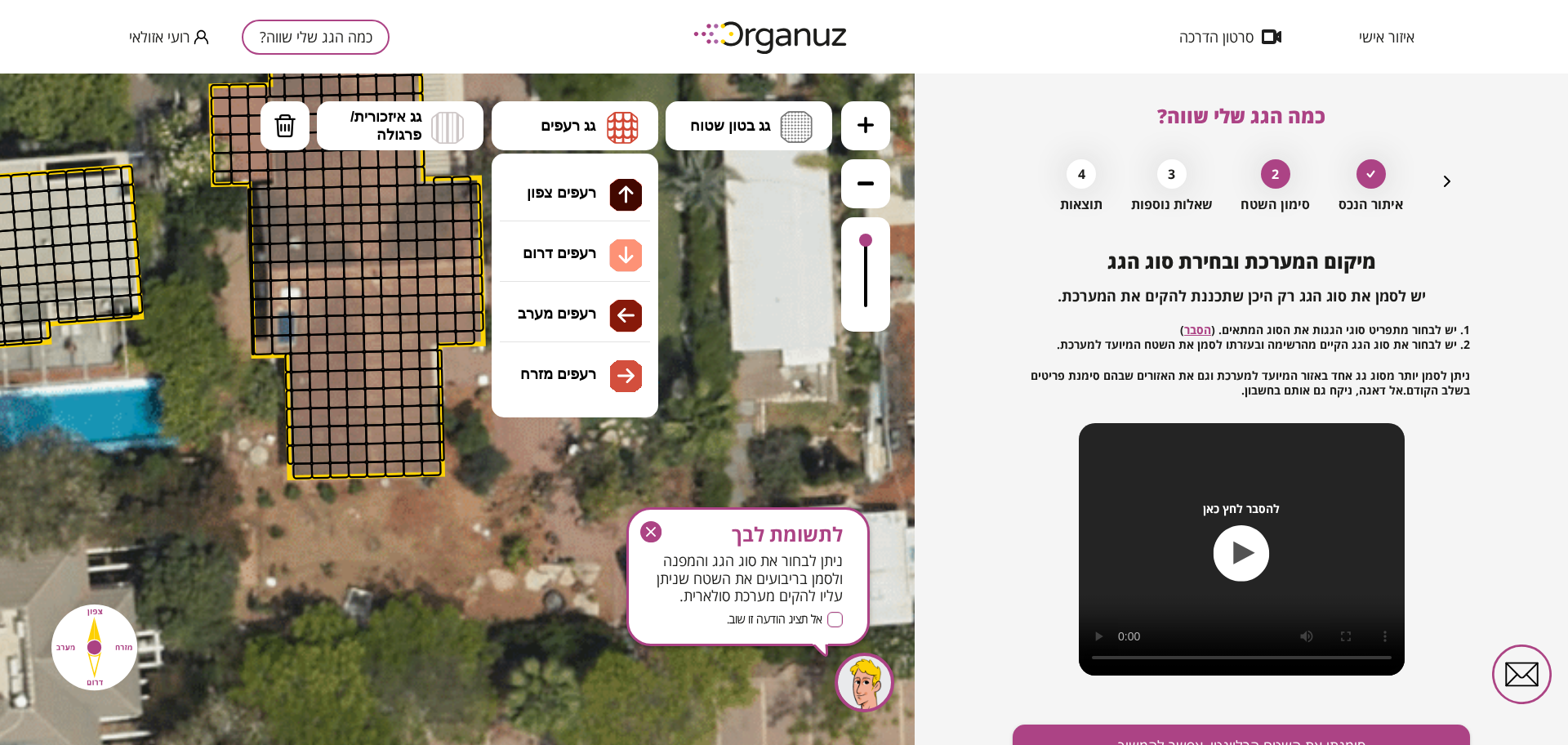
click at [587, 378] on div ".st0 { fill: #FFFFFF; } 10" at bounding box center [457, 409] width 915 height 672
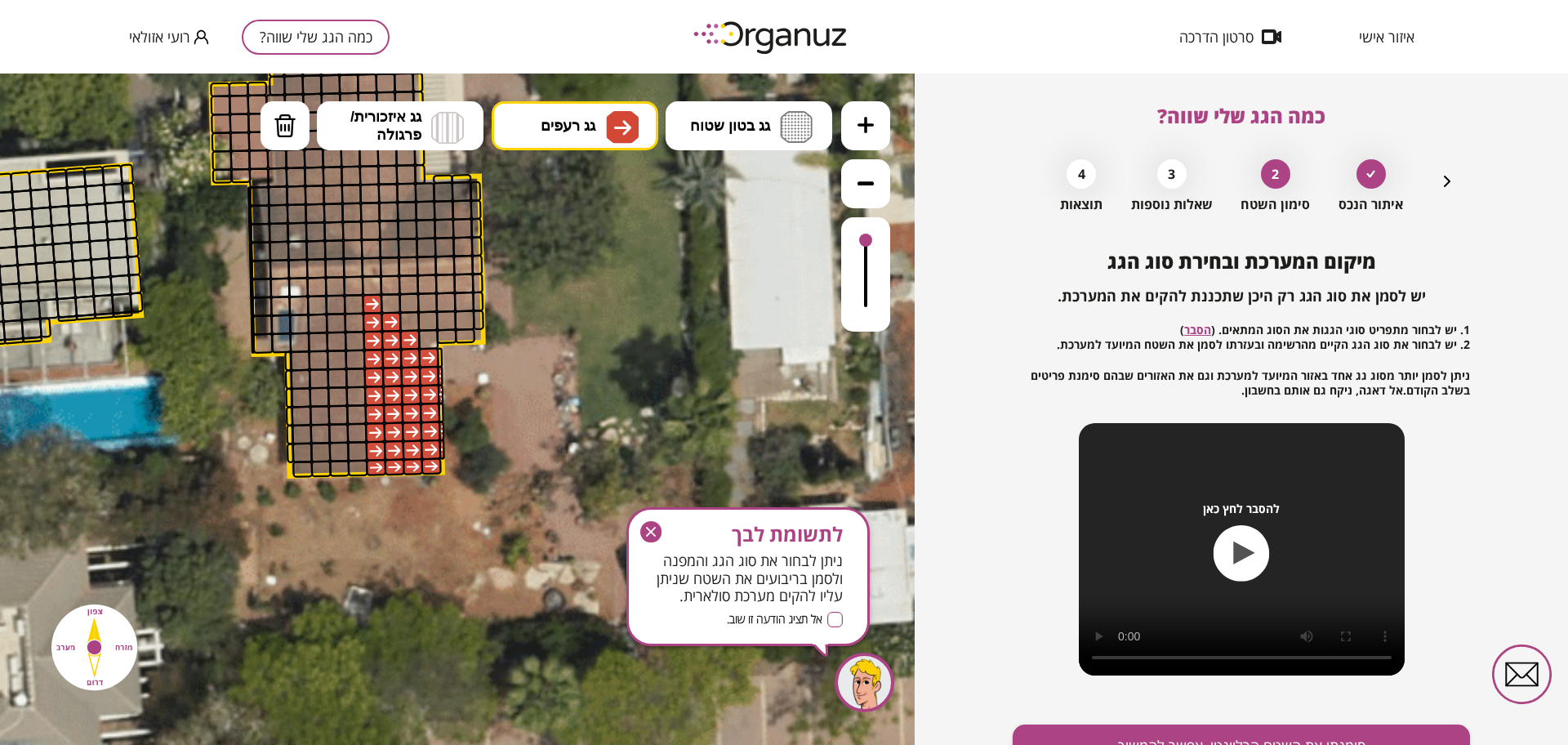
drag, startPoint x: 368, startPoint y: 298, endPoint x: 399, endPoint y: 354, distance: 64.0
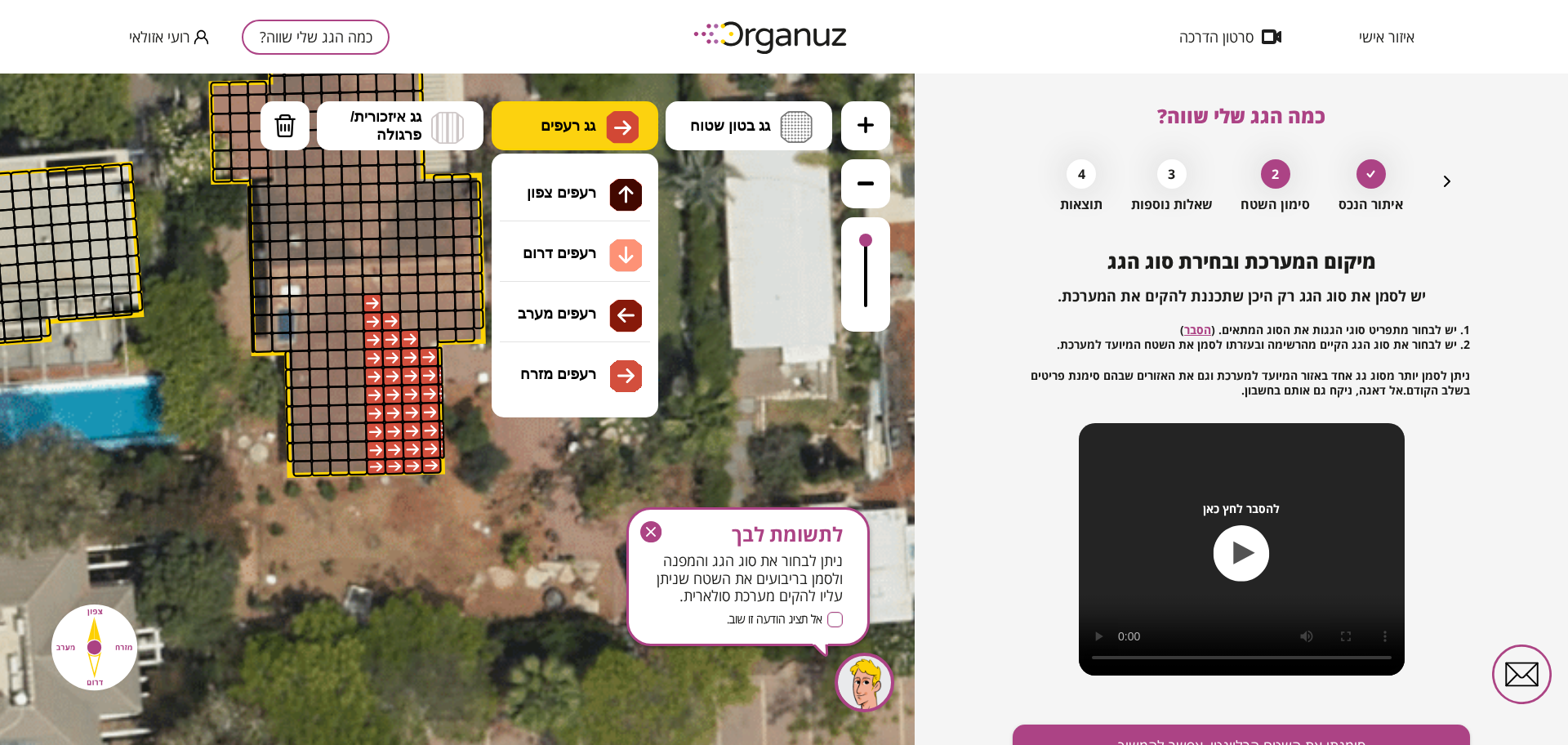
click at [531, 131] on button "גג רעפים" at bounding box center [574, 126] width 167 height 49
drag, startPoint x: 600, startPoint y: 308, endPoint x: 518, endPoint y: 326, distance: 84.0
click at [601, 307] on div ".st0 { fill: #FFFFFF; } 10" at bounding box center [457, 409] width 915 height 672
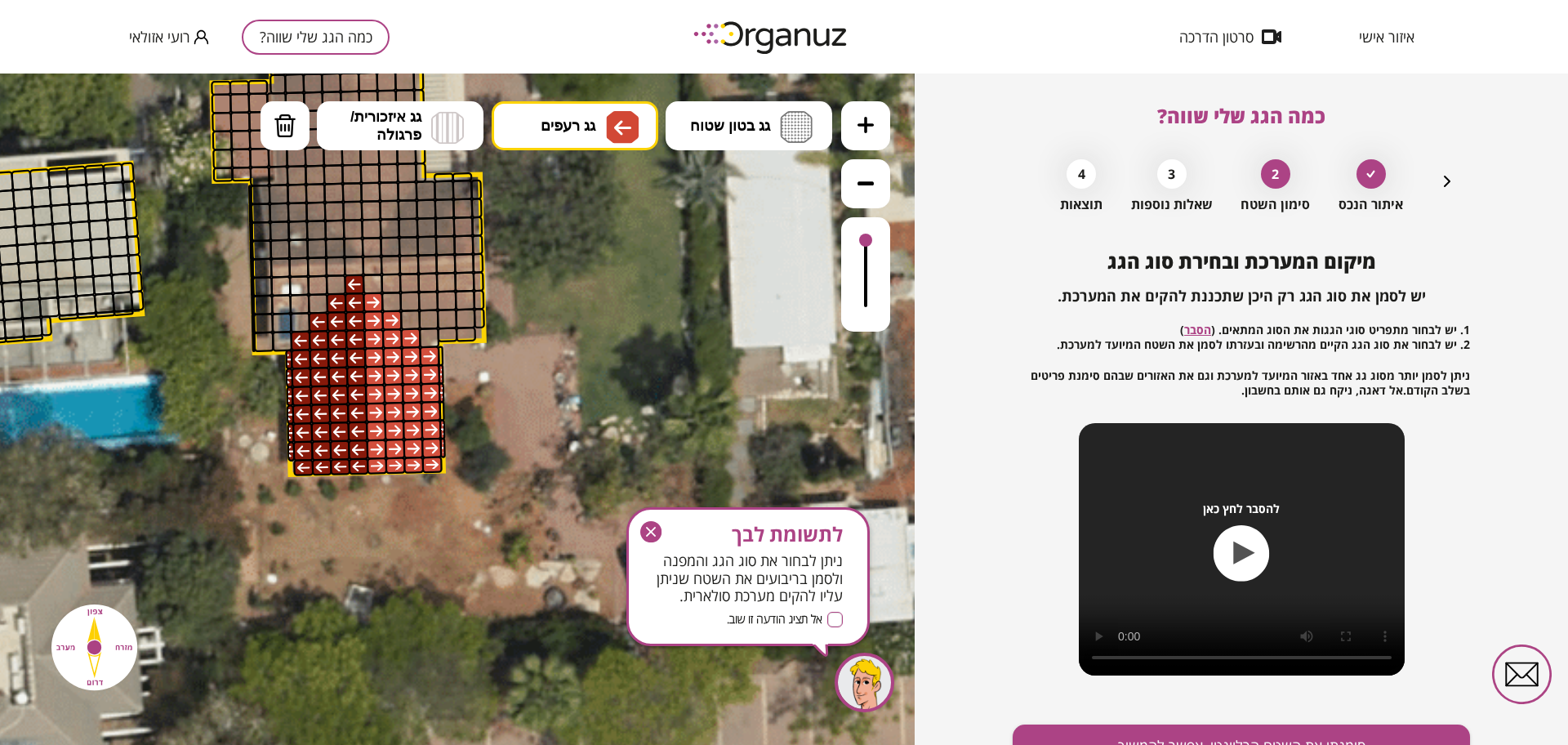
drag, startPoint x: 354, startPoint y: 475, endPoint x: 292, endPoint y: 386, distance: 108.5
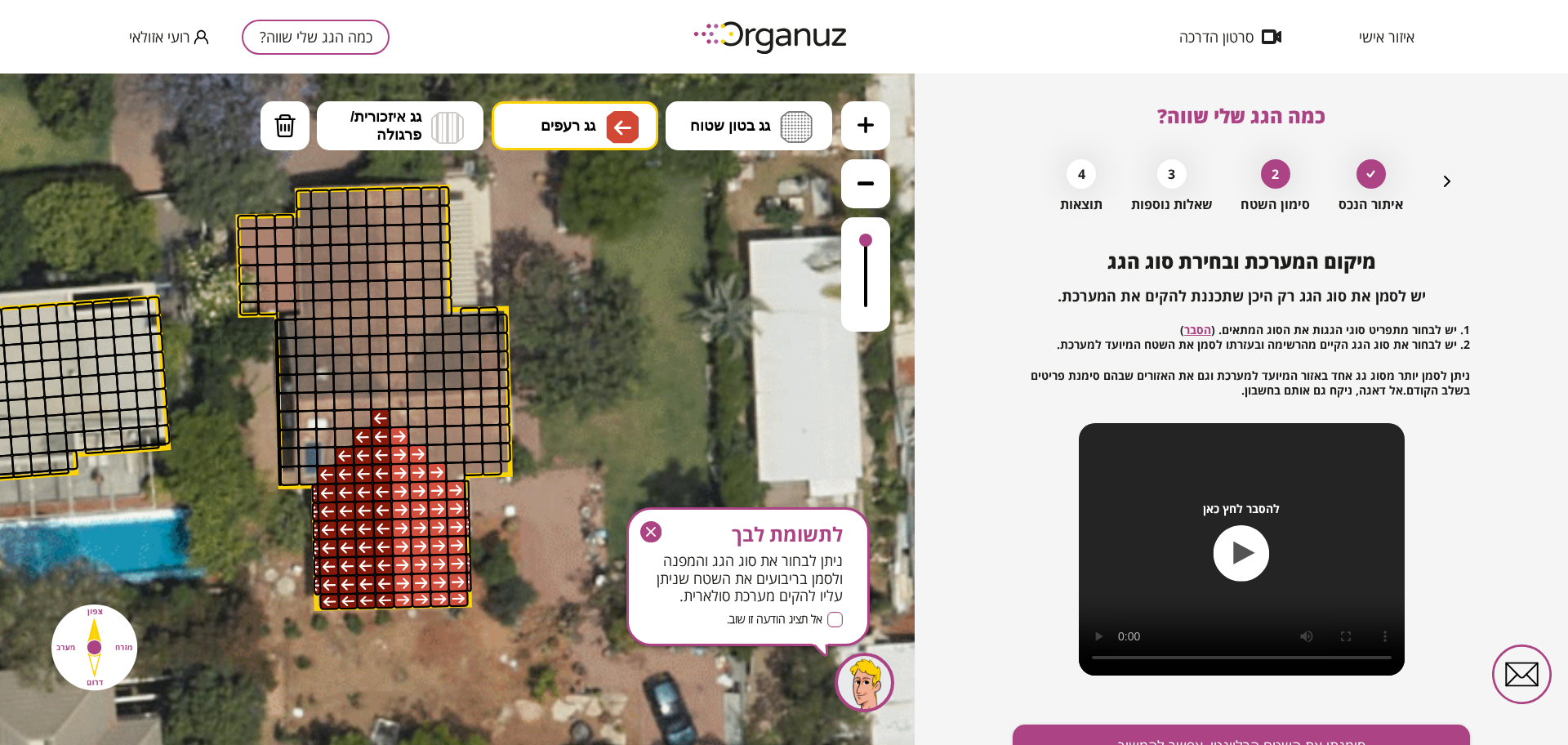
drag, startPoint x: 539, startPoint y: 383, endPoint x: 565, endPoint y: 502, distance: 121.8
click at [588, 117] on span "גג רעפים" at bounding box center [567, 126] width 55 height 18
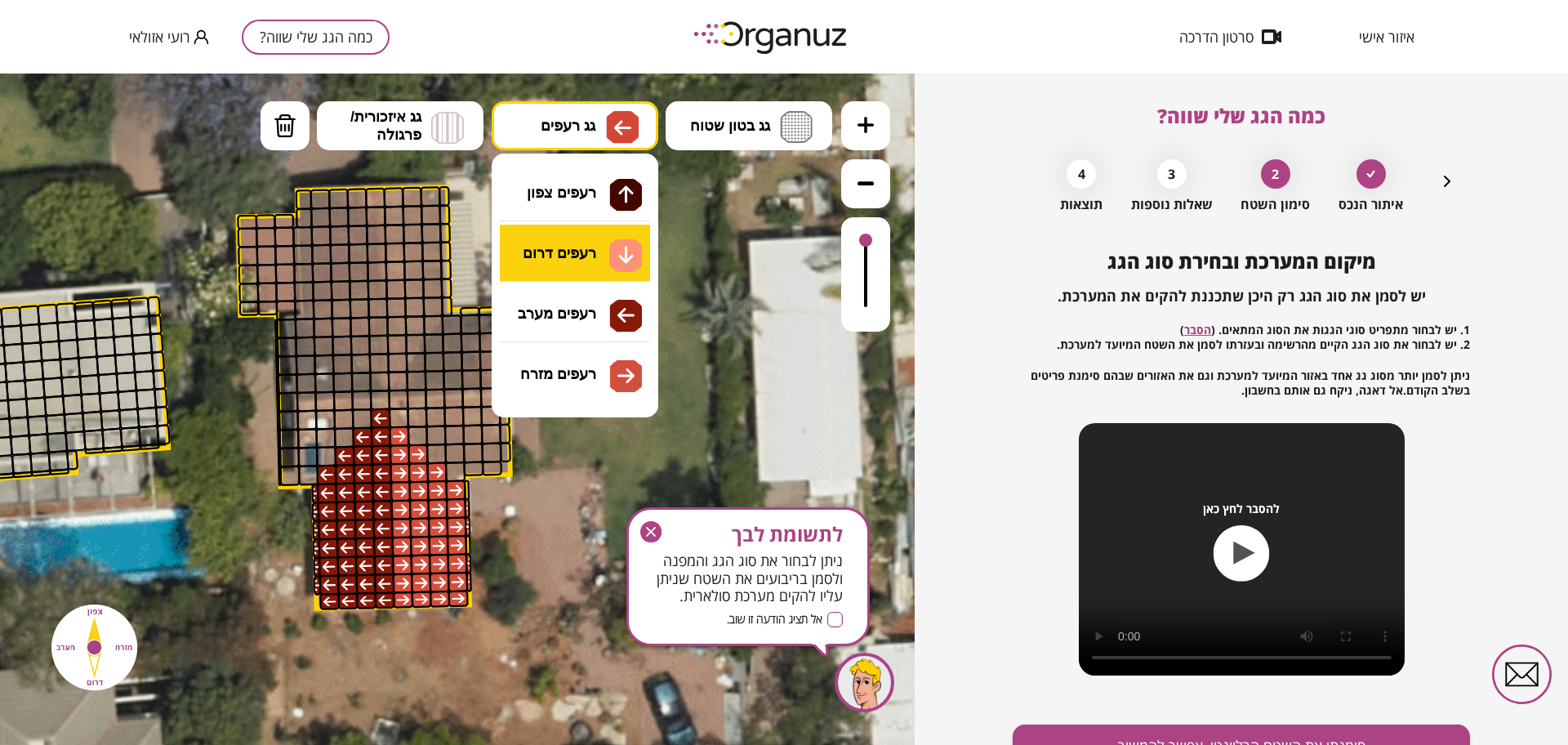
click at [595, 249] on div ".st0 { fill: #FFFFFF; } 10" at bounding box center [457, 409] width 915 height 672
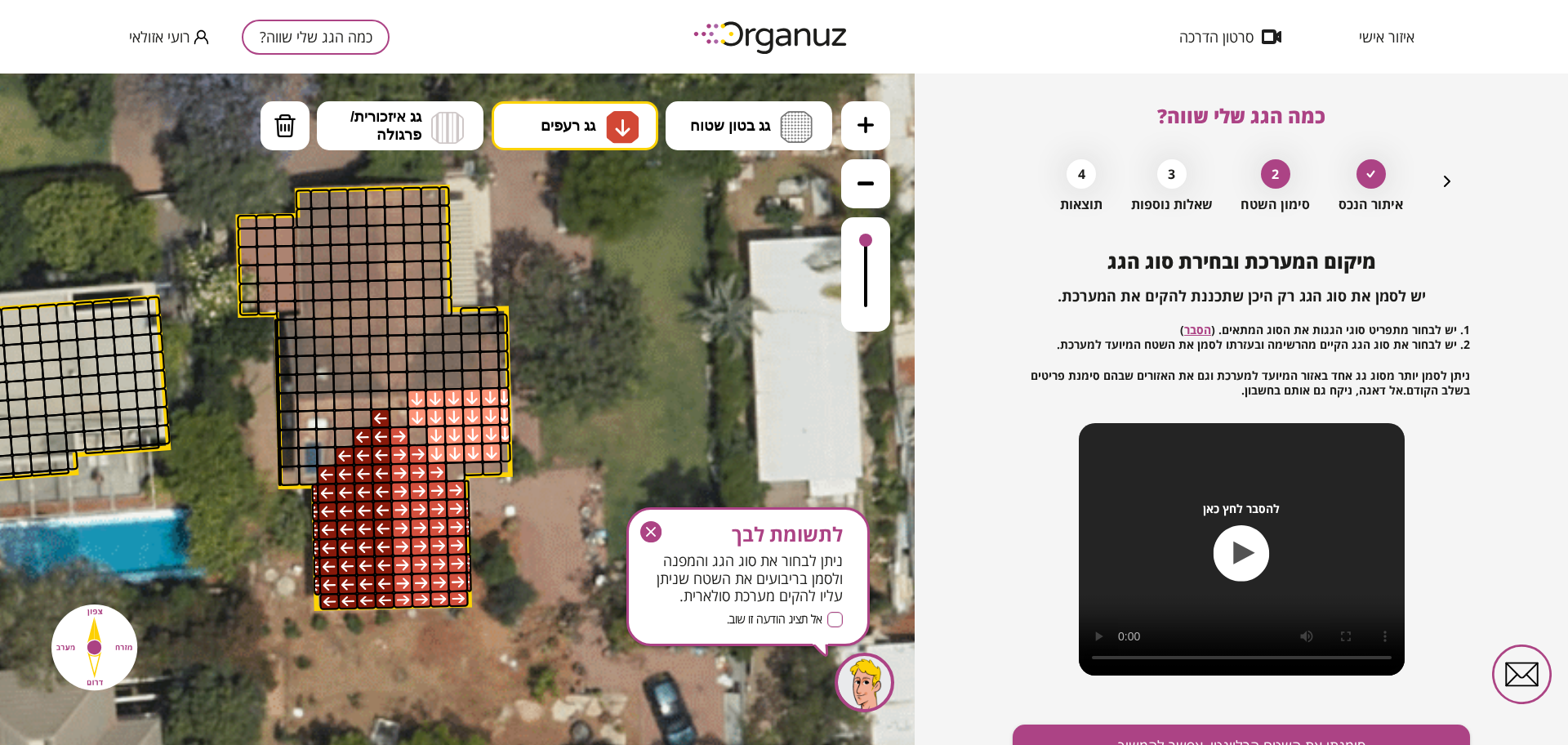
drag, startPoint x: 411, startPoint y: 405, endPoint x: 499, endPoint y: 453, distance: 100.2
click at [279, 122] on img at bounding box center [285, 126] width 23 height 24
click at [434, 450] on div at bounding box center [436, 453] width 20 height 20
click at [595, 140] on button "גג רעפים" at bounding box center [574, 126] width 167 height 49
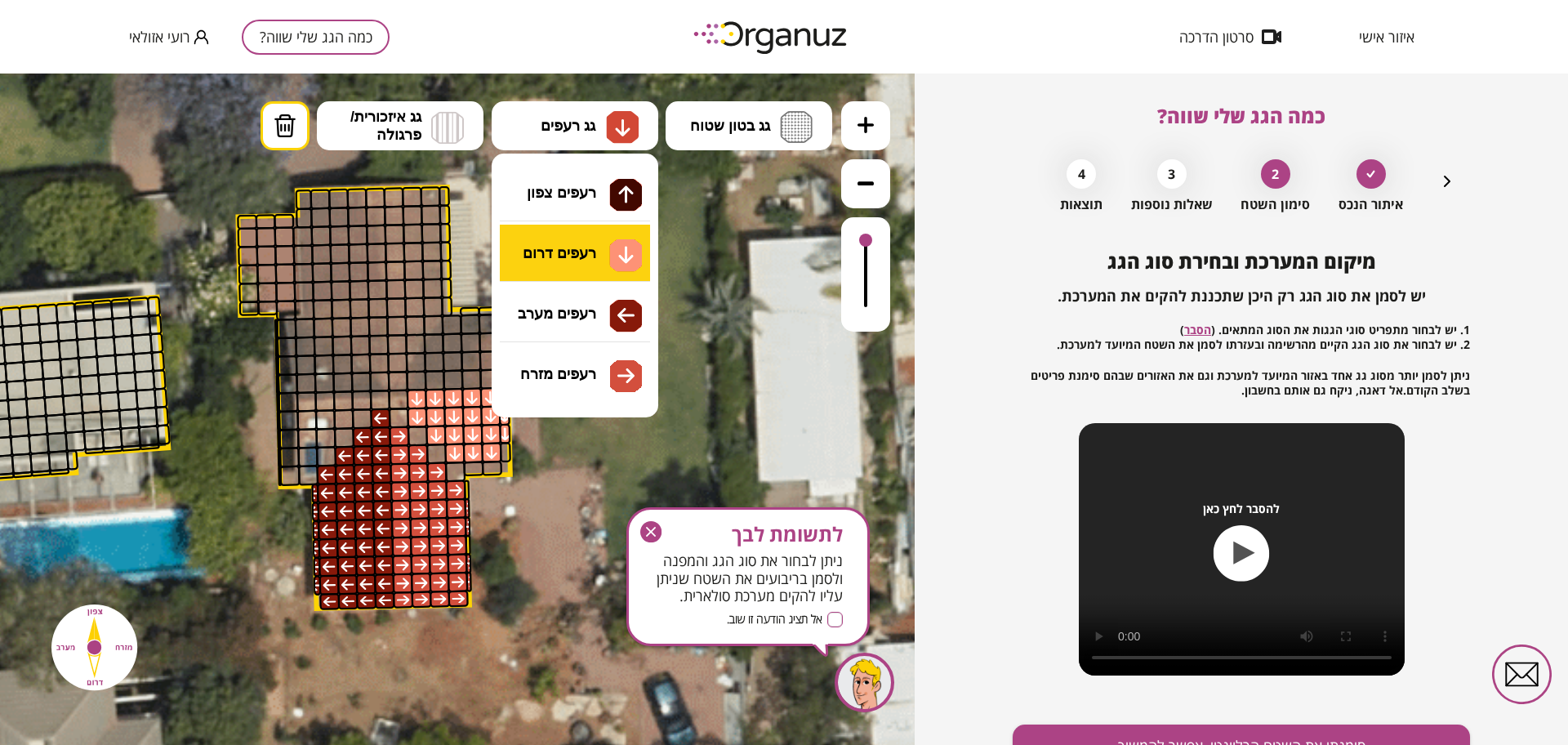
click at [584, 259] on div ".st0 { fill: #FFFFFF; } 10" at bounding box center [457, 409] width 915 height 672
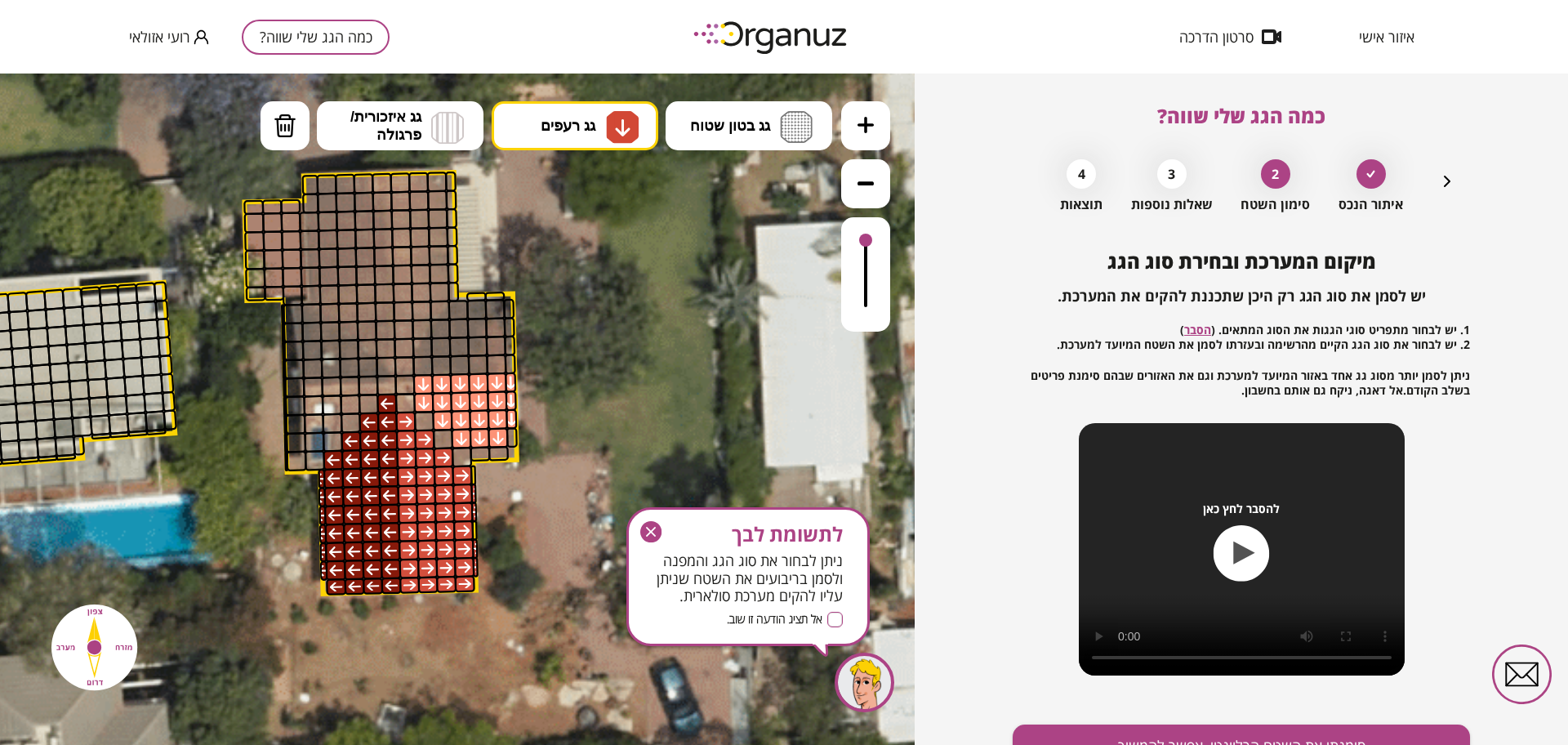
drag, startPoint x: 479, startPoint y: 467, endPoint x: 499, endPoint y: 456, distance: 22.8
click at [499, 456] on polygon at bounding box center [381, 383] width 272 height 422
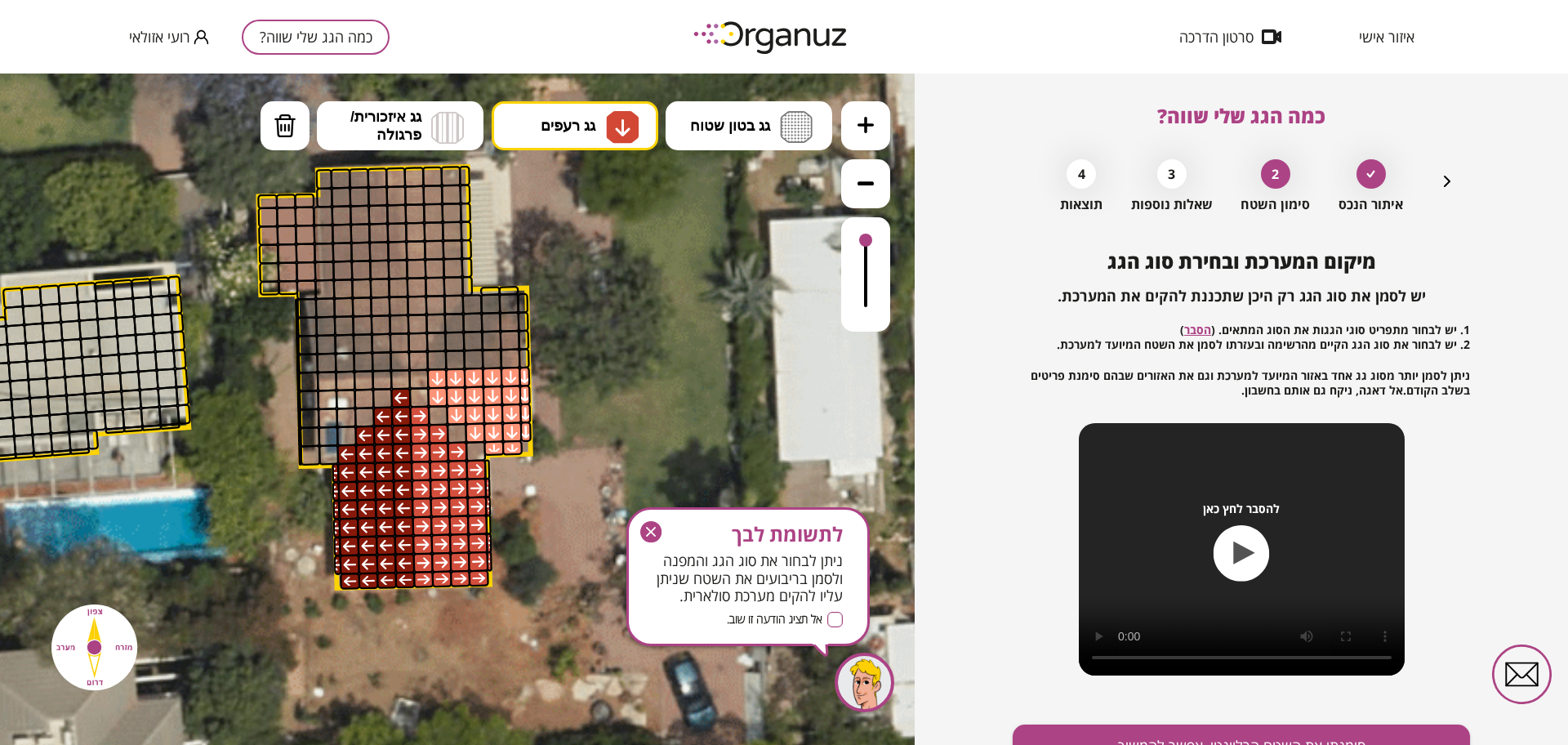
drag, startPoint x: 497, startPoint y: 447, endPoint x: 528, endPoint y: 432, distance: 34.4
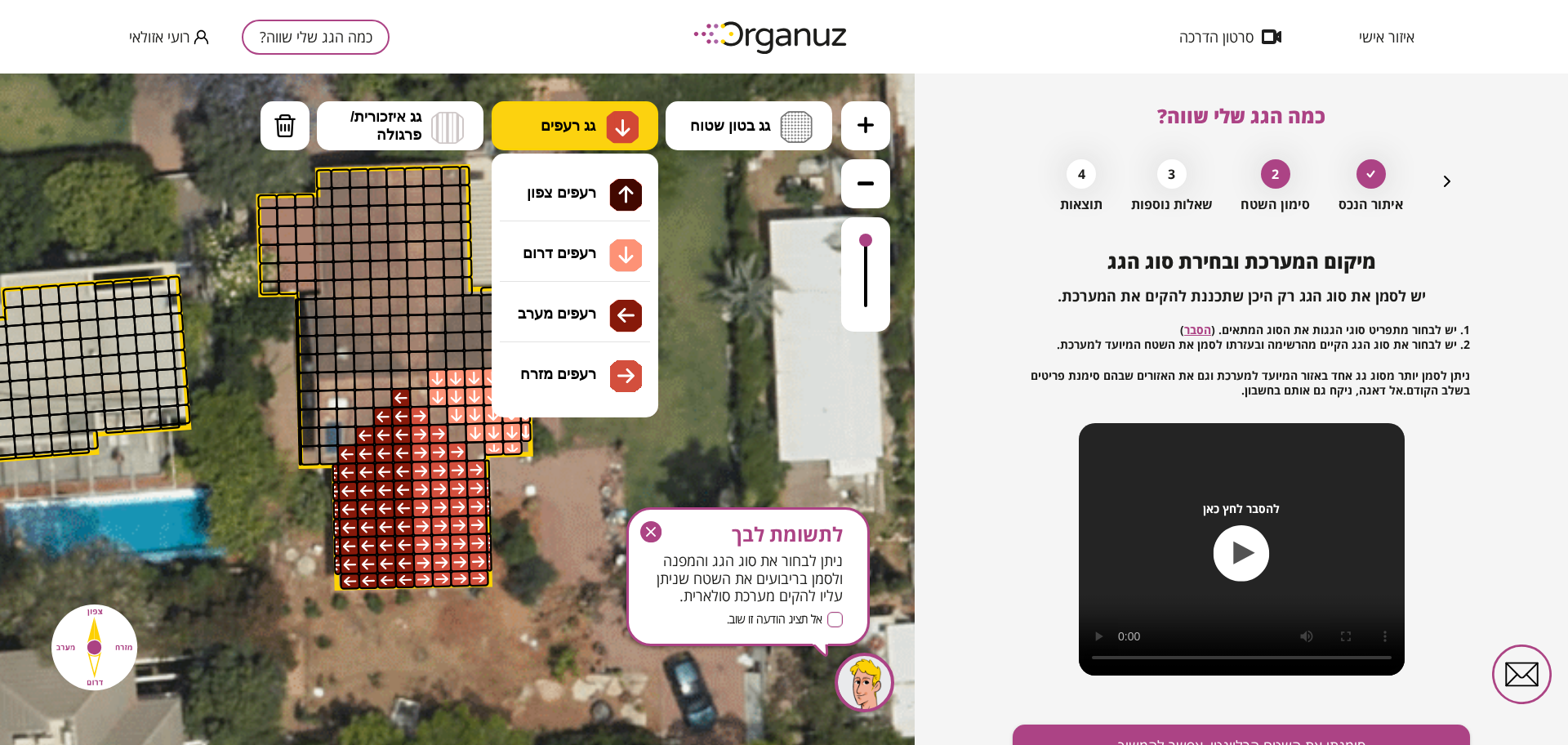
click at [610, 129] on img at bounding box center [622, 127] width 32 height 32
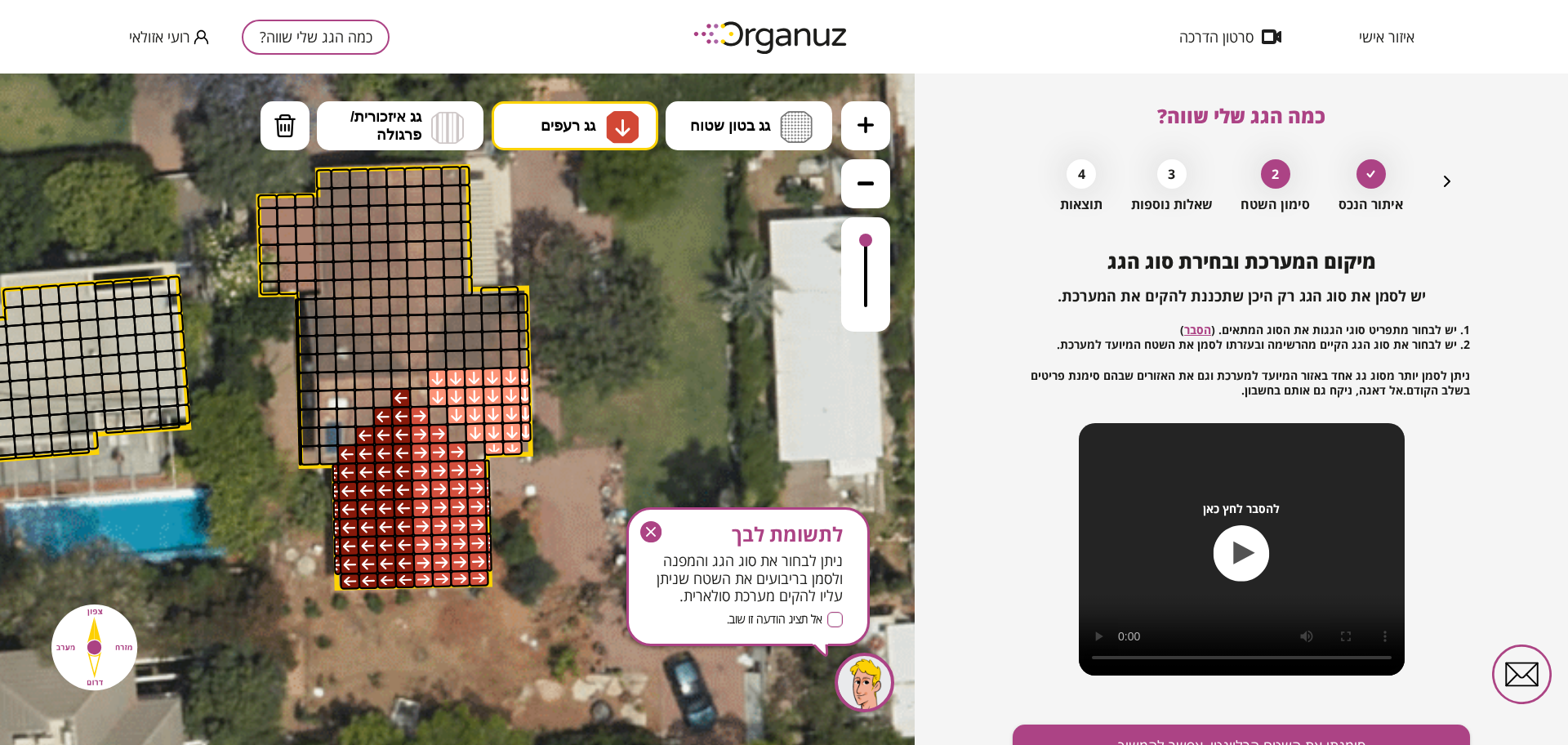
click at [593, 245] on div ".st0 { fill: #FFFFFF; } 10" at bounding box center [457, 409] width 915 height 672
click at [285, 138] on button "מחיקה" at bounding box center [285, 126] width 49 height 49
drag, startPoint x: 401, startPoint y: 392, endPoint x: 361, endPoint y: 391, distance: 40.0
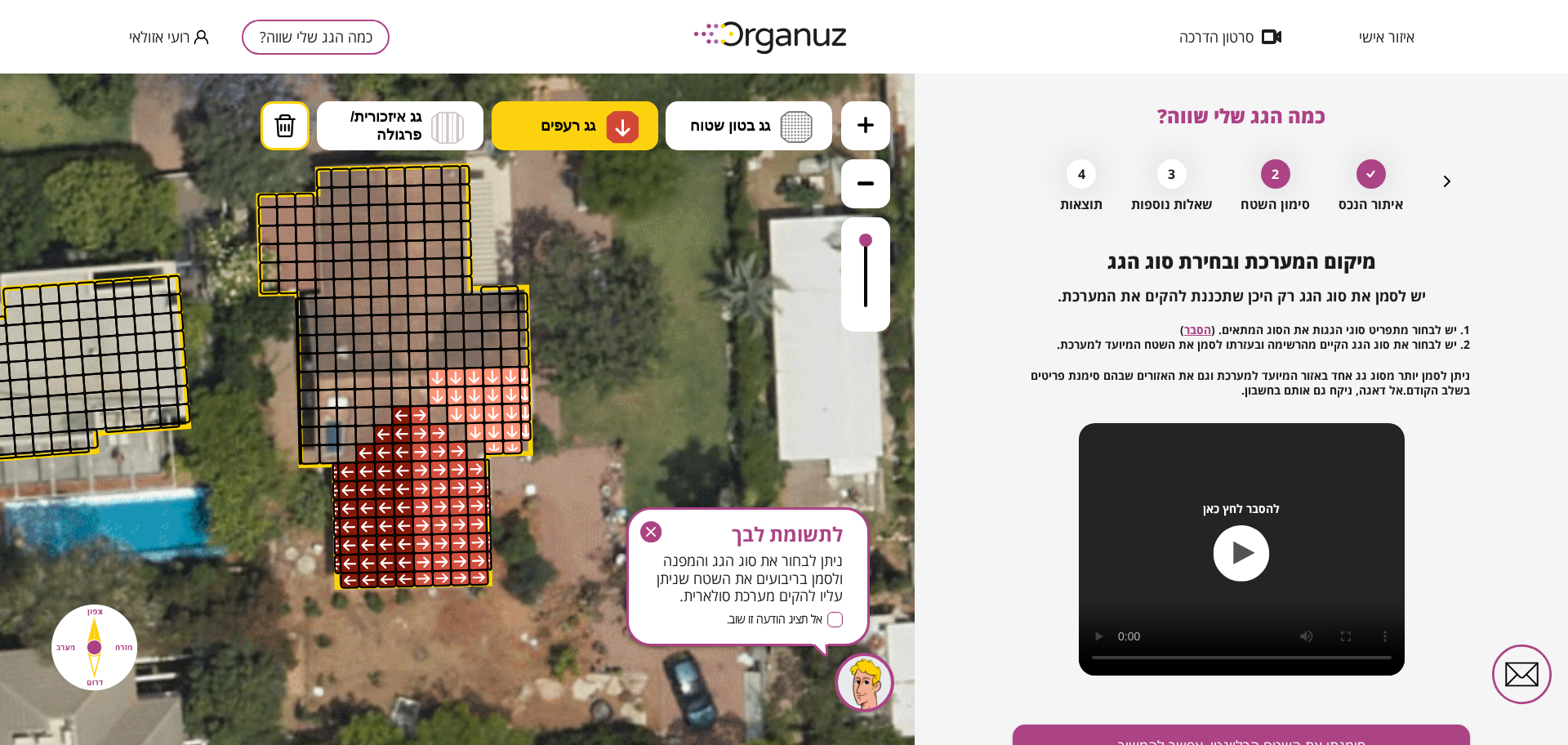
click at [553, 136] on button "גג רעפים" at bounding box center [574, 126] width 167 height 49
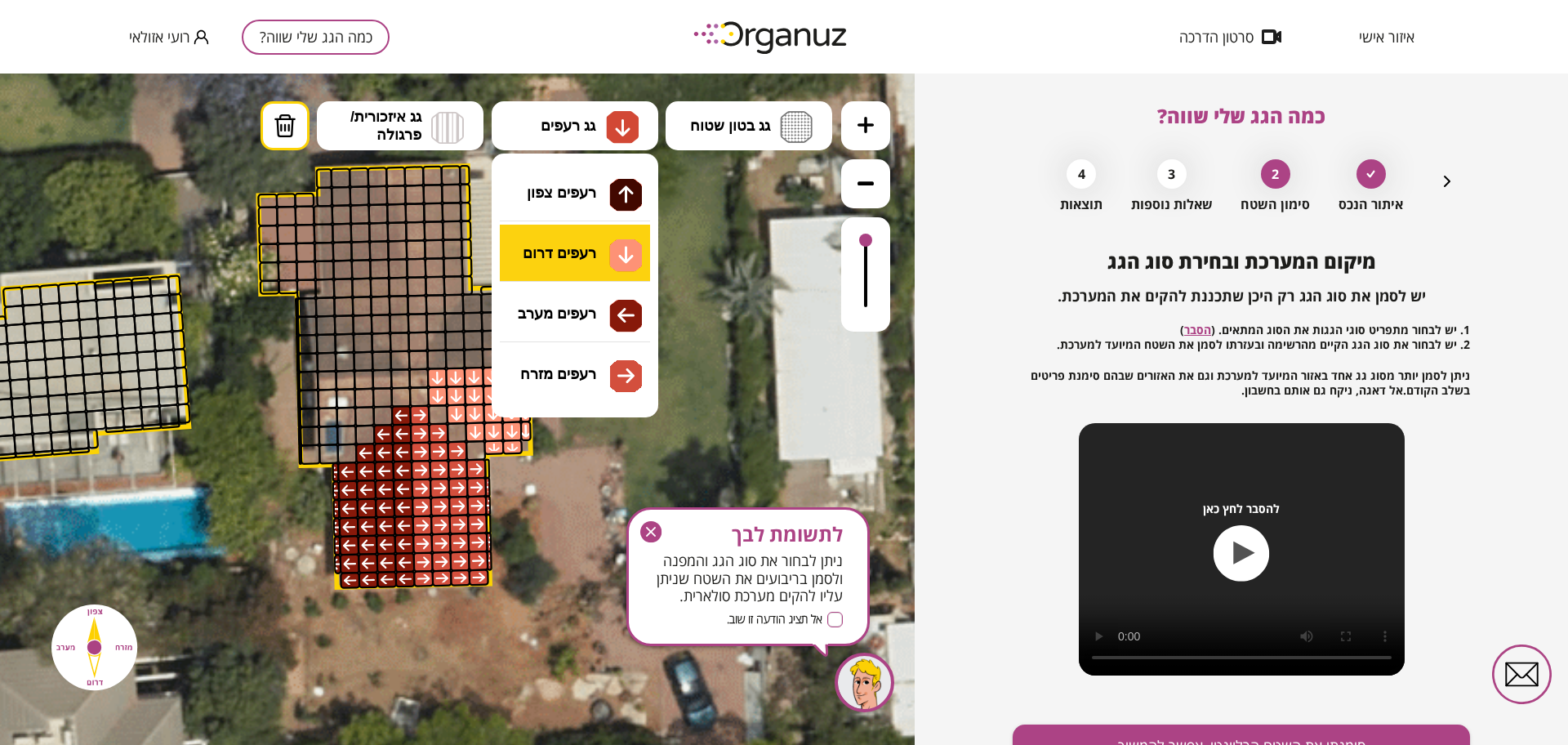
click at [601, 259] on div ".st0 { fill: #FFFFFF; } 10" at bounding box center [457, 409] width 915 height 672
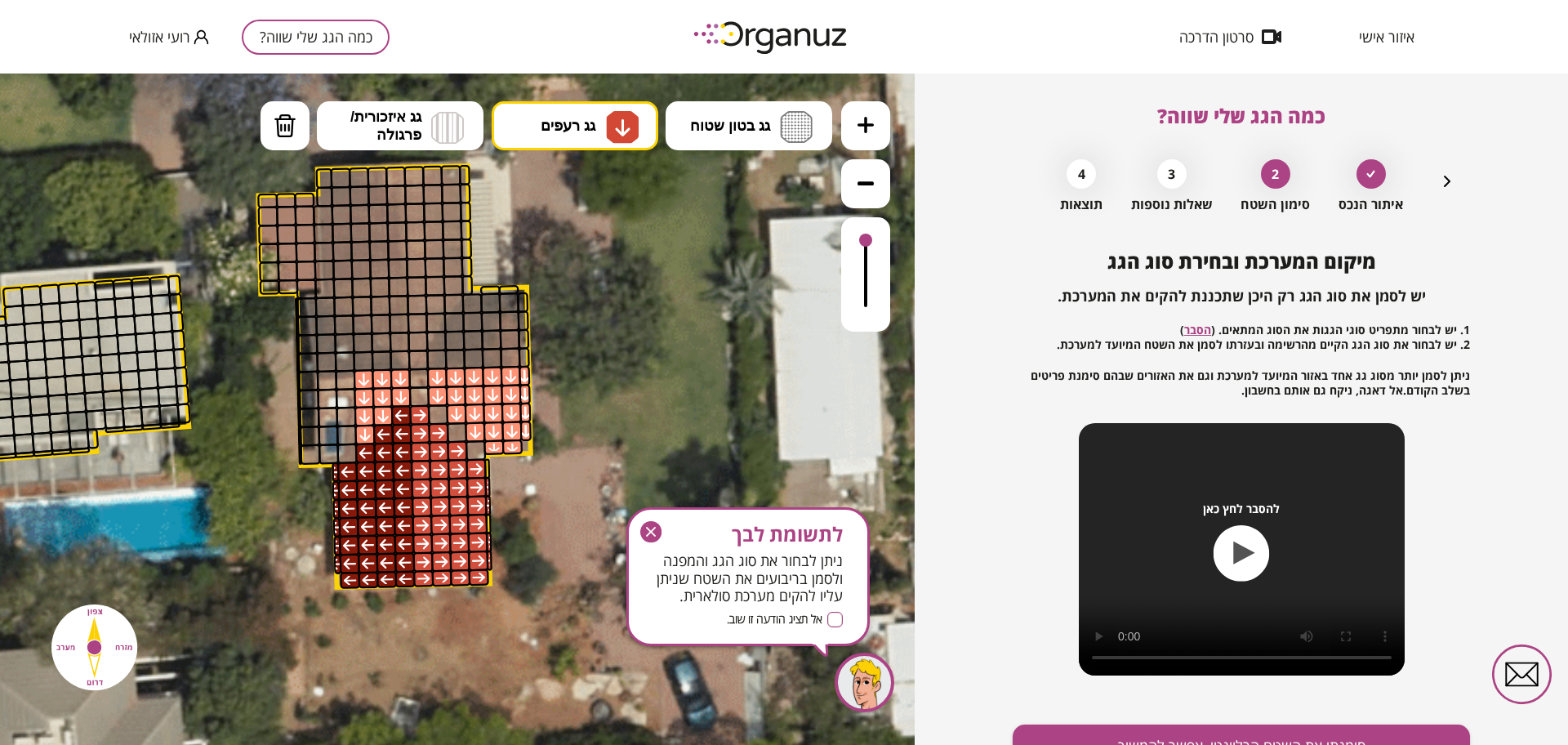
drag, startPoint x: 401, startPoint y: 384, endPoint x: 360, endPoint y: 429, distance: 60.9
click at [273, 117] on img at bounding box center [285, 126] width 23 height 24
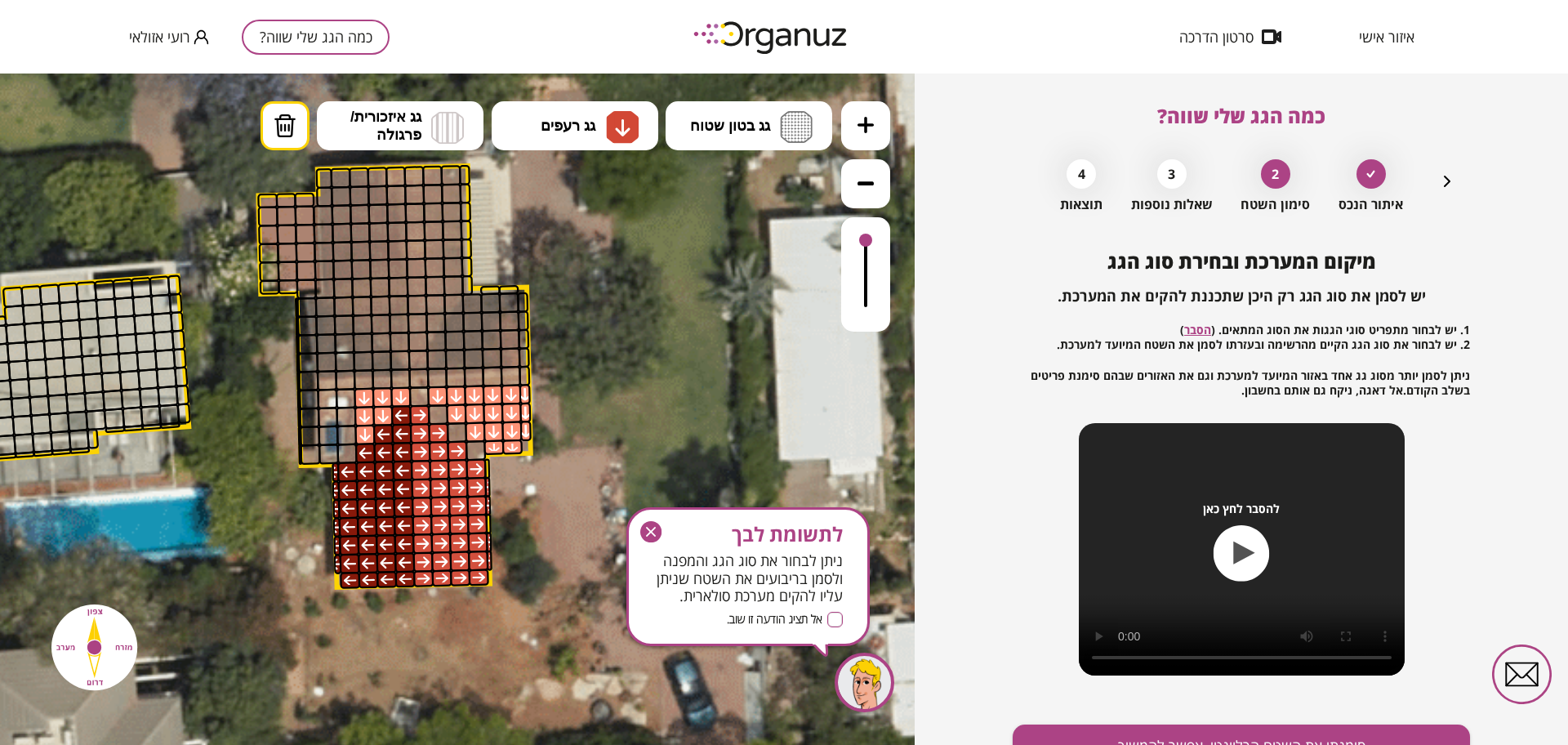
drag, startPoint x: 368, startPoint y: 374, endPoint x: 609, endPoint y: 368, distance: 241.1
click at [588, 370] on div ".st0 { fill: #FFFFFF; }" at bounding box center [2, 351] width 3087 height 3088
click at [620, 118] on img at bounding box center [622, 128] width 17 height 19
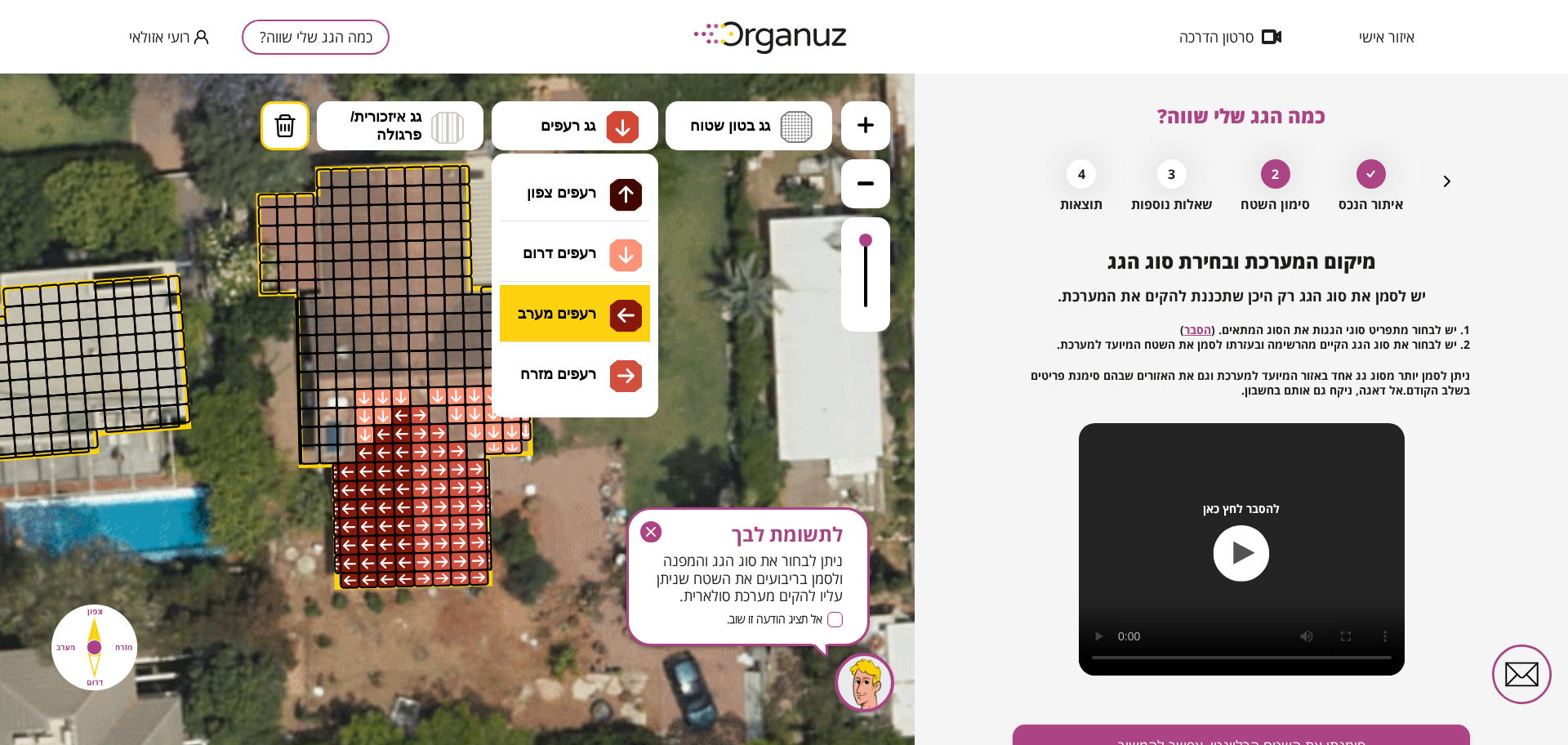
click at [600, 314] on div ".st0 { fill: #FFFFFF; } 10" at bounding box center [457, 409] width 915 height 672
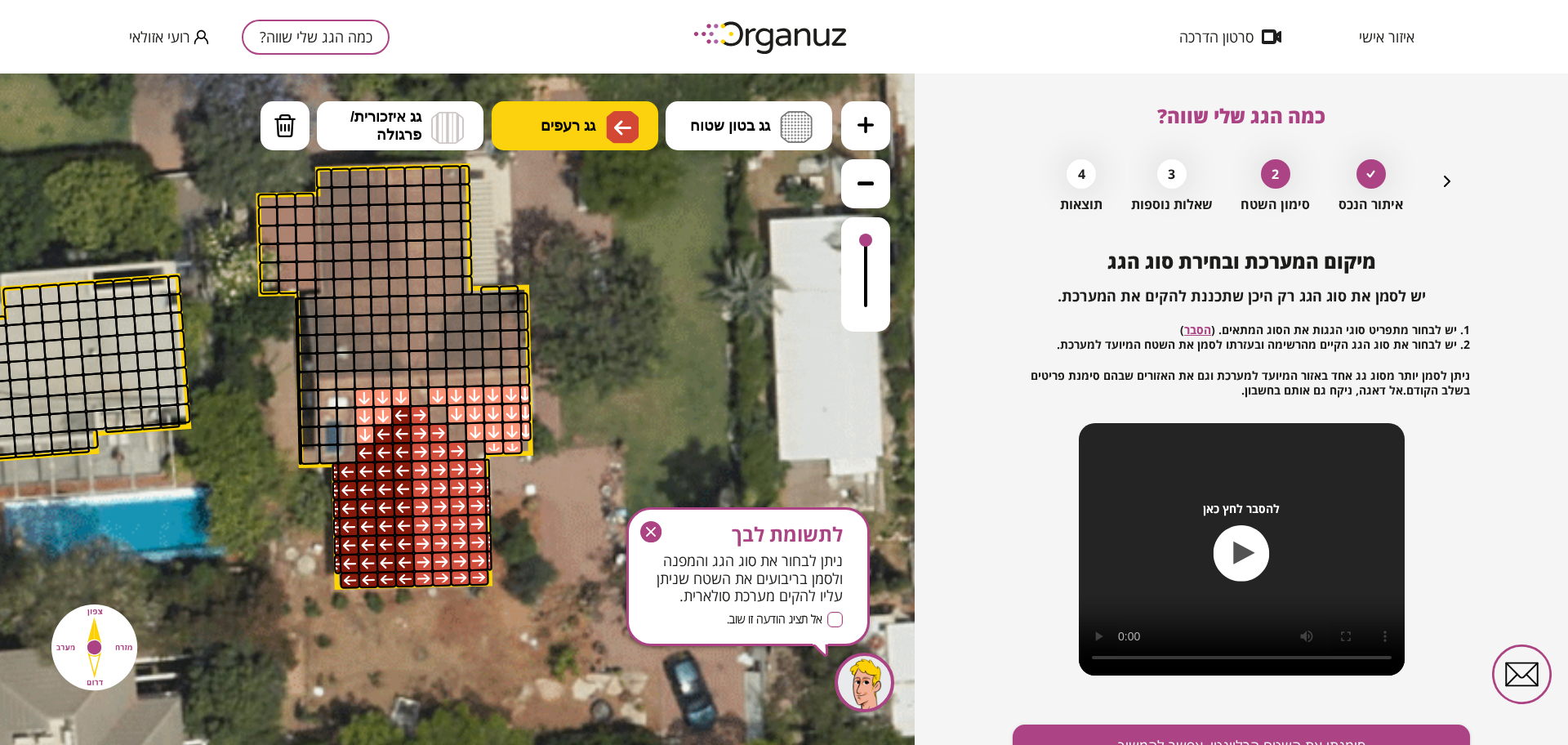
click at [600, 111] on button "גג רעפים" at bounding box center [574, 126] width 167 height 49
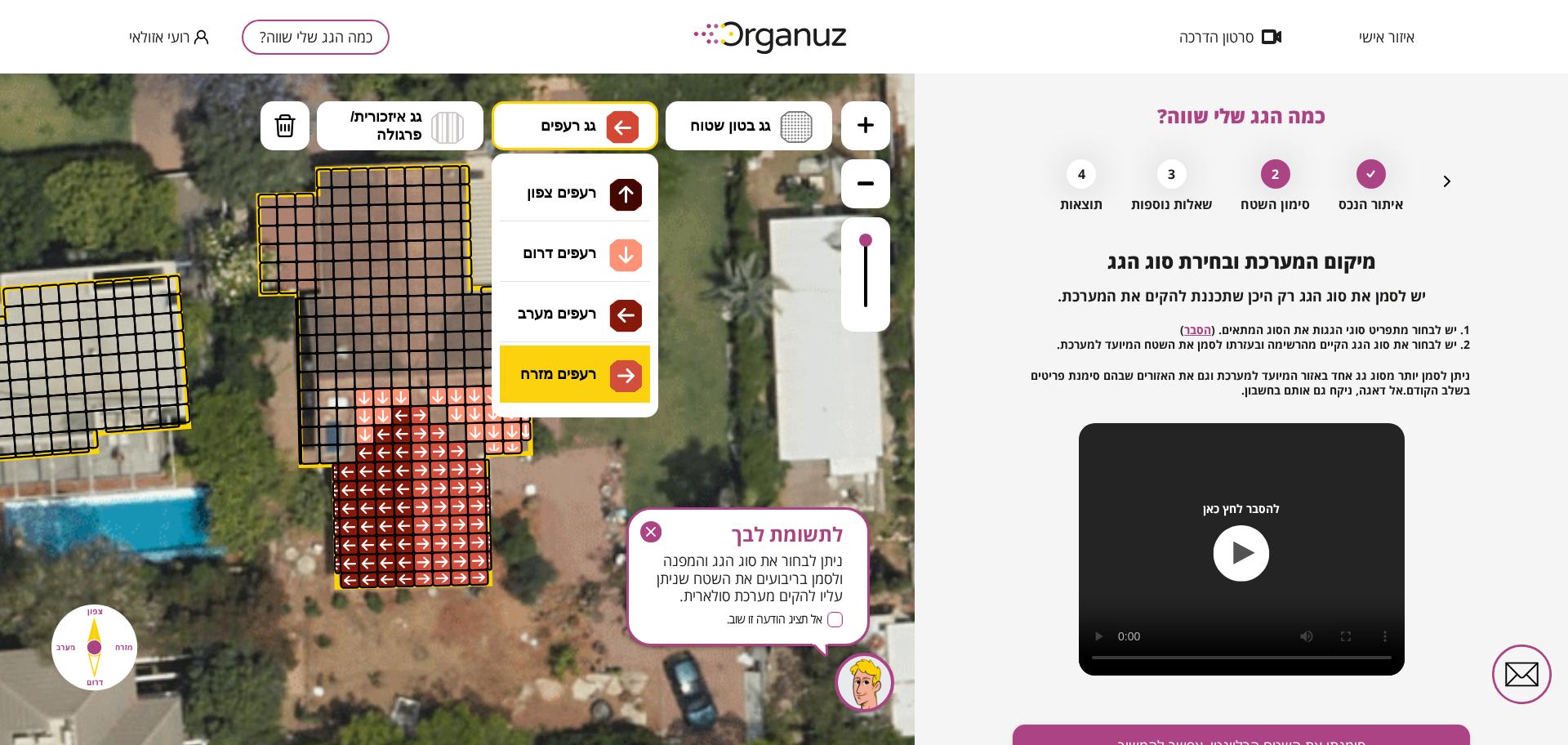
click at [599, 369] on div ".st0 { fill: #FFFFFF; } 10" at bounding box center [457, 409] width 915 height 672
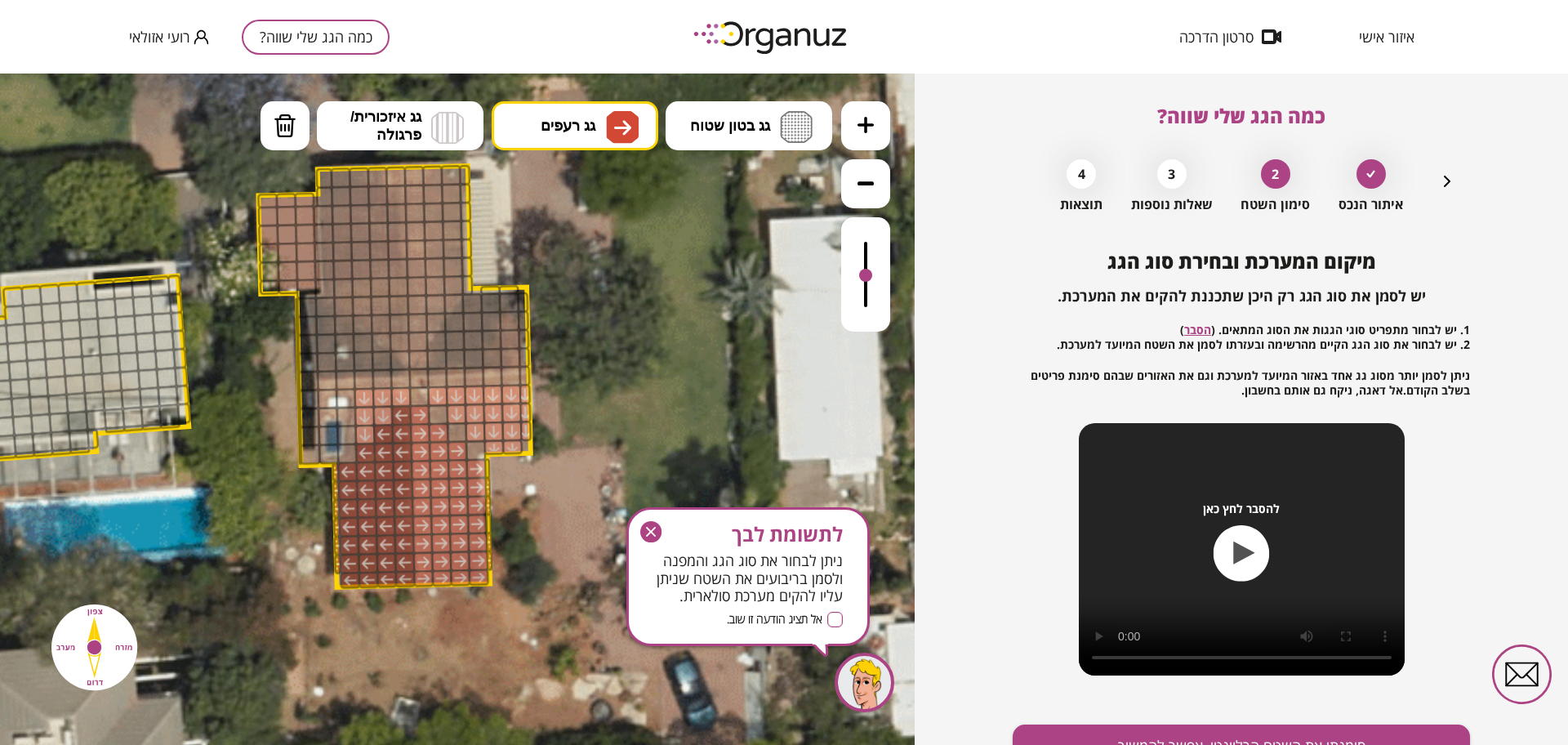
drag, startPoint x: 865, startPoint y: 244, endPoint x: 880, endPoint y: 277, distance: 36.2
click at [880, 277] on div at bounding box center [866, 274] width 49 height 114
drag, startPoint x: 408, startPoint y: 170, endPoint x: 430, endPoint y: 175, distance: 22.6
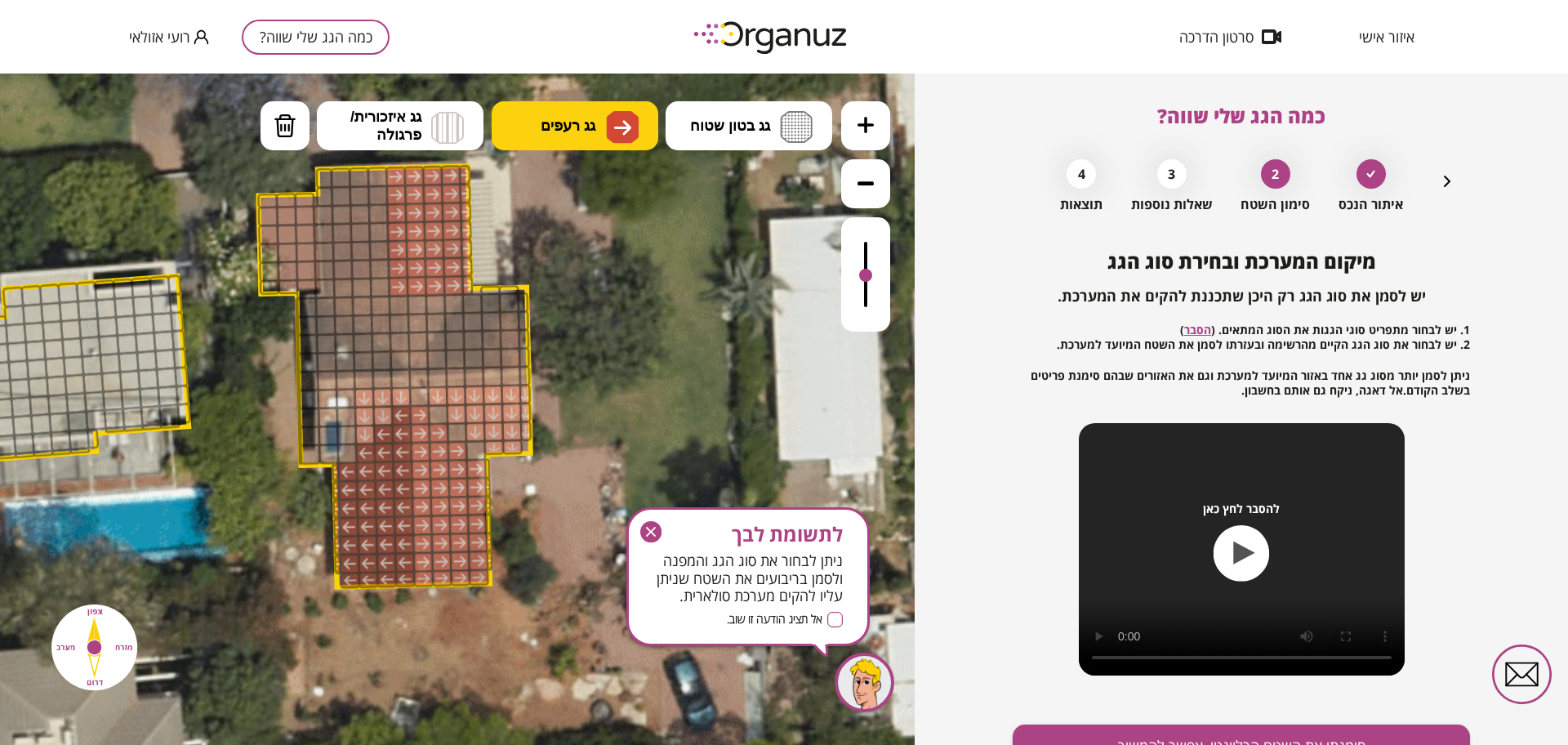
click at [526, 129] on button "גג רעפים" at bounding box center [574, 126] width 167 height 49
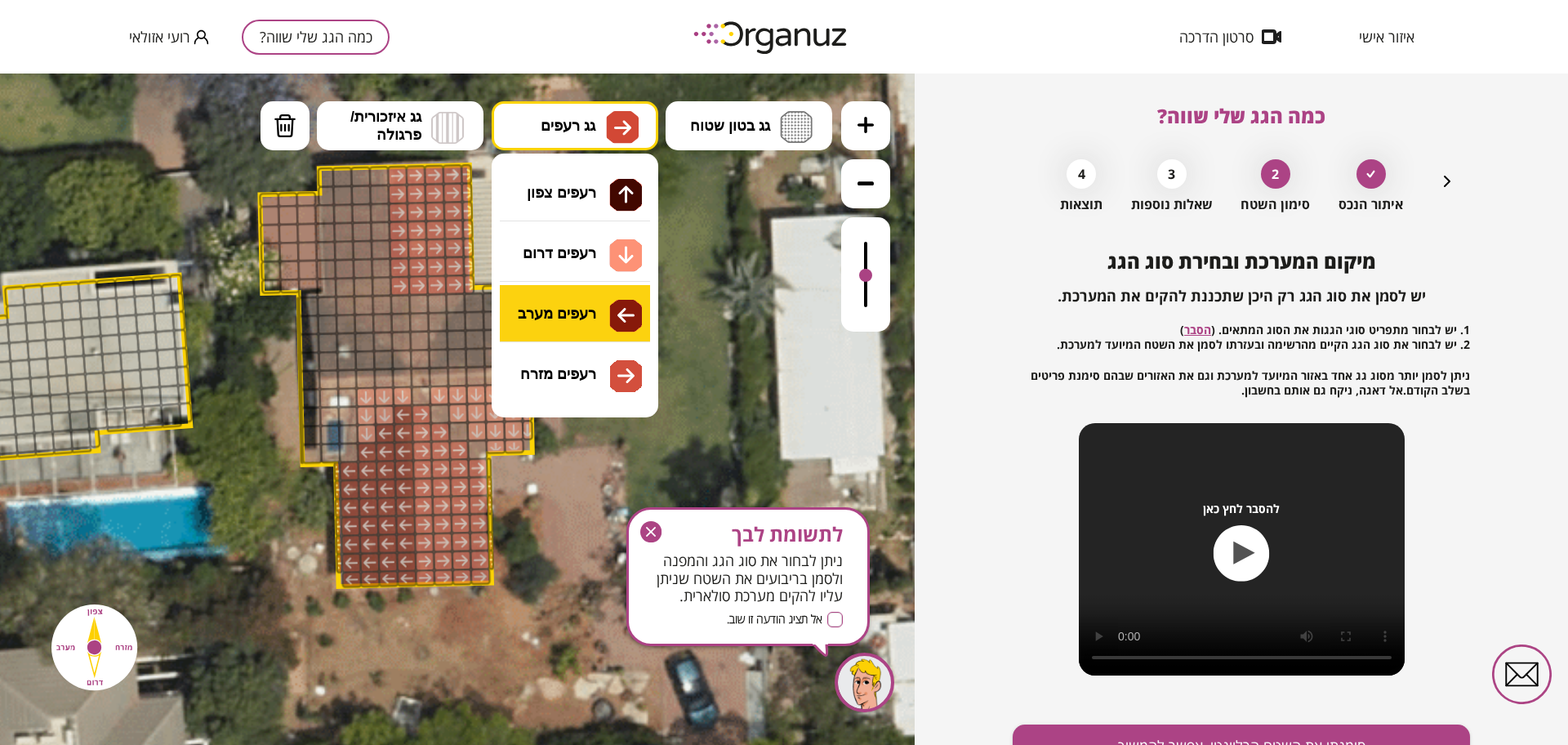
click at [599, 305] on div ".st0 { fill: #FFFFFF; } 10" at bounding box center [457, 409] width 915 height 672
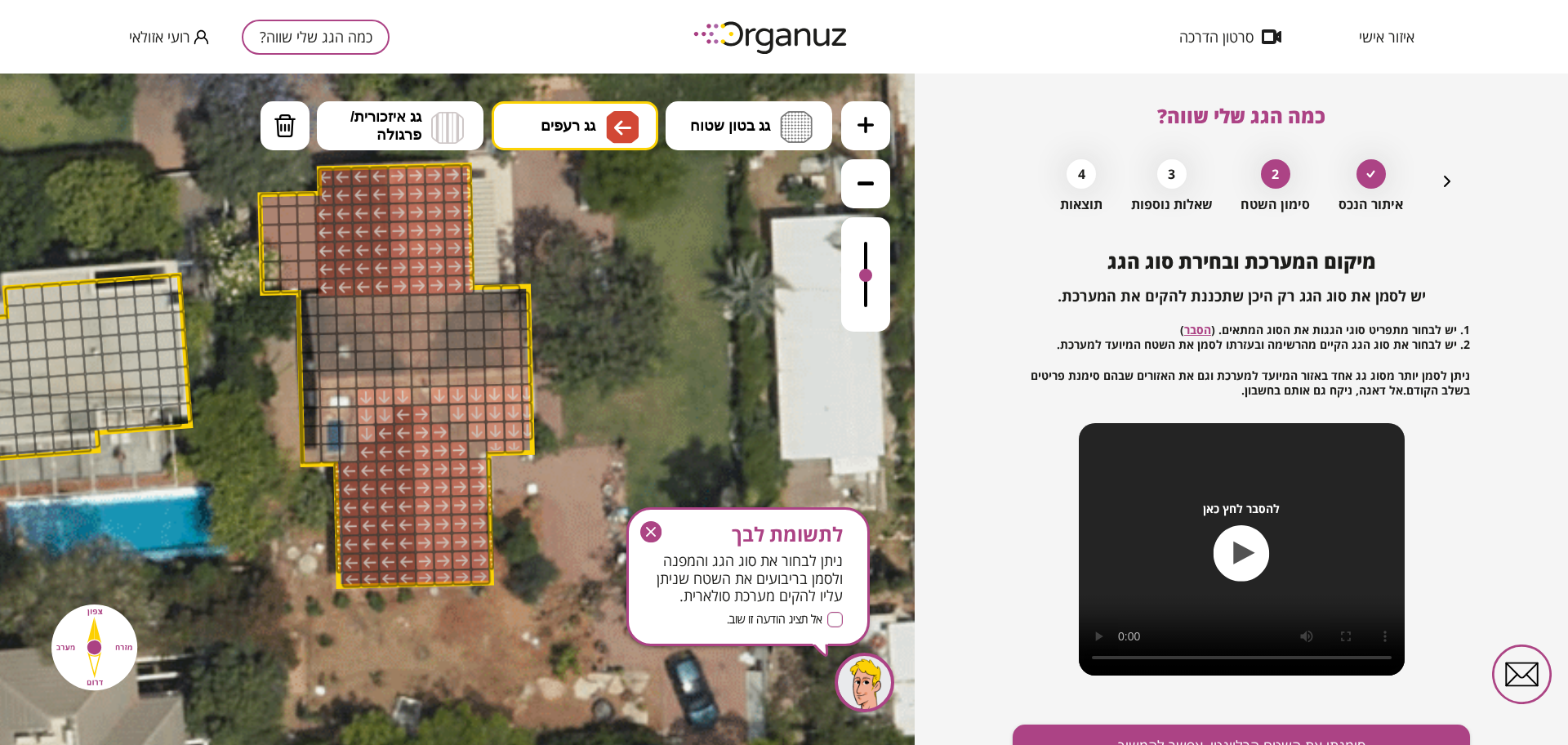
drag, startPoint x: 379, startPoint y: 175, endPoint x: 360, endPoint y: 171, distance: 19.4
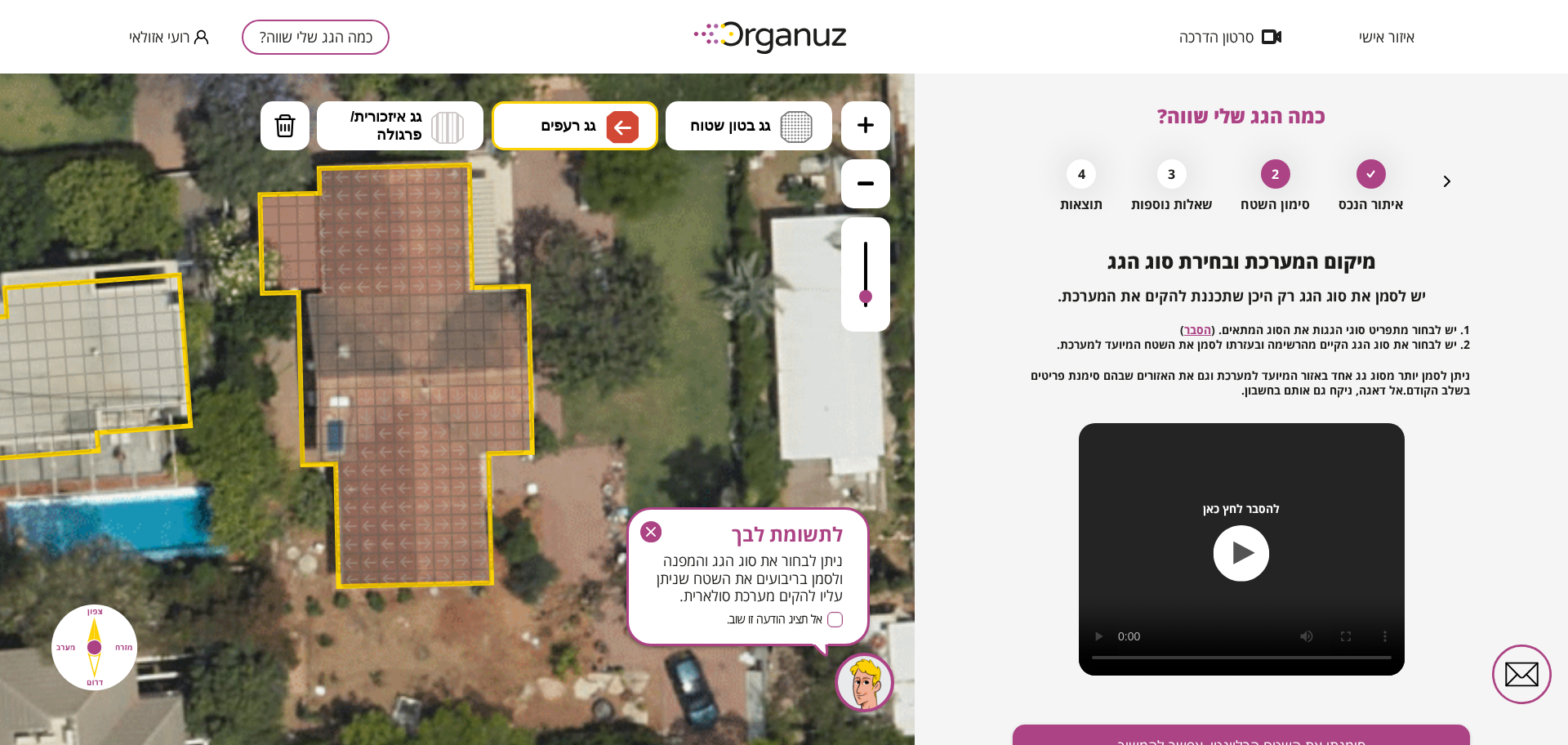
click at [863, 298] on div at bounding box center [866, 274] width 49 height 114
click at [865, 302] on div at bounding box center [865, 296] width 13 height 13
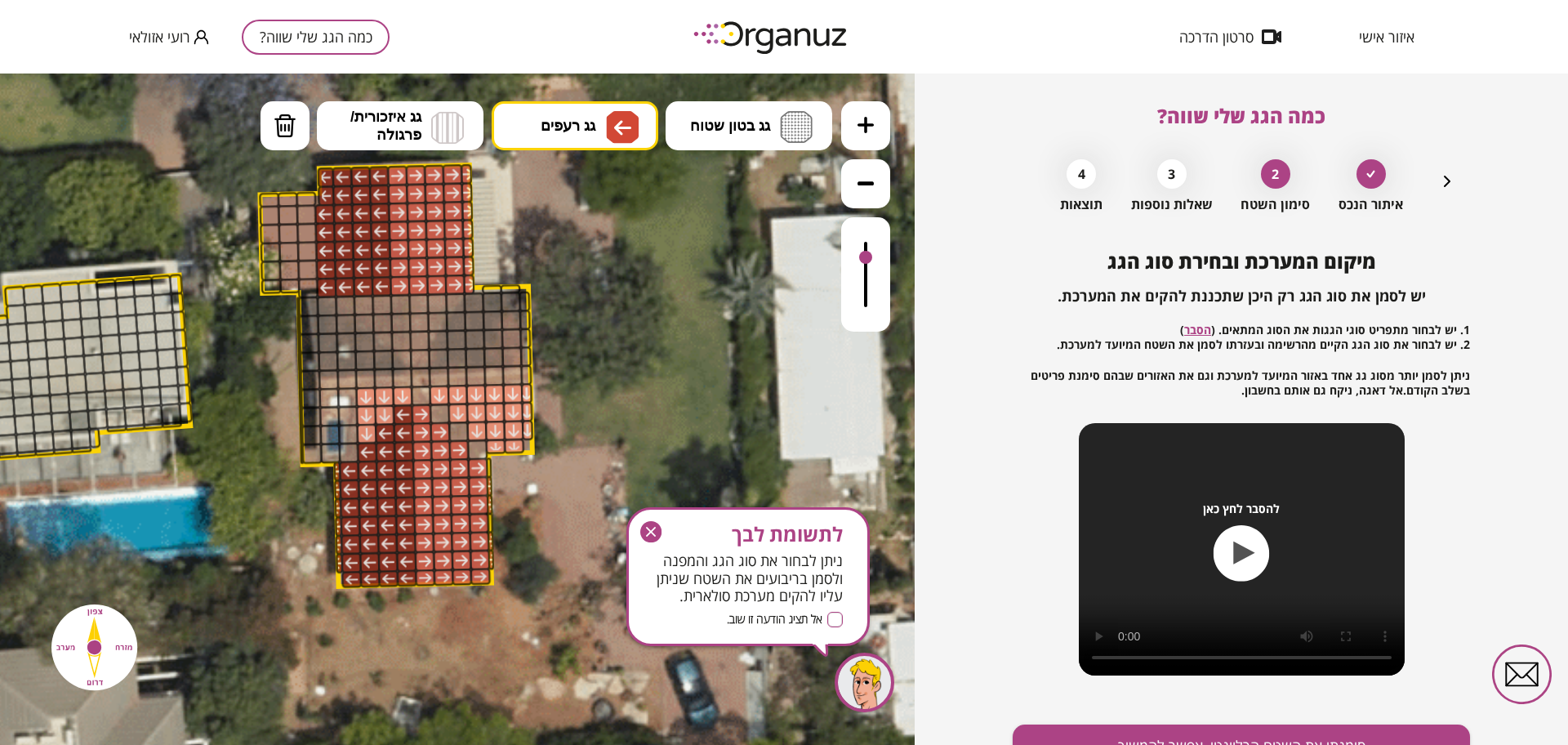
click at [870, 259] on div at bounding box center [866, 274] width 49 height 114
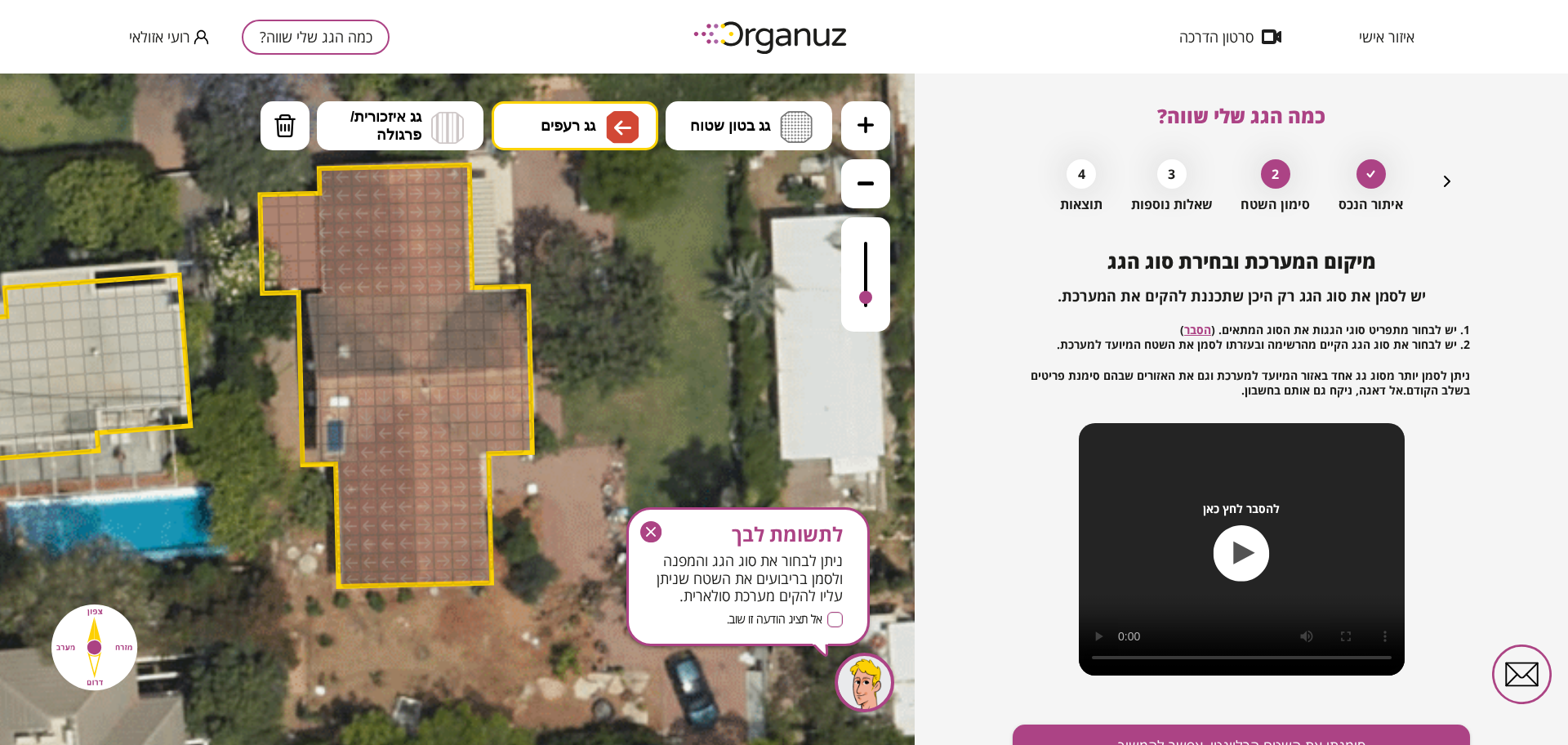
click at [865, 299] on div at bounding box center [866, 274] width 49 height 114
click at [867, 313] on div at bounding box center [866, 274] width 49 height 114
click at [862, 268] on div at bounding box center [866, 274] width 49 height 114
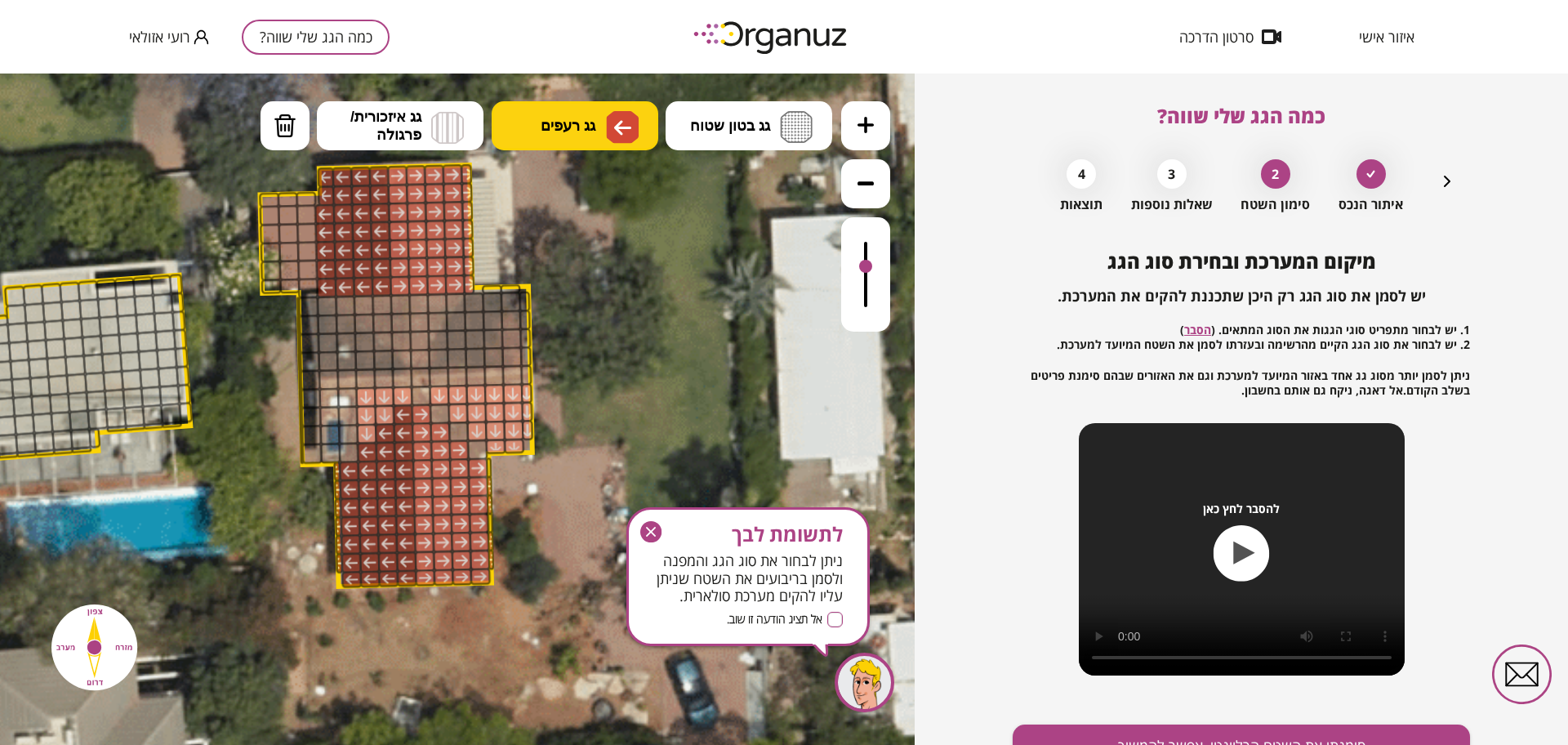
click at [523, 122] on button "גג רעפים" at bounding box center [574, 126] width 167 height 49
click at [588, 312] on div ".st0 { fill: #FFFFFF; } 10" at bounding box center [457, 409] width 915 height 672
drag, startPoint x: 387, startPoint y: 172, endPoint x: 396, endPoint y: 282, distance: 110.4
click at [874, 297] on div at bounding box center [866, 274] width 49 height 114
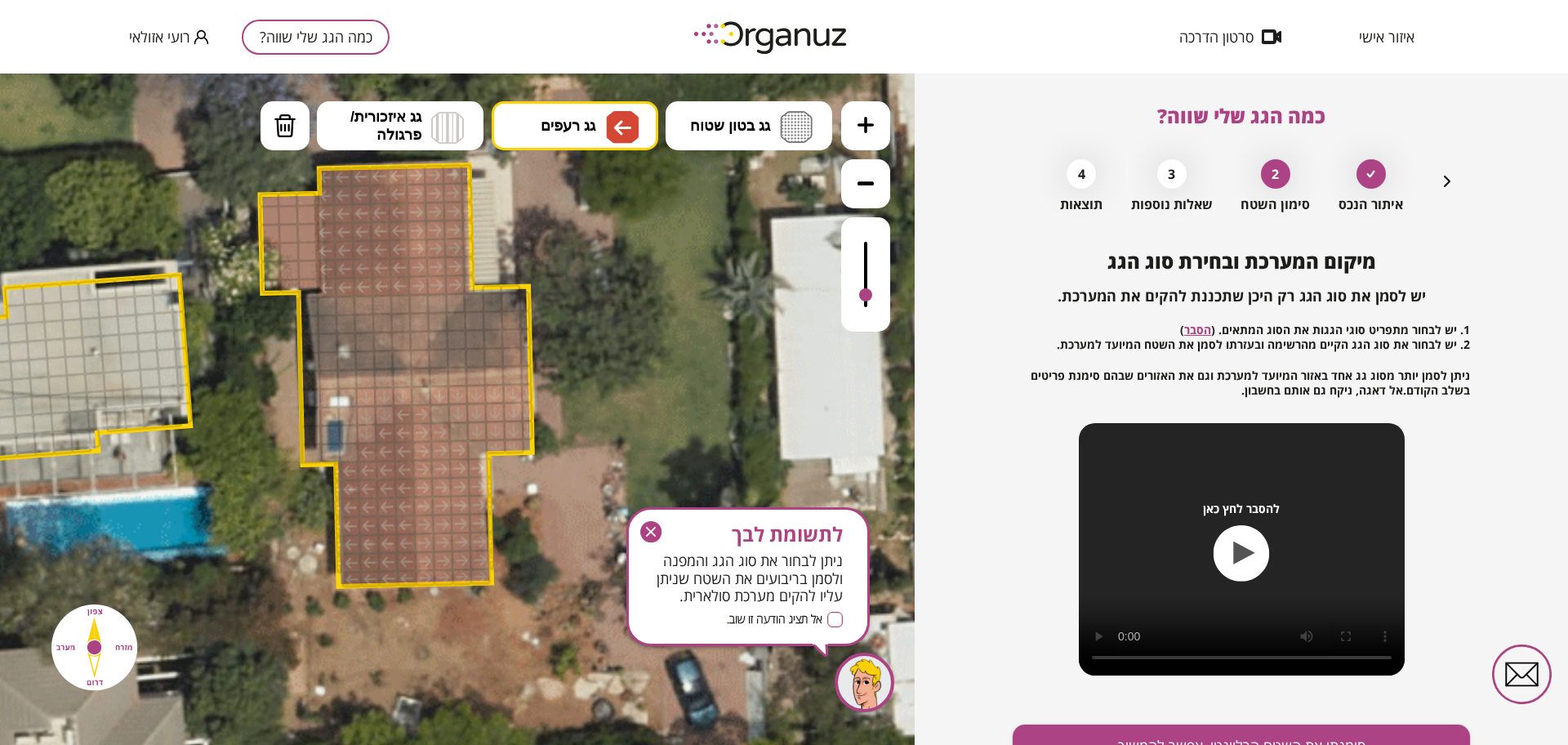
click at [861, 314] on div at bounding box center [866, 274] width 49 height 114
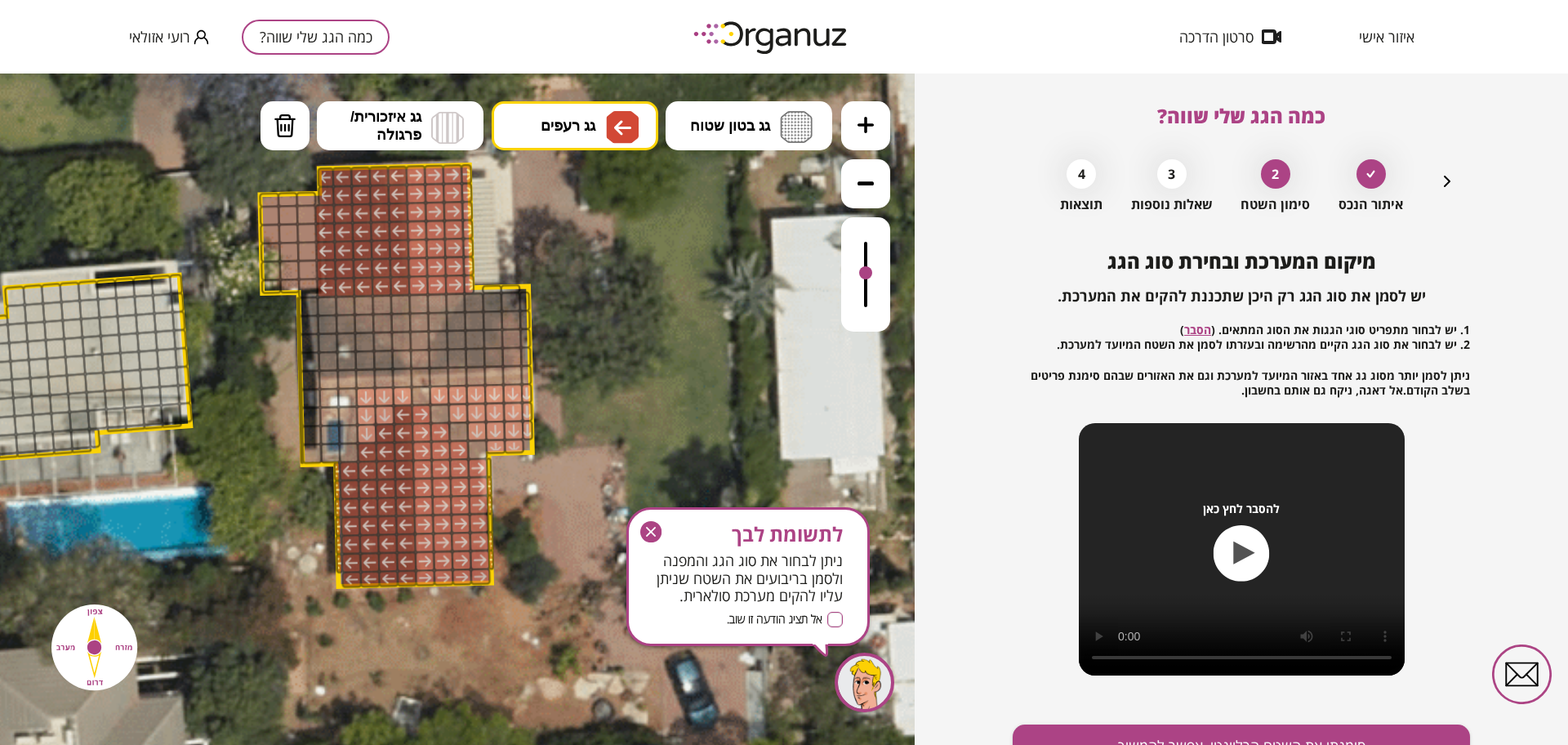
click at [863, 274] on div at bounding box center [866, 274] width 49 height 114
click at [571, 130] on span "גג רעפים" at bounding box center [567, 126] width 55 height 18
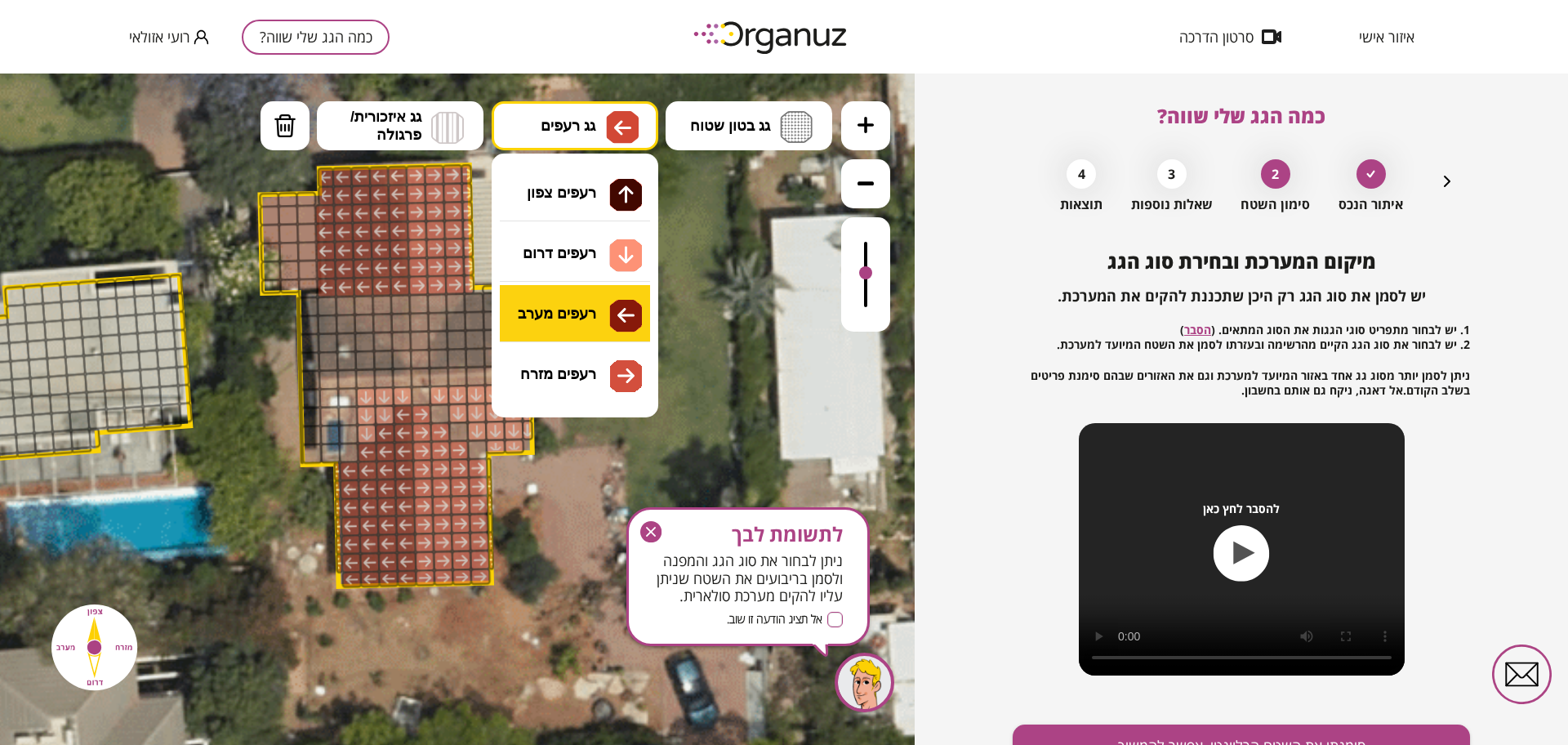
click at [601, 307] on div ".st0 { fill: #FFFFFF; } 10" at bounding box center [457, 409] width 915 height 672
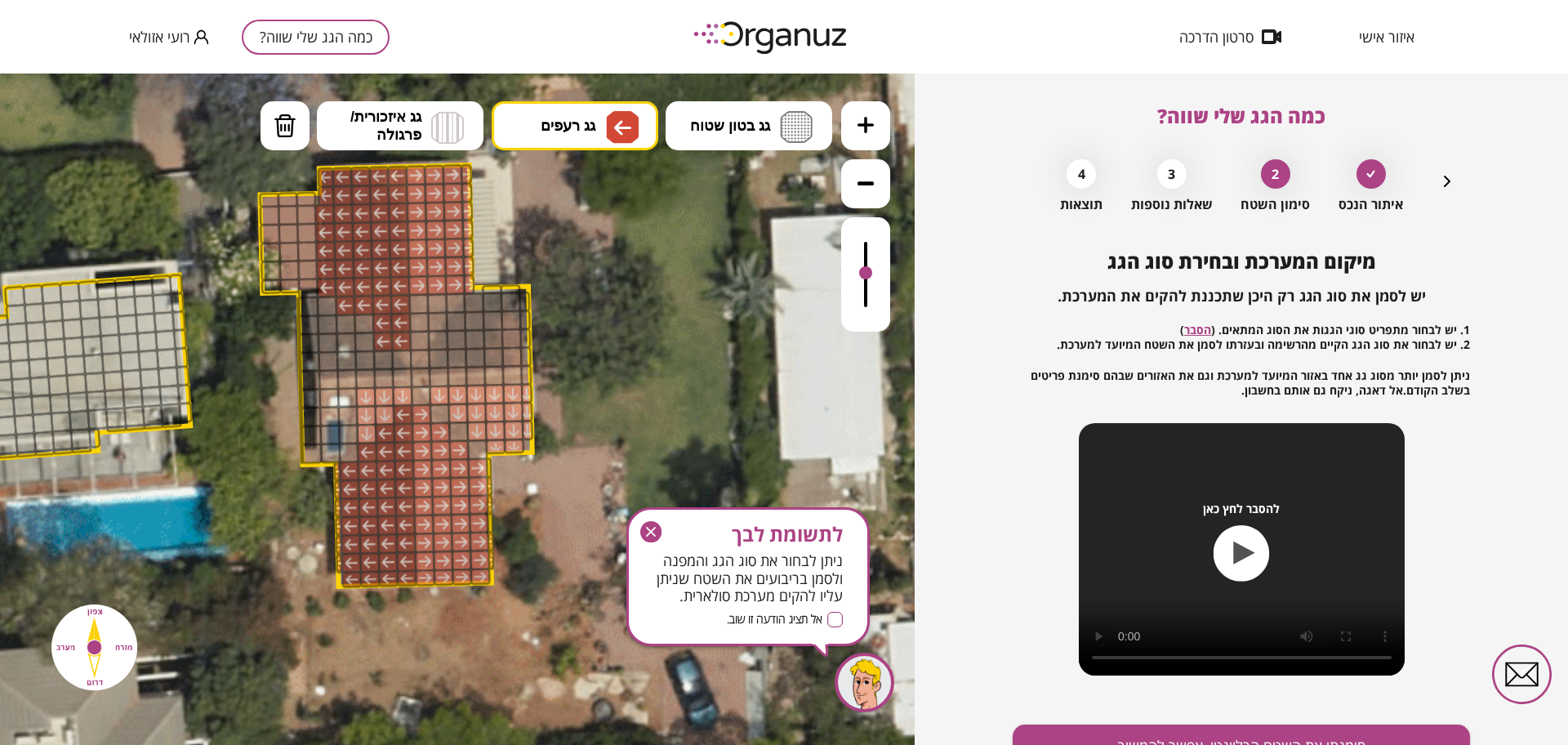
drag, startPoint x: 391, startPoint y: 300, endPoint x: 367, endPoint y: 310, distance: 26.0
click at [298, 121] on button "מחיקה" at bounding box center [285, 126] width 49 height 49
click at [376, 340] on div at bounding box center [382, 341] width 20 height 20
click at [325, 299] on div at bounding box center [327, 306] width 20 height 20
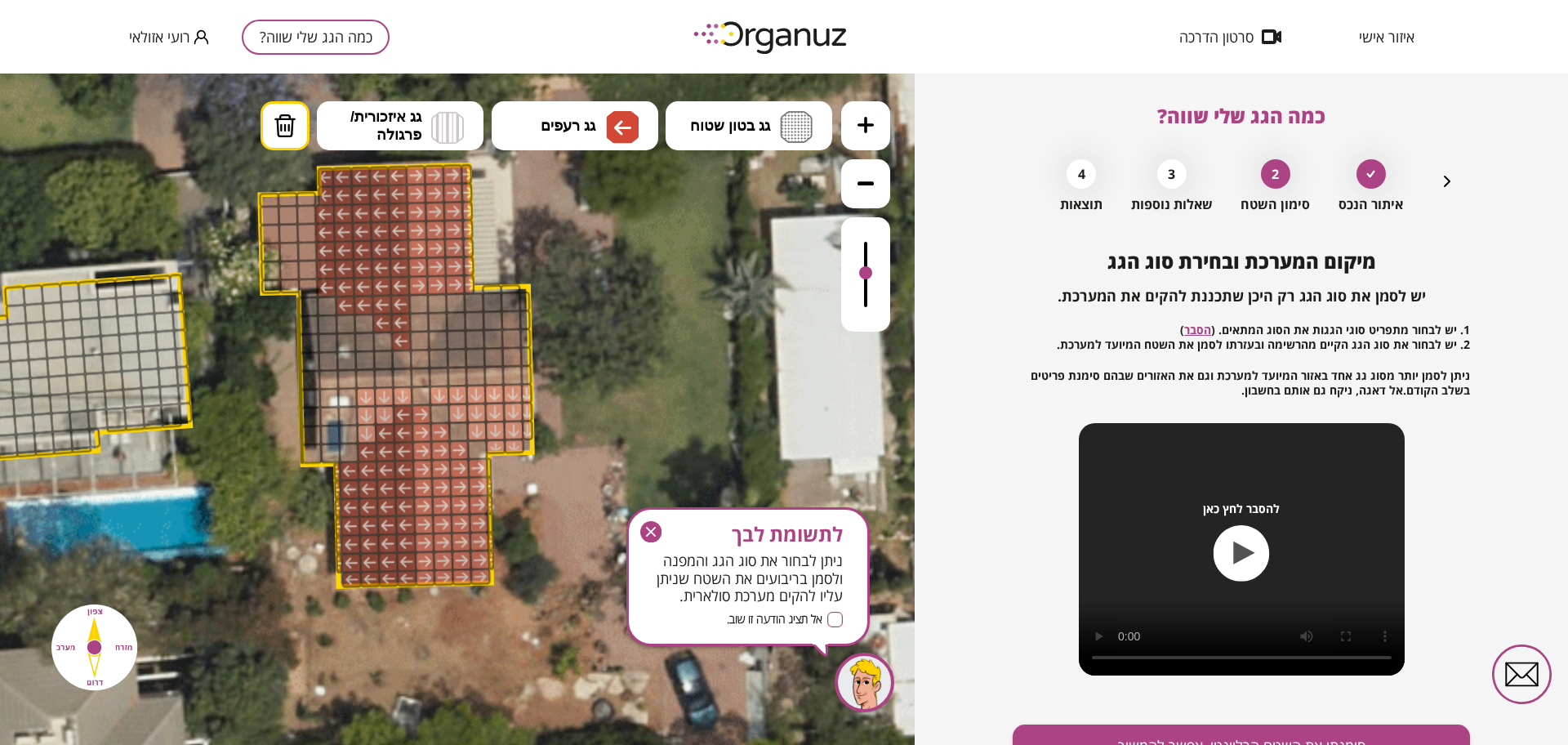
click at [332, 302] on div at bounding box center [327, 306] width 20 height 20
click at [340, 310] on div at bounding box center [345, 306] width 20 height 20
click at [554, 109] on button "גג רעפים" at bounding box center [574, 126] width 167 height 49
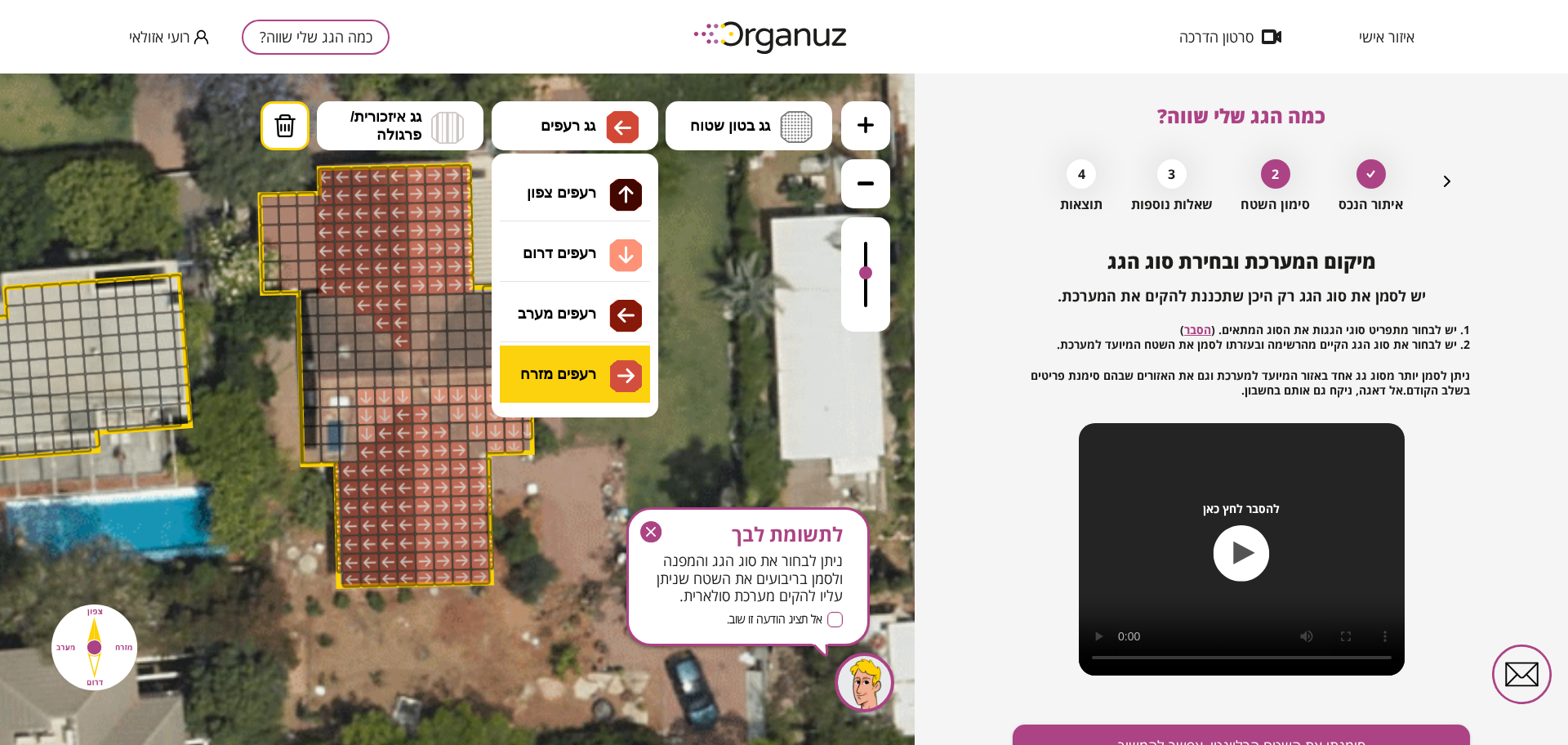
click at [594, 356] on div ".st0 { fill: #FFFFFF; } 10" at bounding box center [457, 409] width 915 height 672
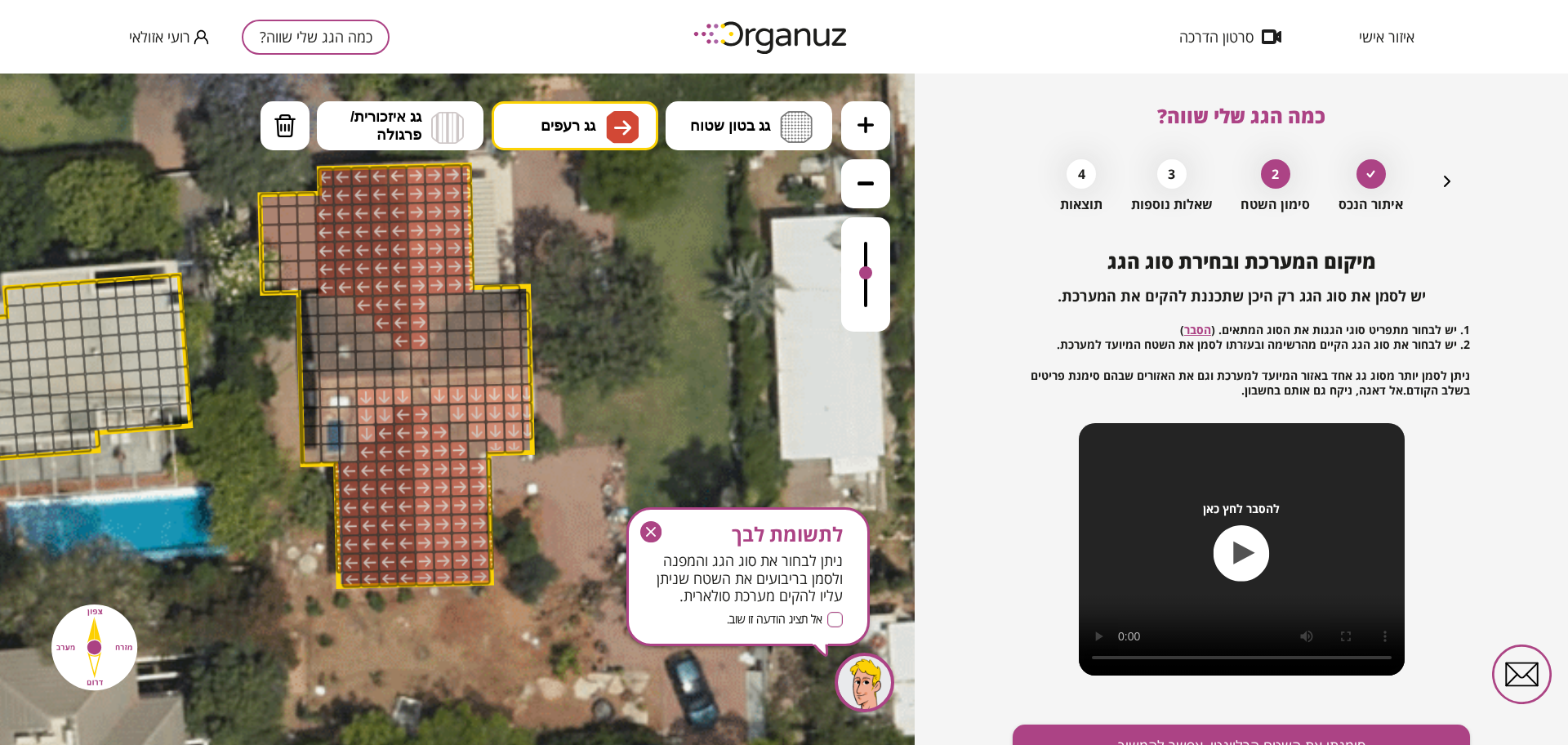
drag, startPoint x: 417, startPoint y: 302, endPoint x: 415, endPoint y: 336, distance: 34.1
click at [428, 321] on div at bounding box center [437, 321] width 20 height 20
click at [433, 303] on div at bounding box center [437, 303] width 20 height 20
click at [452, 298] on div at bounding box center [455, 303] width 20 height 20
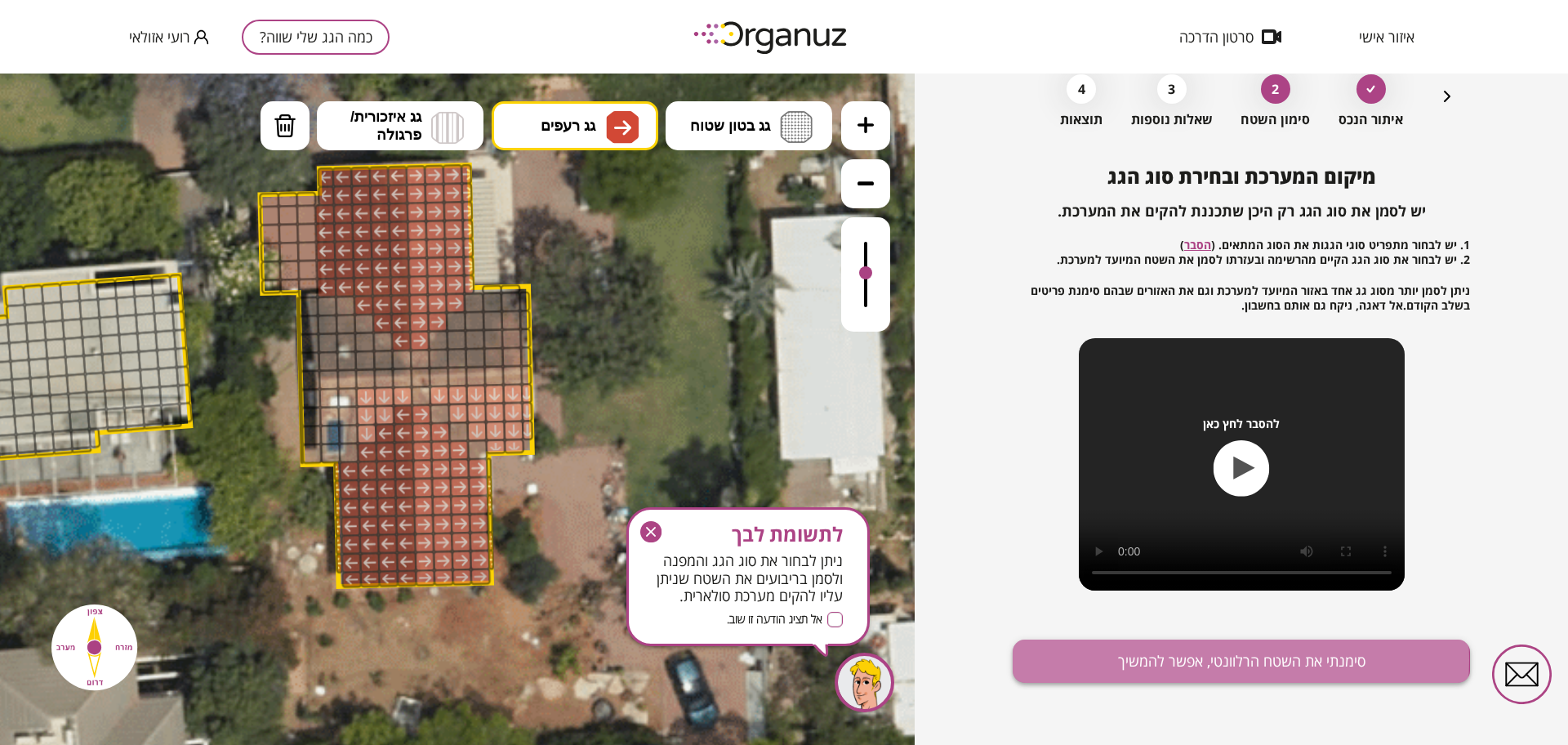
click at [1168, 660] on button "סימנתי את השטח הרלוונטי, אפשר להמשיך" at bounding box center [1241, 661] width 457 height 44
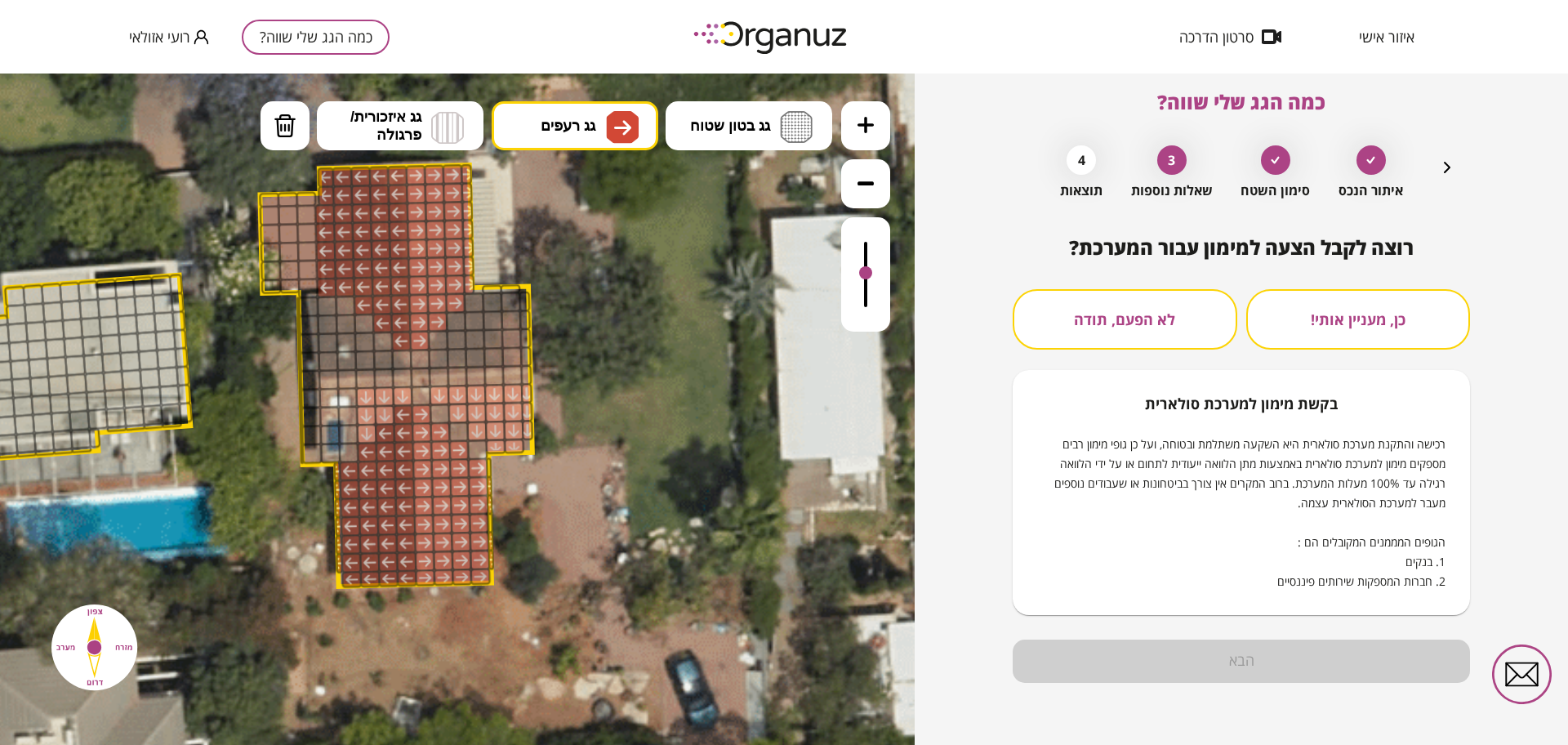
click at [1120, 296] on button "לא הפעם, תודה" at bounding box center [1124, 319] width 224 height 60
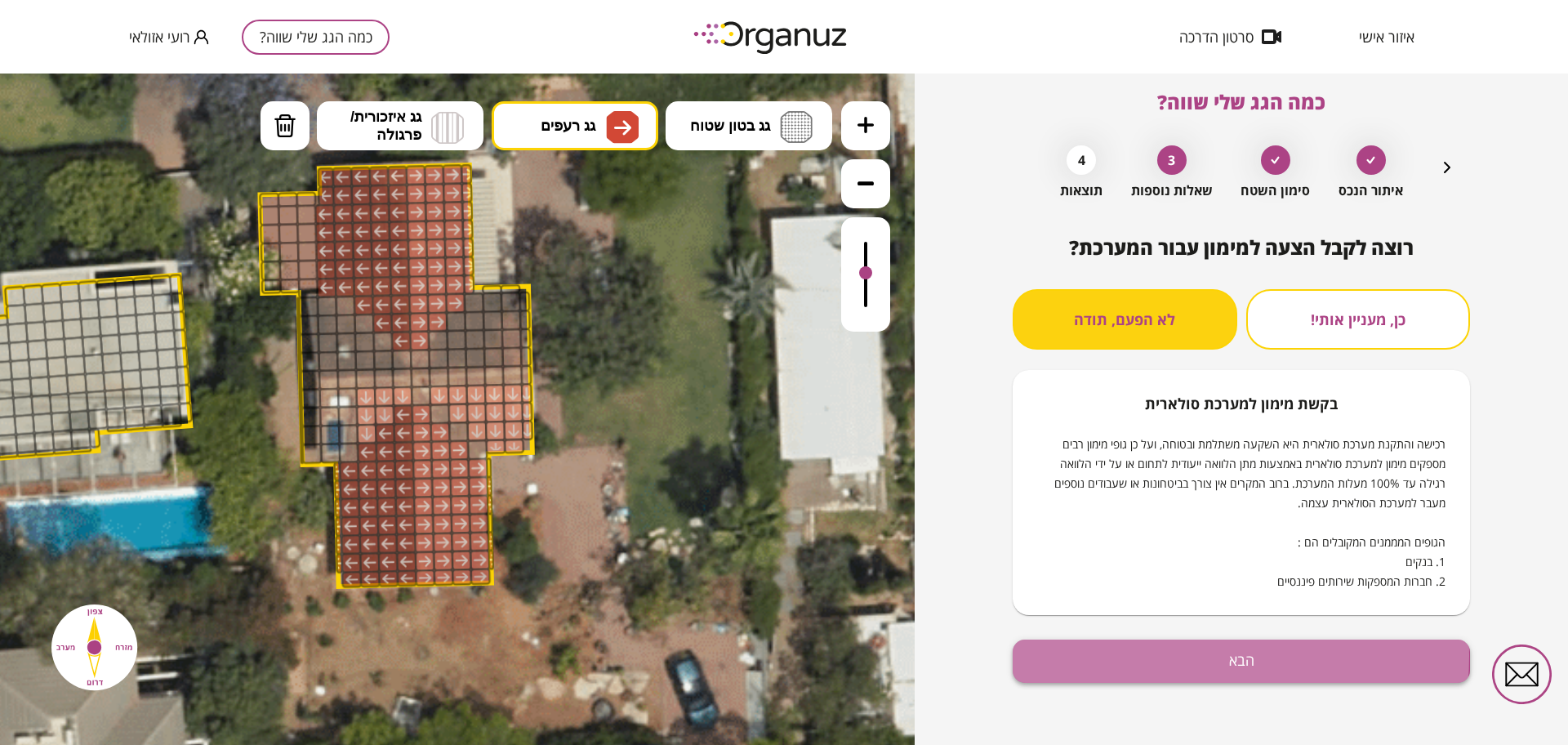
click at [1141, 656] on button "הבא" at bounding box center [1241, 661] width 457 height 44
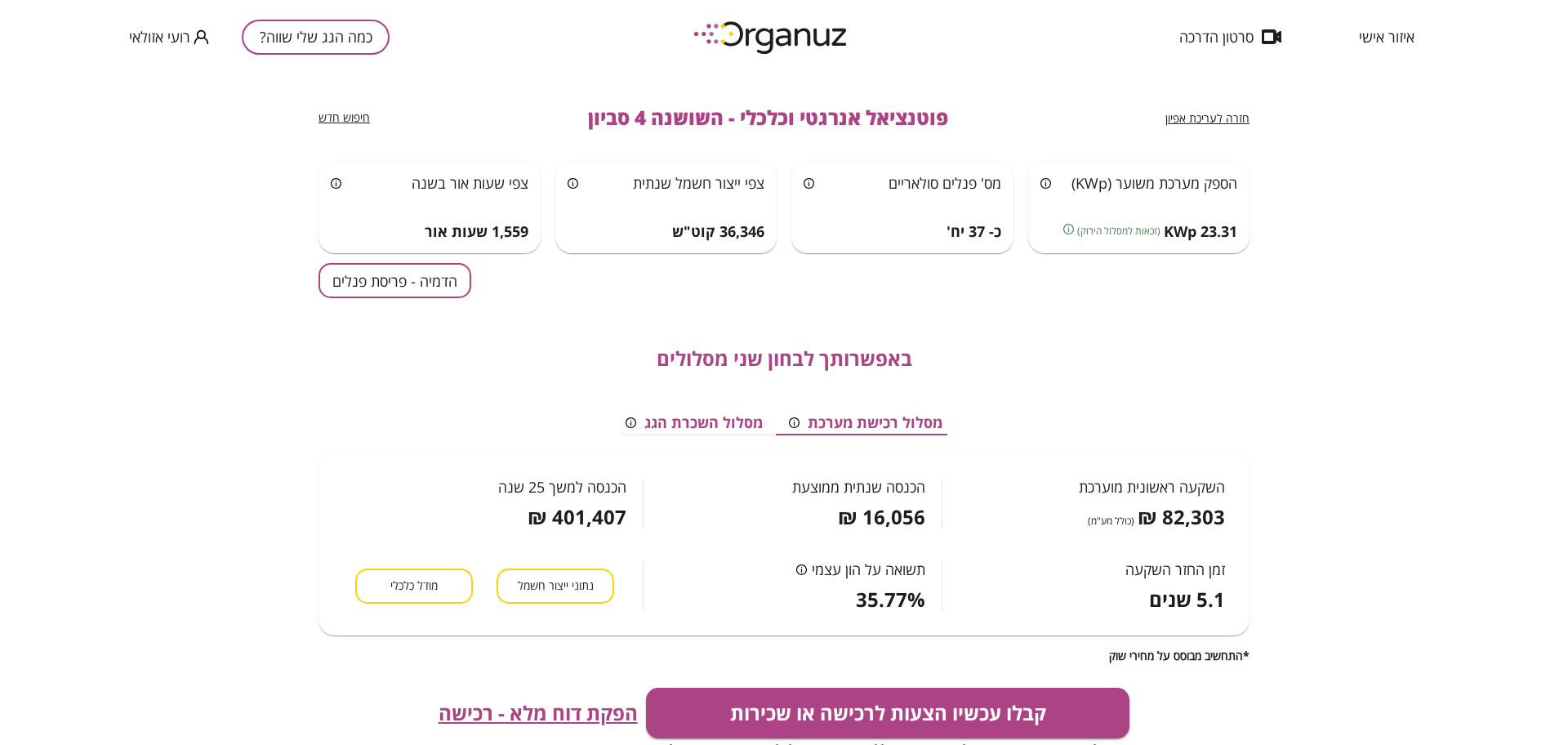
click at [467, 276] on button "הדמיה - פריסת פנלים" at bounding box center [395, 280] width 153 height 35
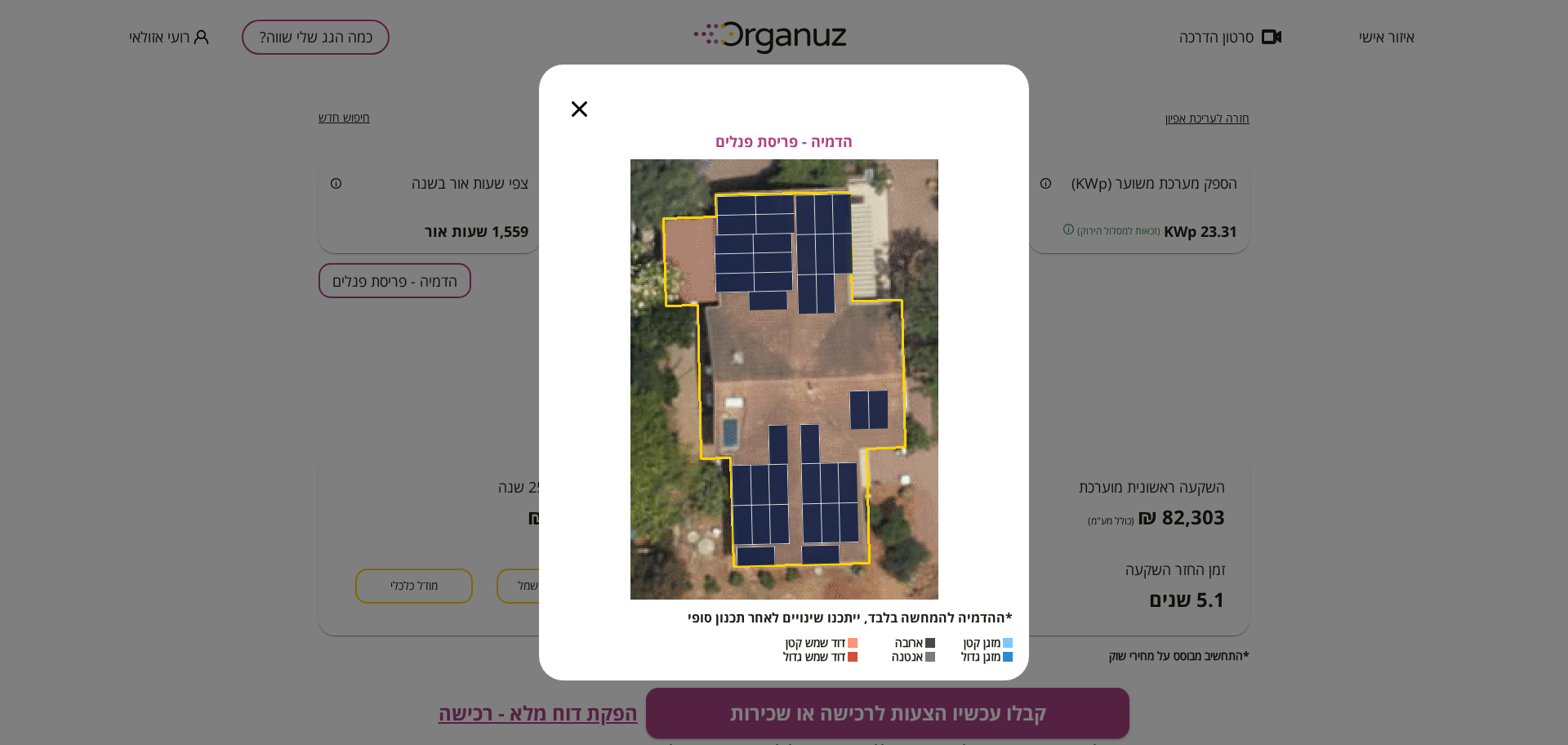
click at [580, 113] on icon "button" at bounding box center [580, 109] width 16 height 16
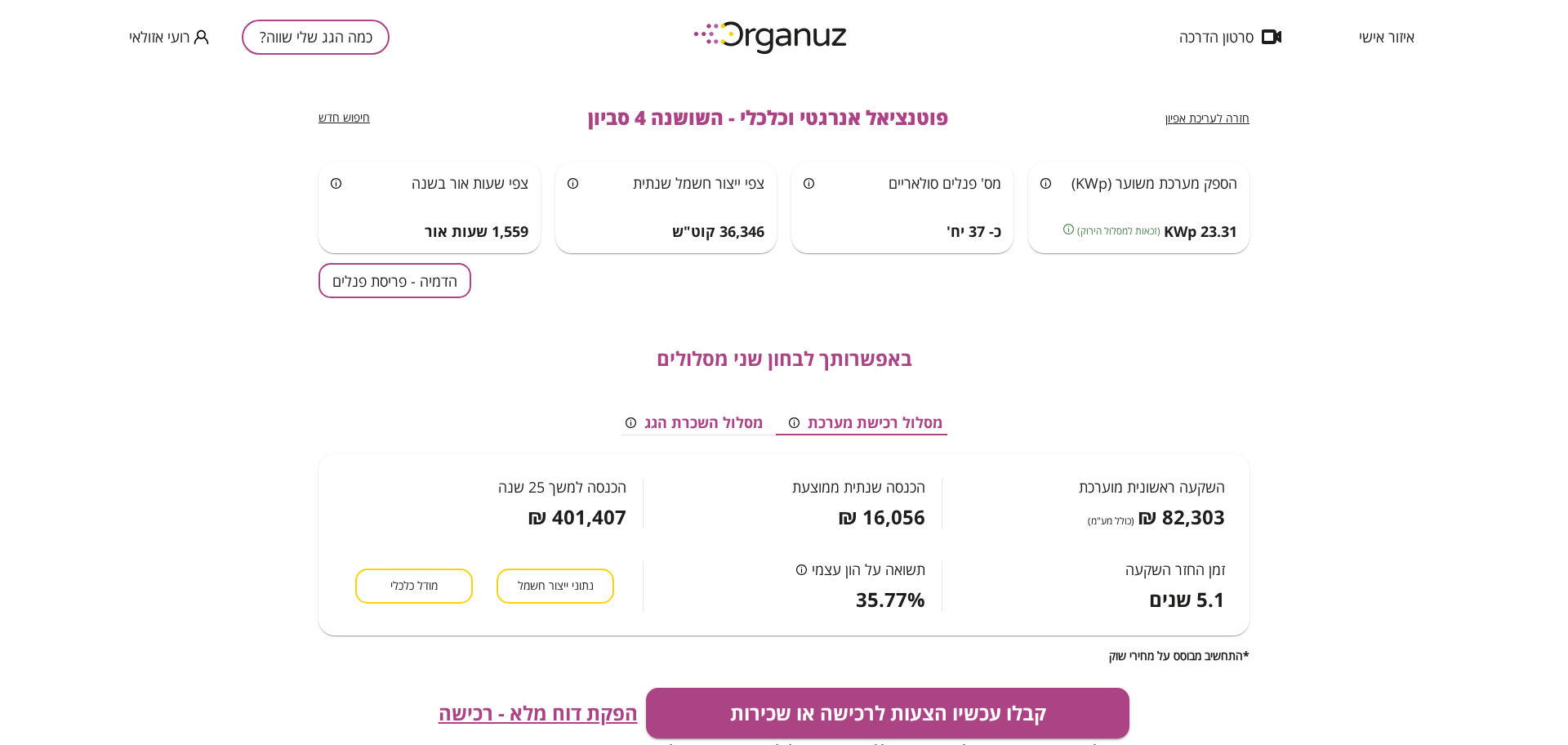
click at [409, 283] on button "הדמיה - פריסת פנלים" at bounding box center [395, 280] width 153 height 35
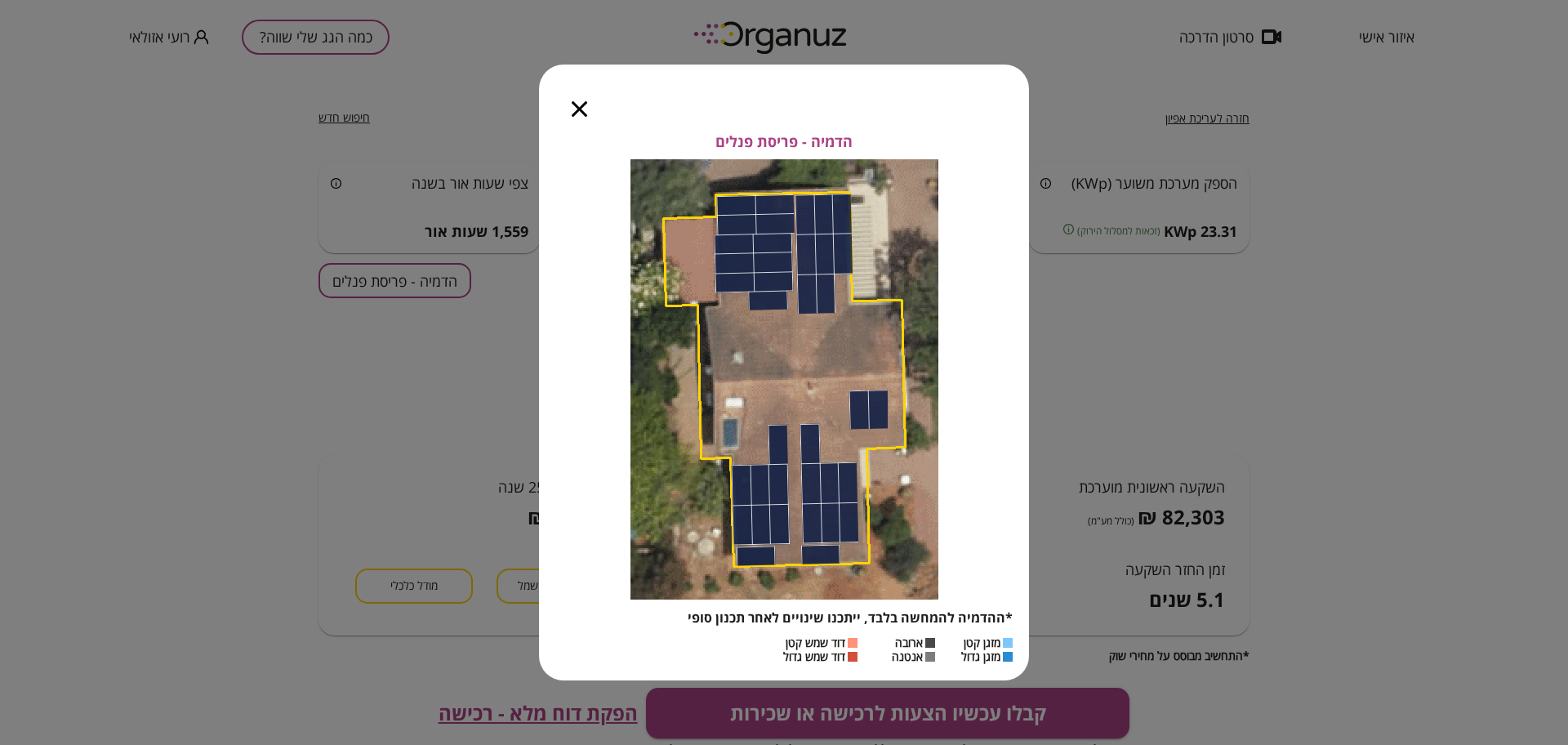
click at [578, 106] on icon "button" at bounding box center [580, 109] width 16 height 16
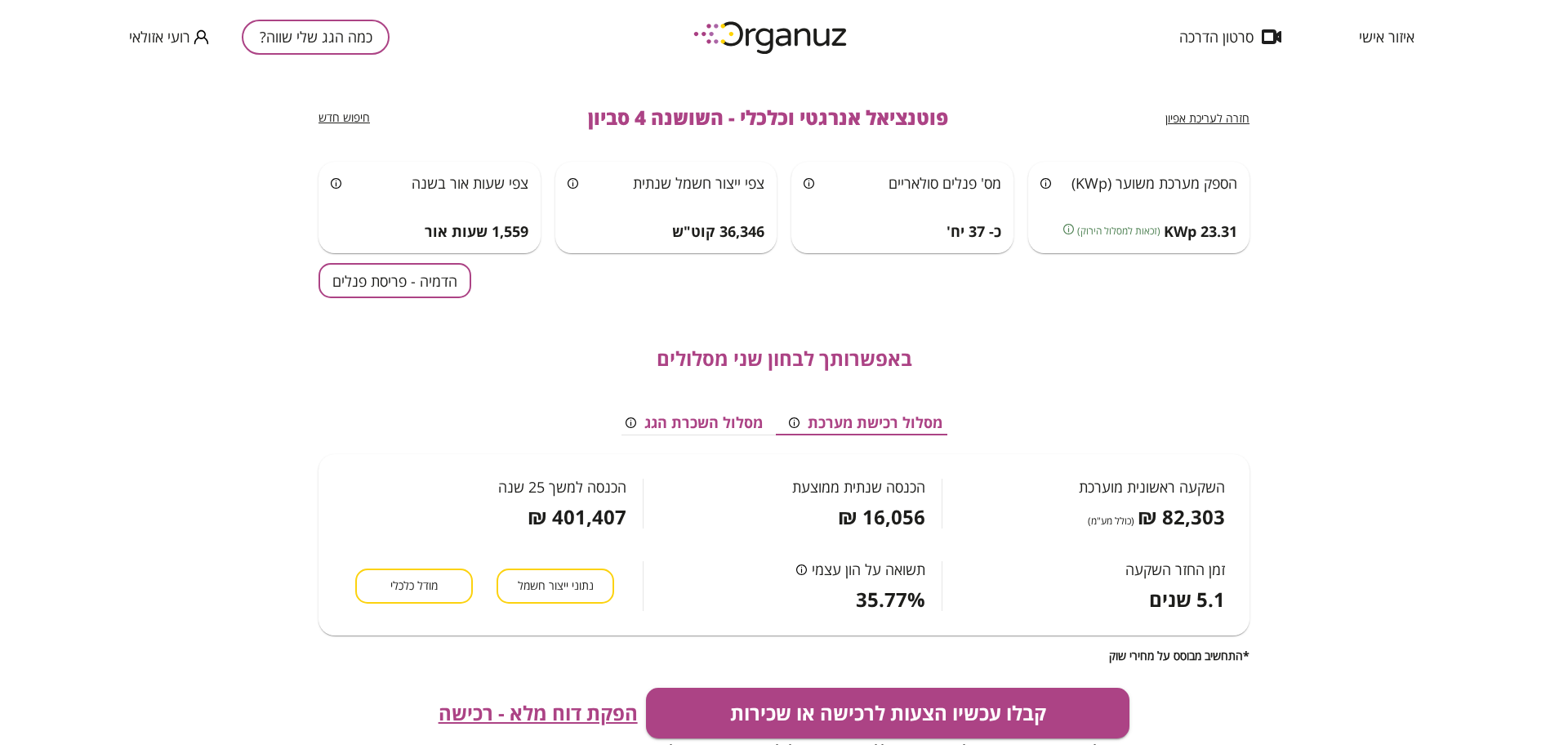
click at [1187, 121] on span "חזרה לעריכת אפיון" at bounding box center [1207, 118] width 84 height 16
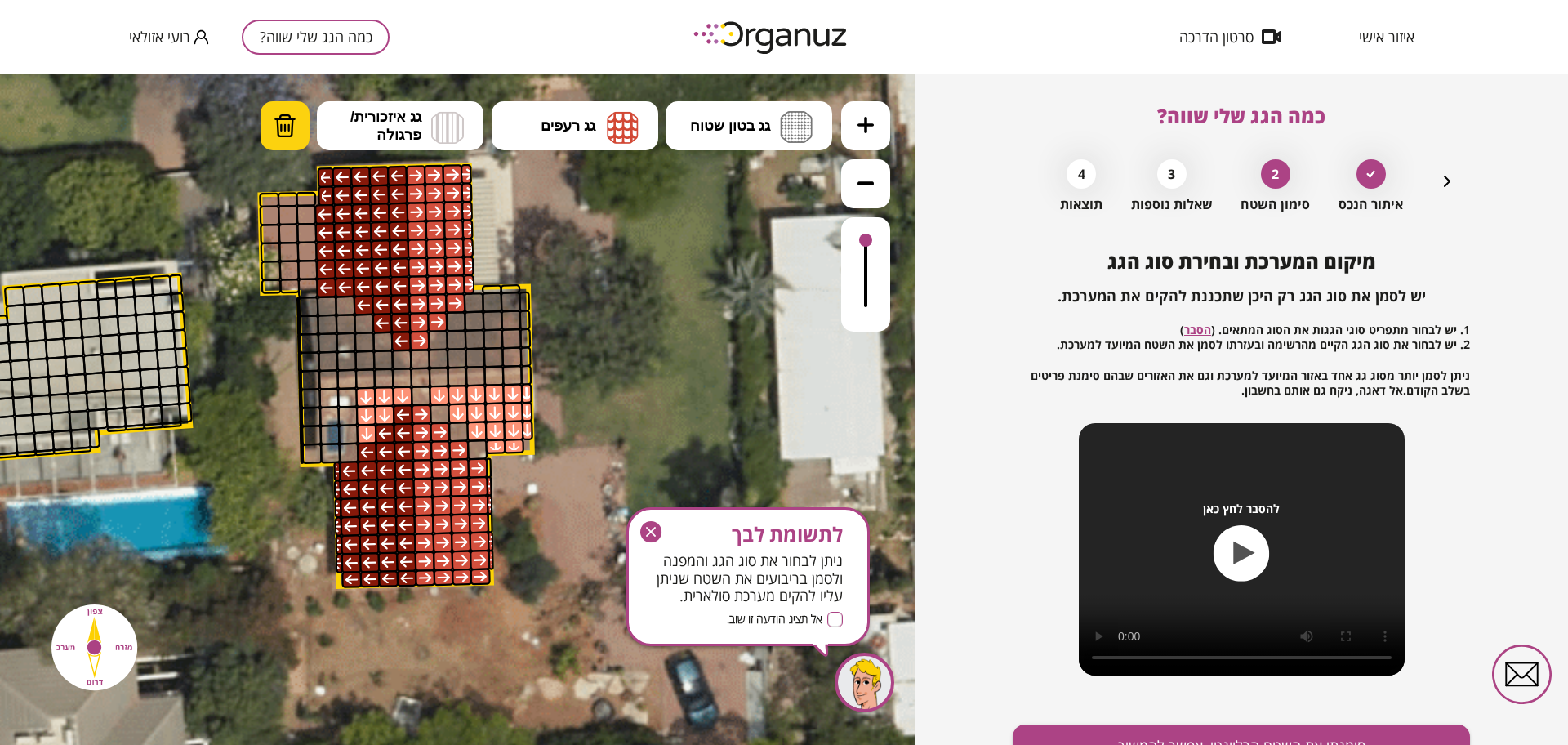
click at [283, 124] on img at bounding box center [285, 126] width 23 height 24
drag, startPoint x: 381, startPoint y: 400, endPoint x: 411, endPoint y: 397, distance: 30.1
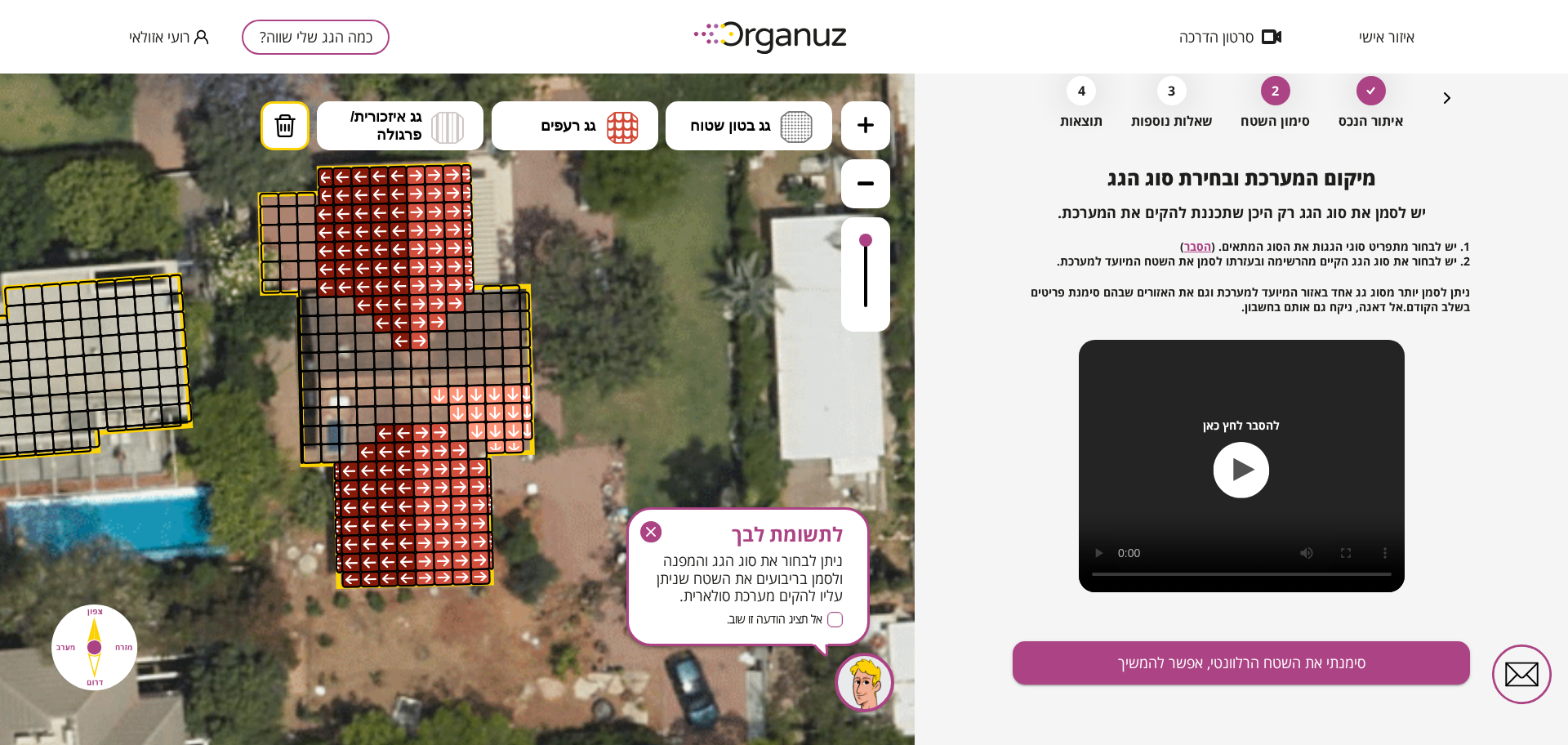
scroll to position [85, 0]
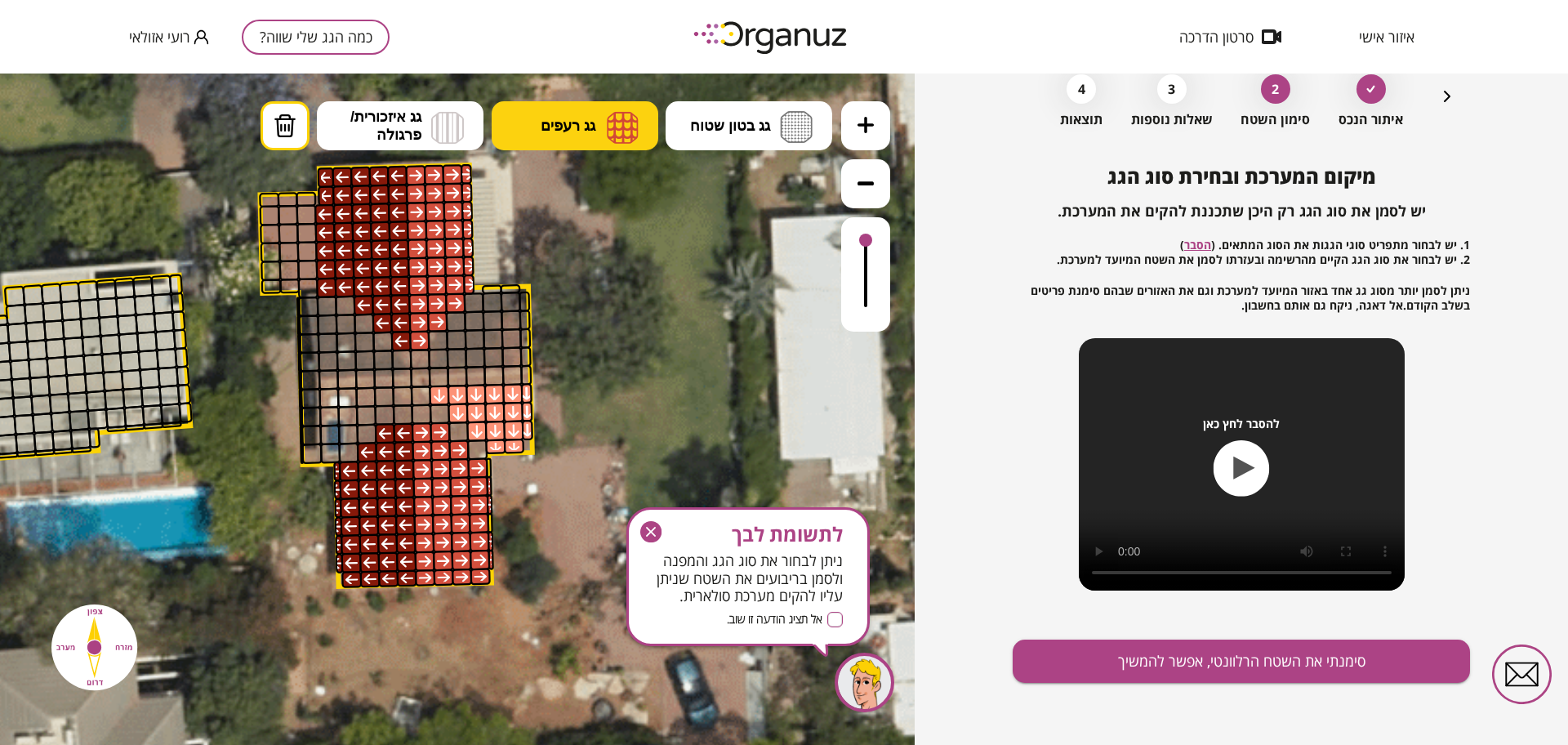
click at [589, 123] on span "גג רעפים" at bounding box center [567, 126] width 55 height 18
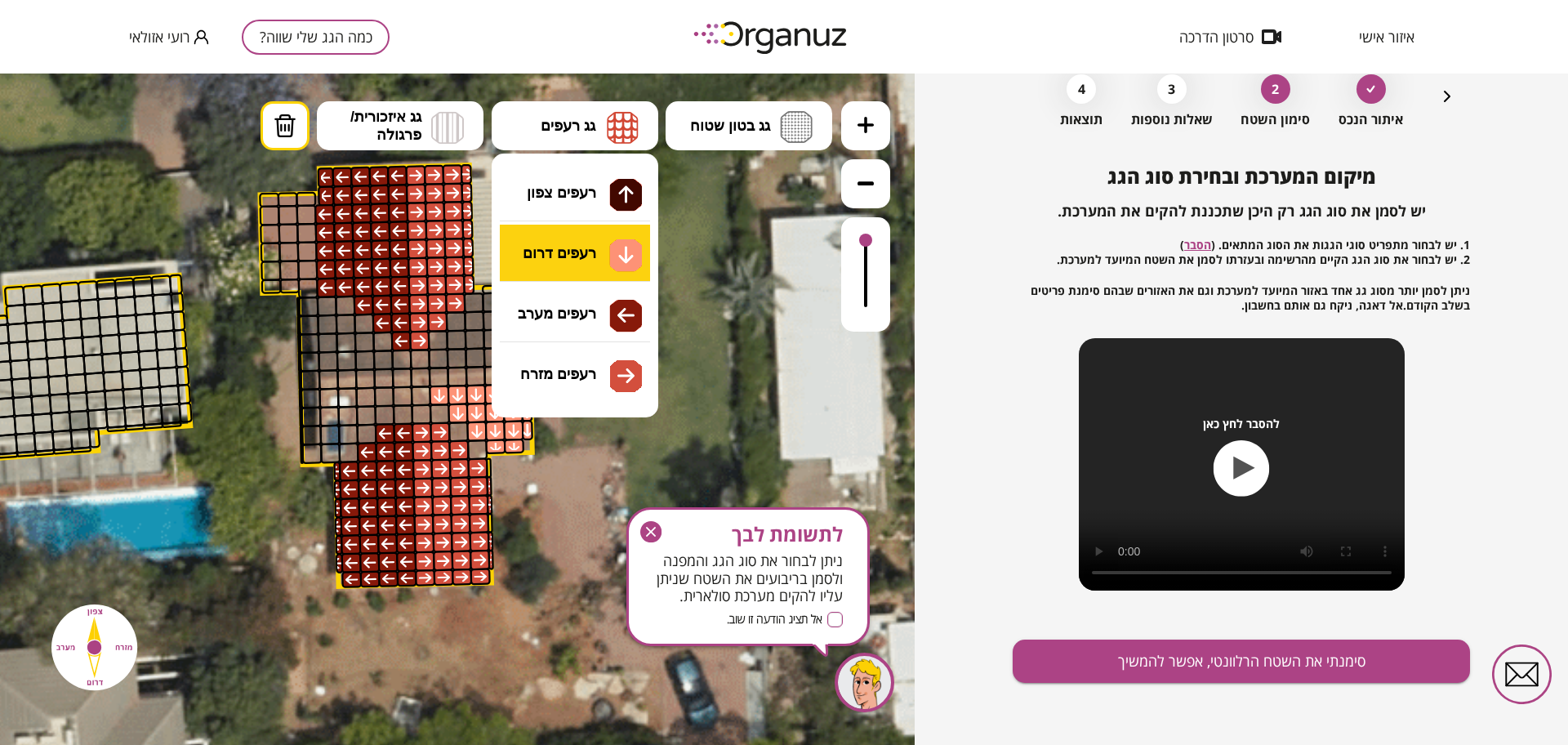
click at [573, 259] on div ".st0 { fill: #FFFFFF; } 10" at bounding box center [457, 409] width 915 height 672
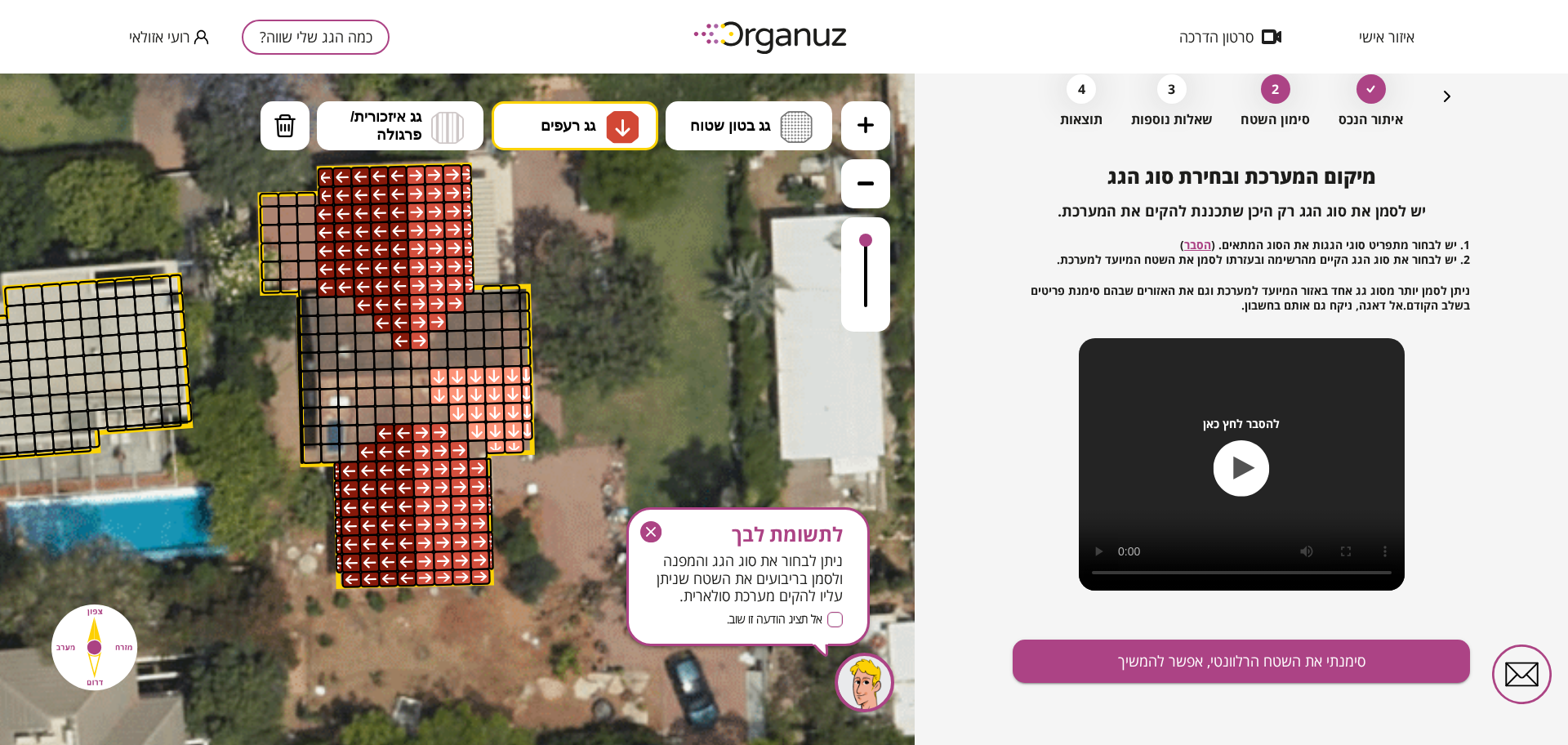
drag, startPoint x: 432, startPoint y: 376, endPoint x: 579, endPoint y: 383, distance: 147.2
click at [574, 383] on div ".st0 { fill: #FFFFFF; }" at bounding box center [3, 350] width 3087 height 3088
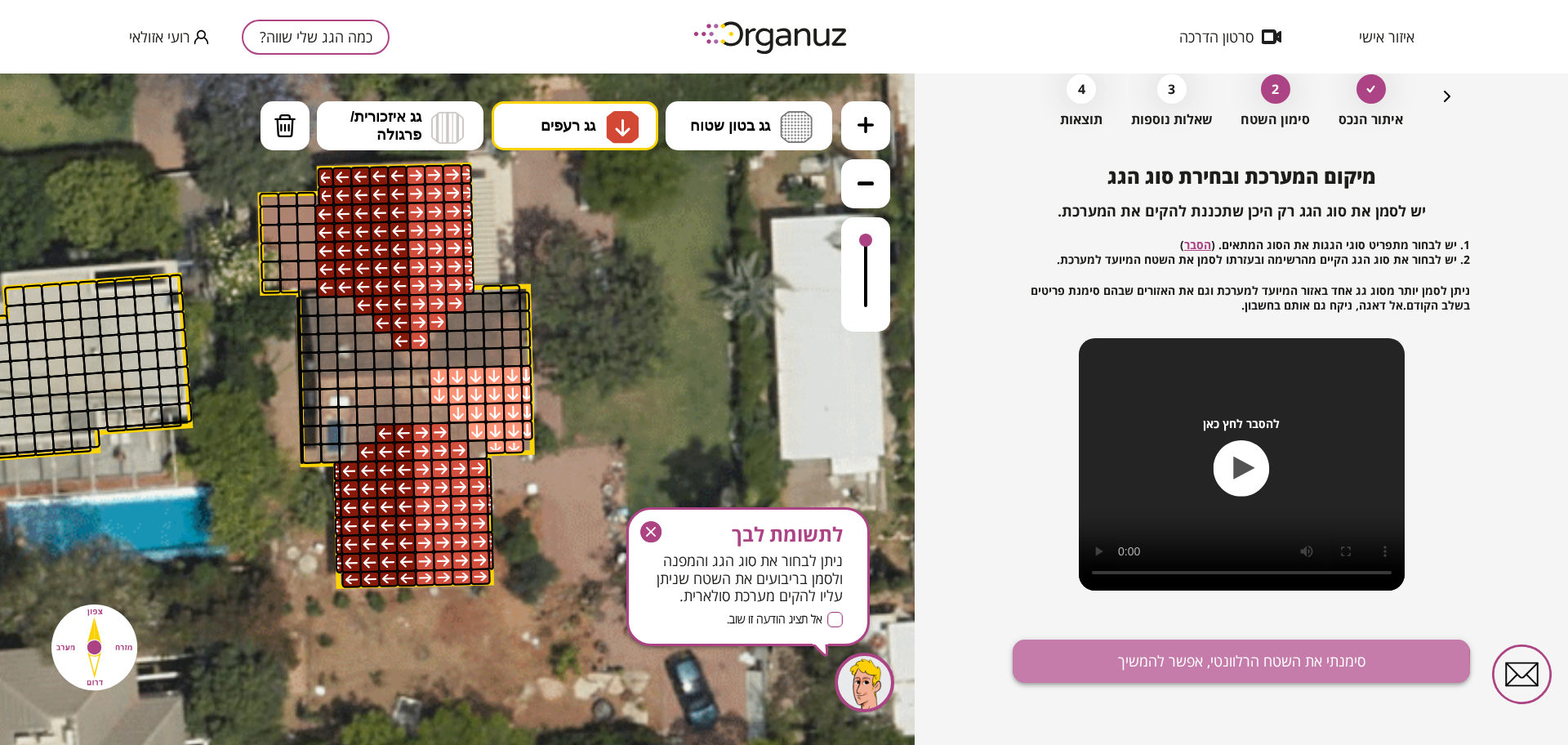
click at [1177, 668] on button "סימנתי את השטח הרלוונטי, אפשר להמשיך" at bounding box center [1241, 661] width 457 height 44
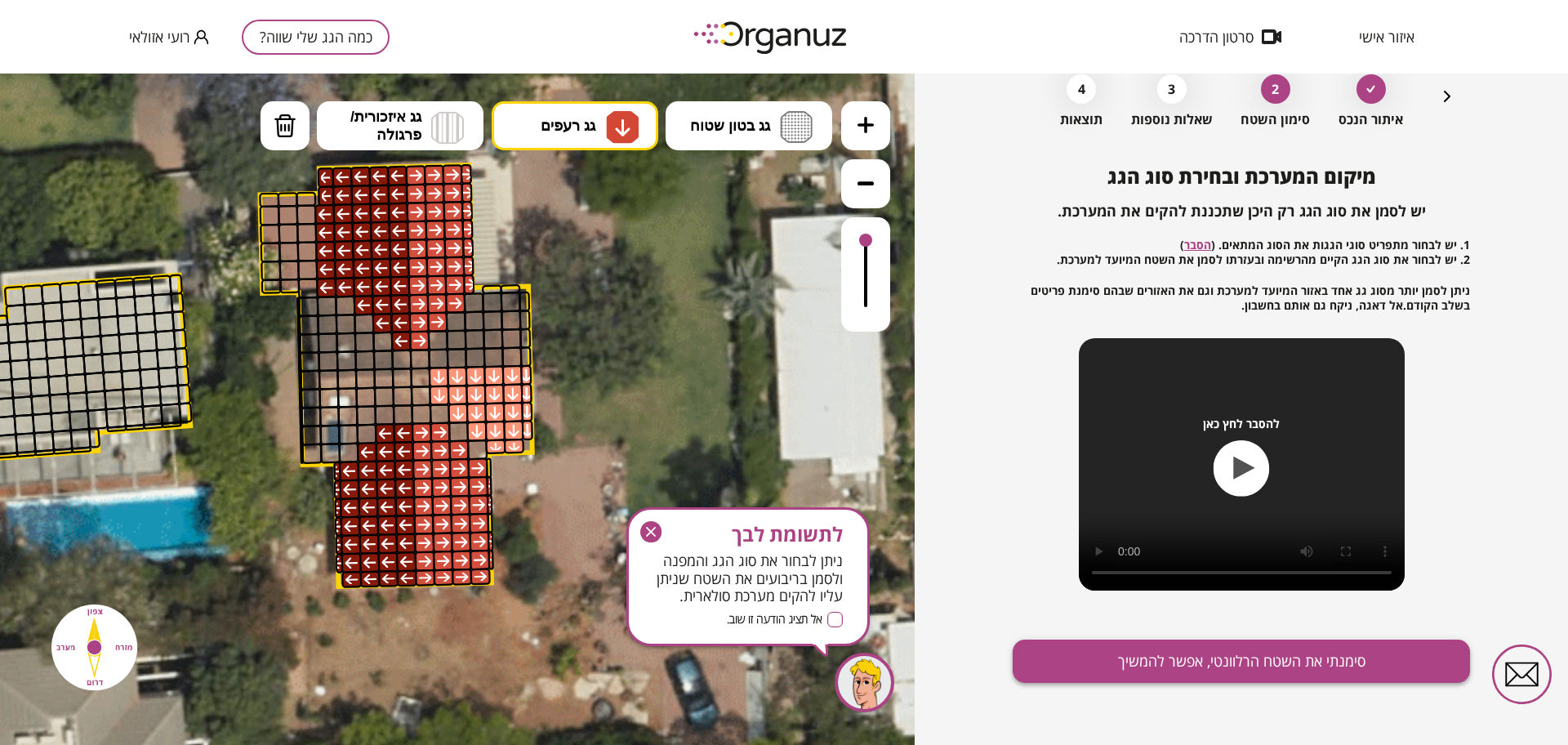
scroll to position [14, 0]
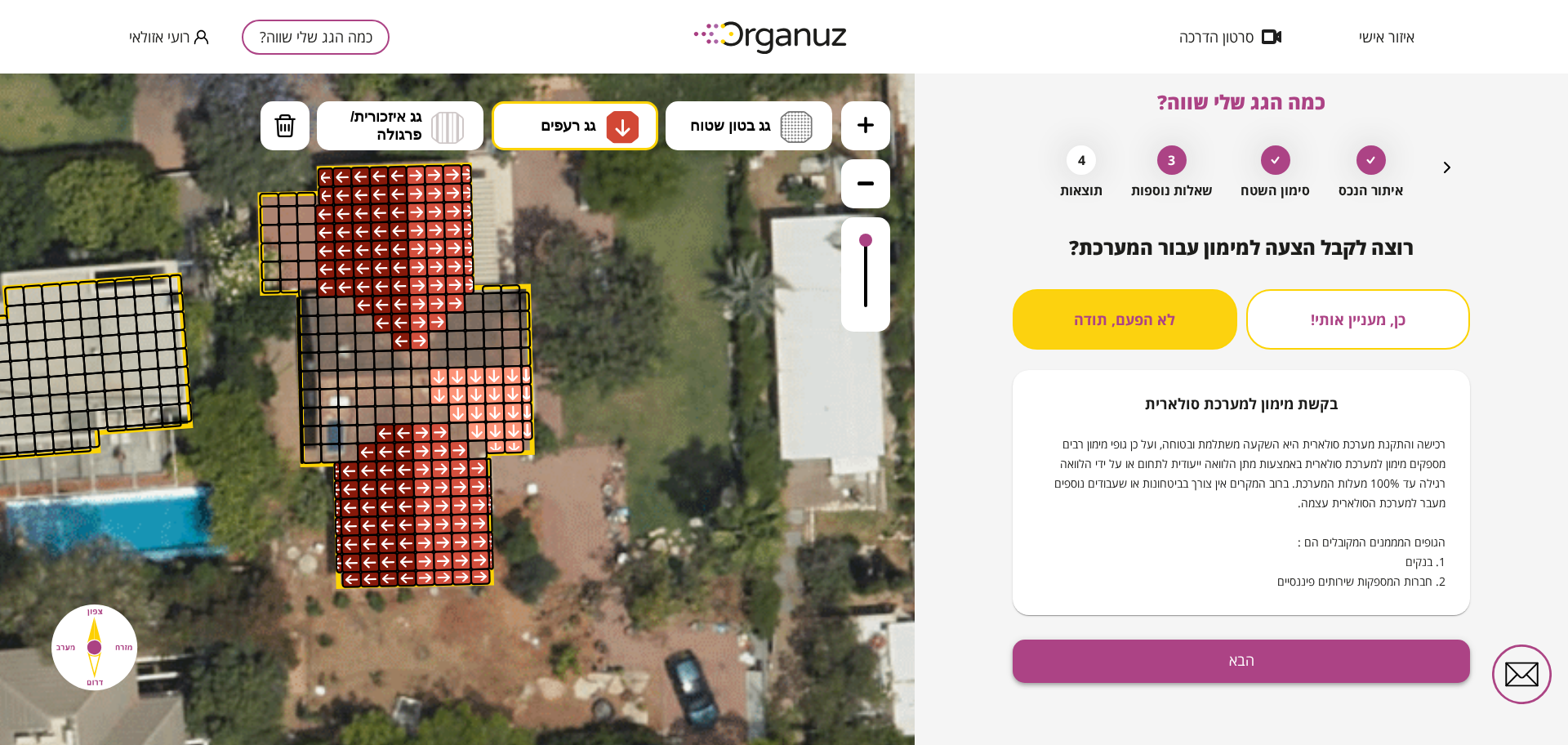
click at [1173, 677] on button "הבא" at bounding box center [1241, 661] width 457 height 44
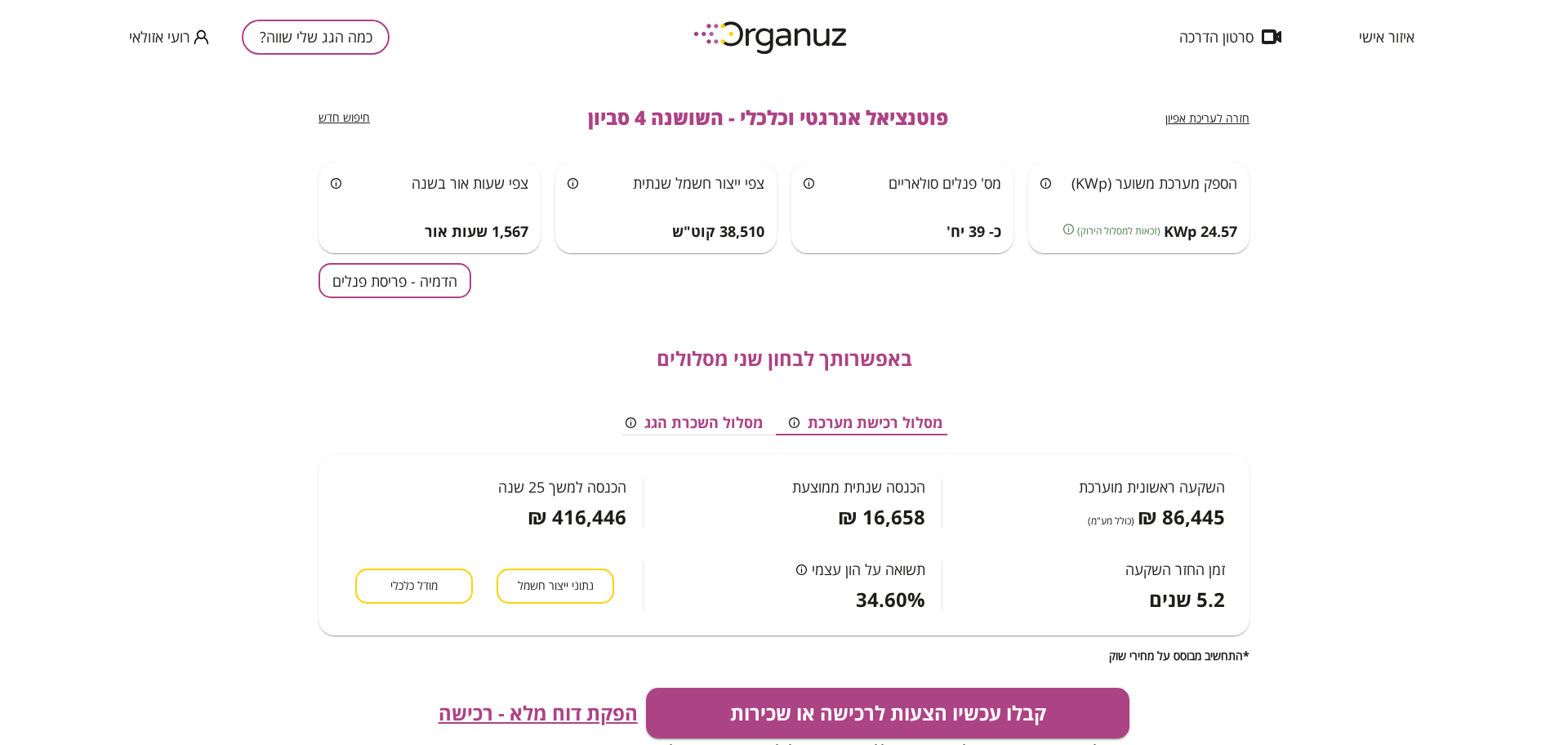
click at [413, 297] on button "הדמיה - פריסת פנלים" at bounding box center [395, 280] width 153 height 35
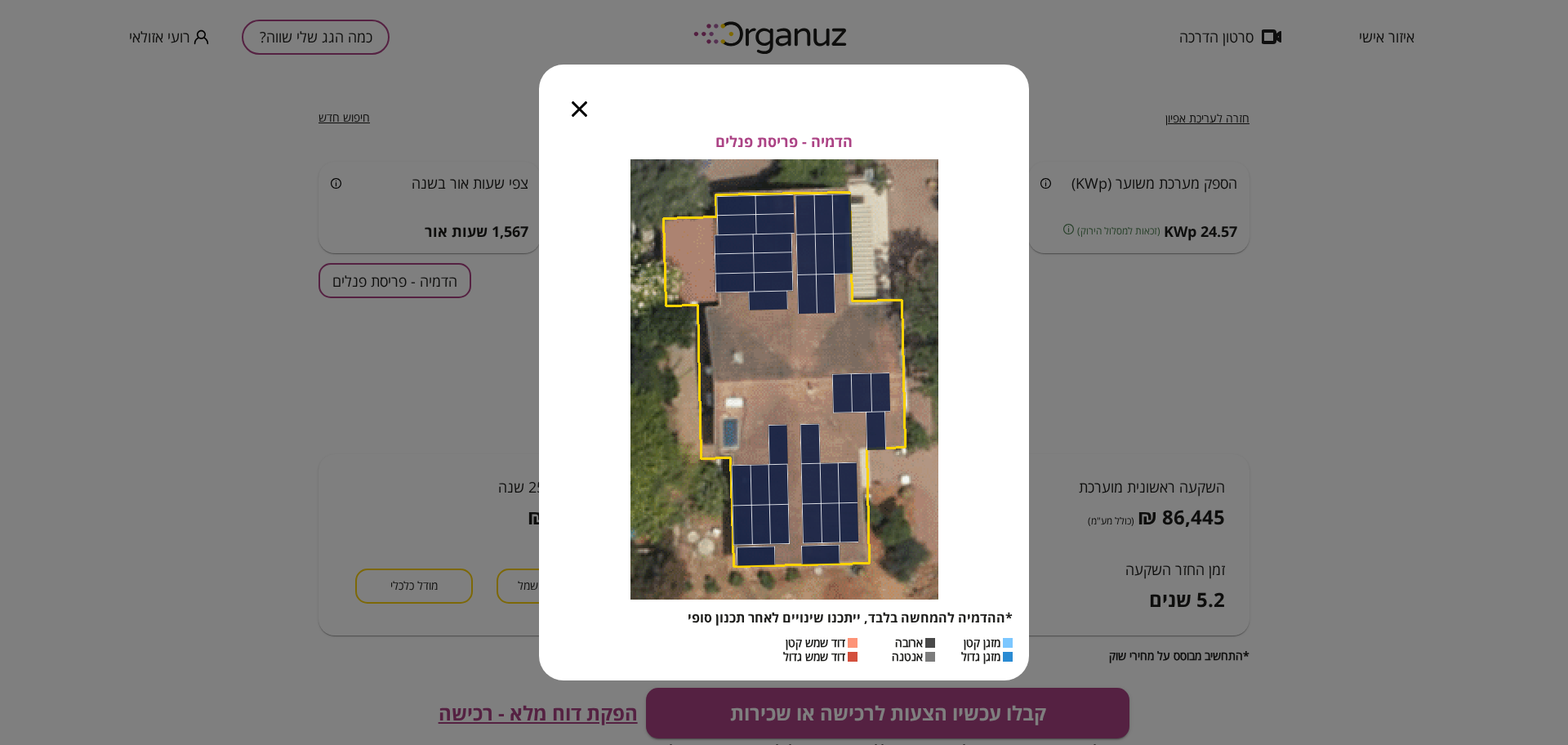
click at [585, 108] on icon "button" at bounding box center [580, 109] width 16 height 16
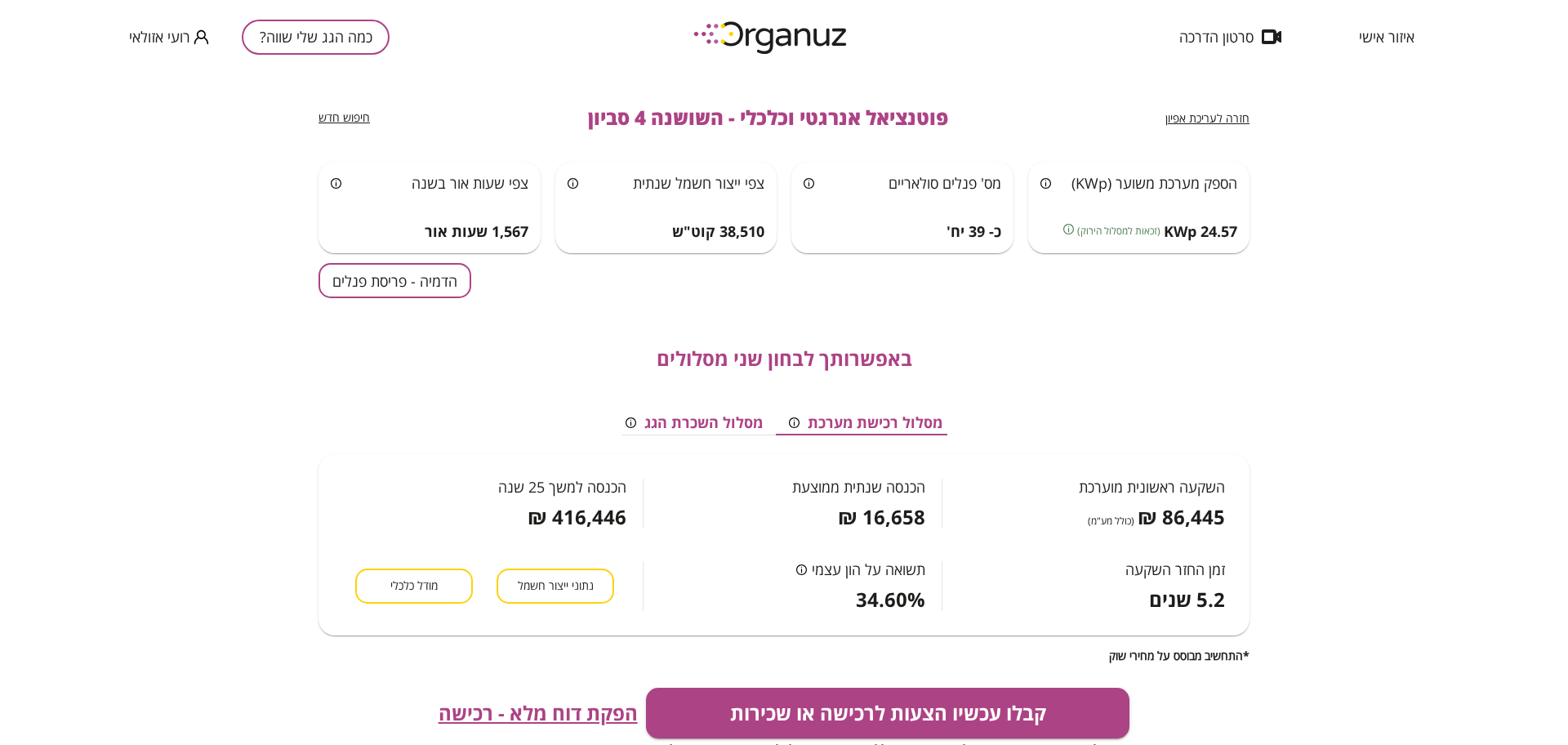
click at [1231, 114] on span "חזרה לעריכת אפיון" at bounding box center [1207, 118] width 84 height 16
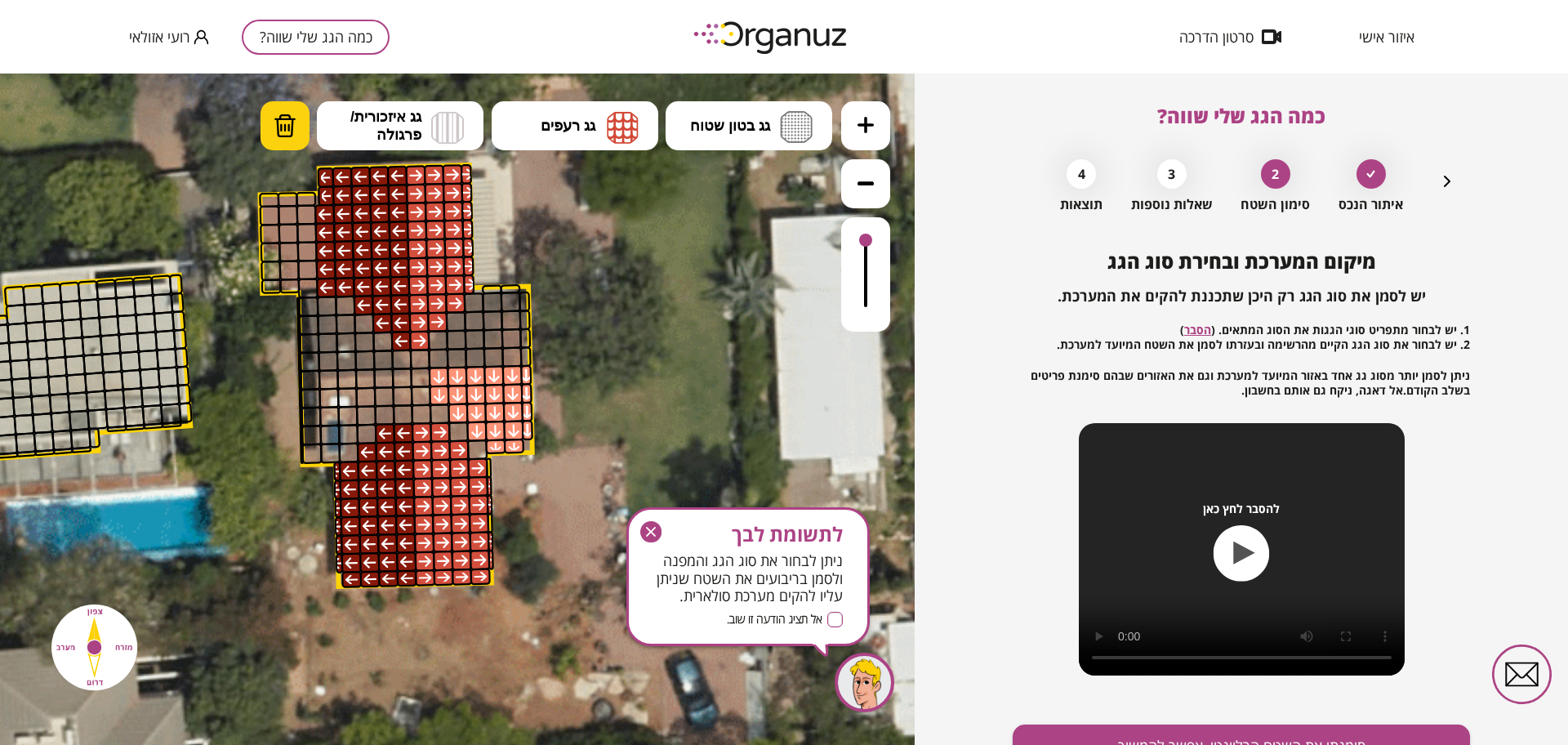
click at [265, 128] on button "מחיקה" at bounding box center [285, 126] width 49 height 49
click at [276, 114] on img at bounding box center [285, 126] width 23 height 24
click at [653, 526] on icon "button" at bounding box center [650, 532] width 21 height 21
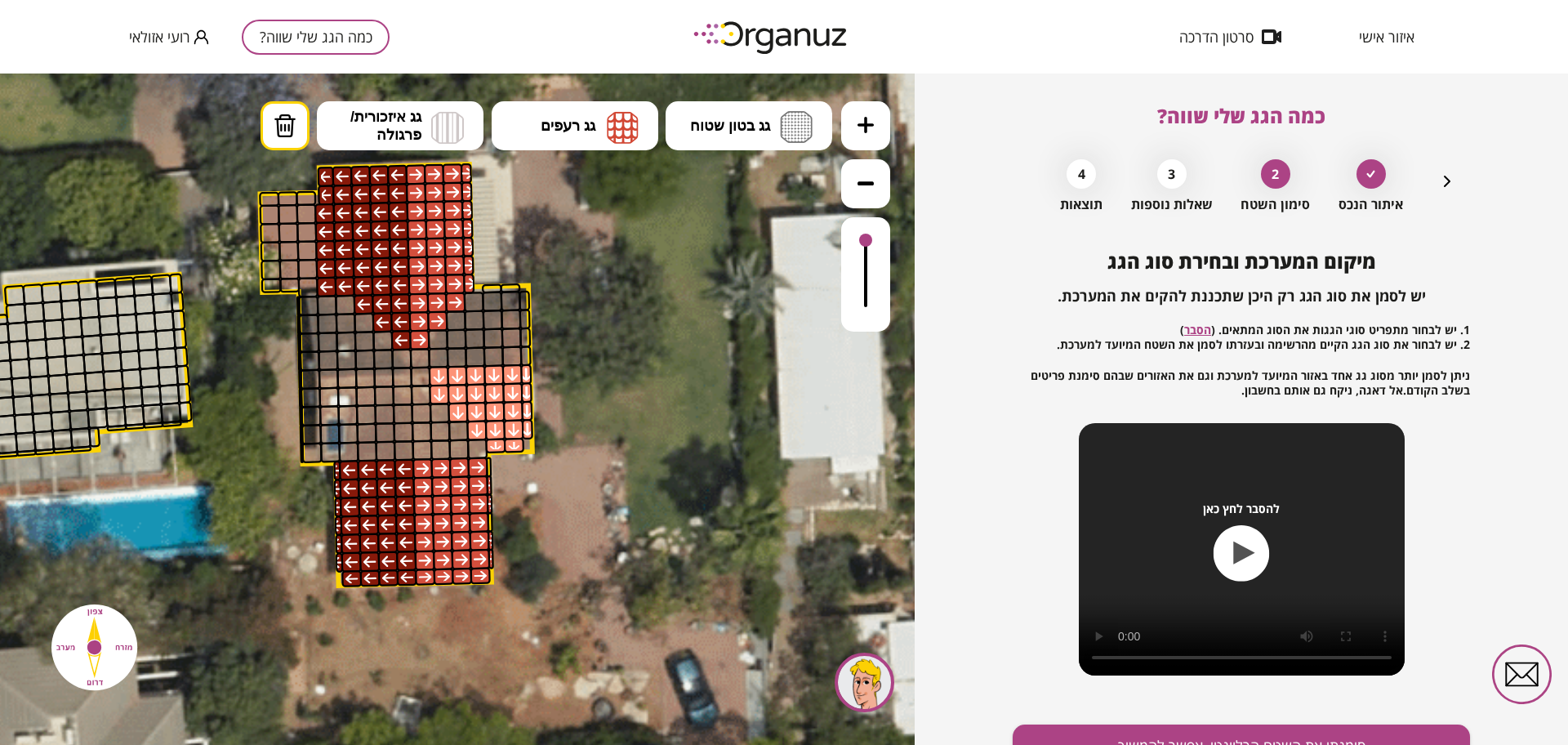
drag, startPoint x: 602, startPoint y: 138, endPoint x: 629, endPoint y: 226, distance: 92.0
click at [602, 138] on button "גג רעפים" at bounding box center [574, 126] width 167 height 49
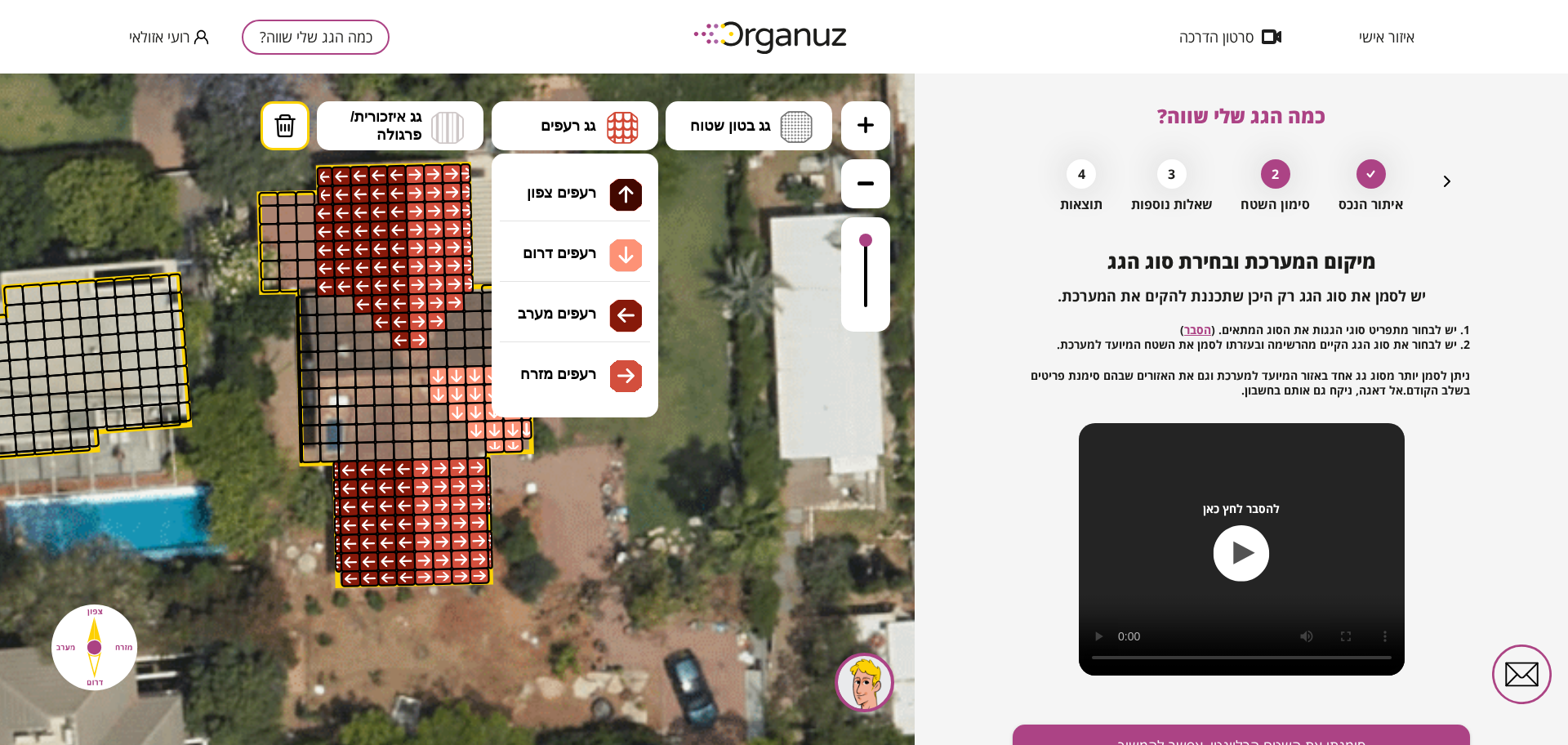
click at [607, 370] on div ".st0 { fill: #FFFFFF; } 10" at bounding box center [457, 409] width 915 height 672
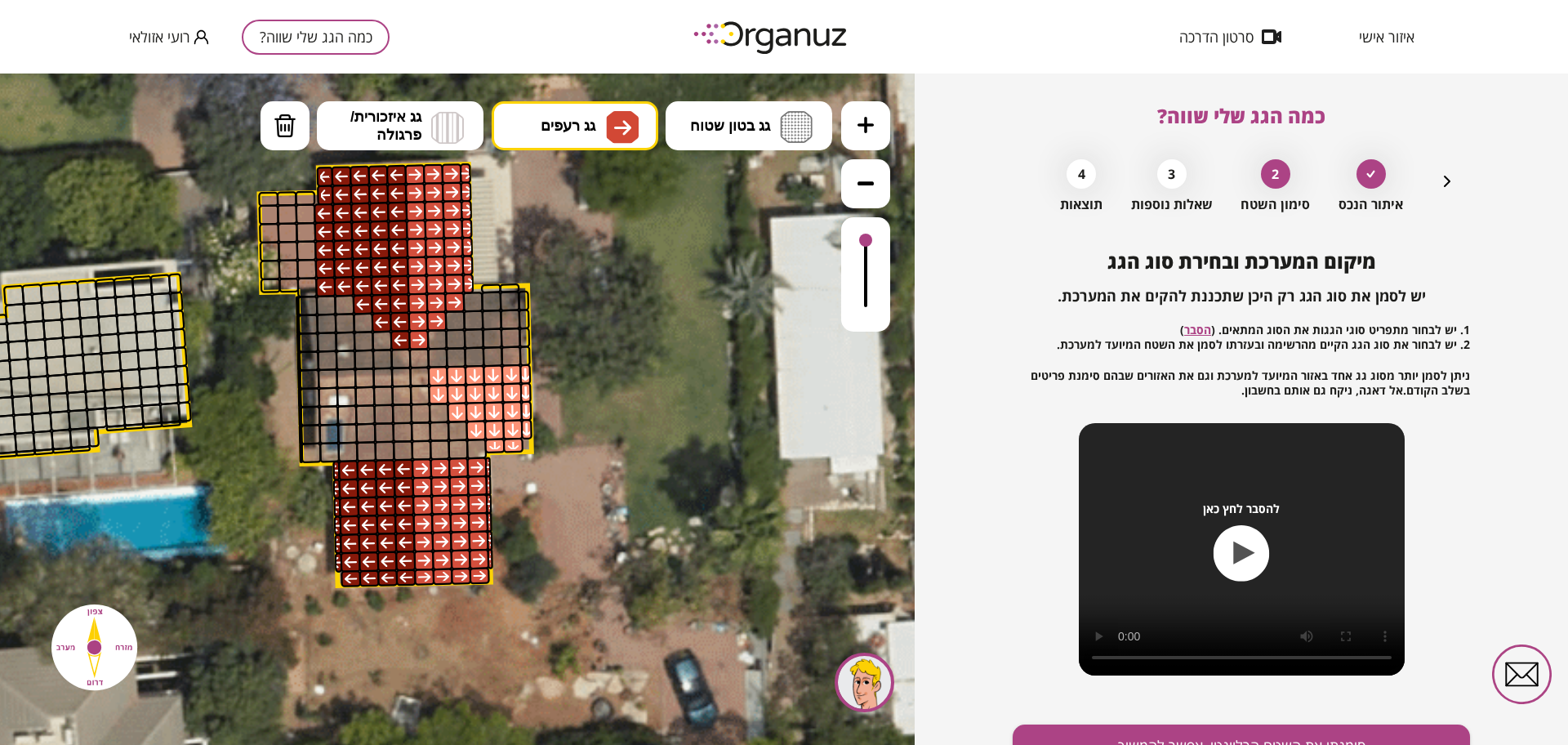
drag, startPoint x: 486, startPoint y: 464, endPoint x: 588, endPoint y: 582, distance: 156.0
click at [566, 578] on div ".st0 { fill: #FFFFFF; }" at bounding box center [3, 349] width 3087 height 3088
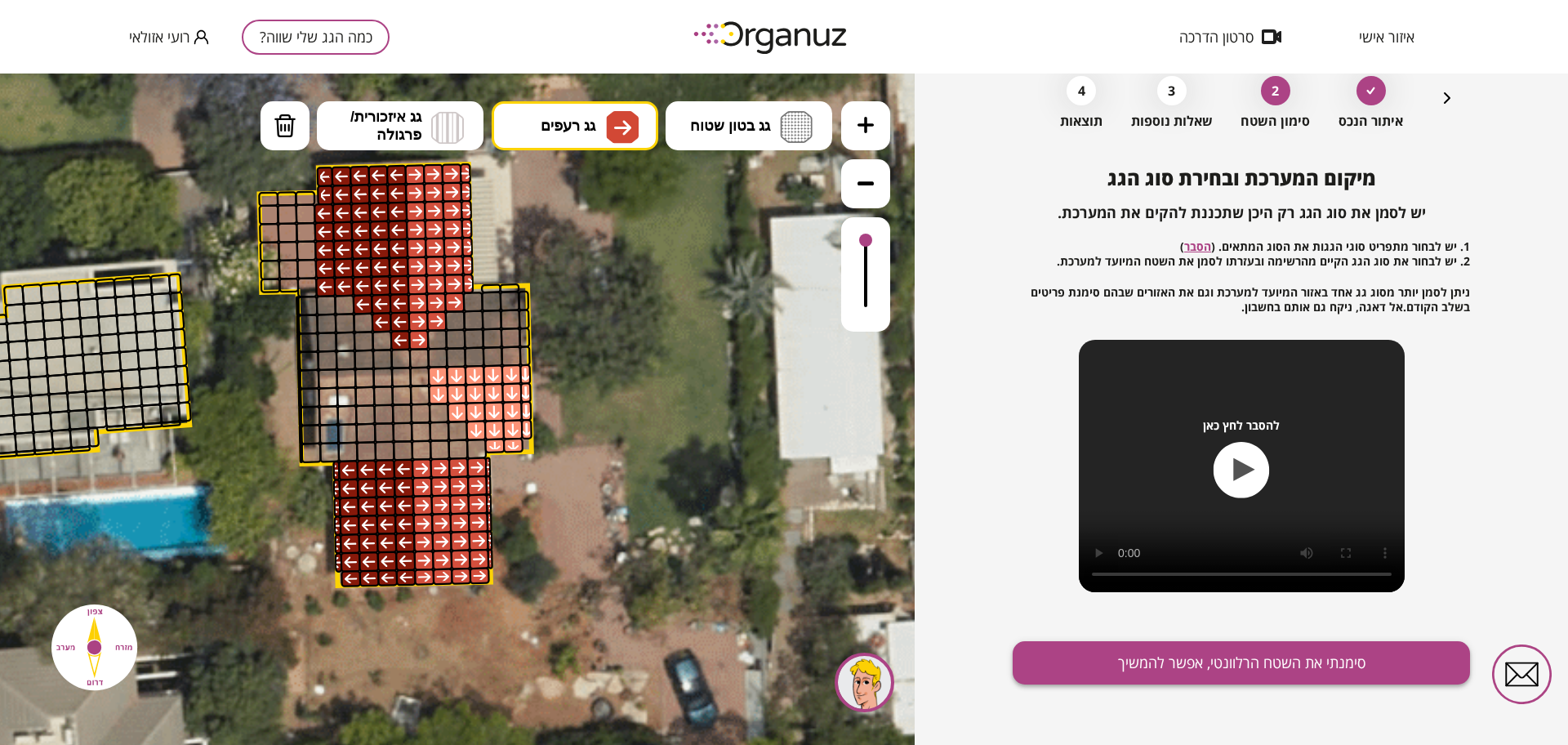
scroll to position [85, 0]
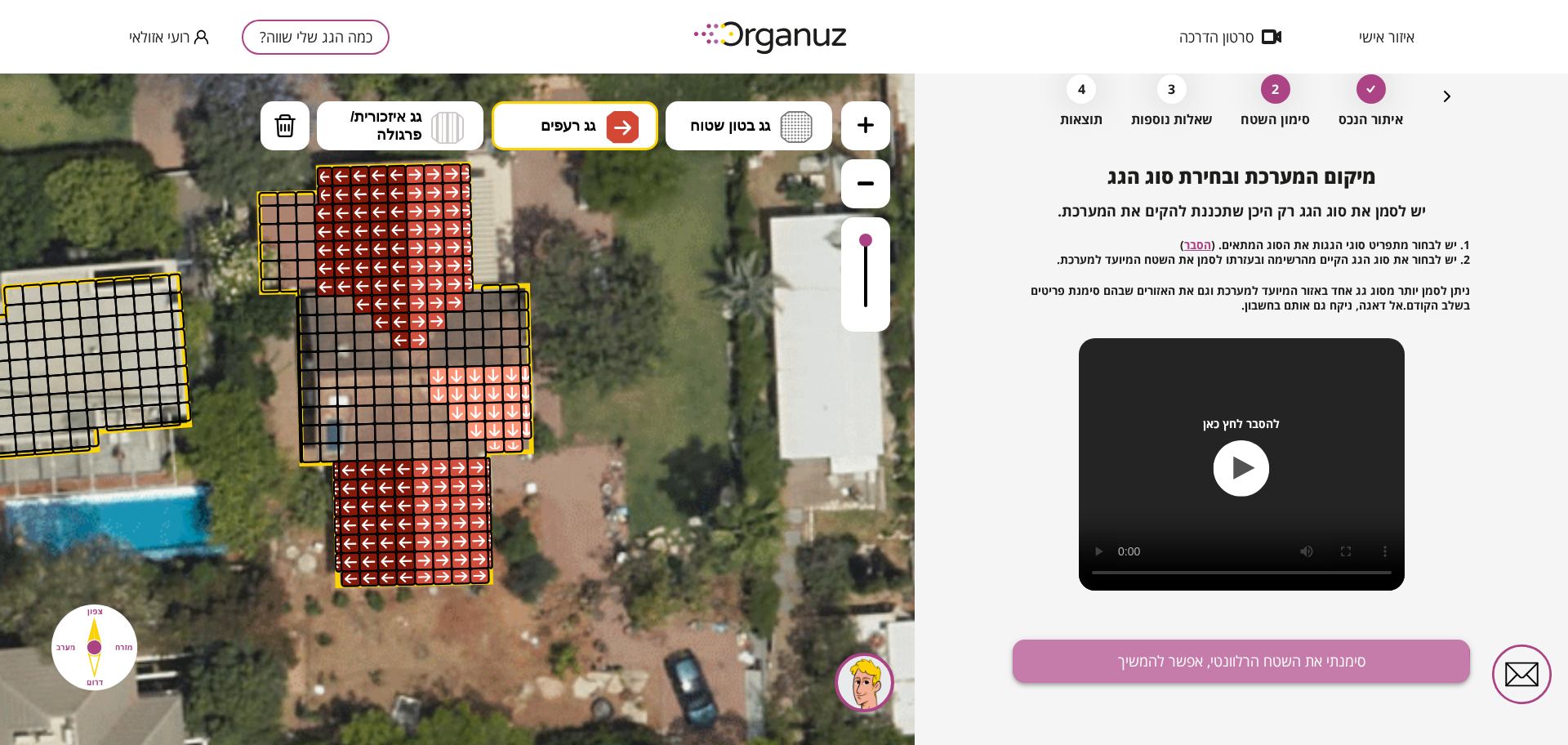
click at [1144, 667] on button "סימנתי את השטח הרלוונטי, אפשר להמשיך" at bounding box center [1241, 661] width 457 height 44
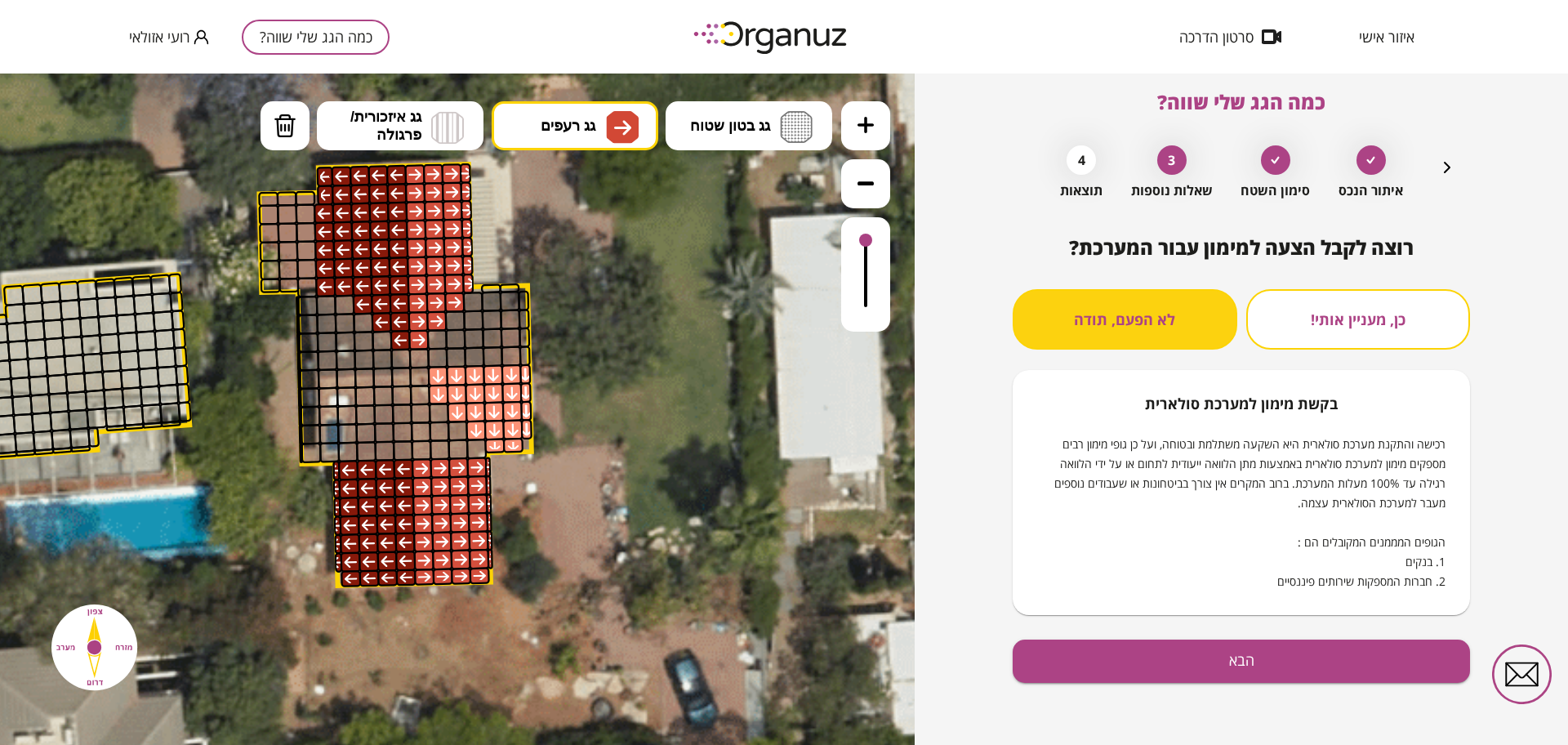
scroll to position [14, 0]
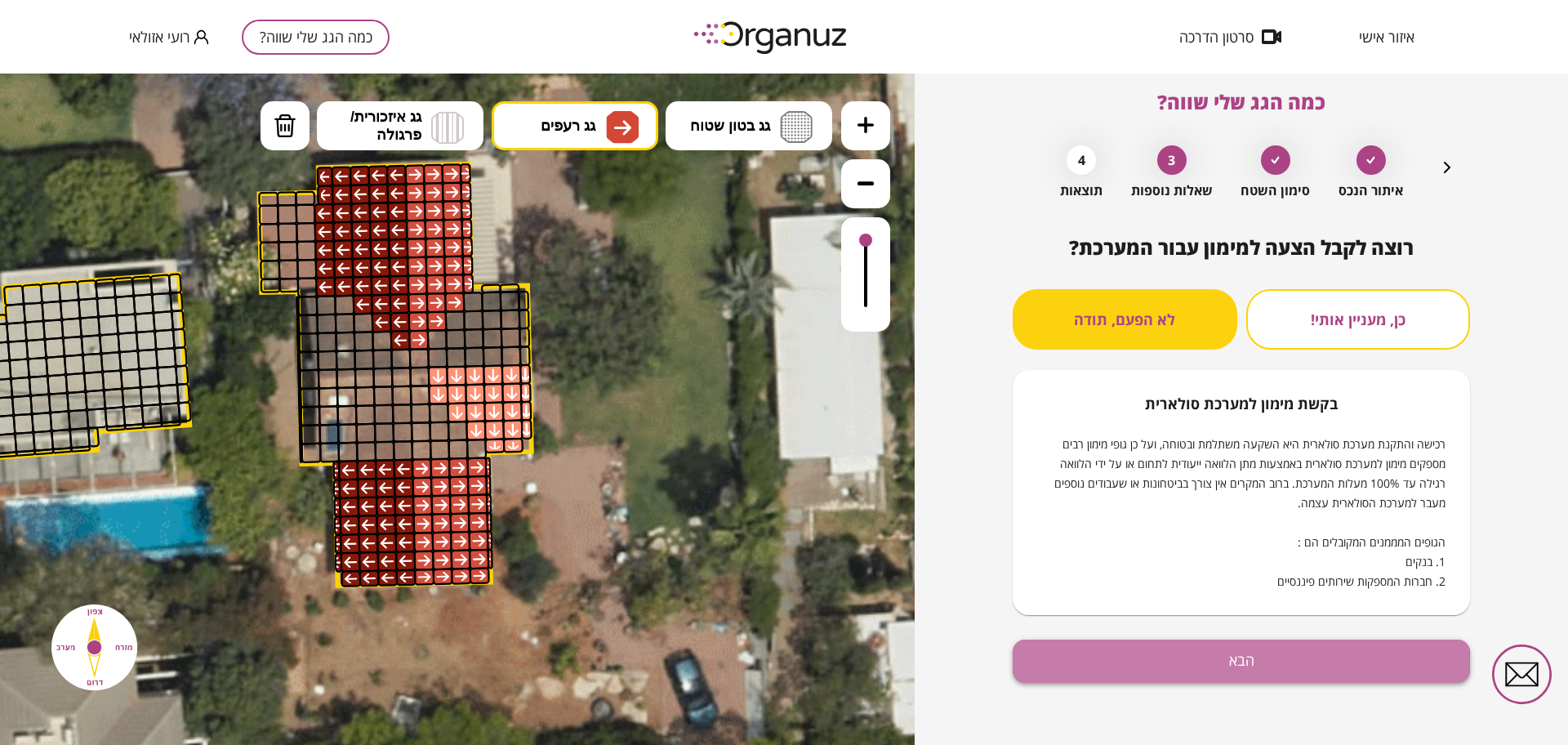
click at [1171, 666] on button "הבא" at bounding box center [1241, 661] width 457 height 44
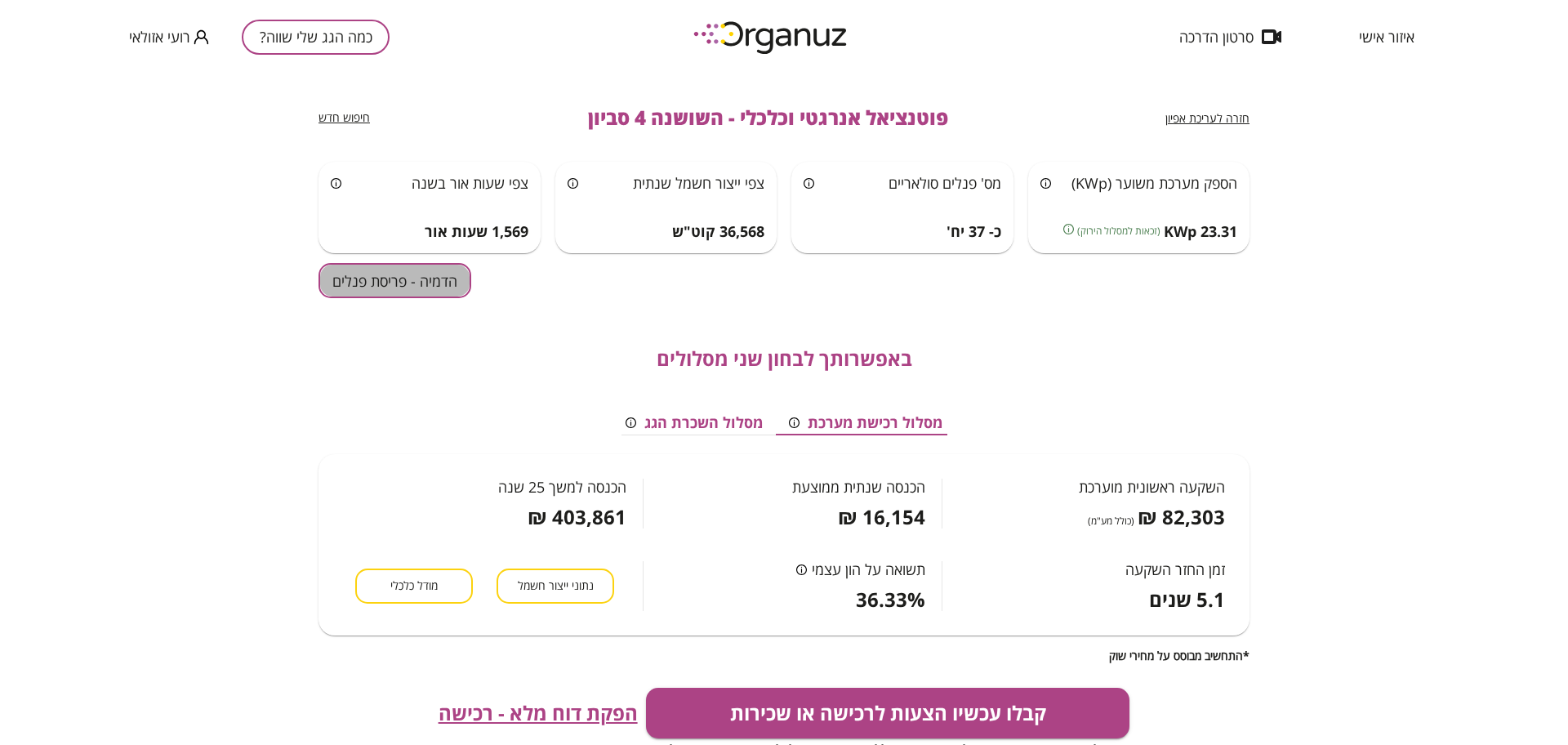
click at [352, 272] on button "הדמיה - פריסת פנלים" at bounding box center [395, 280] width 153 height 35
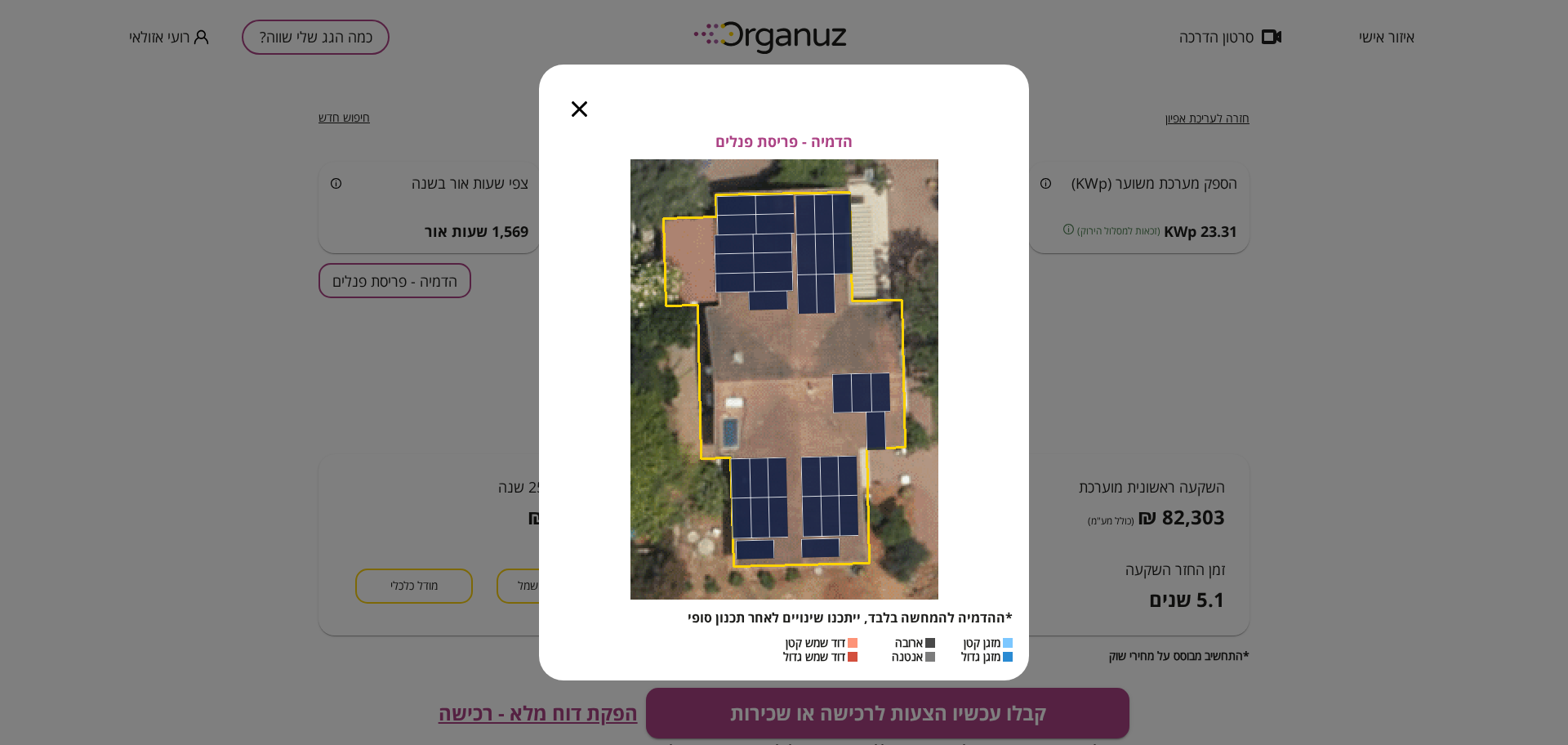
click at [581, 113] on icon "button" at bounding box center [580, 109] width 16 height 16
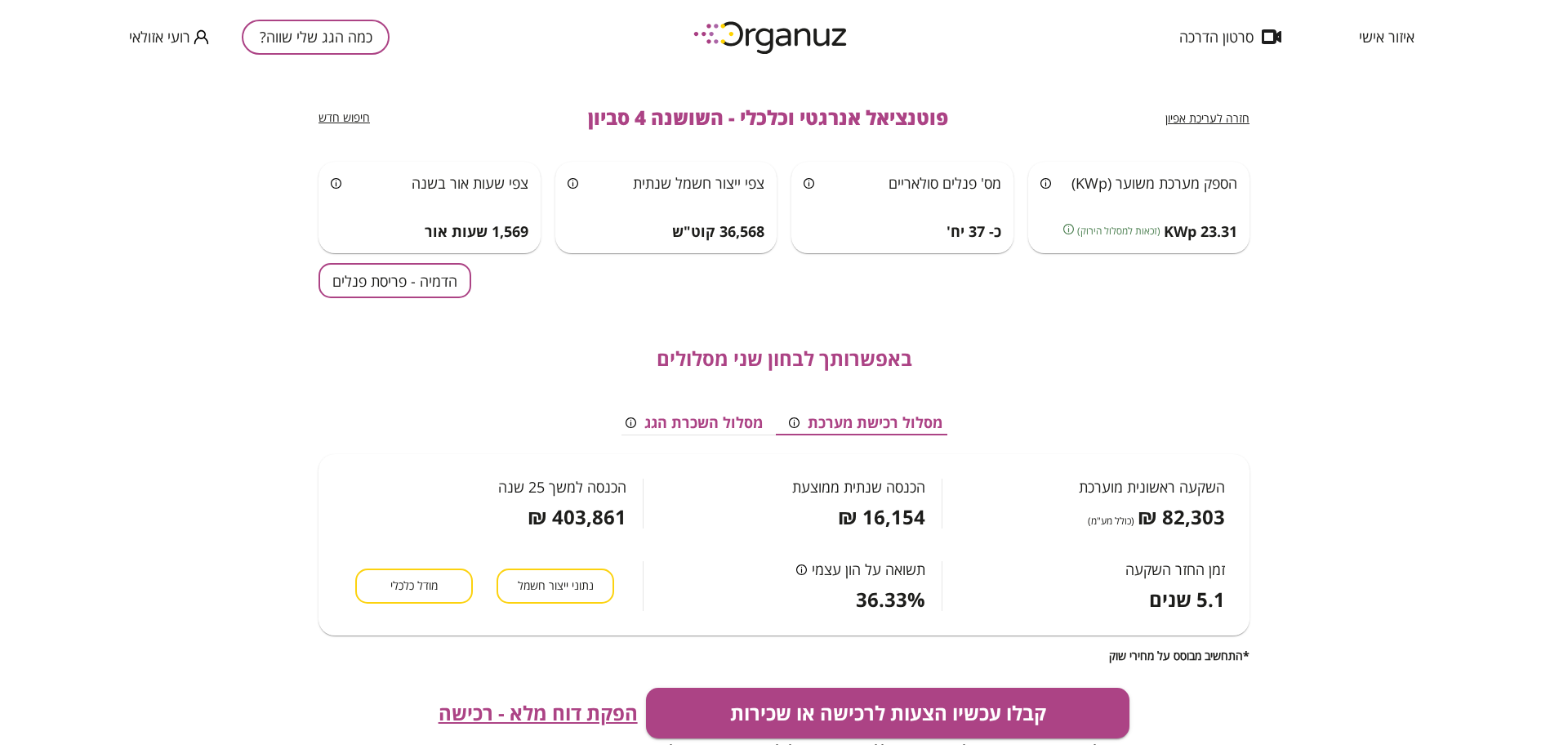
click at [1234, 117] on span "חזרה לעריכת אפיון" at bounding box center [1207, 118] width 84 height 16
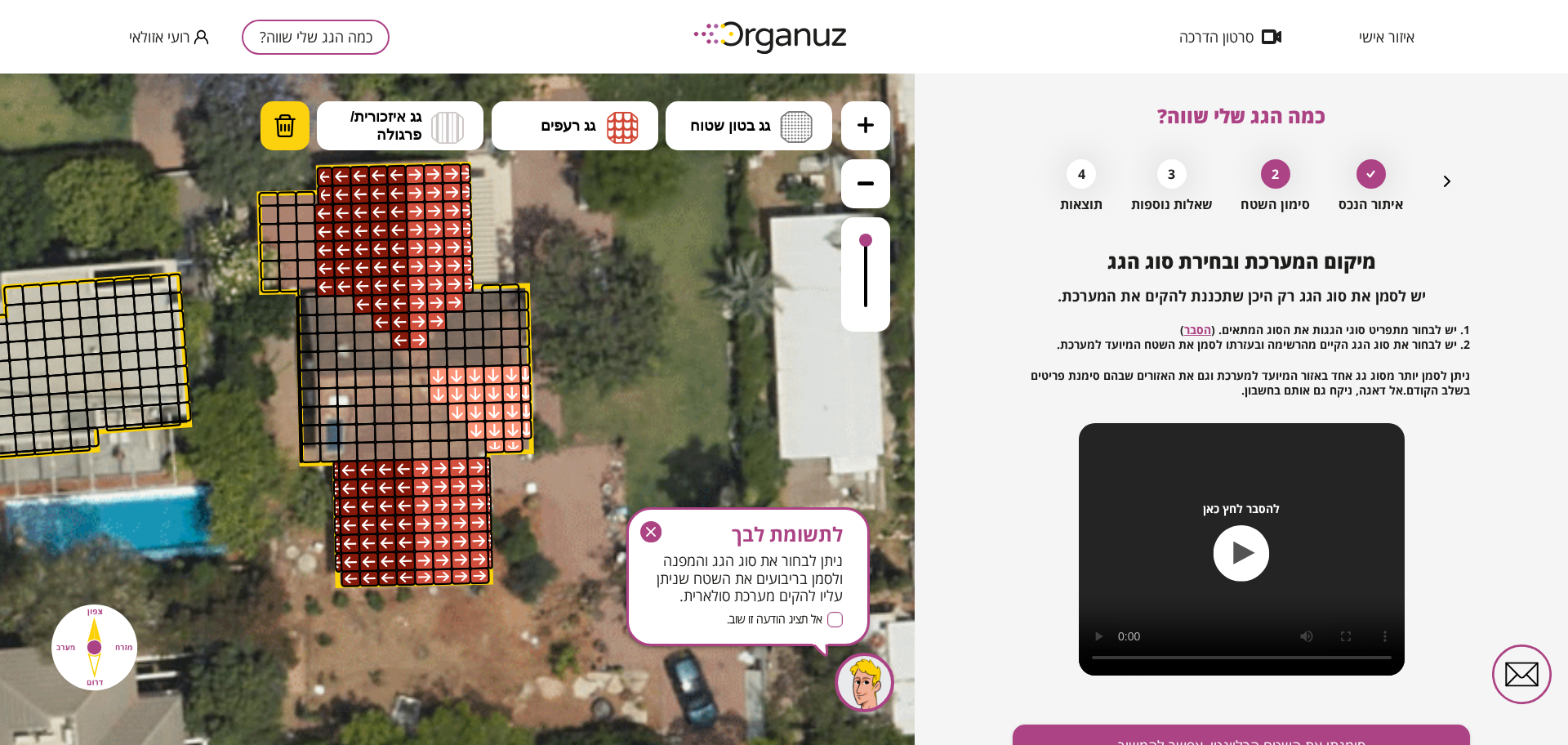
click at [295, 128] on img at bounding box center [285, 126] width 23 height 24
drag, startPoint x: 375, startPoint y: 580, endPoint x: 594, endPoint y: 575, distance: 219.1
click at [565, 571] on div ".st0 { fill: #FFFFFF; }" at bounding box center [3, 349] width 3087 height 3088
drag, startPoint x: 657, startPoint y: 528, endPoint x: 905, endPoint y: 487, distance: 251.4
click at [658, 528] on icon "button" at bounding box center [650, 532] width 21 height 21
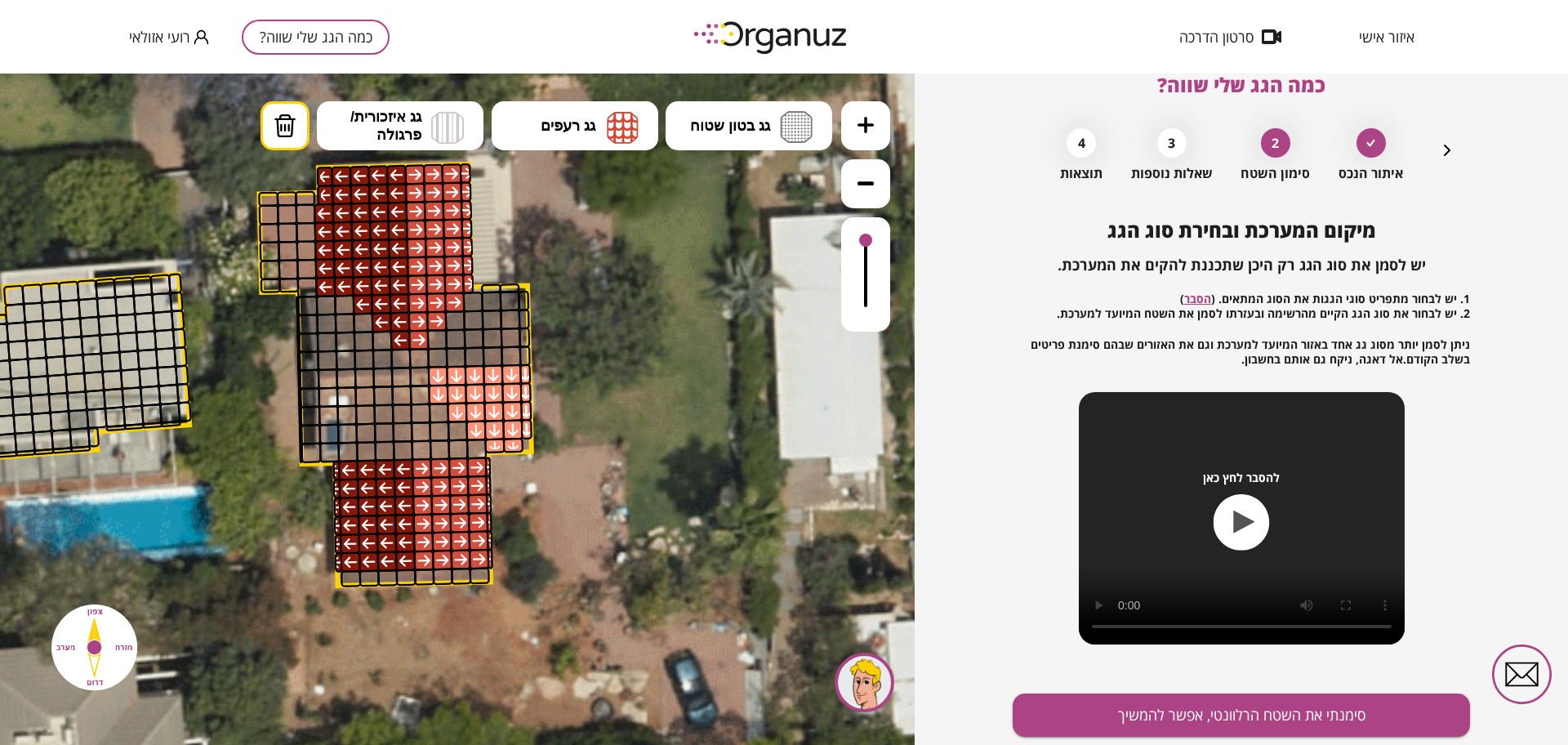
scroll to position [85, 0]
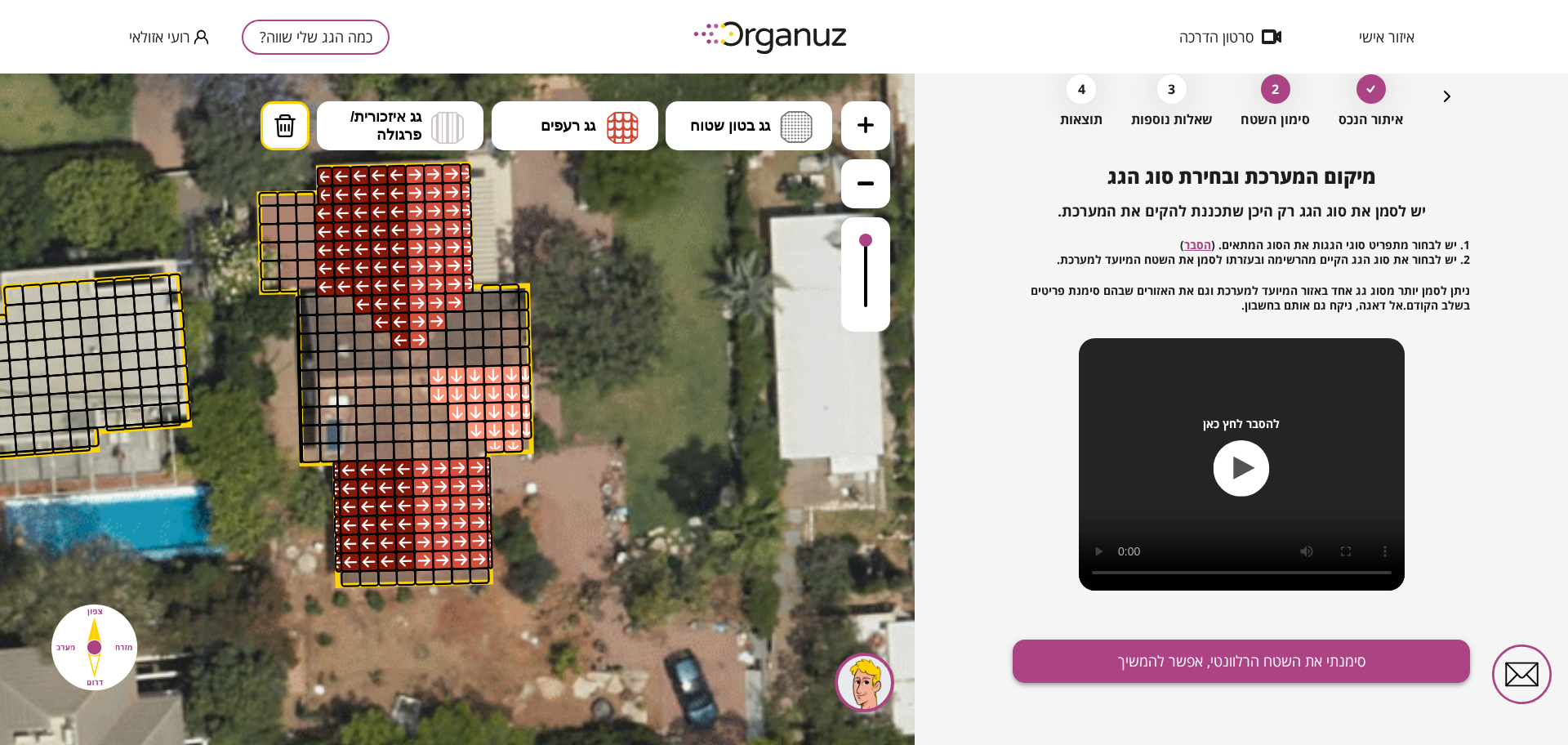
click at [1181, 655] on button "סימנתי את השטח הרלוונטי, אפשר להמשיך" at bounding box center [1241, 661] width 457 height 44
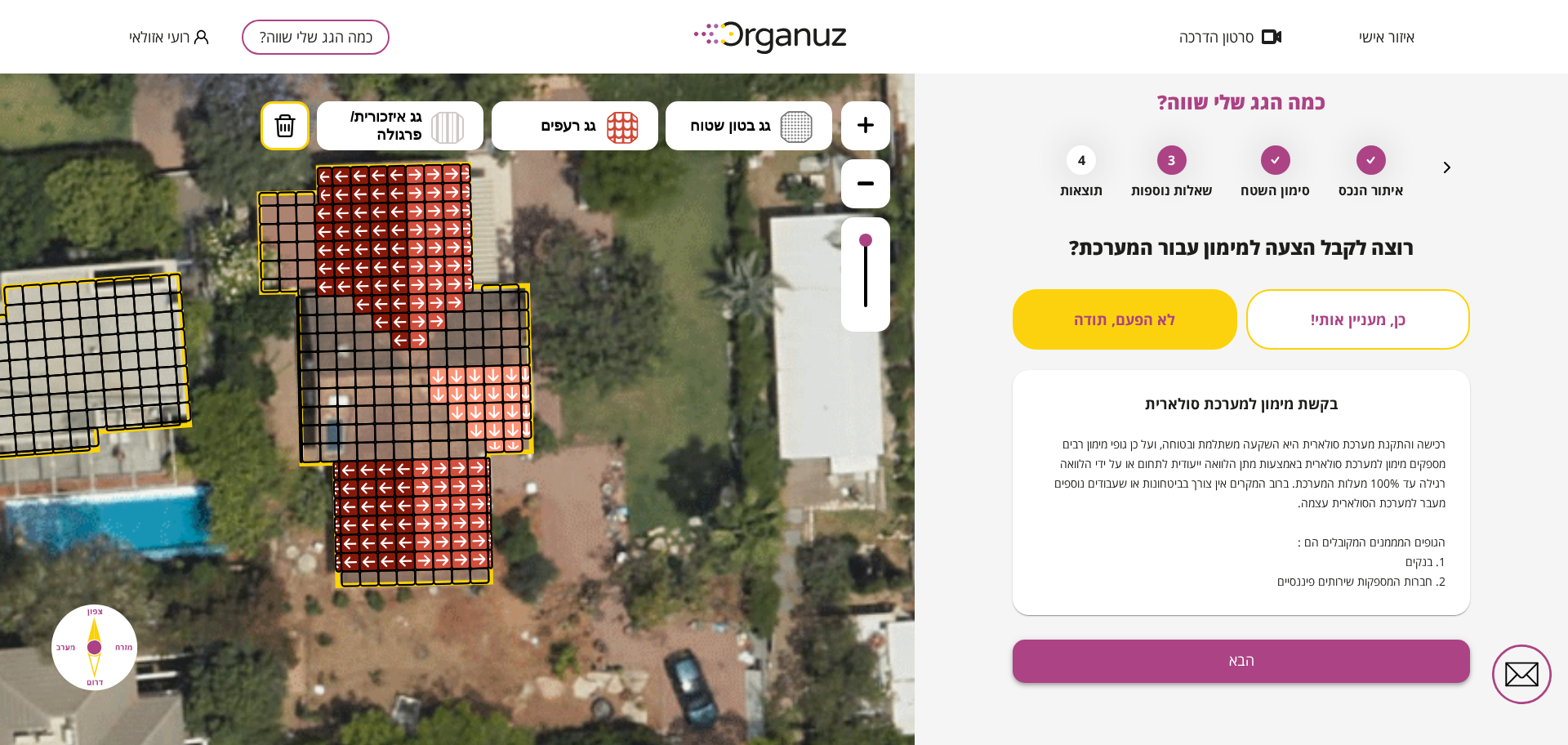
scroll to position [14, 0]
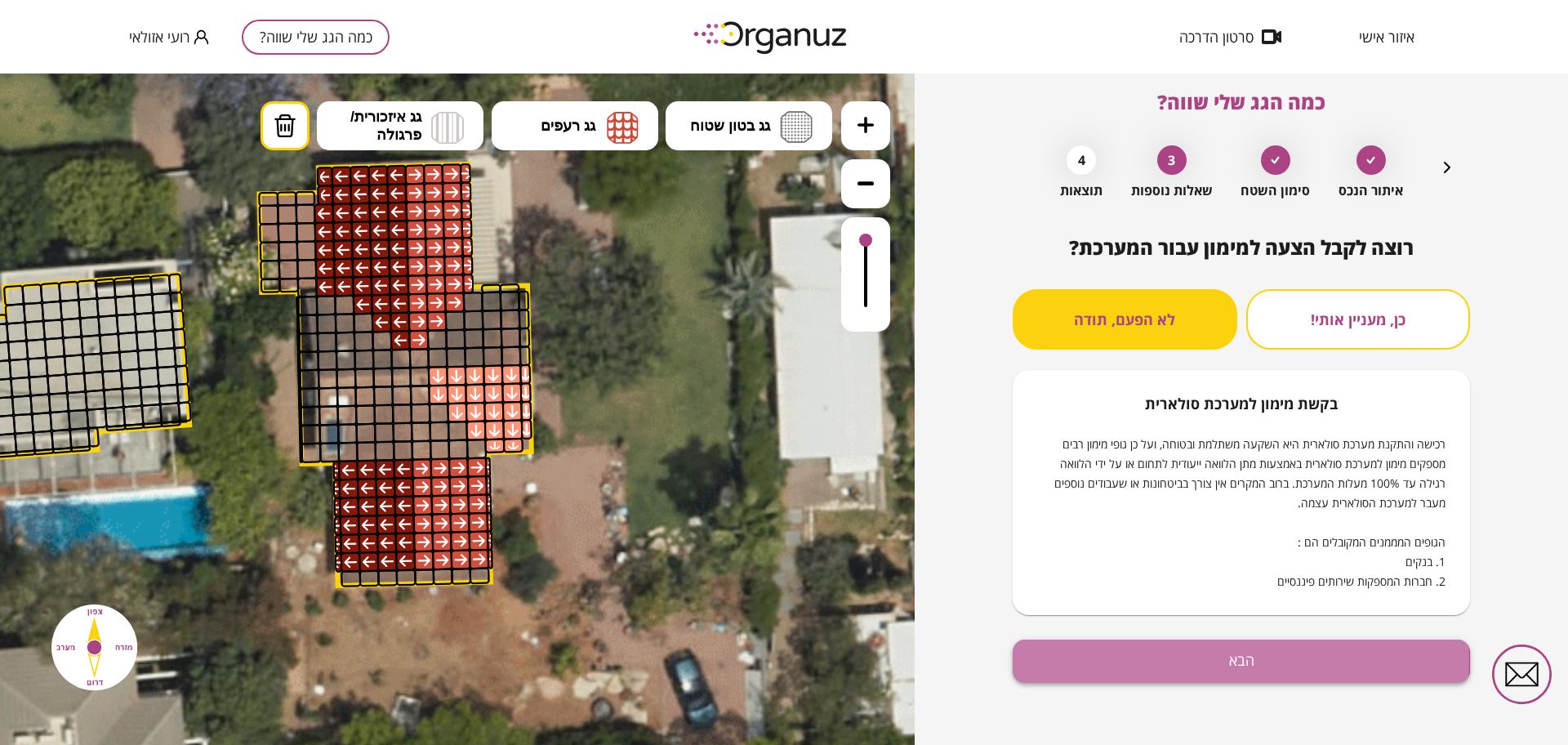
click at [1161, 659] on button "הבא" at bounding box center [1241, 661] width 457 height 44
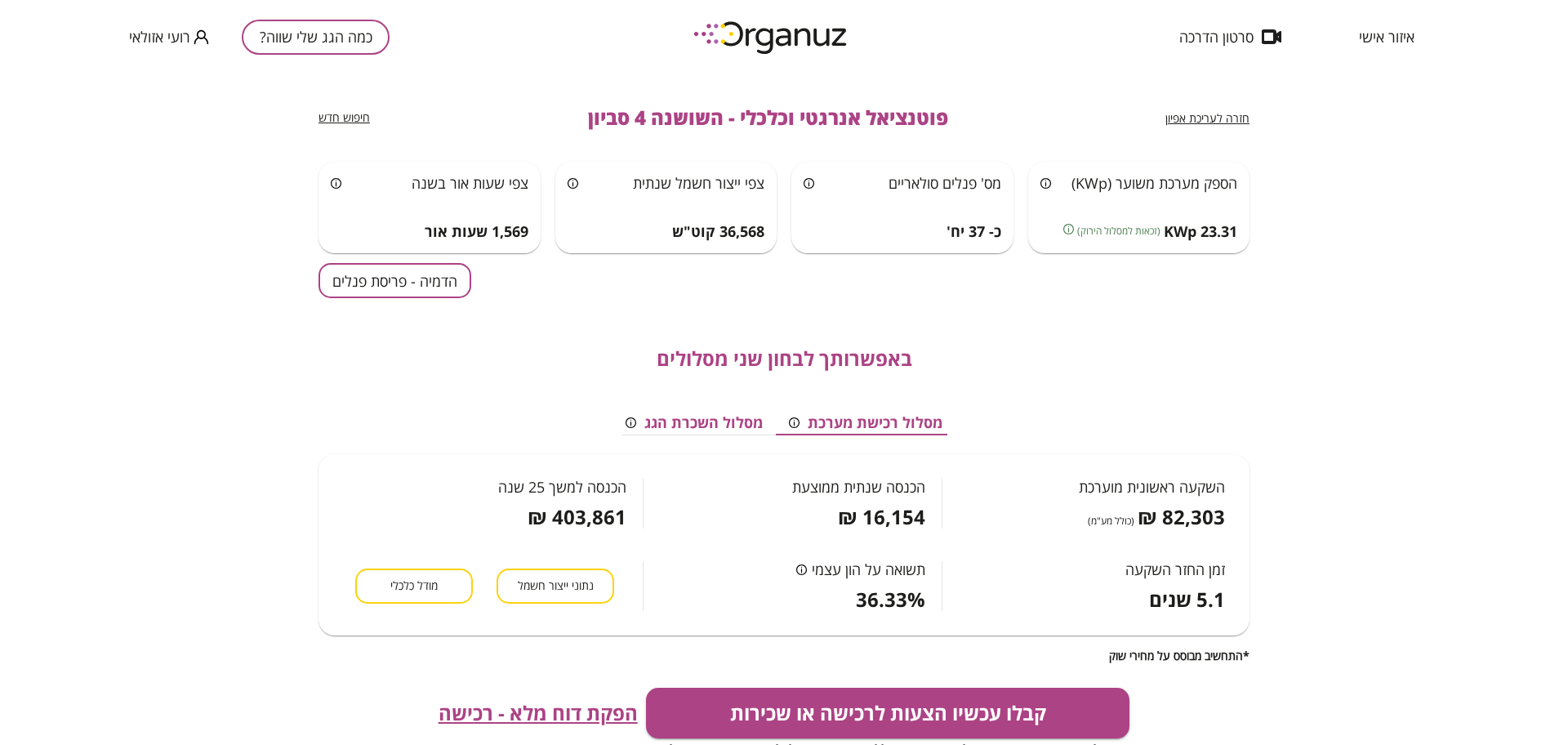
click at [361, 272] on button "הדמיה - פריסת פנלים" at bounding box center [395, 280] width 153 height 35
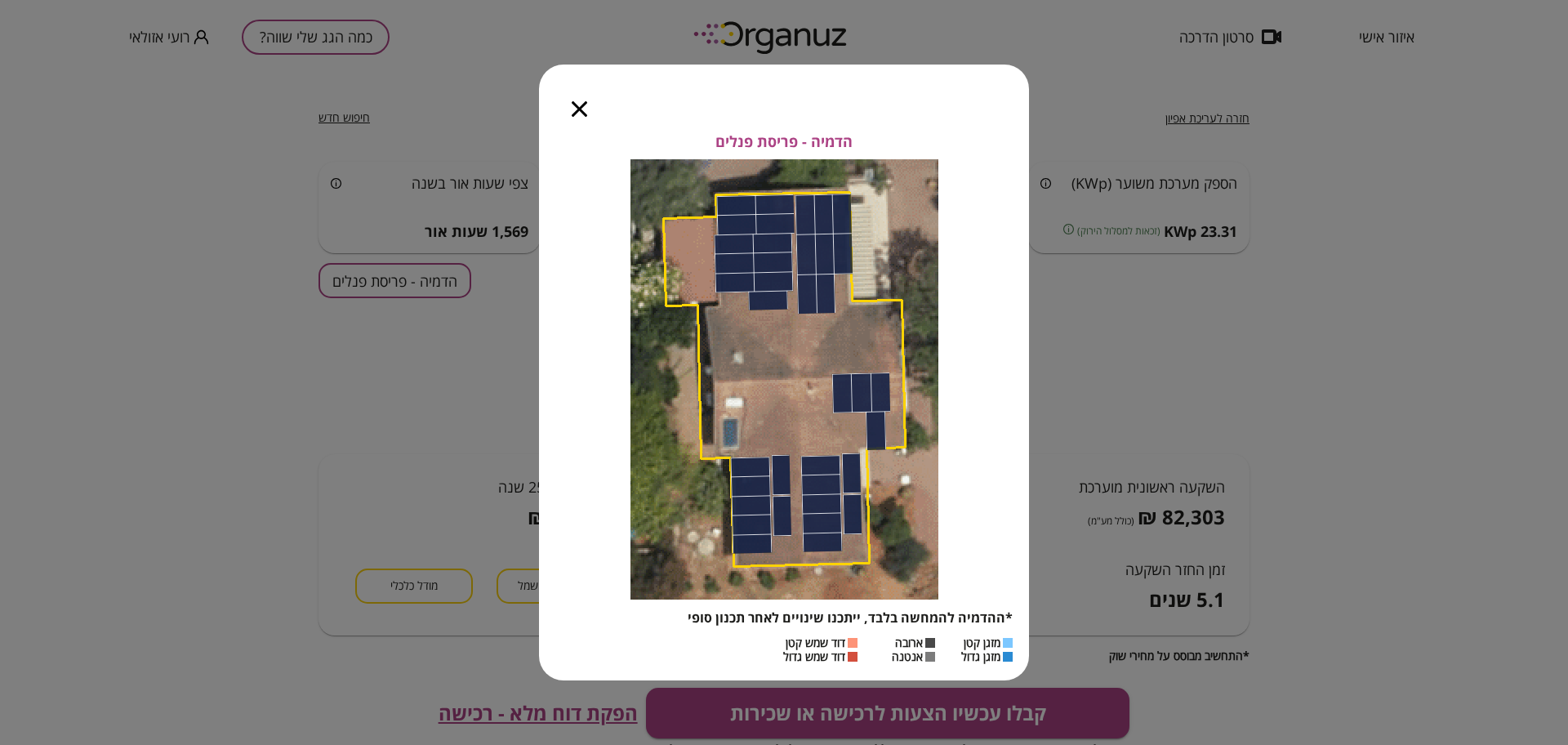
click at [581, 107] on icon "button" at bounding box center [580, 109] width 16 height 16
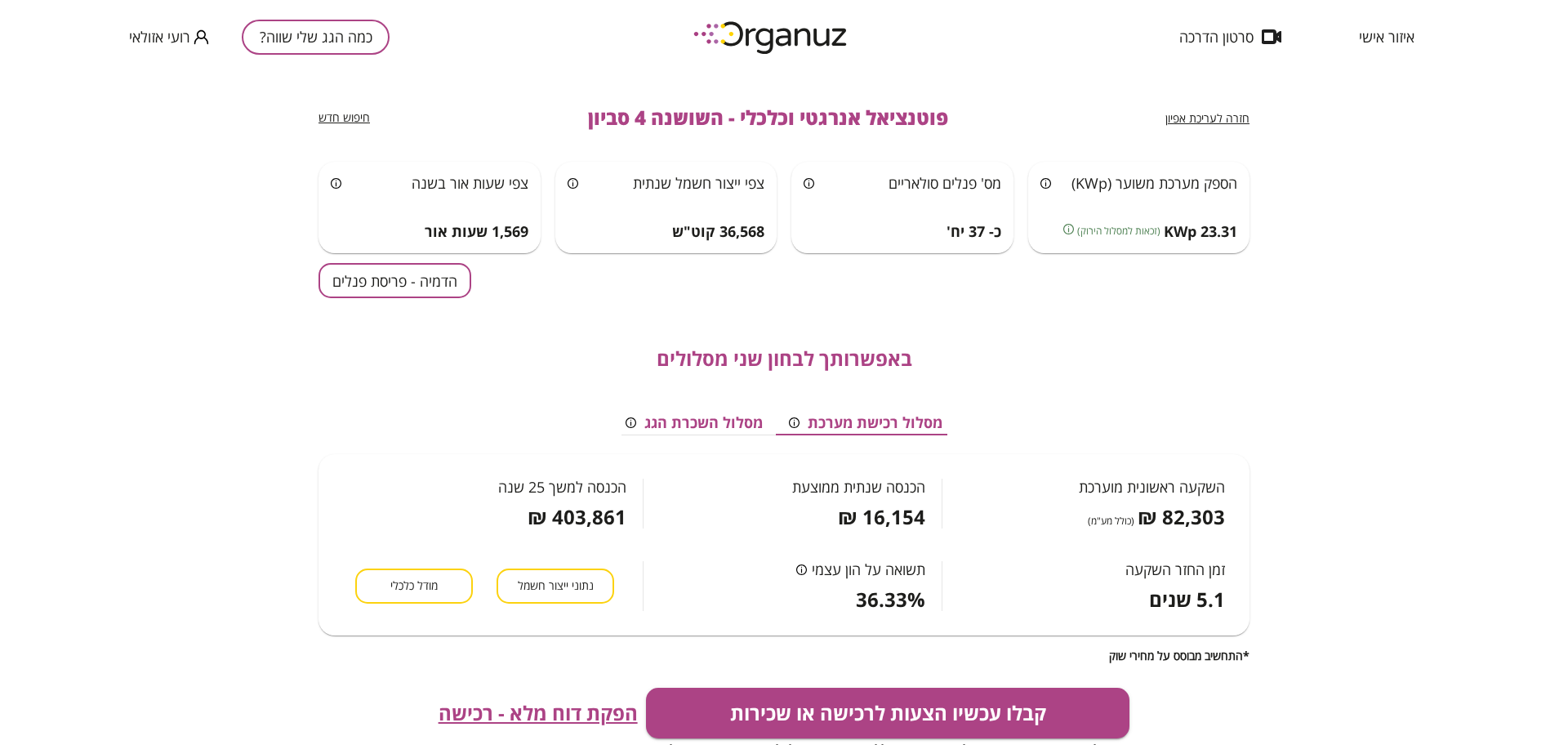
click at [1200, 128] on div "חזרה לעריכת אפיון פוטנציאל אנרגטי וכלכלי - השושנה 4 סביון חיפוש חדש" at bounding box center [784, 117] width 931 height 88
click at [1200, 118] on span "חזרה לעריכת אפיון" at bounding box center [1207, 118] width 84 height 16
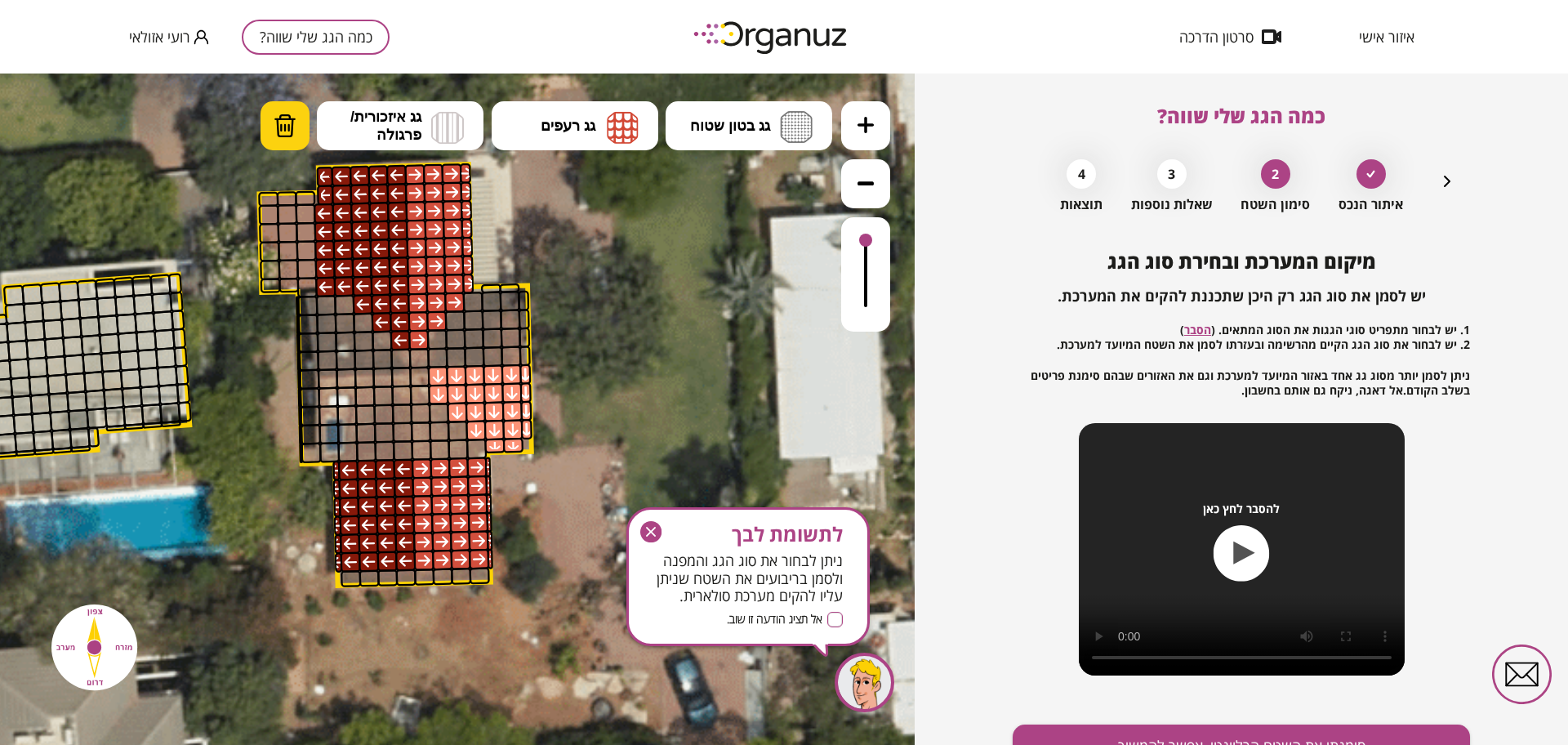
click at [292, 133] on img at bounding box center [285, 126] width 23 height 24
drag, startPoint x: 397, startPoint y: 346, endPoint x: 694, endPoint y: 341, distance: 297.0
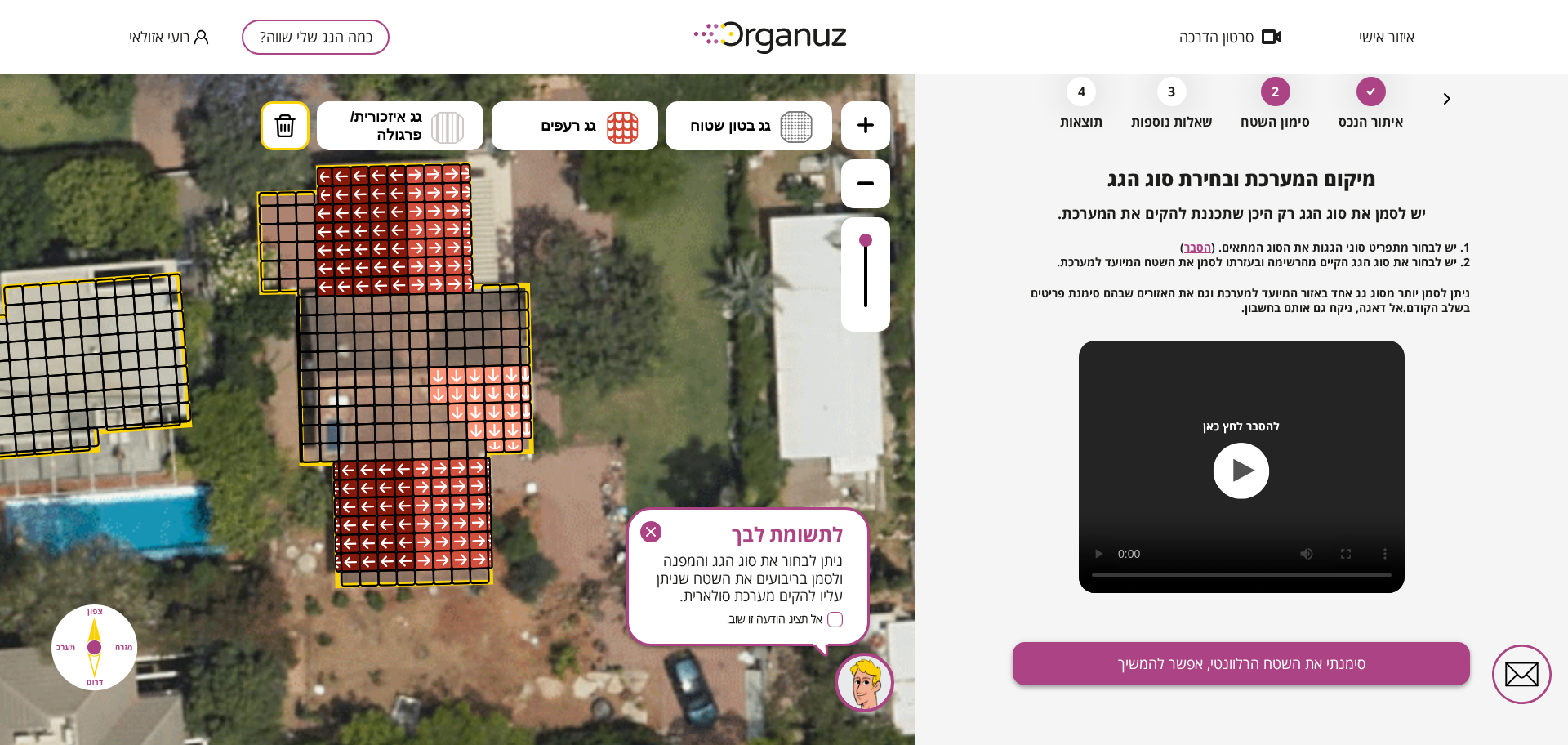
scroll to position [85, 0]
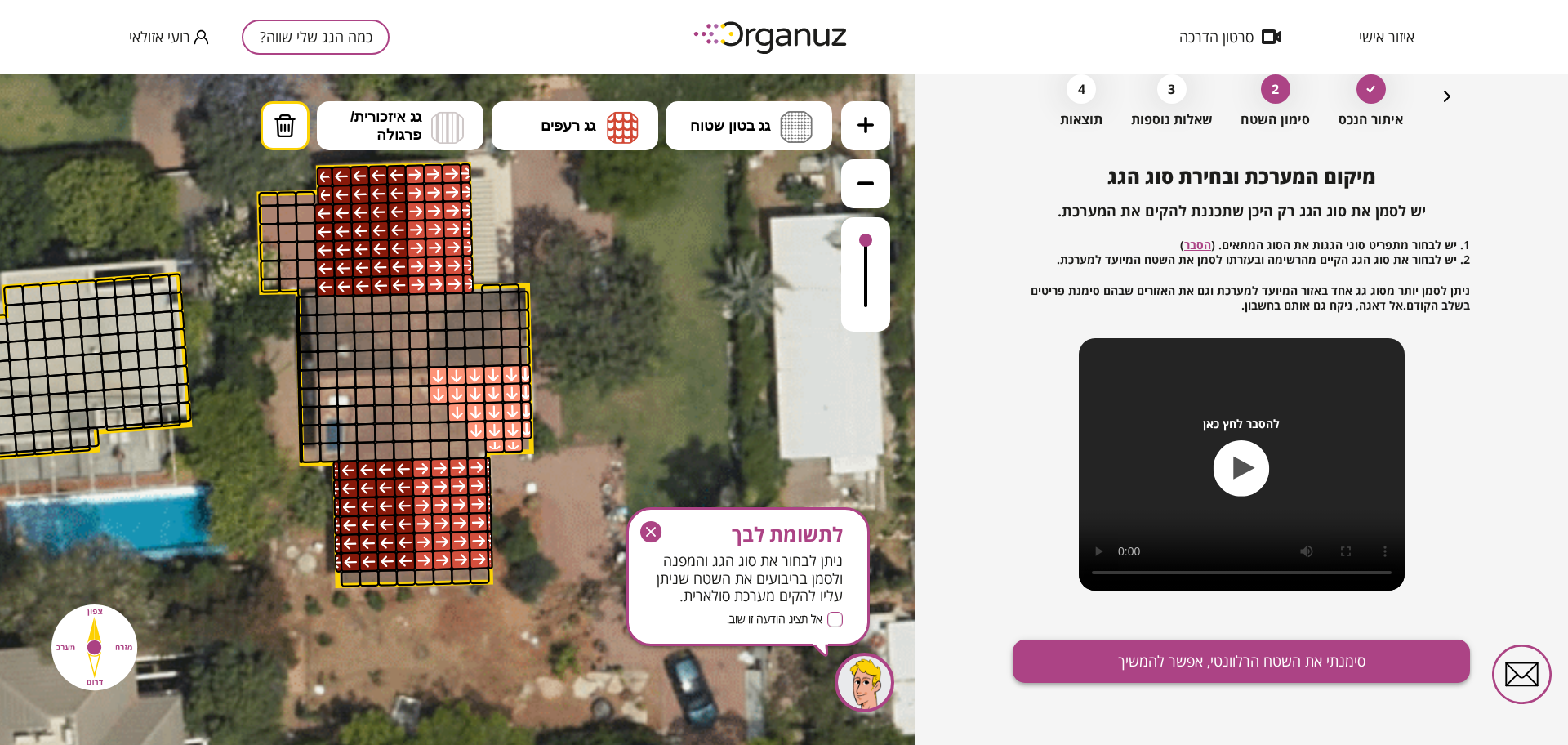
click at [1173, 652] on button "סימנתי את השטח הרלוונטי, אפשר להמשיך" at bounding box center [1241, 661] width 457 height 44
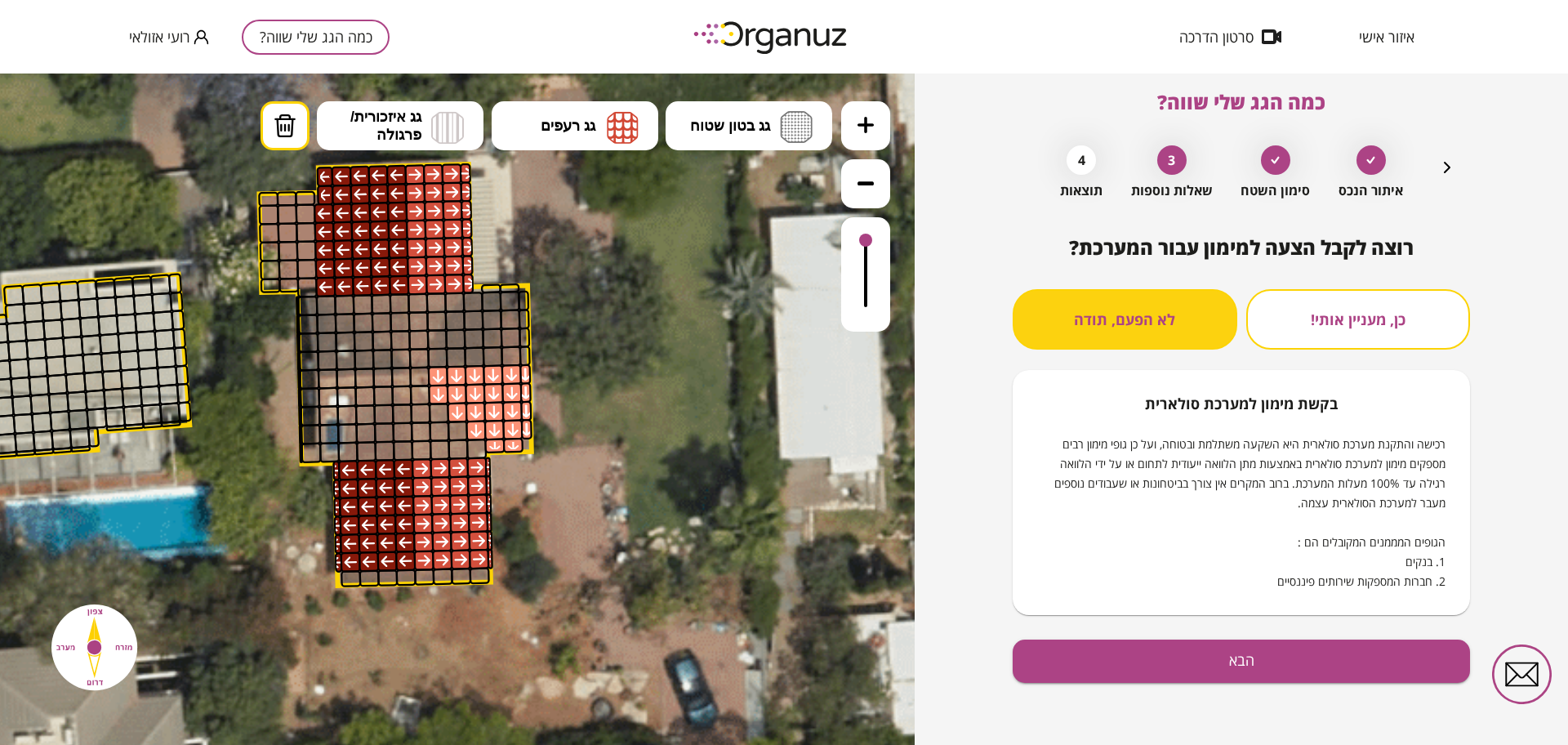
scroll to position [14, 0]
drag, startPoint x: 873, startPoint y: 240, endPoint x: 861, endPoint y: 287, distance: 48.5
click at [863, 322] on div at bounding box center [457, 409] width 915 height 672
drag, startPoint x: 863, startPoint y: 238, endPoint x: 874, endPoint y: 268, distance: 32.0
click at [863, 295] on div at bounding box center [457, 409] width 915 height 672
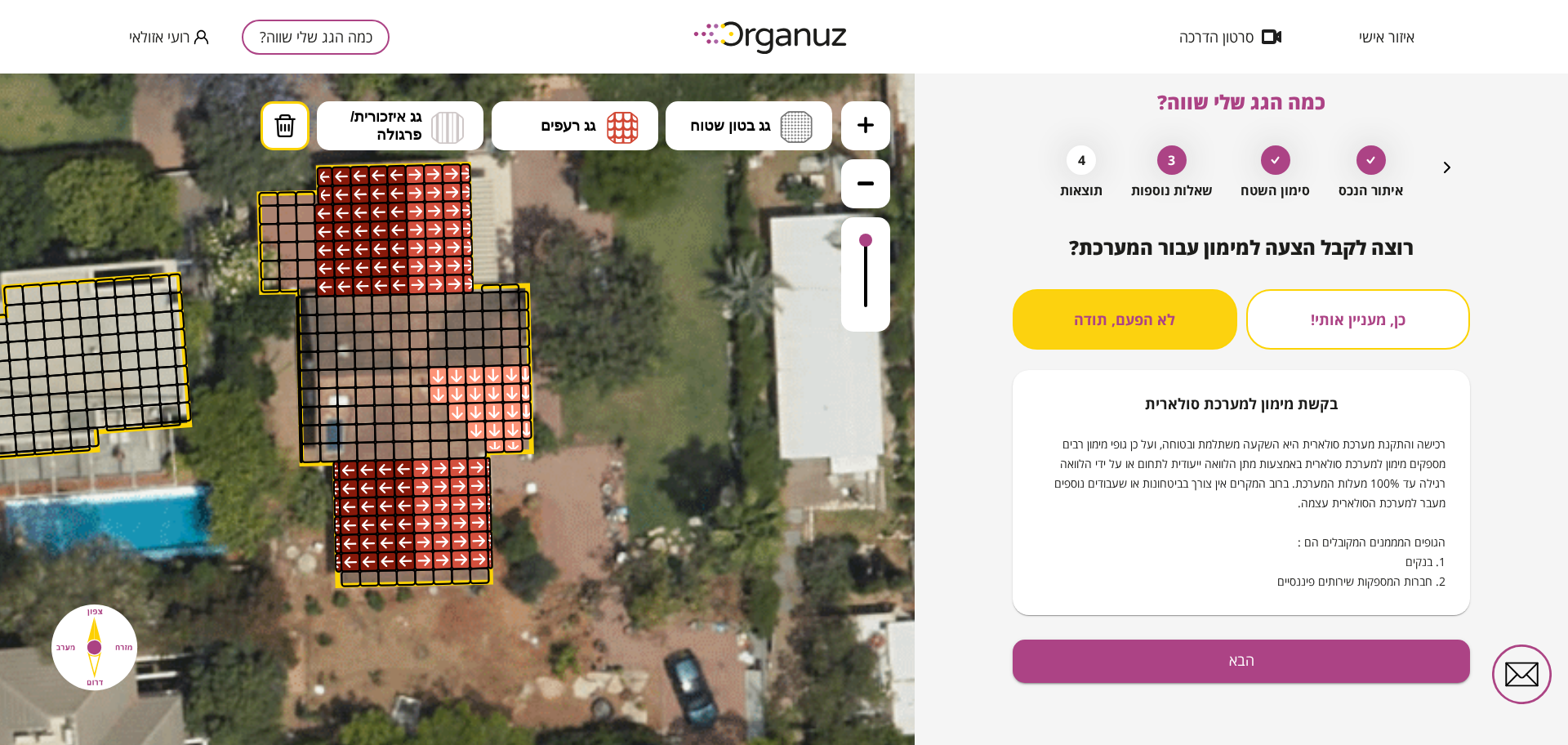
click at [1432, 172] on div "איתור הנכס סימון השטח 3 שאלות נוספות 4 תוצאות" at bounding box center [1241, 168] width 431 height 61
click at [1457, 168] on div "כמה הגג שלי שווה? איתור הנכס סימון השטח 3 שאלות נוספות 4 תוצאות רוצה לקבל הצעה …" at bounding box center [1241, 395] width 457 height 672
click at [1434, 166] on div "איתור הנכס סימון השטח 3 שאלות נוספות 4 תוצאות" at bounding box center [1241, 168] width 431 height 61
click at [1449, 165] on icon "button" at bounding box center [1447, 168] width 19 height 19
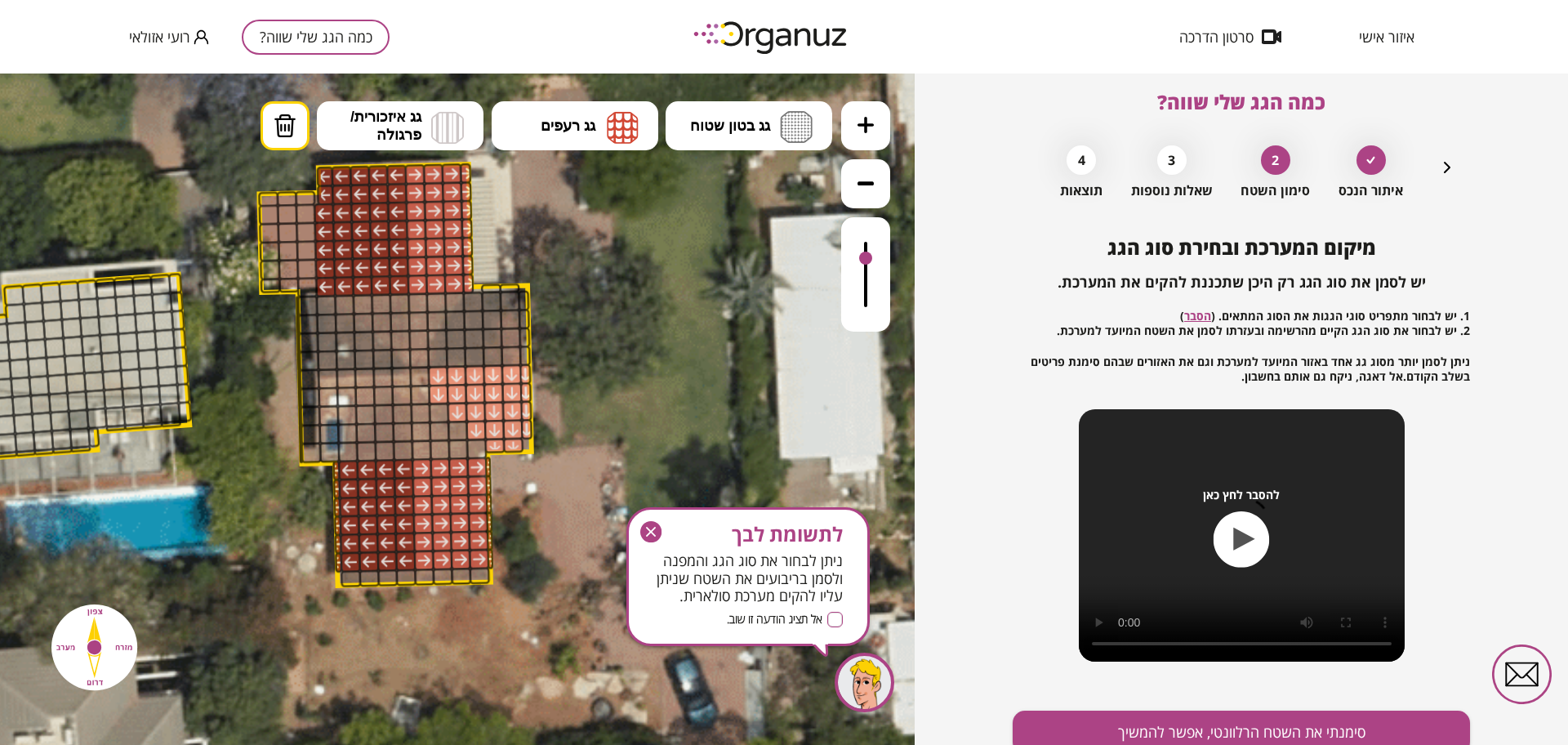
drag, startPoint x: 866, startPoint y: 238, endPoint x: 838, endPoint y: 250, distance: 30.5
click at [838, 250] on div ".st0 { fill: #FFFFFF; } 10" at bounding box center [457, 409] width 915 height 672
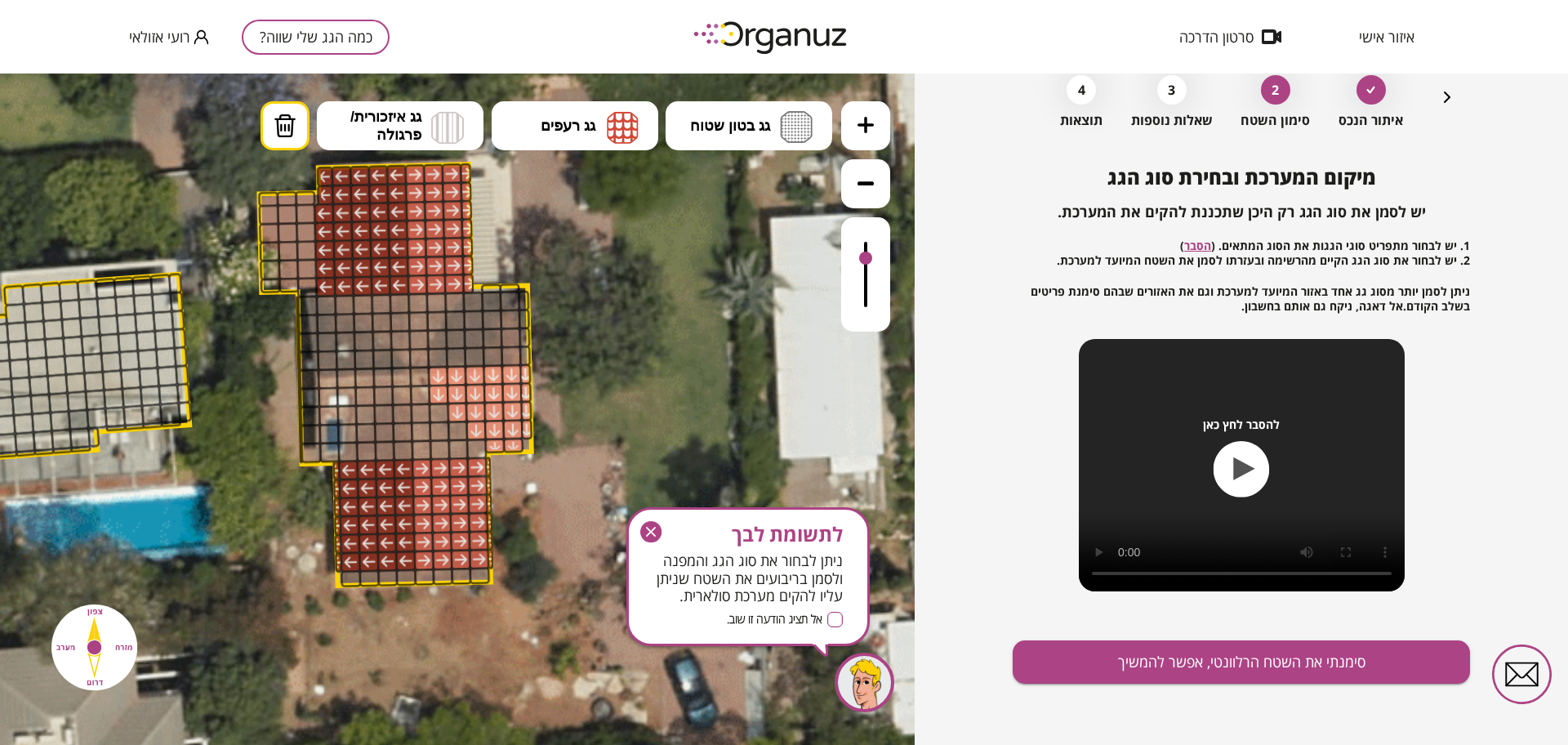
scroll to position [85, 0]
click at [1203, 677] on button "סימנתי את השטח הרלוונטי, אפשר להמשיך" at bounding box center [1241, 661] width 457 height 44
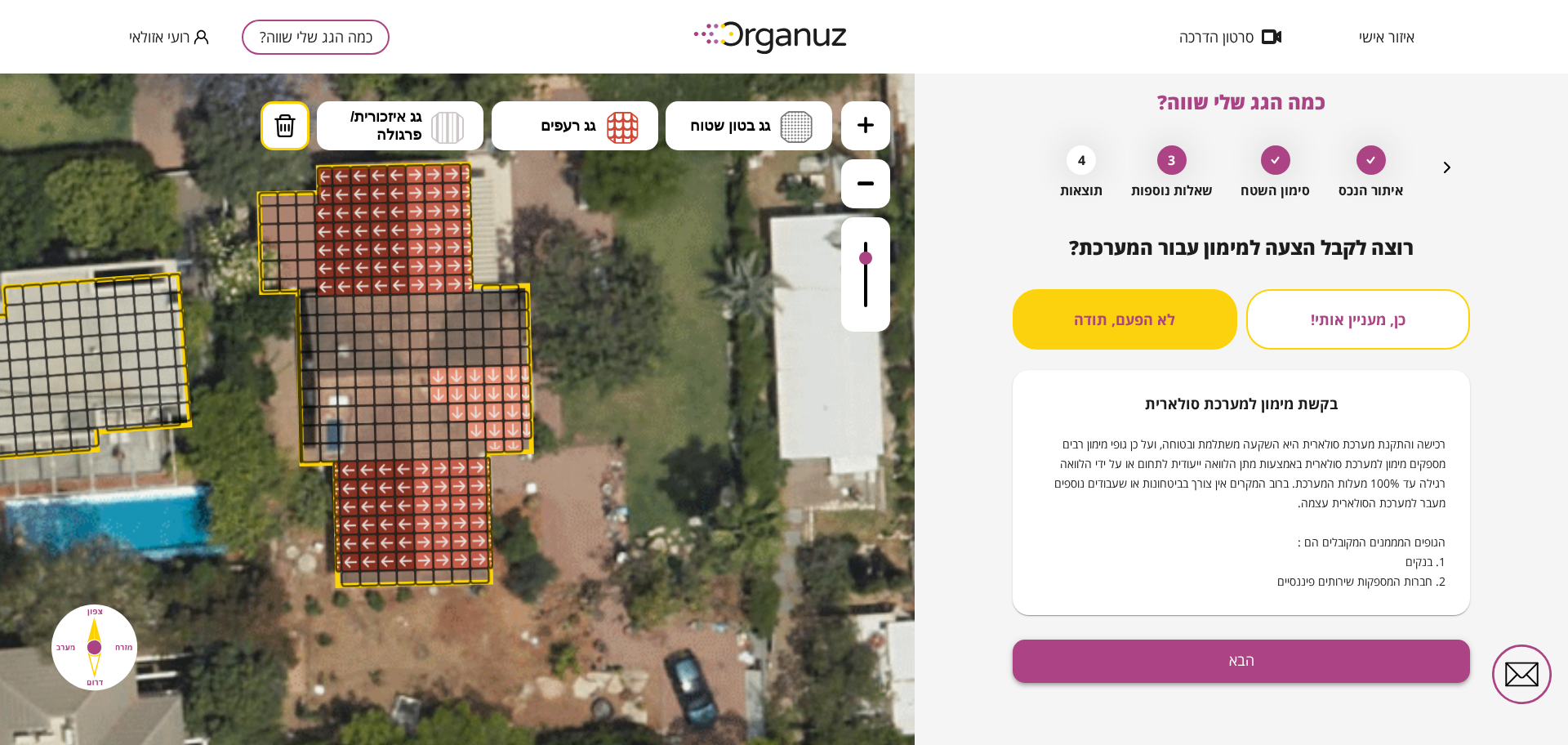
scroll to position [14, 0]
click at [1220, 655] on button "הבא" at bounding box center [1241, 661] width 457 height 44
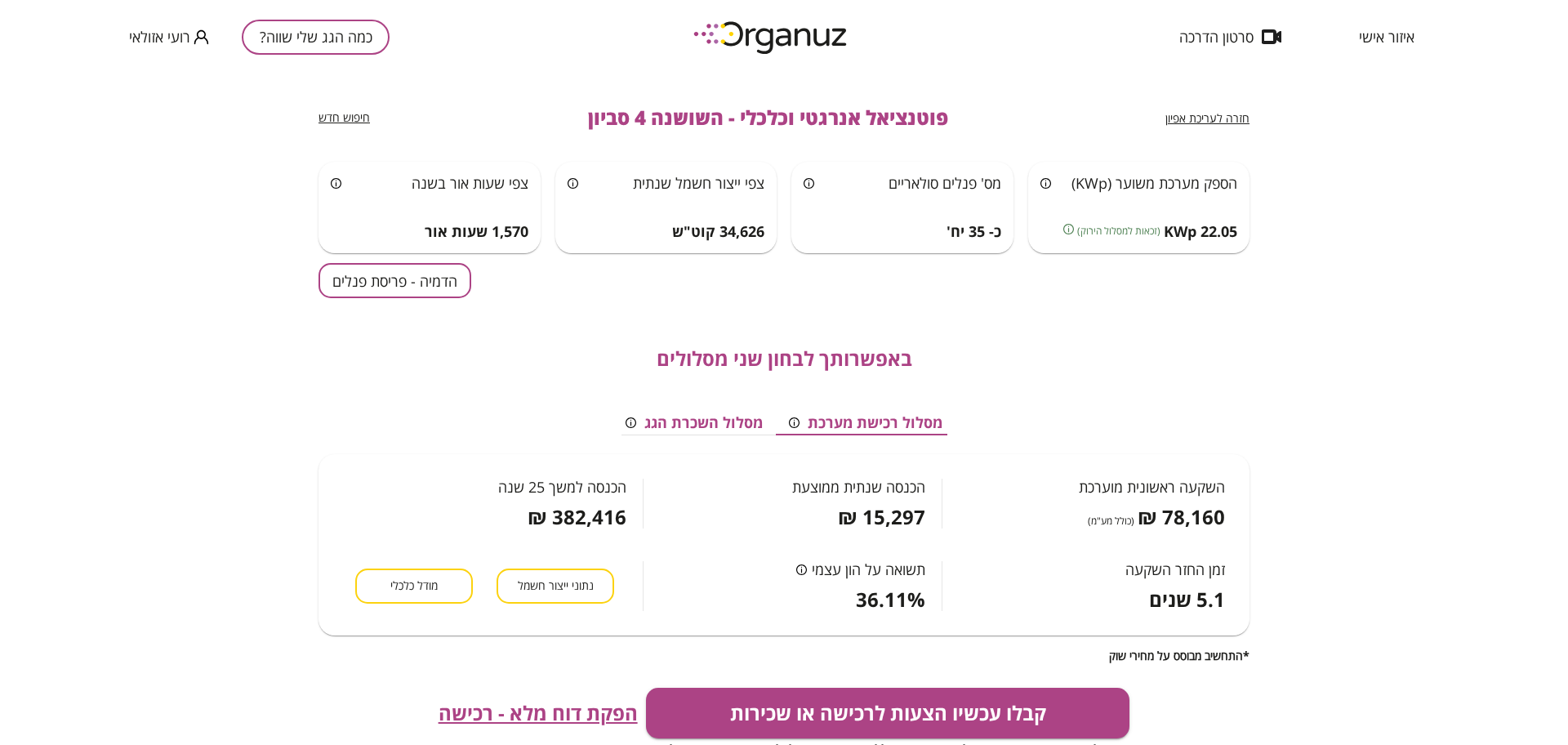
click at [437, 290] on button "הדמיה - פריסת פנלים" at bounding box center [395, 280] width 153 height 35
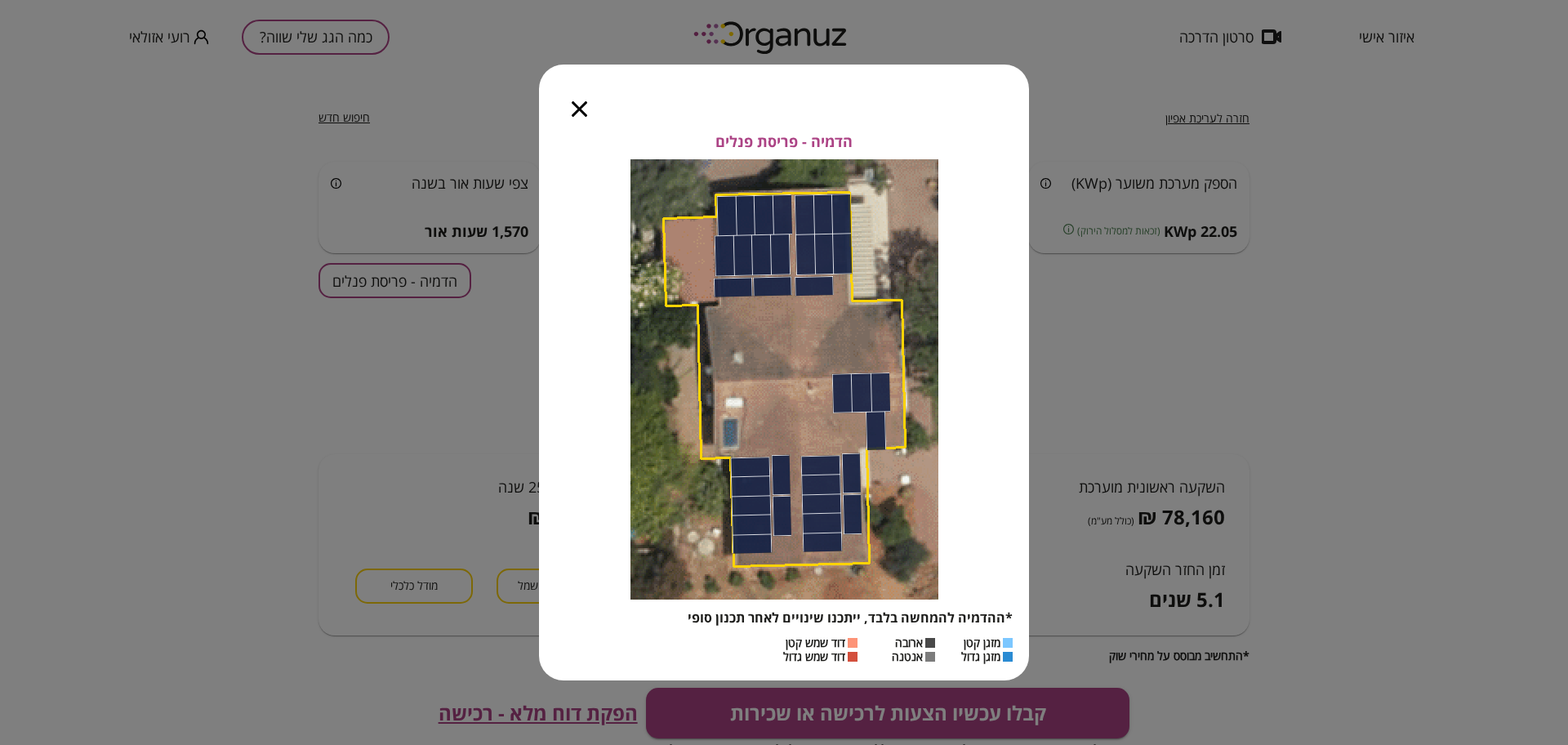
click at [581, 107] on icon "button" at bounding box center [580, 109] width 16 height 16
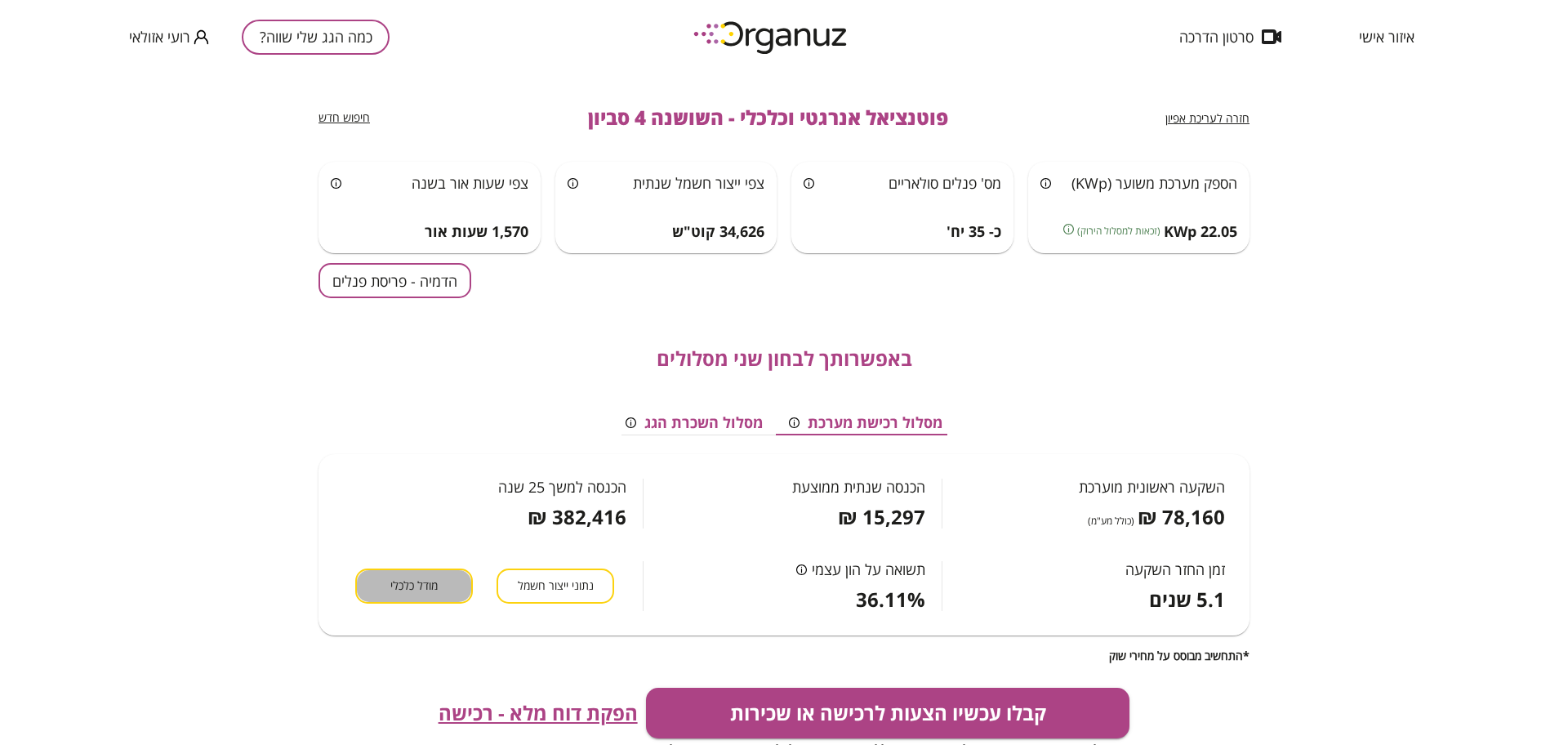
click at [445, 592] on button "מודל כלכלי" at bounding box center [414, 586] width 118 height 35
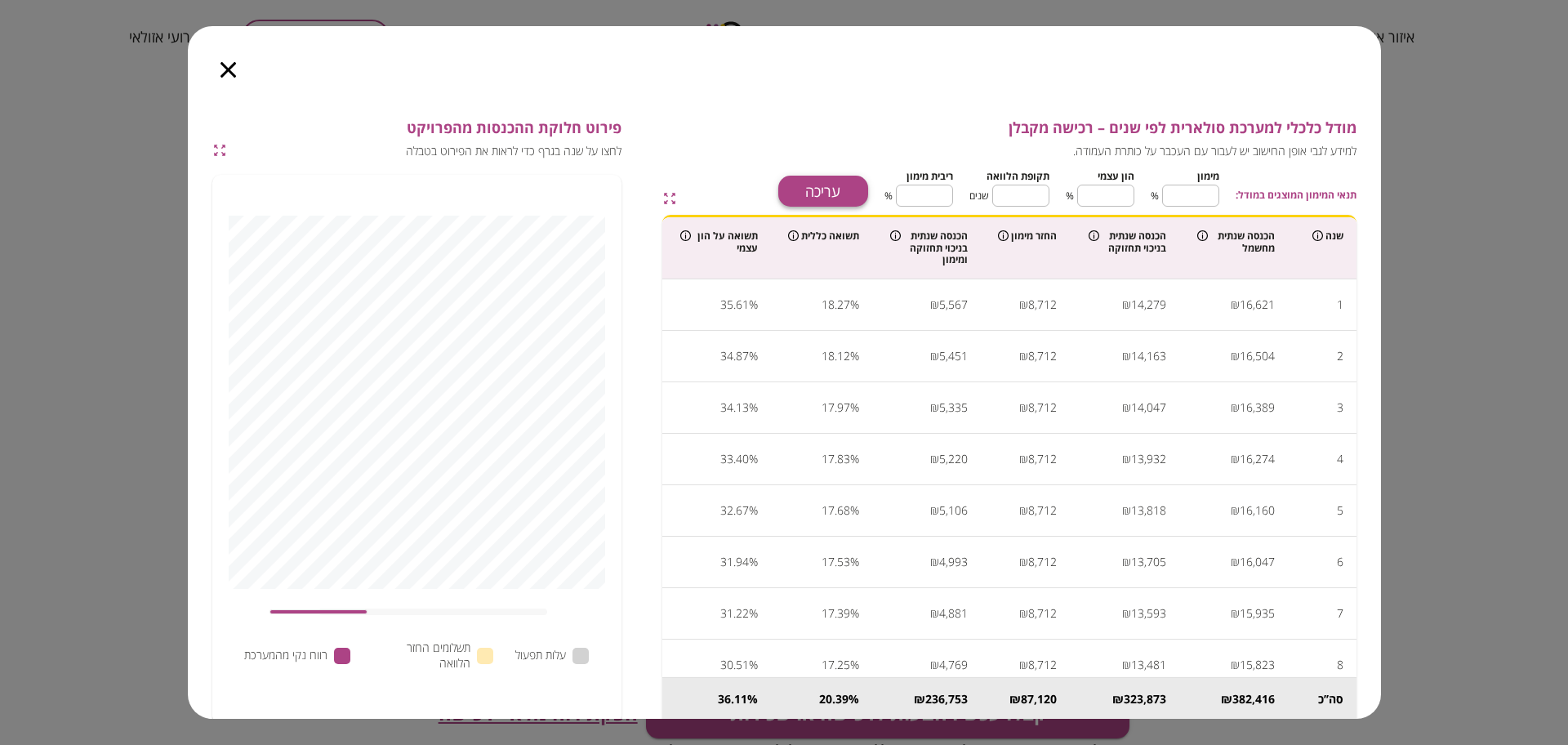
click at [836, 197] on button "עריכה" at bounding box center [823, 191] width 90 height 31
click at [1213, 198] on input "**" at bounding box center [1190, 196] width 57 height 44
type input "**"
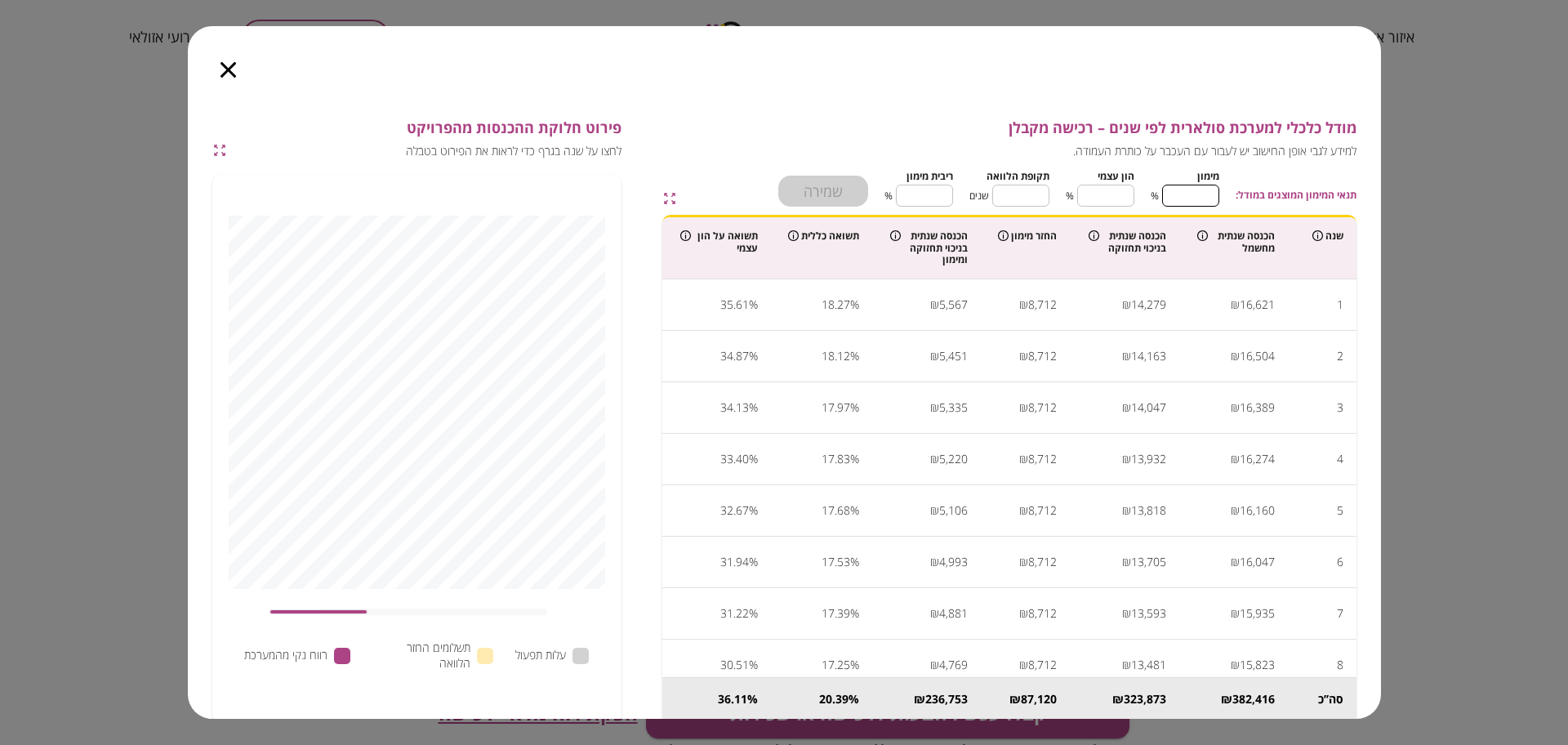
type input "**"
click at [1117, 189] on input "**" at bounding box center [1105, 196] width 57 height 44
click at [1200, 195] on input "**" at bounding box center [1190, 196] width 57 height 44
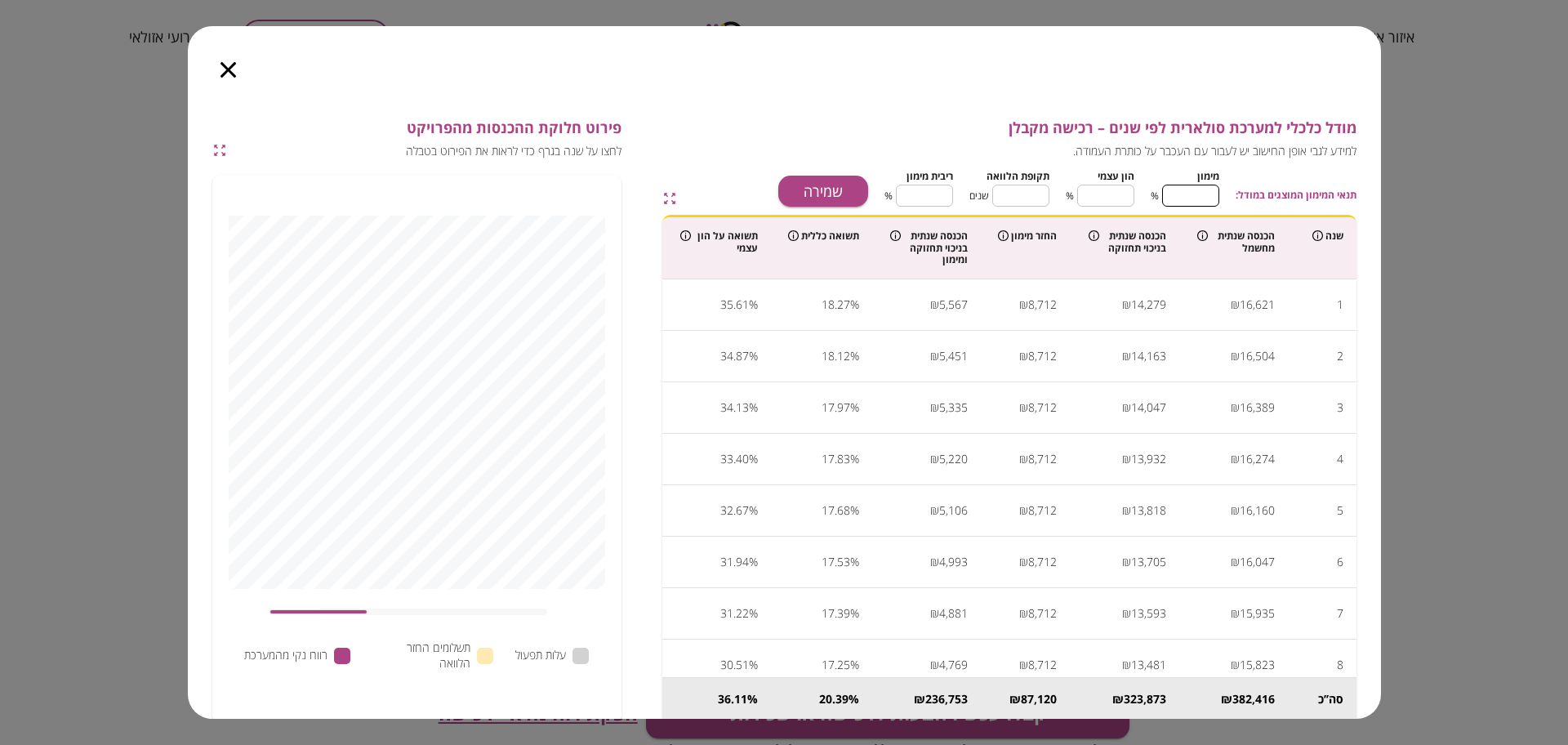
type input "*"
type input "***"
type input "*"
click at [1021, 190] on input "**" at bounding box center [1021, 196] width 57 height 44
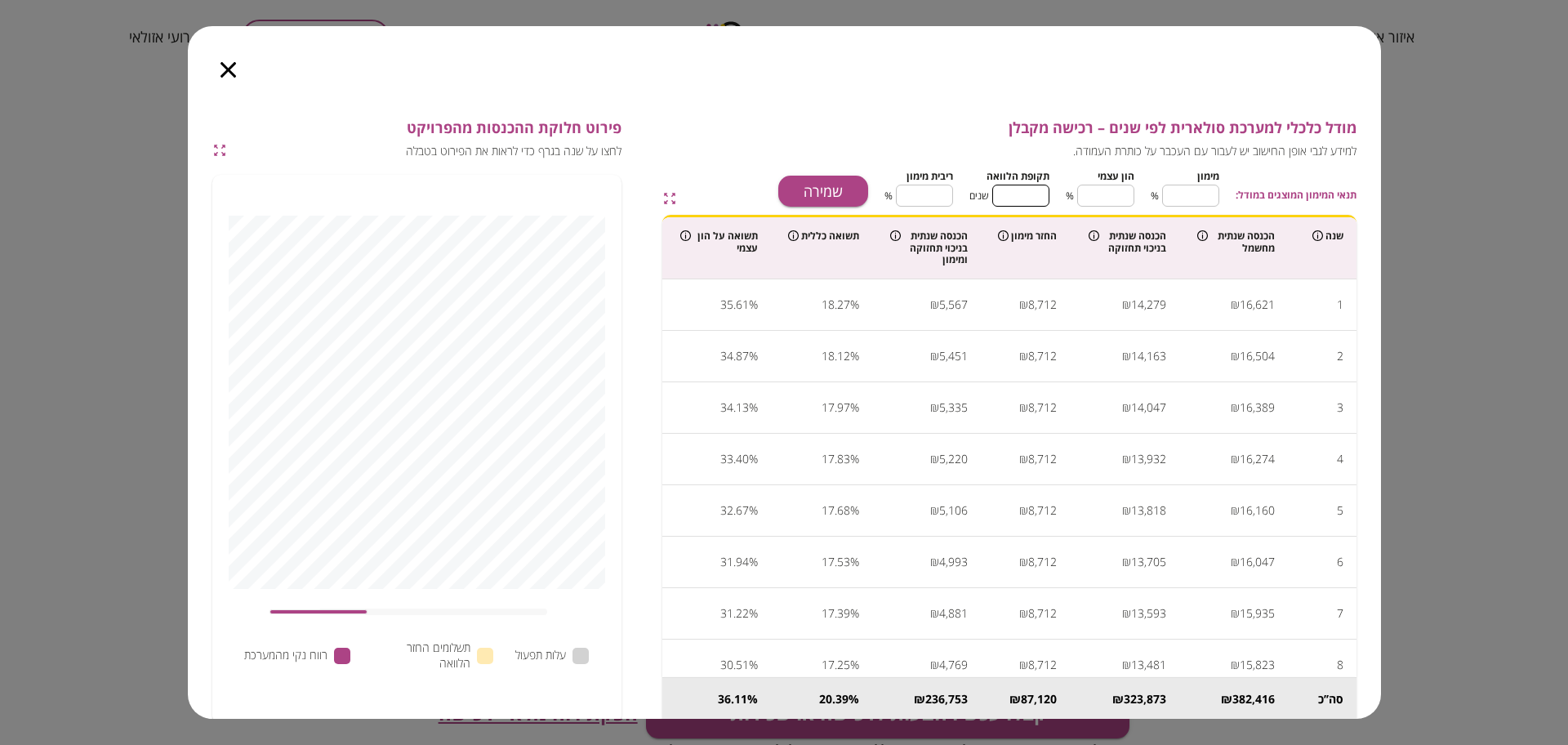
click at [1021, 190] on input "**" at bounding box center [1021, 196] width 57 height 44
type input "*"
click at [930, 191] on input "****" at bounding box center [924, 196] width 57 height 44
click at [821, 182] on button "שמירה" at bounding box center [823, 191] width 90 height 31
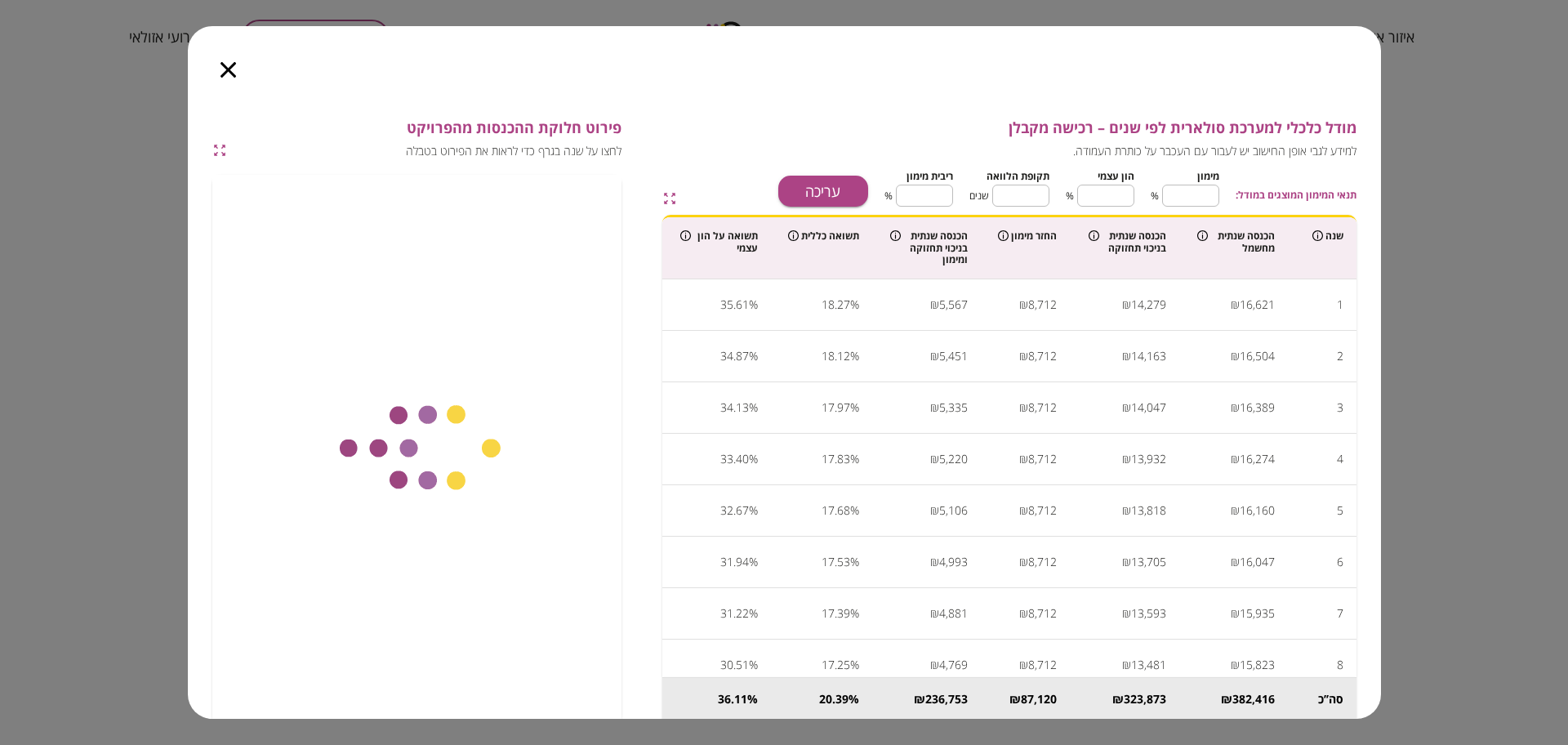
type input "****"
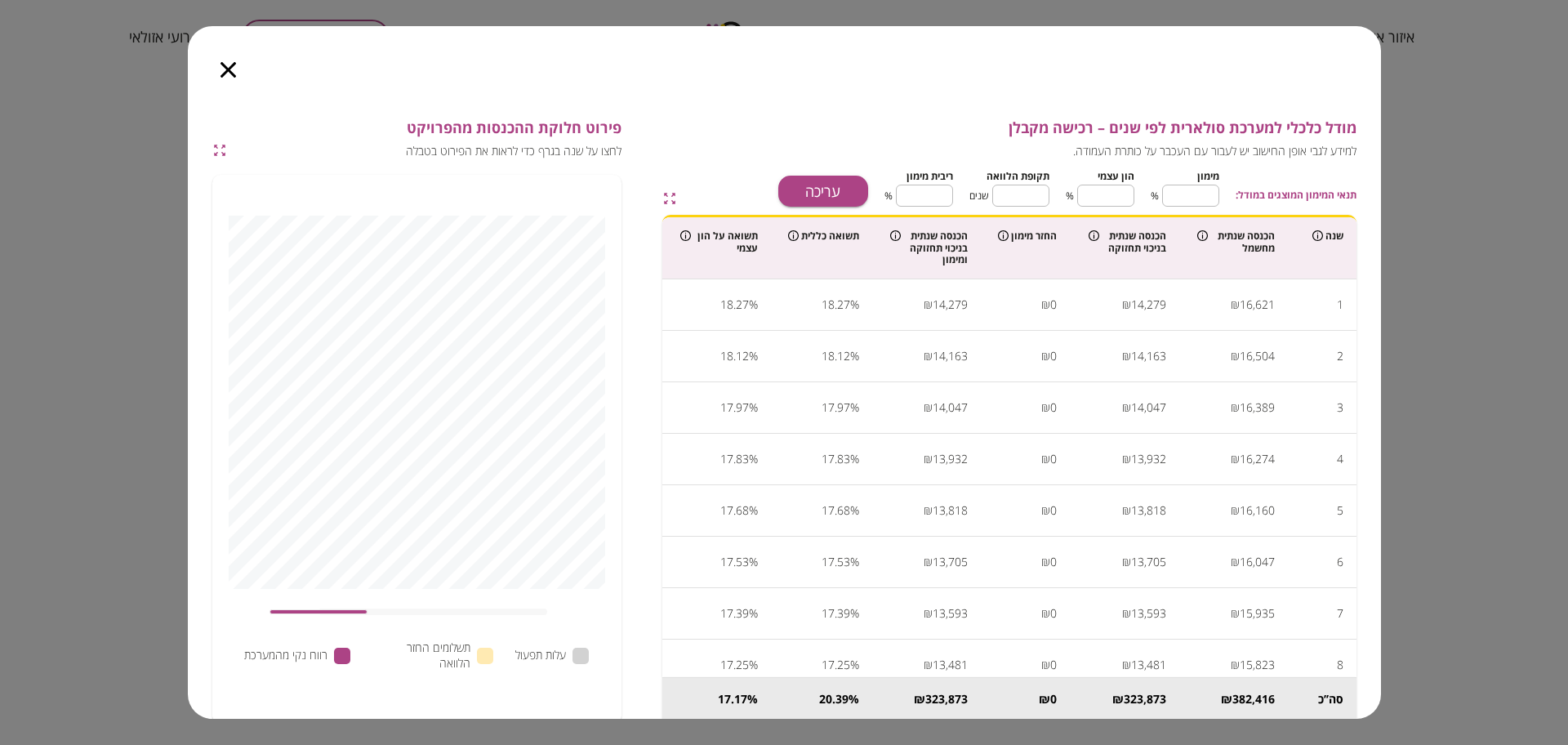
click at [230, 65] on icon "button" at bounding box center [229, 70] width 16 height 16
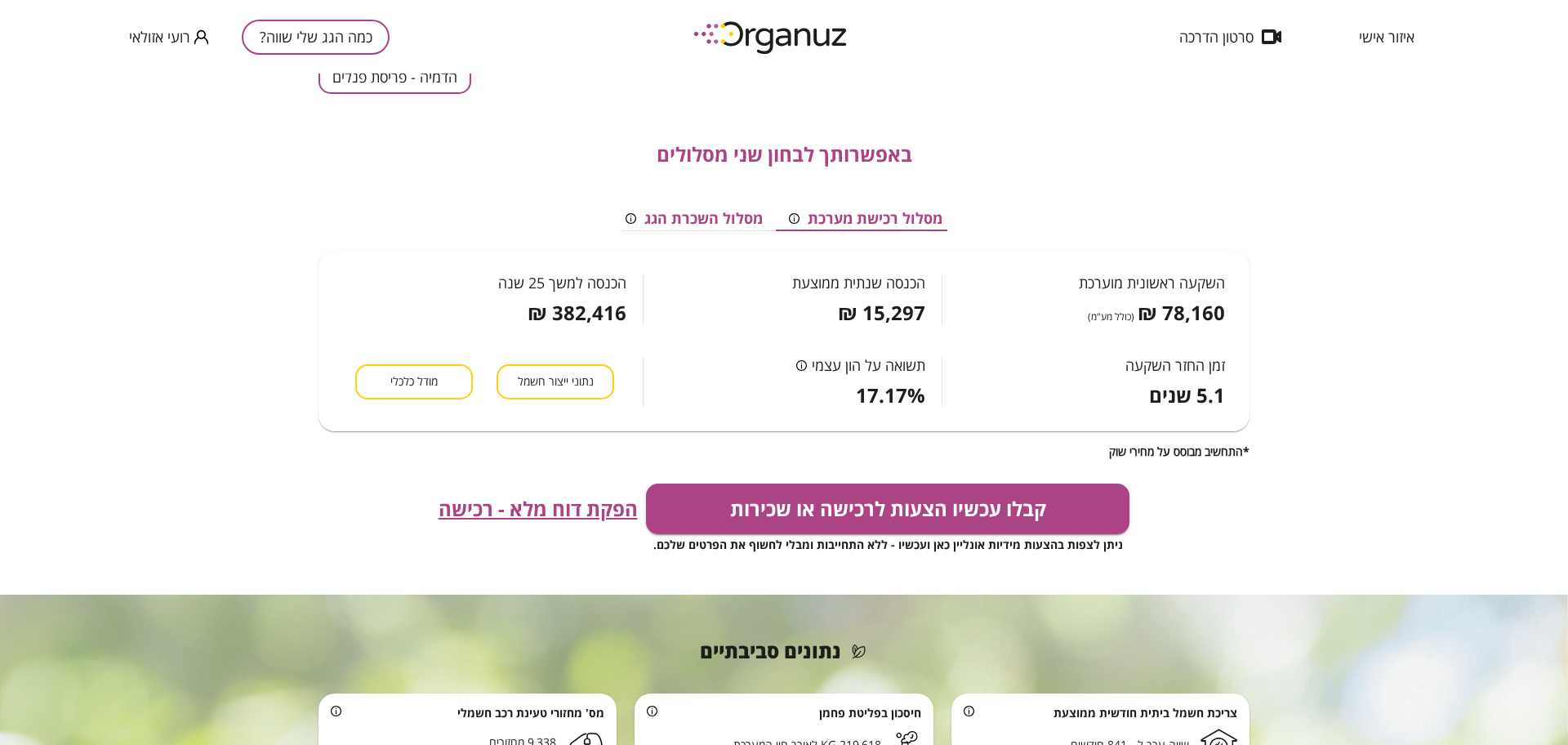
scroll to position [102, 0]
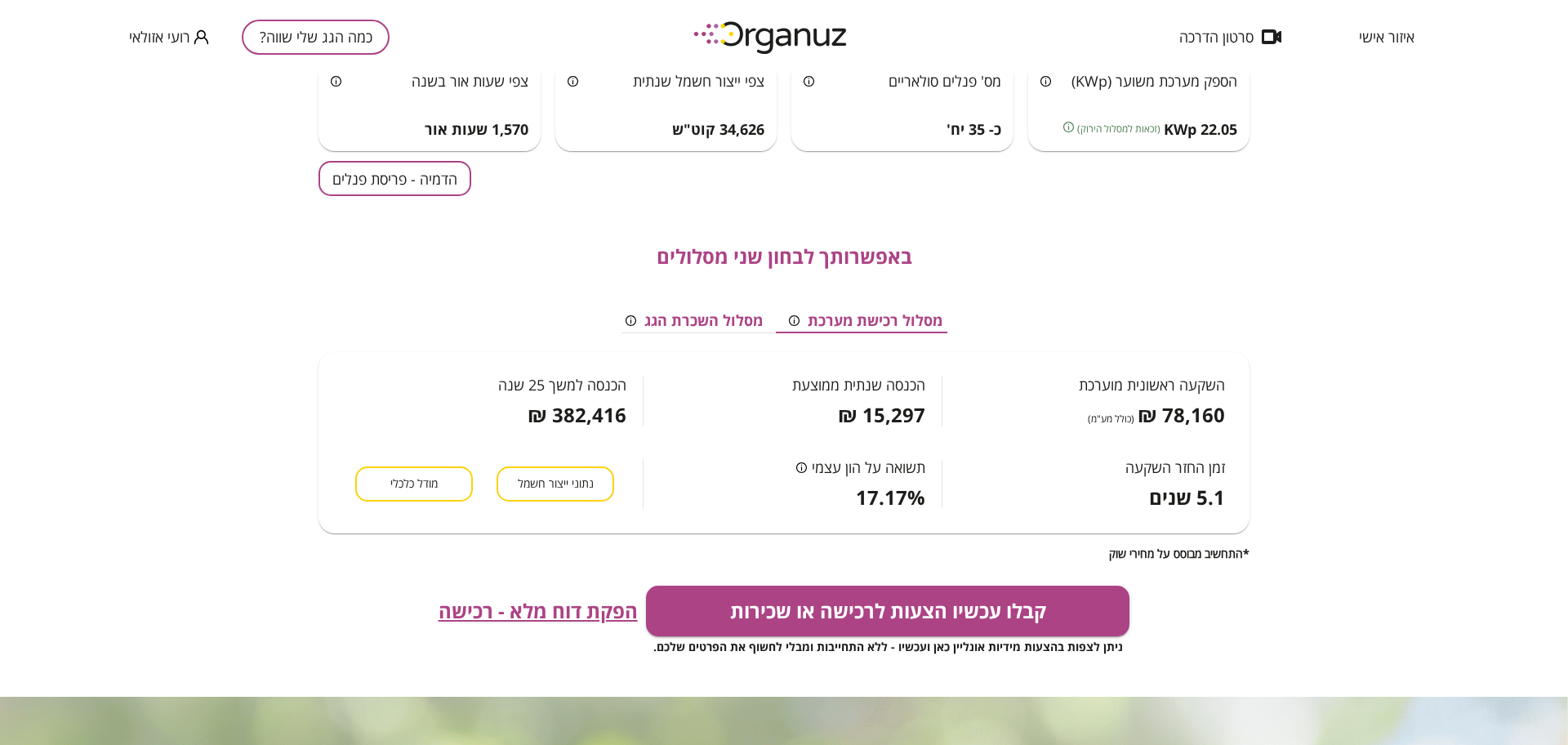
click at [521, 602] on span "הפקת דוח מלא - רכישה" at bounding box center [538, 611] width 199 height 23
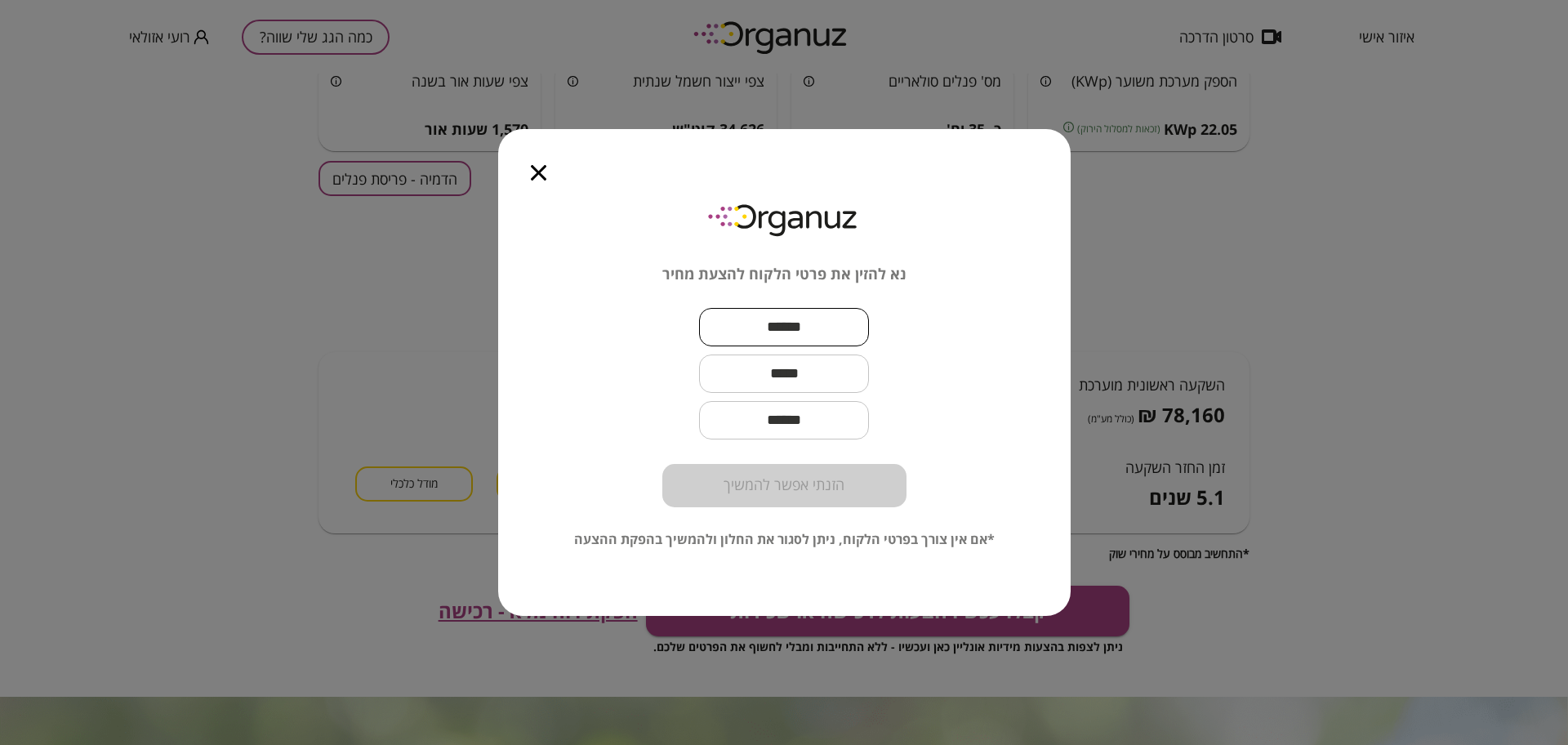
click at [759, 321] on input "text" at bounding box center [784, 327] width 170 height 48
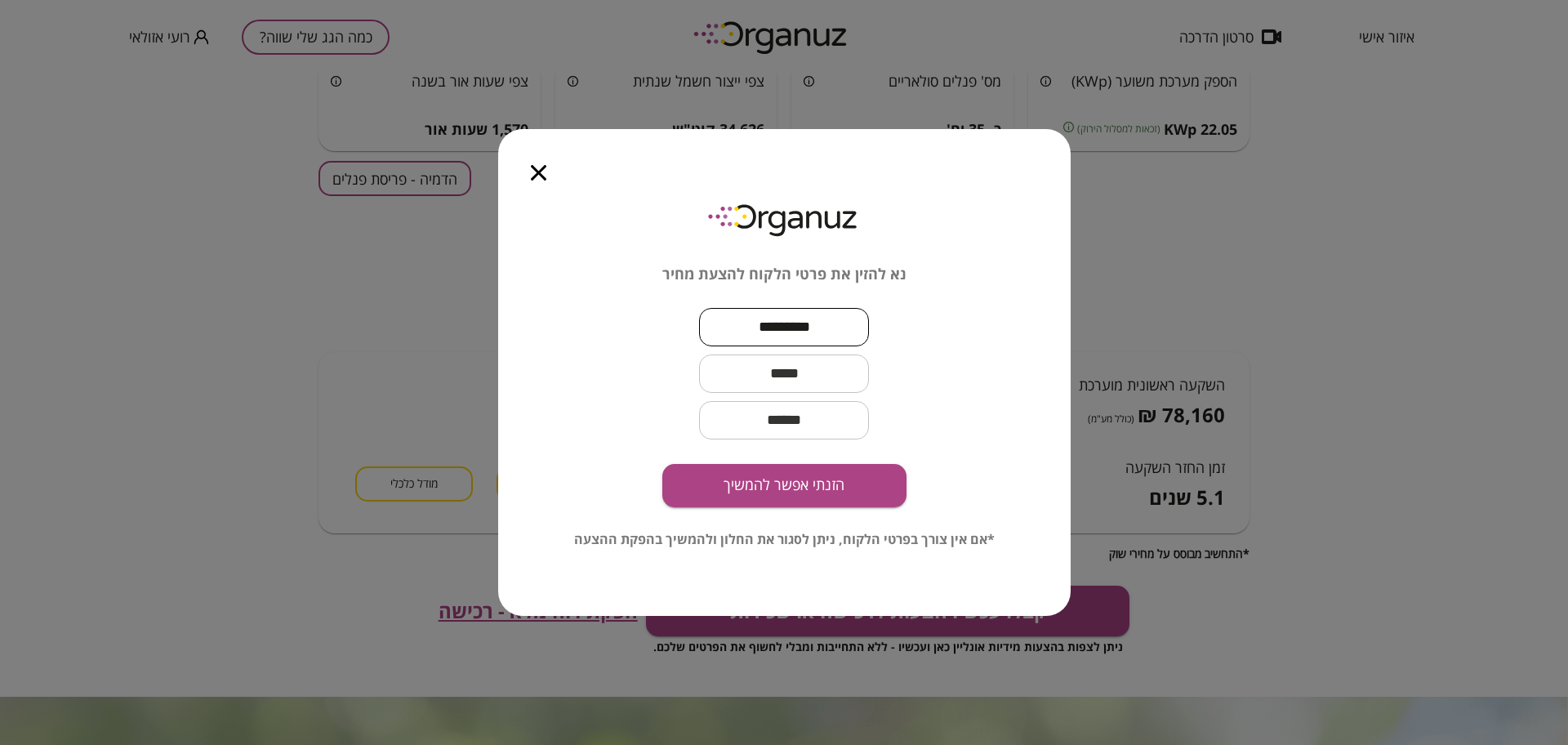
type input "********"
click at [815, 386] on input "text" at bounding box center [784, 373] width 170 height 48
type input "**********"
click at [789, 482] on button "הזנתי אפשר להמשיך" at bounding box center [785, 486] width 244 height 44
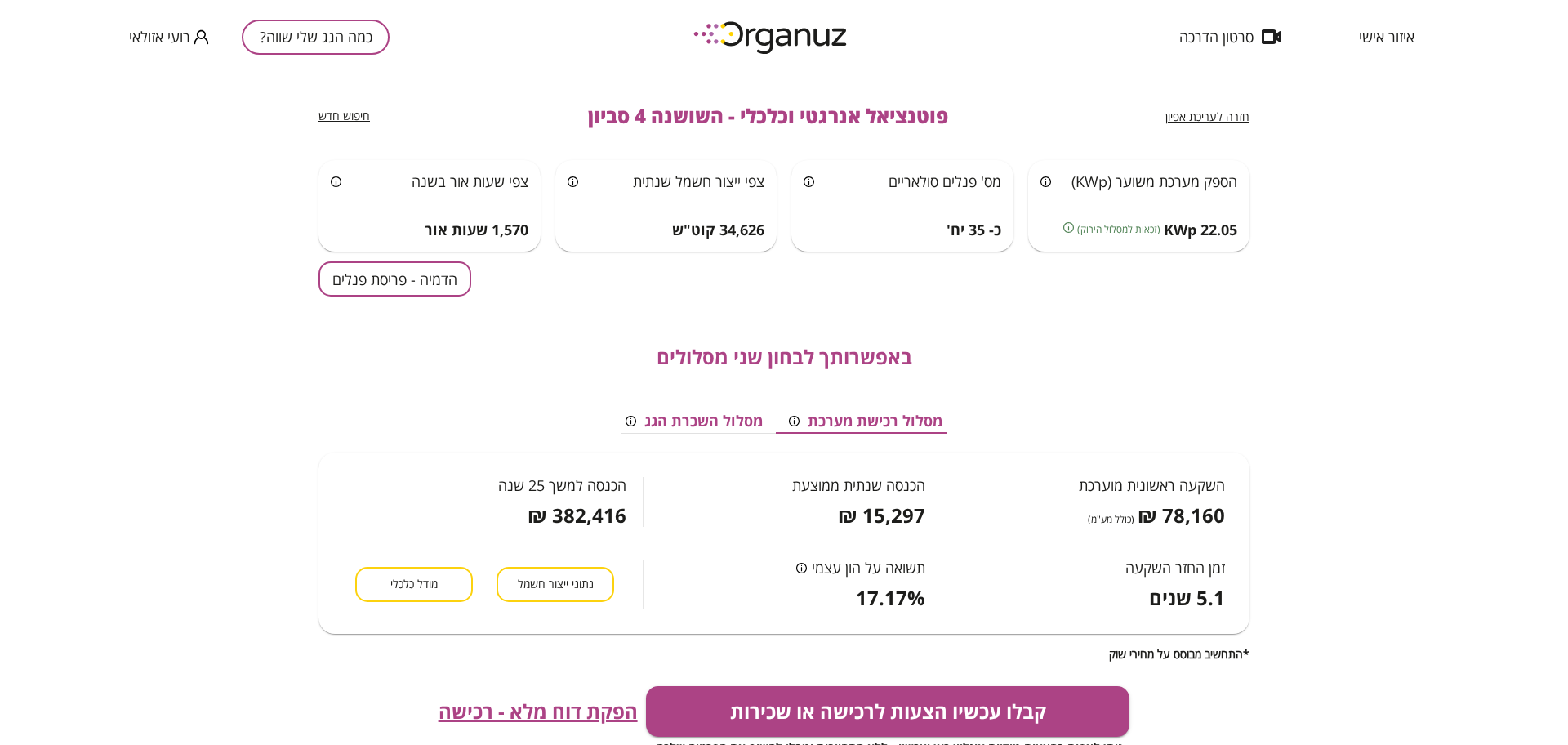
scroll to position [0, 0]
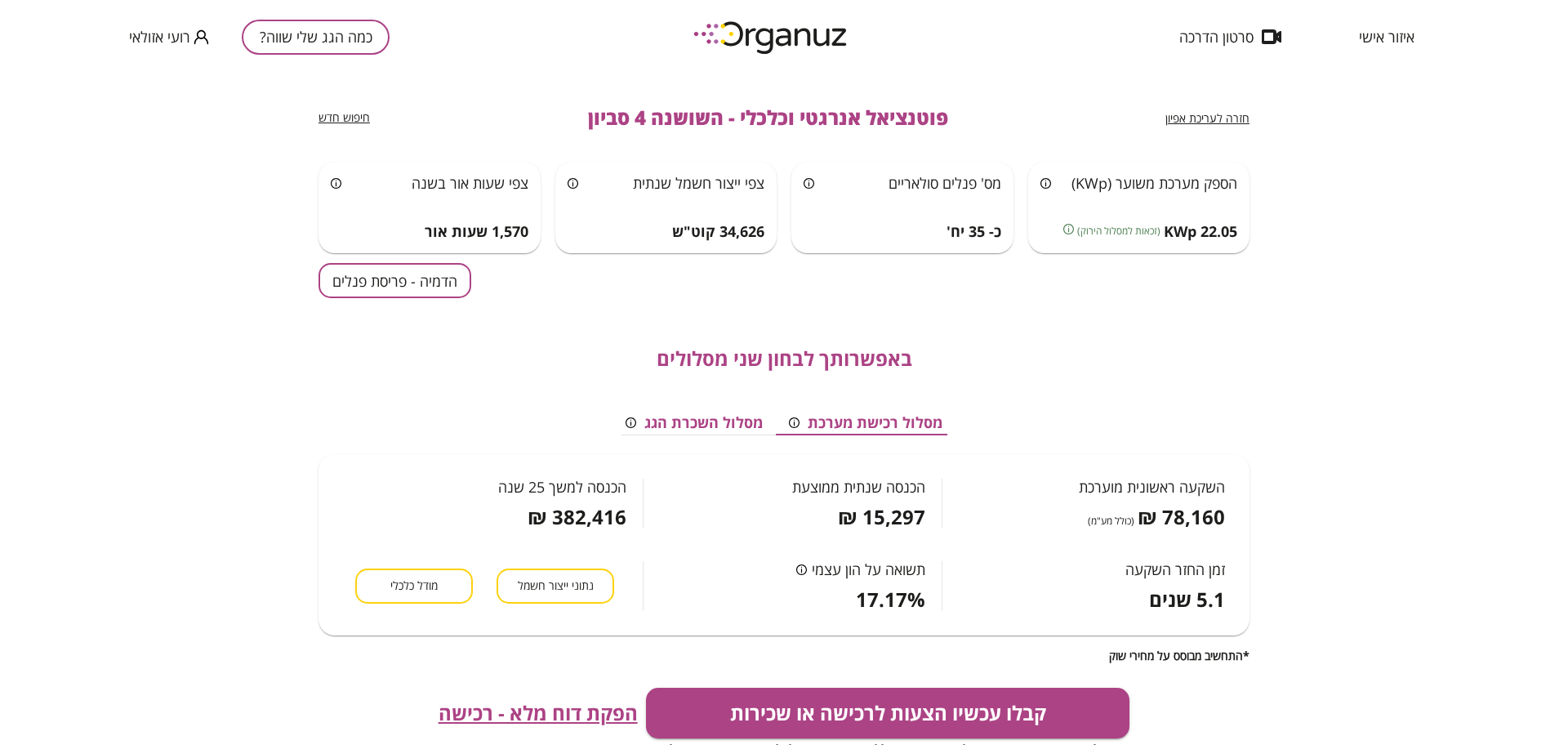
click at [1392, 40] on span "איזור אישי" at bounding box center [1387, 37] width 56 height 17
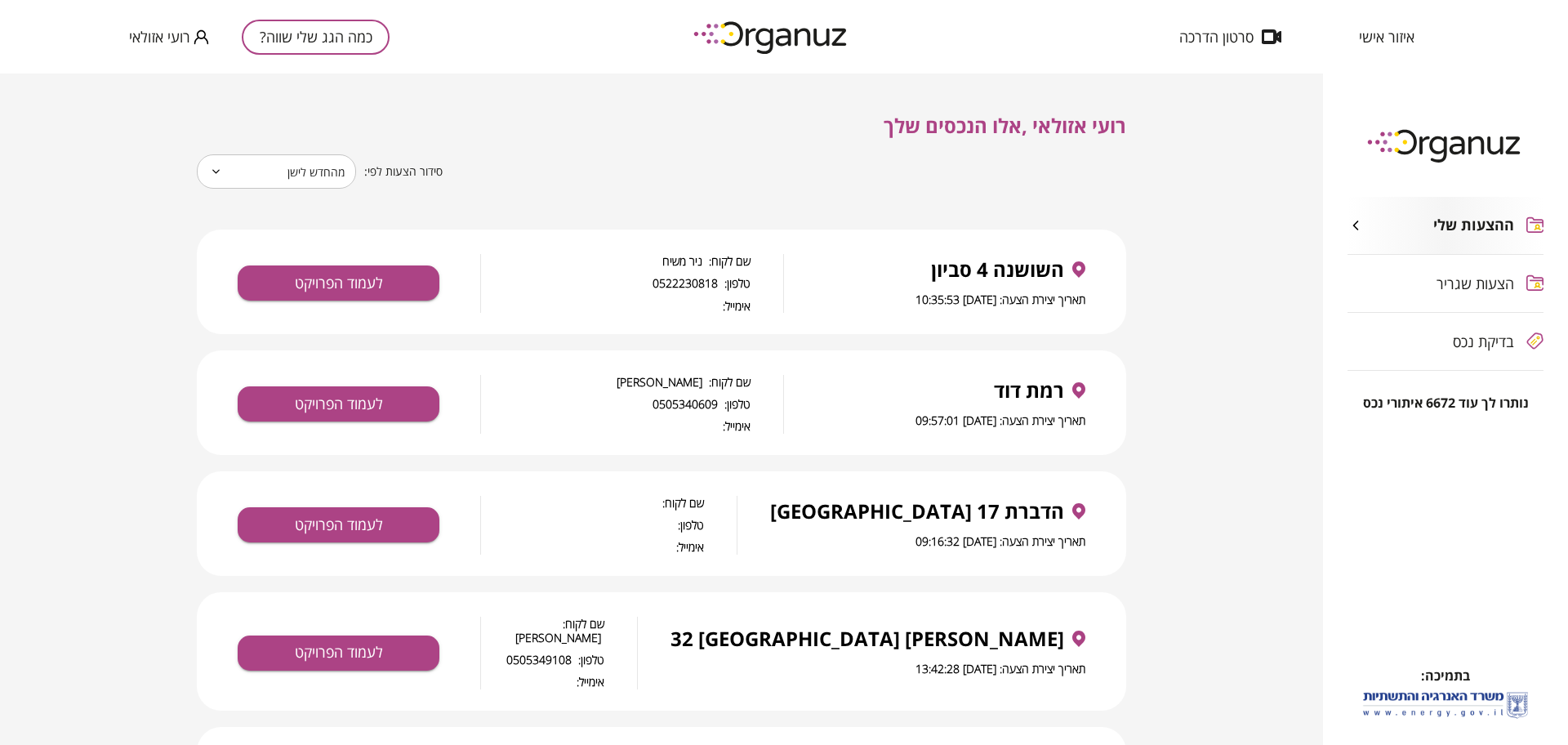
click at [335, 18] on div "כמה הגג שלי שווה? רועי אזולאי" at bounding box center [259, 37] width 260 height 73
click at [335, 25] on button "כמה הגג שלי שווה?" at bounding box center [315, 37] width 148 height 35
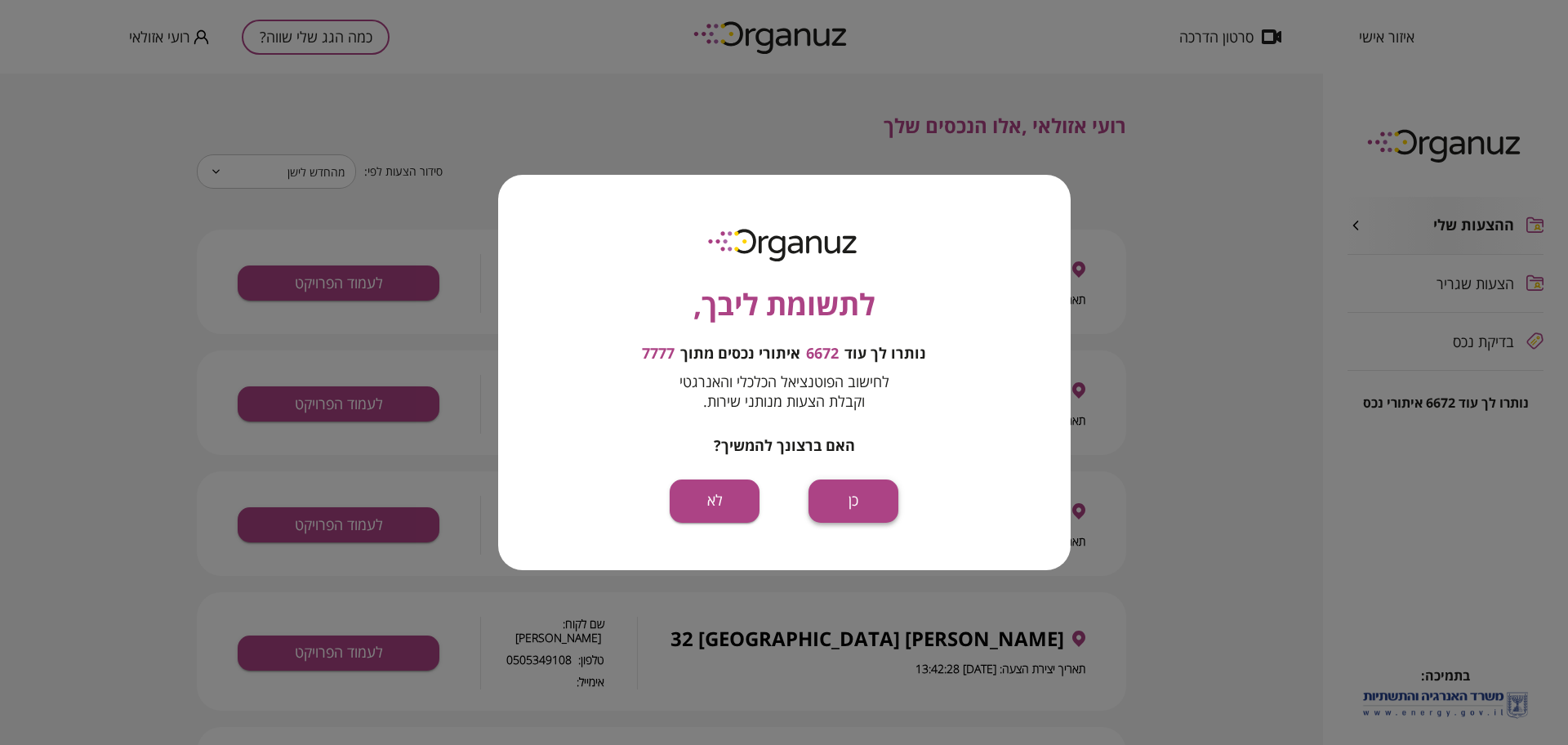
click at [856, 497] on button "כן" at bounding box center [853, 501] width 90 height 44
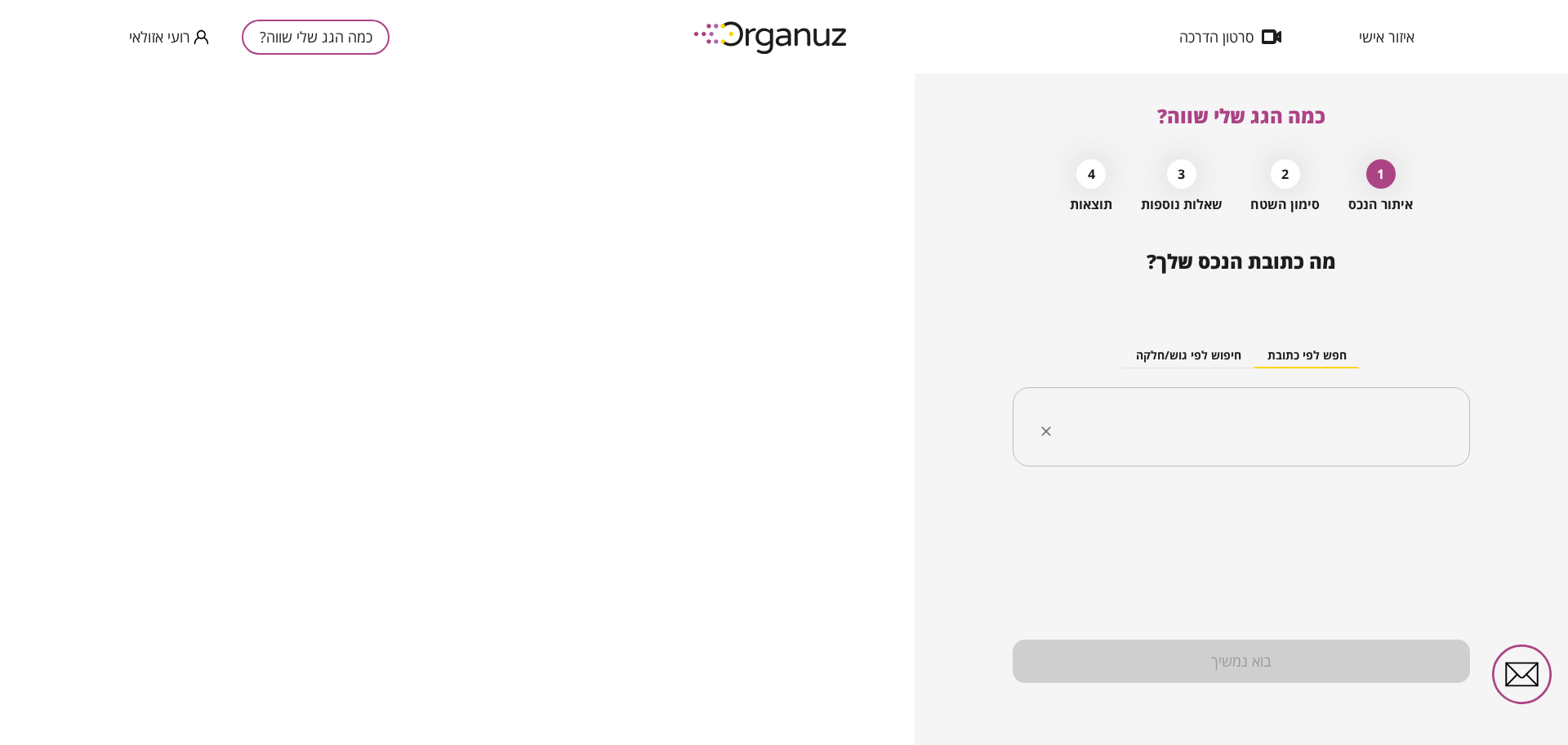
click at [1232, 441] on input "text" at bounding box center [1247, 427] width 406 height 41
paste input "**********"
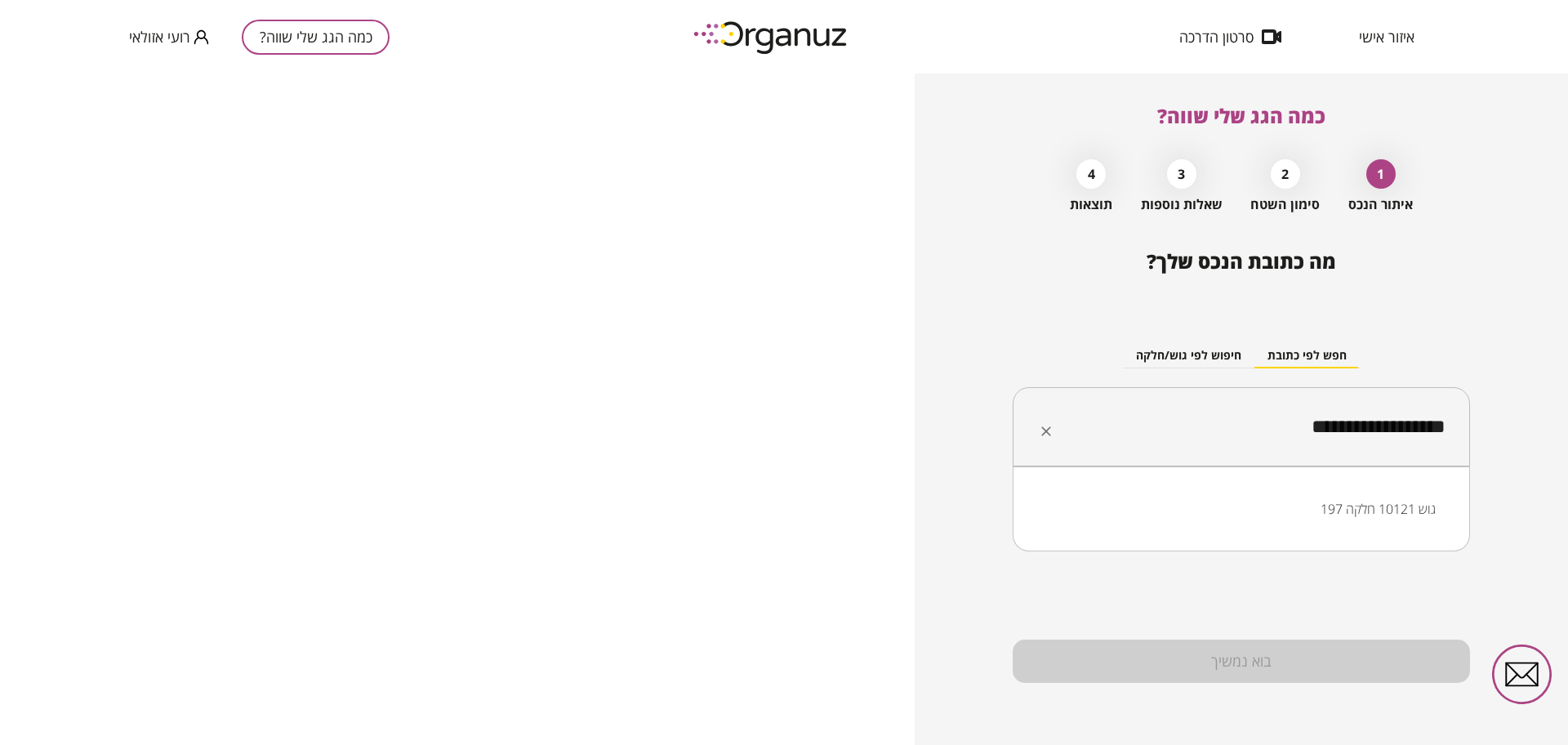
click at [1401, 501] on li "גוש 10121 חלקה 197" at bounding box center [1241, 509] width 415 height 30
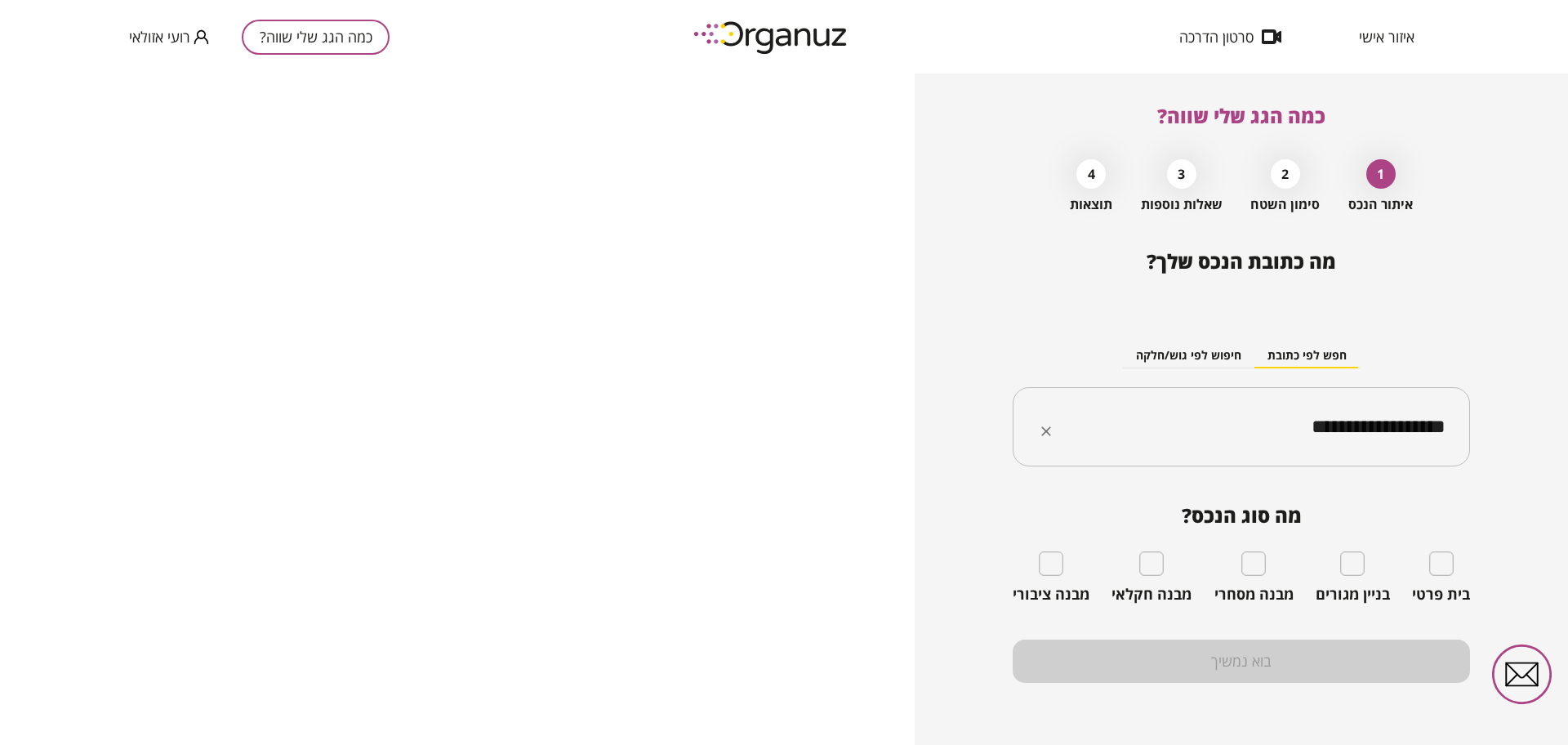
type input "**********"
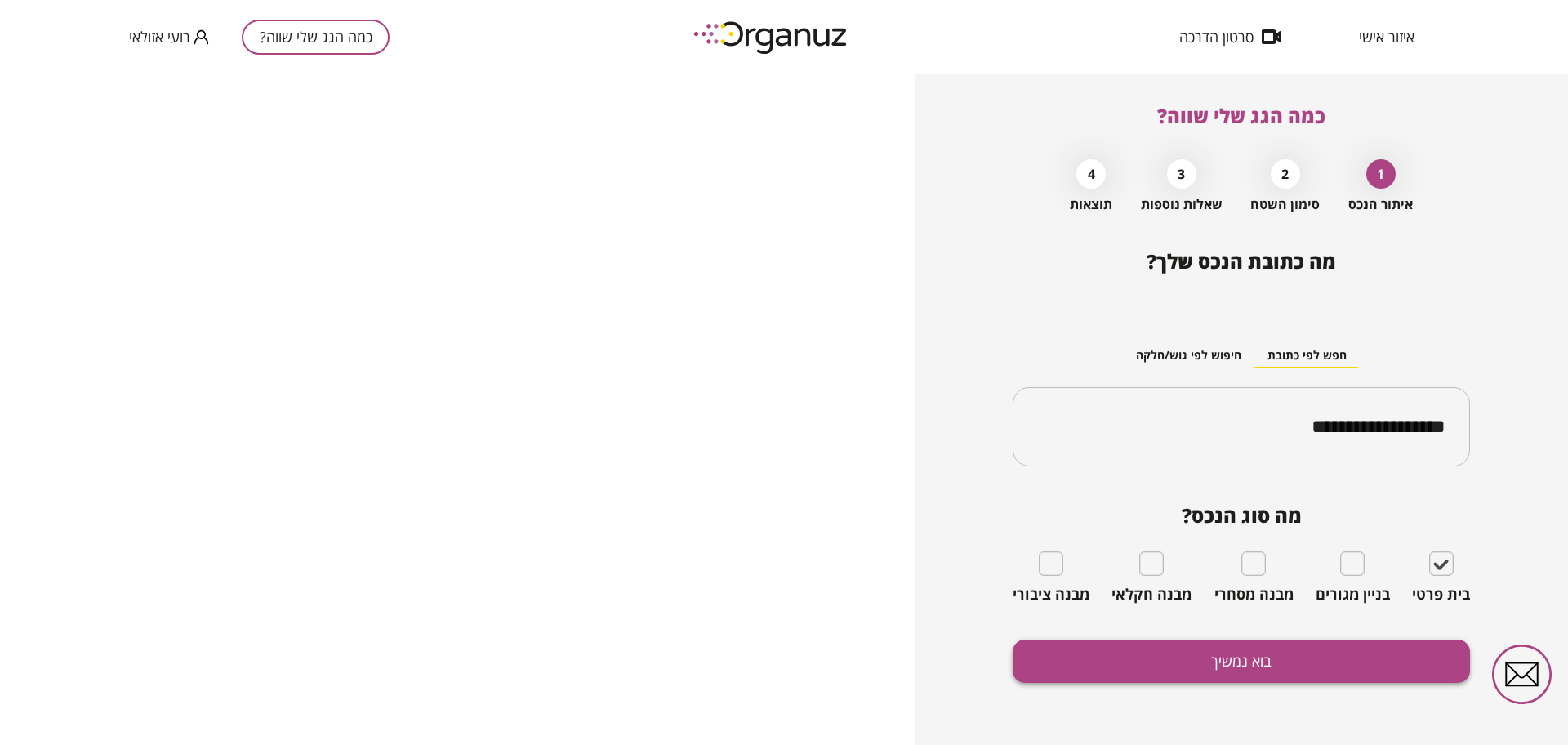
click at [1353, 656] on button "בוא נמשיך" at bounding box center [1241, 661] width 457 height 44
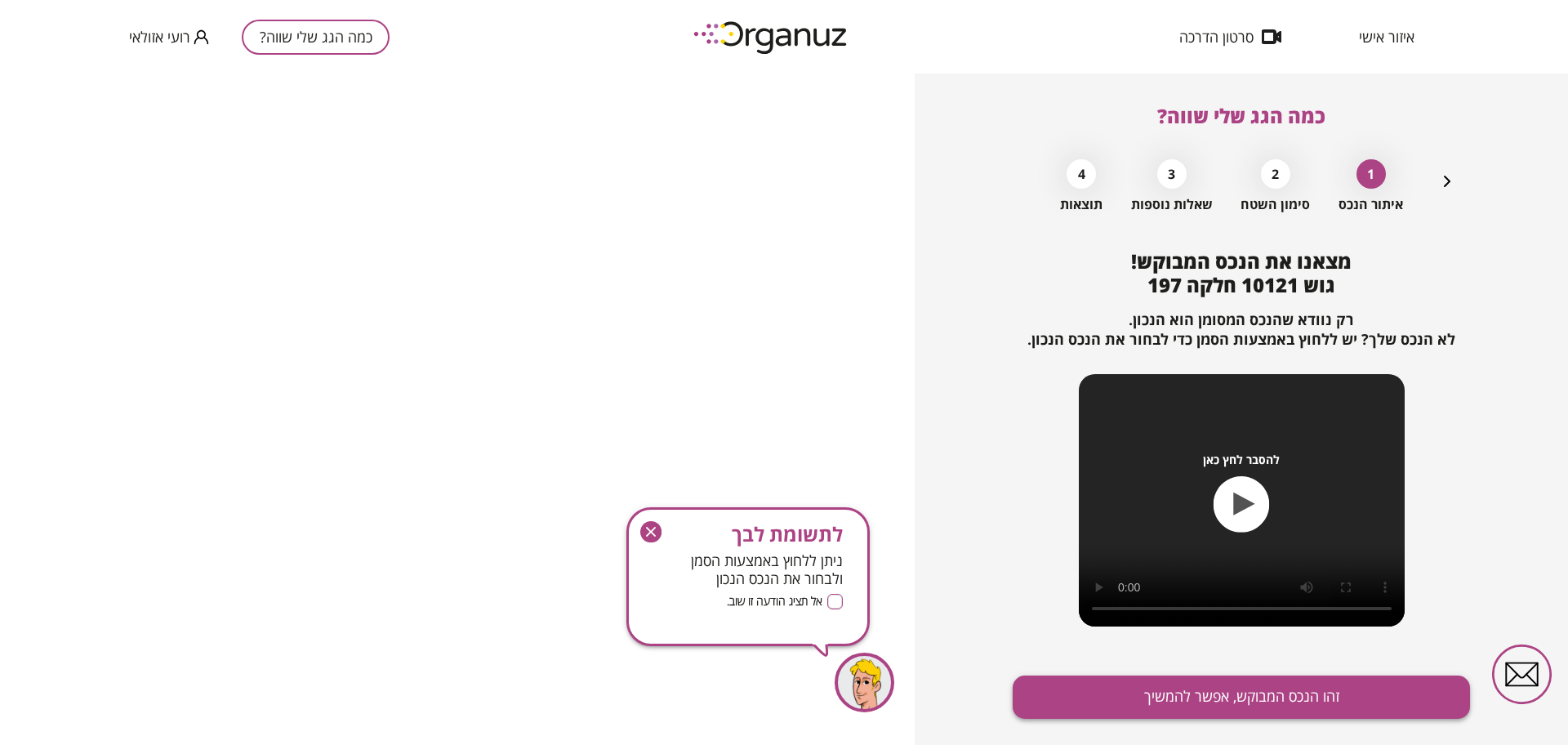
click at [1338, 693] on button "זהו הנכס המבוקש, אפשר להמשיך" at bounding box center [1241, 698] width 457 height 44
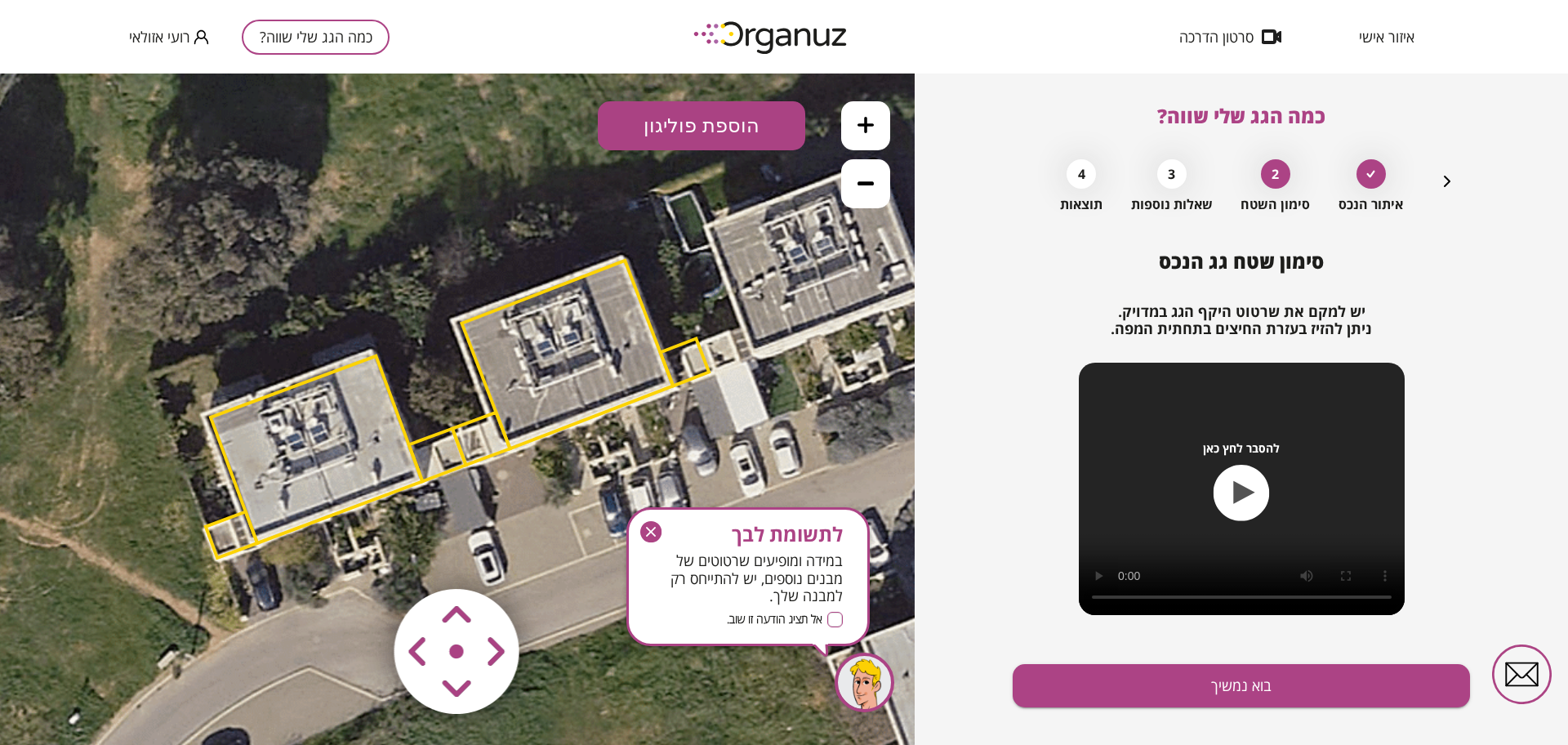
click at [651, 530] on icon "button" at bounding box center [650, 532] width 21 height 21
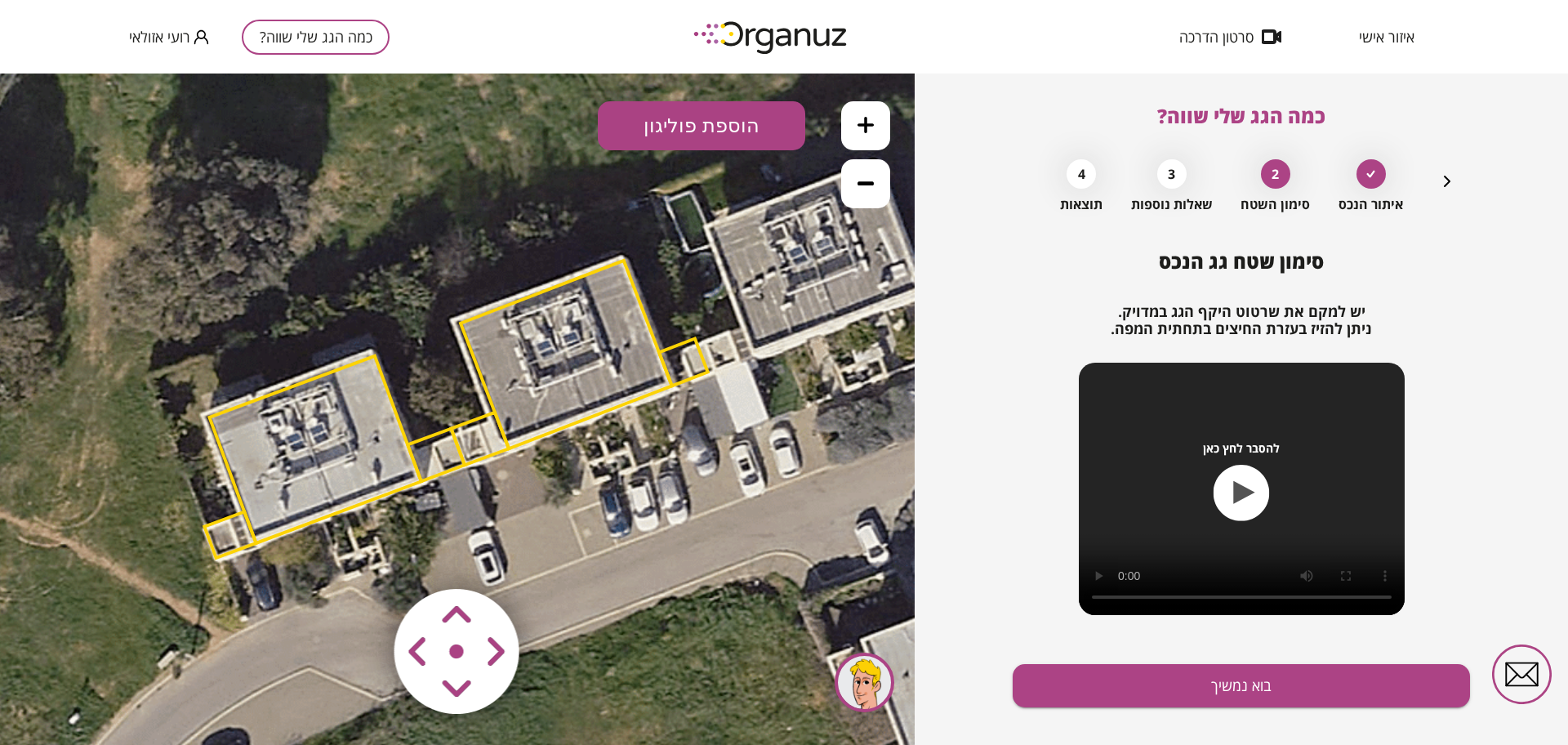
click at [361, 555] on area at bounding box center [361, 555] width 0 height 0
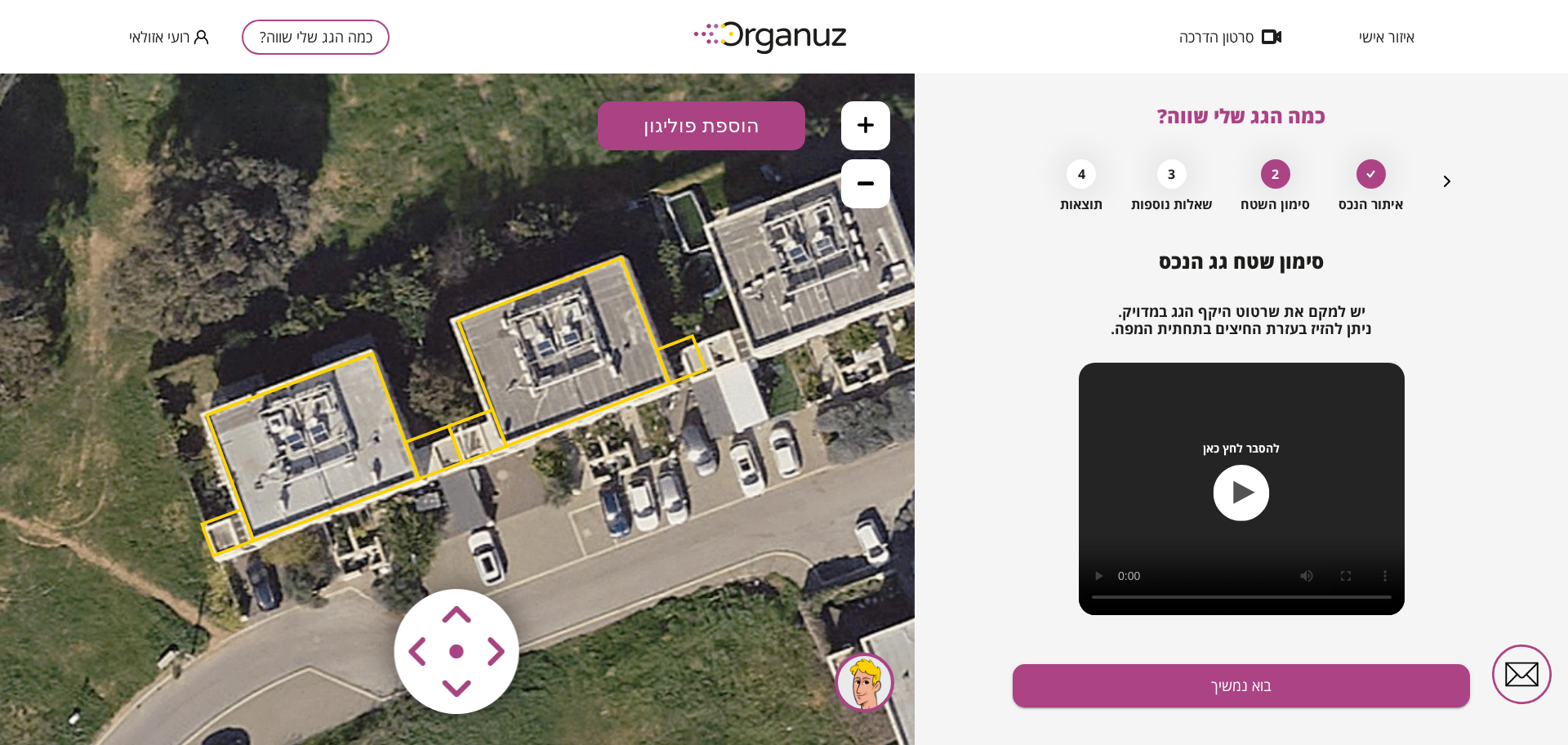
click at [361, 555] on area at bounding box center [361, 555] width 0 height 0
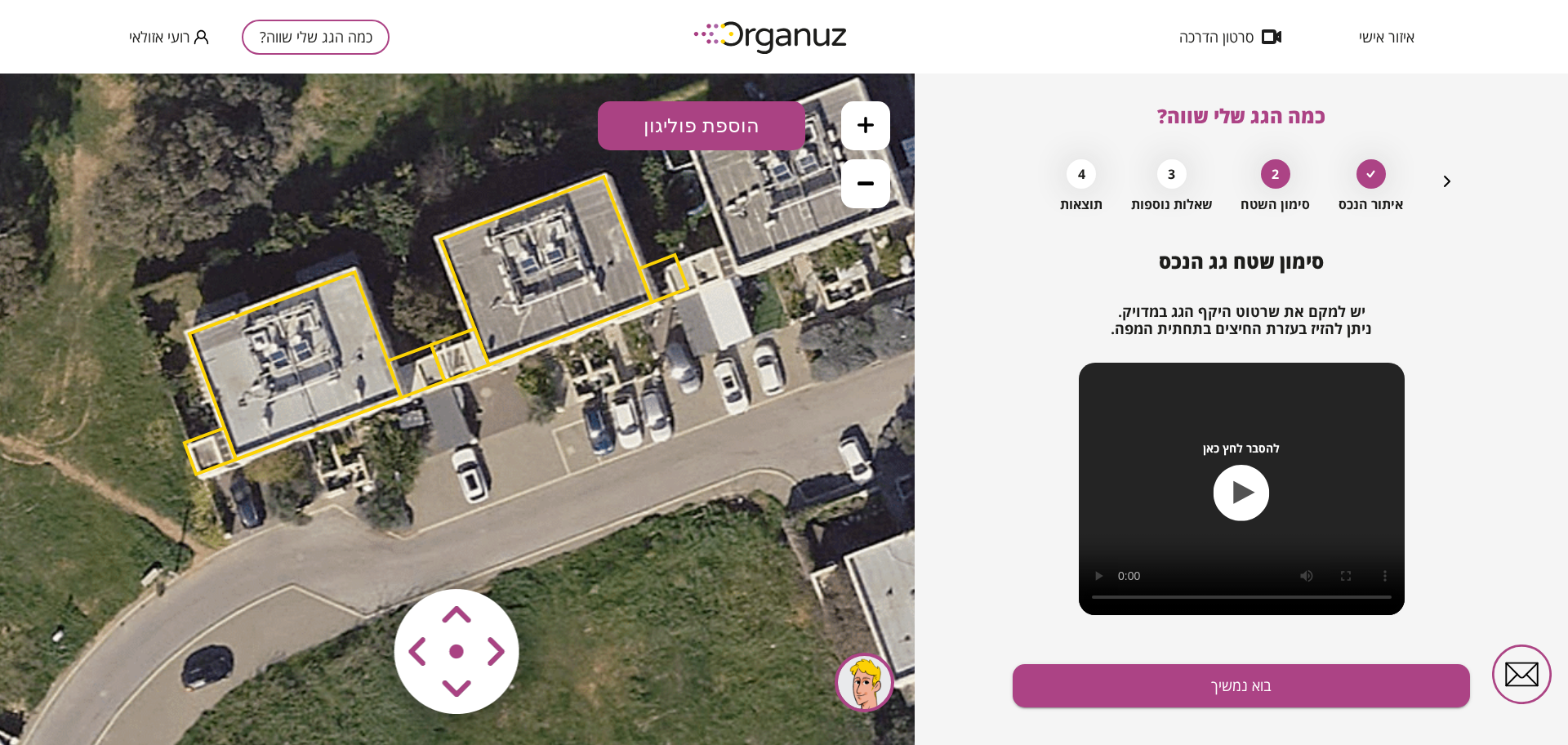
drag, startPoint x: 577, startPoint y: 536, endPoint x: 555, endPoint y: 454, distance: 84.9
click at [555, 454] on icon at bounding box center [439, 329] width 1544 height 1544
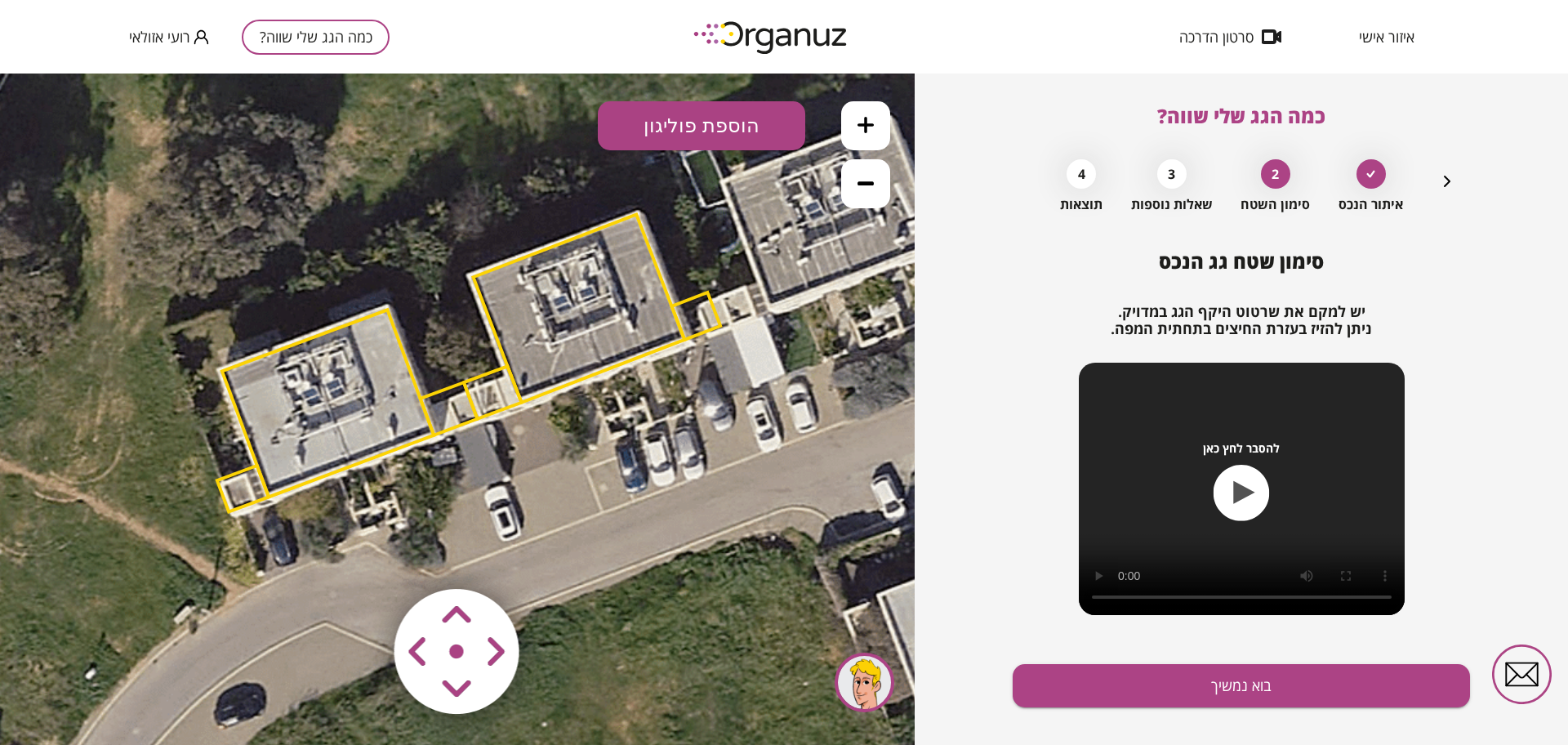
drag, startPoint x: 573, startPoint y: 450, endPoint x: 588, endPoint y: 462, distance: 19.2
click at [588, 462] on icon at bounding box center [472, 367] width 1544 height 1544
click at [361, 555] on area at bounding box center [361, 555] width 0 height 0
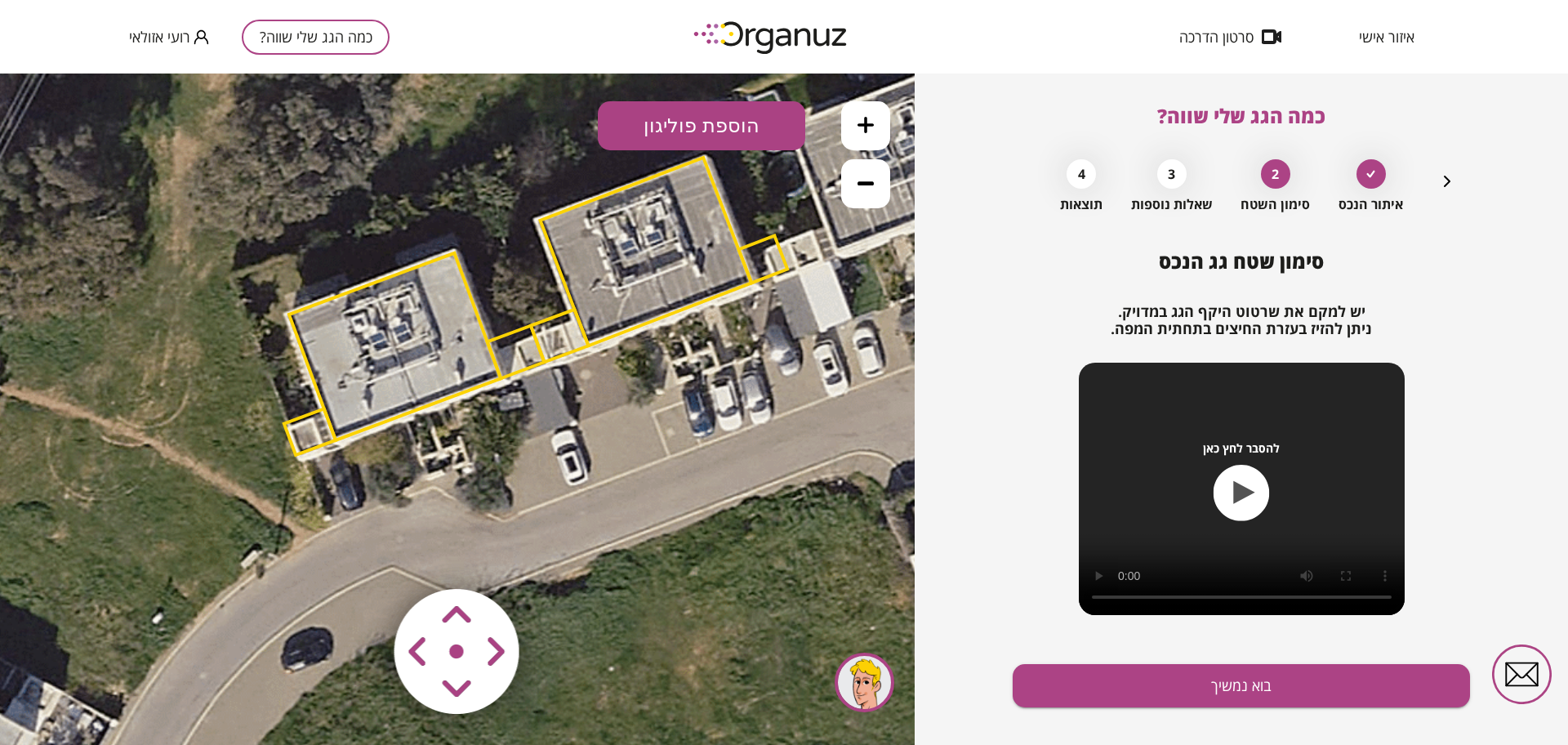
drag, startPoint x: 449, startPoint y: 507, endPoint x: 514, endPoint y: 453, distance: 84.5
click at [514, 453] on icon at bounding box center [539, 311] width 1544 height 1544
click at [851, 176] on button at bounding box center [866, 183] width 49 height 49
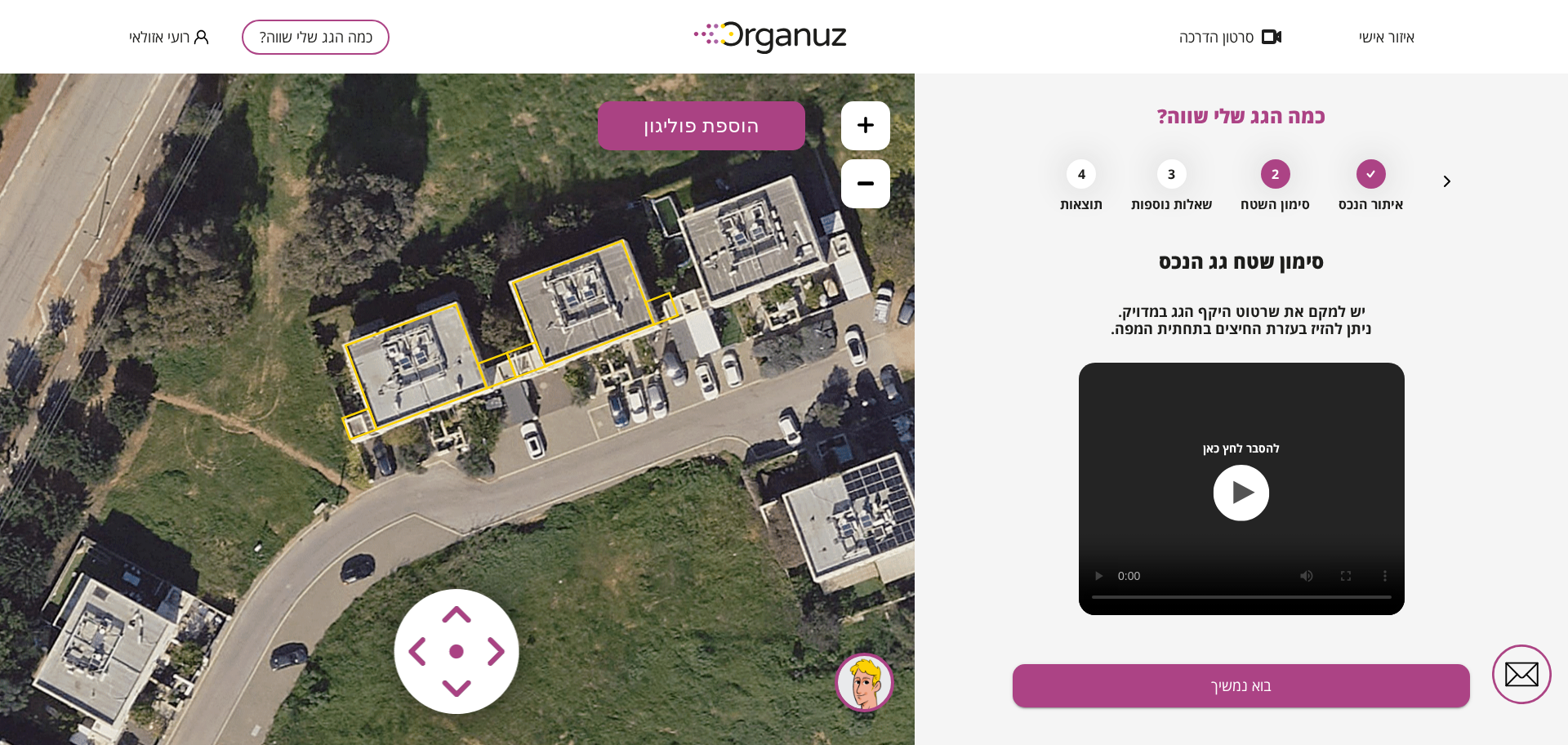
click at [867, 114] on button at bounding box center [866, 126] width 49 height 49
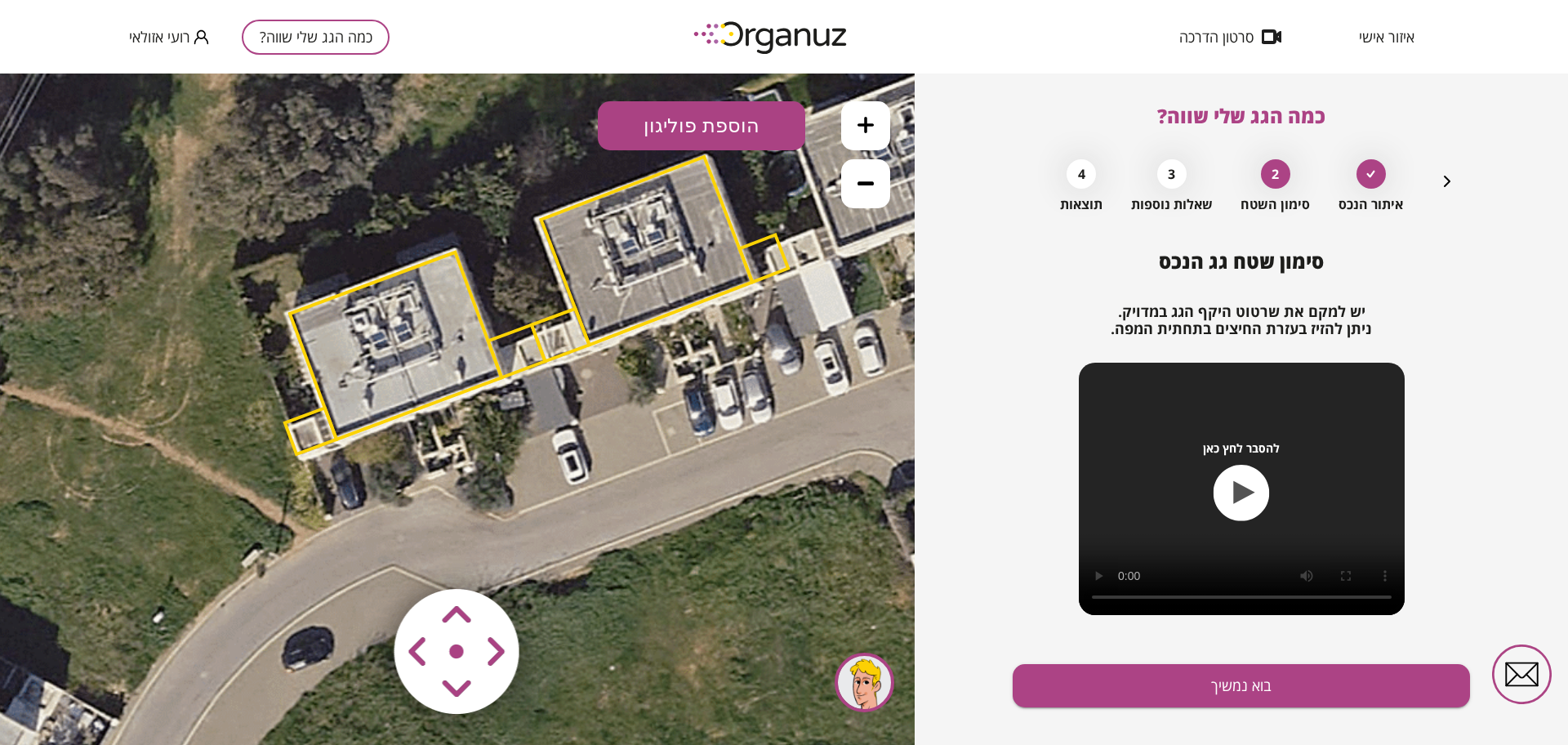
click at [450, 335] on polygon at bounding box center [395, 346] width 211 height 187
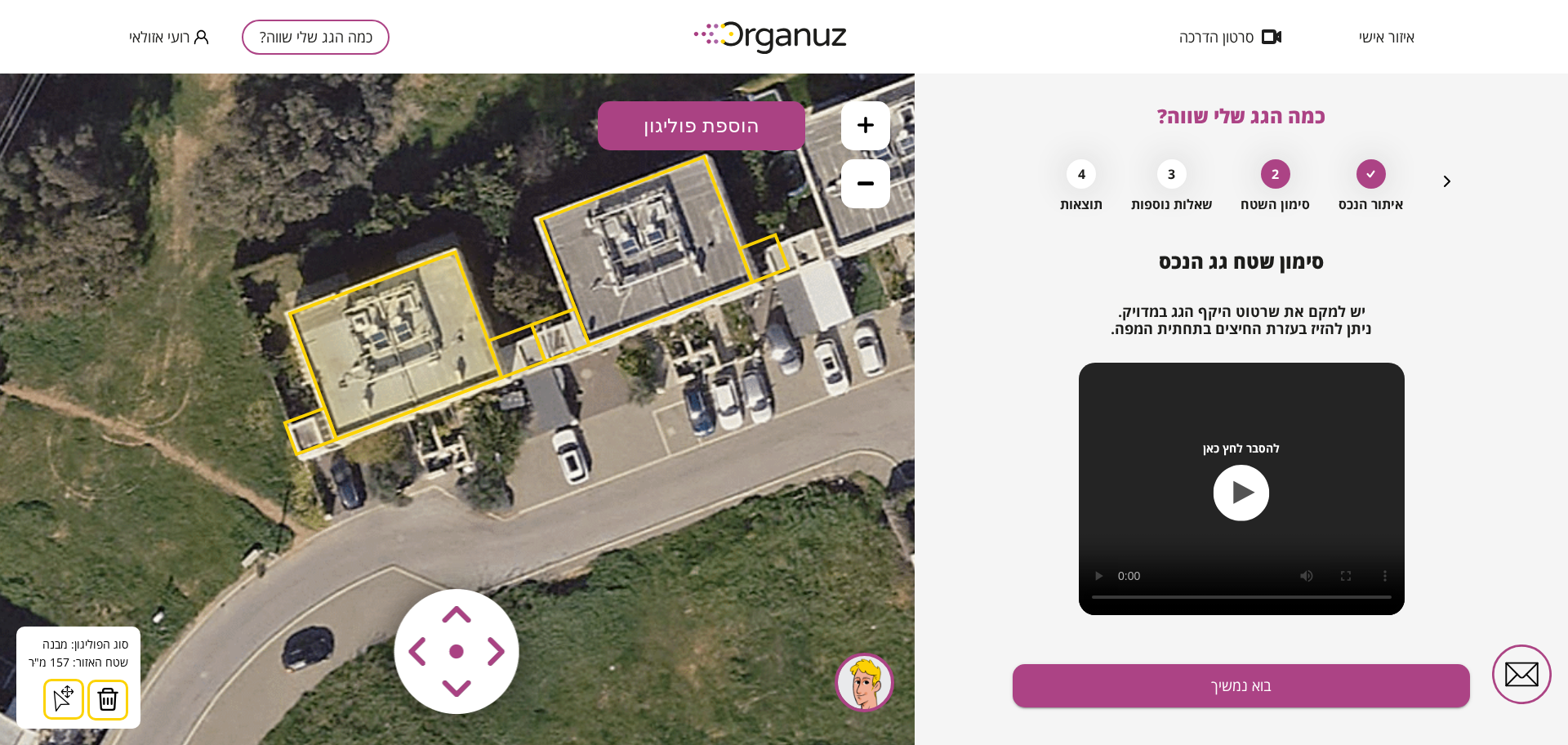
click at [872, 133] on icon at bounding box center [865, 125] width 17 height 17
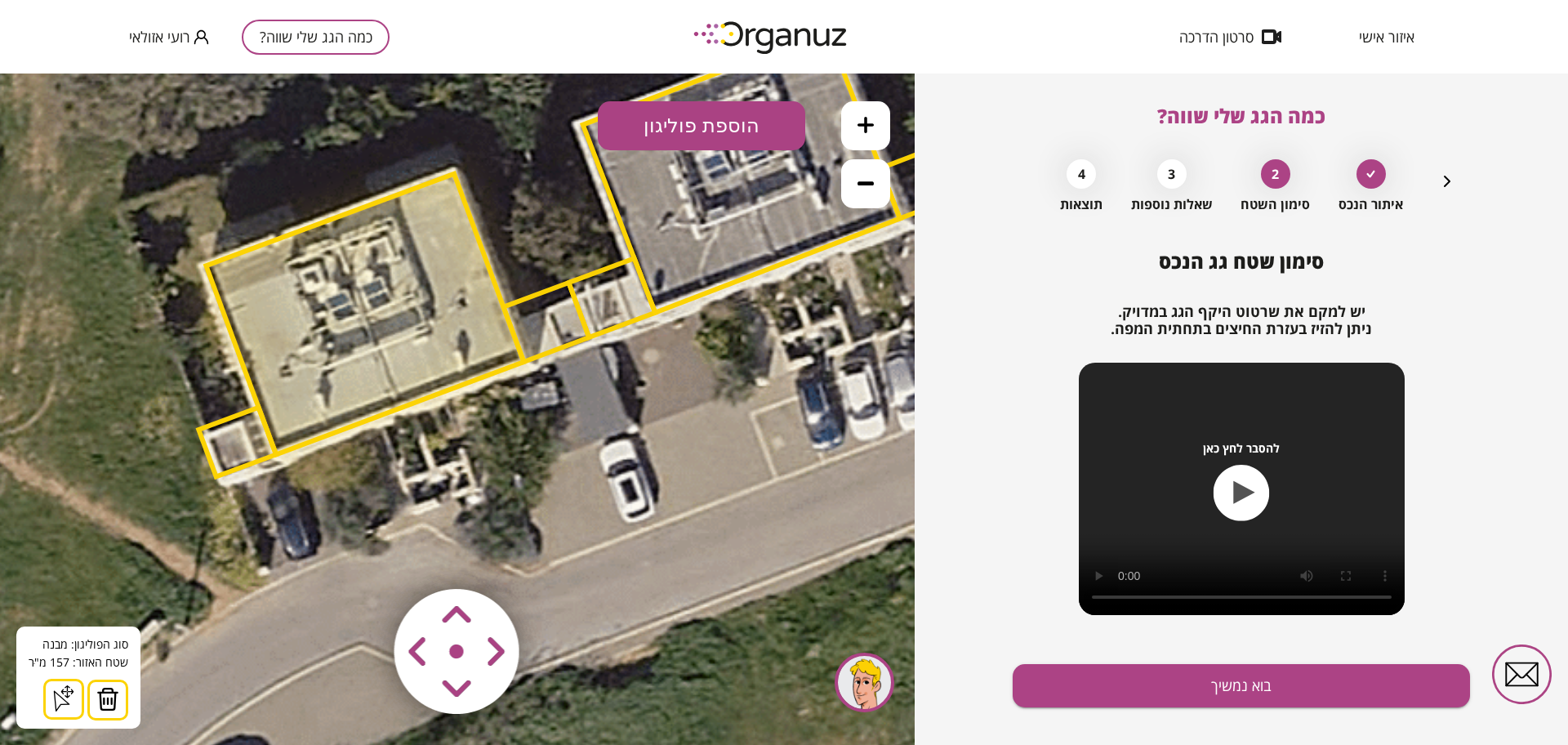
click at [862, 186] on icon at bounding box center [865, 183] width 17 height 17
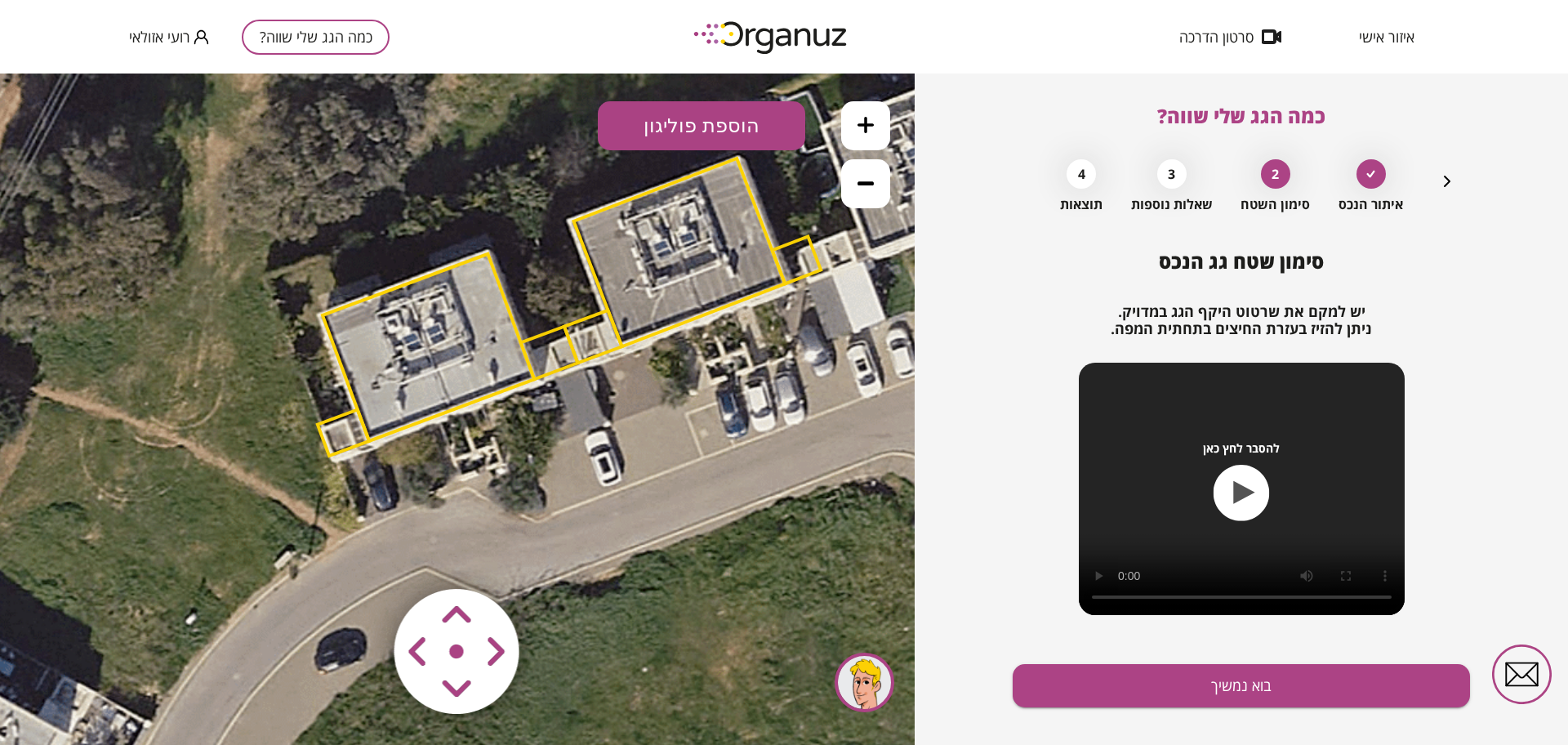
drag, startPoint x: 540, startPoint y: 475, endPoint x: 573, endPoint y: 476, distance: 33.0
click at [573, 476] on icon at bounding box center [573, 312] width 1544 height 1544
click at [382, 424] on polygon at bounding box center [429, 348] width 211 height 187
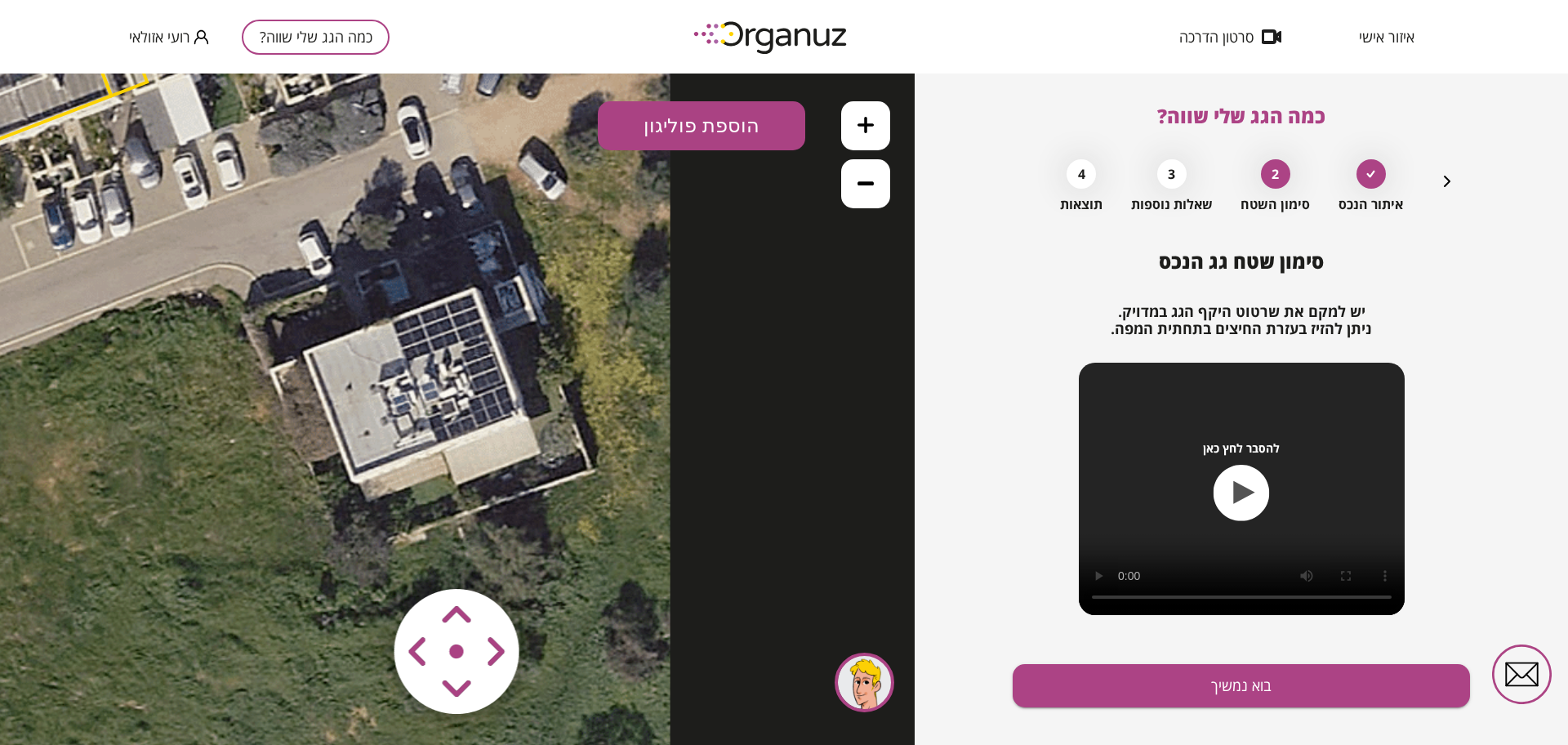
drag, startPoint x: 685, startPoint y: 544, endPoint x: 12, endPoint y: 355, distance: 699.0
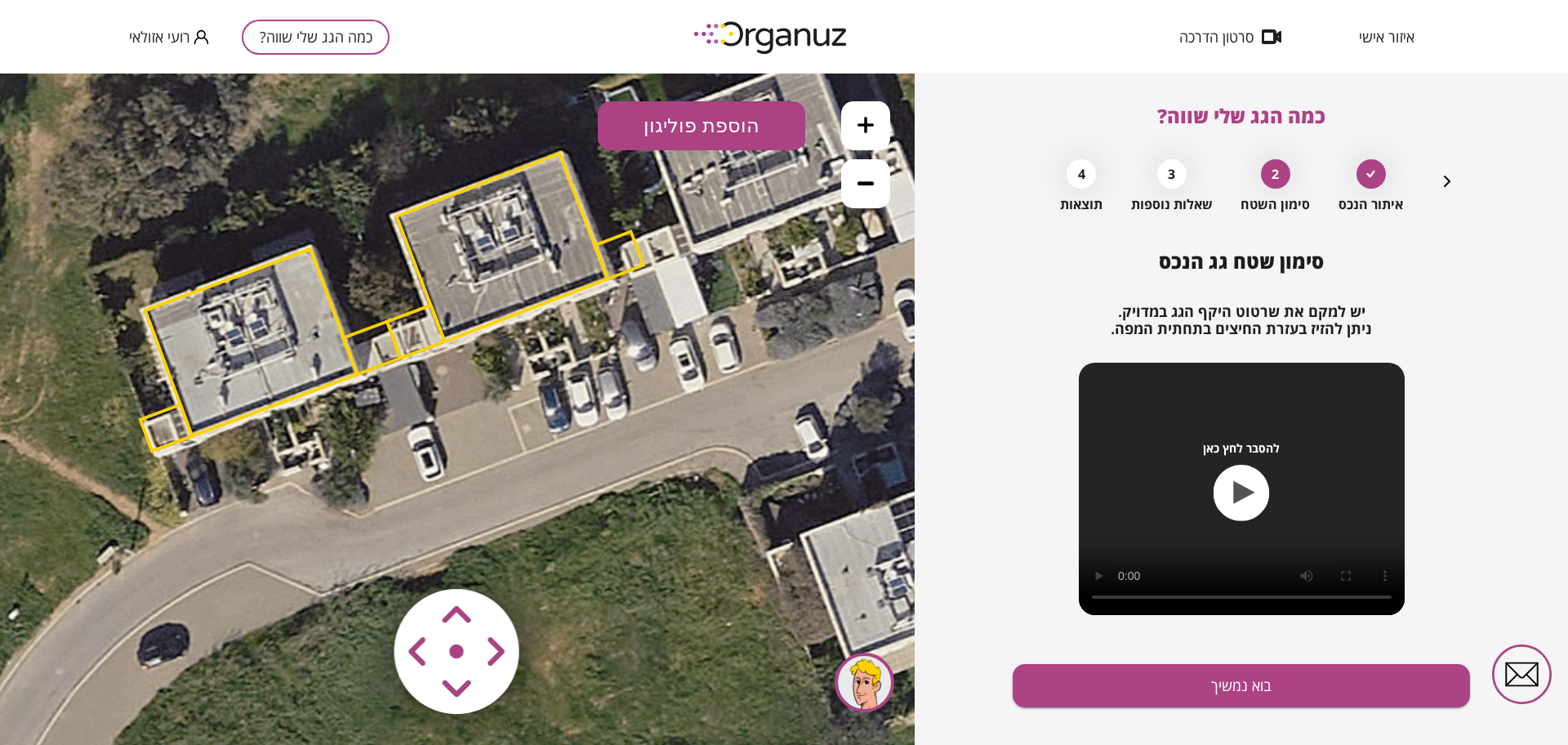
drag, startPoint x: 174, startPoint y: 319, endPoint x: 600, endPoint y: 472, distance: 452.6
click at [600, 472] on icon at bounding box center [395, 307] width 1544 height 1544
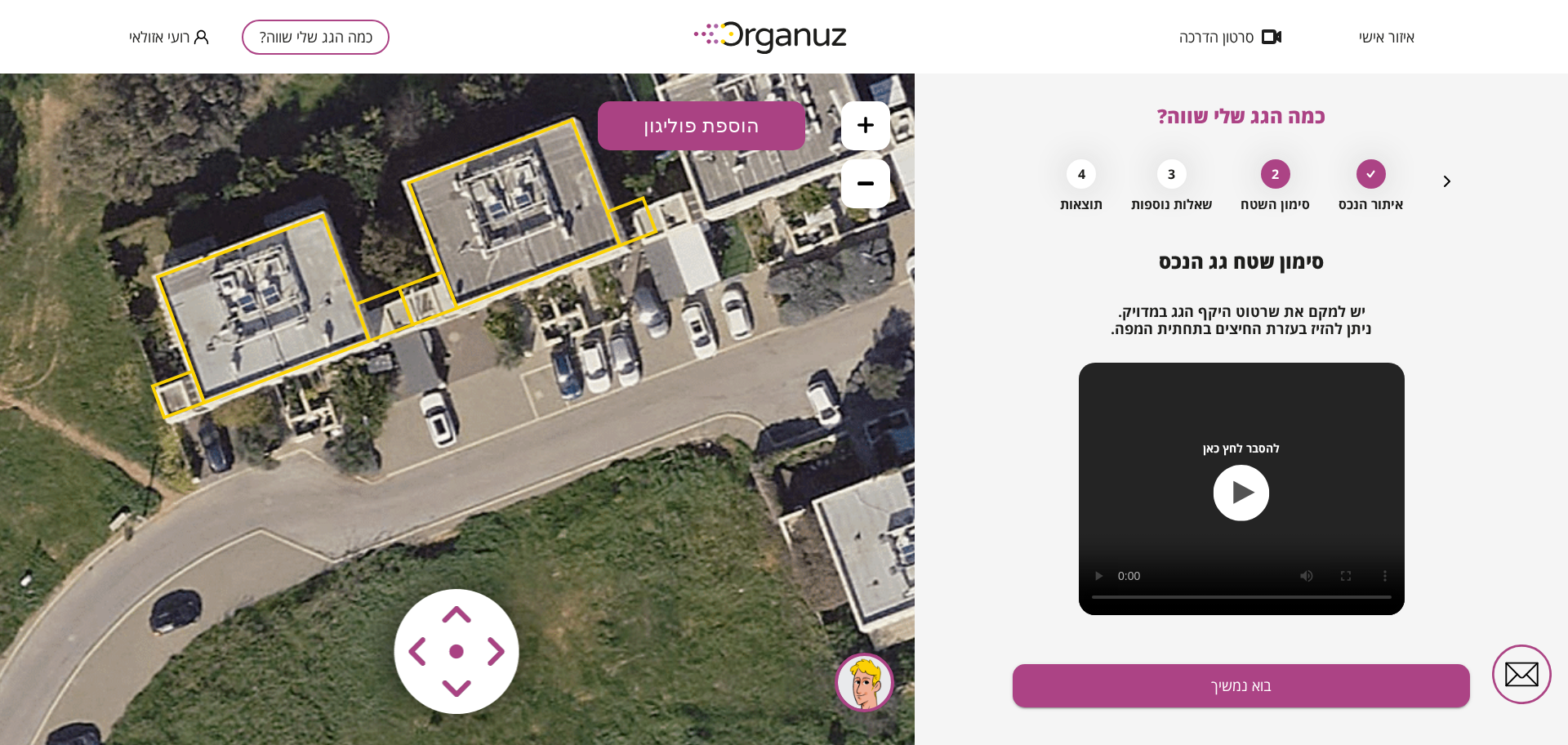
drag, startPoint x: 614, startPoint y: 348, endPoint x: 669, endPoint y: 288, distance: 81.4
click at [669, 288] on icon at bounding box center [408, 273] width 1544 height 1544
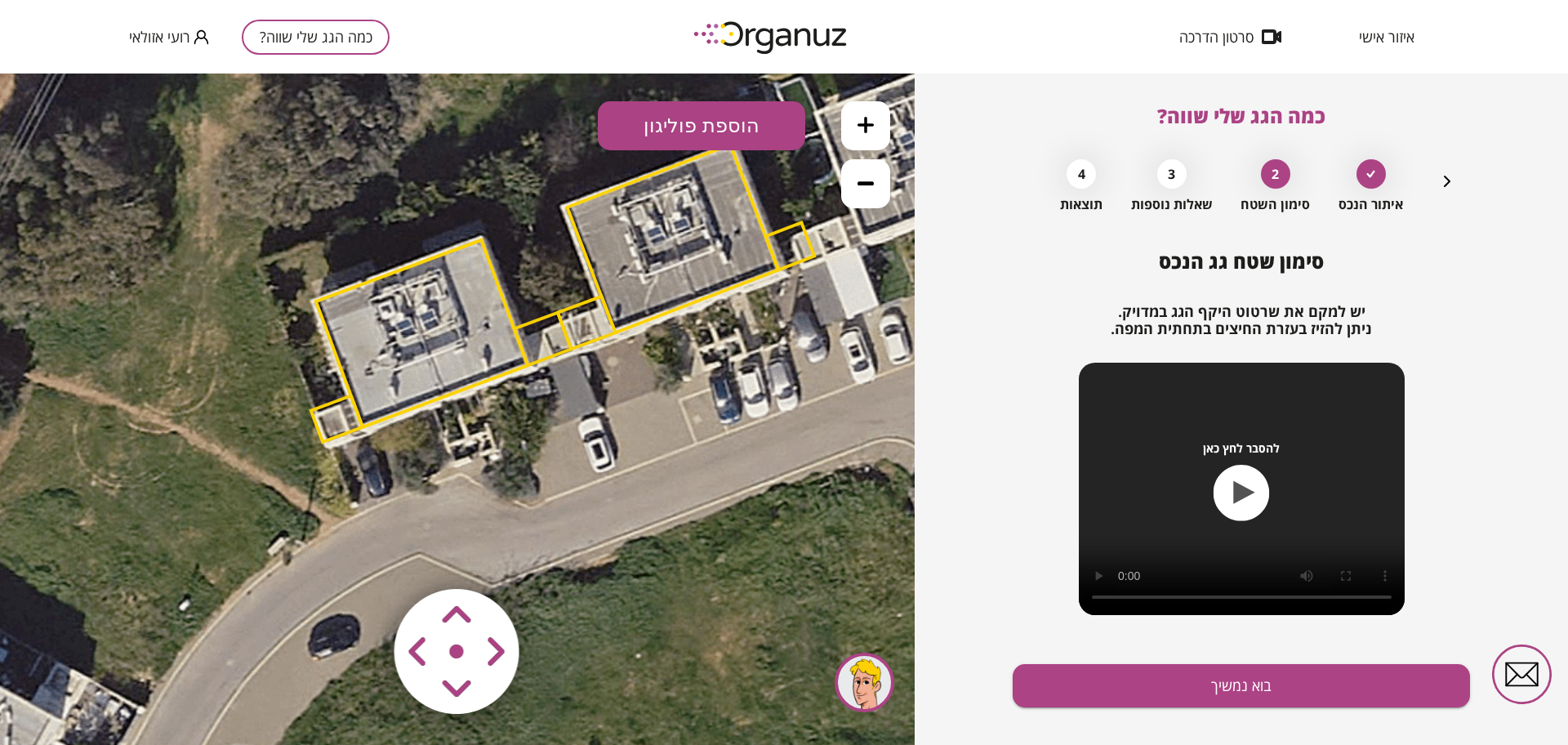
drag, startPoint x: 416, startPoint y: 494, endPoint x: 455, endPoint y: 500, distance: 39.5
click at [455, 500] on icon at bounding box center [566, 298] width 1544 height 1544
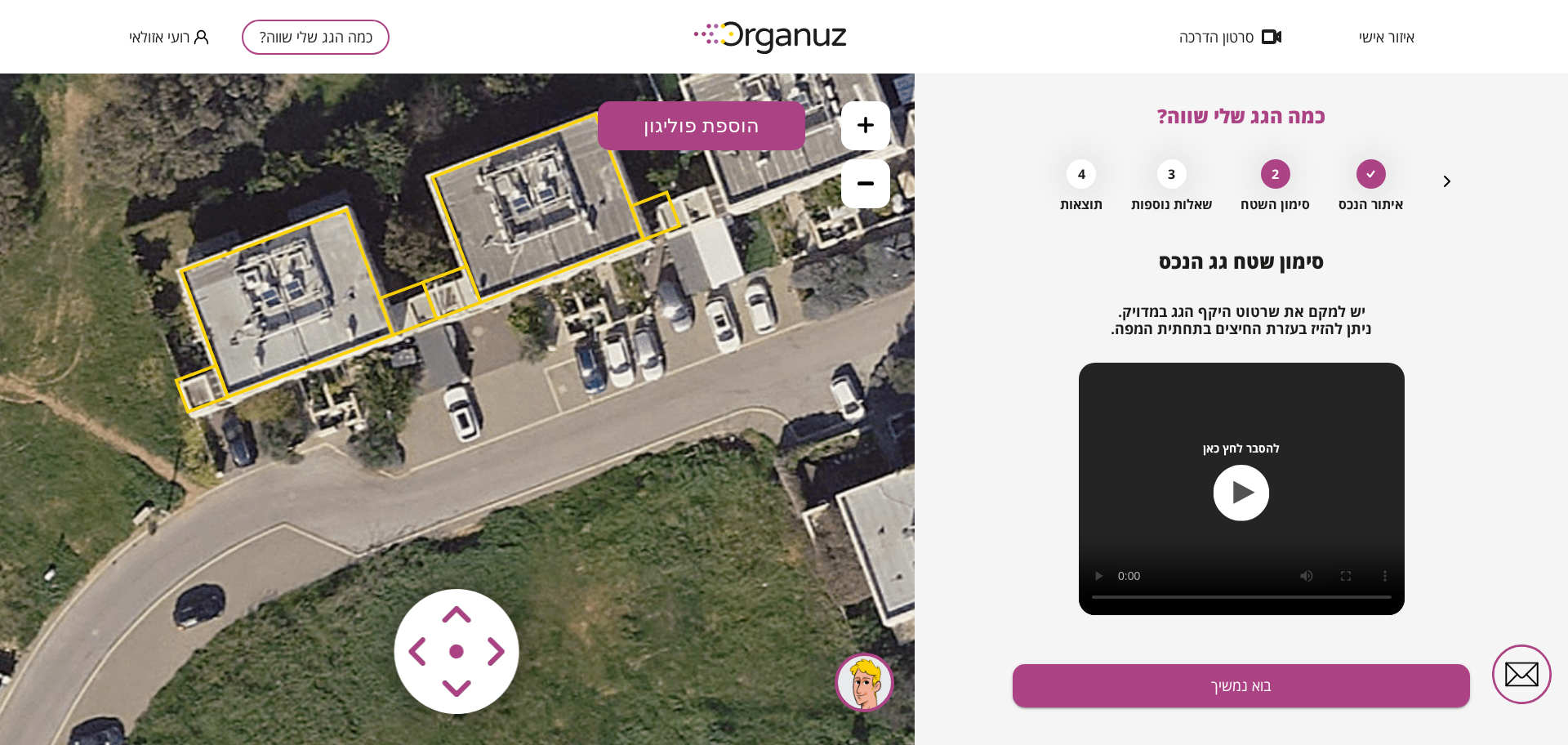
drag, startPoint x: 330, startPoint y: 502, endPoint x: 158, endPoint y: 448, distance: 180.3
click at [158, 449] on icon at bounding box center [431, 268] width 1544 height 1544
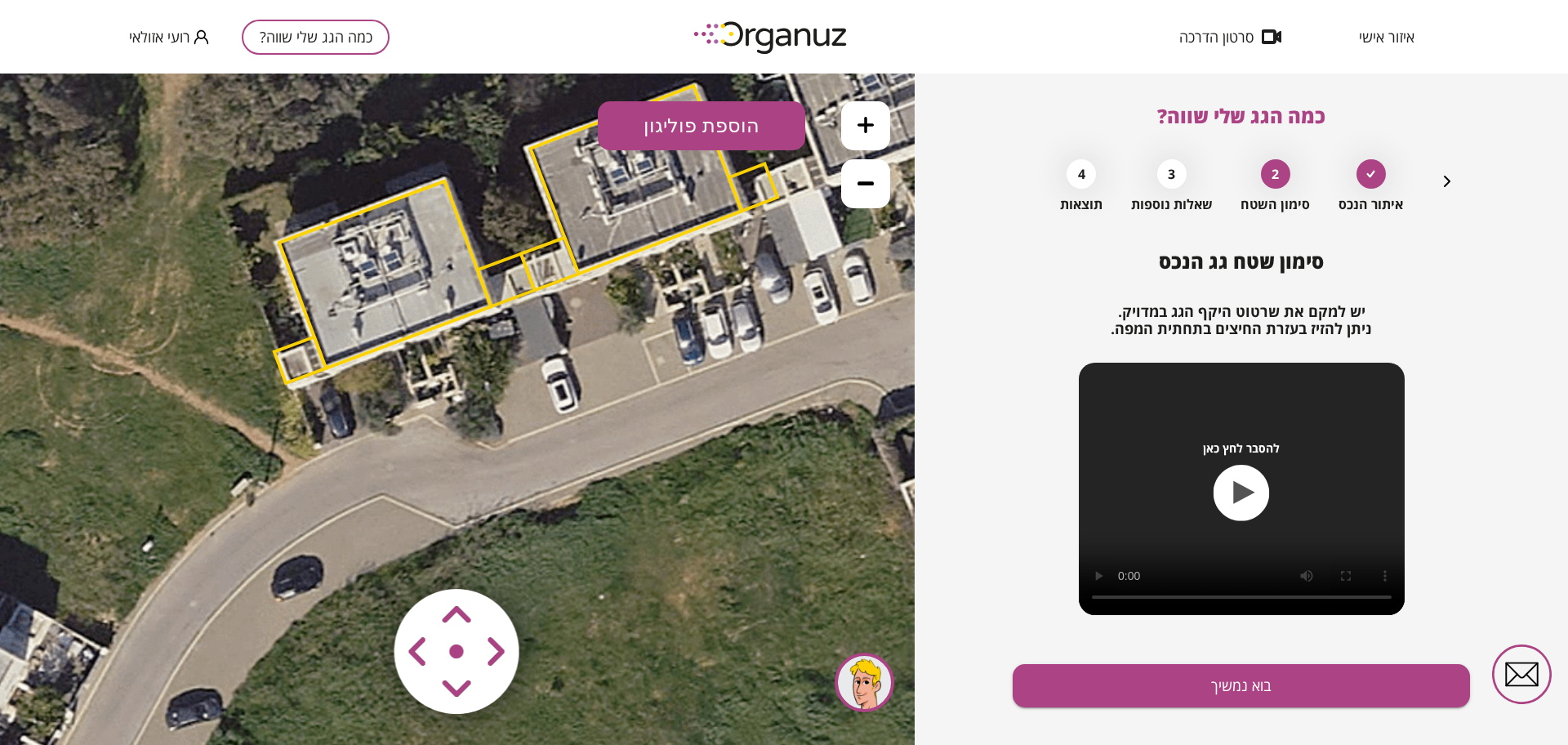
drag, startPoint x: 227, startPoint y: 455, endPoint x: 318, endPoint y: 445, distance: 91.5
click at [318, 445] on icon at bounding box center [529, 239] width 1544 height 1544
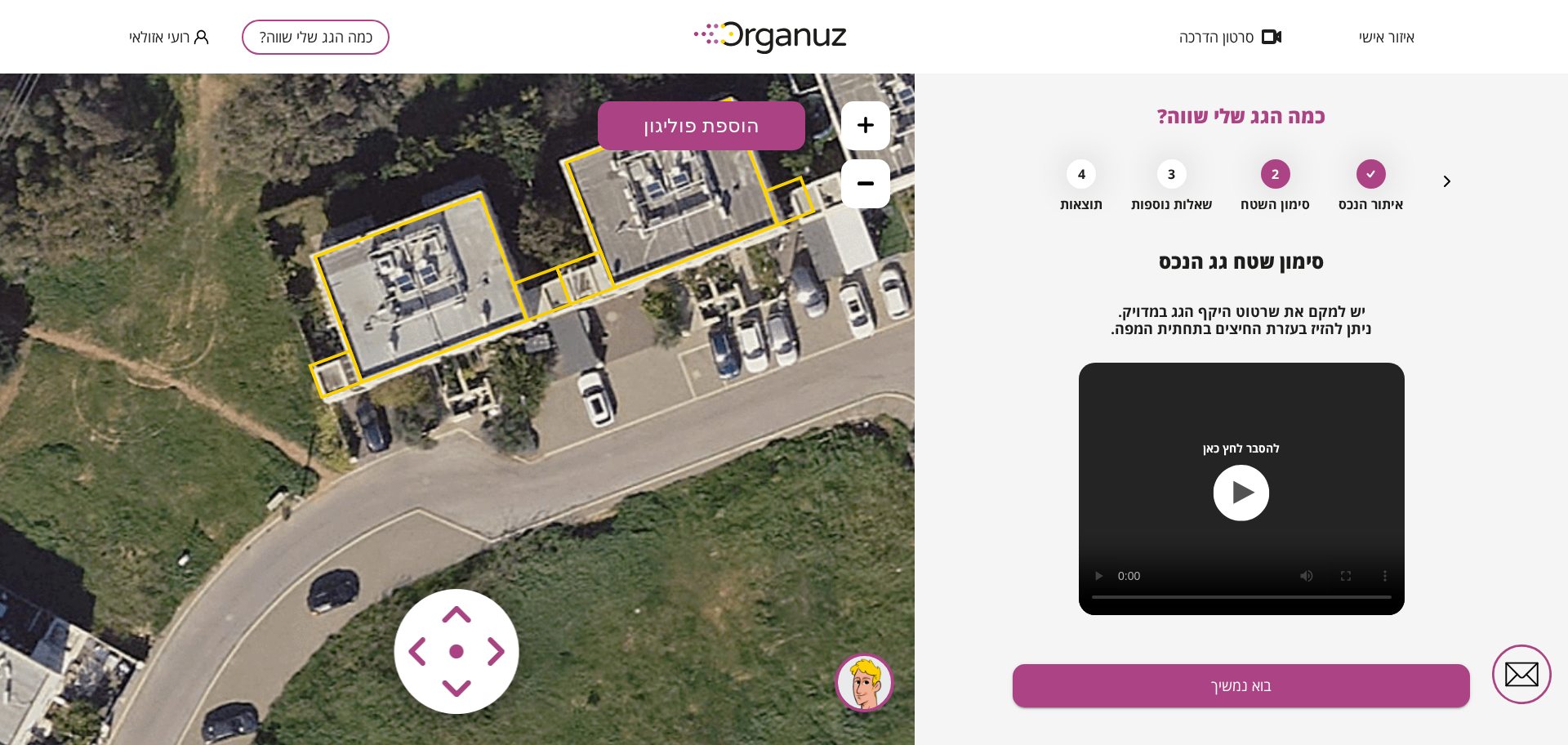
drag, startPoint x: 395, startPoint y: 421, endPoint x: 431, endPoint y: 435, distance: 38.6
click at [431, 435] on icon at bounding box center [565, 253] width 1544 height 1544
click at [688, 138] on button "הוספת פוליגון" at bounding box center [702, 126] width 208 height 49
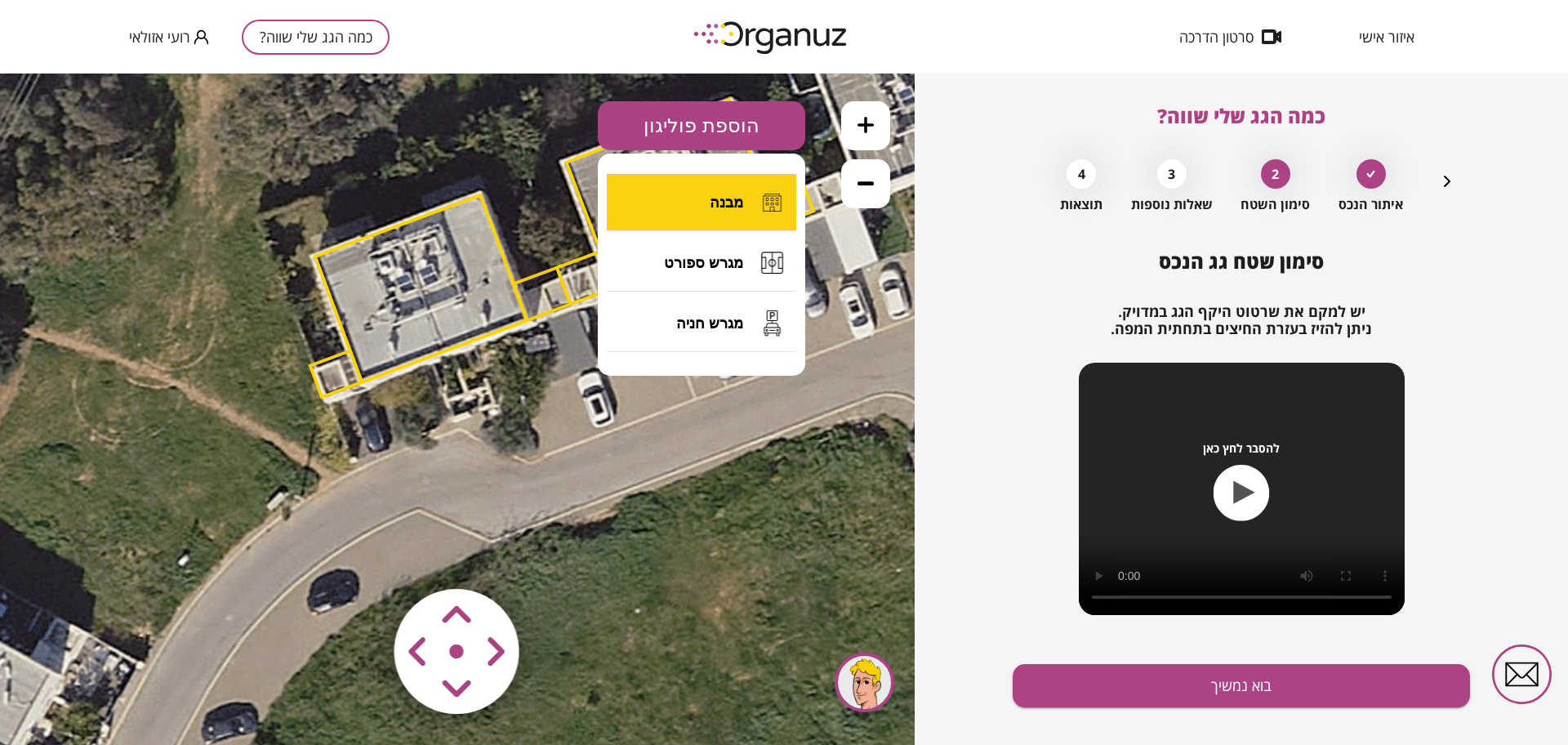
click at [731, 197] on span "מבנה" at bounding box center [726, 203] width 33 height 18
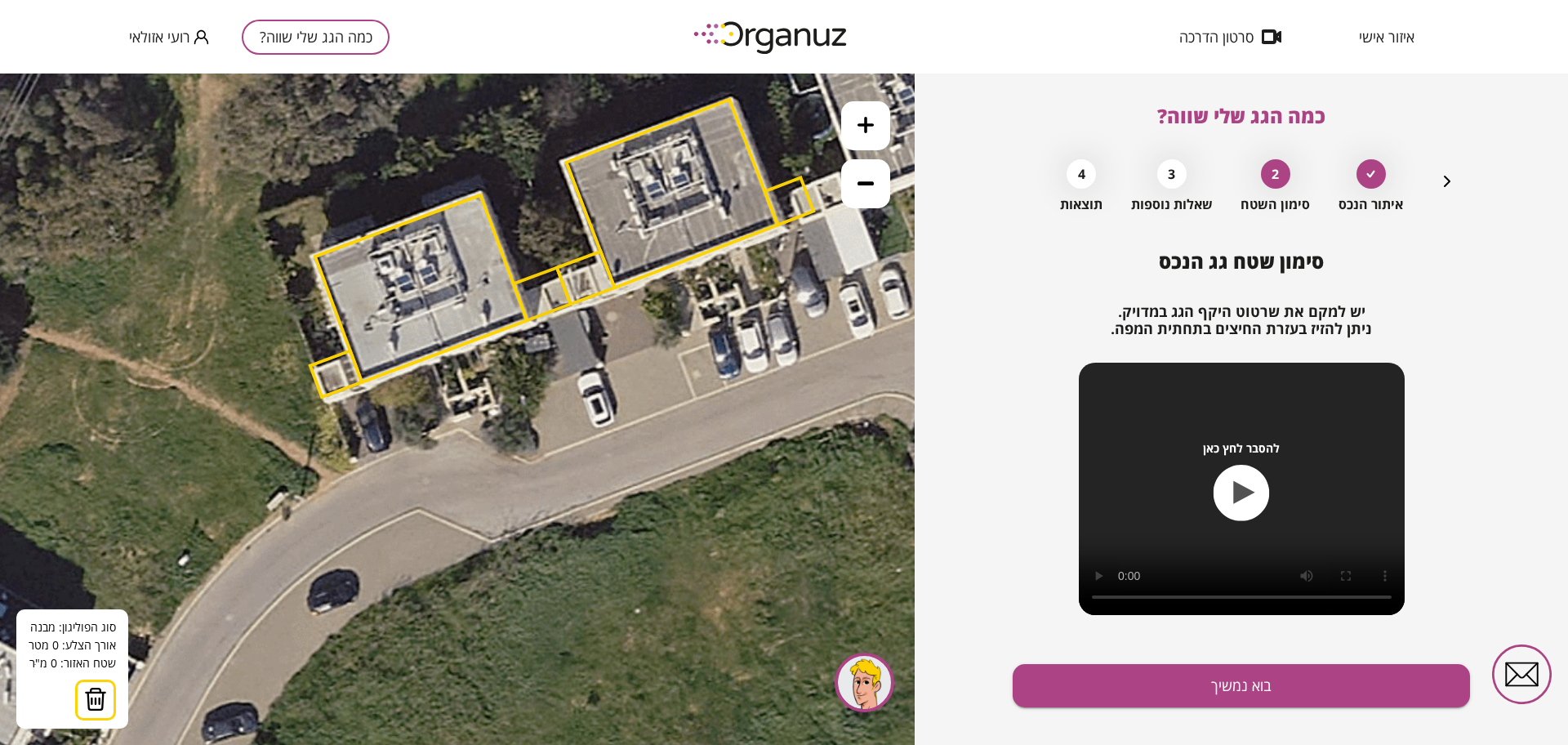
click at [102, 700] on img at bounding box center [95, 700] width 23 height 24
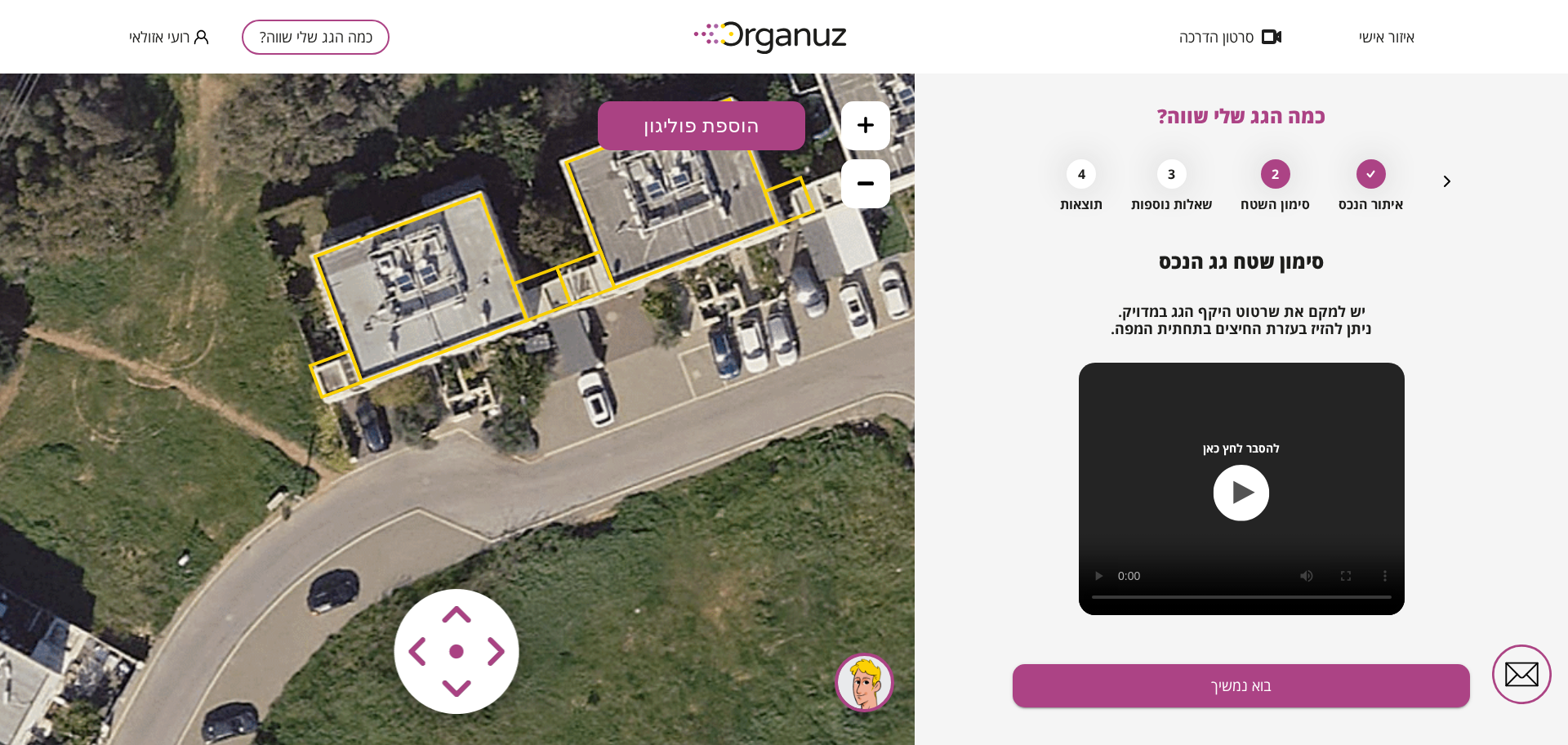
click at [361, 555] on area at bounding box center [361, 555] width 0 height 0
click at [403, 336] on polygon at bounding box center [421, 289] width 211 height 187
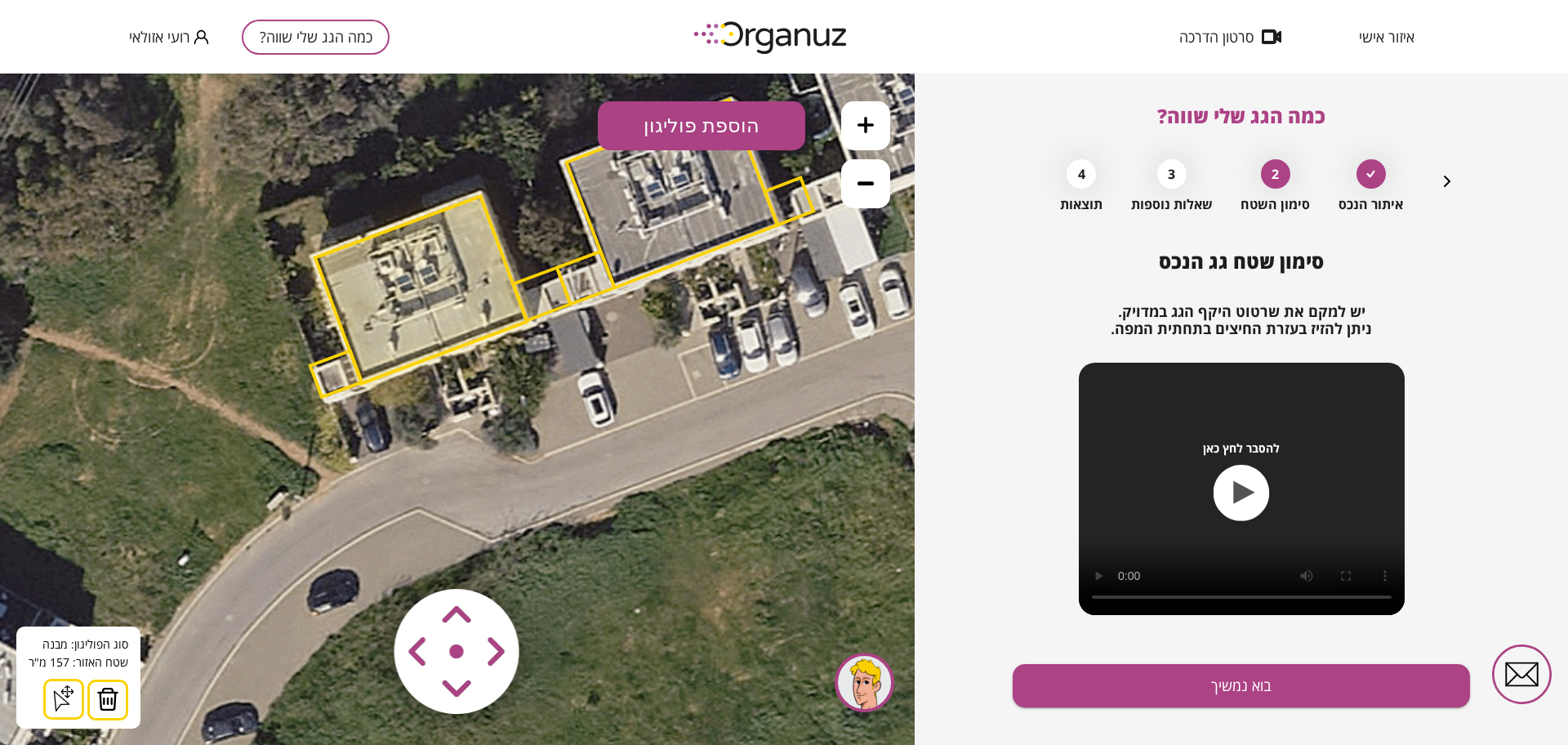
click at [361, 555] on area at bounding box center [361, 555] width 0 height 0
click at [388, 344] on polygon at bounding box center [421, 290] width 211 height 187
click at [361, 555] on area at bounding box center [361, 555] width 0 height 0
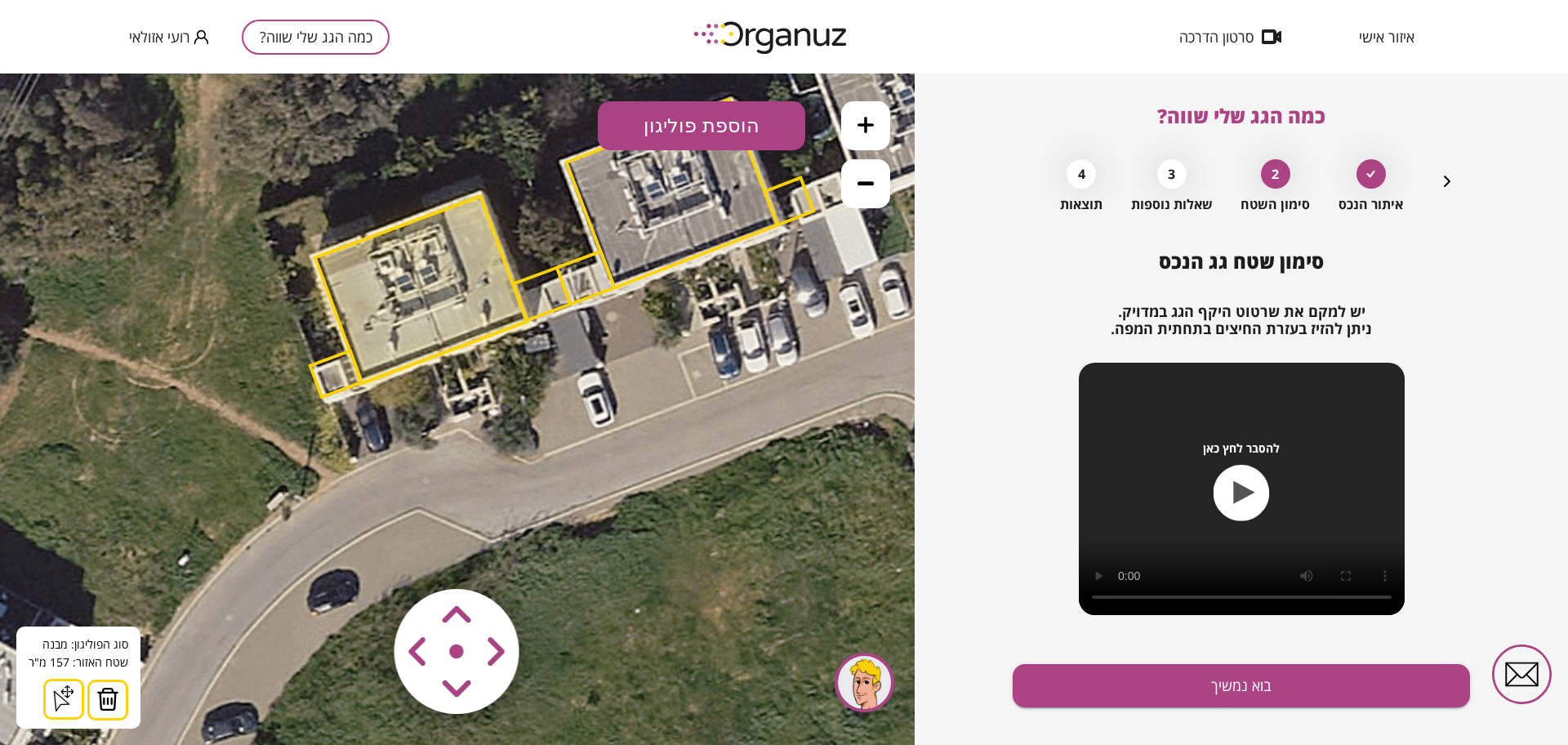
click at [361, 555] on area at bounding box center [361, 555] width 0 height 0
click at [333, 376] on polygon at bounding box center [335, 373] width 52 height 46
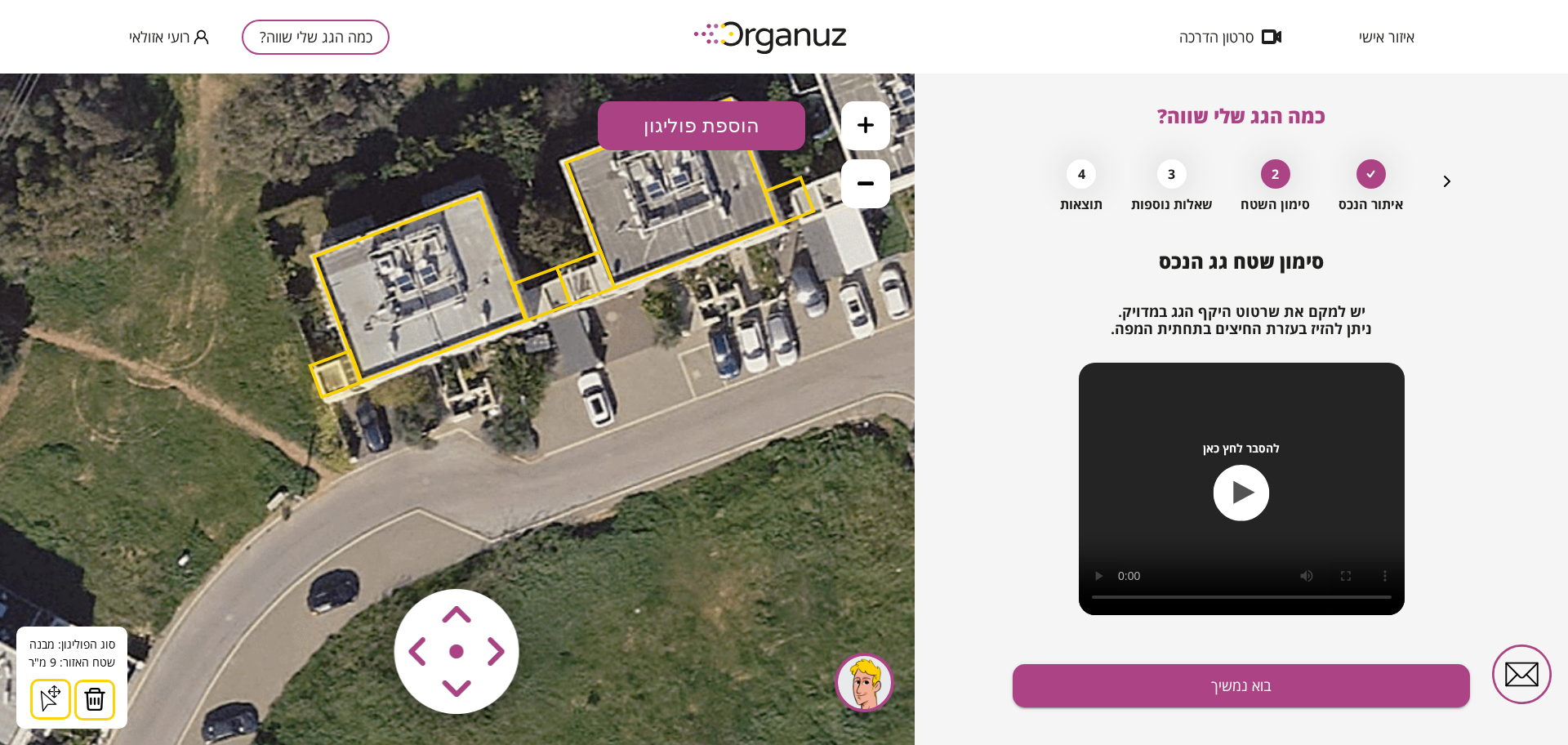
click at [361, 555] on area at bounding box center [361, 555] width 0 height 0
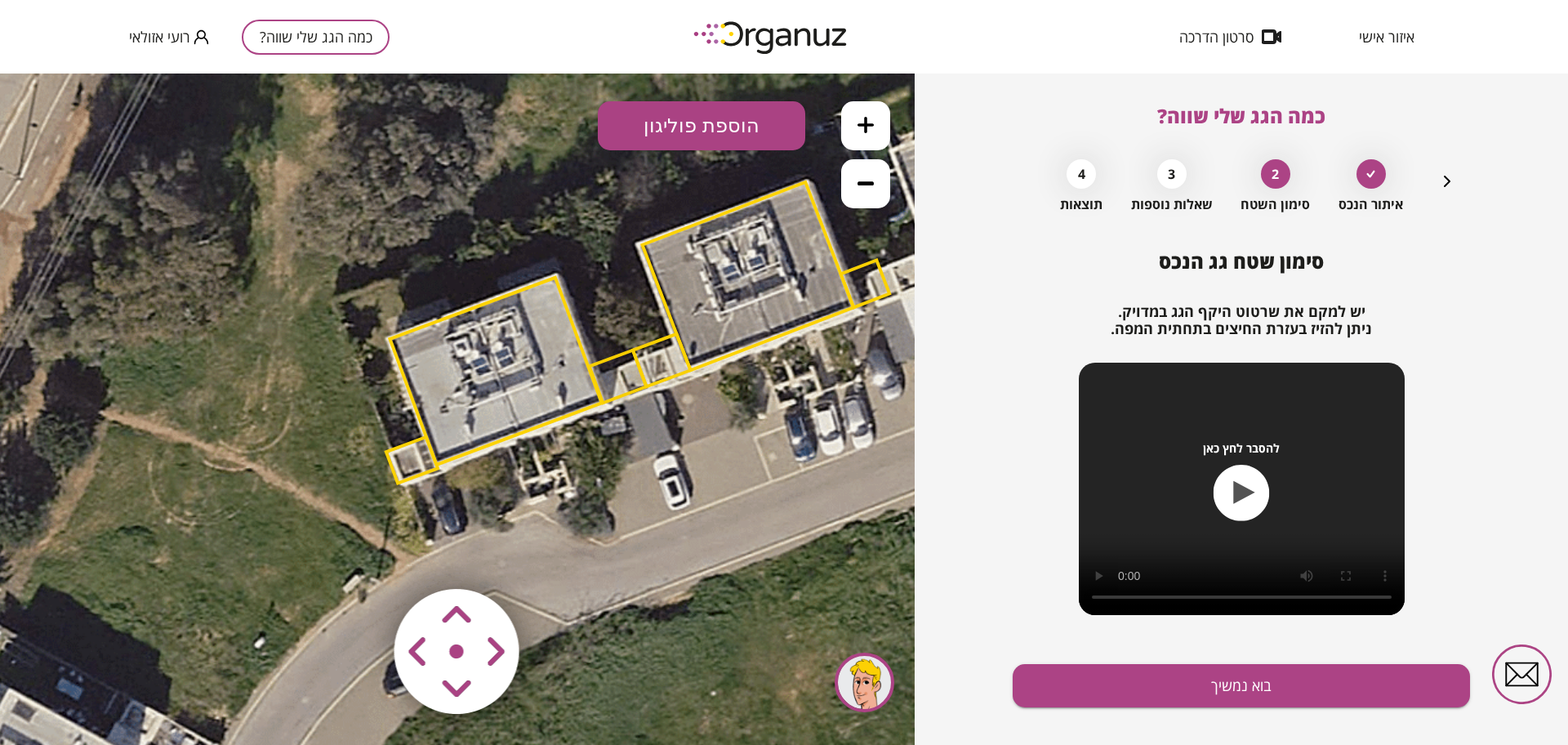
drag, startPoint x: 500, startPoint y: 434, endPoint x: 567, endPoint y: 496, distance: 91.3
click at [576, 515] on icon at bounding box center [641, 335] width 1544 height 1544
click at [679, 128] on button "הוספת פוליגון" at bounding box center [702, 126] width 208 height 49
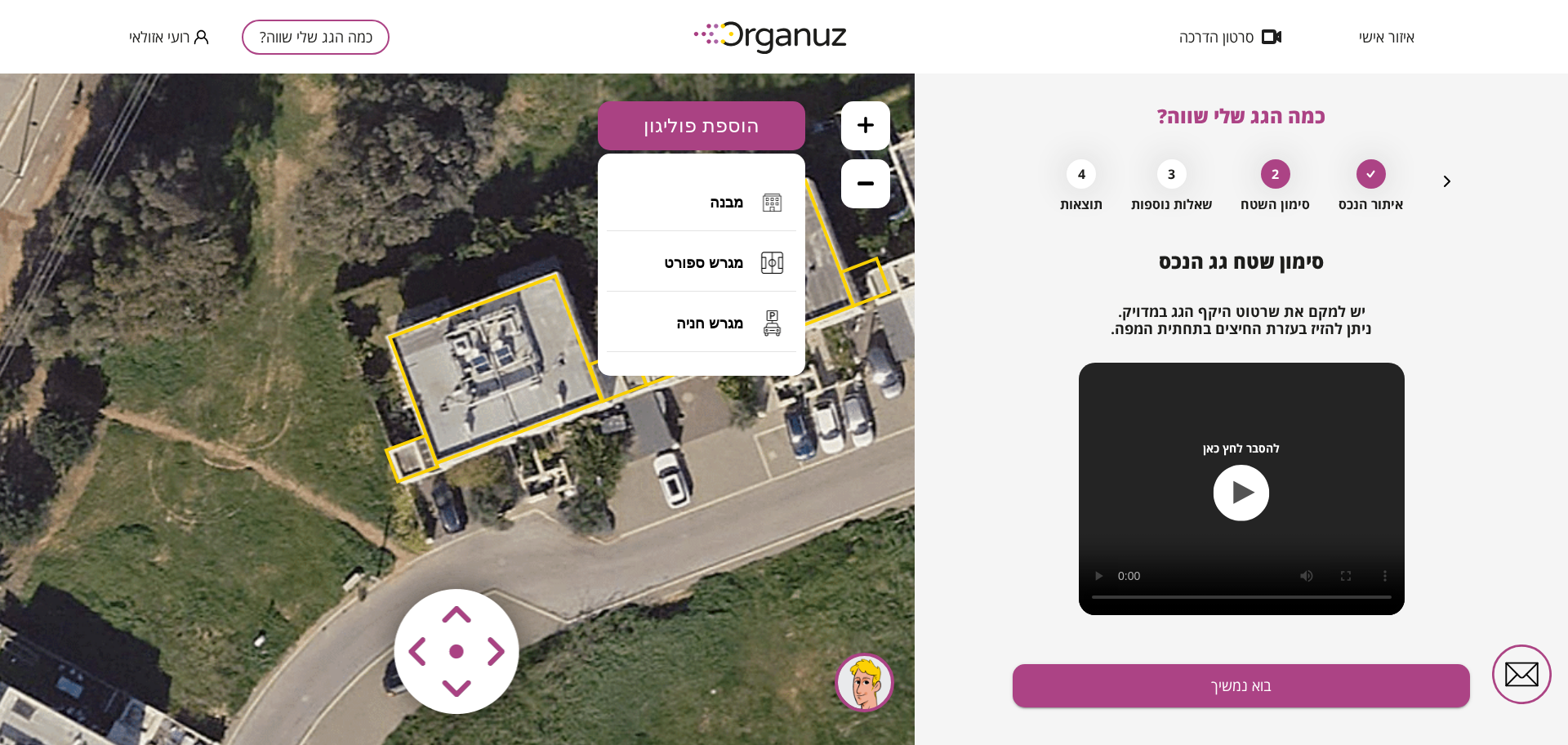
click at [733, 200] on span "מבנה" at bounding box center [726, 203] width 33 height 18
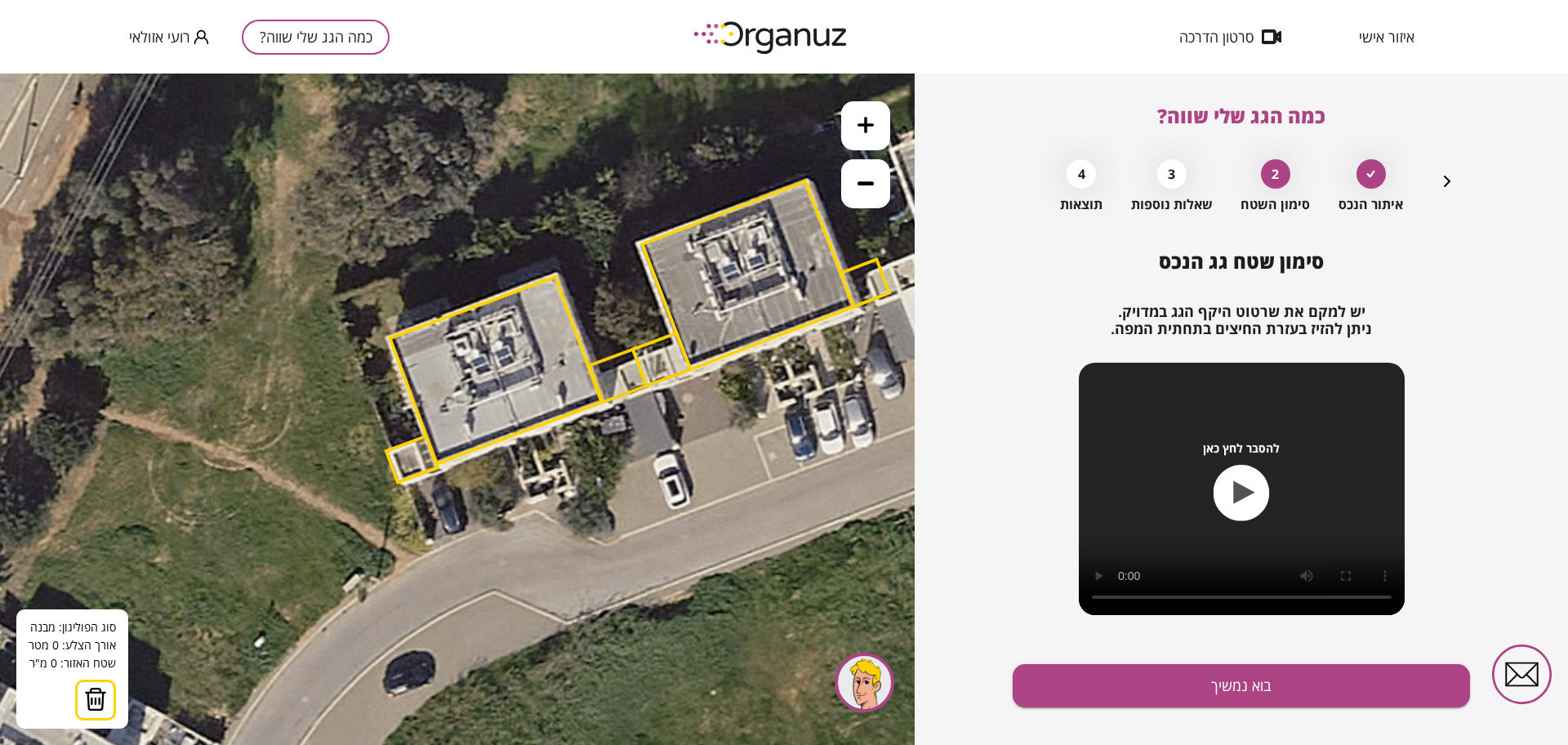
click at [423, 432] on icon at bounding box center [641, 335] width 1544 height 1544
click at [386, 446] on icon at bounding box center [641, 335] width 1544 height 1544
click at [361, 360] on icon at bounding box center [641, 335] width 1544 height 1544
click at [354, 347] on polygon at bounding box center [388, 397] width 69 height 100
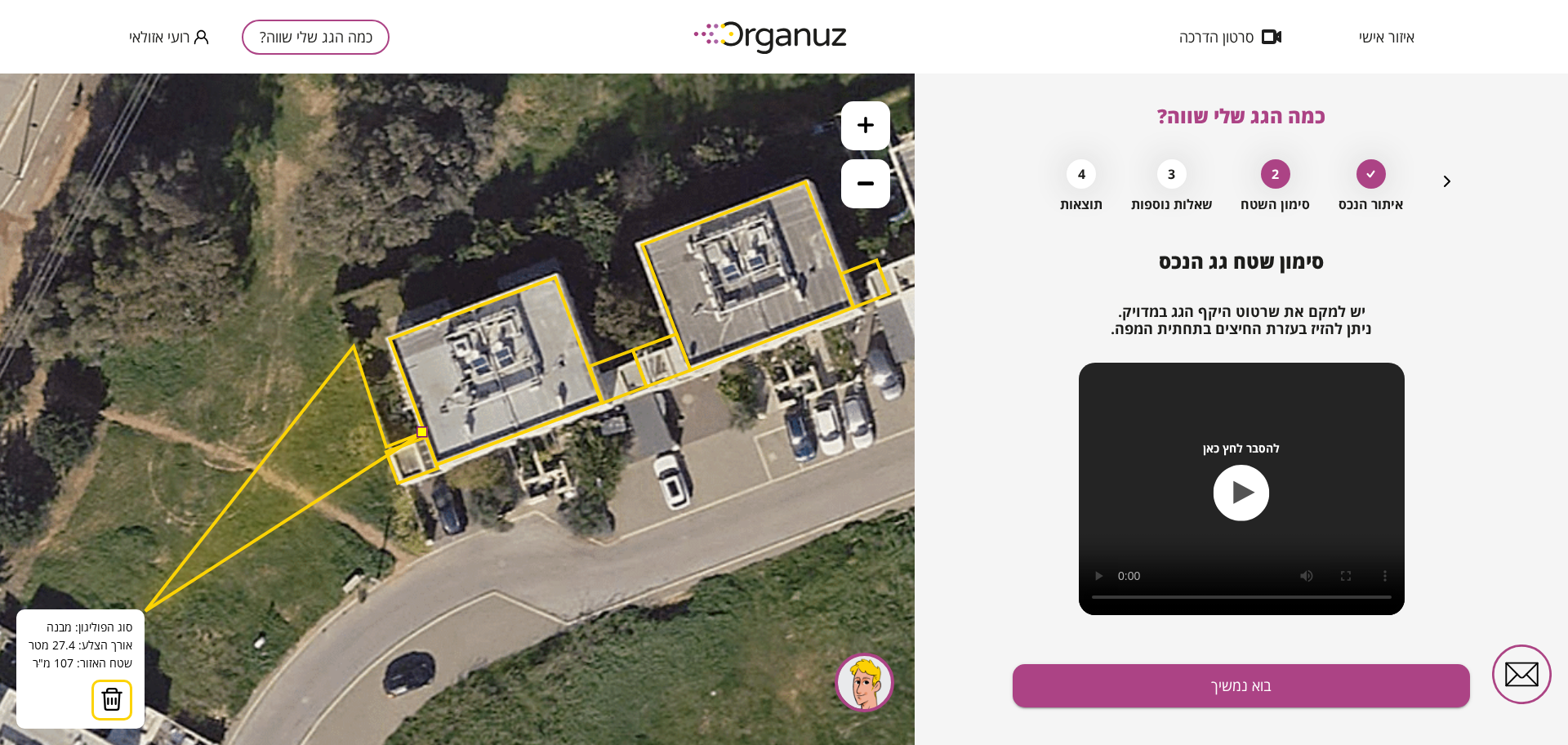
click at [102, 687] on img at bounding box center [112, 700] width 23 height 24
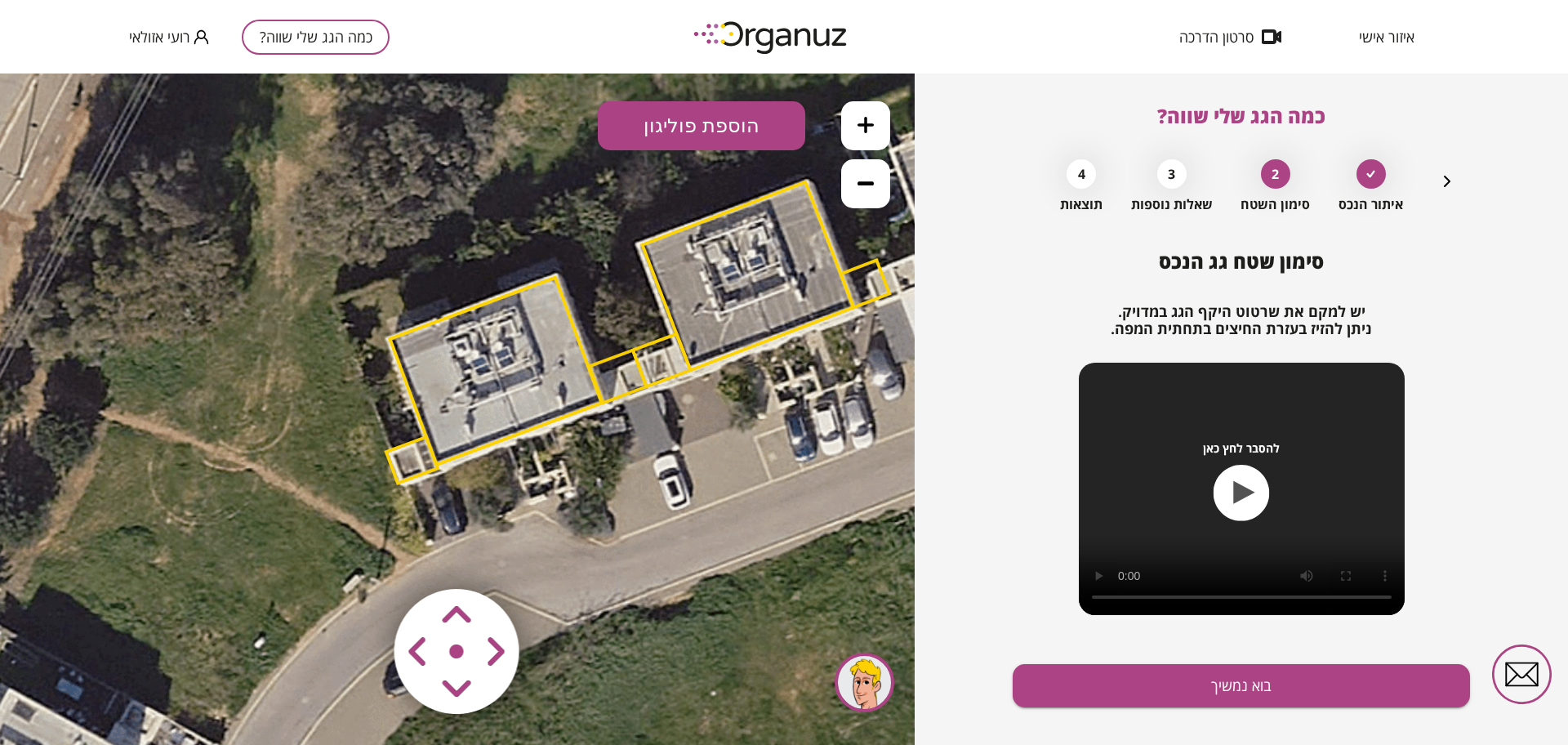
click at [702, 115] on button "הוספת פוליגון" at bounding box center [702, 126] width 208 height 49
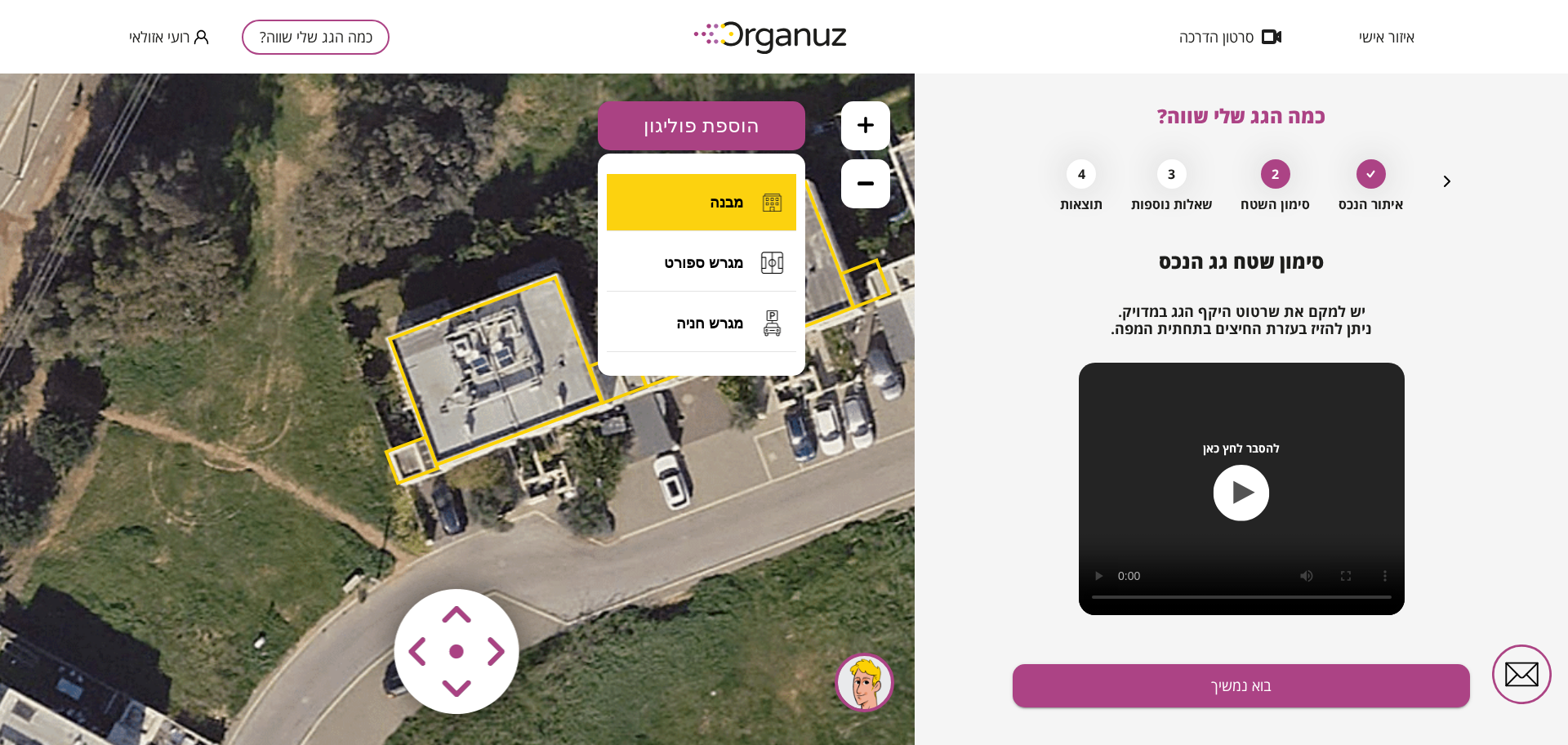
click at [750, 212] on button "מבנה" at bounding box center [701, 202] width 189 height 57
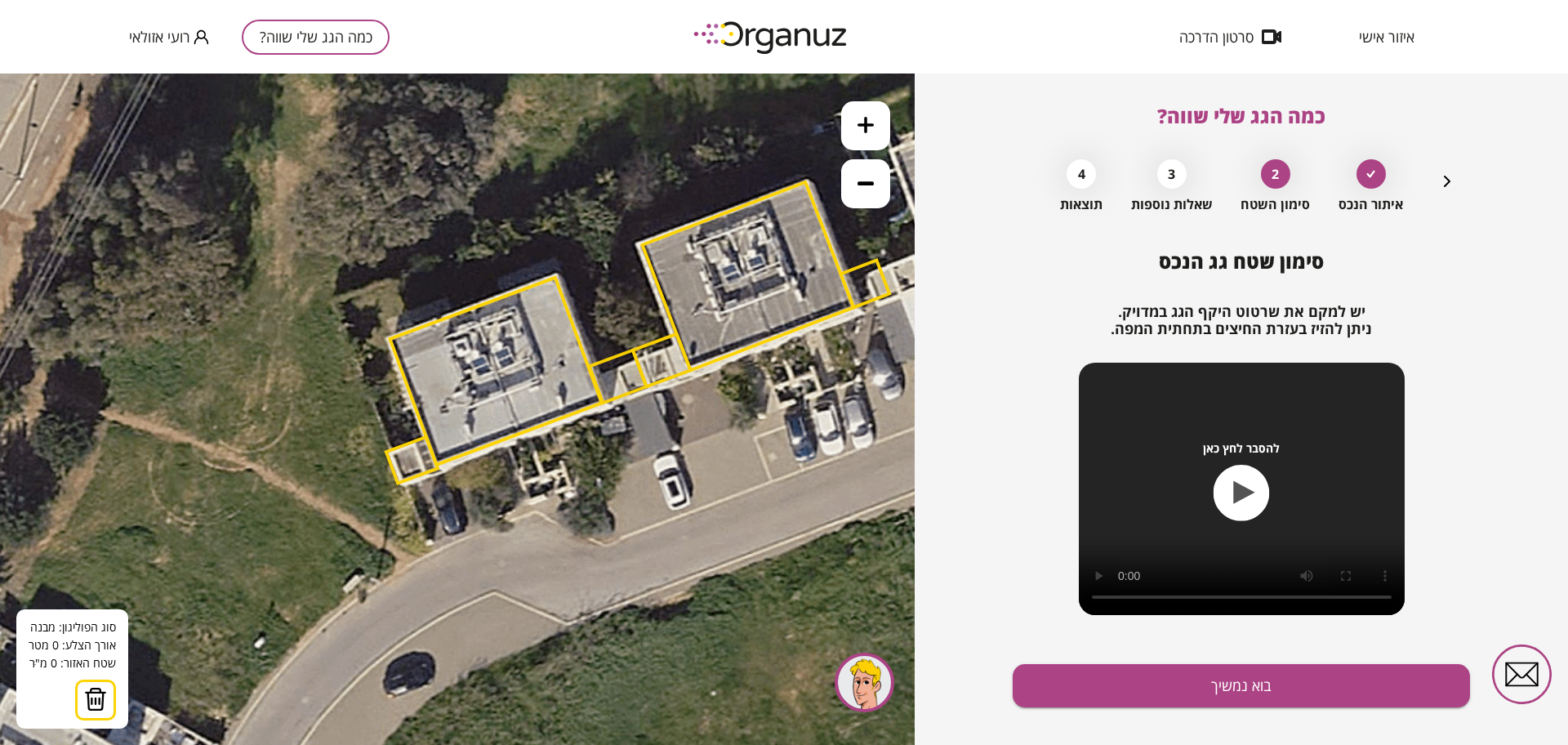
click at [357, 357] on icon at bounding box center [641, 335] width 1544 height 1544
click at [389, 448] on icon at bounding box center [641, 335] width 1544 height 1544
click at [425, 435] on polygon at bounding box center [391, 403] width 69 height 91
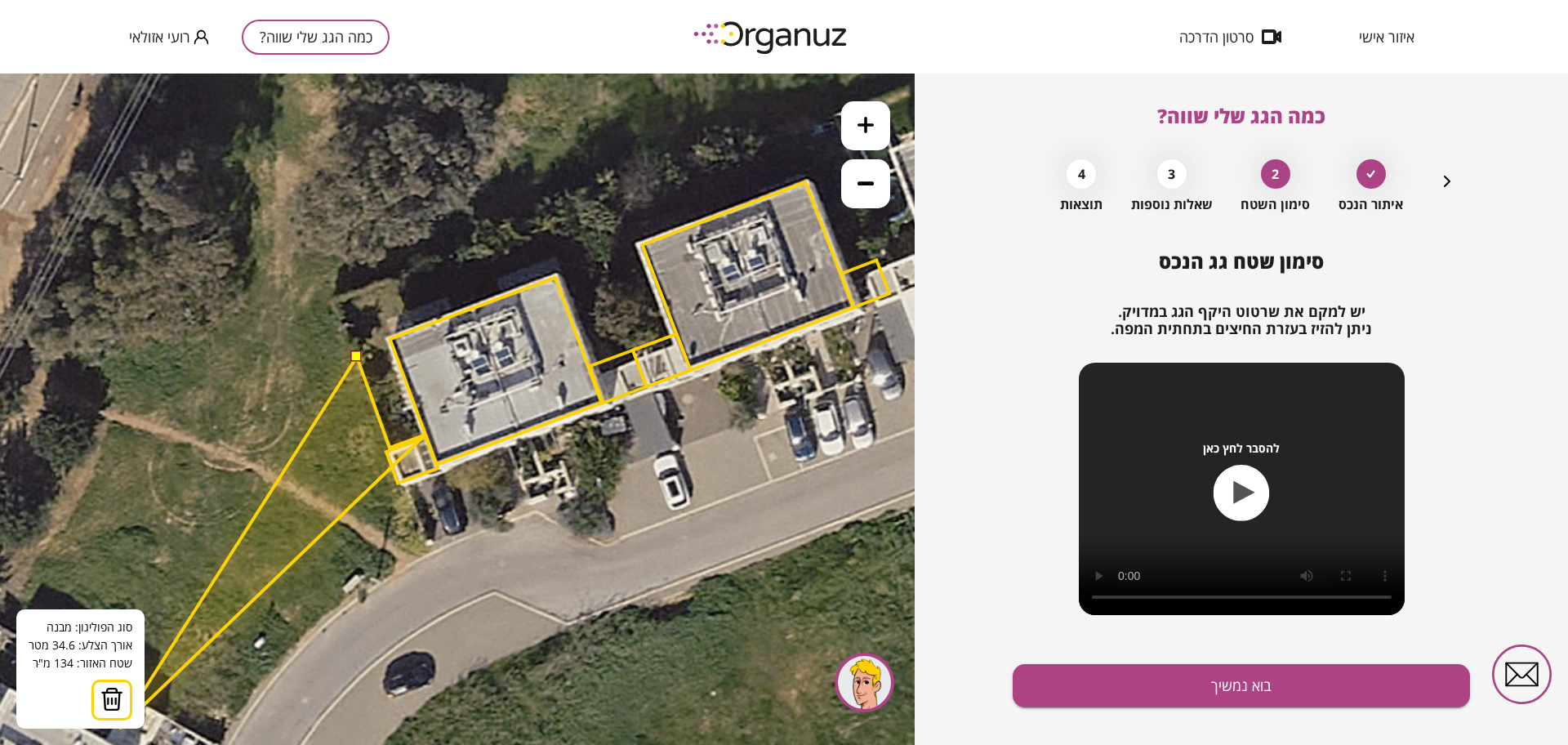
click at [107, 695] on img at bounding box center [112, 700] width 23 height 24
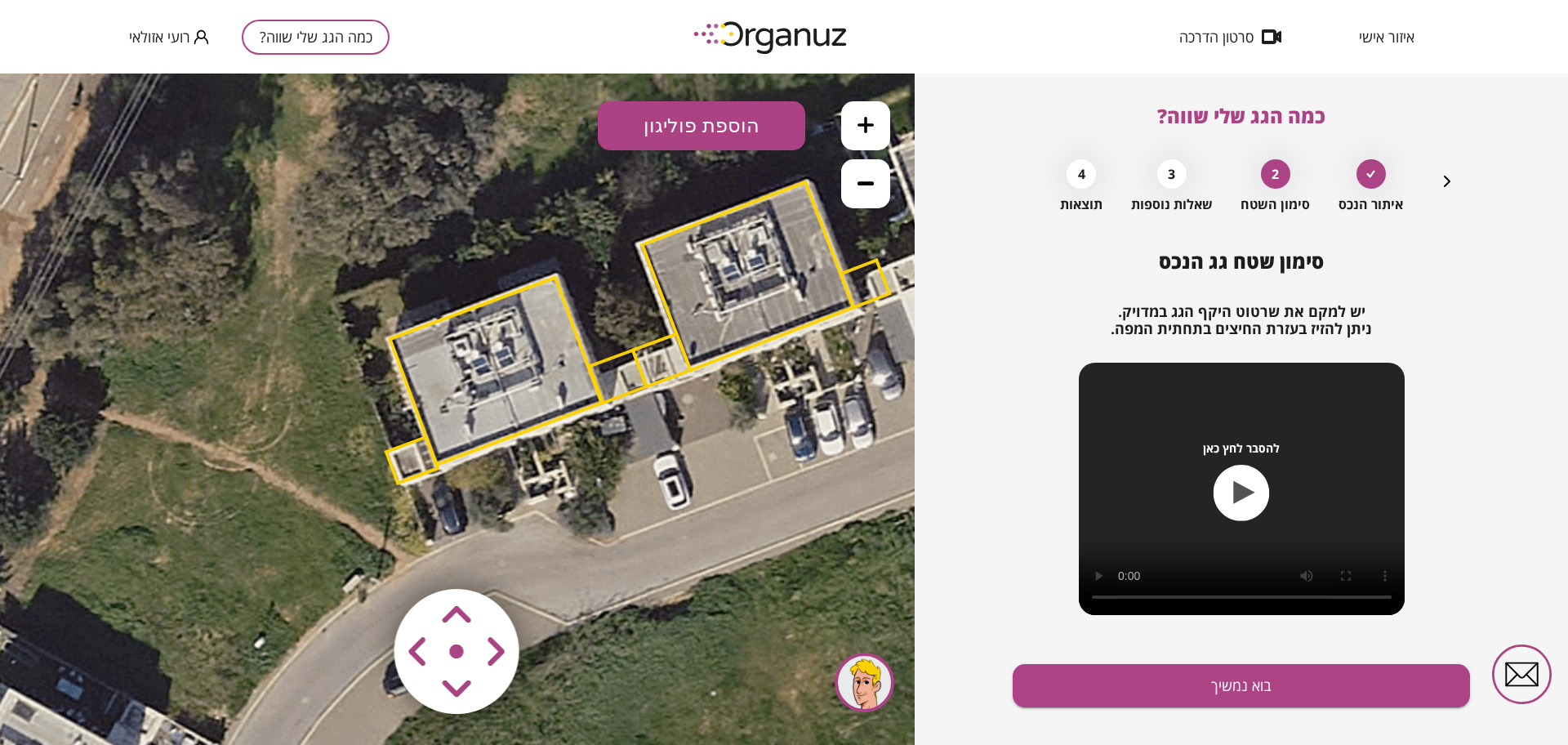
click at [728, 115] on button "הוספת פוליגון" at bounding box center [702, 126] width 208 height 49
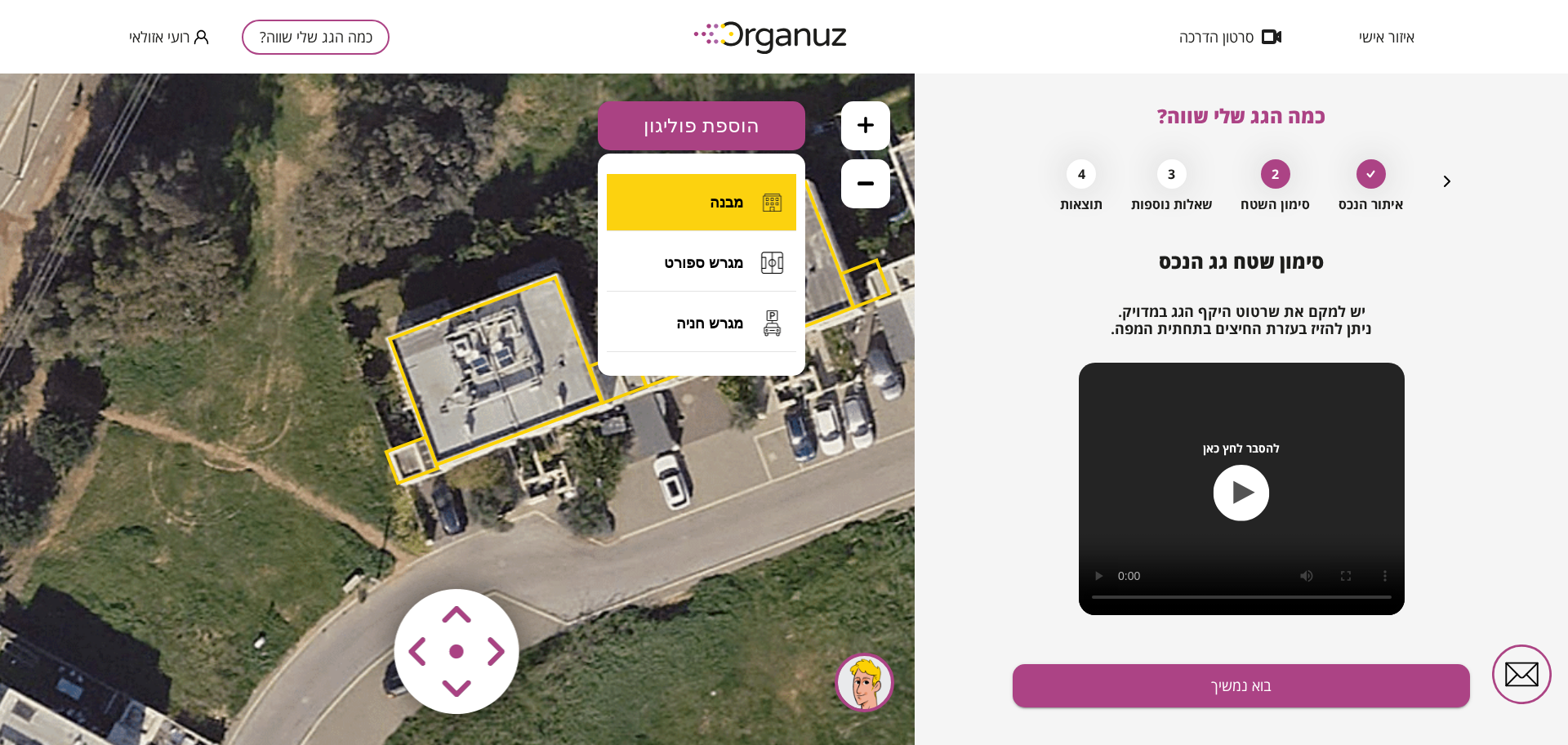
click at [732, 201] on span "מבנה" at bounding box center [726, 203] width 33 height 18
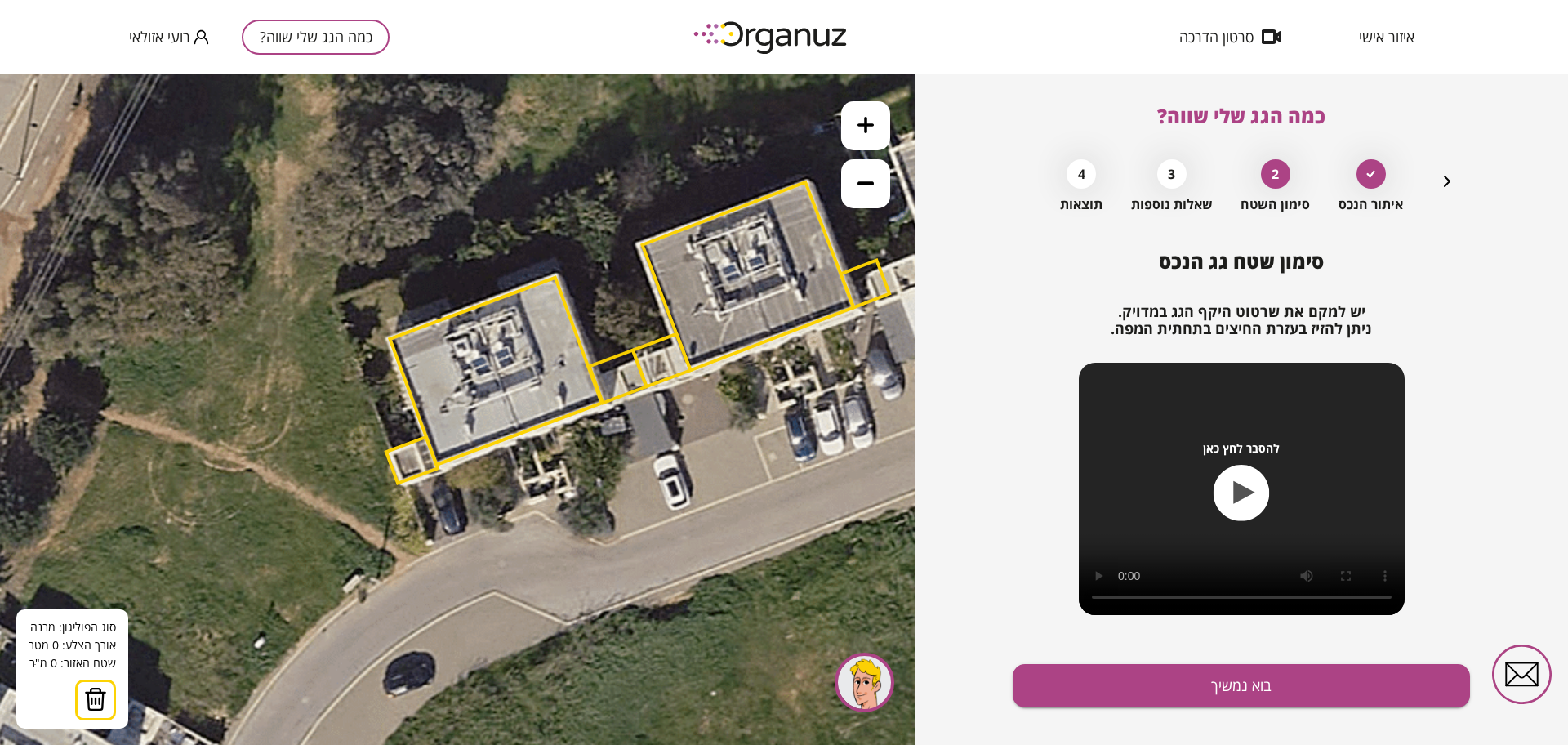
click at [355, 357] on icon at bounding box center [641, 335] width 1544 height 1544
click at [387, 444] on icon at bounding box center [641, 335] width 1544 height 1544
click at [423, 431] on polygon at bounding box center [389, 400] width 67 height 86
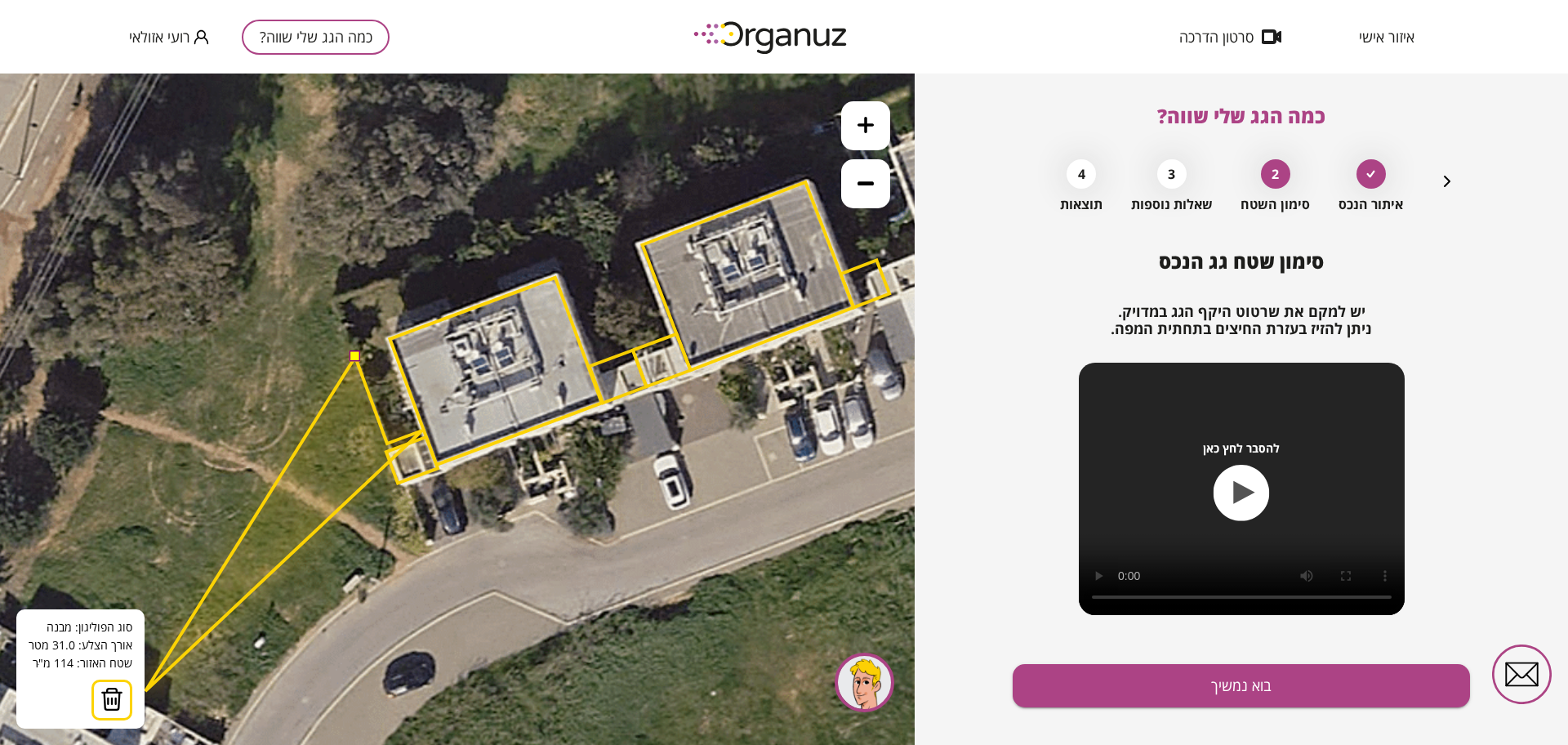
click at [122, 689] on button at bounding box center [112, 700] width 41 height 41
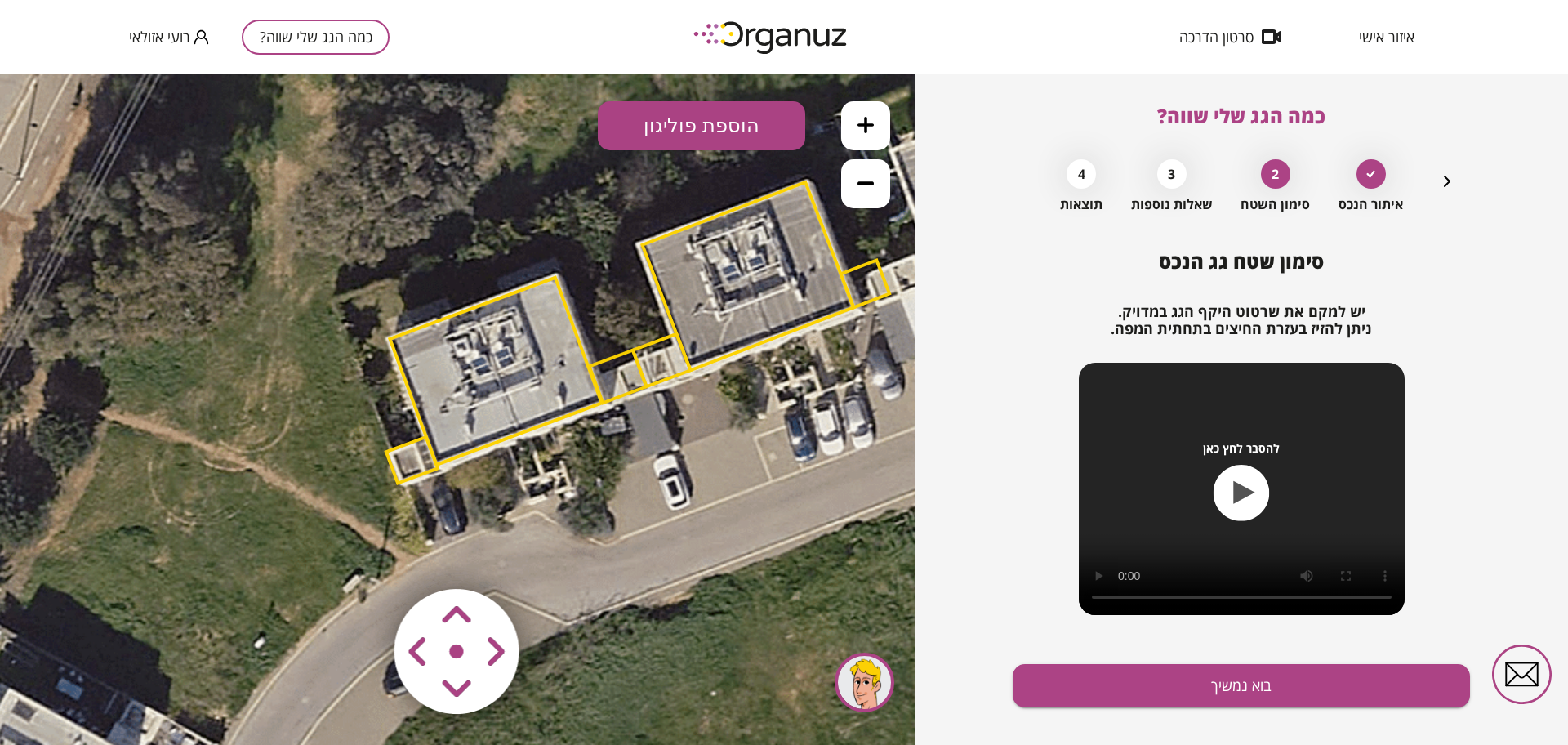
click at [717, 122] on button "הוספת פוליגון" at bounding box center [702, 126] width 208 height 49
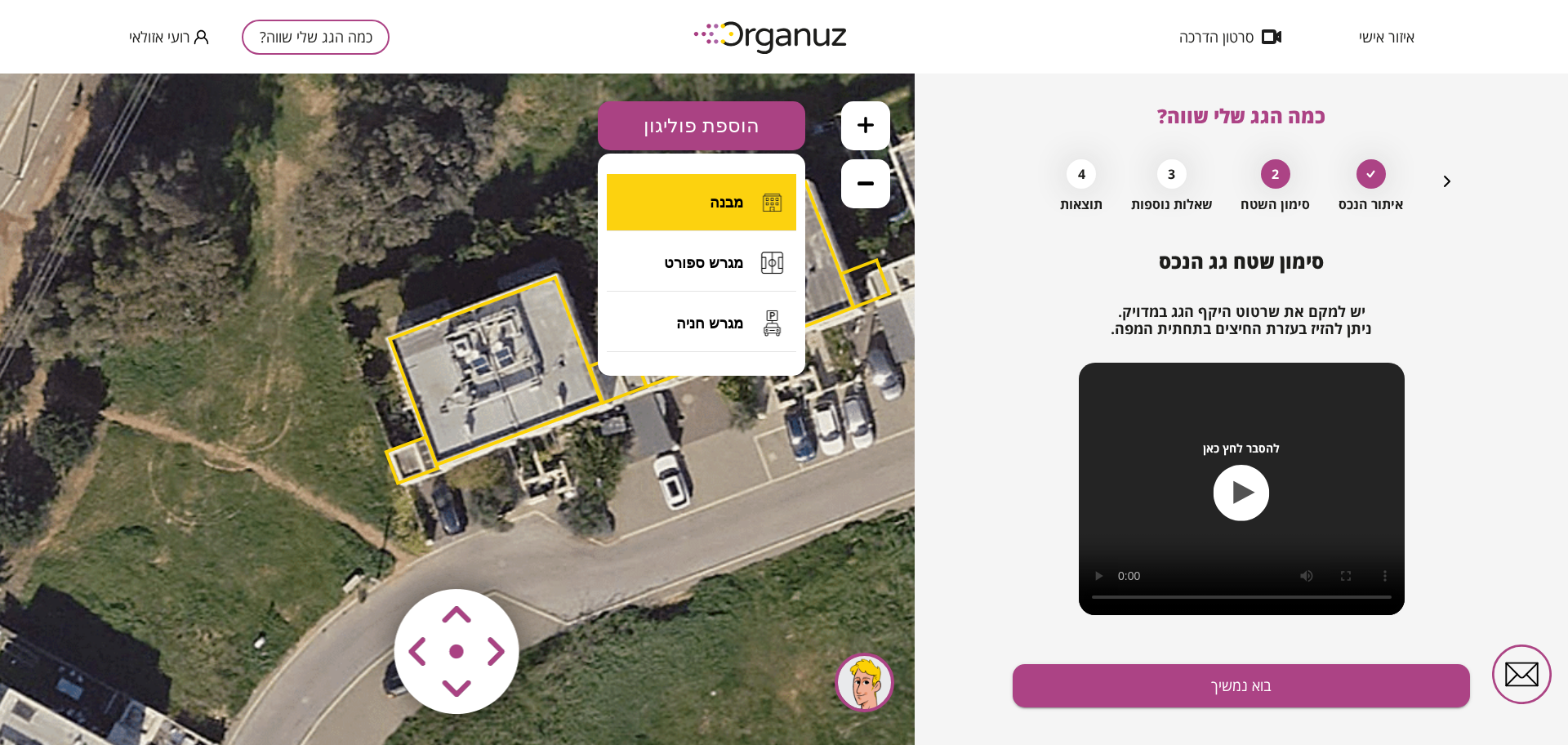
click at [689, 216] on button "מבנה" at bounding box center [701, 202] width 189 height 57
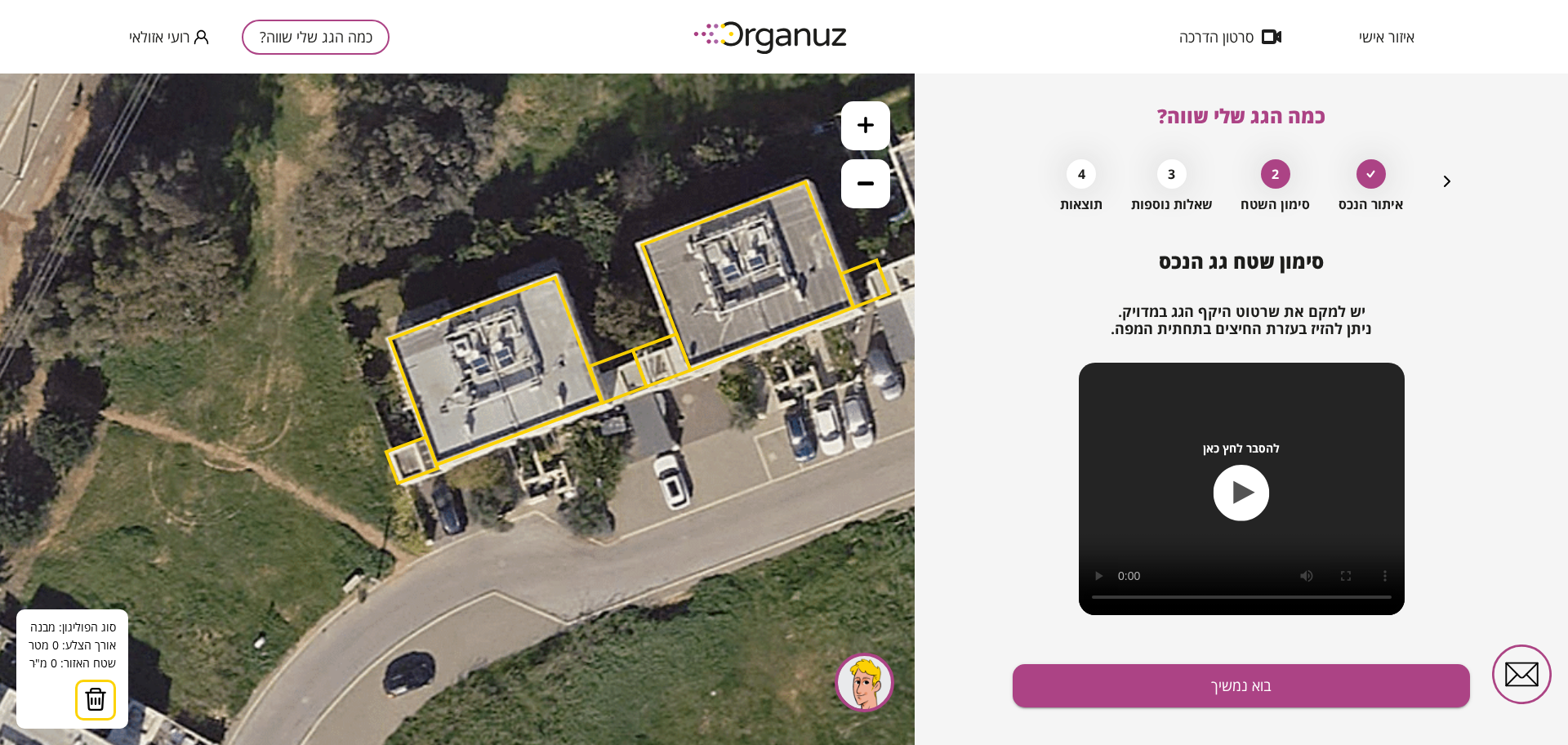
click at [356, 363] on icon at bounding box center [641, 335] width 1544 height 1544
click at [380, 434] on icon at bounding box center [641, 335] width 1544 height 1544
click at [416, 420] on polygon at bounding box center [386, 398] width 60 height 70
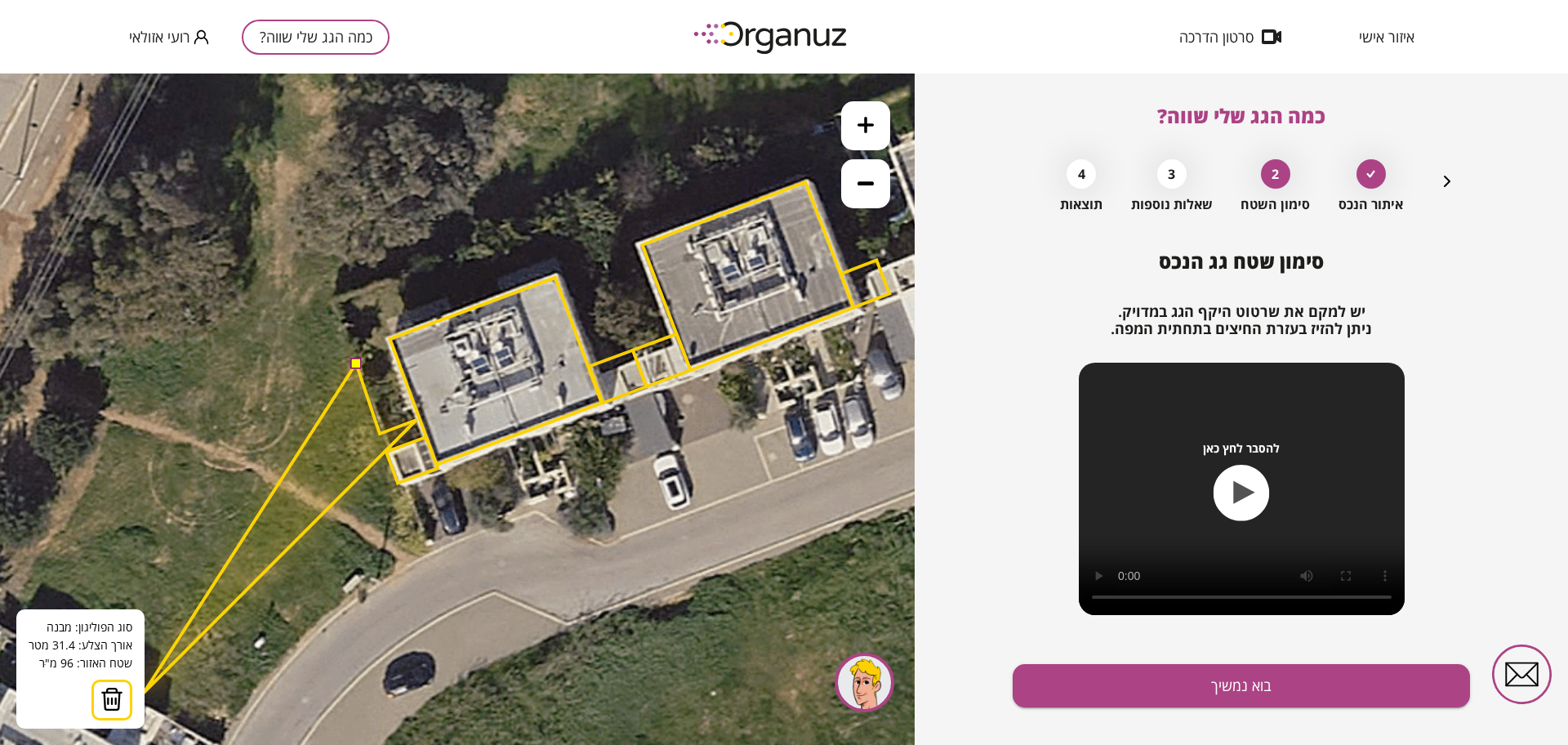
drag, startPoint x: 128, startPoint y: 693, endPoint x: 176, endPoint y: 653, distance: 62.5
click at [127, 693] on button at bounding box center [112, 700] width 41 height 41
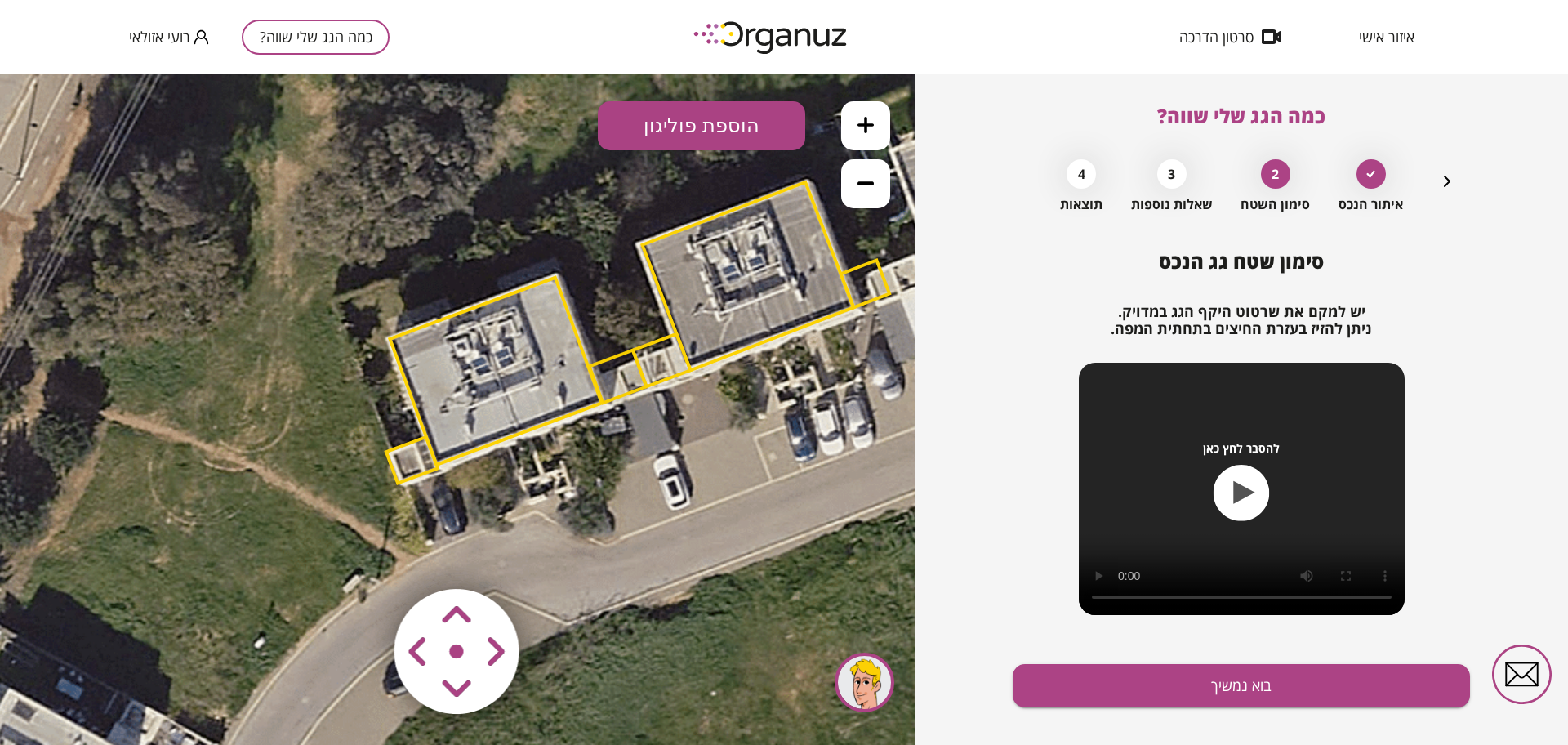
click at [657, 149] on div ".st0 { fill: #FFFFFF; } 96" at bounding box center [457, 409] width 915 height 672
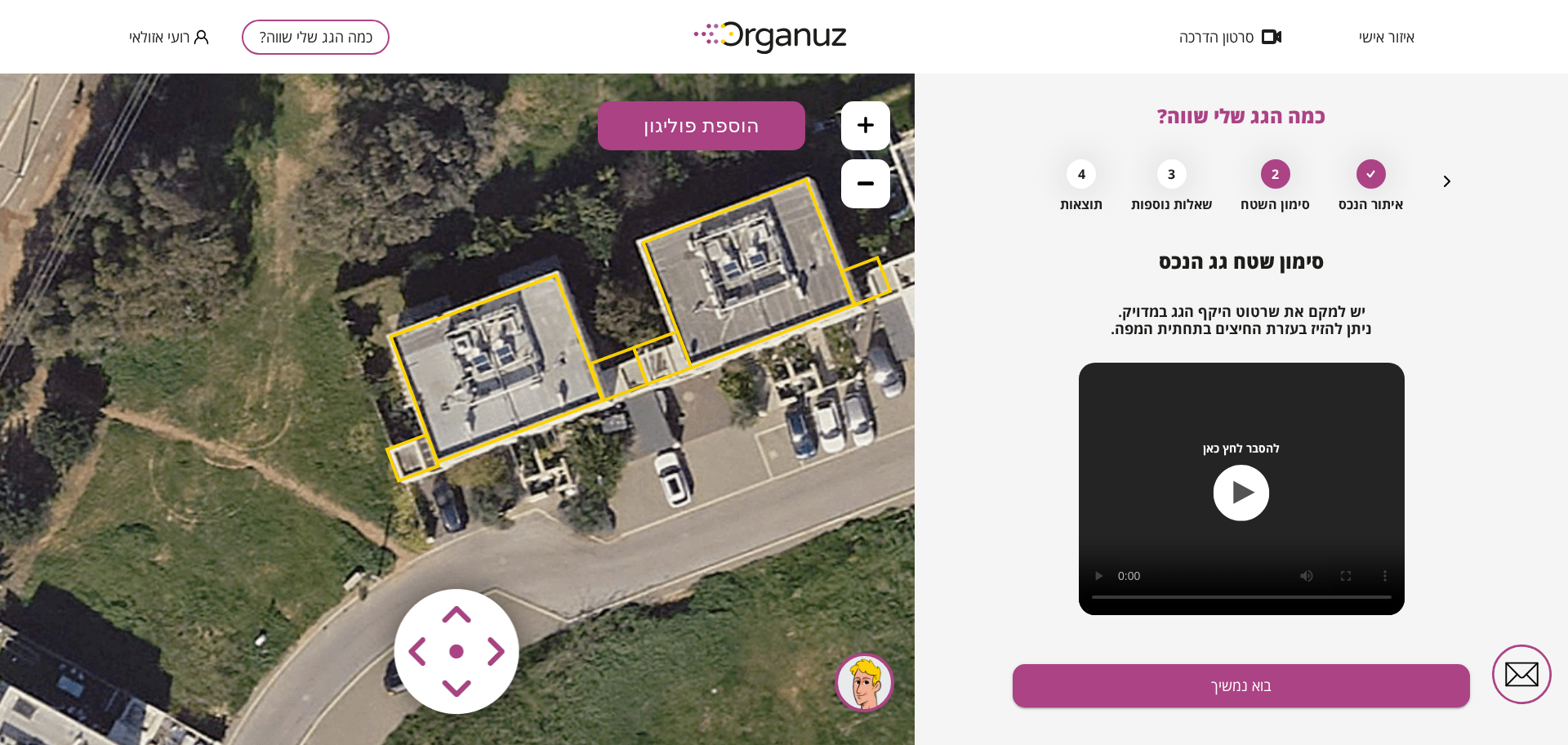
click at [677, 103] on button "הוספת פוליגון" at bounding box center [702, 126] width 208 height 49
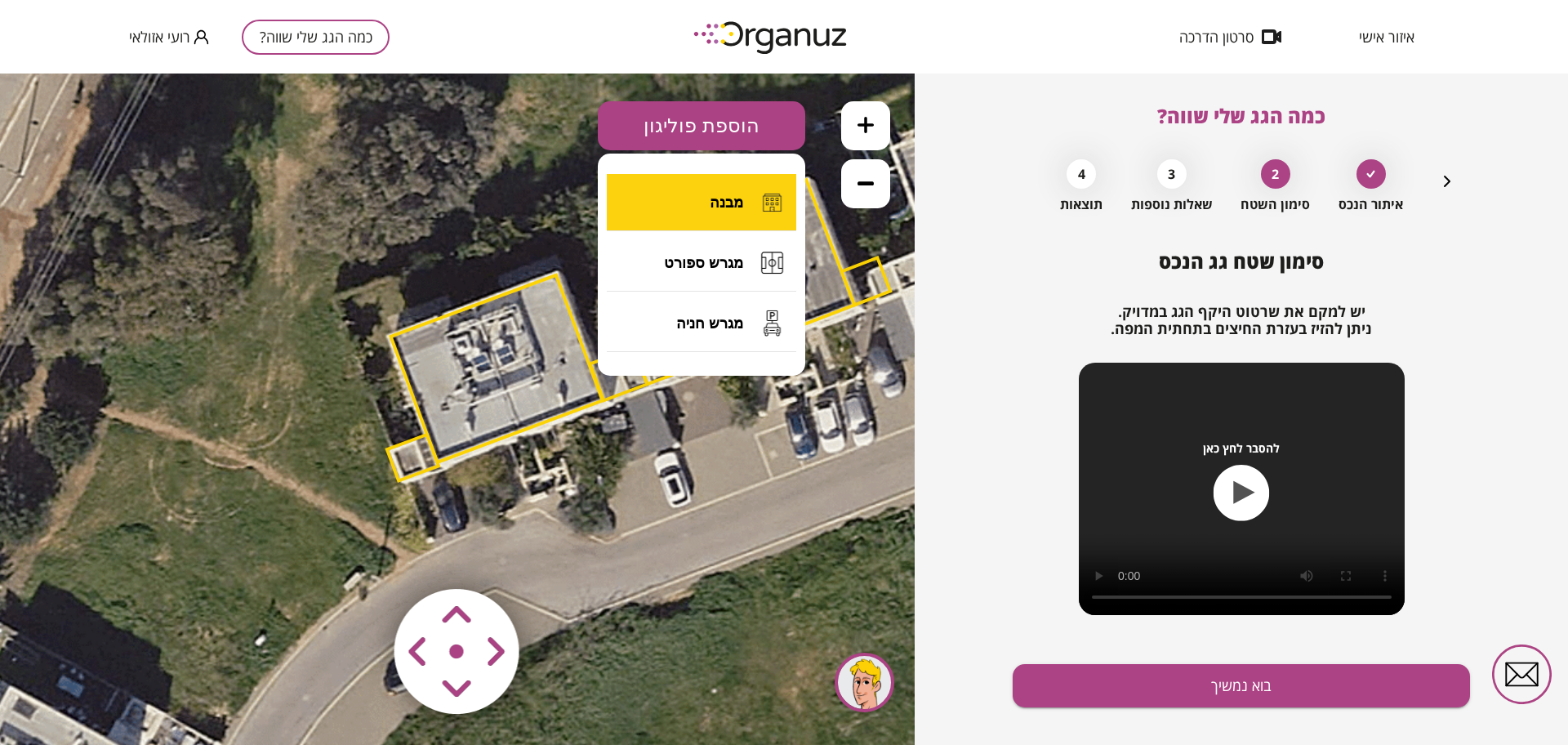
click at [698, 206] on button "מבנה" at bounding box center [701, 202] width 189 height 57
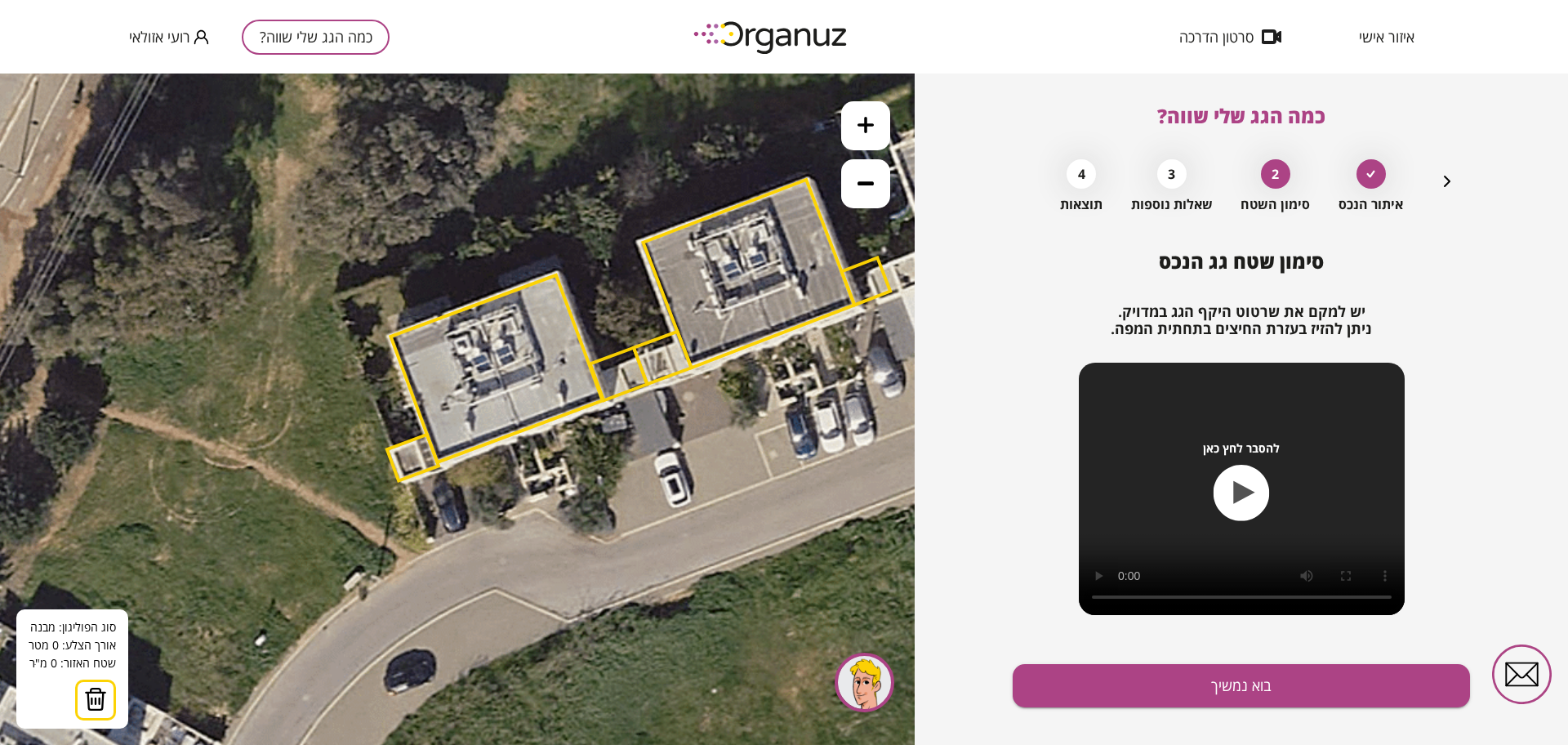
click at [292, 388] on icon at bounding box center [642, 334] width 1544 height 1544
click at [310, 453] on icon at bounding box center [642, 334] width 1544 height 1544
click at [347, 446] on polygon at bounding box center [320, 420] width 56 height 66
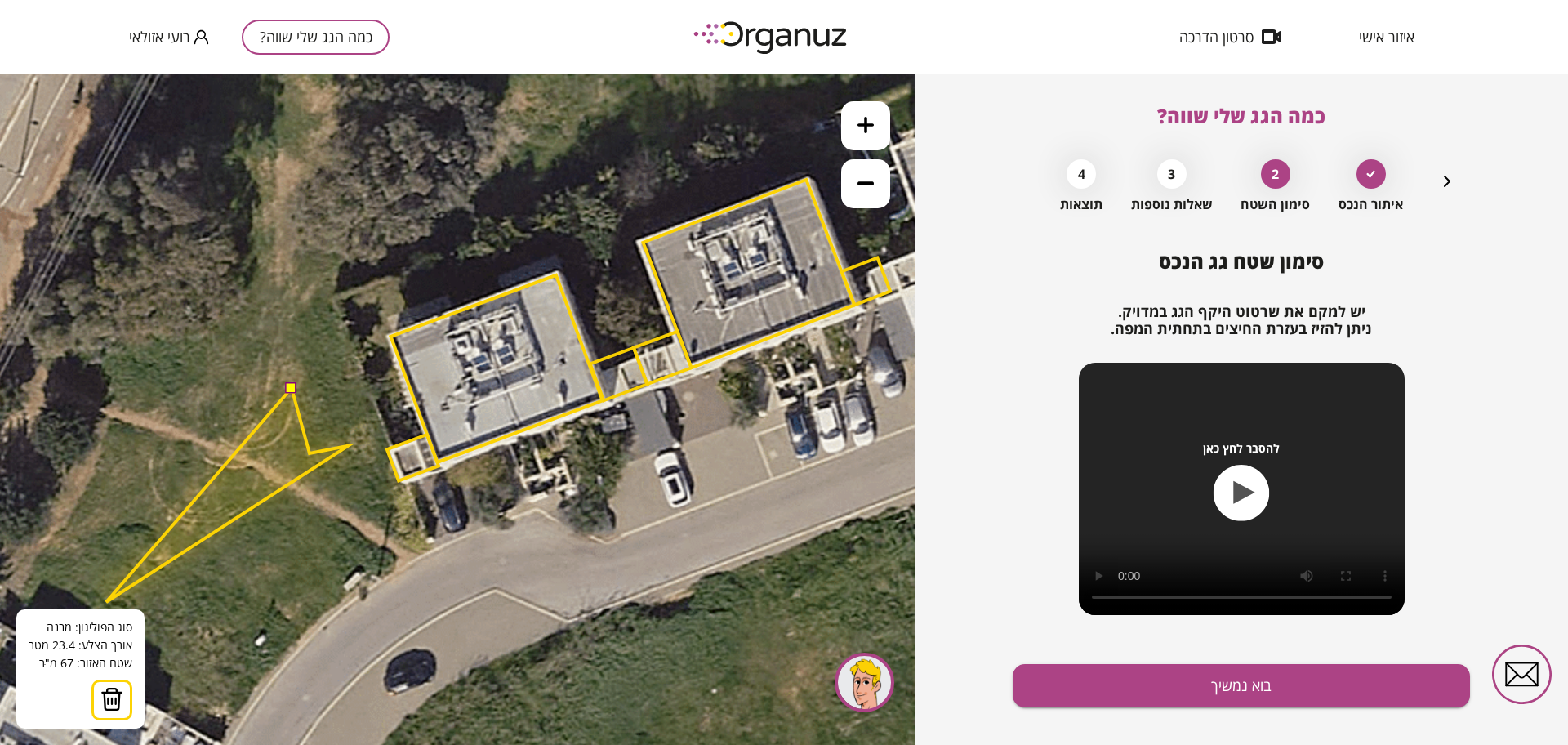
click at [116, 700] on img at bounding box center [112, 700] width 23 height 24
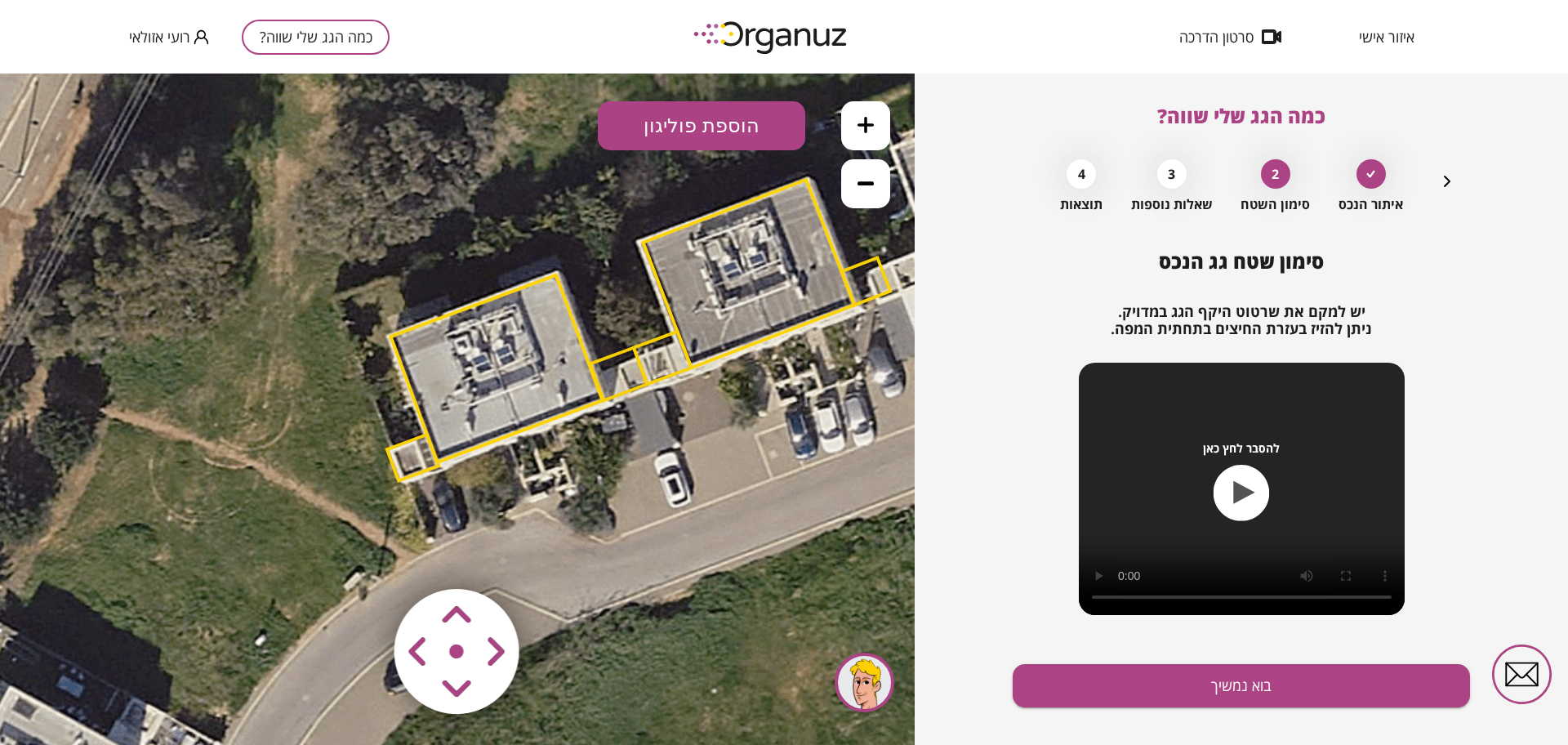
click at [651, 120] on button "הוספת פוליגון" at bounding box center [702, 126] width 208 height 49
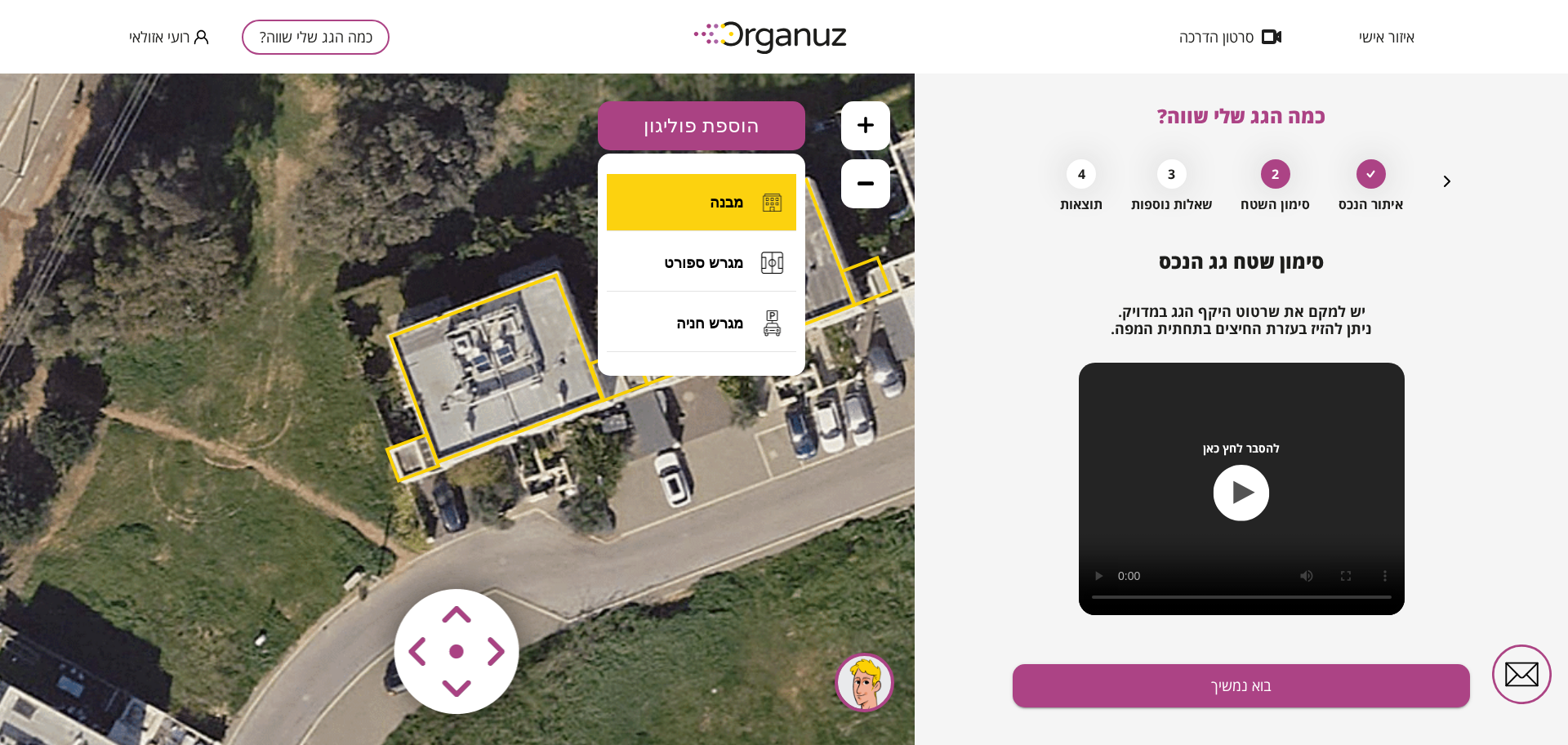
click at [687, 220] on button "מבנה" at bounding box center [701, 202] width 189 height 57
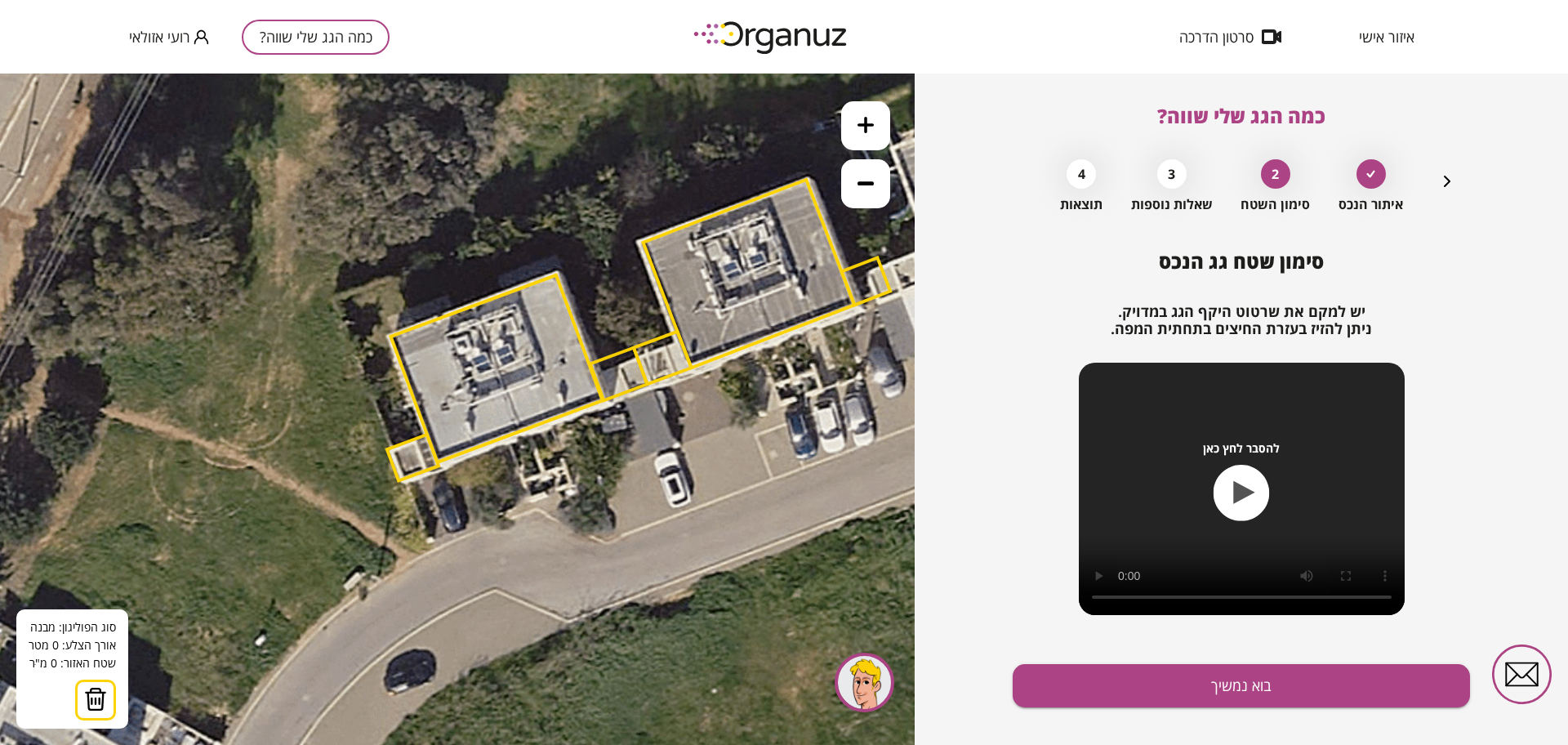
click at [293, 410] on icon at bounding box center [642, 334] width 1544 height 1544
click at [281, 384] on icon at bounding box center [643, 335] width 1544 height 1544
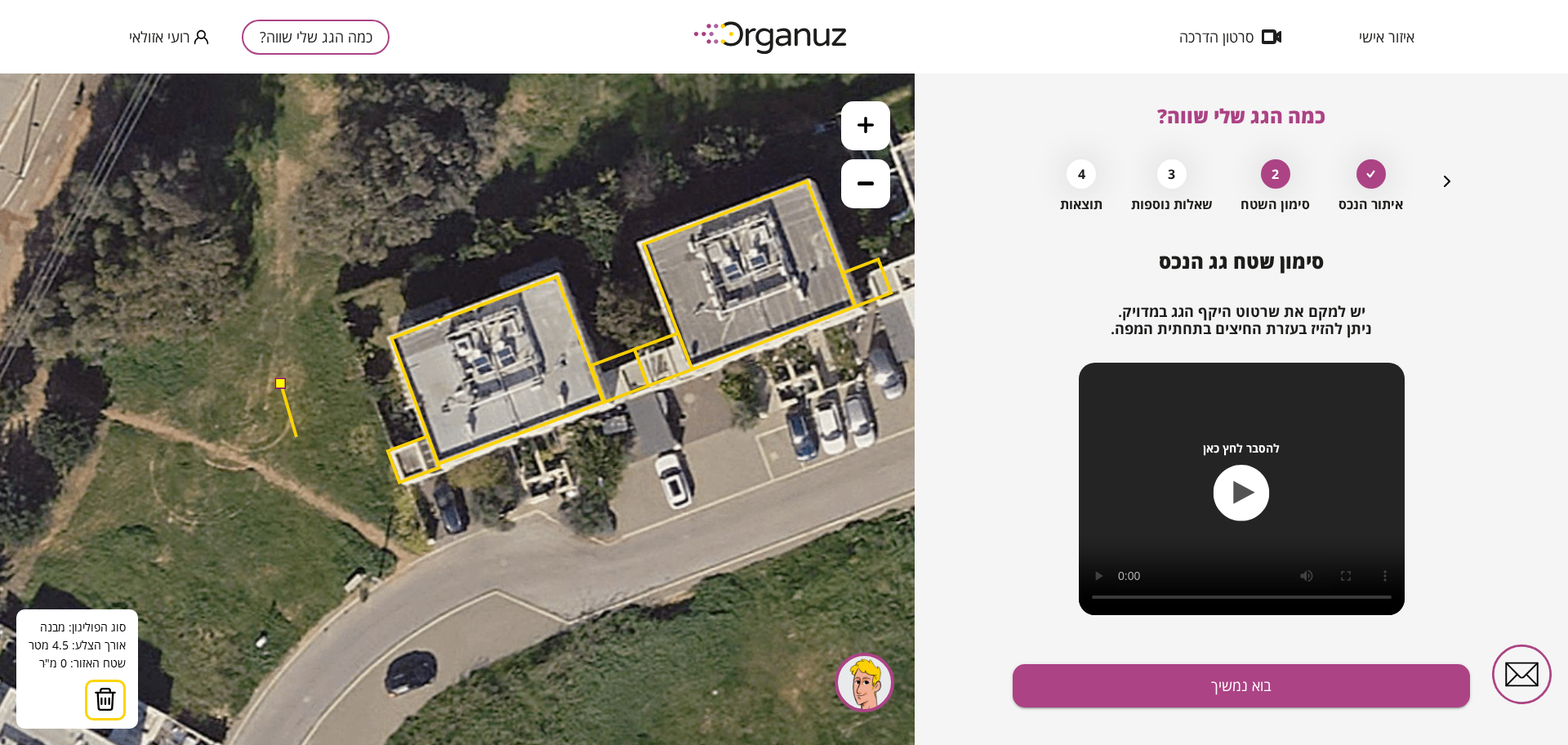
click at [297, 437] on icon at bounding box center [643, 335] width 1544 height 1544
click at [335, 424] on polygon at bounding box center [308, 410] width 55 height 53
click at [320, 370] on polygon at bounding box center [308, 404] width 55 height 67
click at [281, 381] on button at bounding box center [279, 383] width 11 height 11
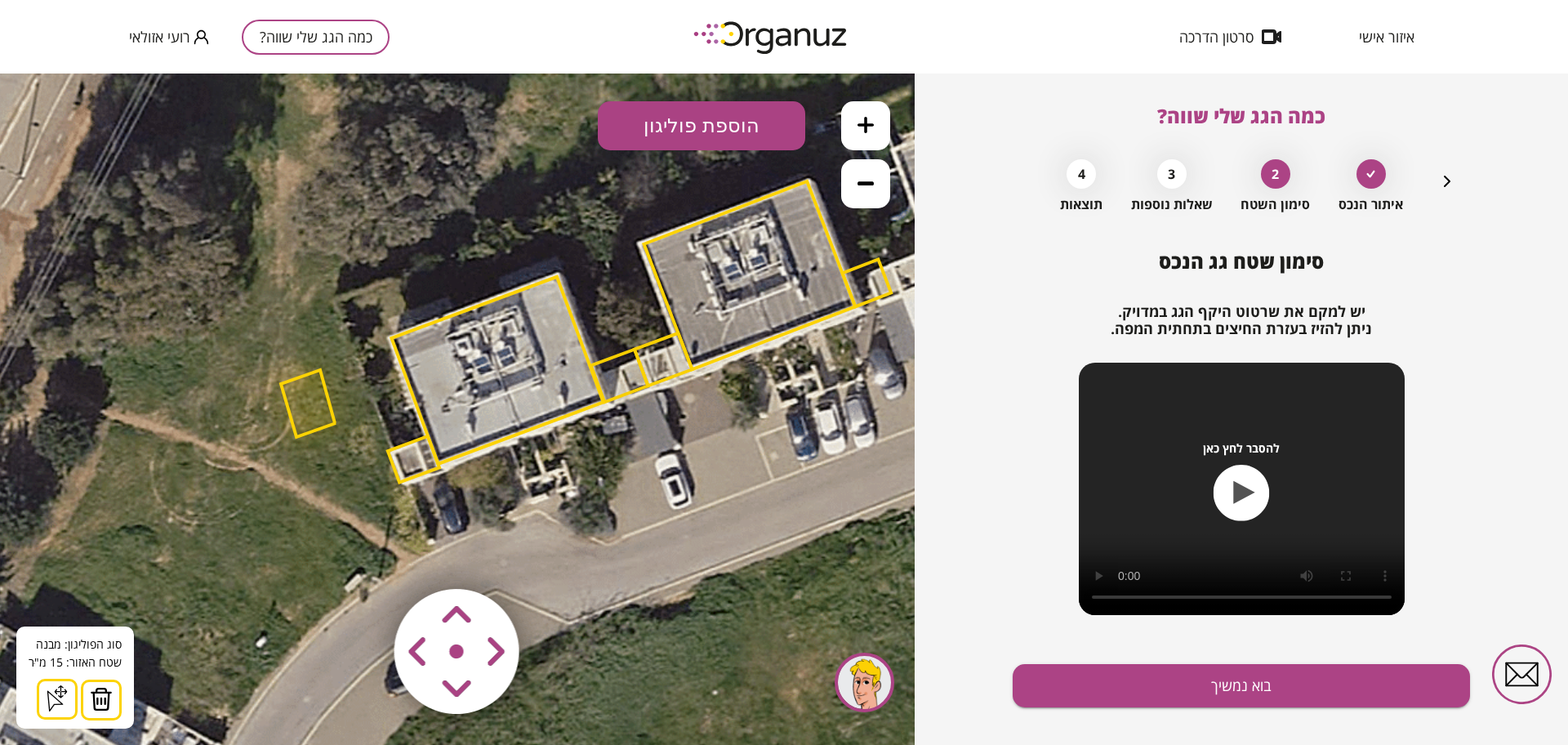
click at [319, 410] on polygon at bounding box center [308, 404] width 55 height 67
drag, startPoint x: 462, startPoint y: 684, endPoint x: 462, endPoint y: 672, distance: 12.0
click at [361, 555] on area at bounding box center [361, 555] width 0 height 0
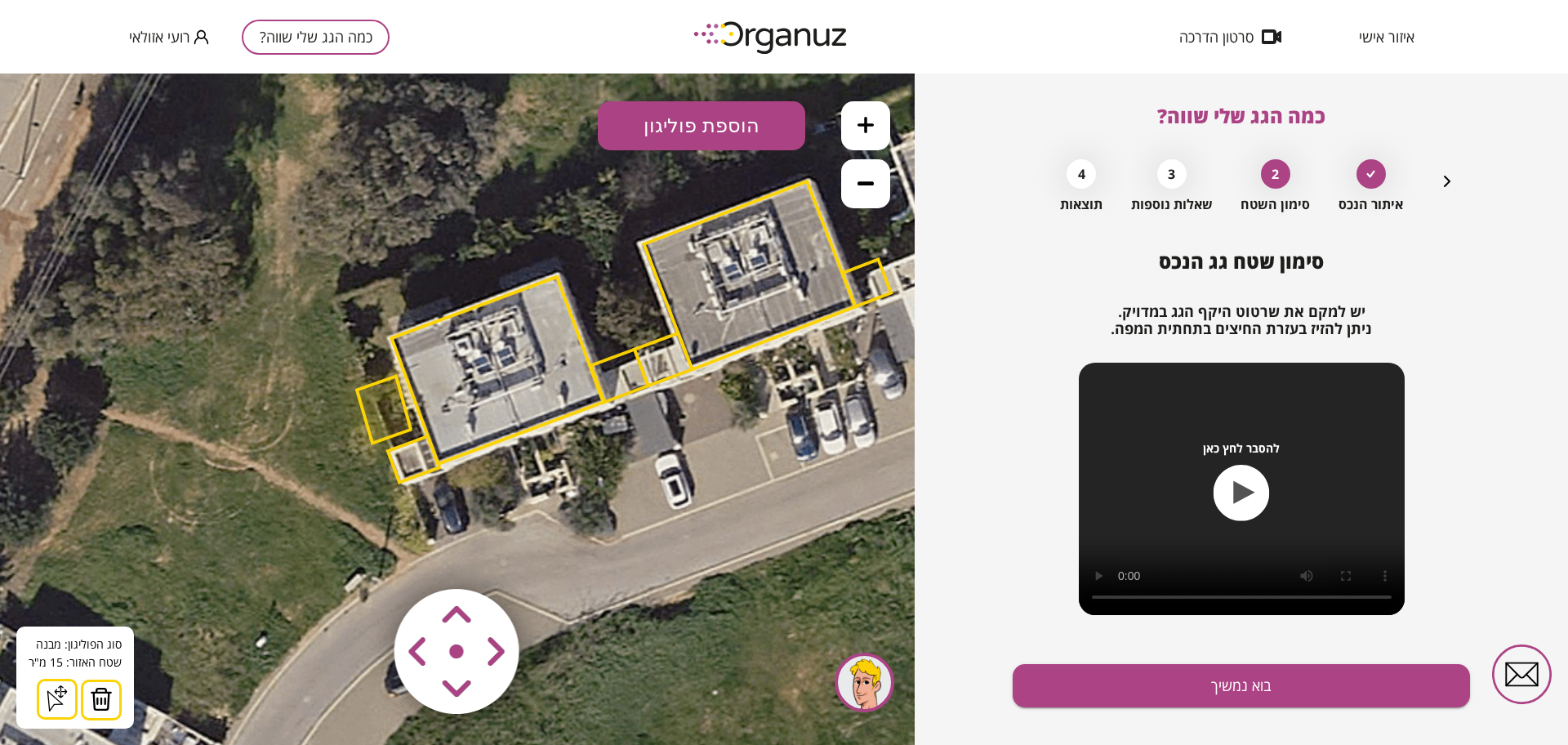
click at [361, 555] on area at bounding box center [361, 555] width 0 height 0
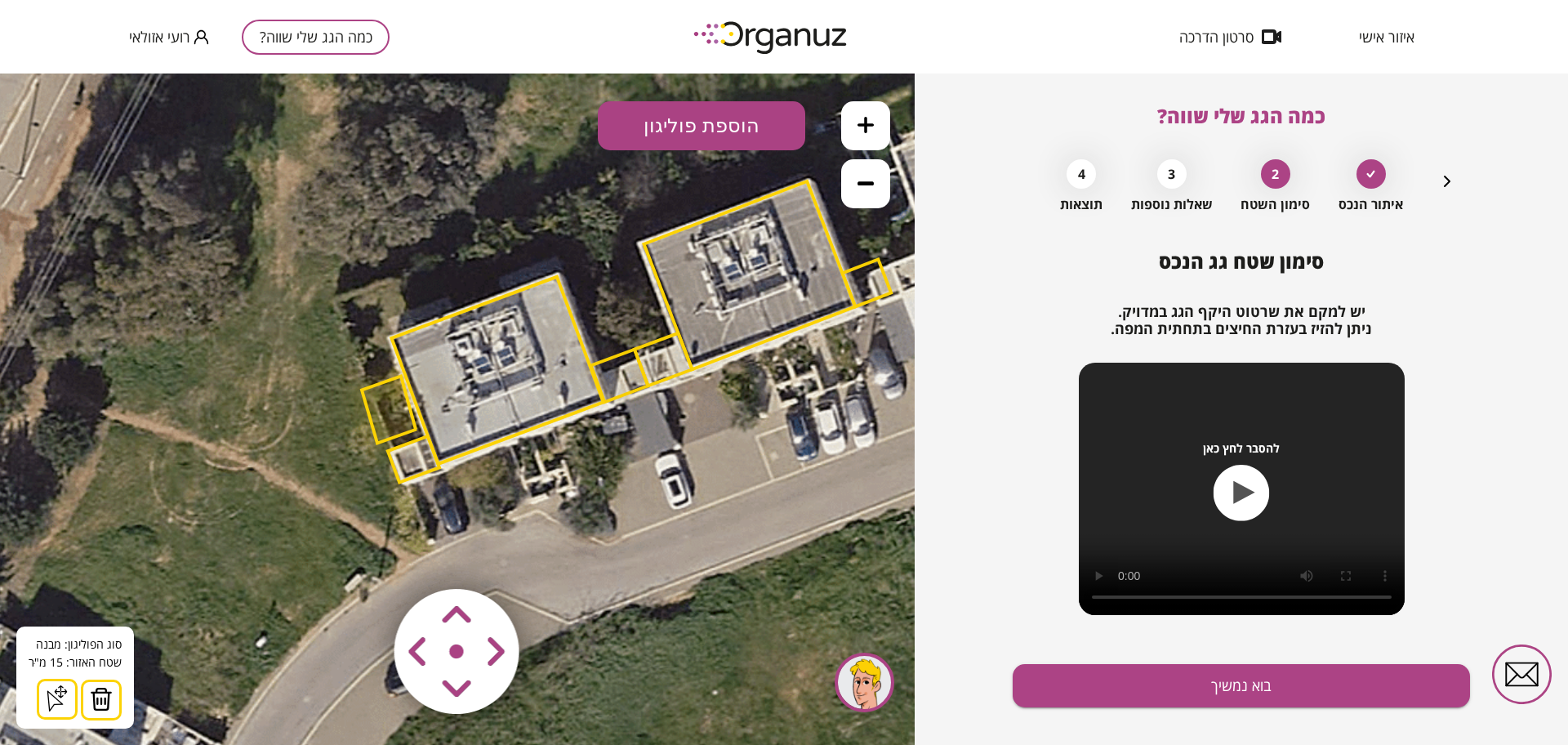
click at [361, 555] on area at bounding box center [361, 555] width 0 height 0
drag, startPoint x: 412, startPoint y: 646, endPoint x: 429, endPoint y: 659, distance: 21.4
click at [361, 555] on area at bounding box center [361, 555] width 0 height 0
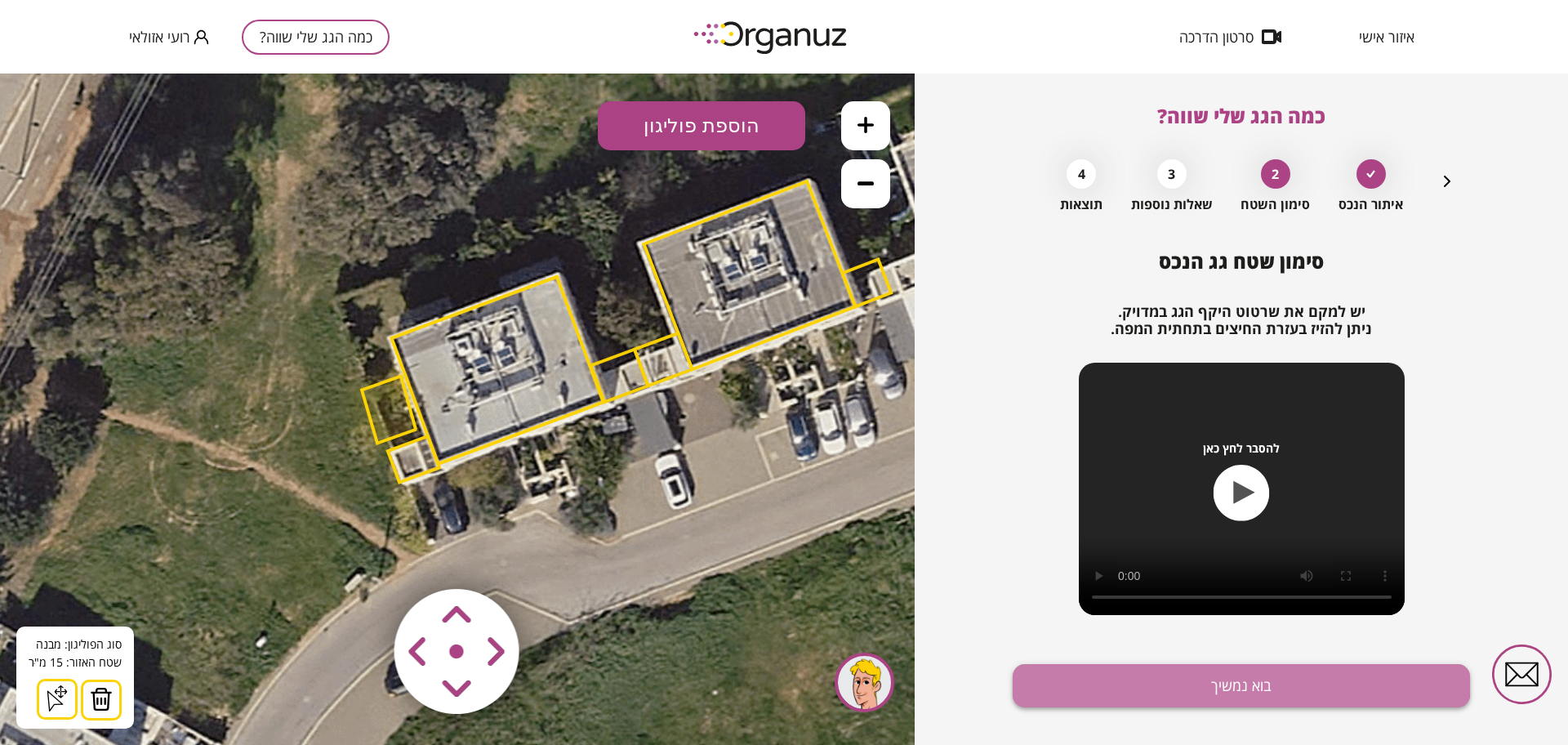
click at [1207, 674] on button "בוא נמשיך" at bounding box center [1241, 686] width 457 height 44
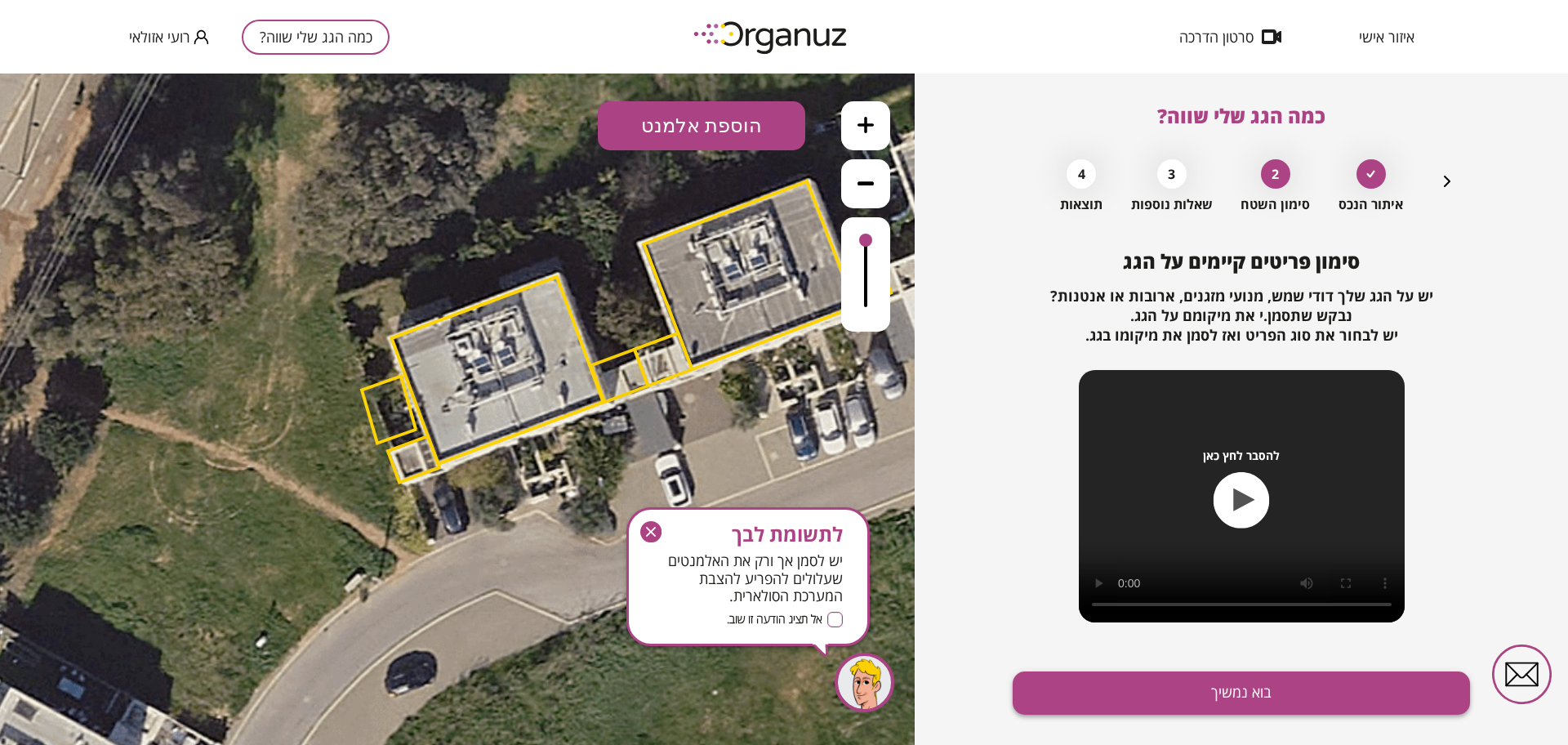
click at [1205, 690] on button "בוא נמשיך" at bounding box center [1241, 693] width 457 height 44
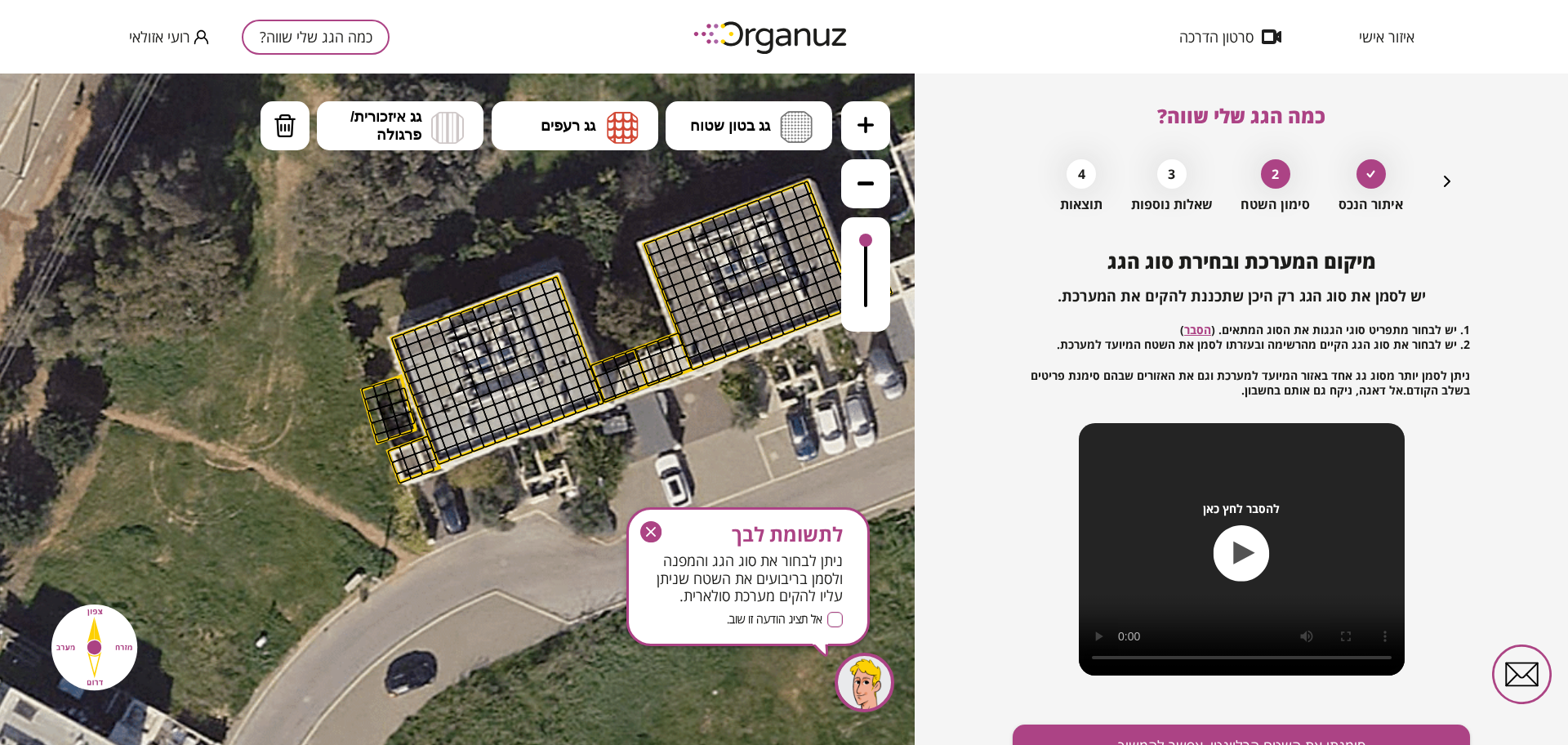
click at [877, 128] on button at bounding box center [866, 126] width 49 height 49
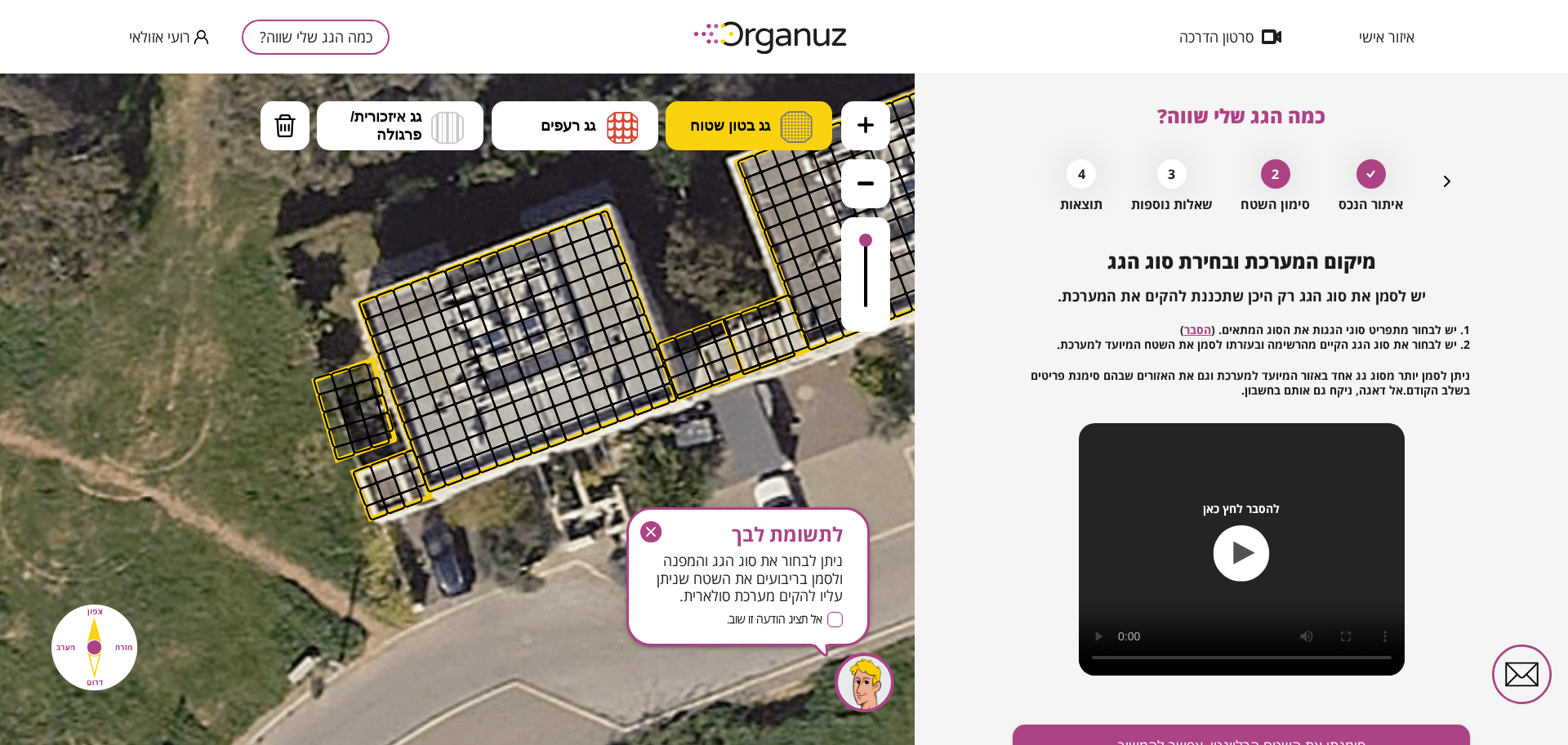
click at [795, 129] on img at bounding box center [795, 127] width 32 height 31
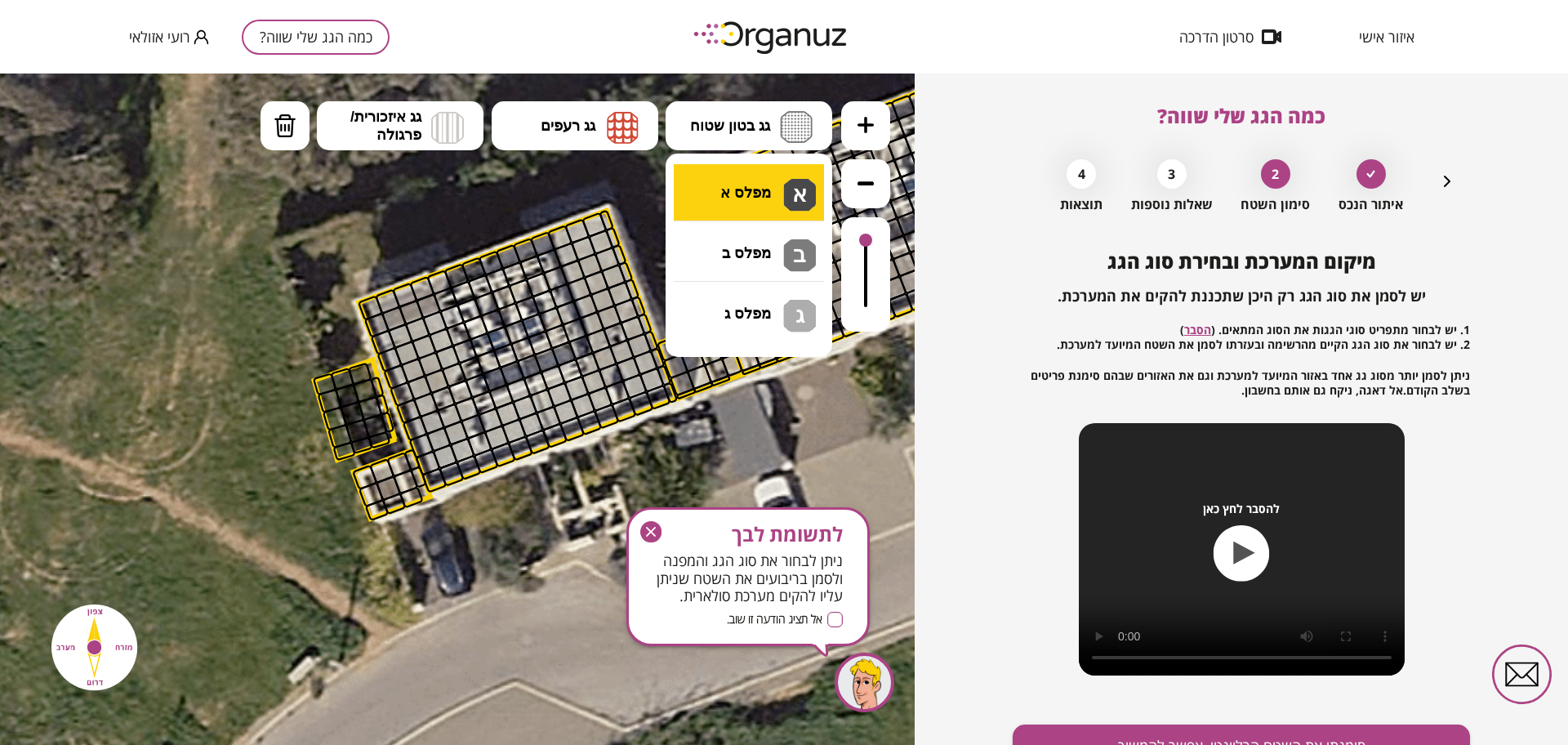
click at [779, 187] on div ".st0 { fill: #FFFFFF; } 0" at bounding box center [457, 409] width 915 height 672
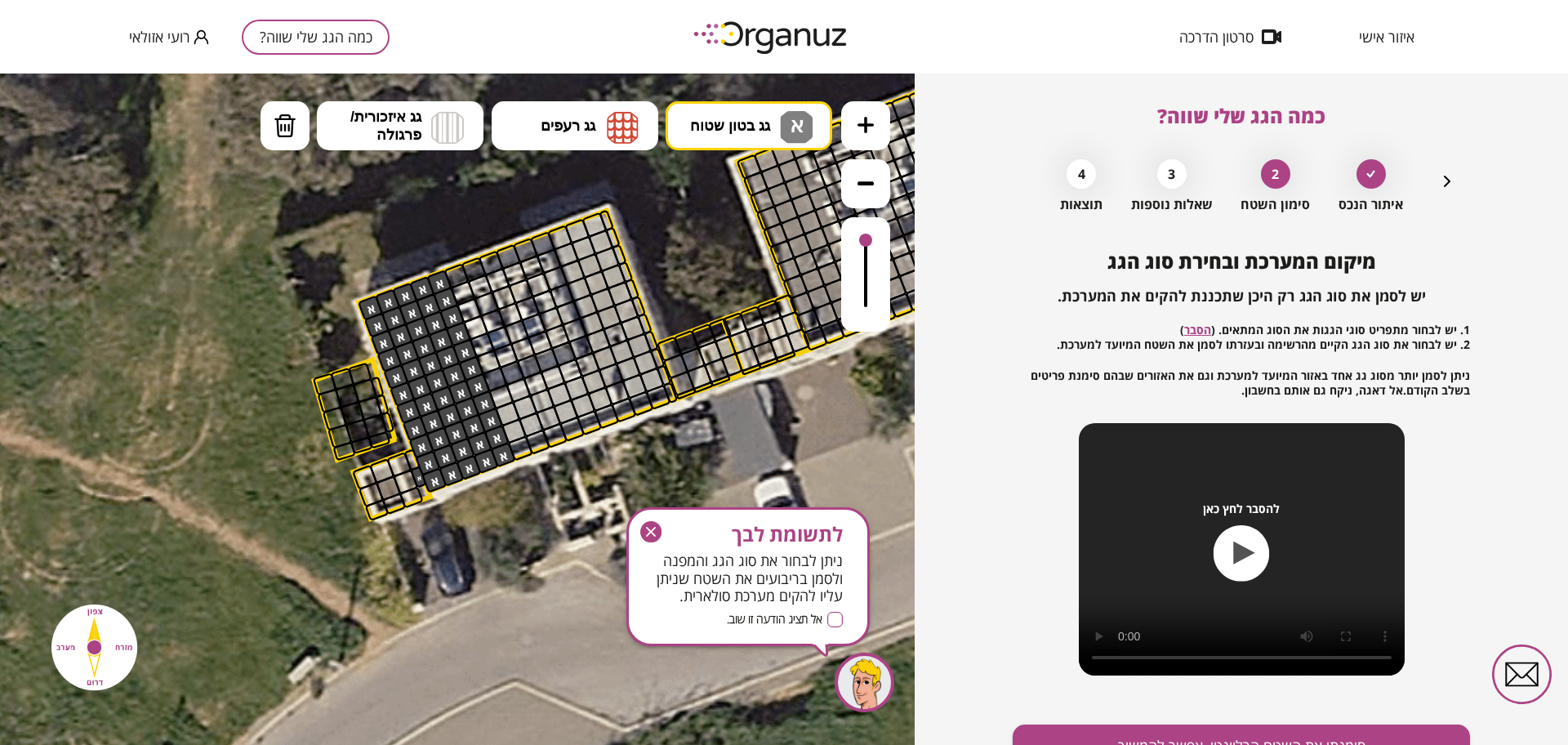
drag, startPoint x: 436, startPoint y: 278, endPoint x: 416, endPoint y: 268, distance: 22.4
click at [416, 268] on div ".st0 { fill: #FFFFFF; }" at bounding box center [734, 298] width 2315 height 2316
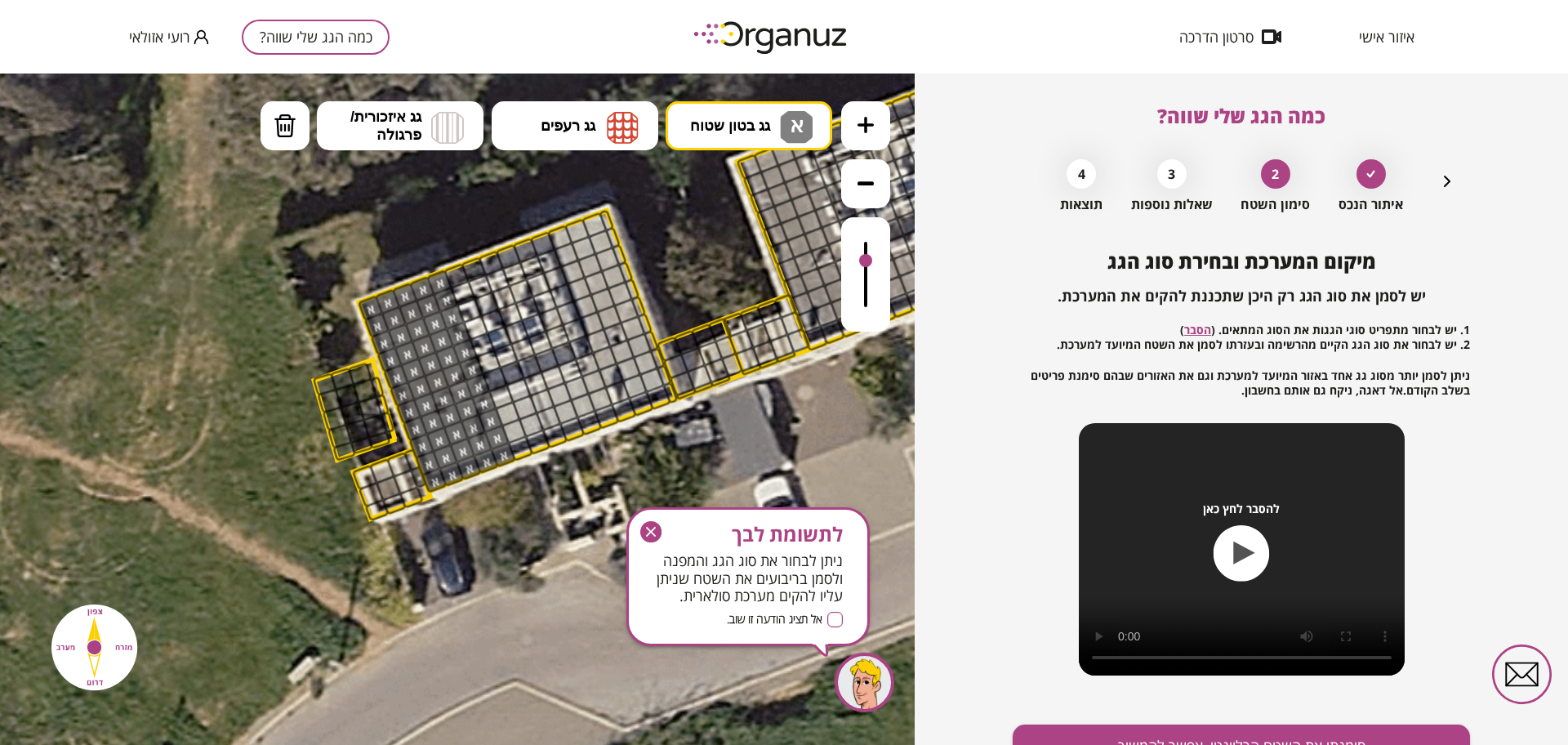
drag, startPoint x: 867, startPoint y: 241, endPoint x: 877, endPoint y: 262, distance: 23.3
click at [877, 262] on div at bounding box center [866, 274] width 49 height 114
drag, startPoint x: 284, startPoint y: 130, endPoint x: 336, endPoint y: 179, distance: 71.4
click at [284, 128] on img at bounding box center [285, 126] width 23 height 24
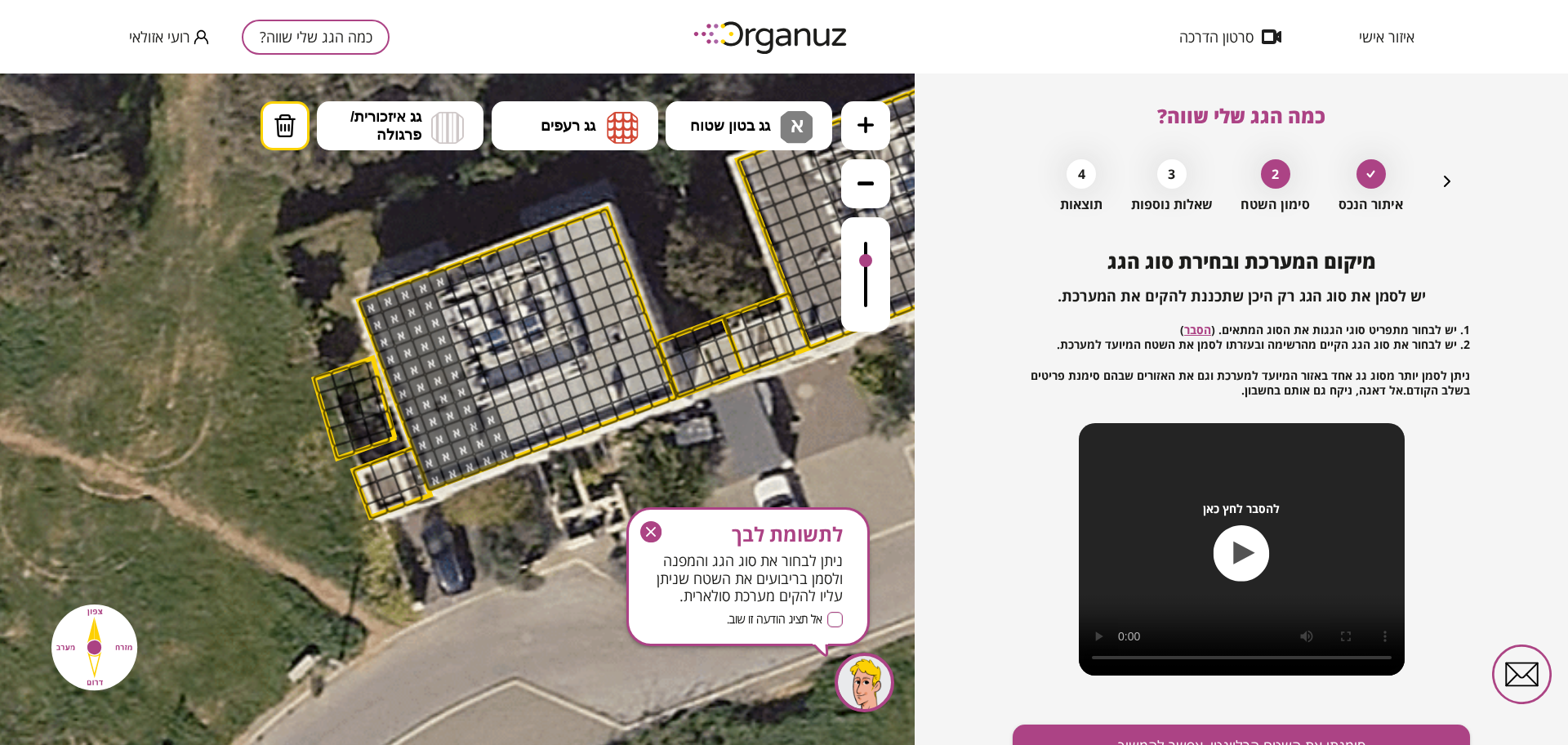
drag, startPoint x: 446, startPoint y: 293, endPoint x: 574, endPoint y: 373, distance: 150.9
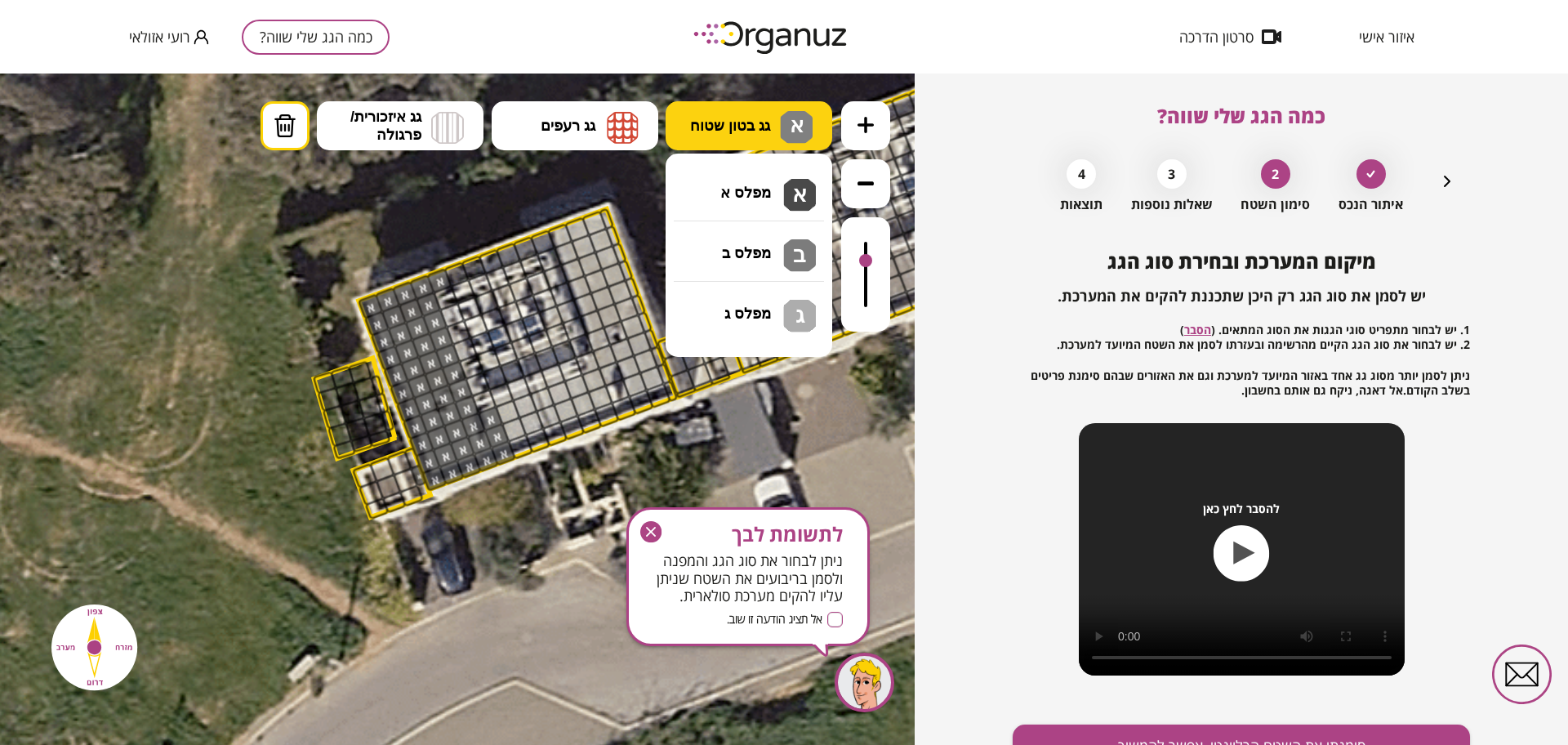
click at [745, 133] on span "גג בטון שטוח" at bounding box center [730, 126] width 80 height 18
click at [734, 197] on div ".st0 { fill: #FFFFFF; } 0" at bounding box center [457, 409] width 915 height 672
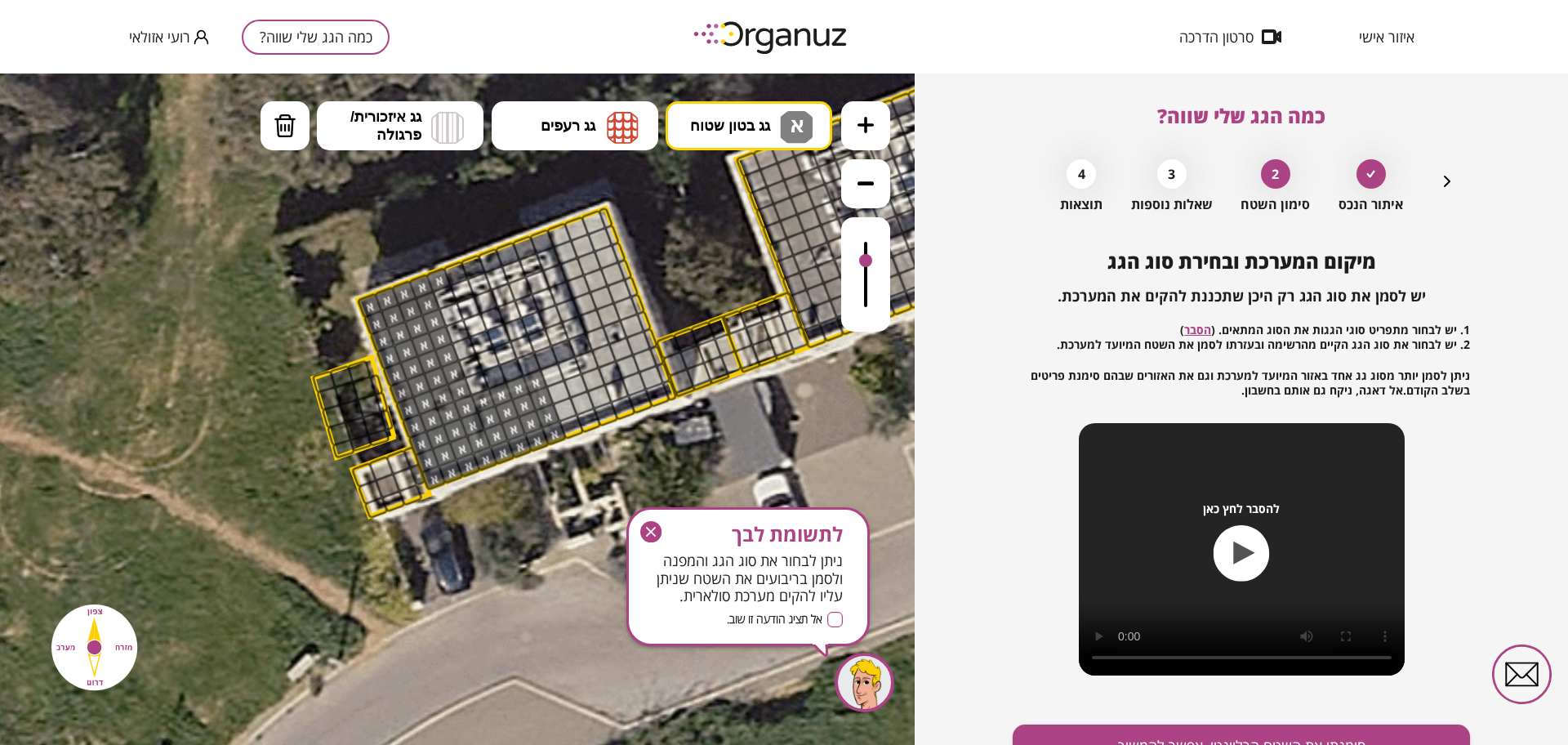
drag, startPoint x: 485, startPoint y: 399, endPoint x: 466, endPoint y: 452, distance: 56.3
click at [275, 129] on img at bounding box center [285, 126] width 23 height 24
click at [437, 274] on div at bounding box center [438, 280] width 26 height 26
click at [708, 131] on span "גג בטון שטוח" at bounding box center [730, 126] width 80 height 18
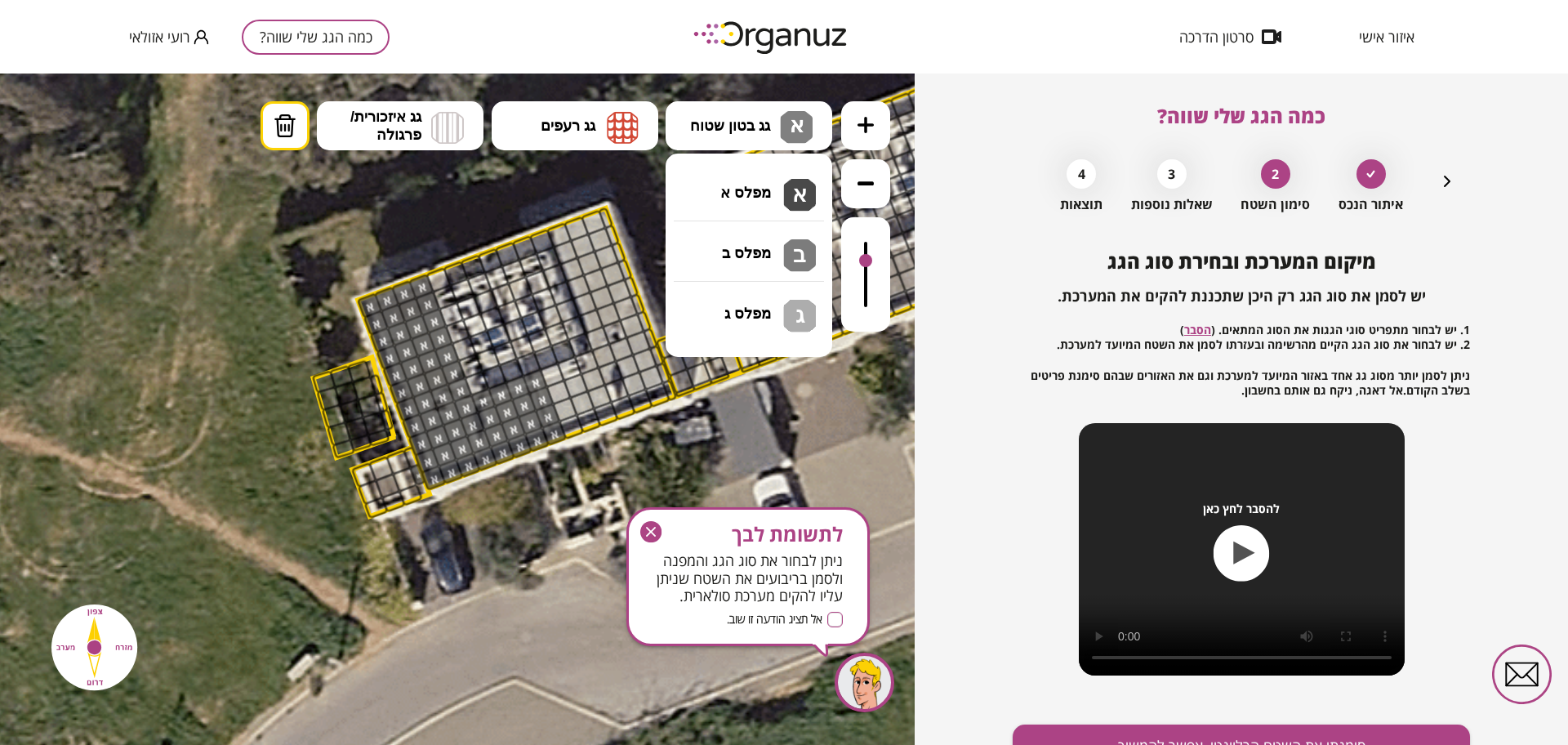
click at [746, 198] on div ".st0 { fill: #FFFFFF; } 0" at bounding box center [457, 409] width 915 height 672
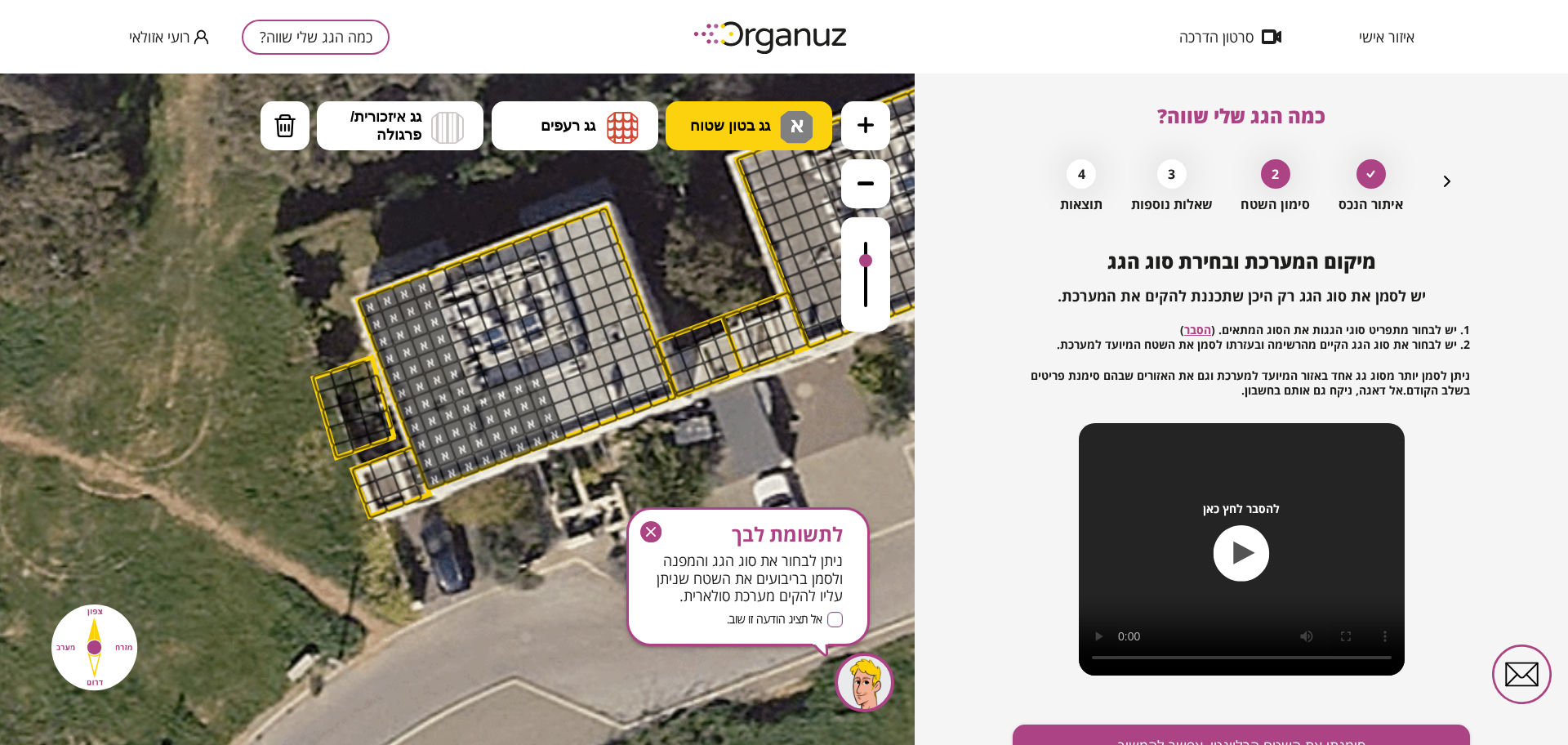
click at [738, 110] on button "גג בטון שטוח א א א" at bounding box center [748, 126] width 167 height 49
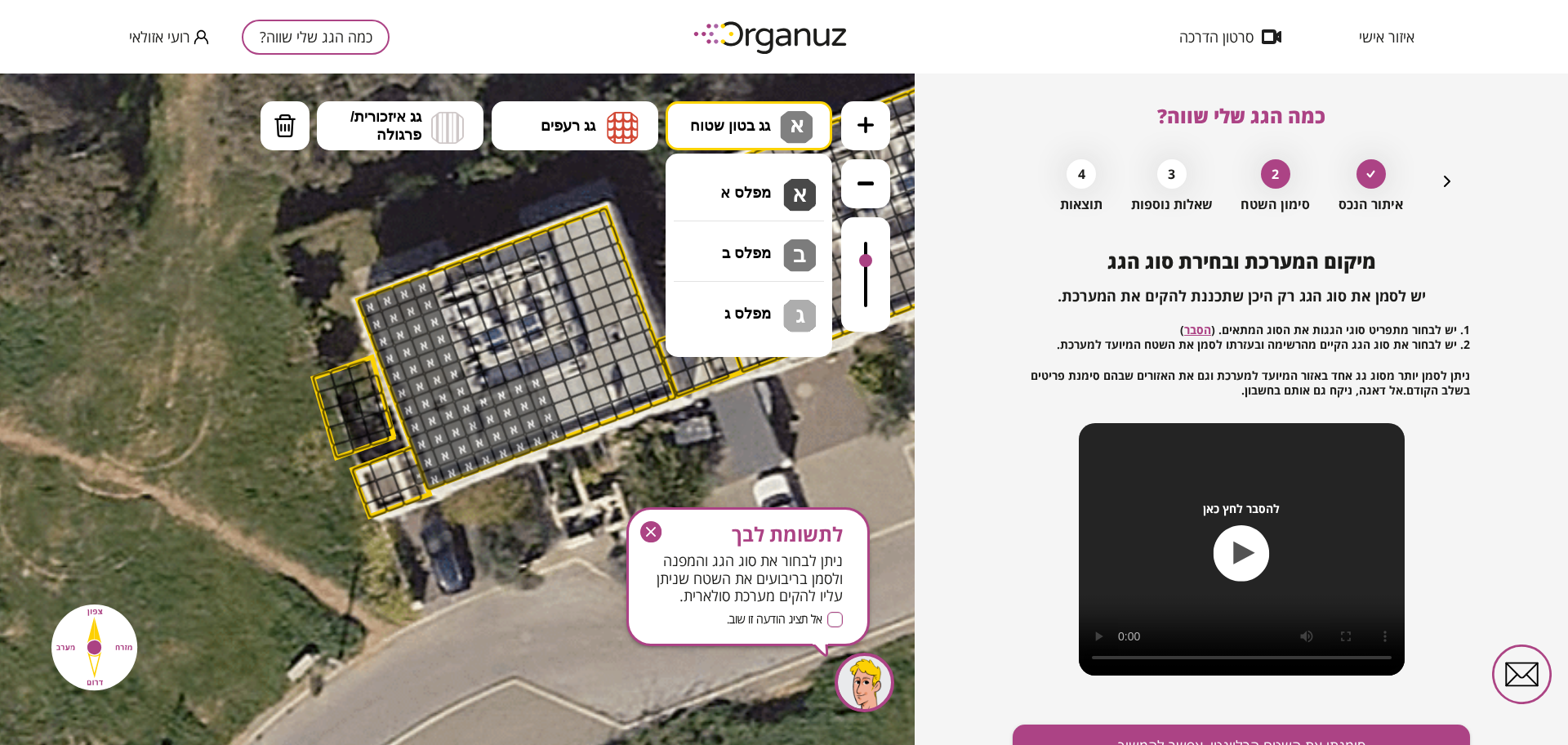
drag, startPoint x: 752, startPoint y: 243, endPoint x: 721, endPoint y: 271, distance: 41.8
click at [751, 245] on div ".st0 { fill: #FFFFFF; } 0" at bounding box center [457, 409] width 915 height 672
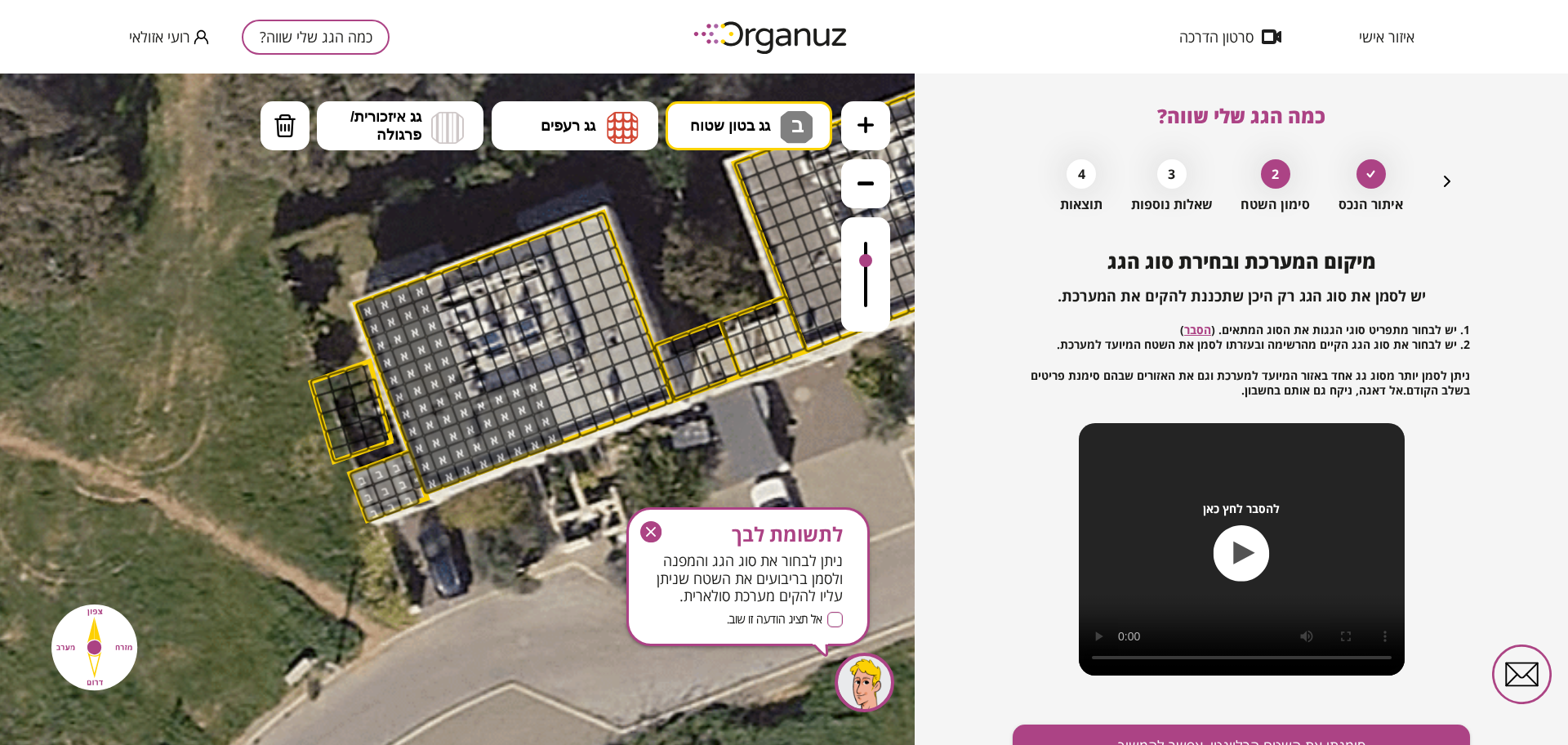
drag, startPoint x: 403, startPoint y: 465, endPoint x: 392, endPoint y: 424, distance: 42.4
click at [430, 141] on button "גג איזכורית/ פרגולה" at bounding box center [400, 126] width 167 height 49
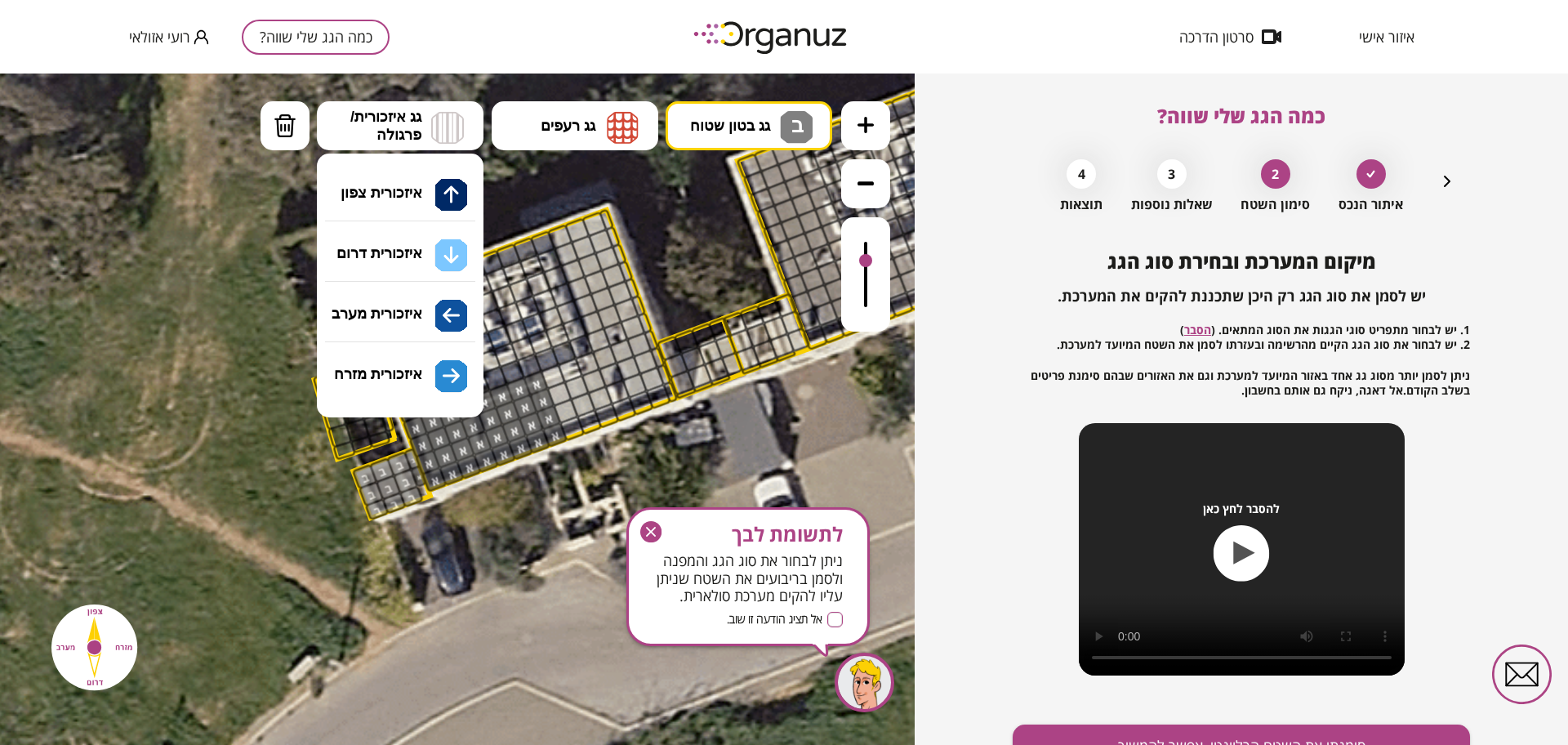
click at [423, 322] on div ".st0 { fill: #FFFFFF; } 0" at bounding box center [457, 409] width 915 height 672
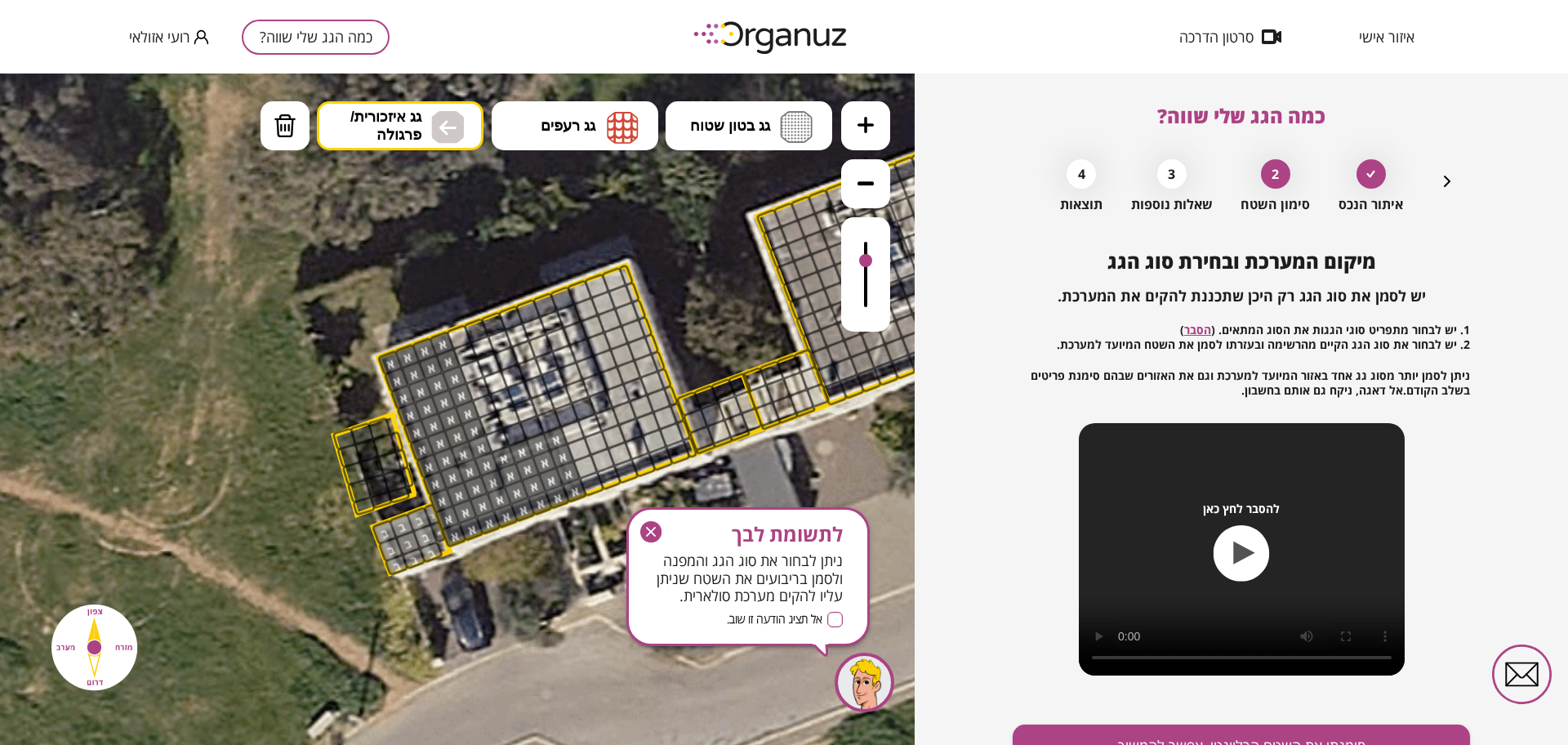
drag, startPoint x: 361, startPoint y: 371, endPoint x: 376, endPoint y: 419, distance: 50.3
click at [375, 415] on icon at bounding box center [754, 353] width 2315 height 2316
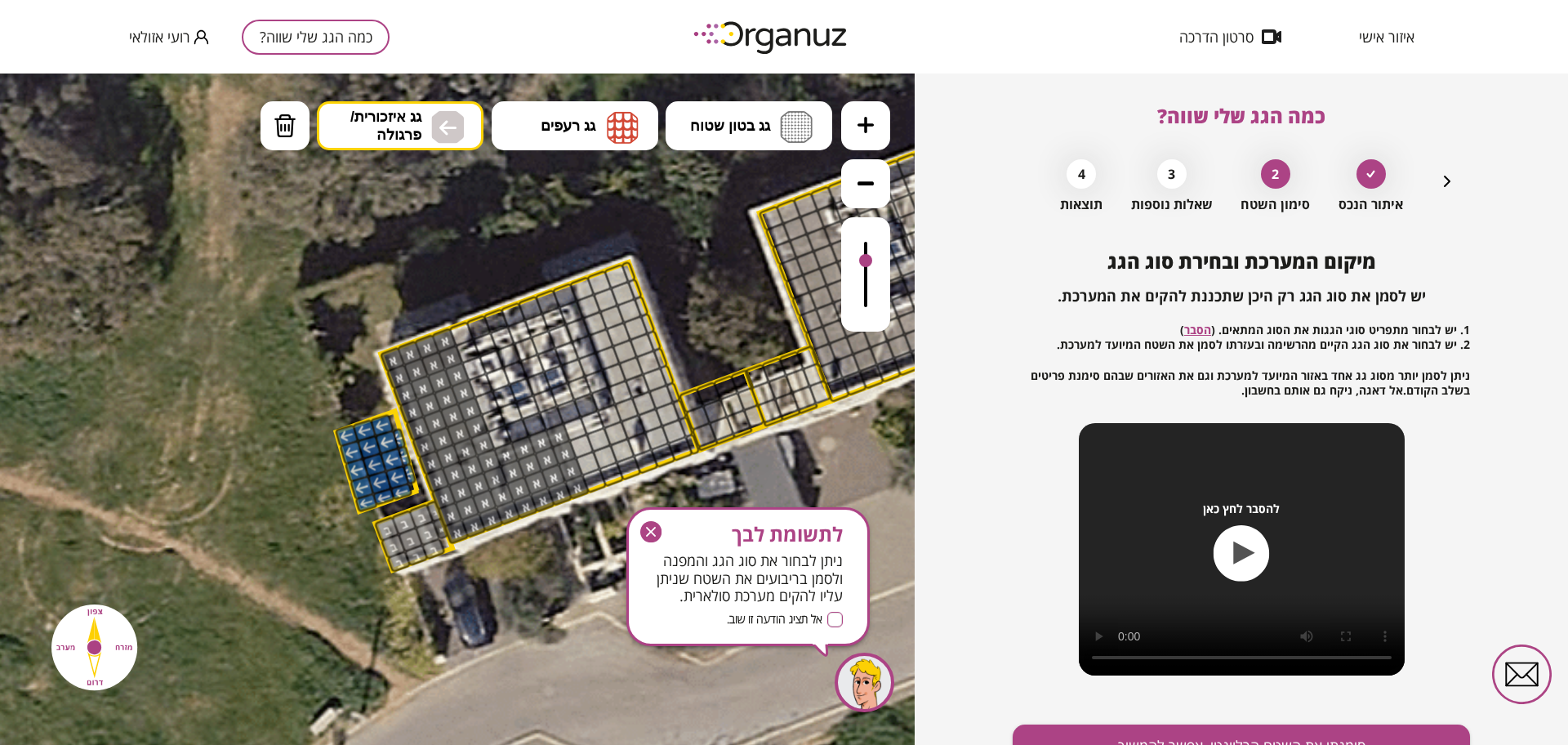
drag, startPoint x: 381, startPoint y: 426, endPoint x: 386, endPoint y: 486, distance: 60.2
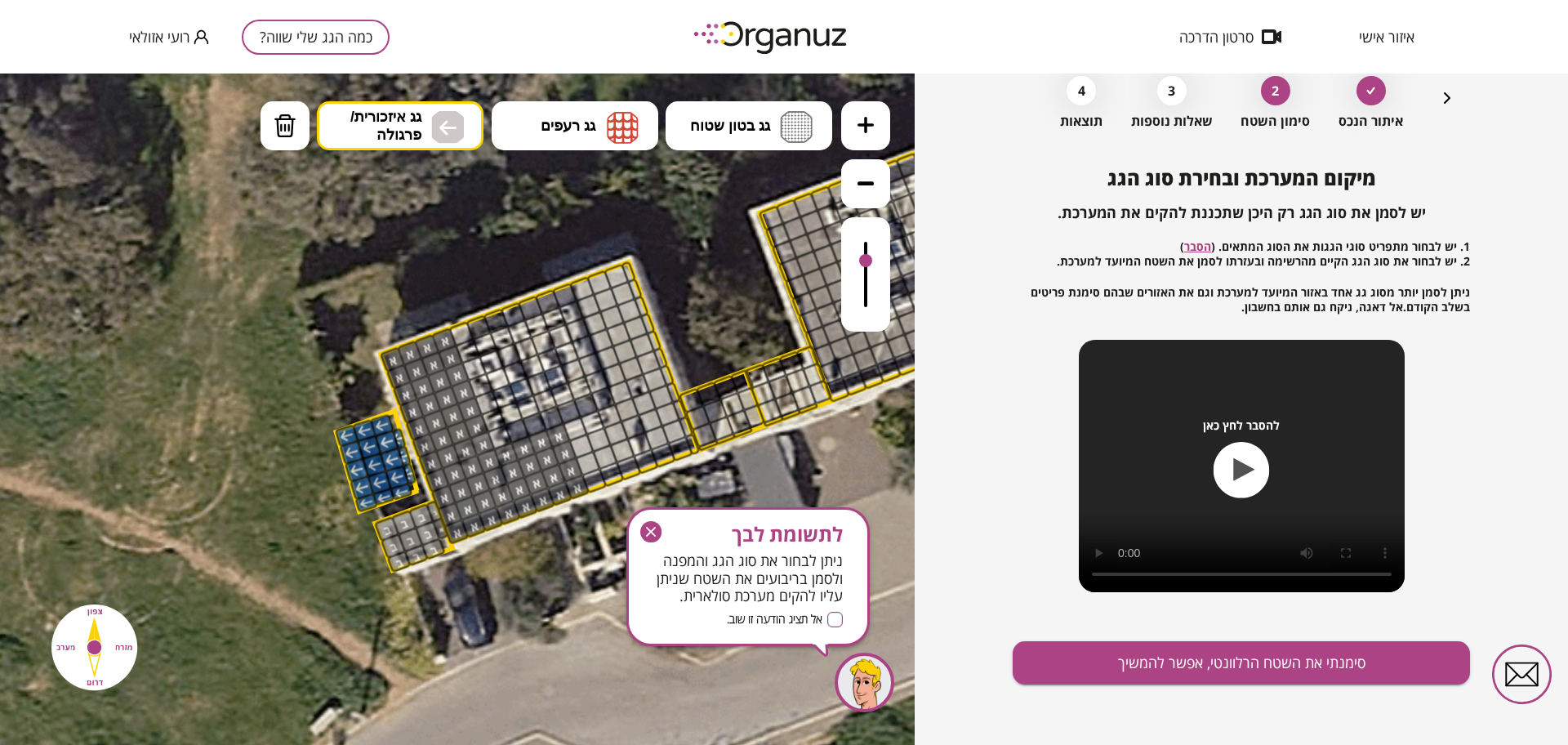
scroll to position [85, 0]
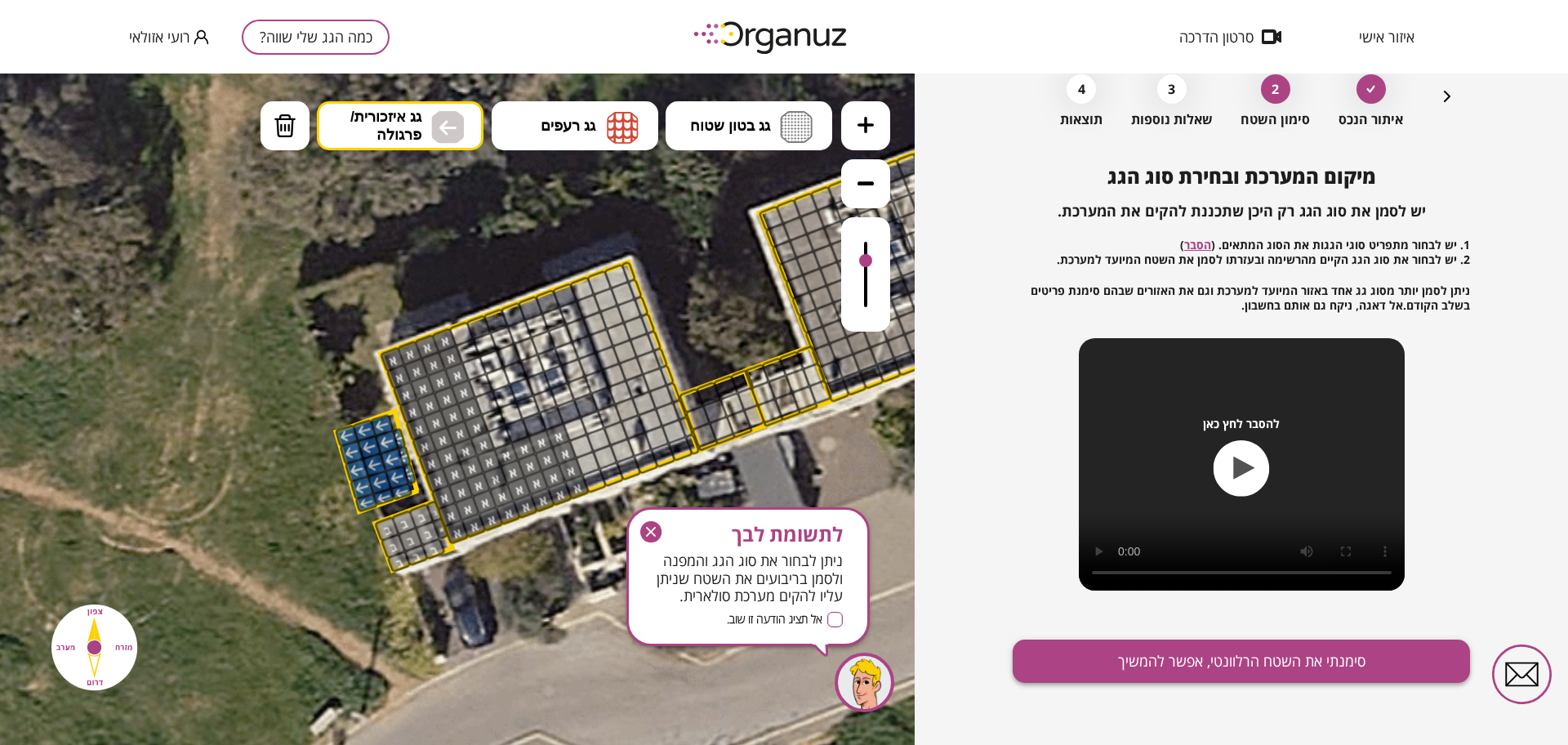
click at [1191, 669] on button "סימנתי את השטח הרלוונטי, אפשר להמשיך" at bounding box center [1241, 661] width 457 height 44
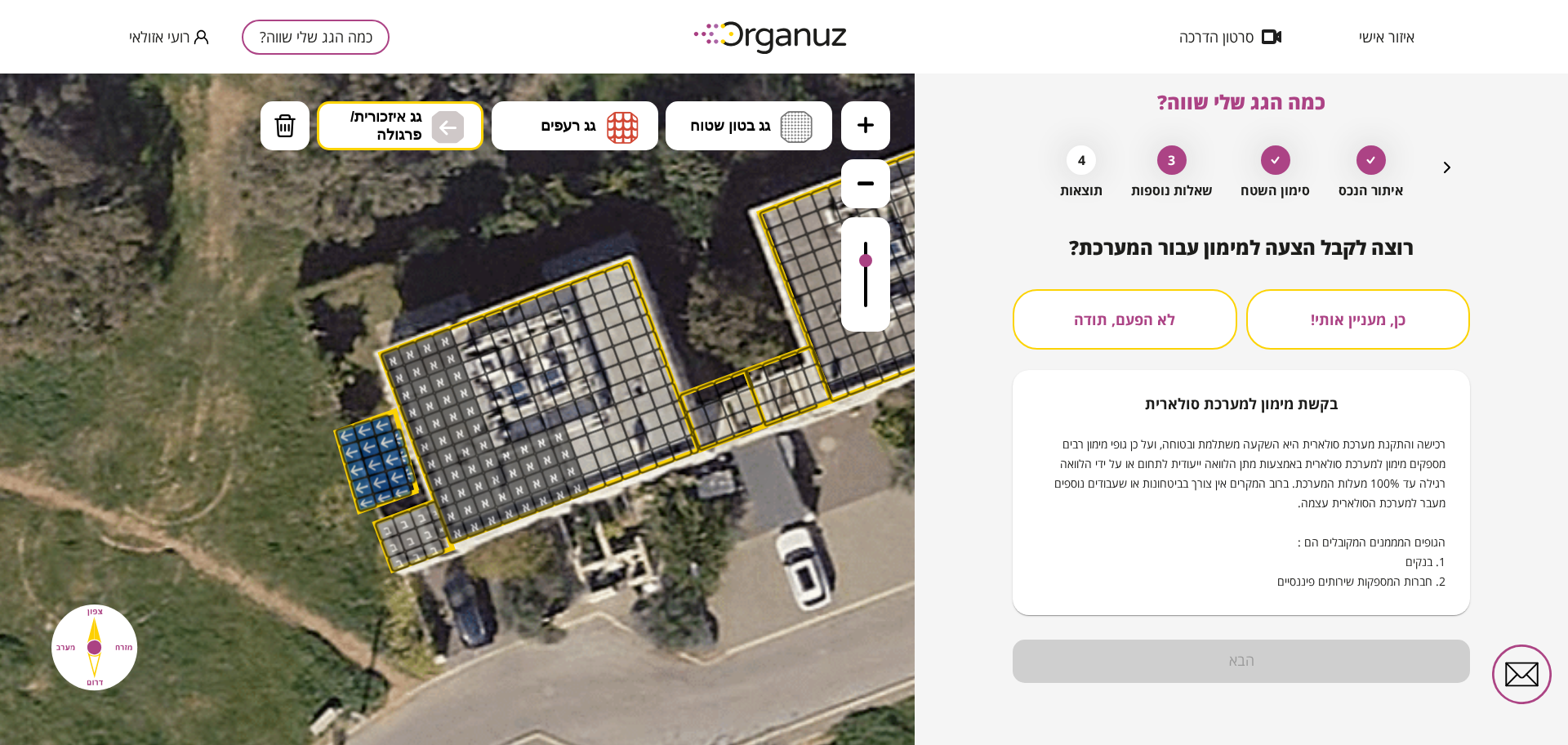
scroll to position [14, 0]
click at [1148, 355] on div "כן, מעניין אותי! לא הפעם, תודה בקשת מימון למערכת סולארית רכישה והתקנת מערכת סול…" at bounding box center [1241, 452] width 457 height 326
click at [1153, 328] on button "לא הפעם, תודה" at bounding box center [1124, 319] width 224 height 60
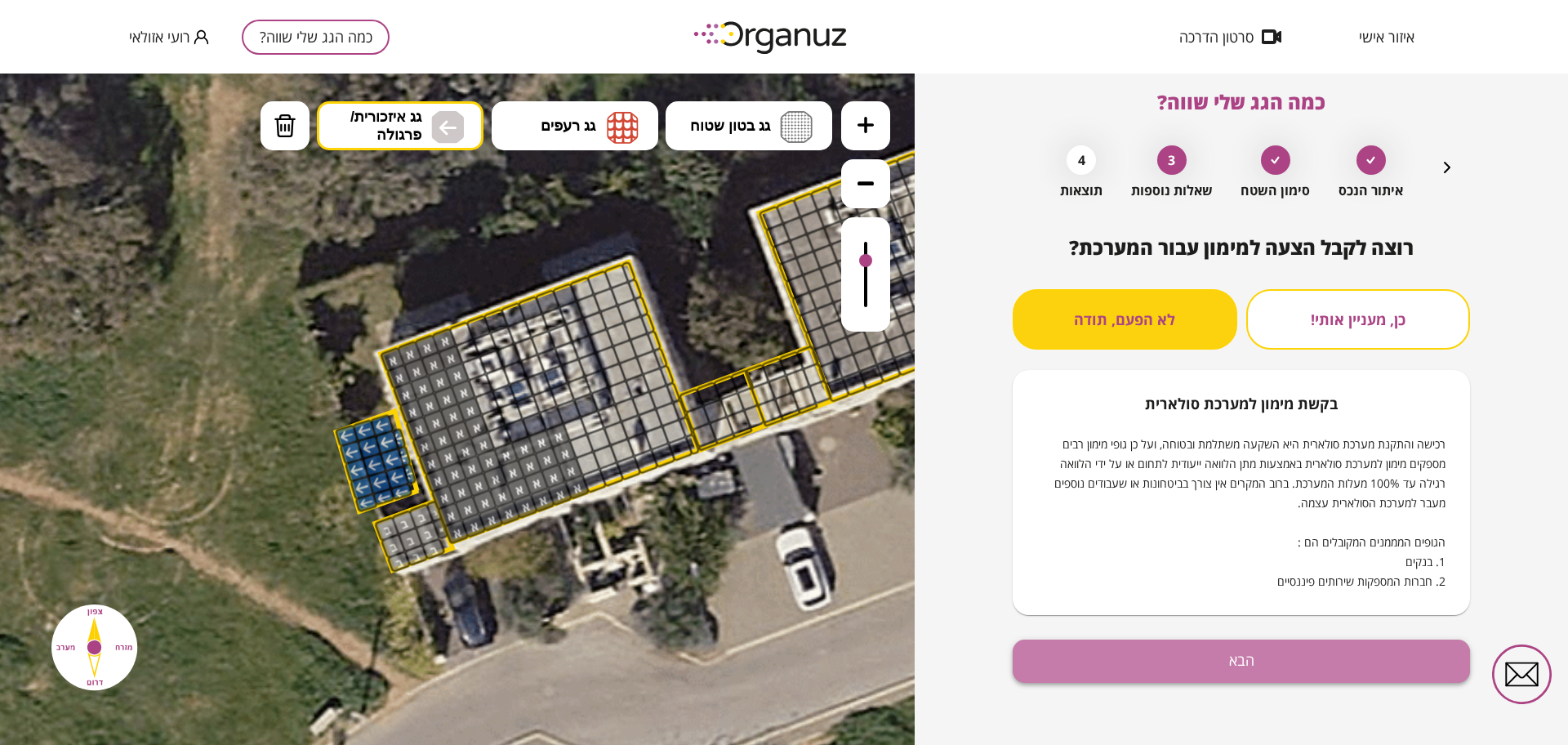
click at [1208, 673] on button "הבא" at bounding box center [1241, 661] width 457 height 44
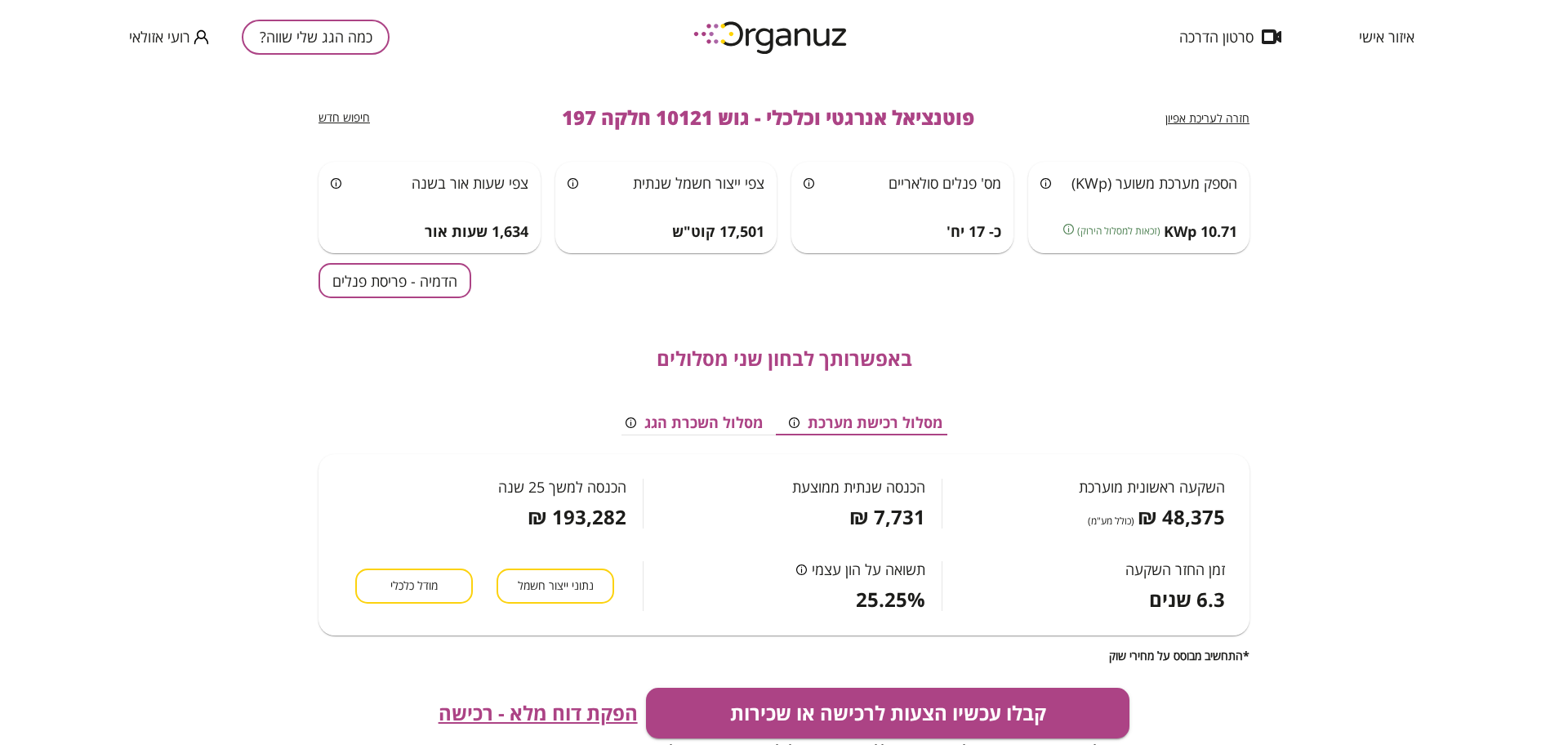
click at [451, 291] on button "הדמיה - פריסת פנלים" at bounding box center [395, 280] width 153 height 35
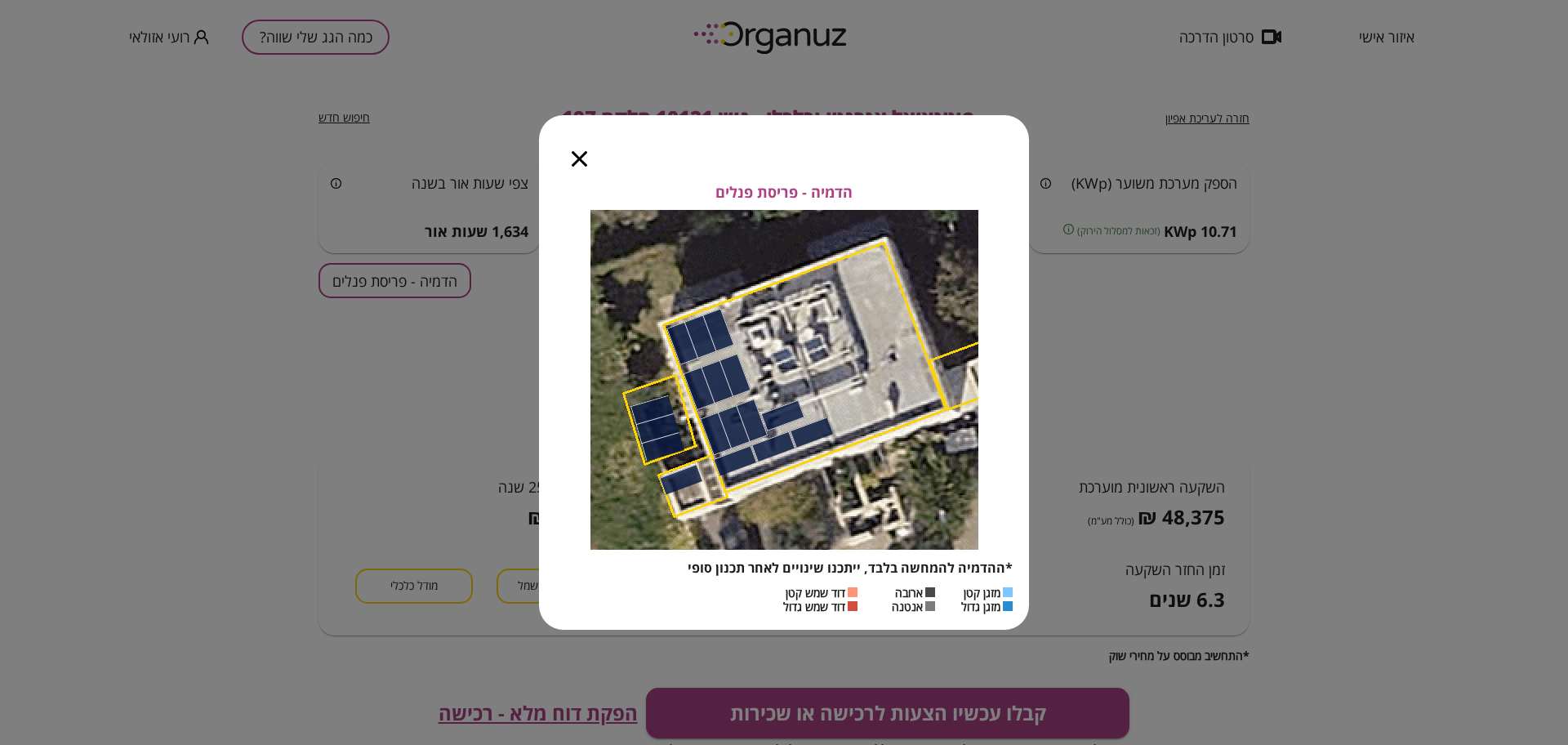
click at [576, 159] on icon "button" at bounding box center [580, 159] width 16 height 16
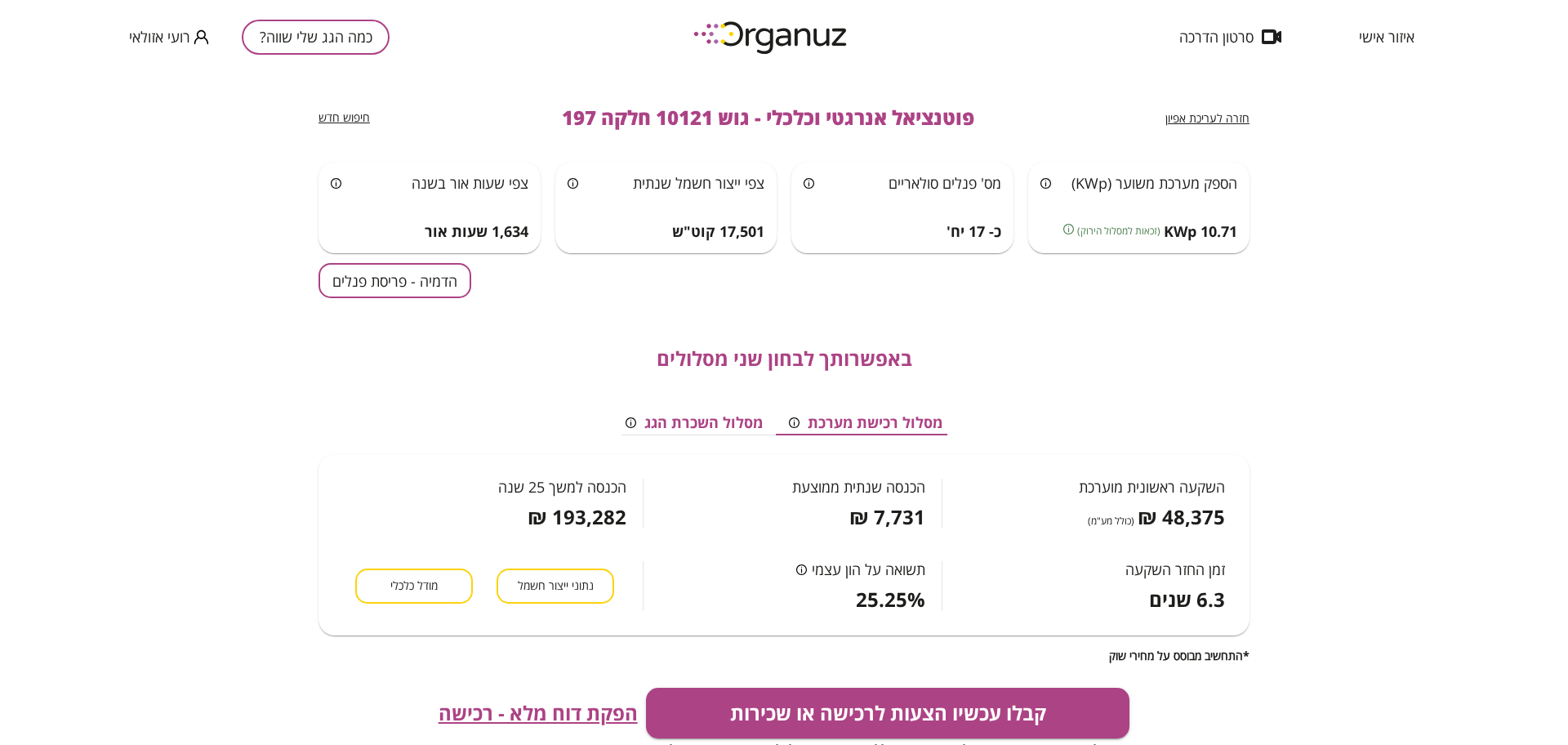
click at [1227, 115] on span "חזרה לעריכת אפיון" at bounding box center [1207, 118] width 84 height 16
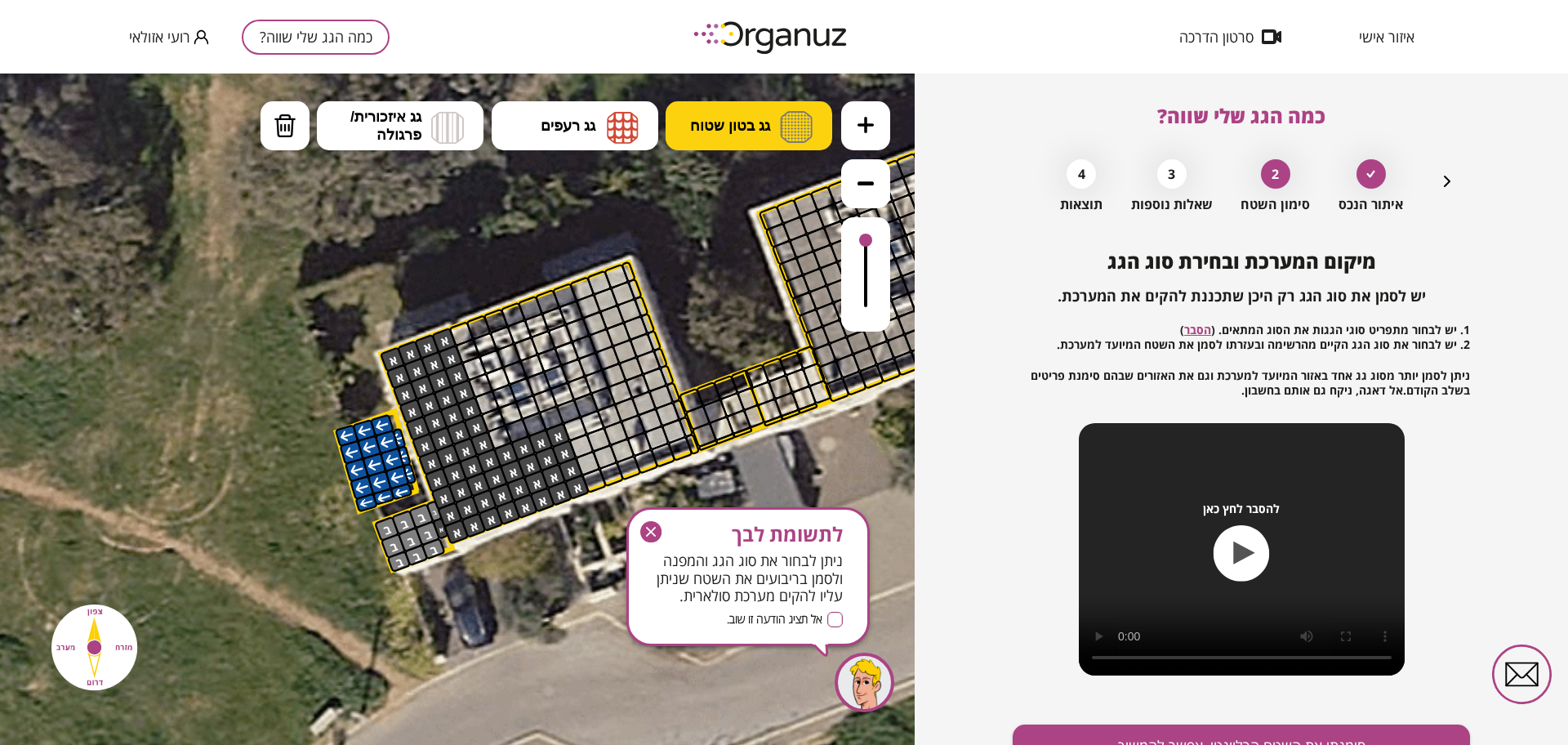
click at [767, 119] on span "גג בטון שטוח" at bounding box center [730, 126] width 80 height 18
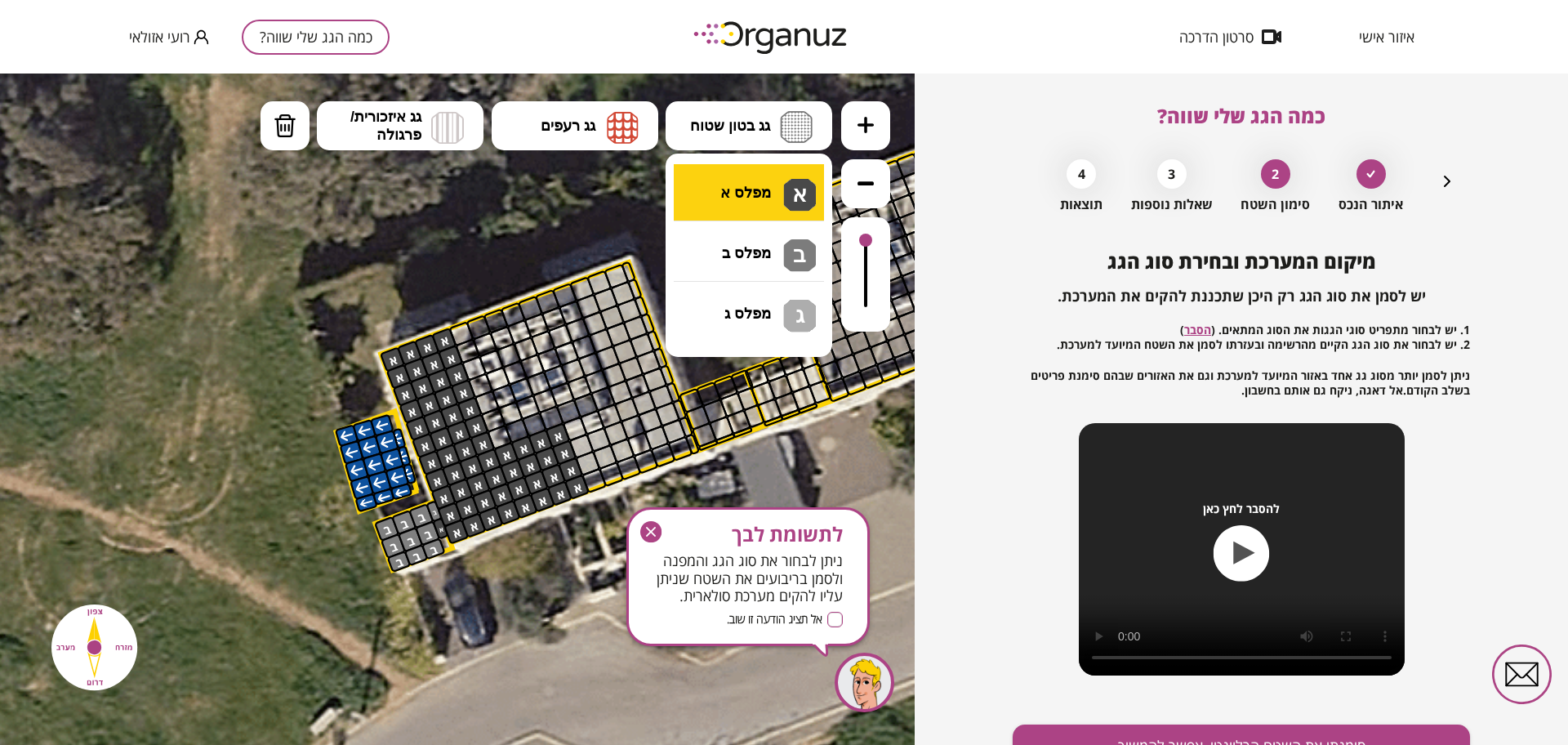
click at [736, 189] on div ".st0 { fill: #FFFFFF; } 10" at bounding box center [457, 409] width 915 height 672
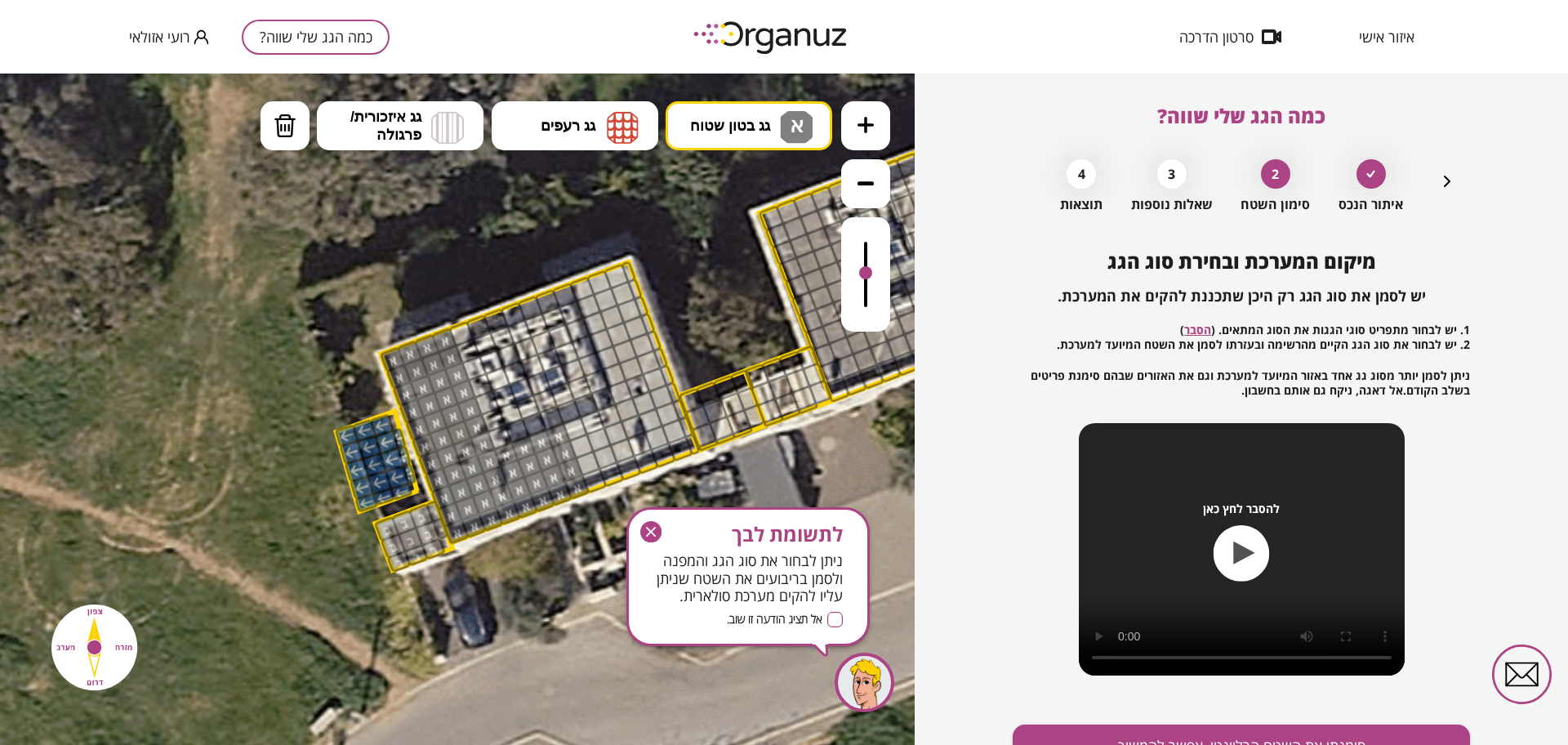
drag, startPoint x: 862, startPoint y: 241, endPoint x: 891, endPoint y: 266, distance: 38.3
click at [891, 266] on div ".st0 { fill: #FFFFFF; } 10" at bounding box center [457, 409] width 915 height 672
drag, startPoint x: 500, startPoint y: 436, endPoint x: 581, endPoint y: 431, distance: 81.2
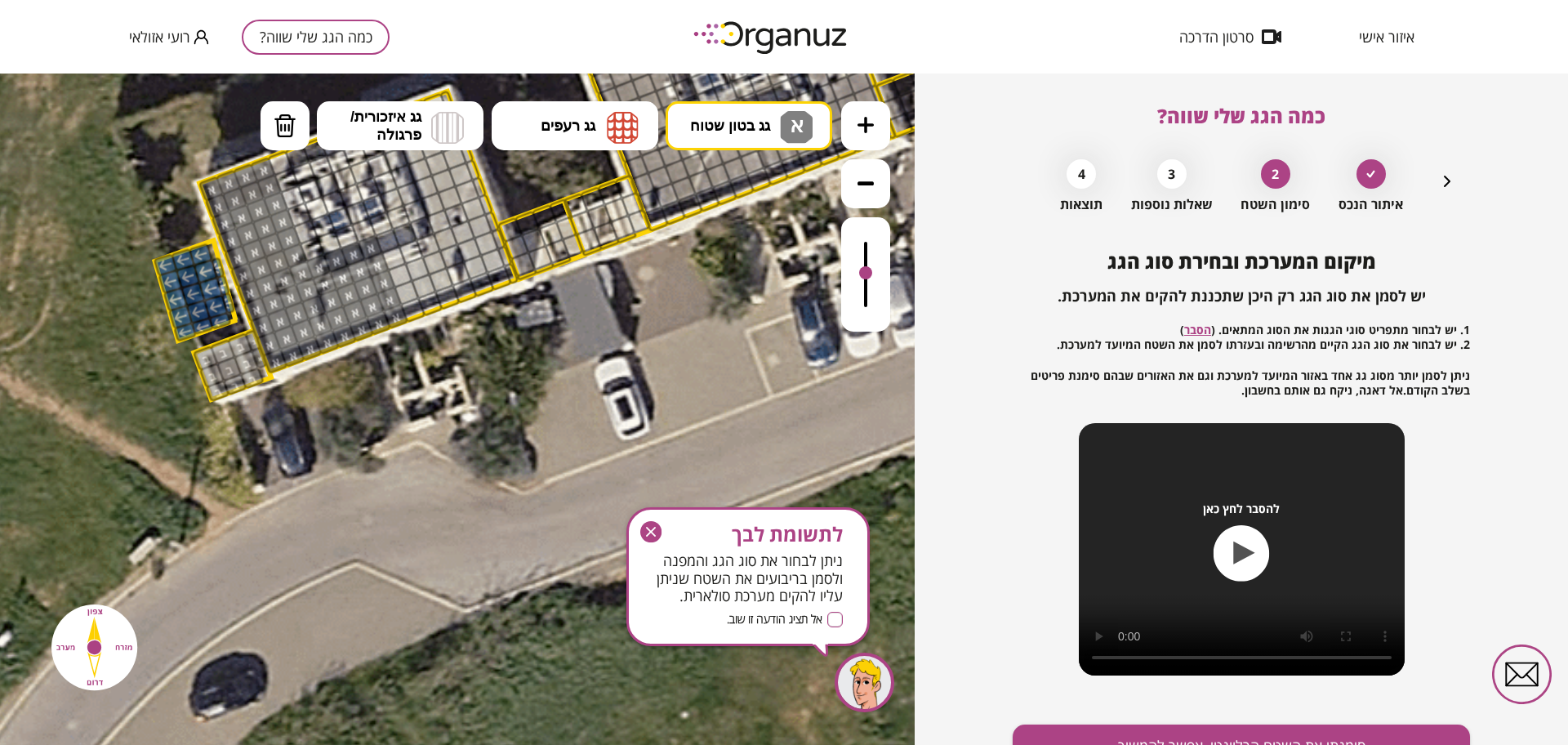
drag, startPoint x: 765, startPoint y: 389, endPoint x: 491, endPoint y: 218, distance: 323.0
click at [499, 223] on icon at bounding box center [575, 178] width 2315 height 2316
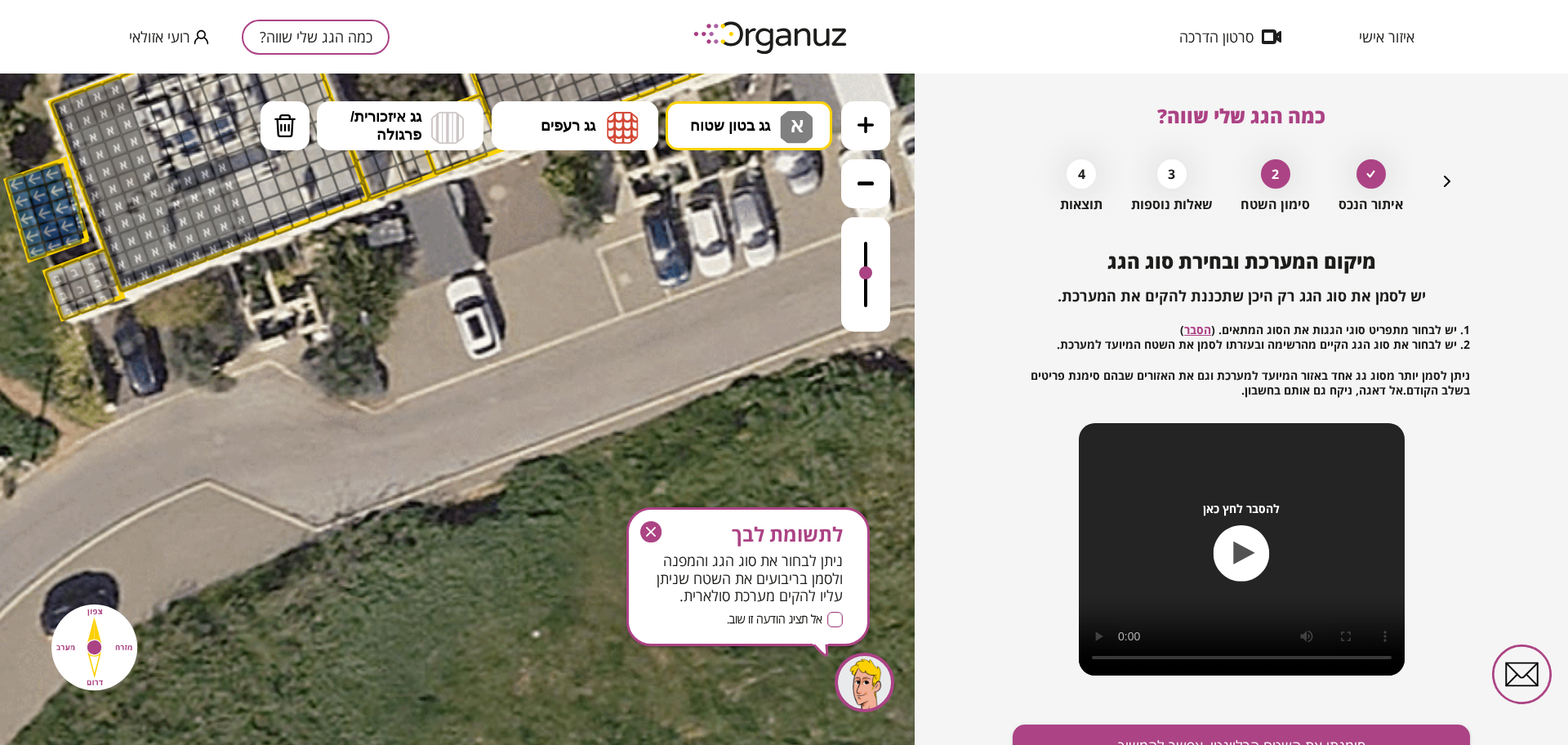
drag, startPoint x: 691, startPoint y: 578, endPoint x: 209, endPoint y: 286, distance: 563.5
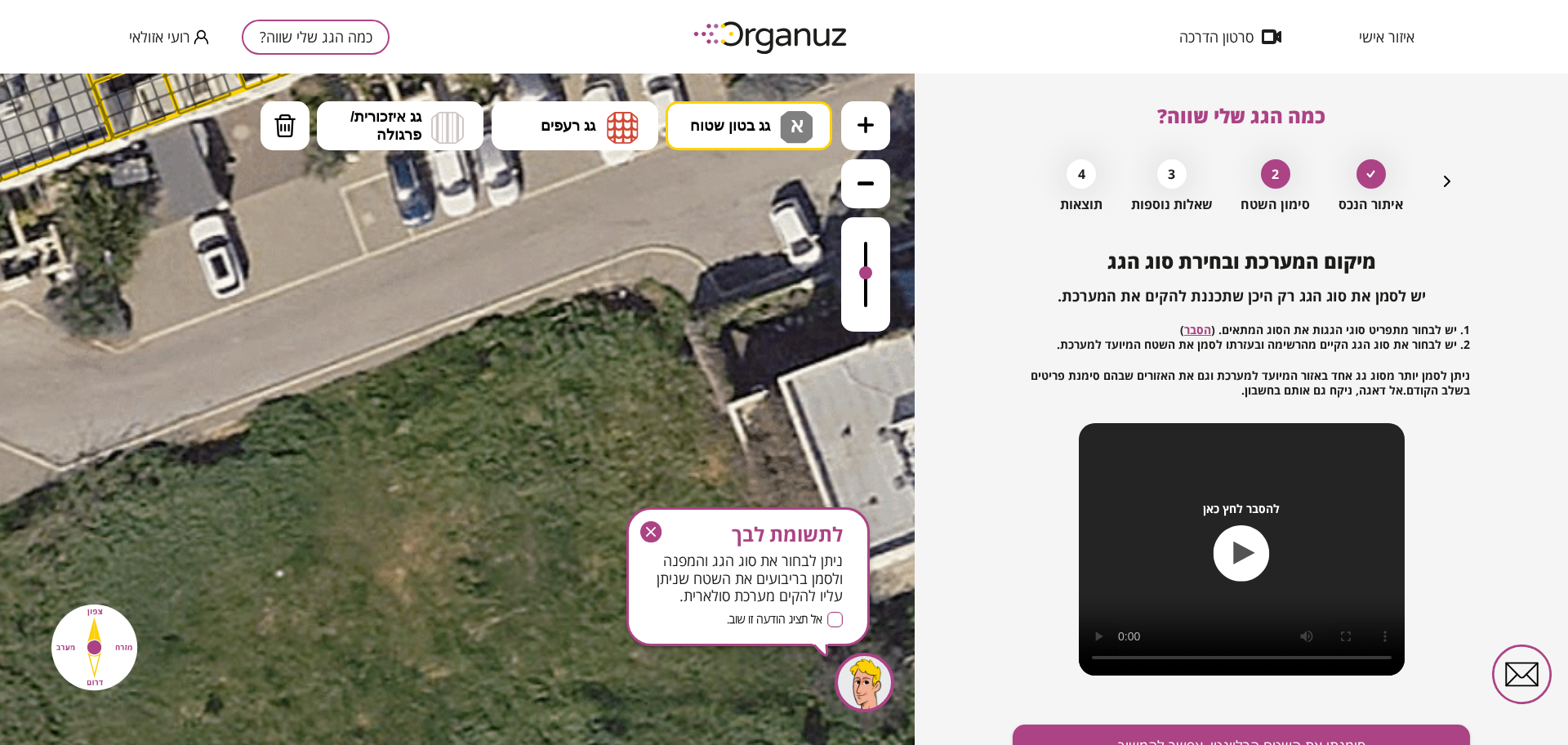
drag, startPoint x: 588, startPoint y: 381, endPoint x: 1, endPoint y: 287, distance: 594.5
click at [3, 288] on icon at bounding box center [170, 38] width 2315 height 2316
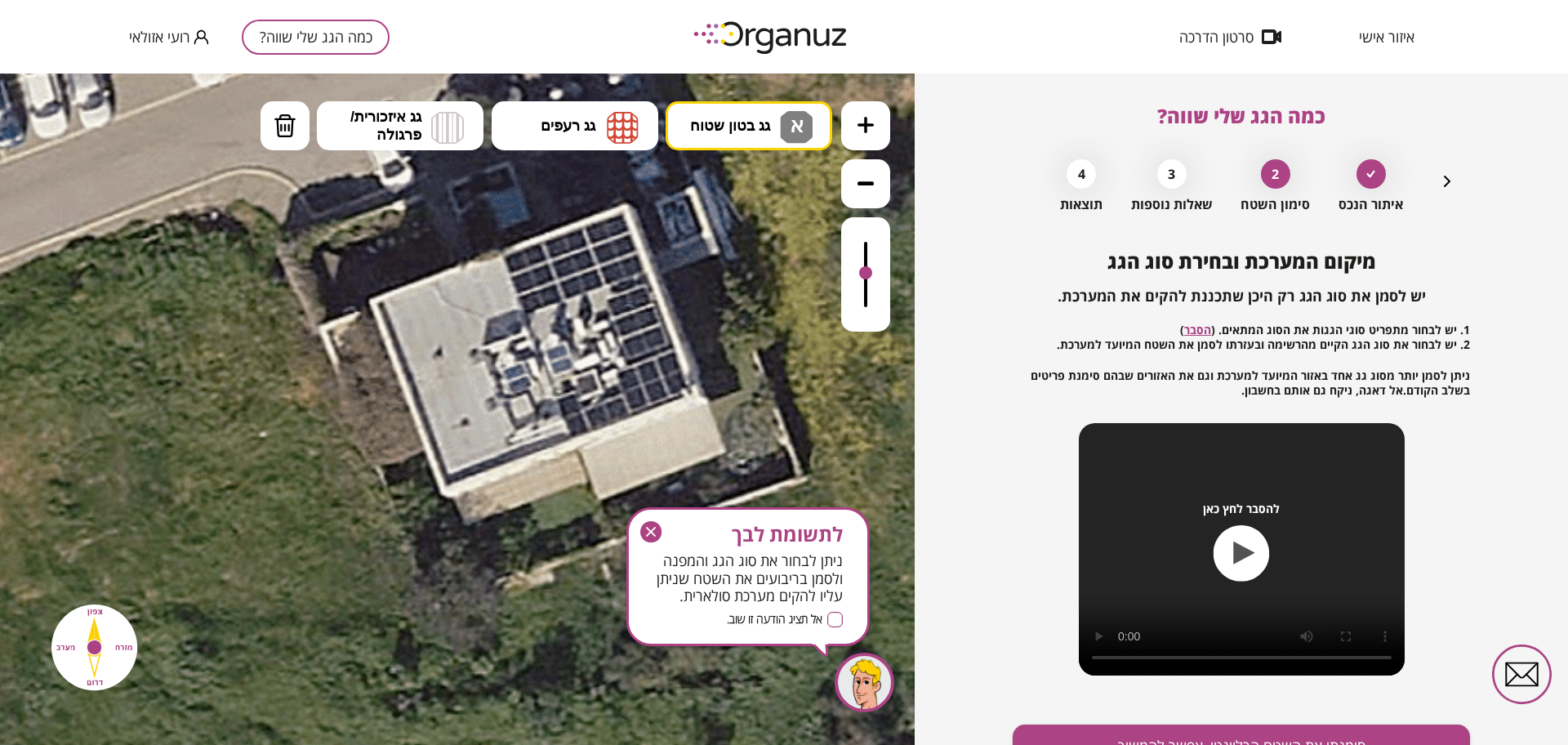
drag, startPoint x: 108, startPoint y: 278, endPoint x: 512, endPoint y: 556, distance: 490.4
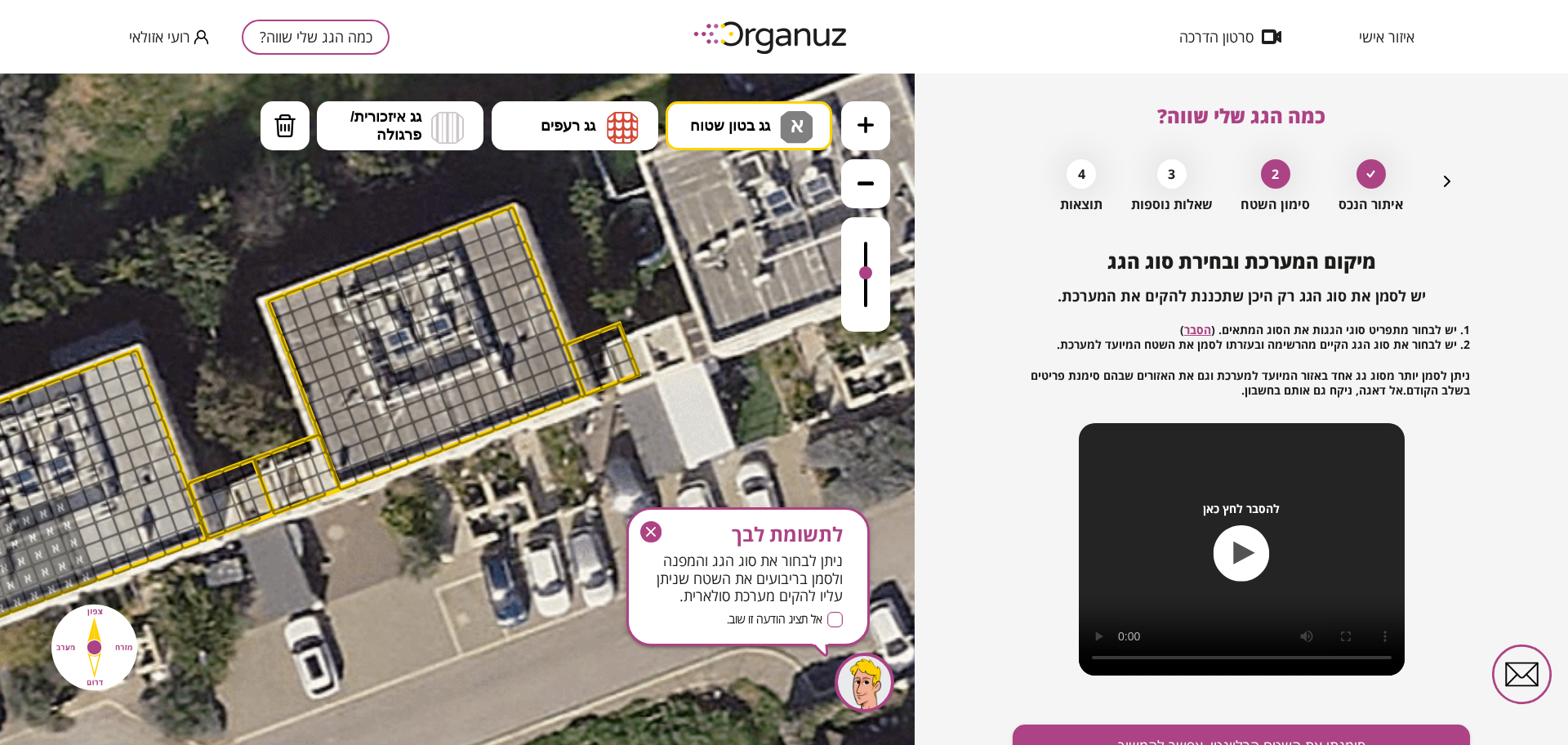
drag, startPoint x: 294, startPoint y: 441, endPoint x: 357, endPoint y: 577, distance: 149.9
click at [357, 577] on icon at bounding box center [265, 438] width 2315 height 2316
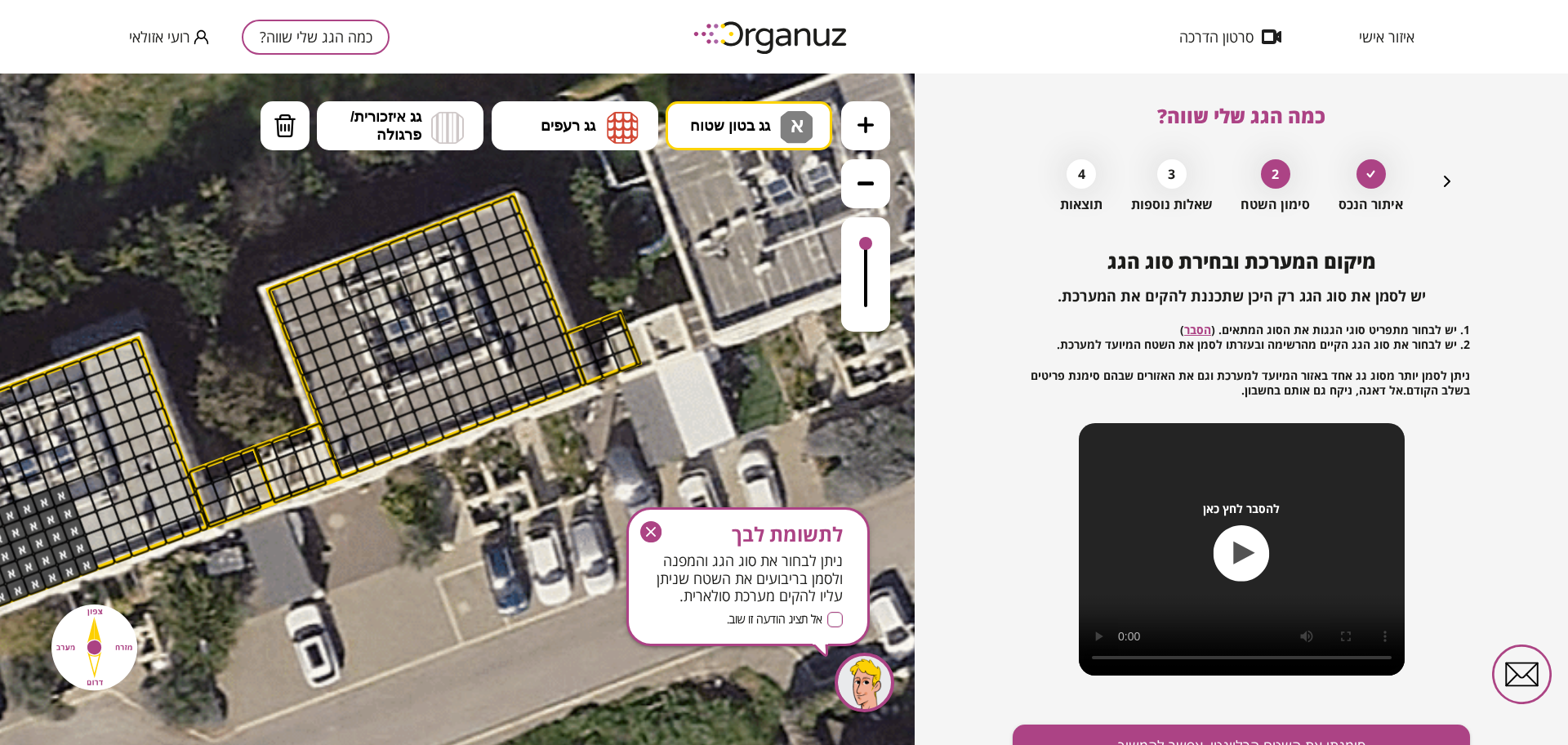
click at [872, 245] on div at bounding box center [866, 274] width 49 height 114
drag, startPoint x: 870, startPoint y: 293, endPoint x: 878, endPoint y: 229, distance: 64.5
click at [878, 229] on div at bounding box center [866, 274] width 49 height 114
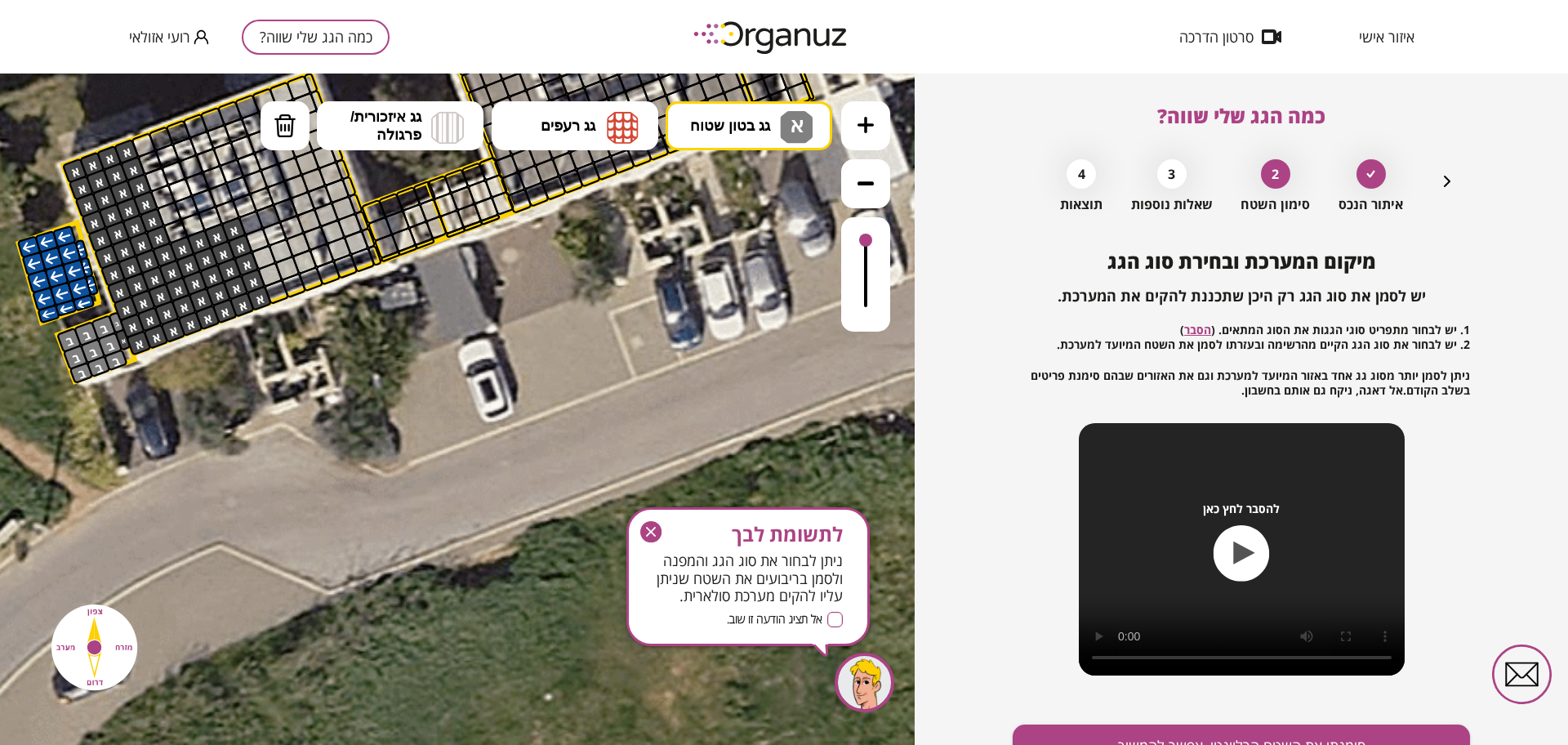
drag, startPoint x: 285, startPoint y: 604, endPoint x: 471, endPoint y: 383, distance: 288.9
click at [471, 383] on icon at bounding box center [439, 161] width 2315 height 2316
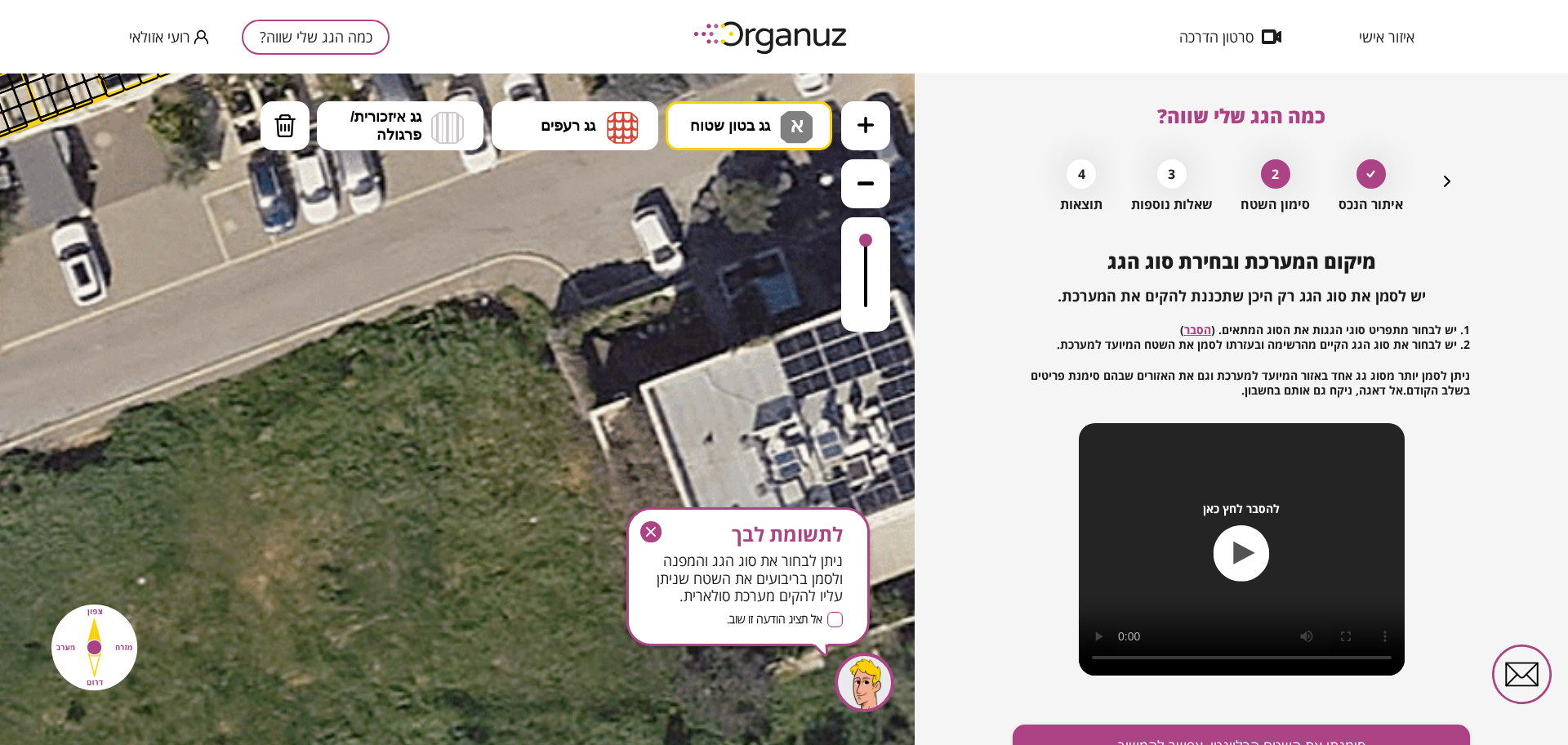
drag, startPoint x: 662, startPoint y: 410, endPoint x: 203, endPoint y: 293, distance: 473.7
click at [209, 289] on icon at bounding box center [32, 45] width 2315 height 2316
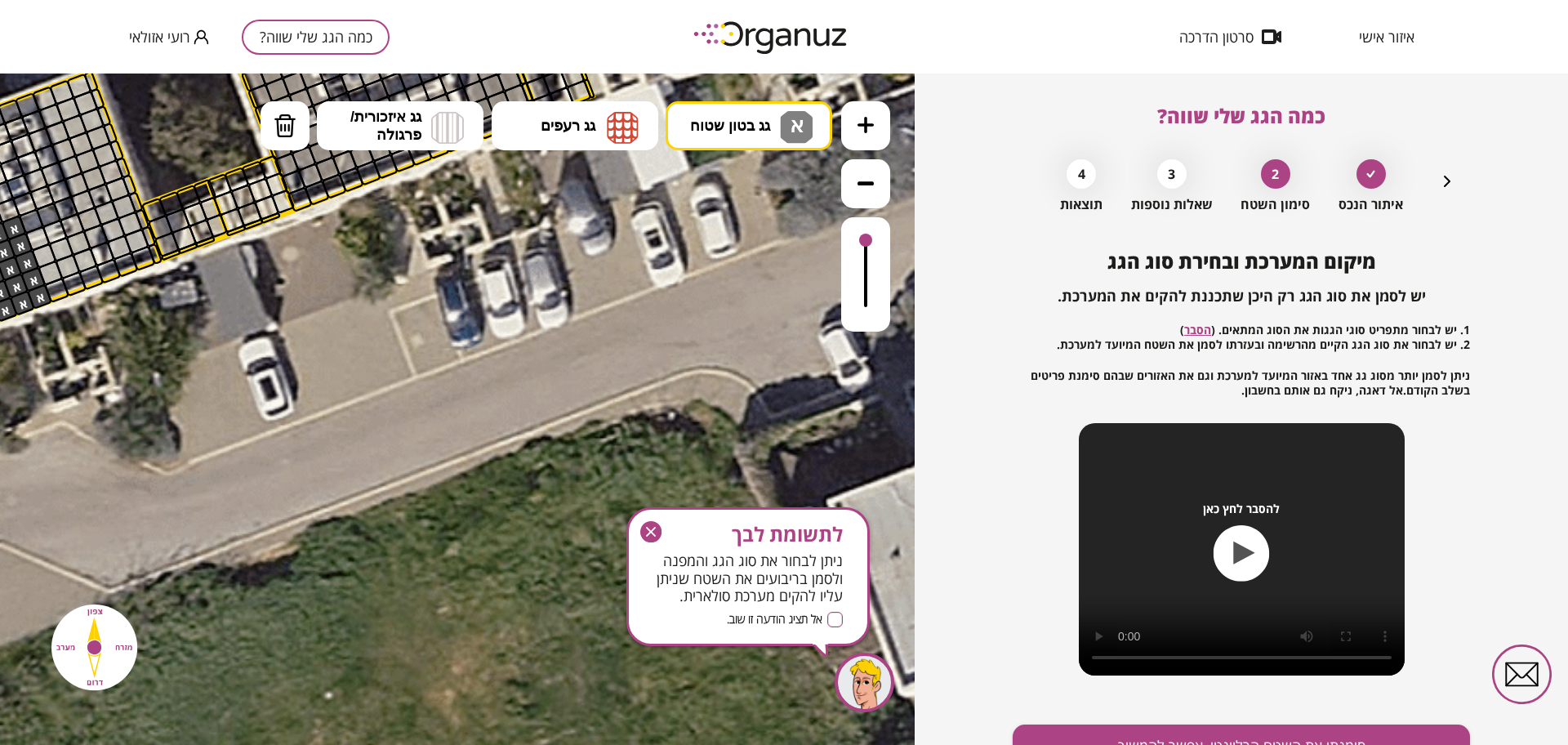
drag, startPoint x: 363, startPoint y: 378, endPoint x: 634, endPoint y: 512, distance: 302.3
click at [634, 512] on icon at bounding box center [219, 159] width 2315 height 2316
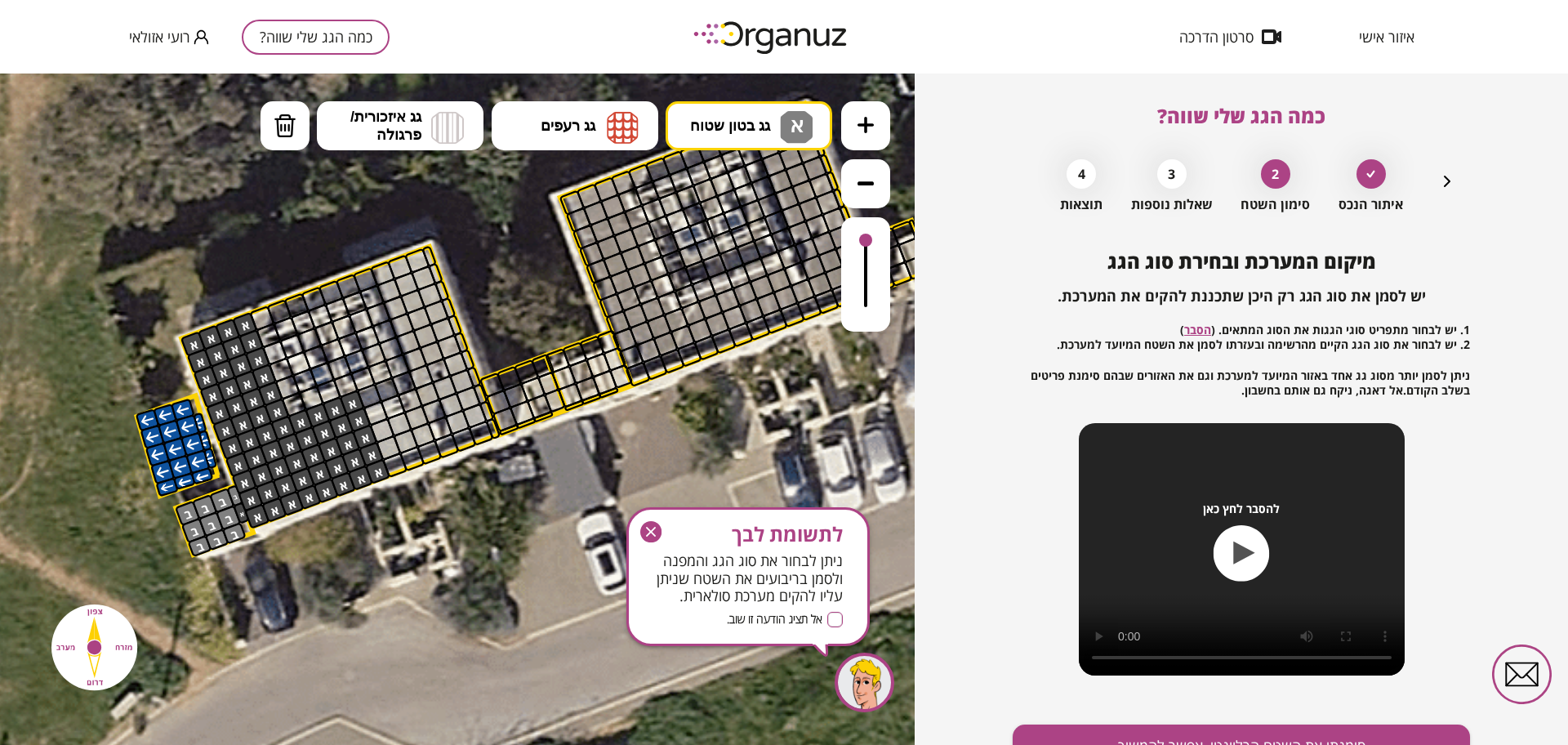
drag, startPoint x: 313, startPoint y: 417, endPoint x: 657, endPoint y: 585, distance: 382.8
click at [657, 585] on icon at bounding box center [557, 334] width 2315 height 2316
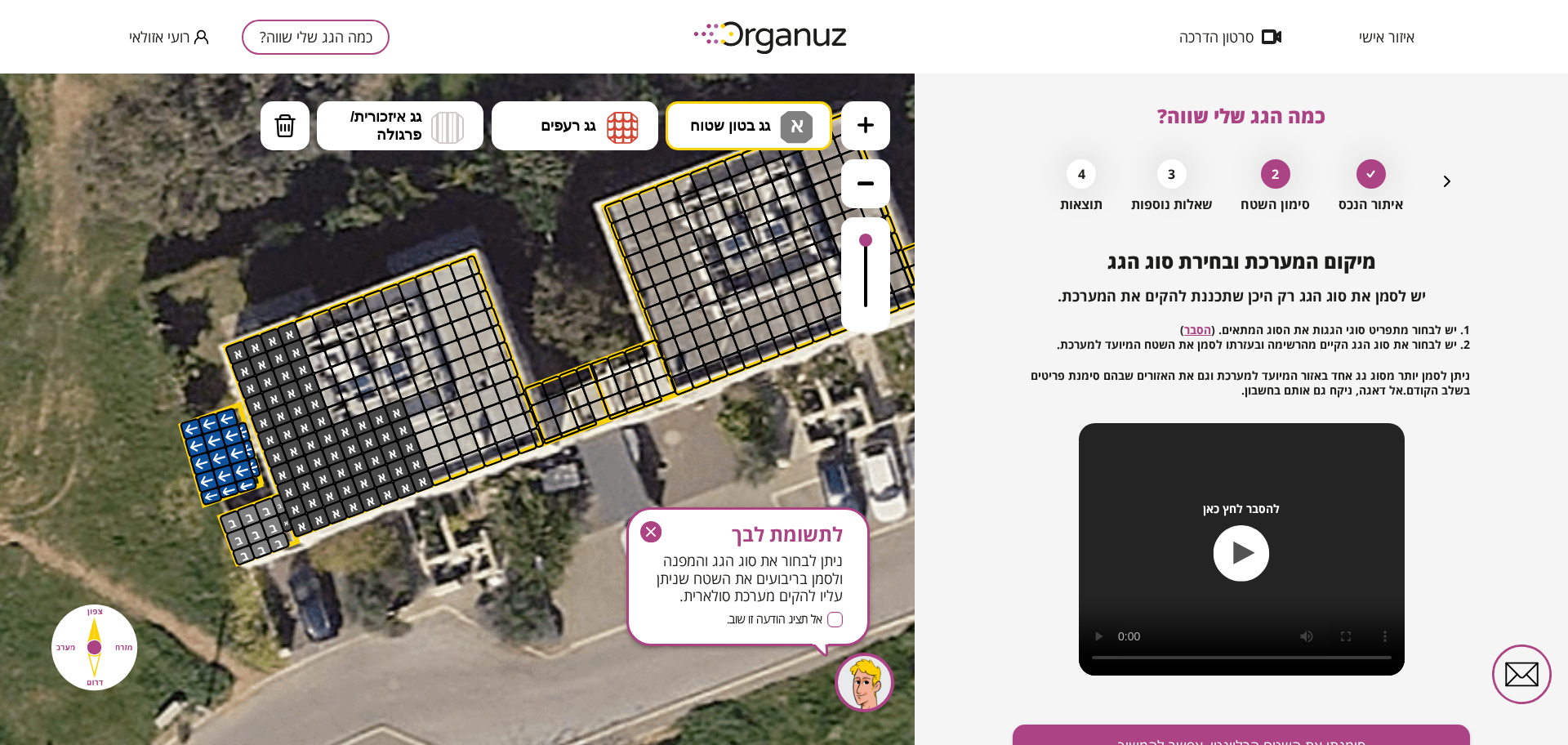
click at [650, 530] on icon "button" at bounding box center [650, 531] width 10 height 10
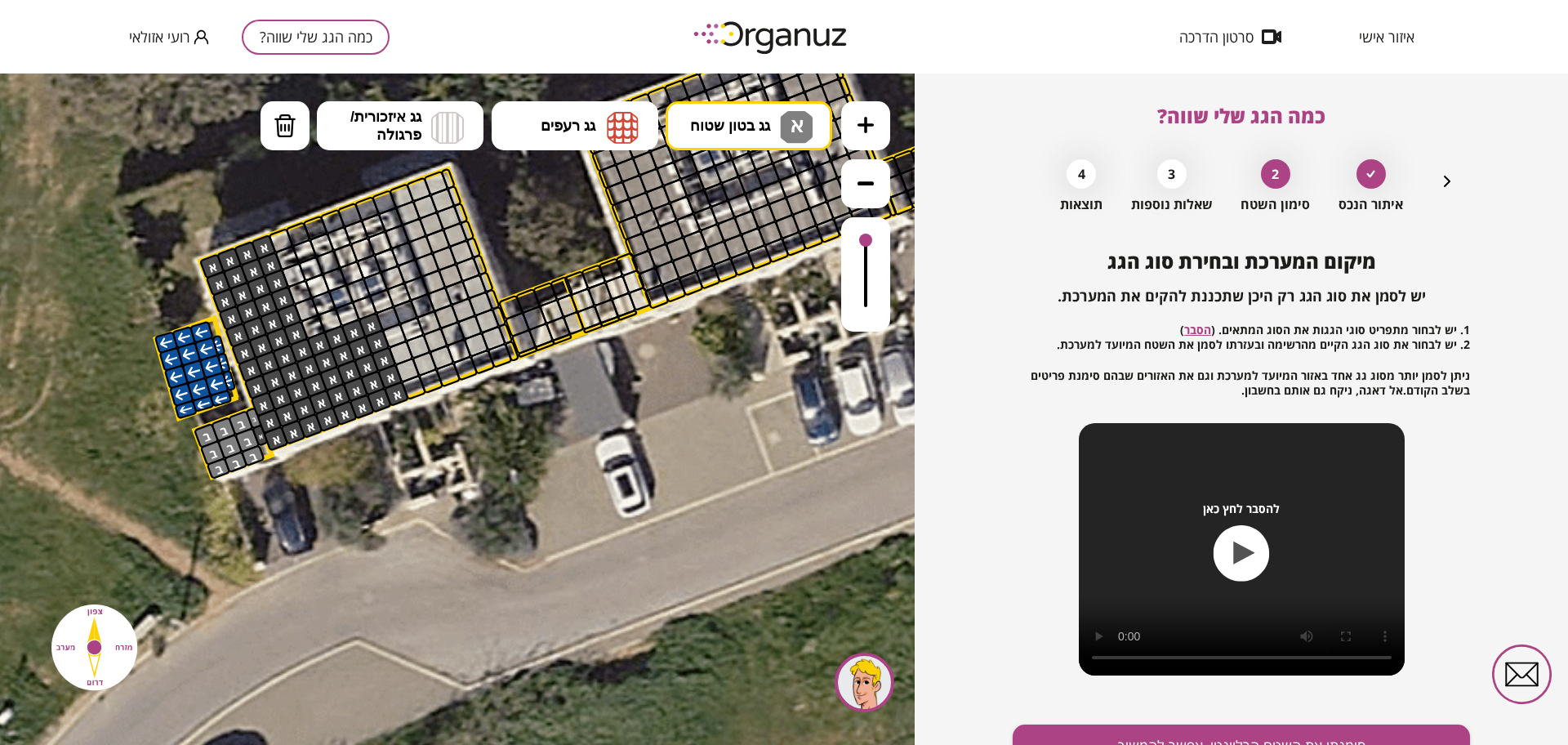
drag, startPoint x: 481, startPoint y: 651, endPoint x: 452, endPoint y: 555, distance: 100.3
click at [452, 555] on icon at bounding box center [576, 256] width 2315 height 2316
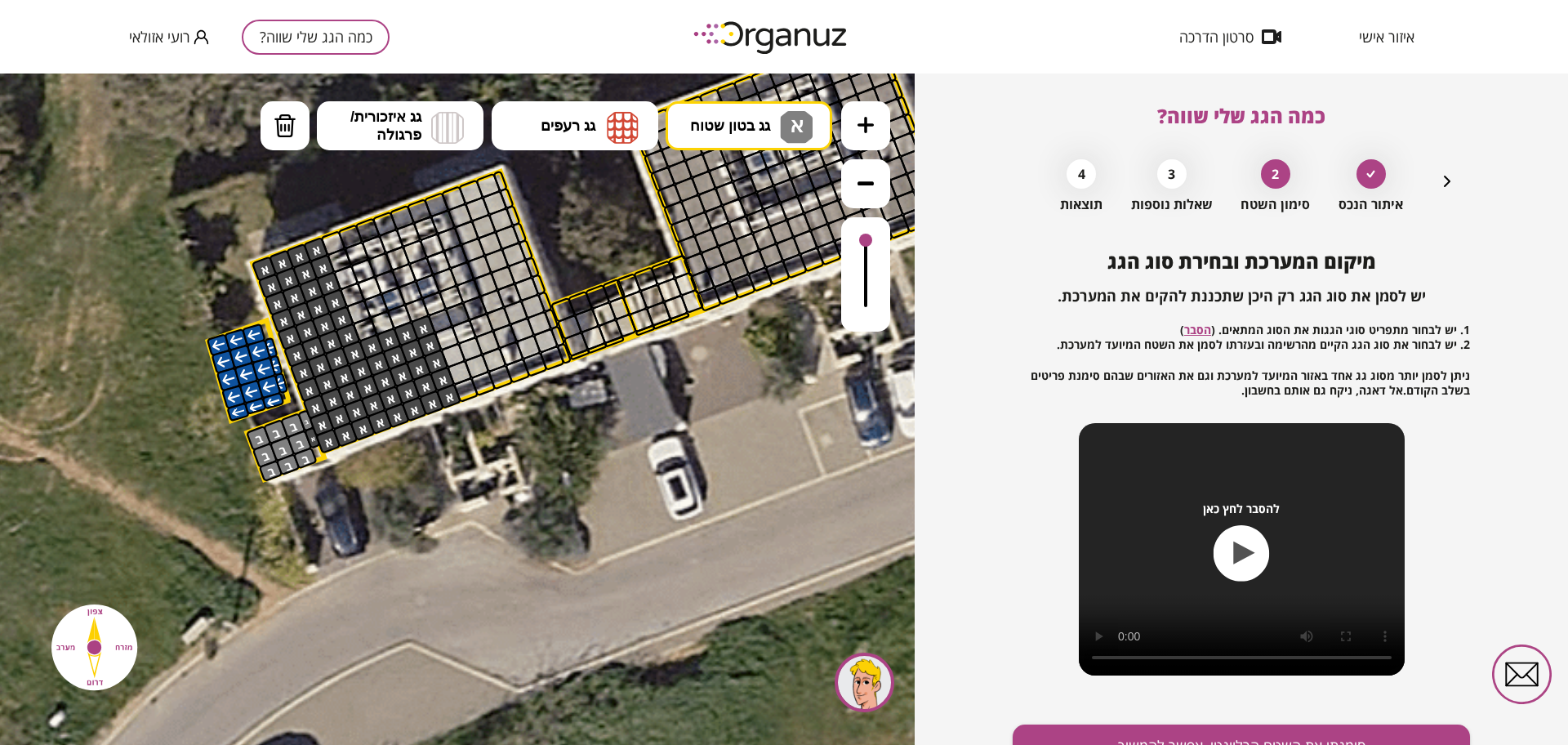
drag, startPoint x: 495, startPoint y: 583, endPoint x: 567, endPoint y: 586, distance: 72.1
click at [567, 587] on icon at bounding box center [629, 259] width 2315 height 2316
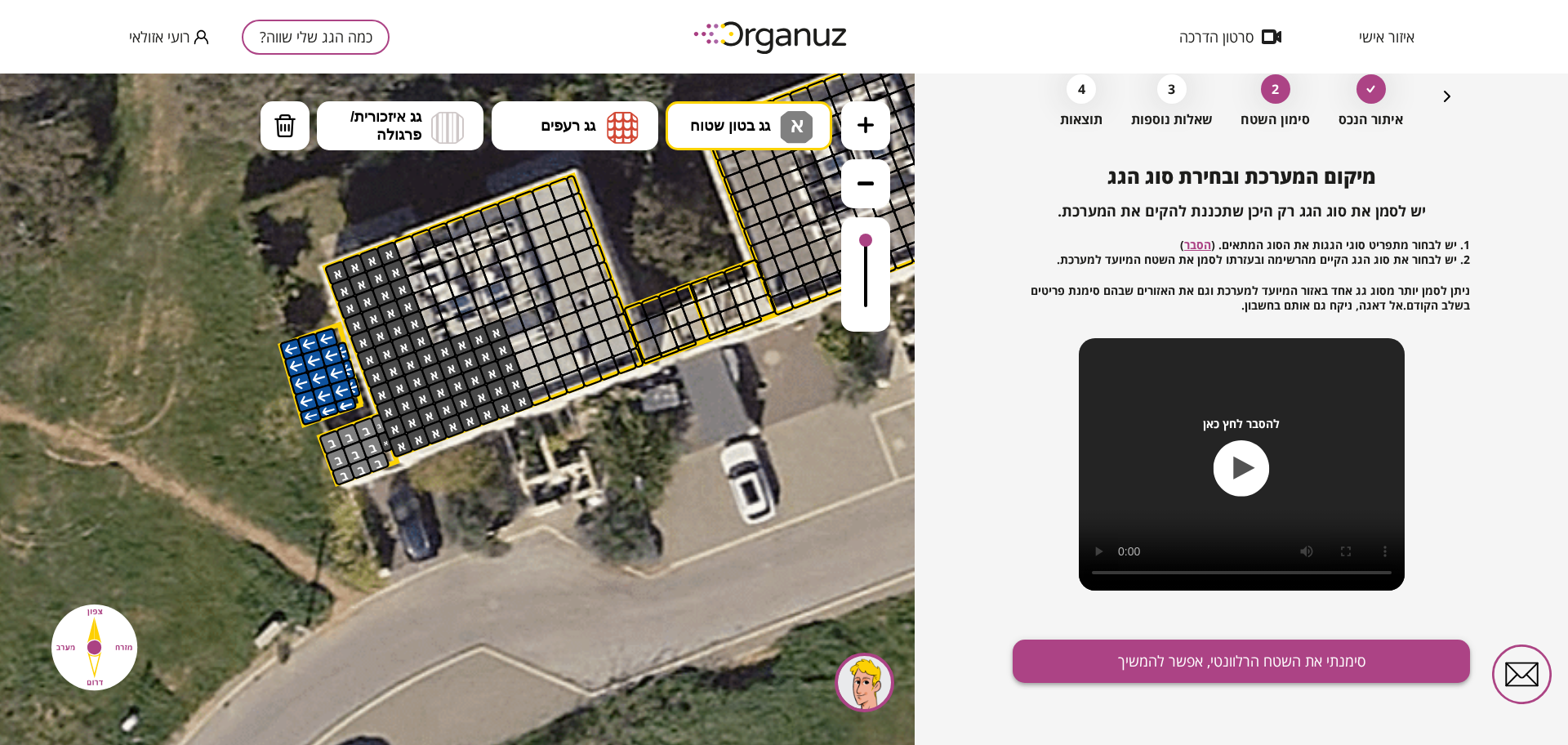
click at [1124, 679] on button "סימנתי את השטח הרלוונטי, אפשר להמשיך" at bounding box center [1241, 661] width 457 height 44
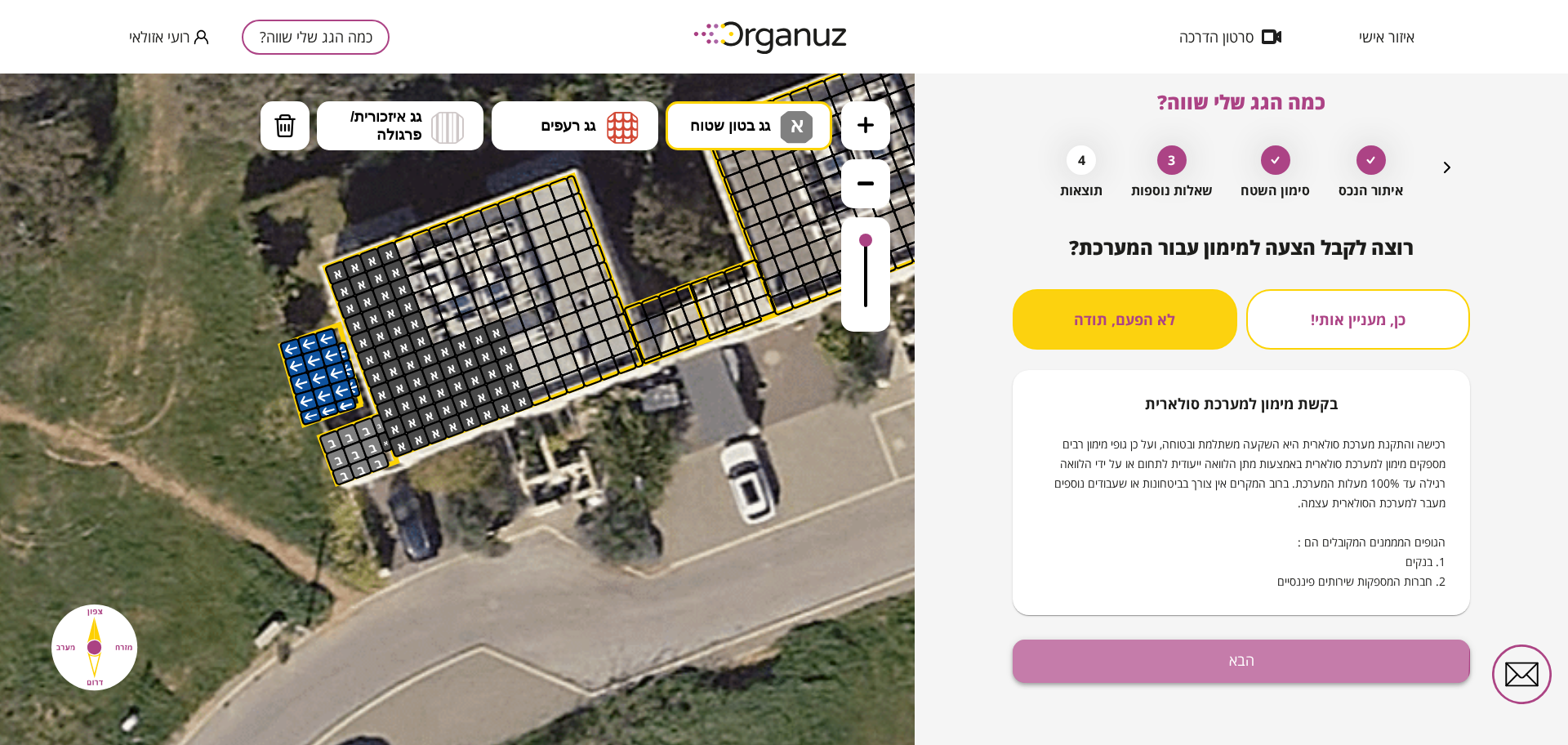
click at [1055, 654] on button "הבא" at bounding box center [1241, 661] width 457 height 44
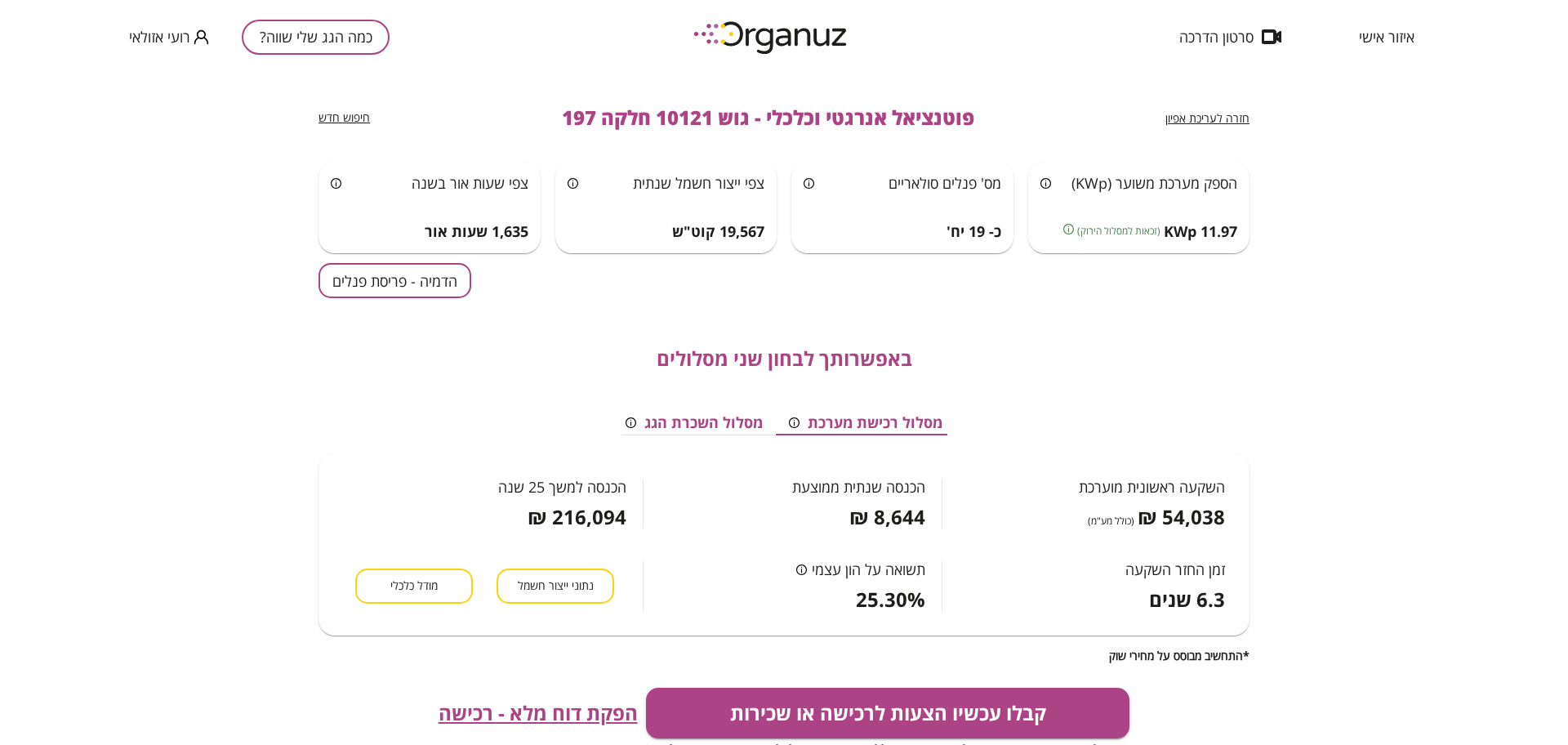
click at [366, 300] on div "באפשרותך לבחון שני מסלולים מסלול רכישת מערכת מסלול השכרת הגג השקעה ראשונית מוער…" at bounding box center [784, 479] width 931 height 364
click at [366, 284] on button "הדמיה - פריסת פנלים" at bounding box center [395, 280] width 153 height 35
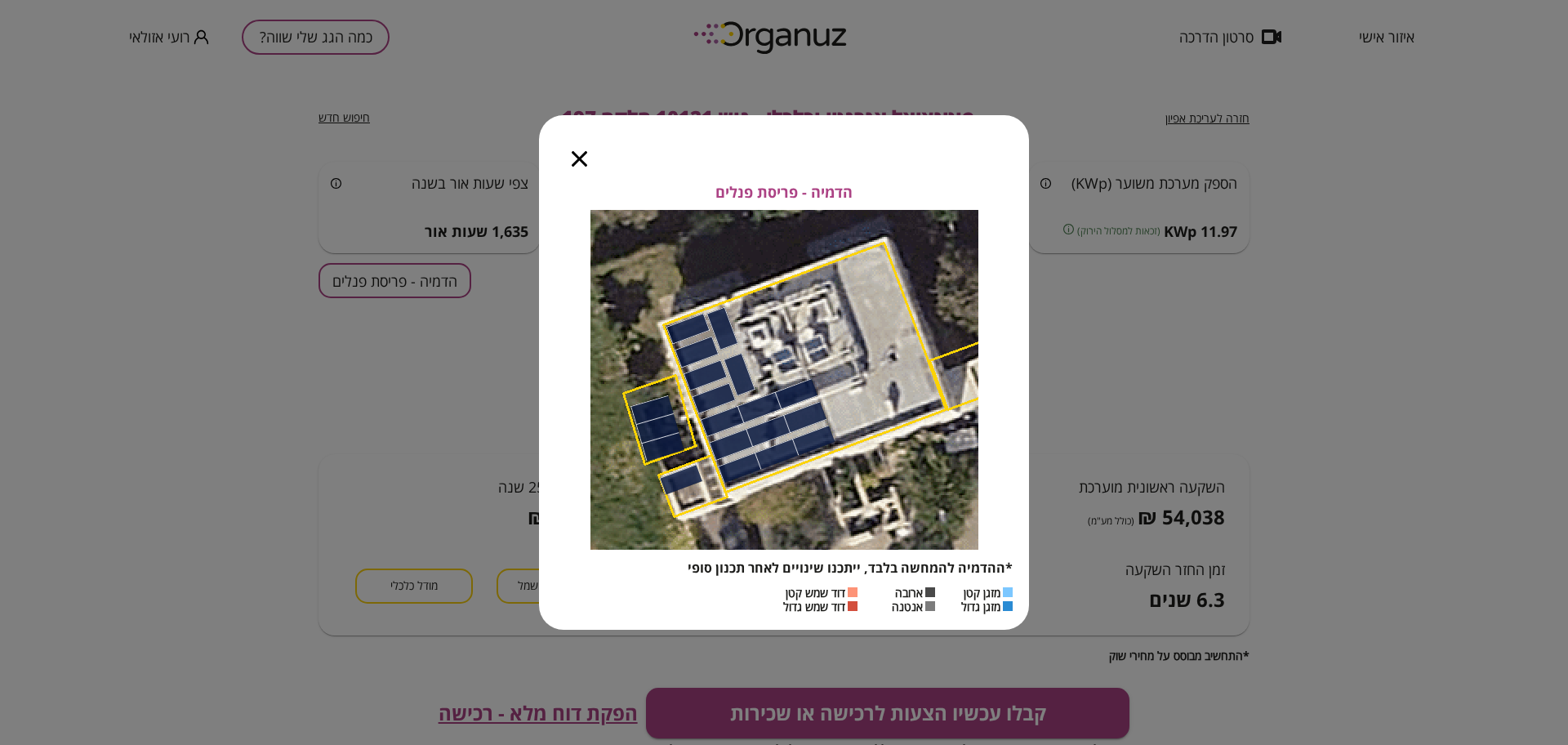
click at [581, 154] on icon "button" at bounding box center [580, 159] width 16 height 16
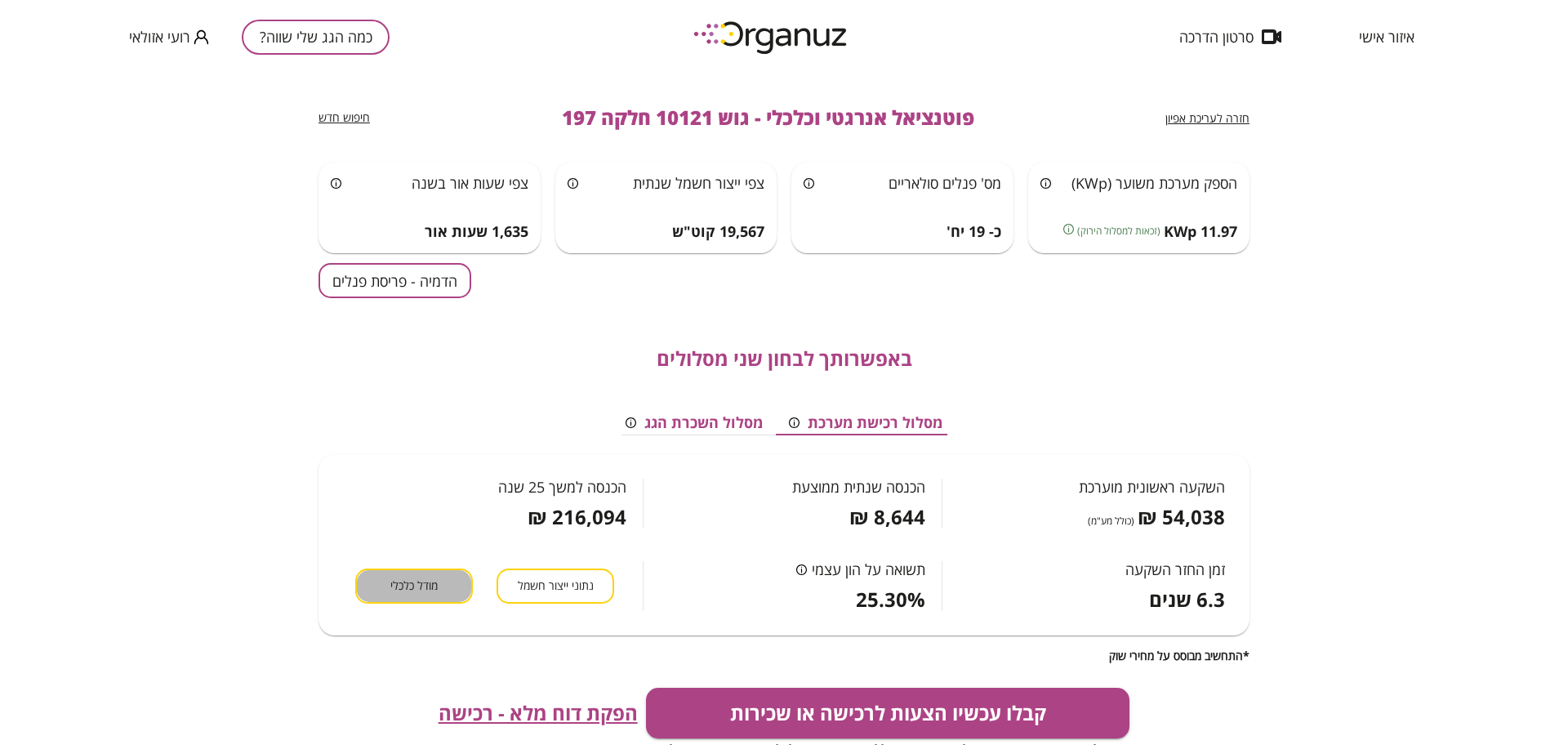
click at [421, 586] on span "מודל כלכלי" at bounding box center [414, 586] width 47 height 16
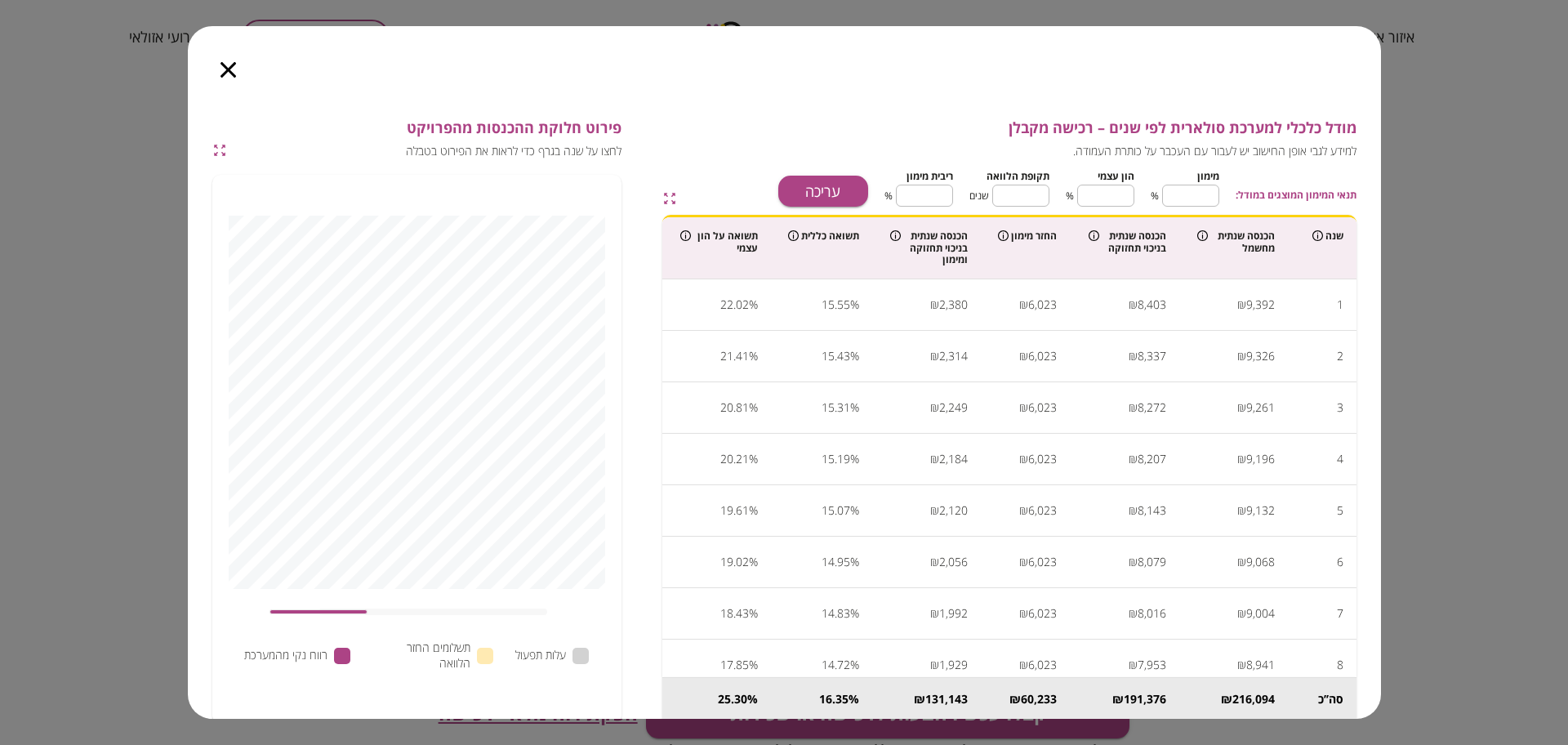
click at [799, 188] on button "עריכה" at bounding box center [823, 191] width 90 height 31
click at [1211, 199] on input "**" at bounding box center [1190, 196] width 57 height 44
click at [1211, 197] on input "**" at bounding box center [1190, 196] width 57 height 44
type input "*"
type input "***"
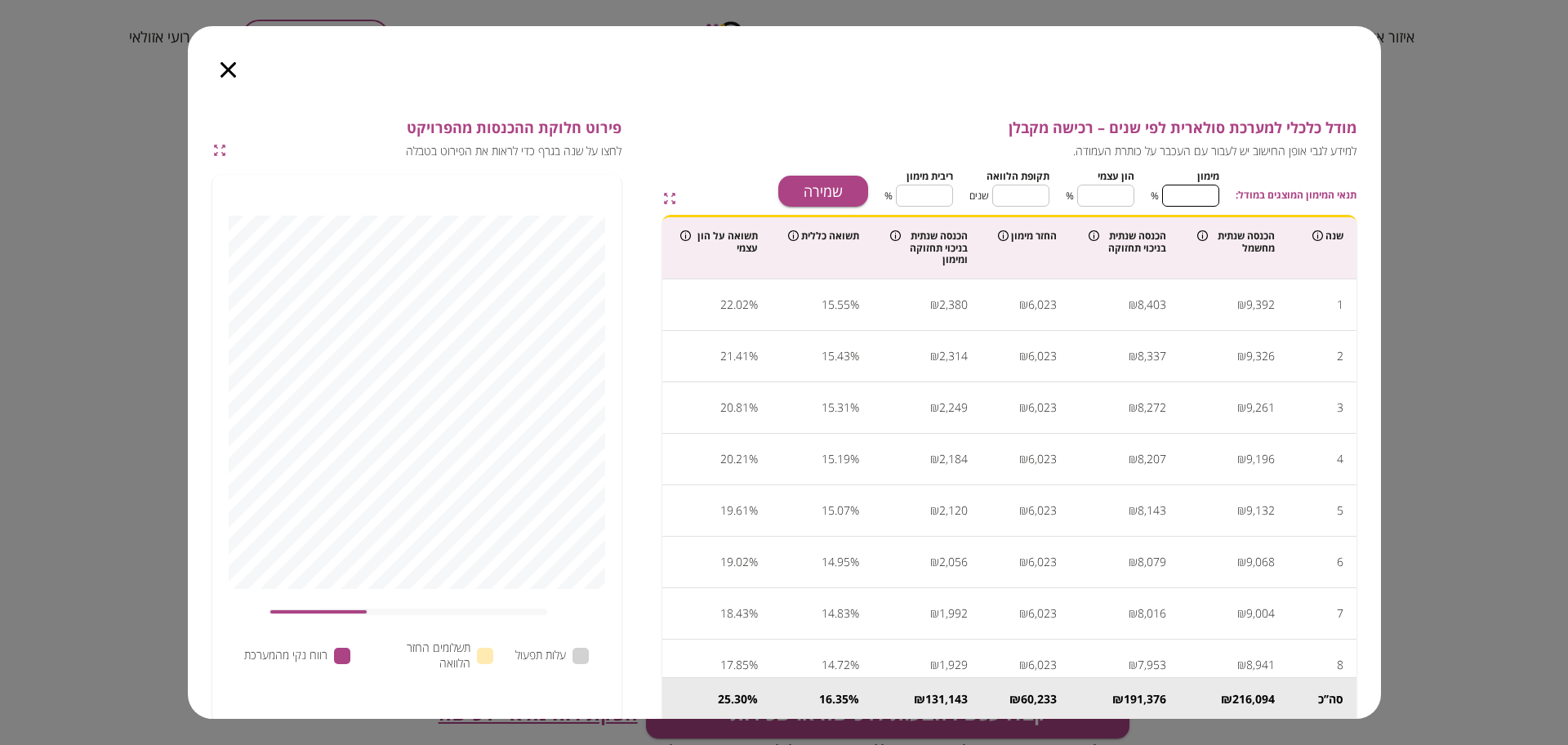
type input "*"
click at [1027, 192] on input "**" at bounding box center [1021, 196] width 57 height 44
type input "*"
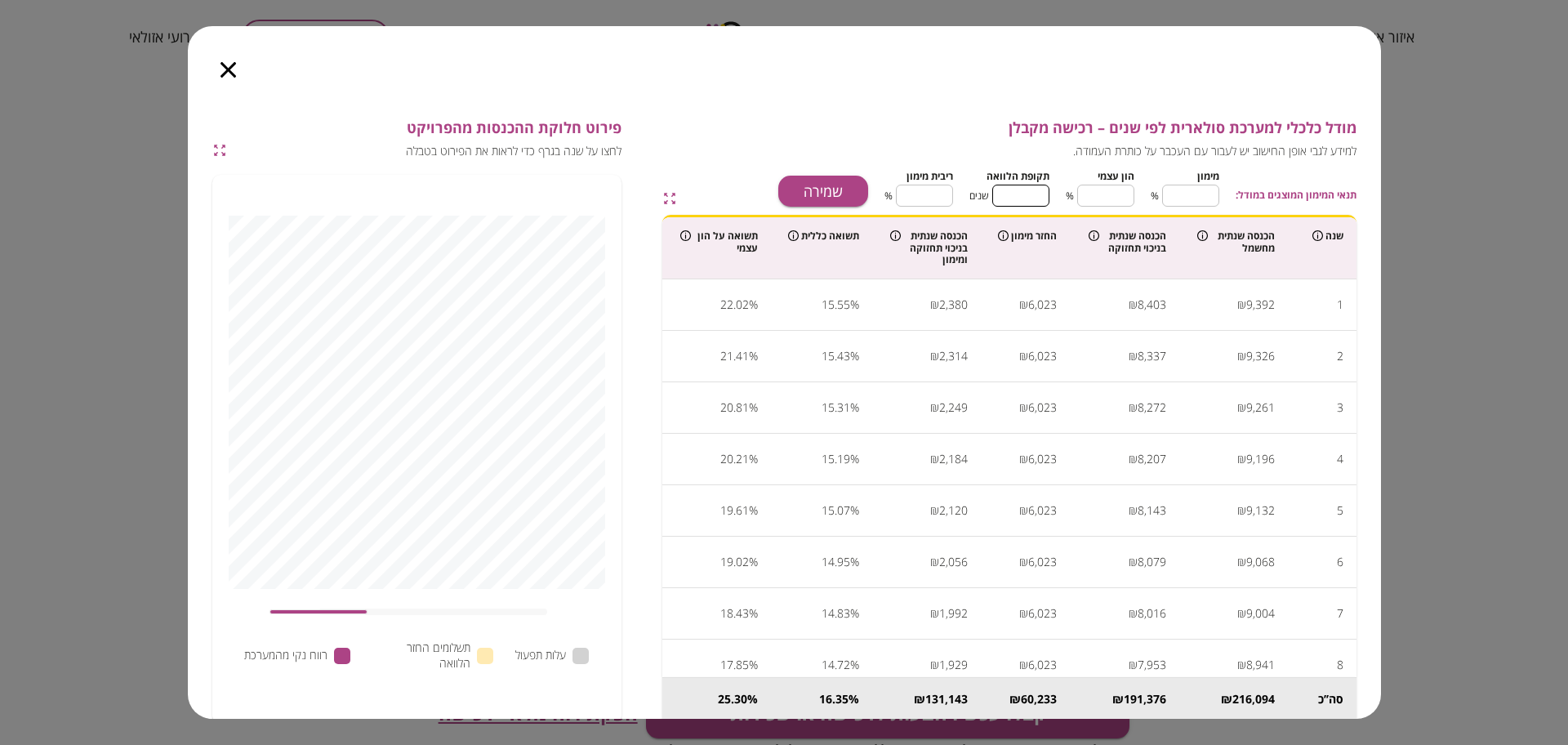
click at [934, 197] on input "****" at bounding box center [924, 196] width 57 height 44
click at [817, 193] on button "שמירה" at bounding box center [823, 191] width 90 height 31
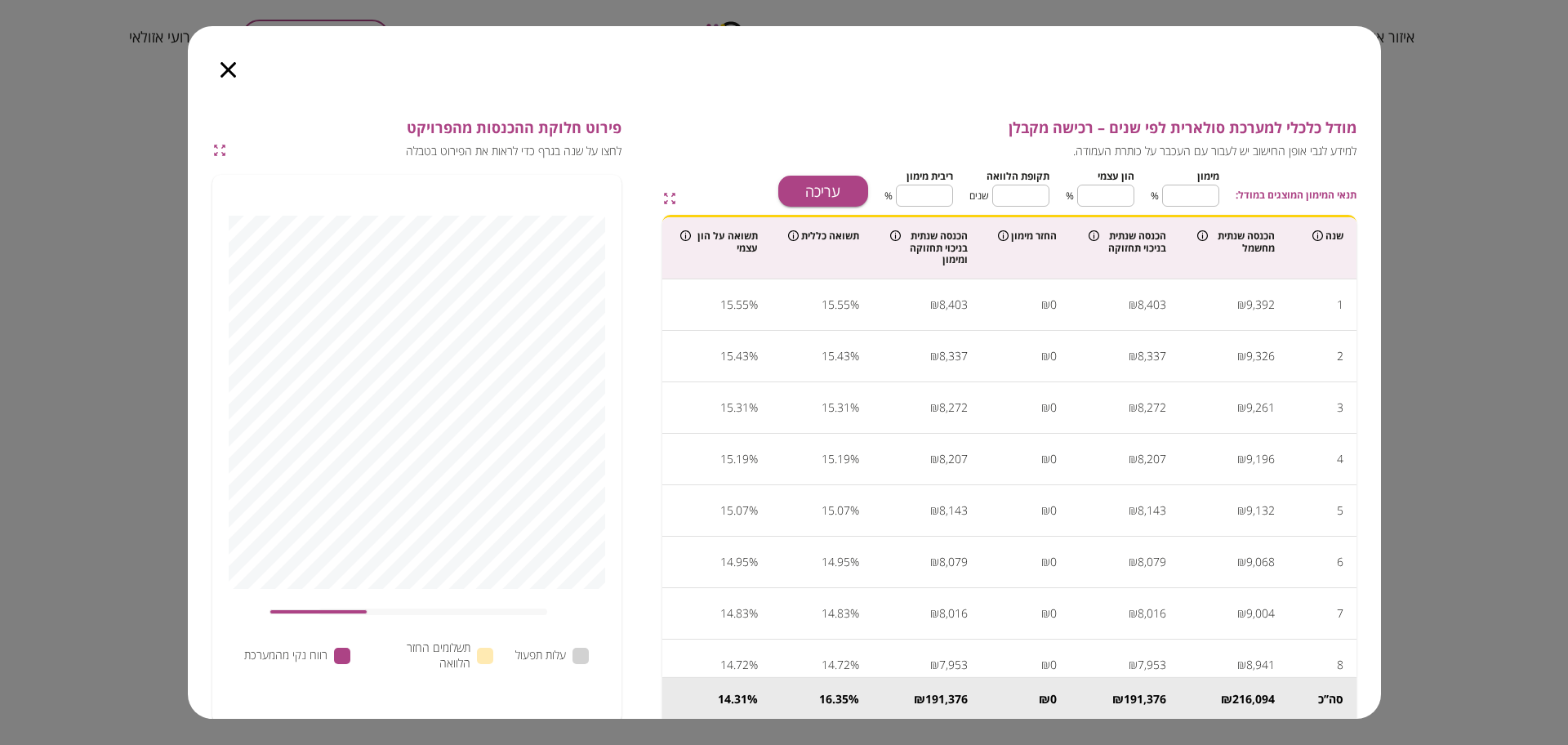
type input "****"
click at [217, 72] on div at bounding box center [228, 60] width 81 height 69
click at [222, 70] on icon "button" at bounding box center [229, 70] width 16 height 16
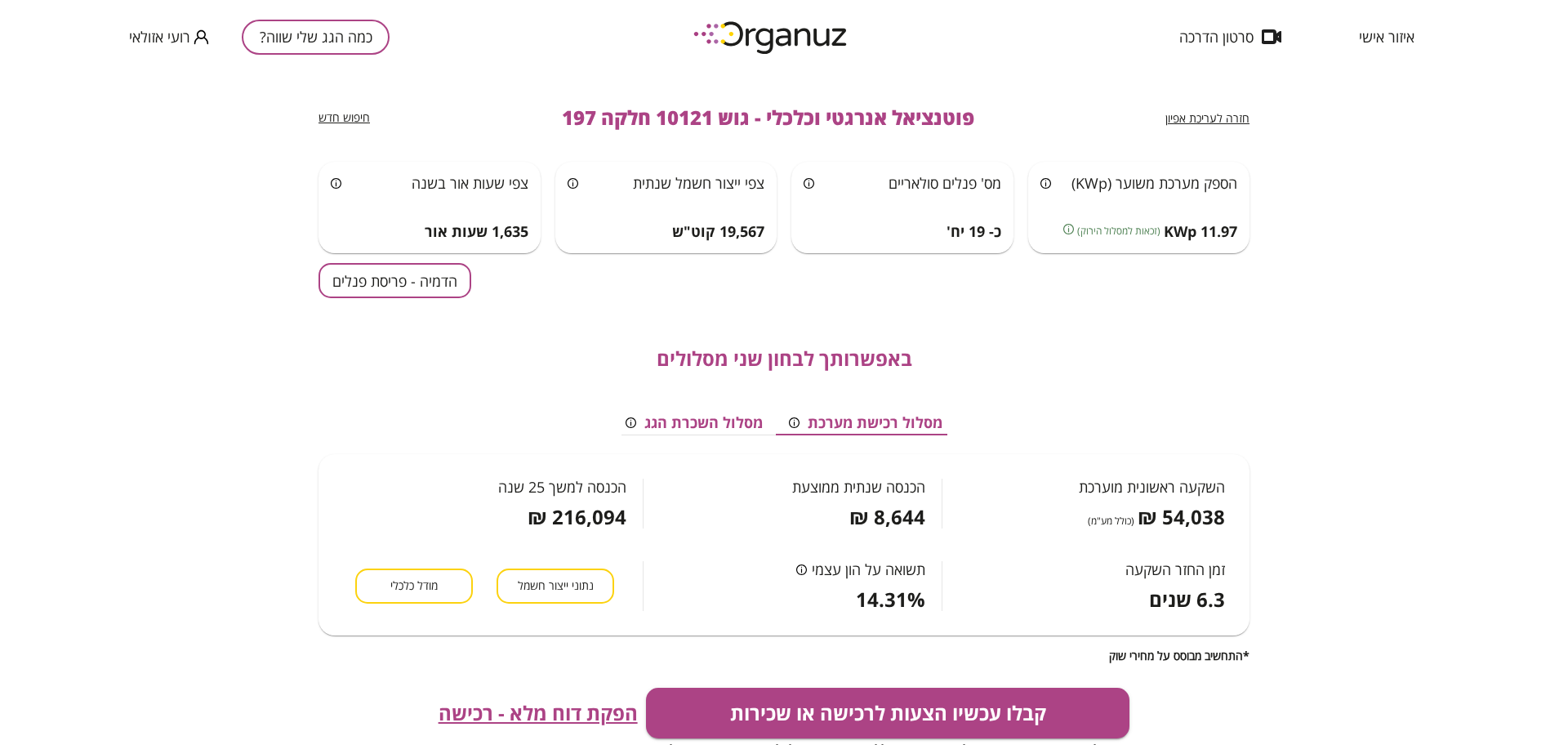
click at [557, 710] on span "הפקת דוח מלא - רכישה" at bounding box center [538, 714] width 199 height 23
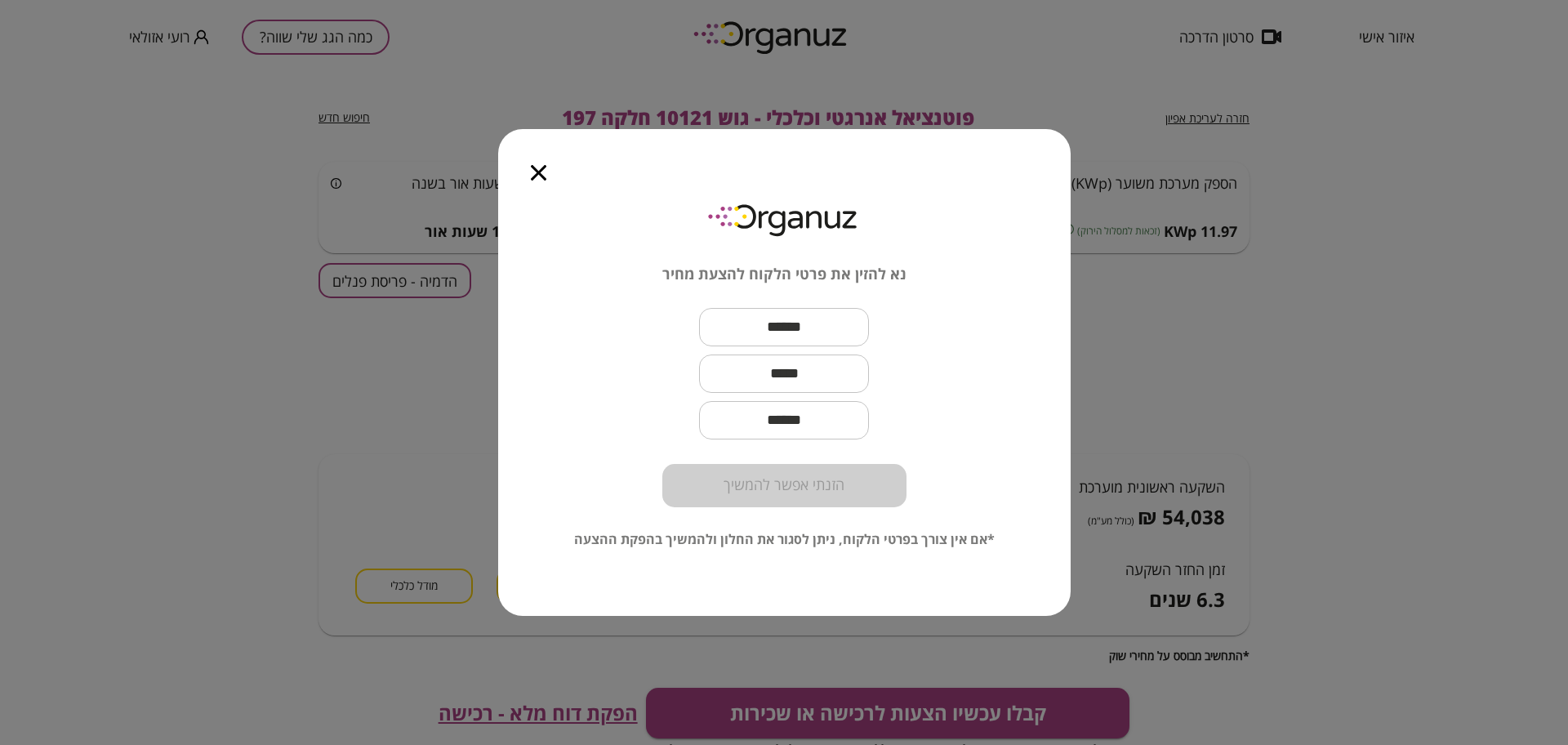
click at [543, 171] on icon "button" at bounding box center [539, 173] width 16 height 16
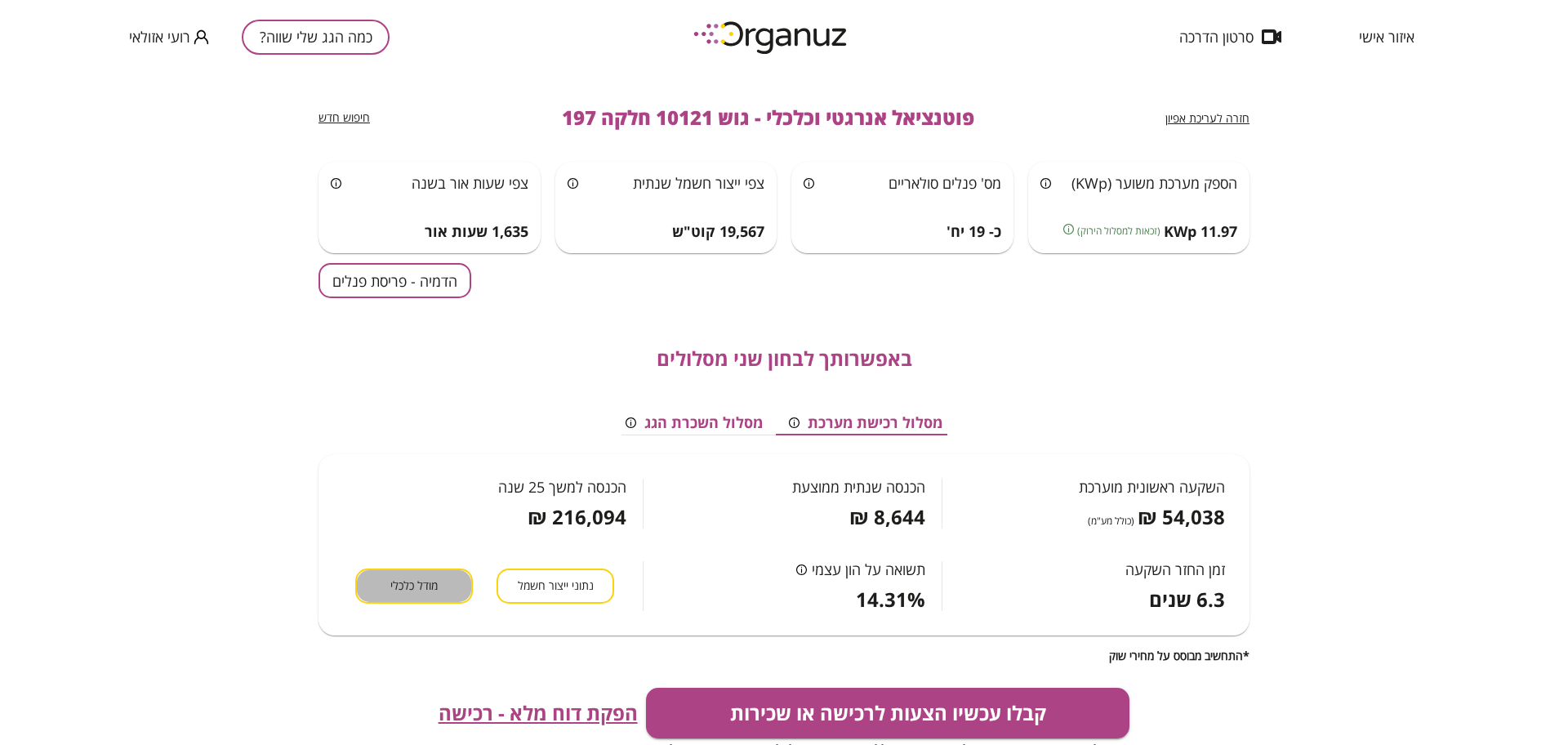
click at [399, 596] on button "מודל כלכלי" at bounding box center [414, 586] width 118 height 35
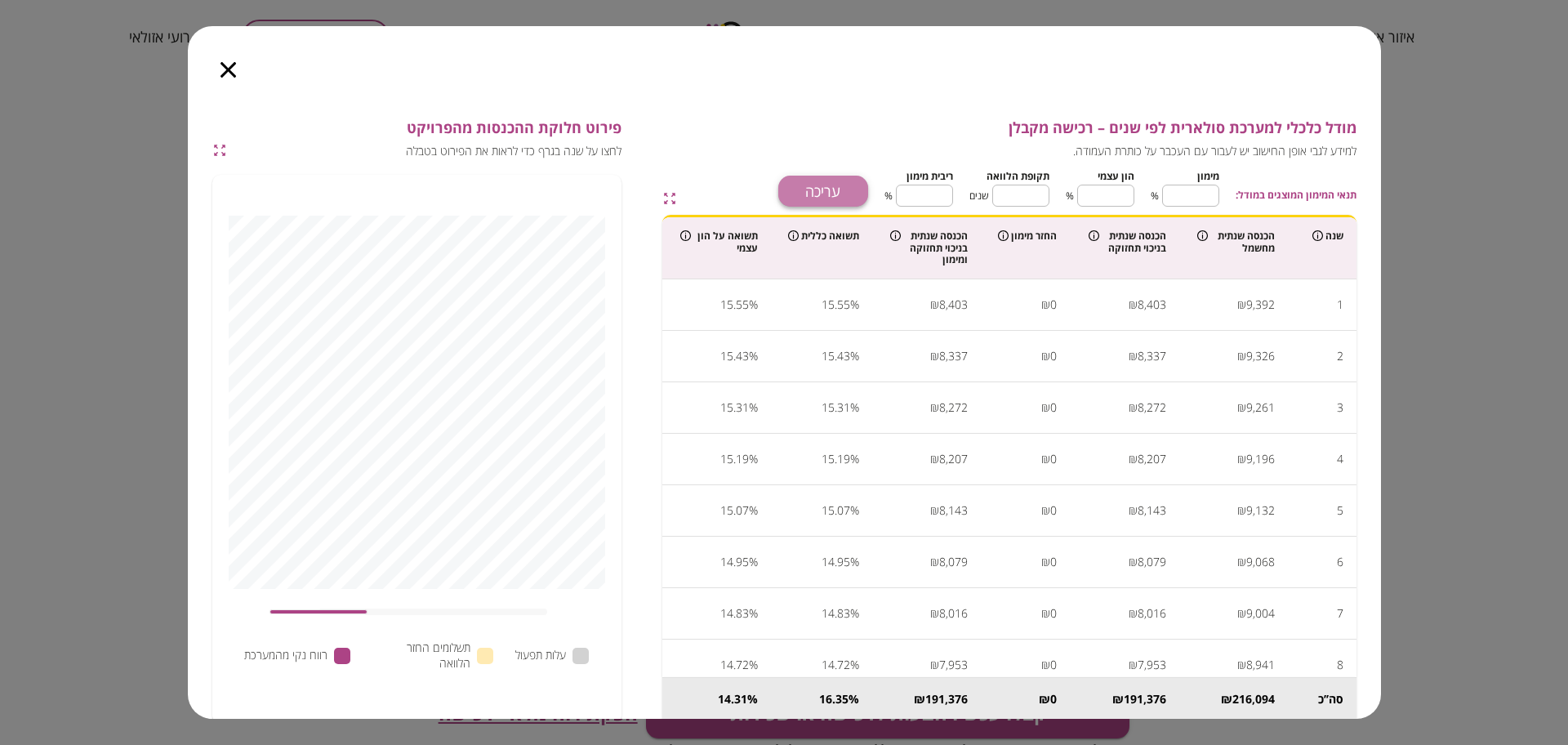
click at [846, 198] on button "עריכה" at bounding box center [823, 191] width 90 height 31
click at [1189, 195] on input "*" at bounding box center [1190, 196] width 57 height 44
type input "*"
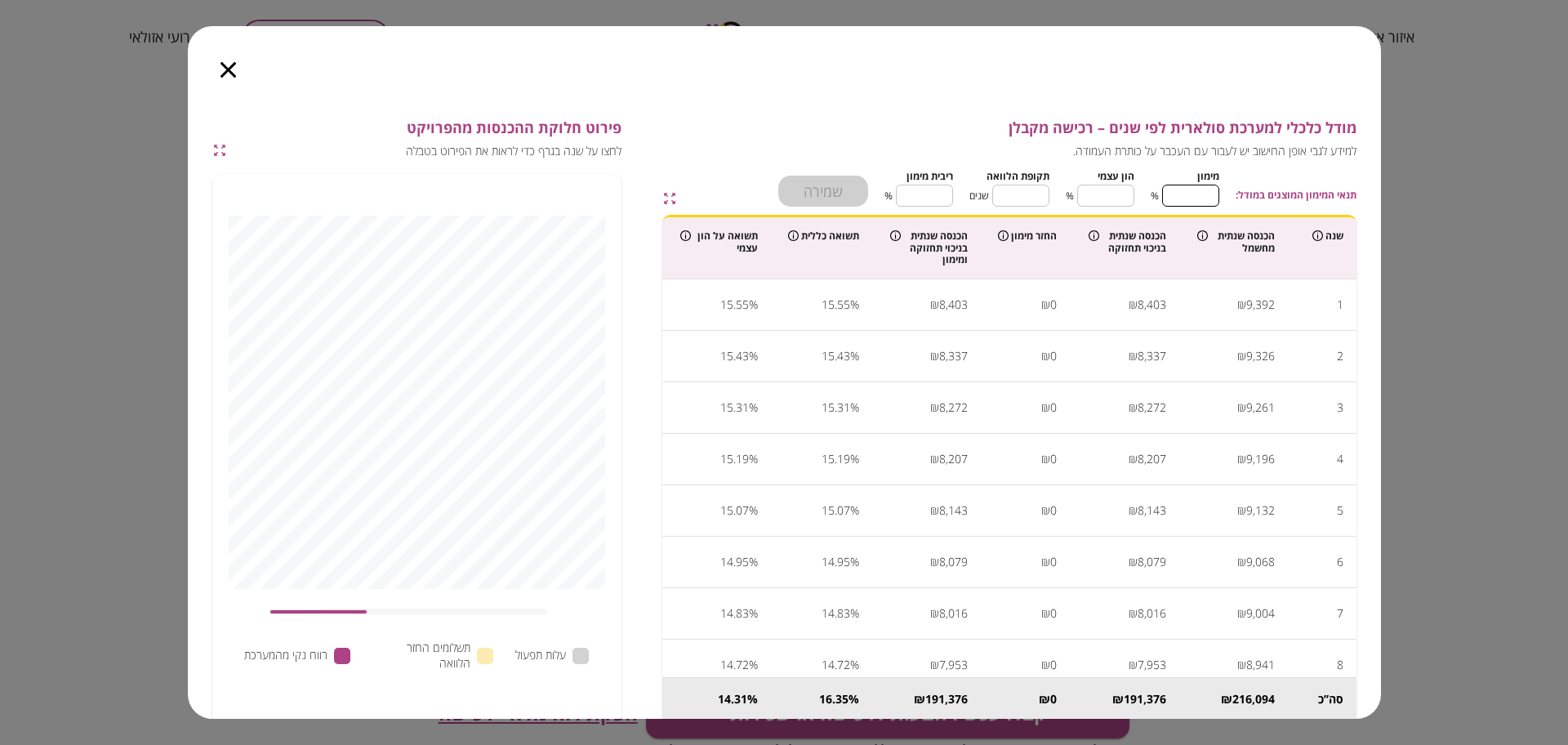
type input "**"
type input "***"
type input "*"
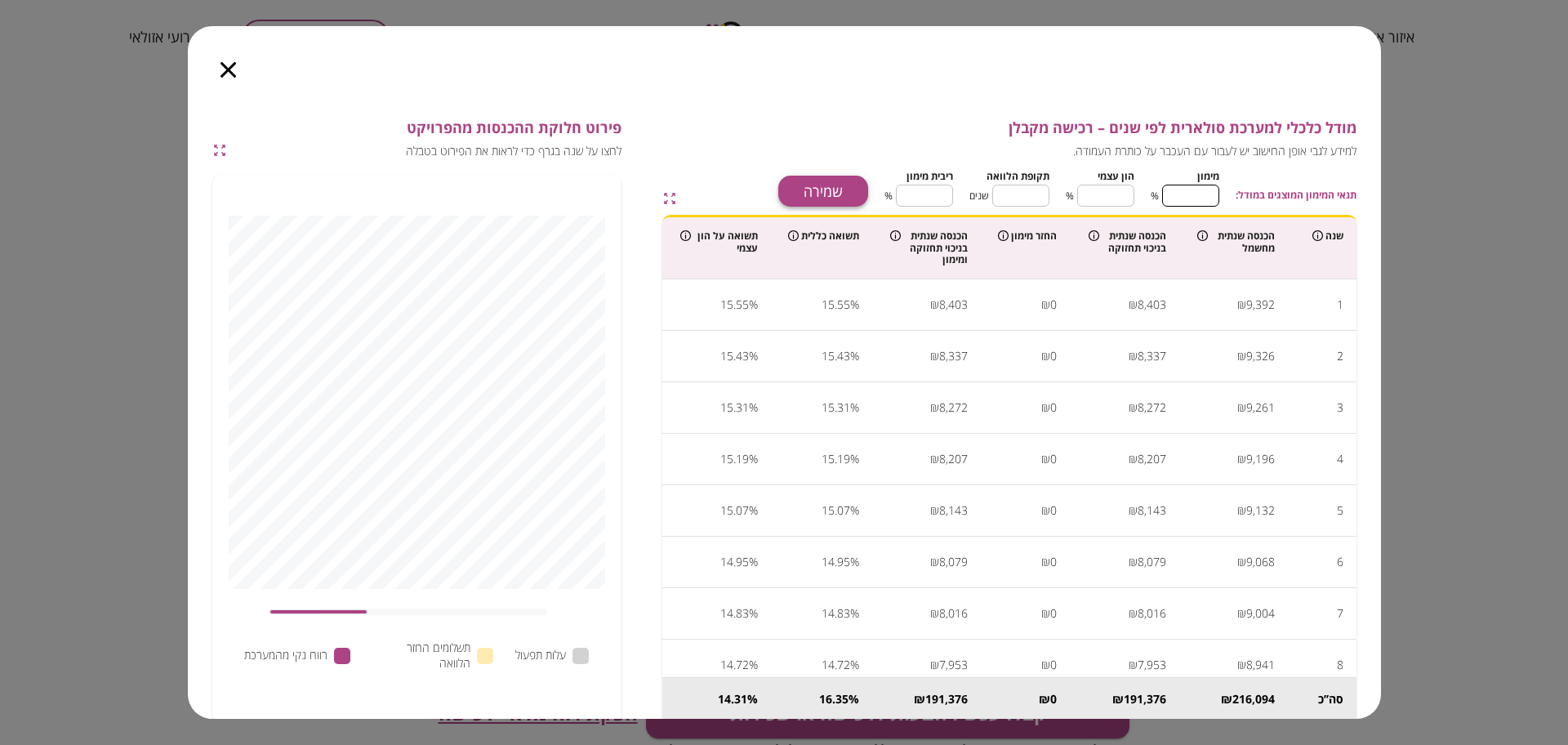
type input "***"
click at [842, 188] on button "שמירה" at bounding box center [823, 191] width 90 height 31
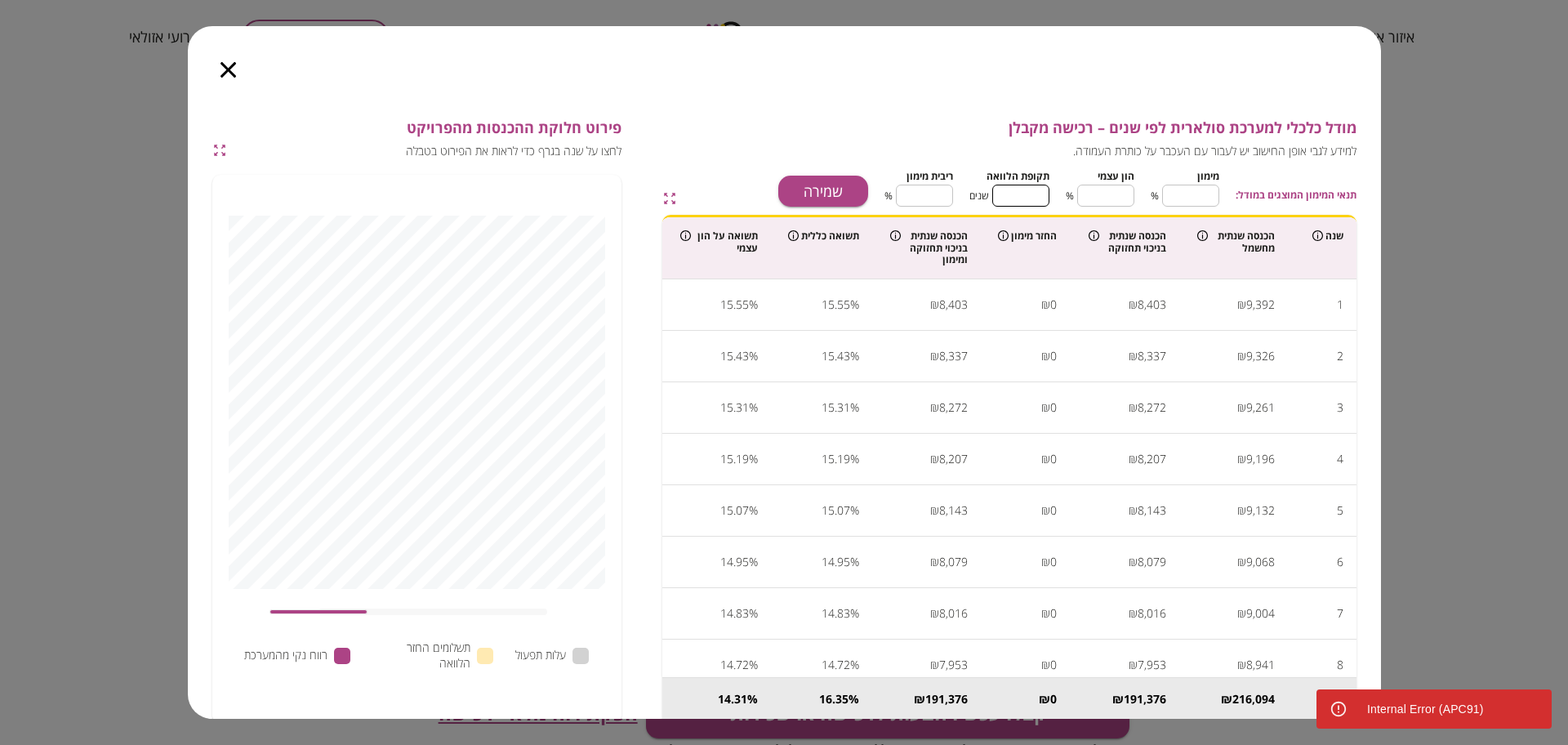
click at [1032, 198] on input "*" at bounding box center [1021, 196] width 57 height 44
type input "*"
type input "**"
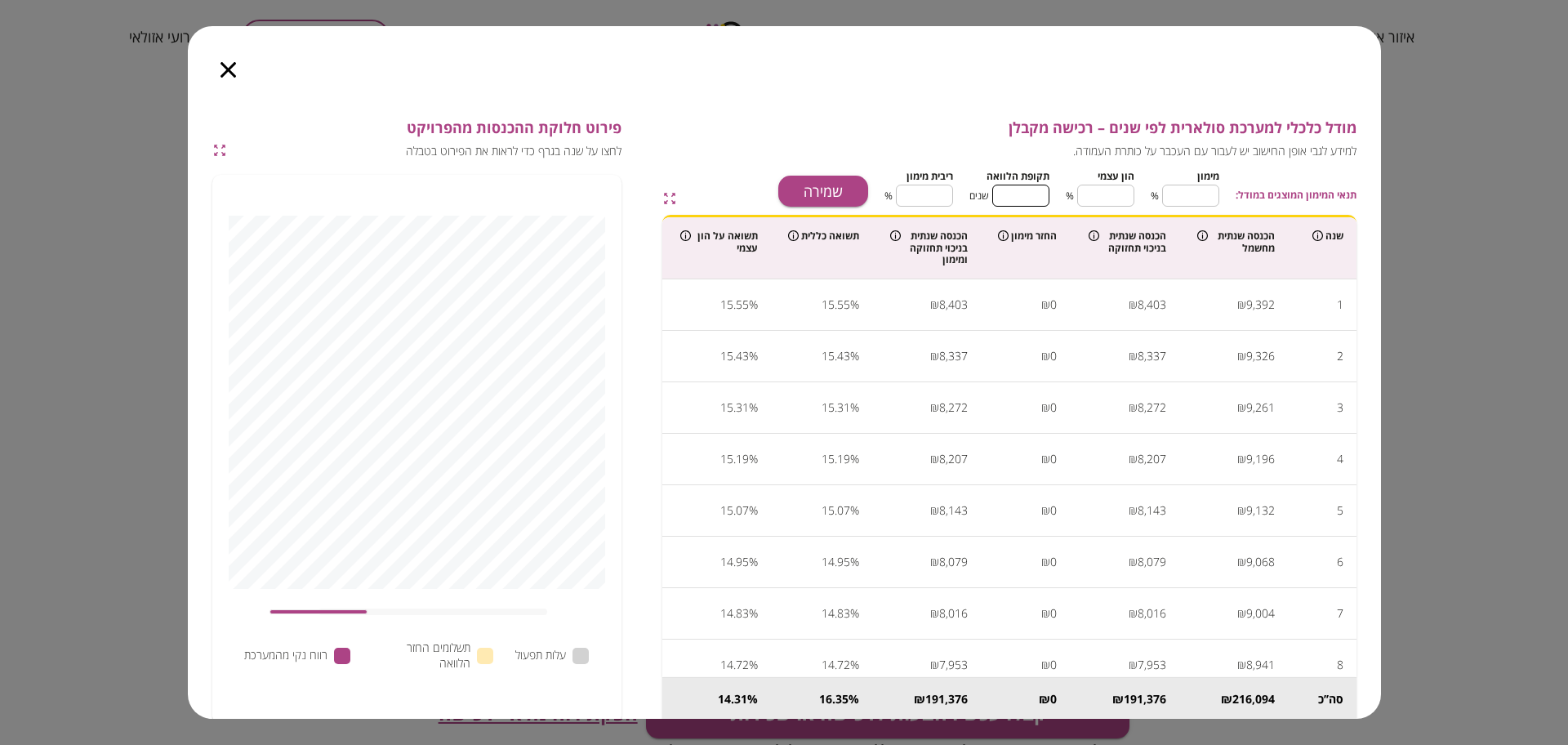
click at [943, 200] on input "****" at bounding box center [924, 196] width 57 height 44
drag, startPoint x: 939, startPoint y: 192, endPoint x: 905, endPoint y: 196, distance: 34.2
click at [905, 196] on input "****" at bounding box center [924, 196] width 57 height 44
click at [918, 198] on input "****" at bounding box center [924, 196] width 57 height 44
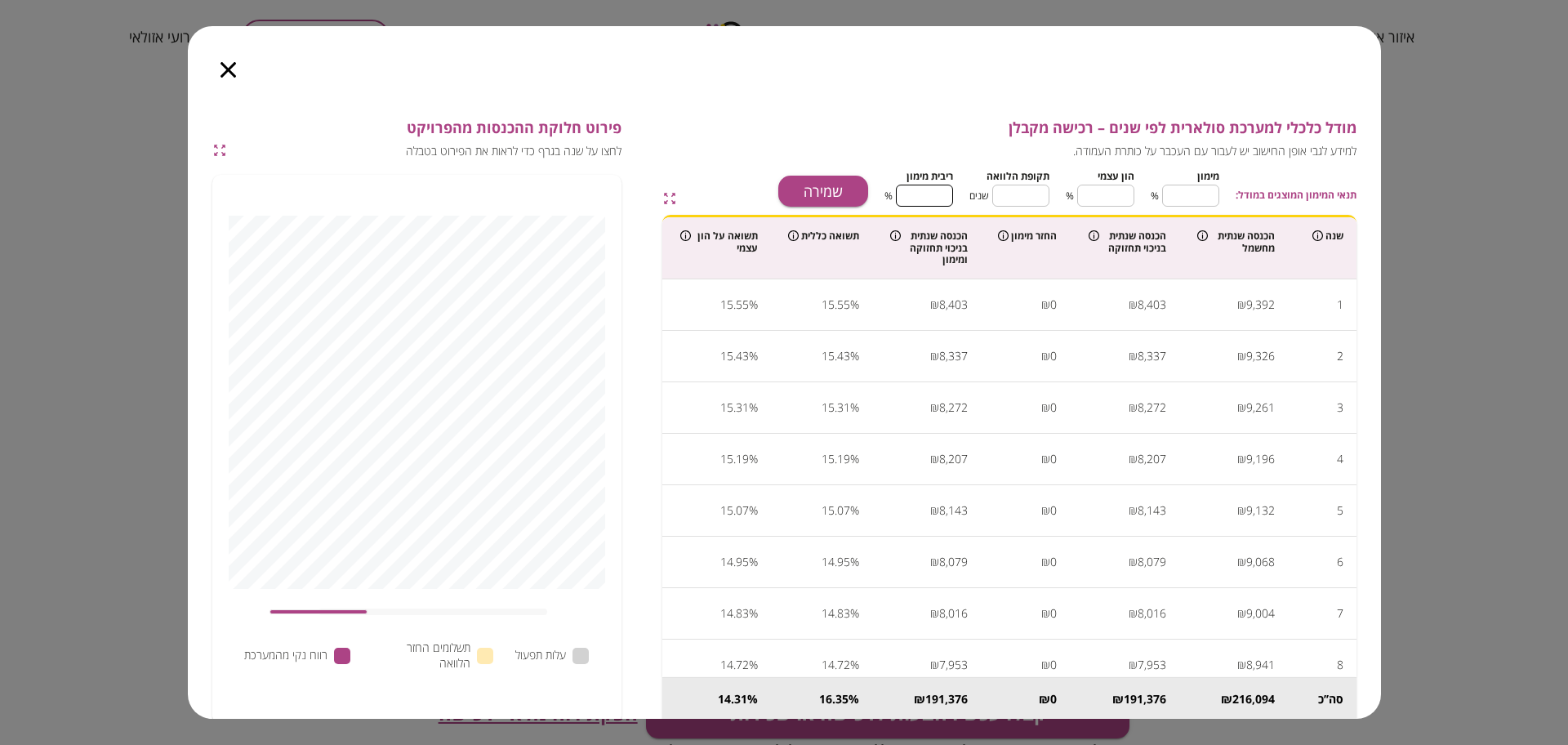
click at [921, 197] on input "****" at bounding box center [924, 196] width 57 height 44
click at [924, 203] on input "****" at bounding box center [924, 196] width 57 height 44
click at [926, 197] on input "****" at bounding box center [924, 196] width 57 height 44
type input "****"
click at [814, 199] on button "שמירה" at bounding box center [823, 191] width 90 height 31
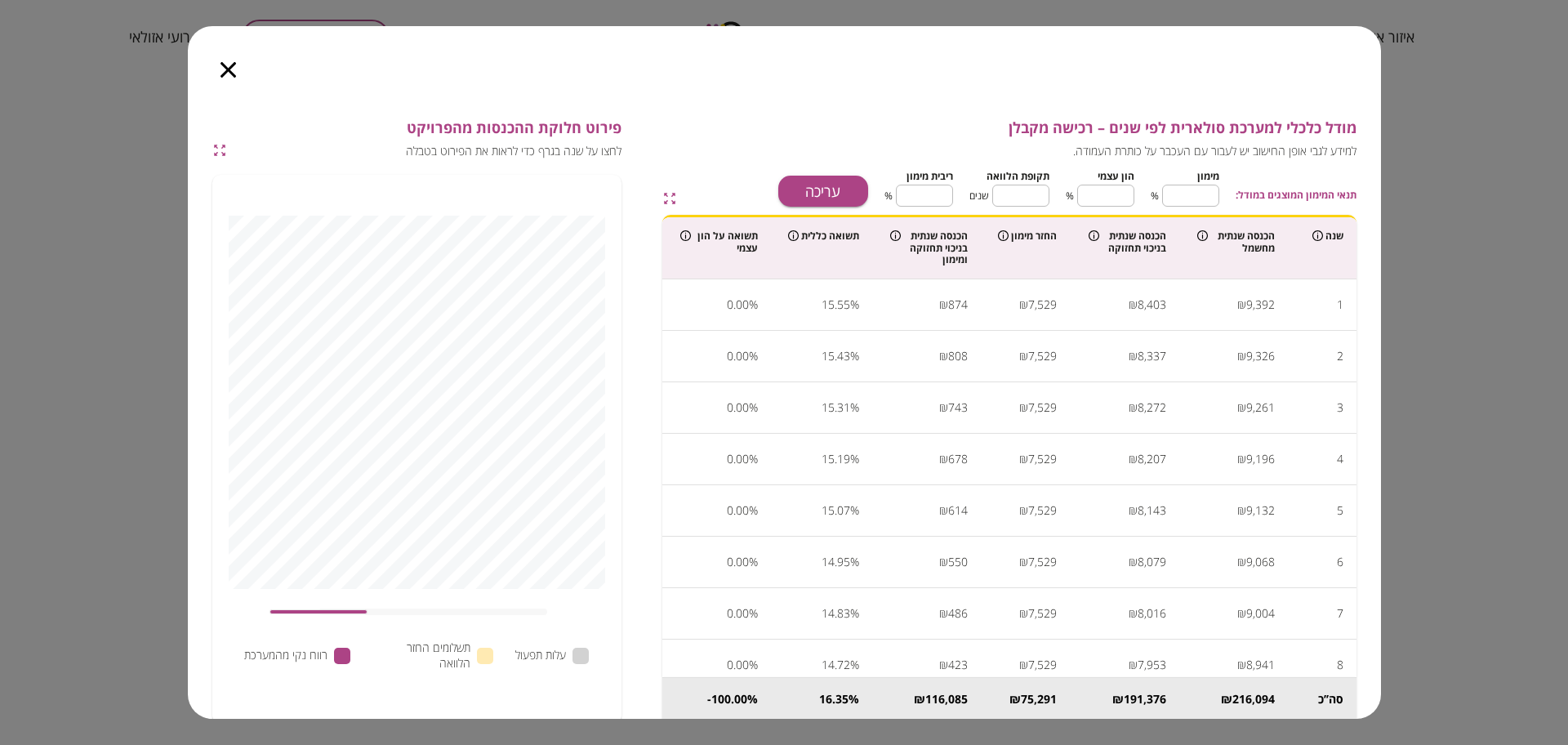
click at [231, 65] on icon "button" at bounding box center [229, 70] width 16 height 16
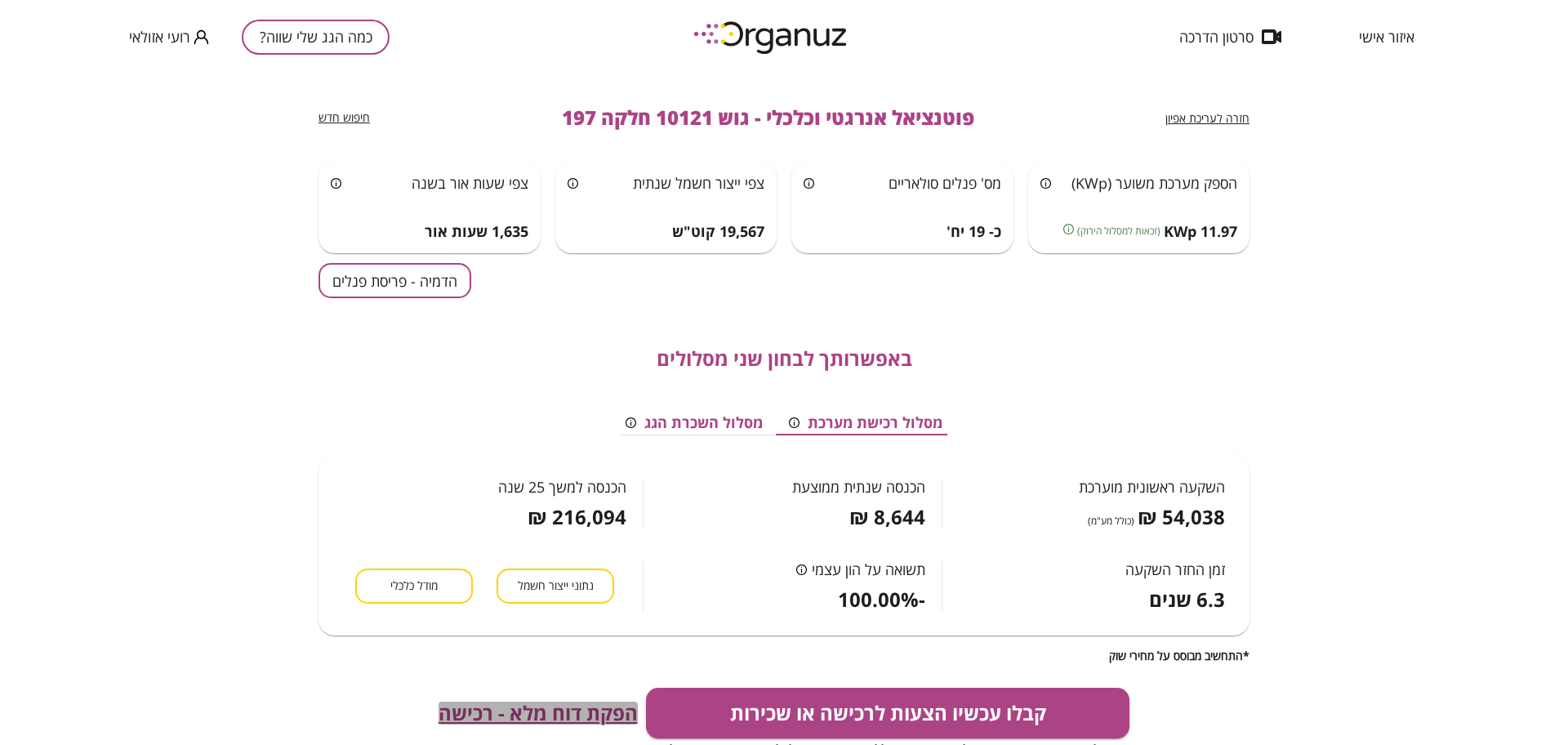
click at [545, 707] on span "הפקת דוח מלא - רכישה" at bounding box center [538, 714] width 199 height 23
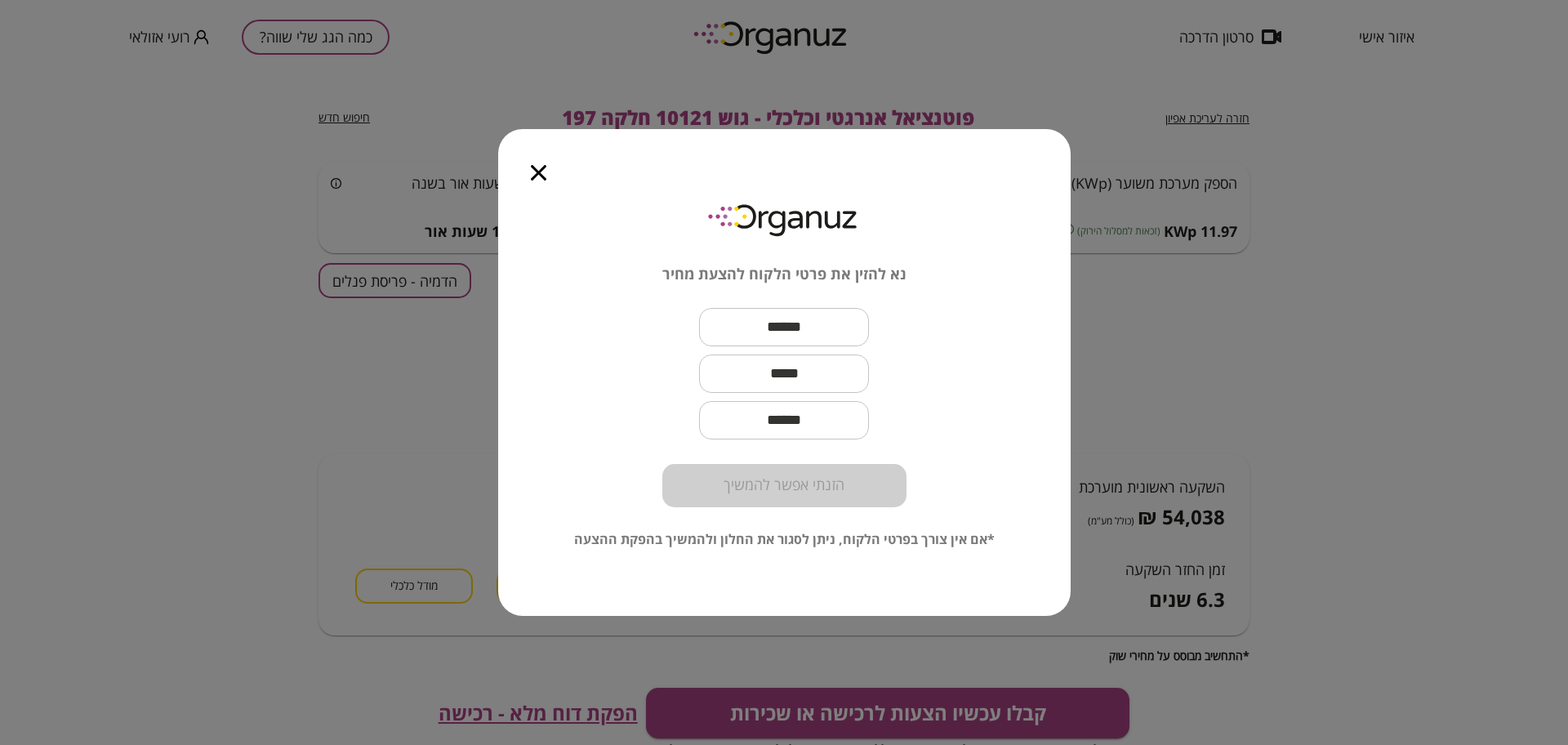
click at [534, 173] on icon "button" at bounding box center [539, 173] width 16 height 16
